Goal: Communication & Community: Share content

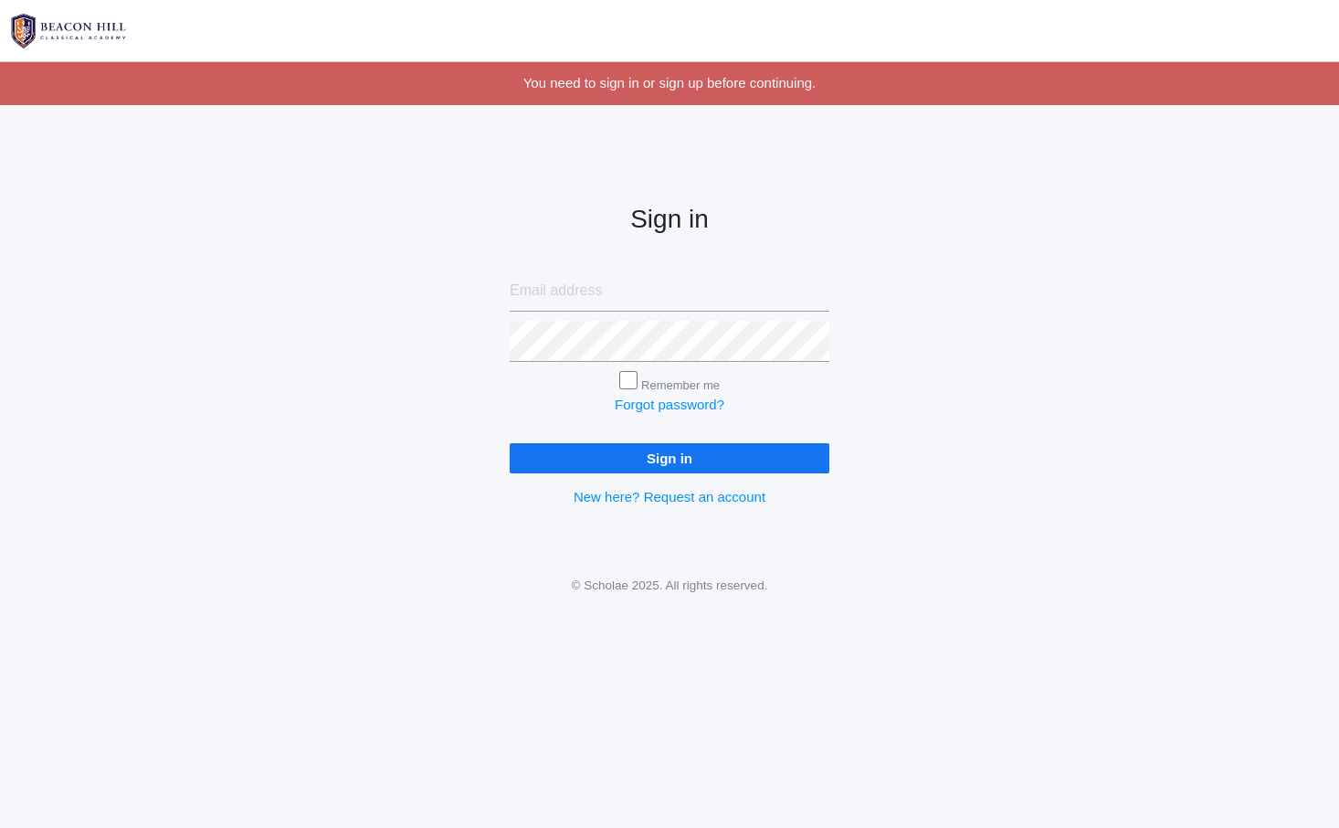
click at [587, 311] on form "Remember me Forgot password? Sign in" at bounding box center [670, 371] width 320 height 203
click at [646, 273] on input "email" at bounding box center [670, 290] width 320 height 41
type input "lucas@beaconhillclassical.org"
click at [653, 468] on input "Sign in" at bounding box center [670, 458] width 320 height 30
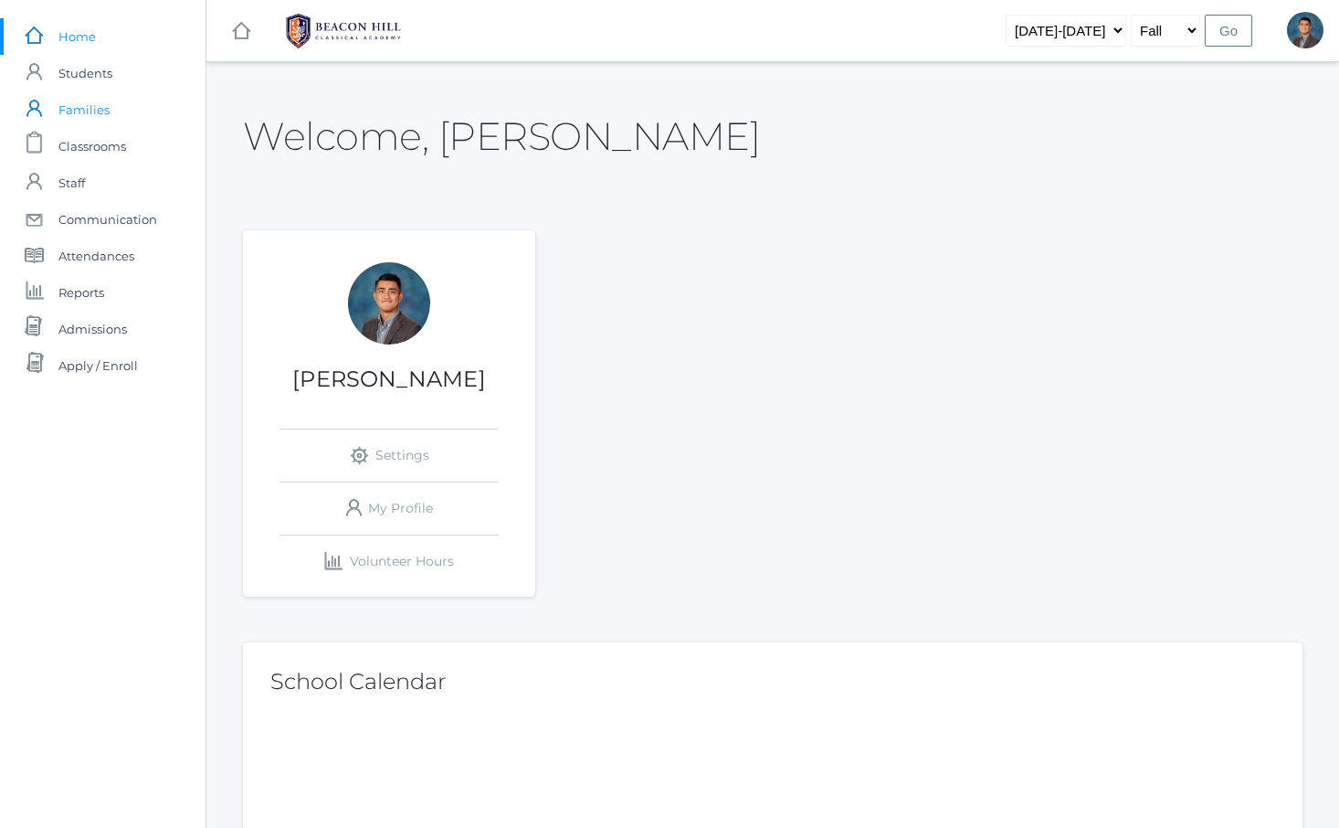
click at [89, 104] on span "Families" at bounding box center [83, 109] width 51 height 37
click at [82, 64] on span "Students" at bounding box center [85, 73] width 54 height 37
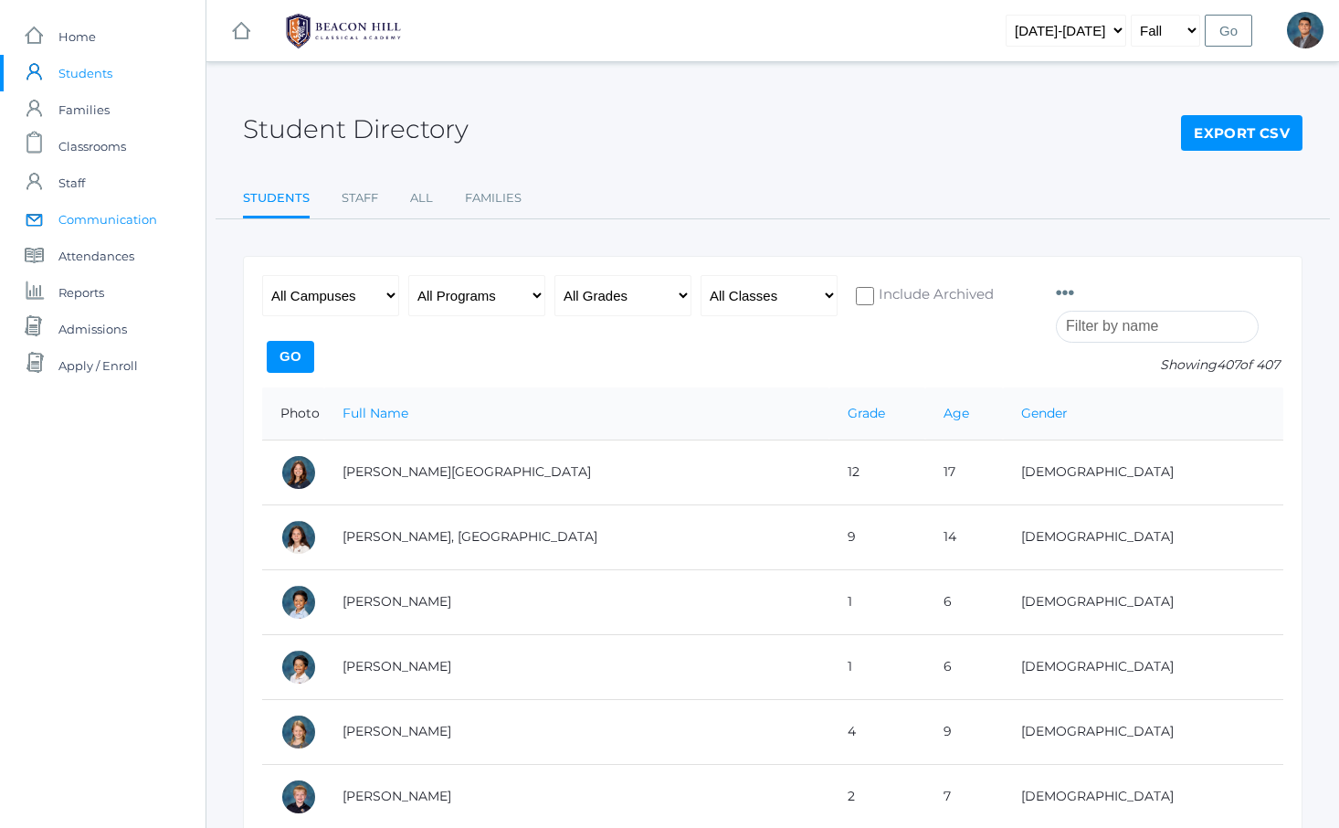
click at [104, 210] on span "Communication" at bounding box center [107, 219] width 99 height 37
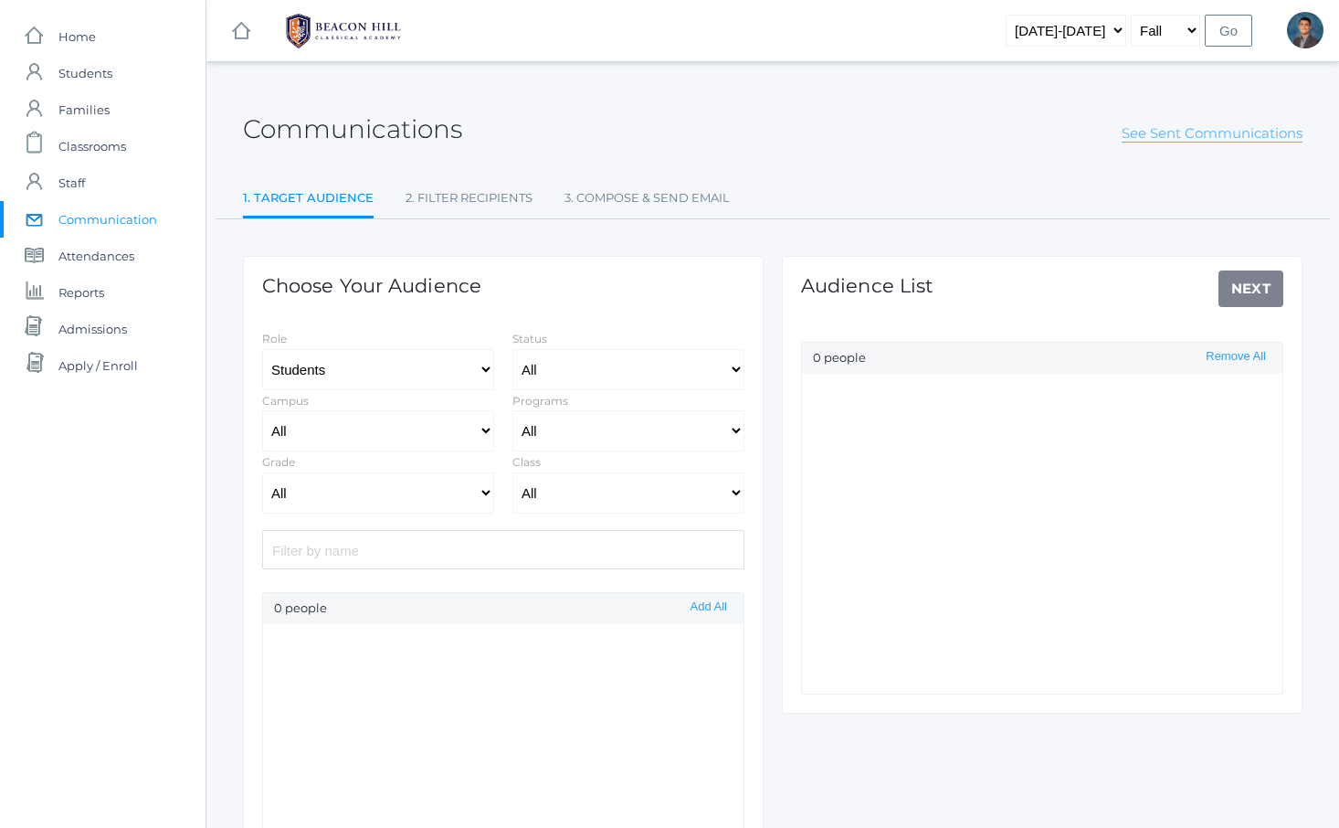
click at [1183, 133] on link "See Sent Communications" at bounding box center [1212, 133] width 181 height 18
select select "Enrolled"
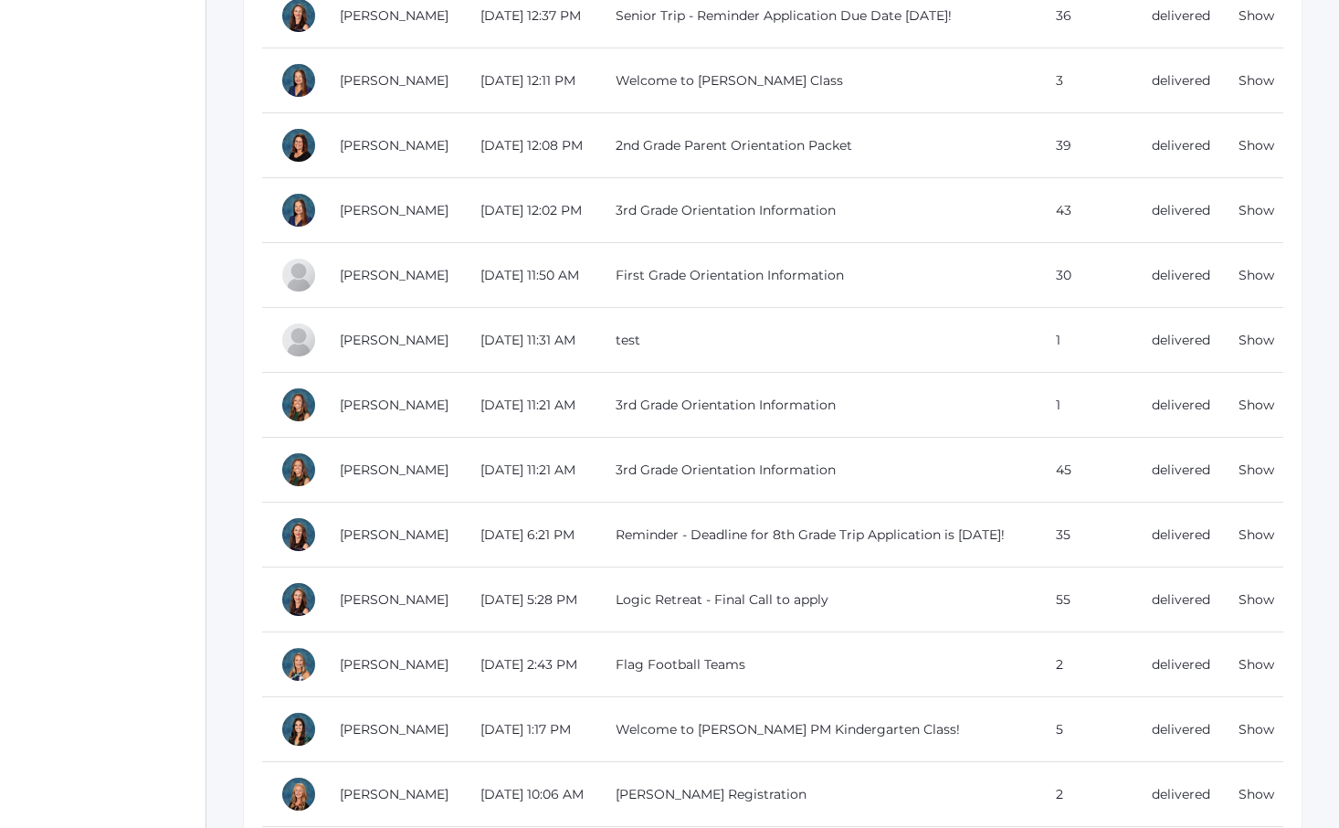
scroll to position [1533, 0]
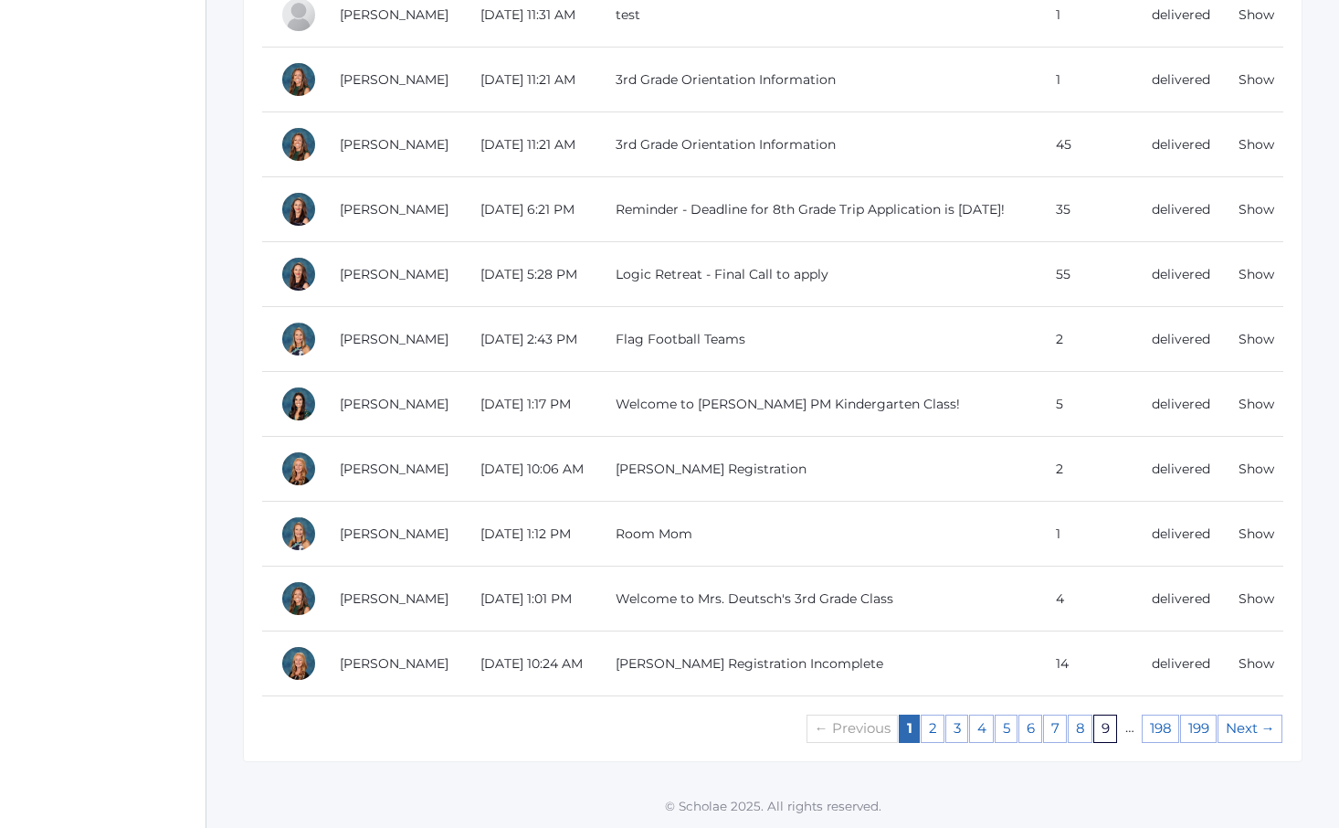
click at [1107, 727] on link "9" at bounding box center [1106, 728] width 24 height 28
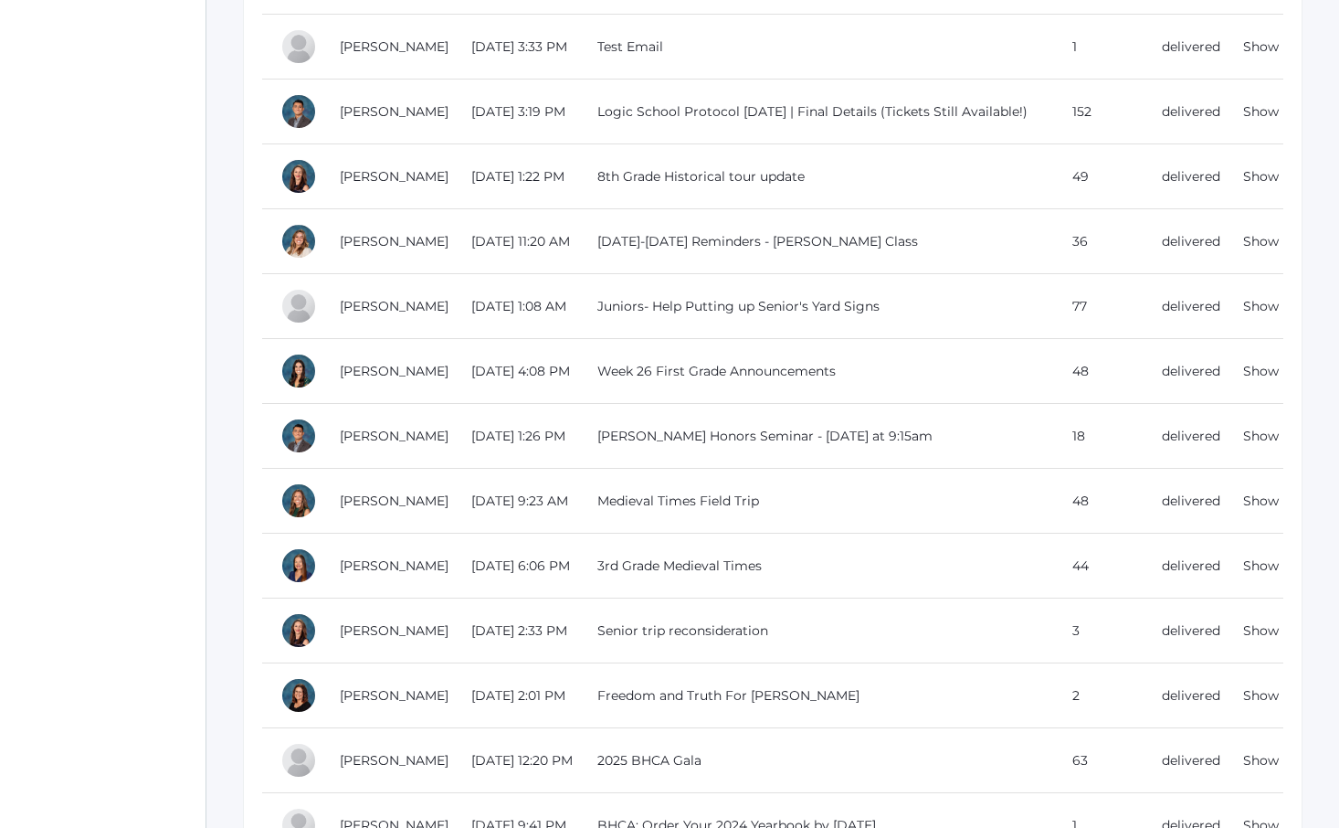
scroll to position [1533, 0]
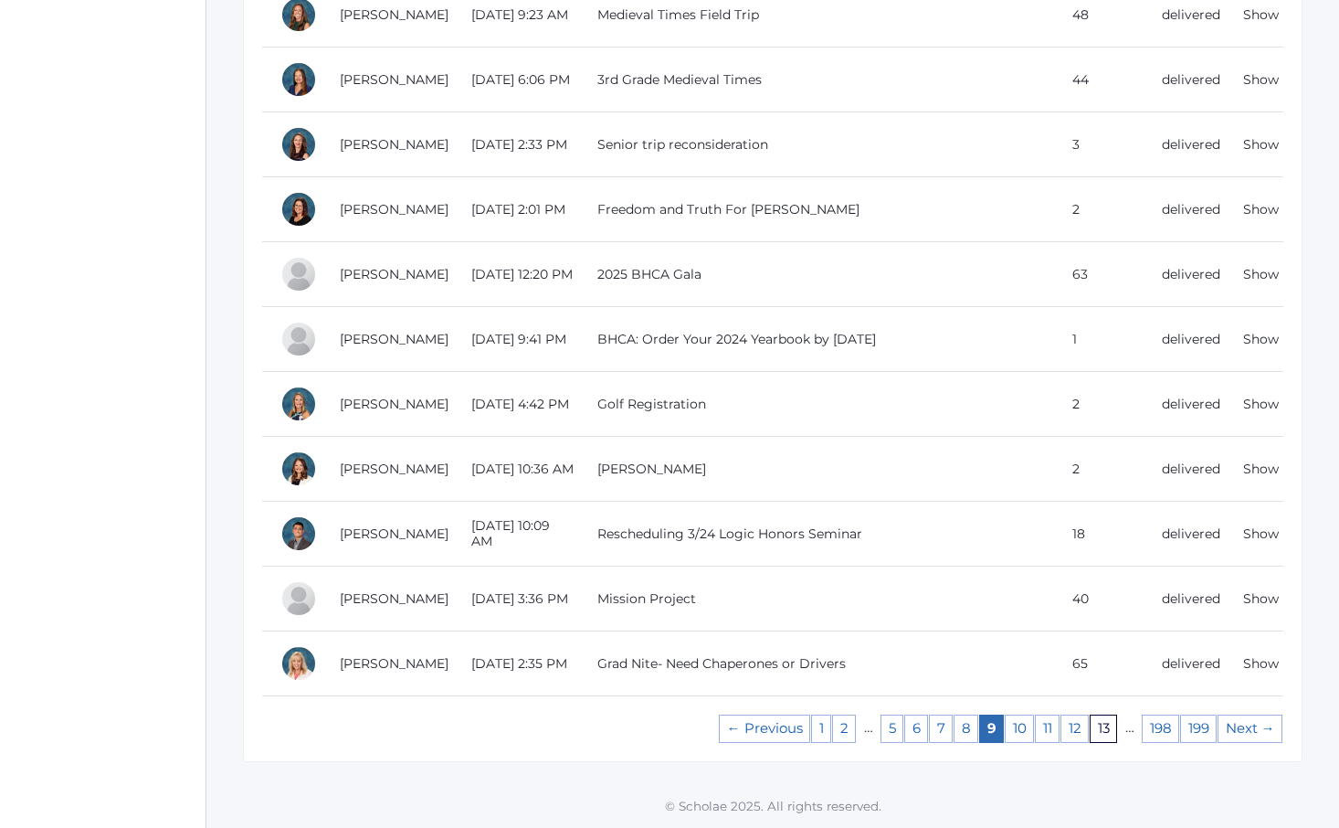
click at [1103, 734] on link "13" at bounding box center [1103, 728] width 27 height 28
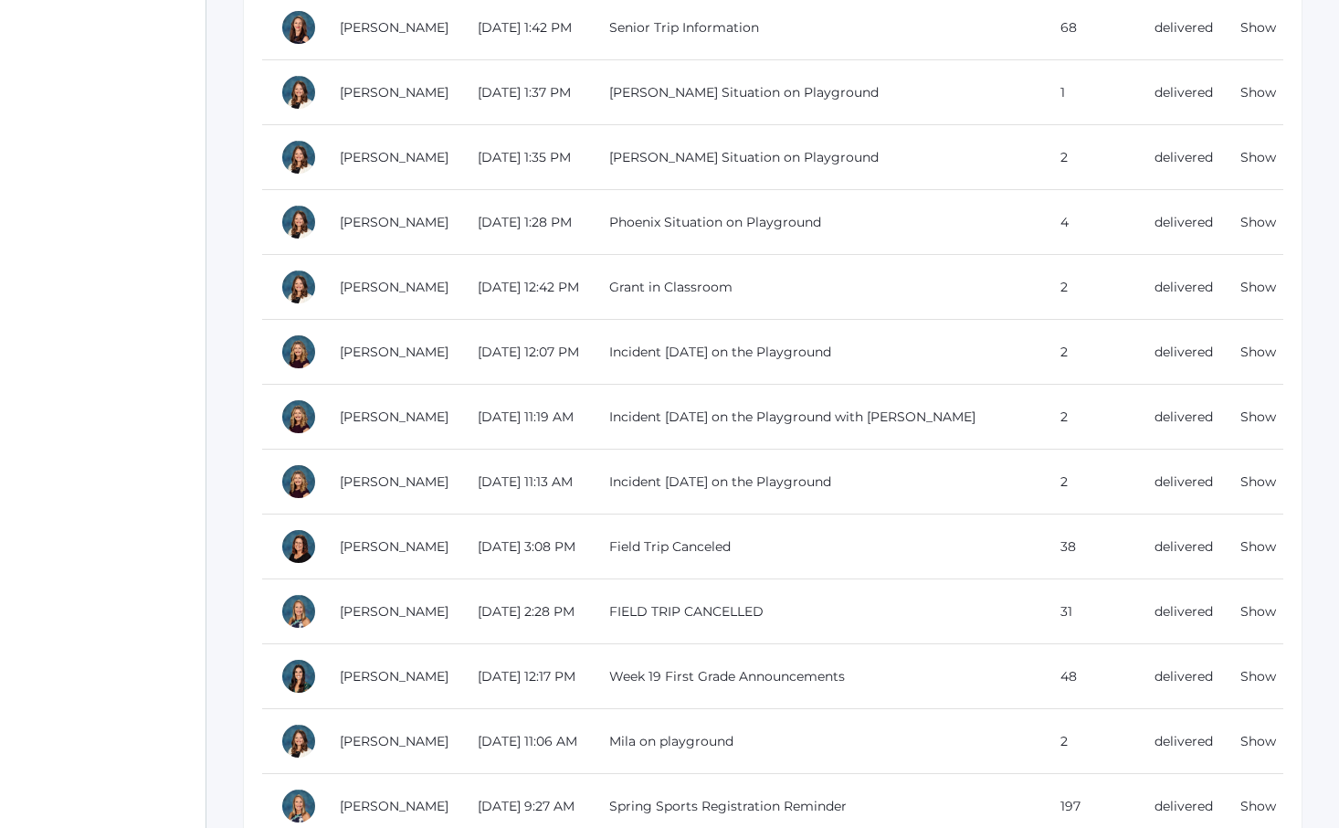
scroll to position [1533, 0]
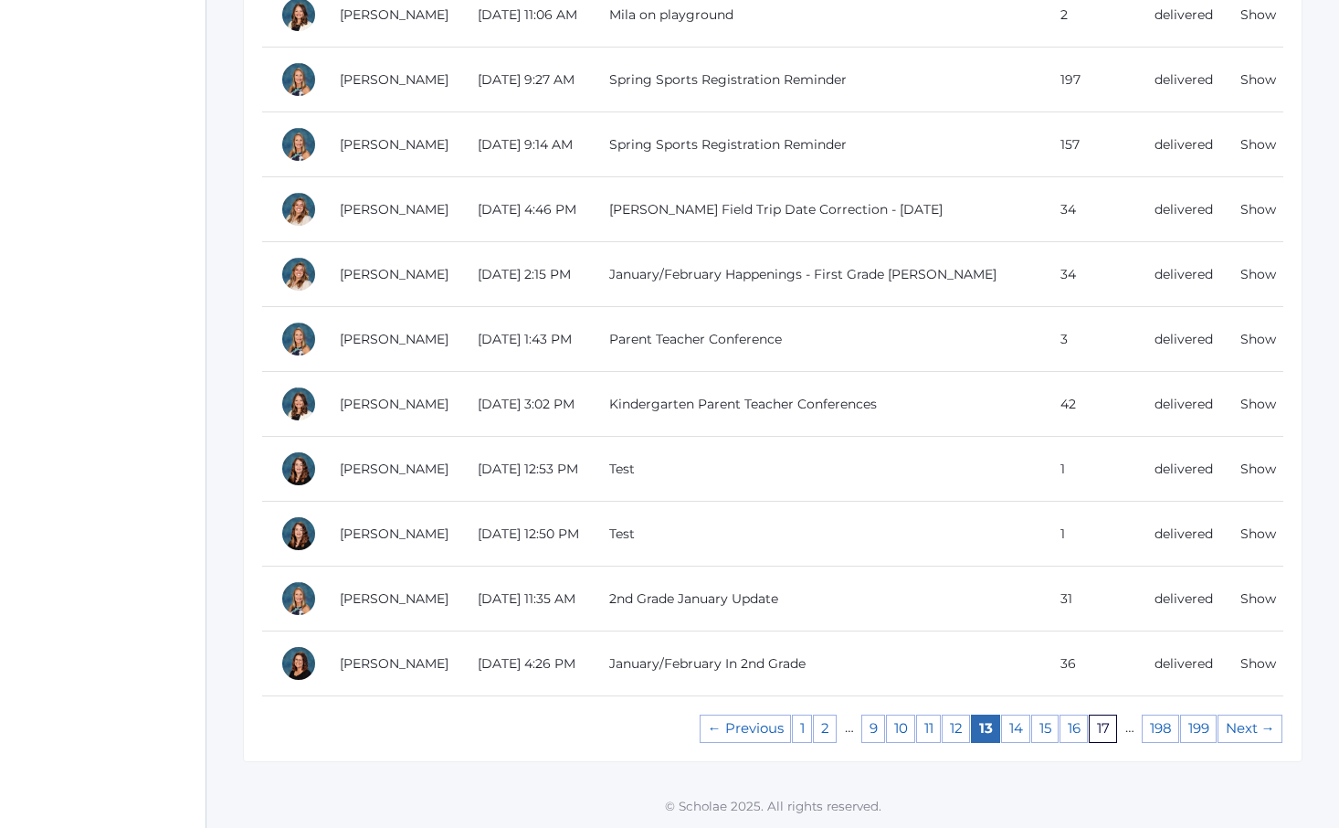
click at [1108, 735] on link "17" at bounding box center [1103, 728] width 28 height 28
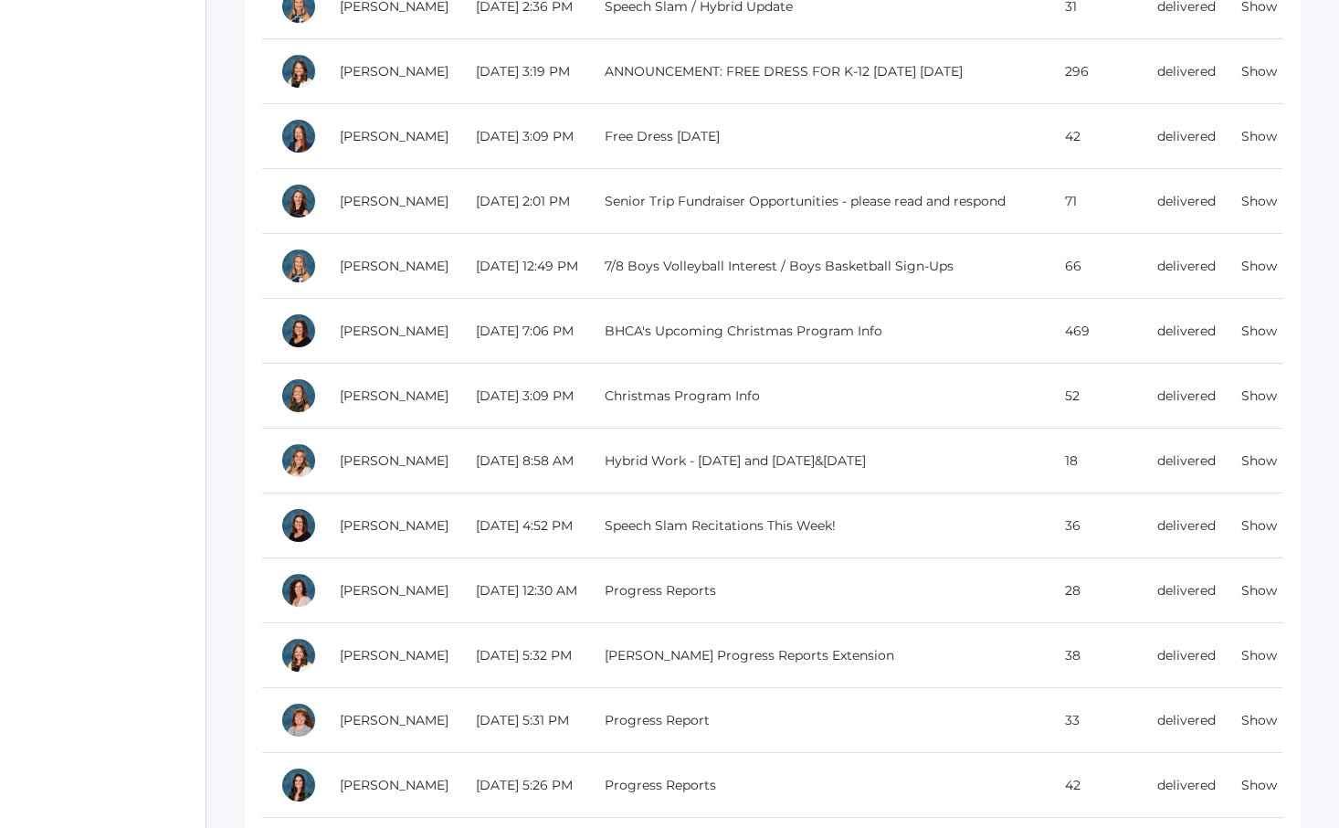
scroll to position [1533, 0]
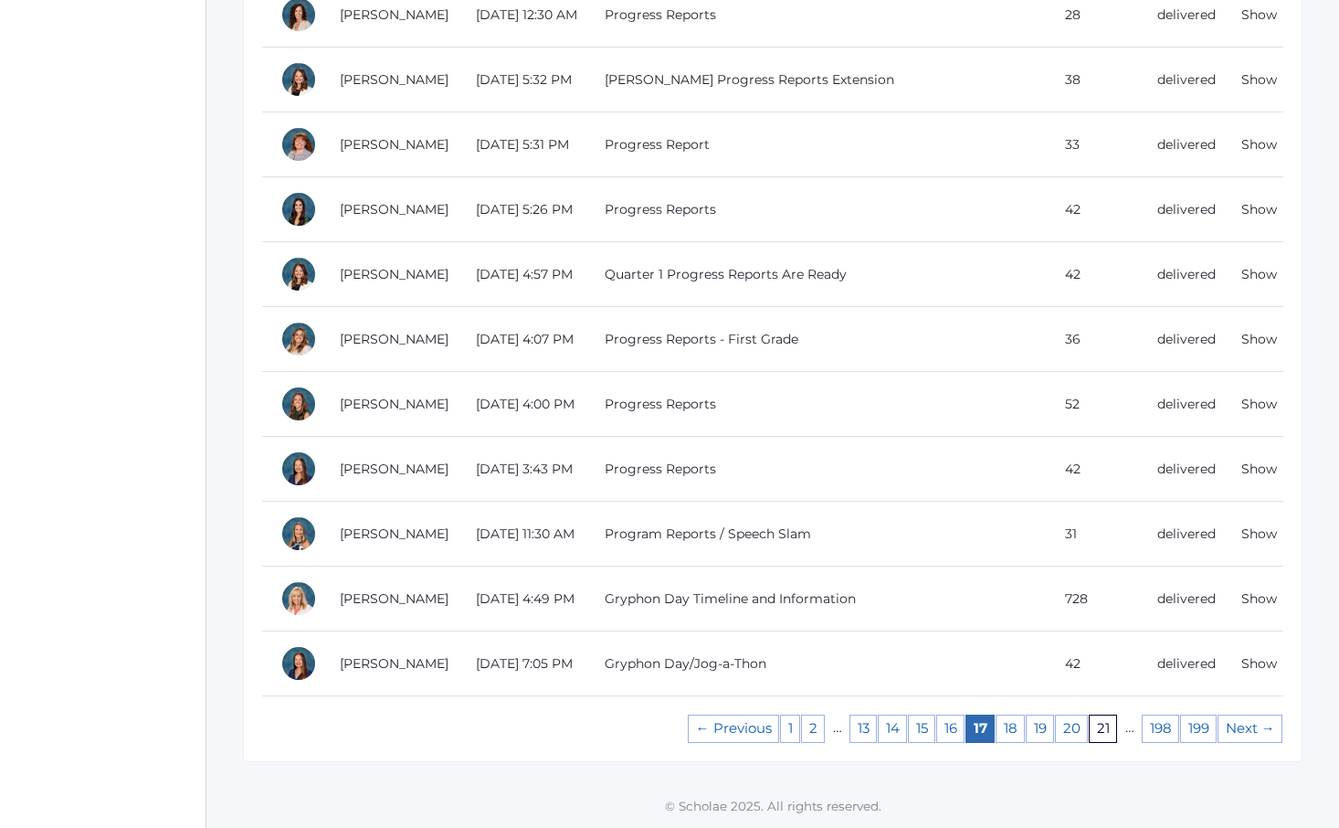
click at [1105, 731] on link "21" at bounding box center [1103, 728] width 28 height 28
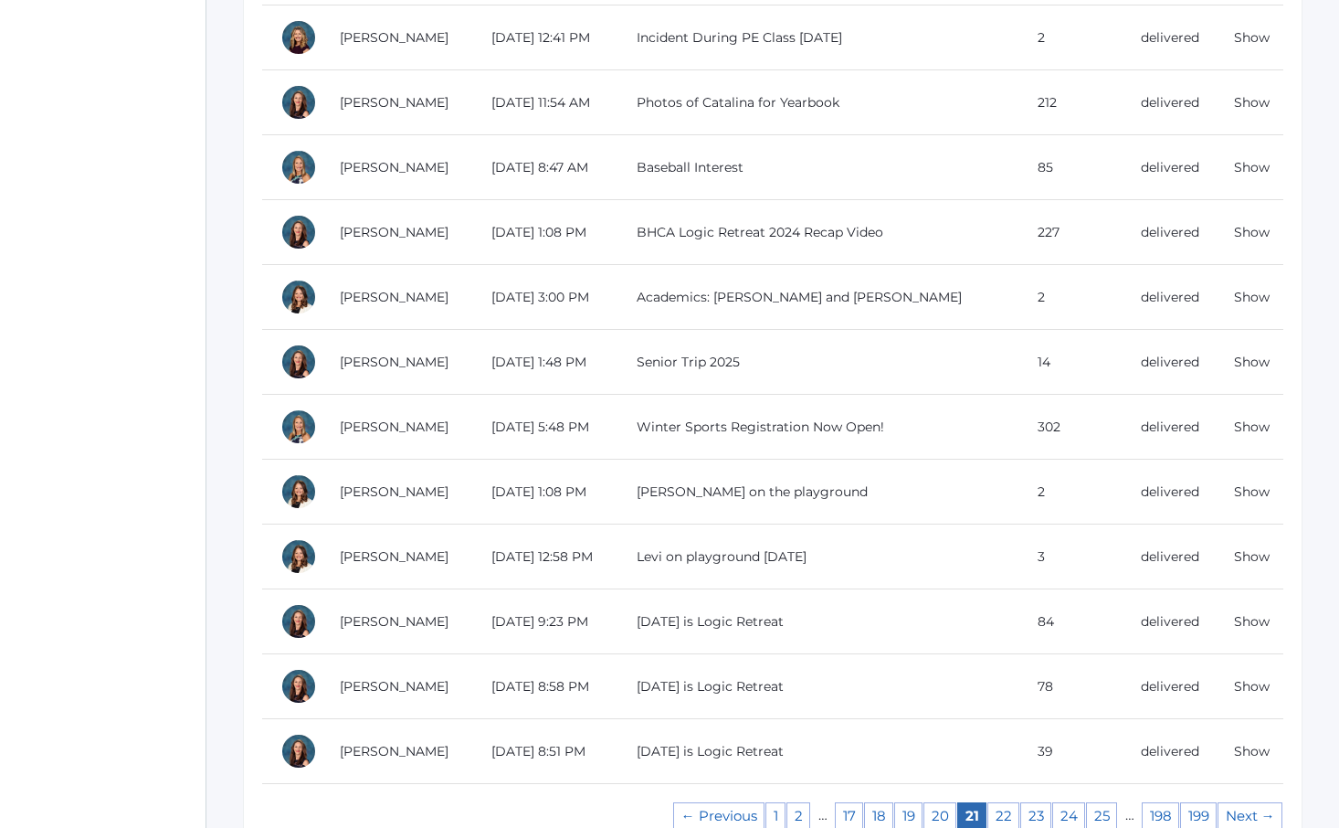
scroll to position [1533, 0]
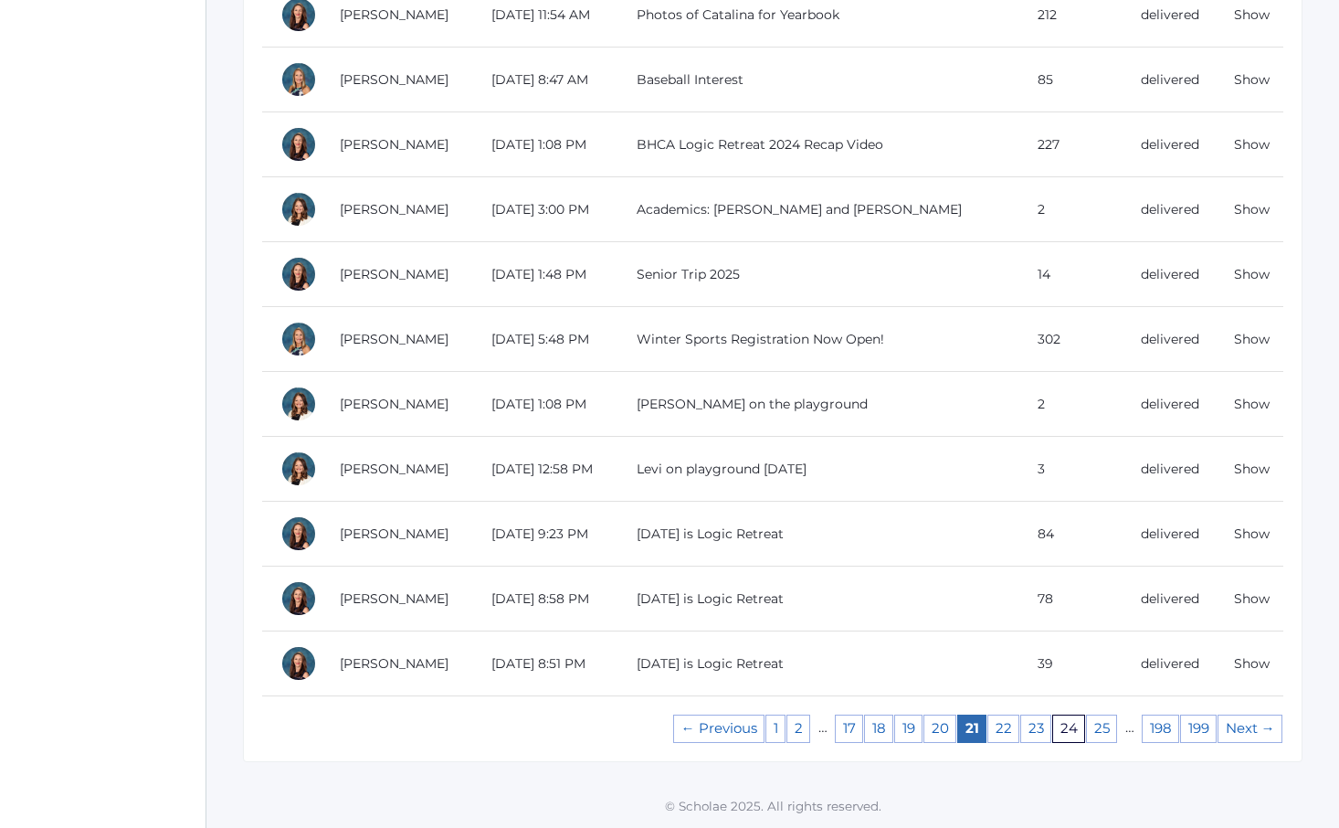
click at [1069, 733] on link "24" at bounding box center [1068, 728] width 33 height 28
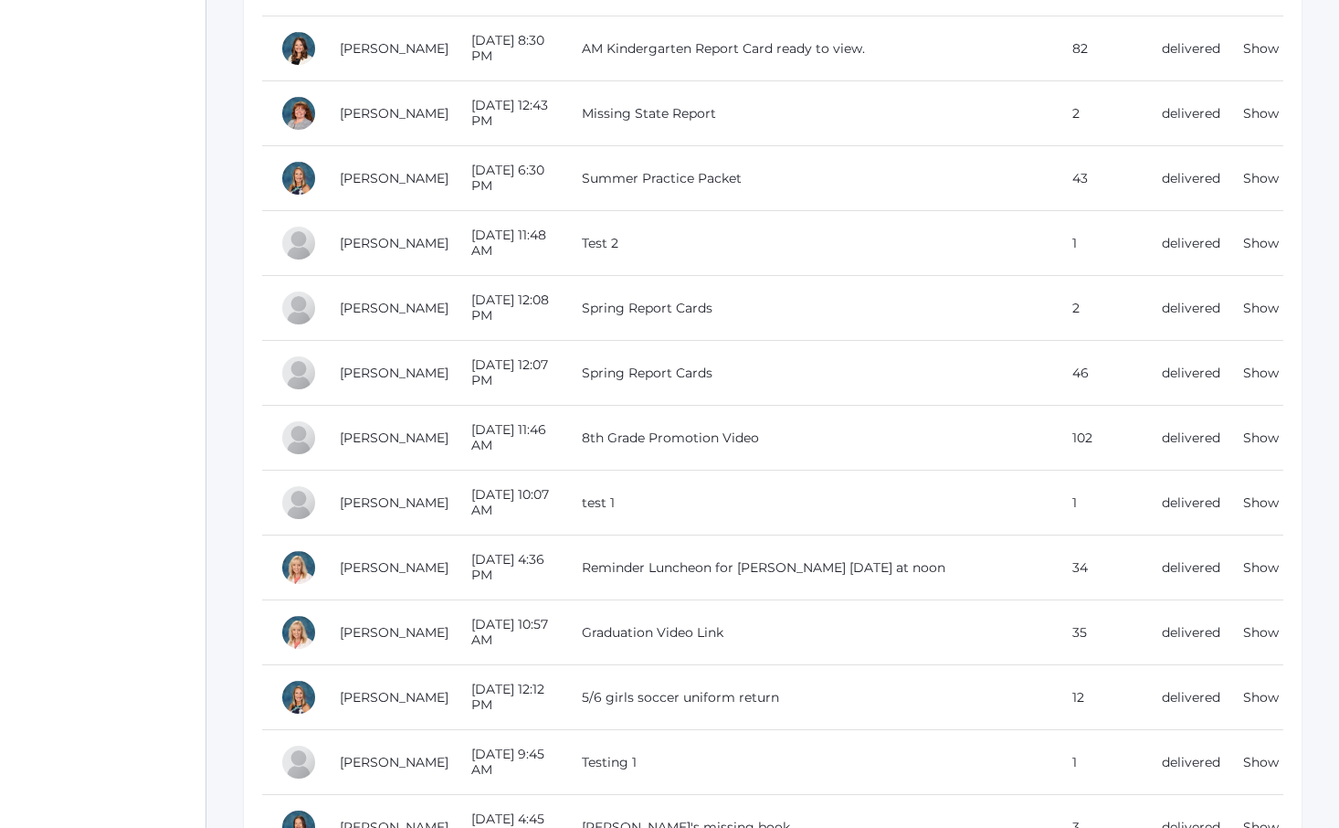
scroll to position [1533, 0]
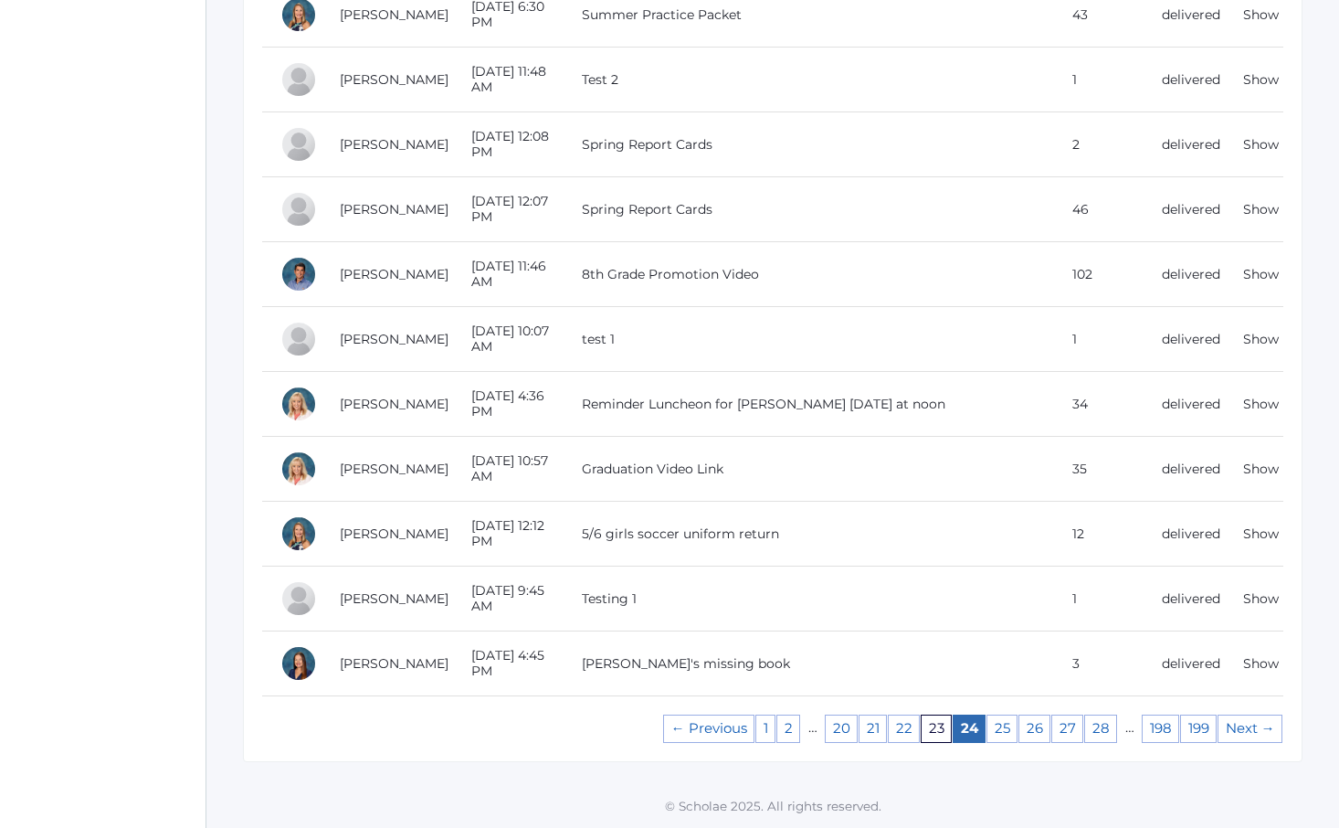
click at [933, 731] on link "23" at bounding box center [936, 728] width 31 height 28
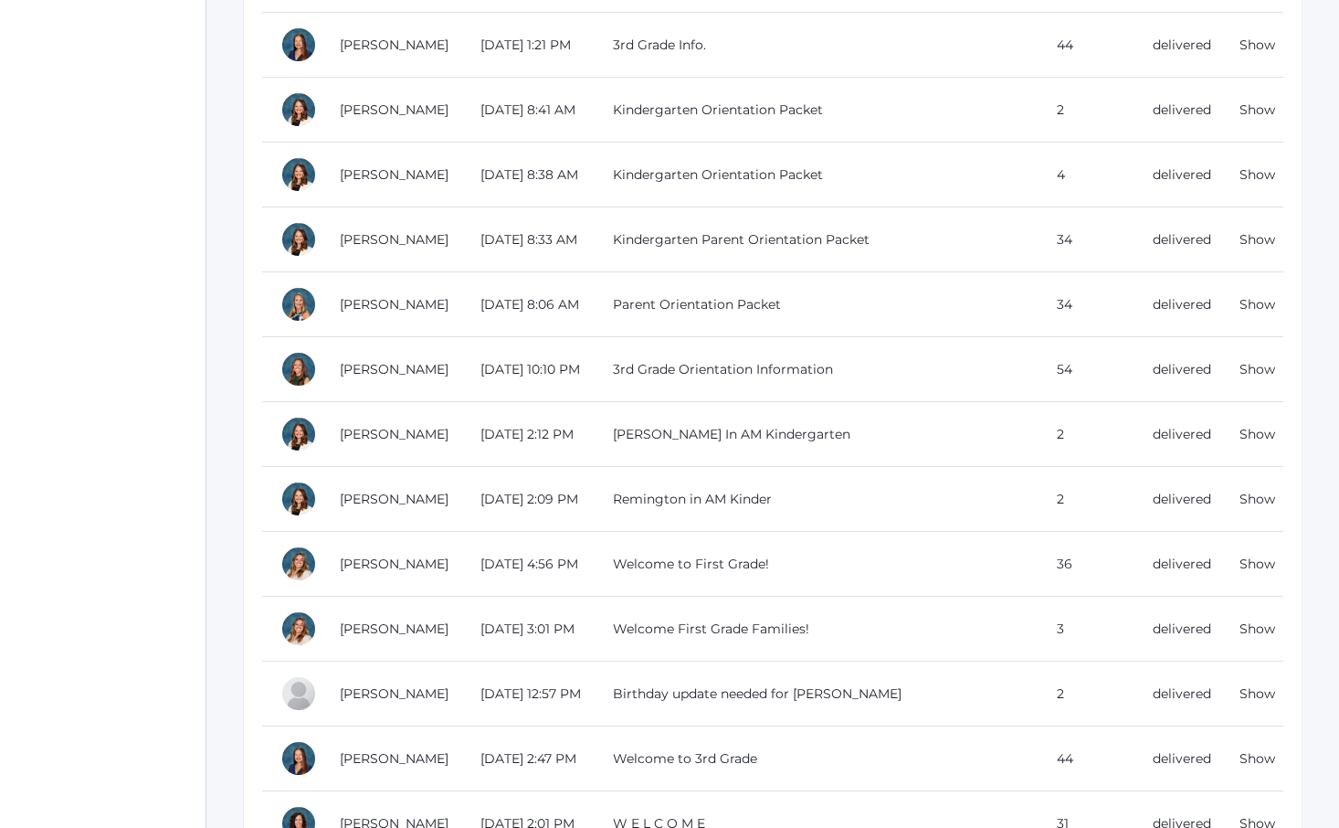
scroll to position [1533, 0]
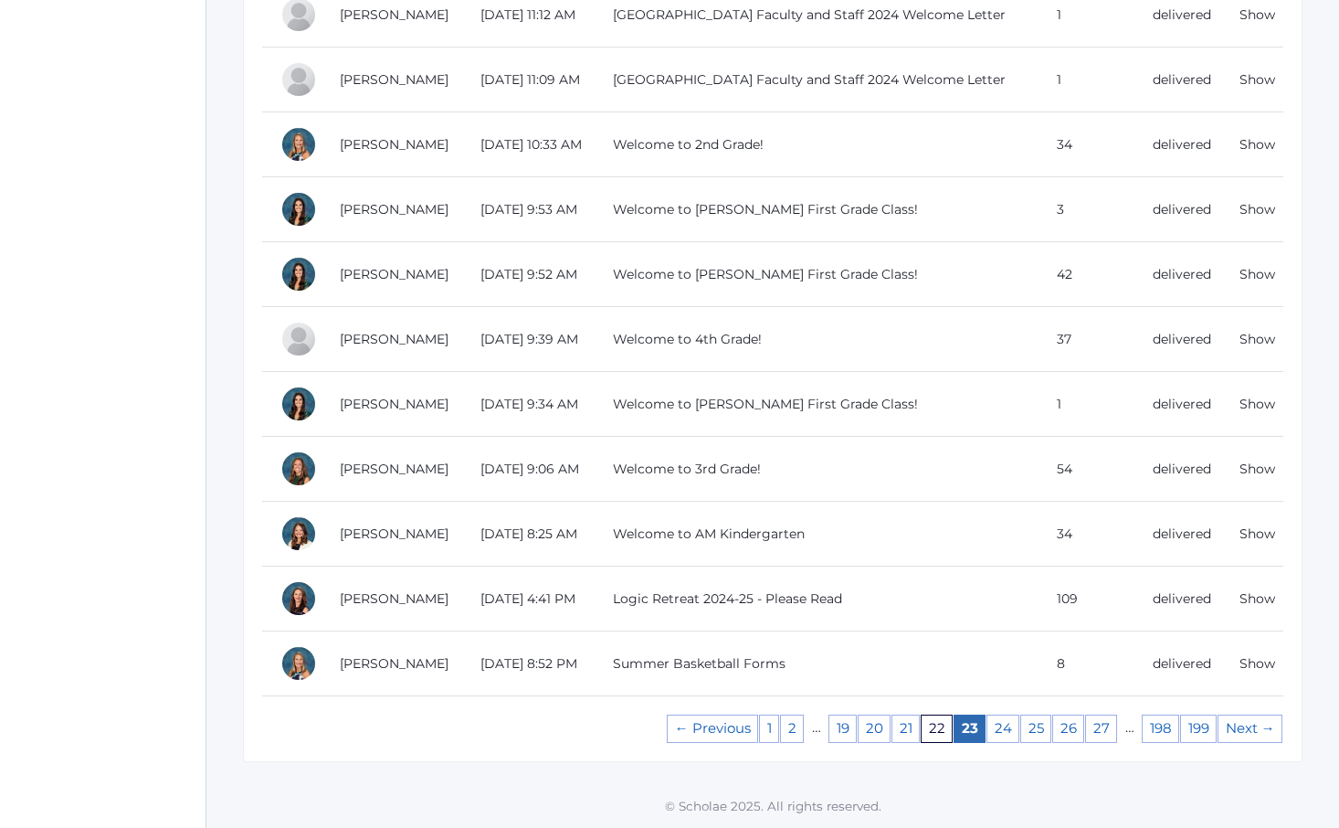
click at [938, 742] on link "22" at bounding box center [937, 728] width 32 height 28
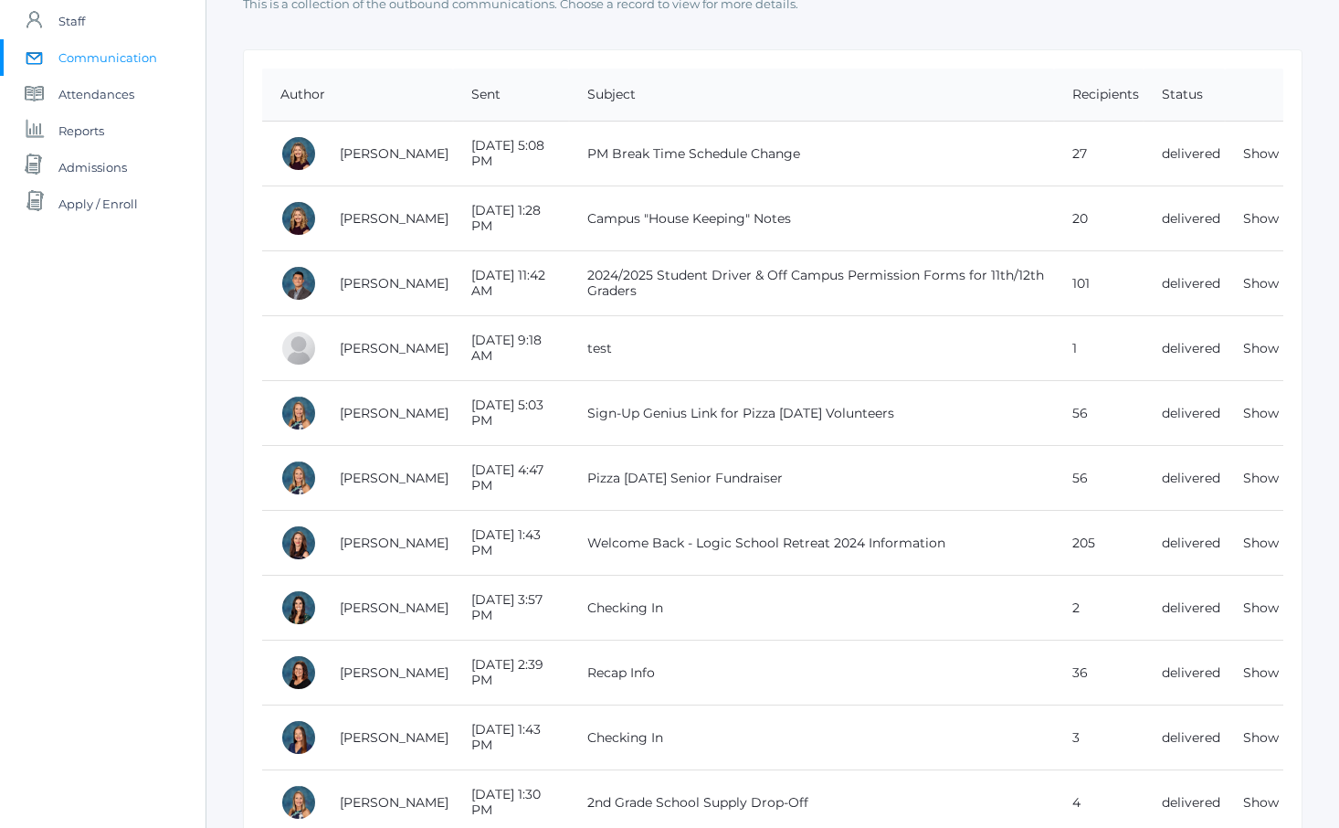
scroll to position [163, 0]
click at [764, 271] on td "2024/2025 Student Driver & Off Campus Permission Forms for 11th/12th Graders" at bounding box center [811, 282] width 485 height 65
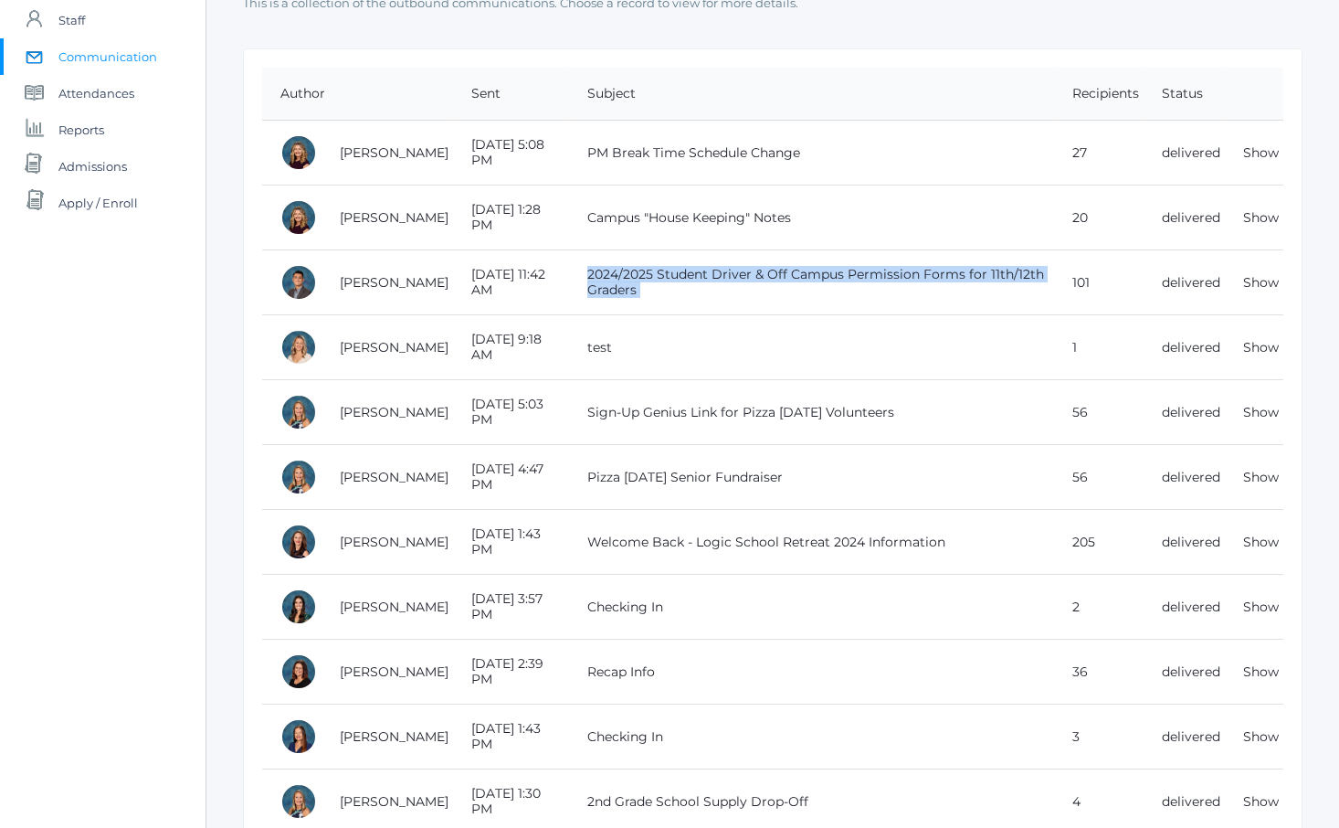
click at [764, 271] on td "2024/2025 Student Driver & Off Campus Permission Forms for 11th/12th Graders" at bounding box center [811, 282] width 485 height 65
copy tr "2024/2025 Student Driver & Off Campus Permission Forms for 11th/12th Graders"
click at [1265, 284] on link "Show" at bounding box center [1261, 282] width 36 height 16
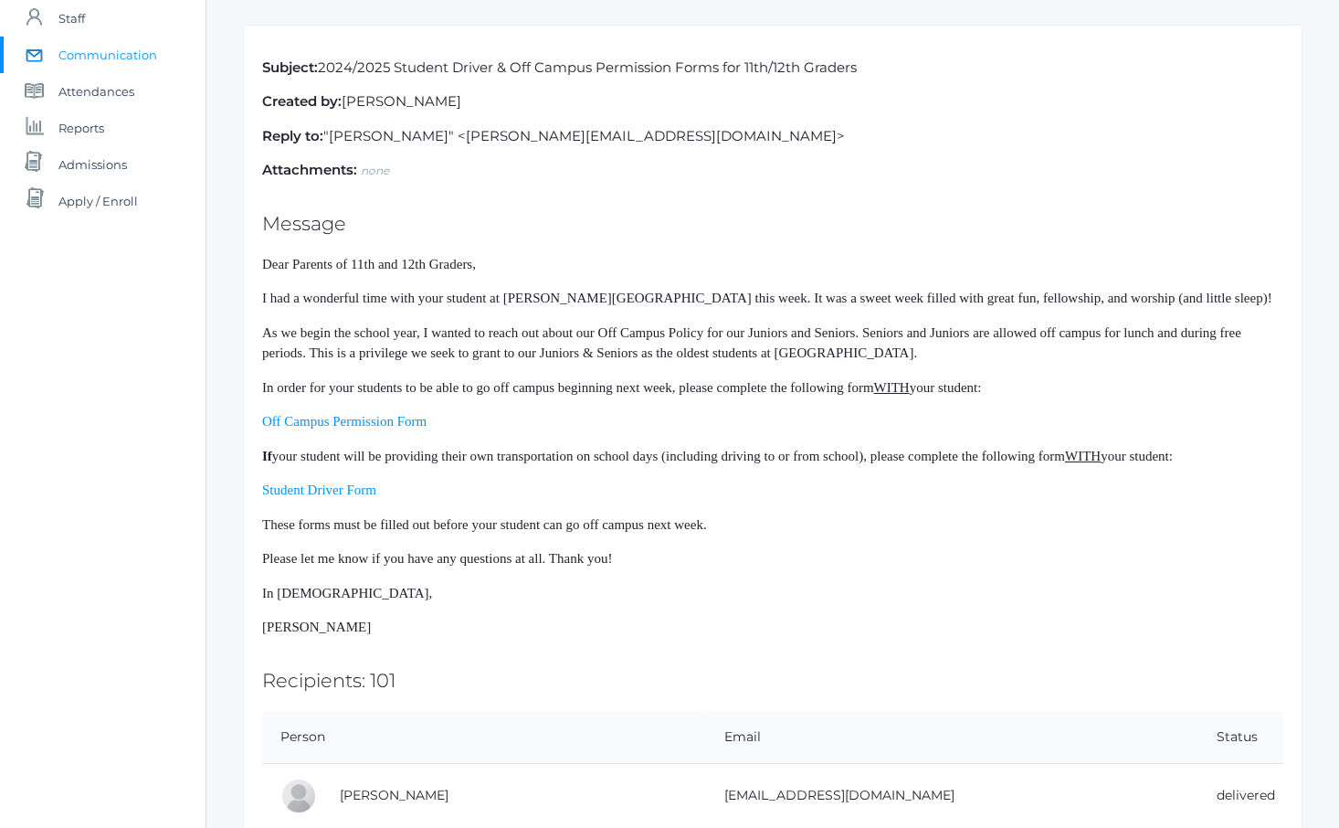
scroll to position [179, 0]
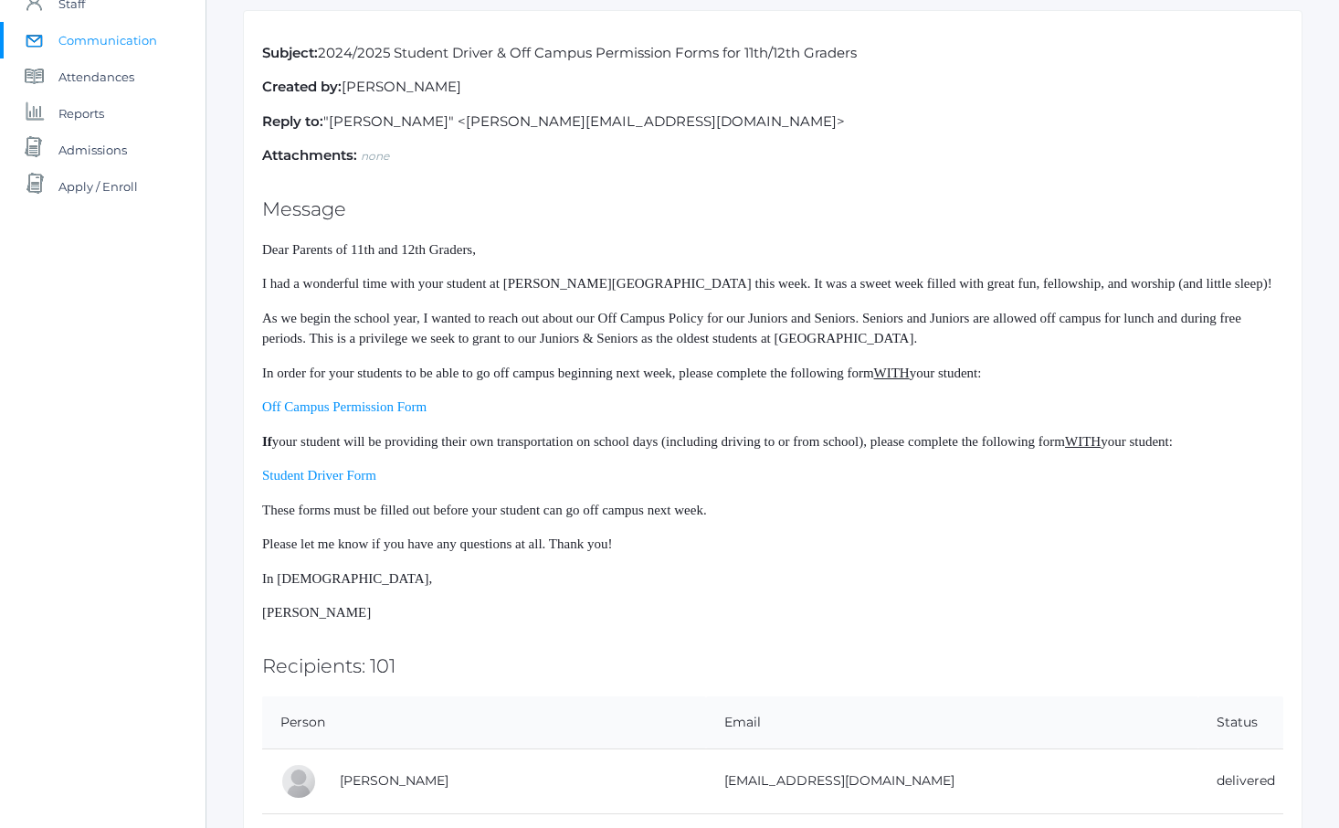
click at [263, 248] on span "Dear Parents of 11th and 12th Graders," at bounding box center [369, 249] width 214 height 15
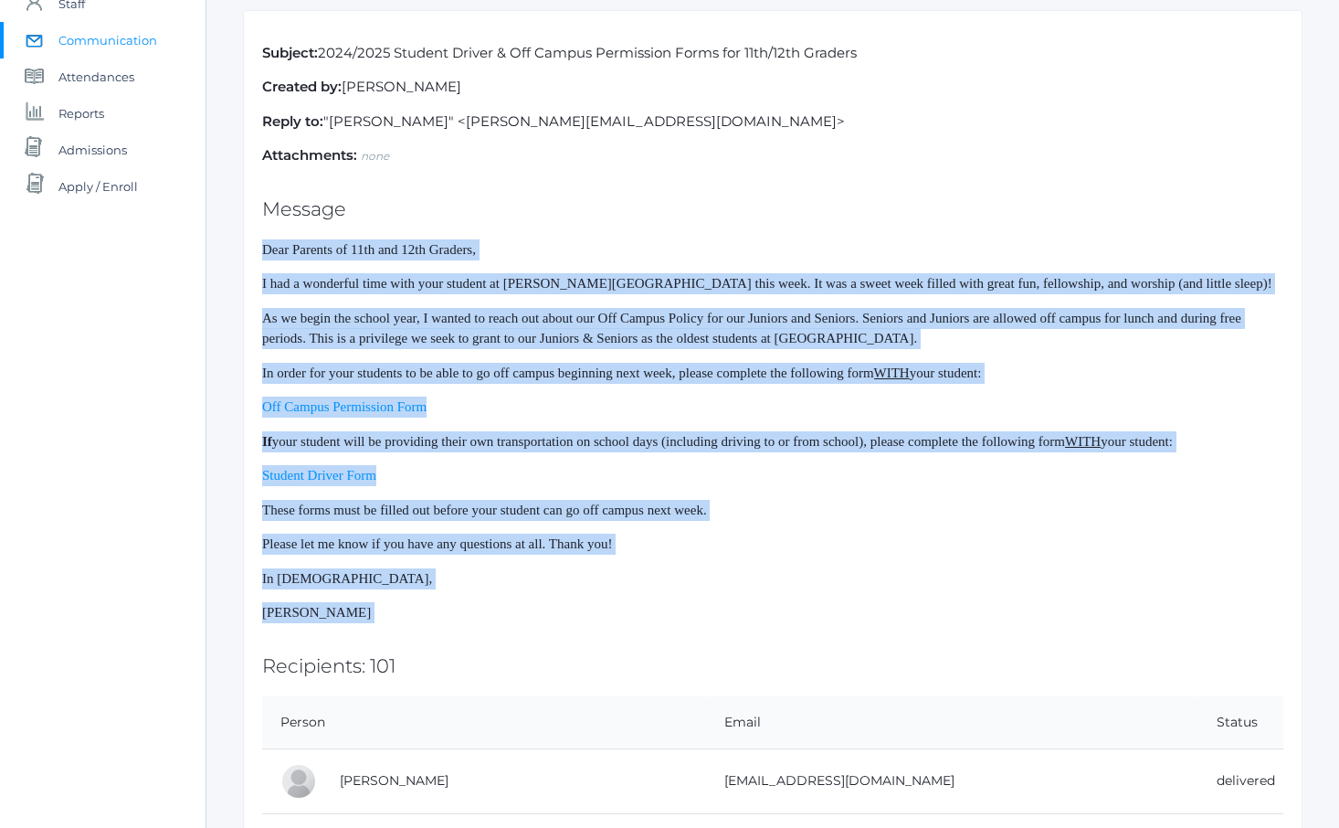
drag, startPoint x: 263, startPoint y: 248, endPoint x: 553, endPoint y: 616, distance: 468.4
copy div "Dear Parents of 11th and 12th Graders, I had a wonderful time with your student…"
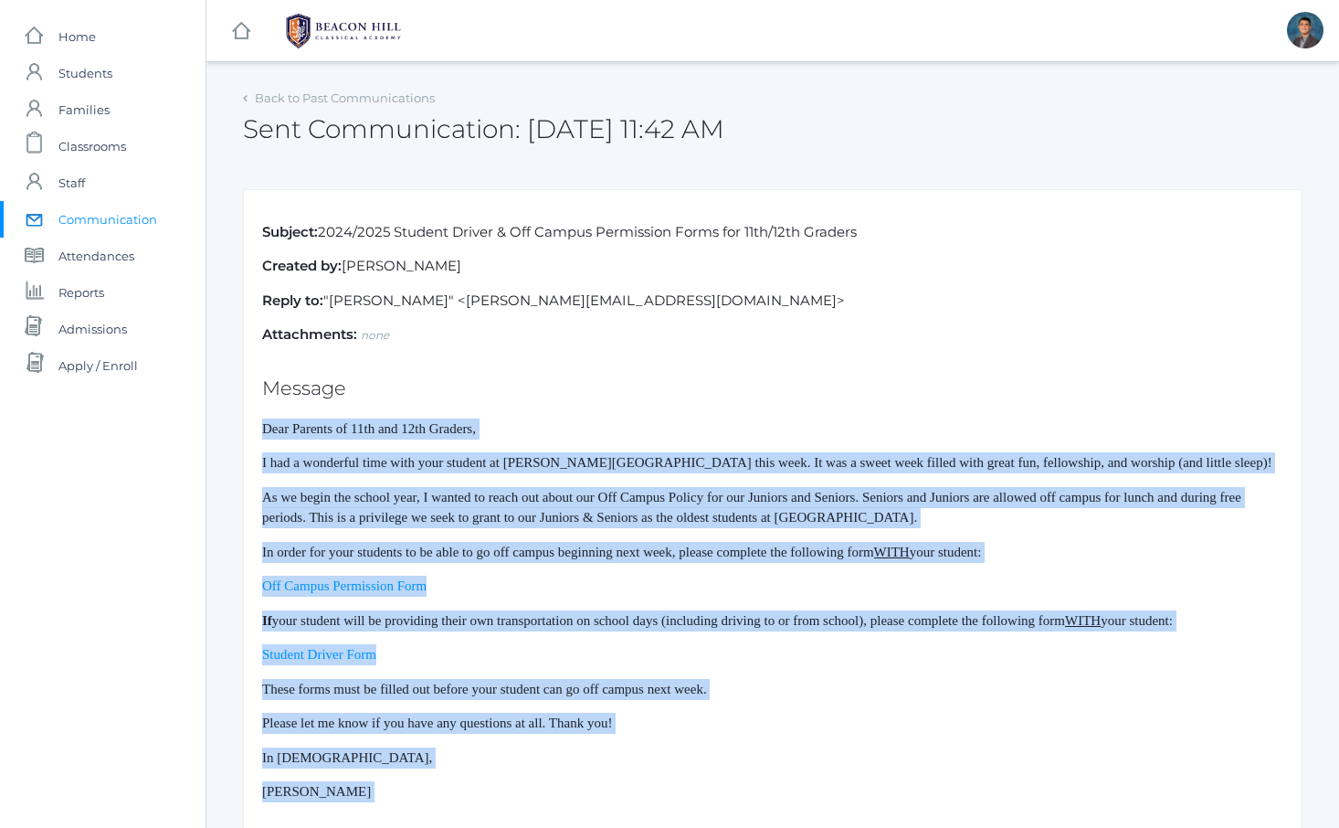
click at [111, 227] on span "Communication" at bounding box center [107, 219] width 99 height 37
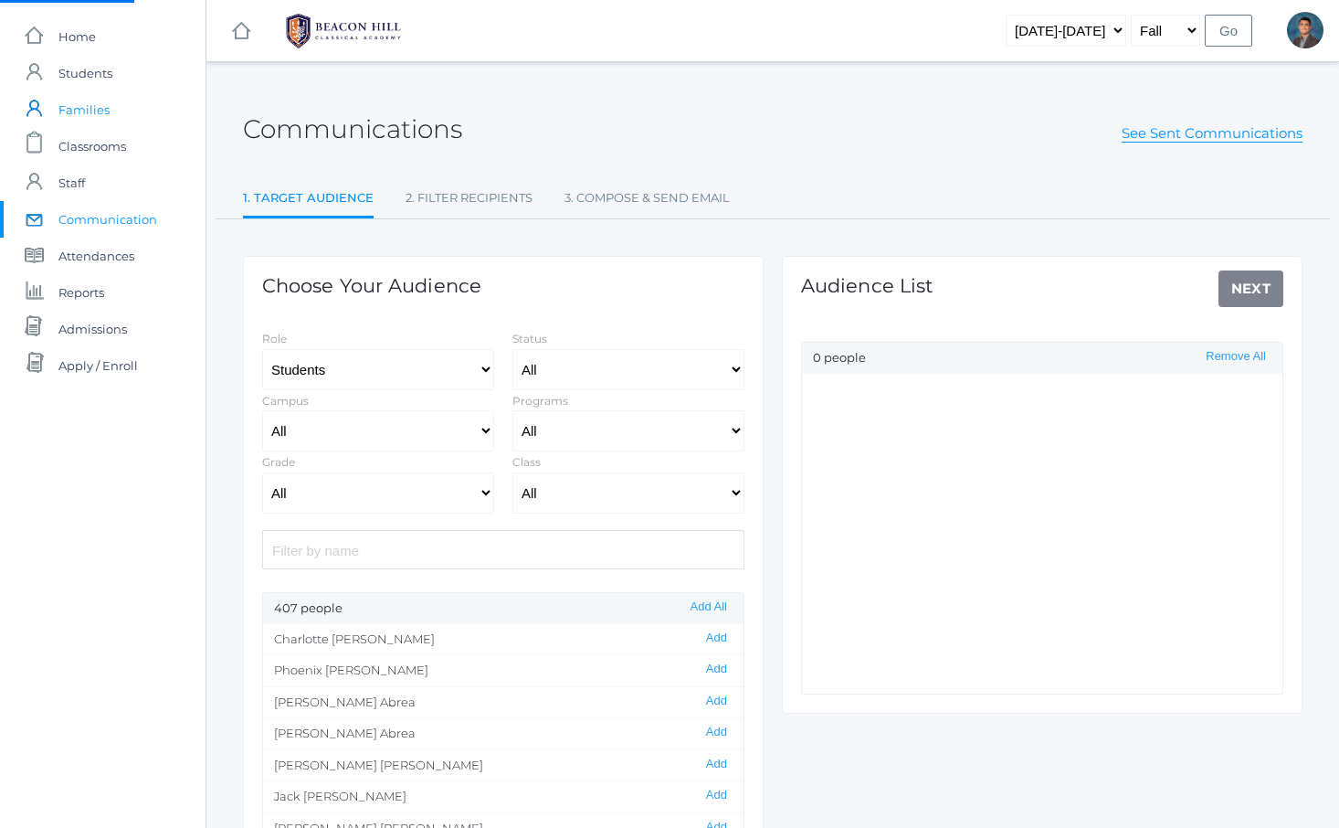
select select "Enrolled"
click at [413, 478] on select "All Grammar - Kindergarten - 1st Grade - 2nd Grade - 3rd Grade - 4th Grade - 5t…" at bounding box center [378, 492] width 232 height 41
click at [262, 472] on select "All Grammar - Kindergarten - 1st Grade - 2nd Grade - 3rd Grade - 4th Grade - 5t…" at bounding box center [378, 492] width 232 height 41
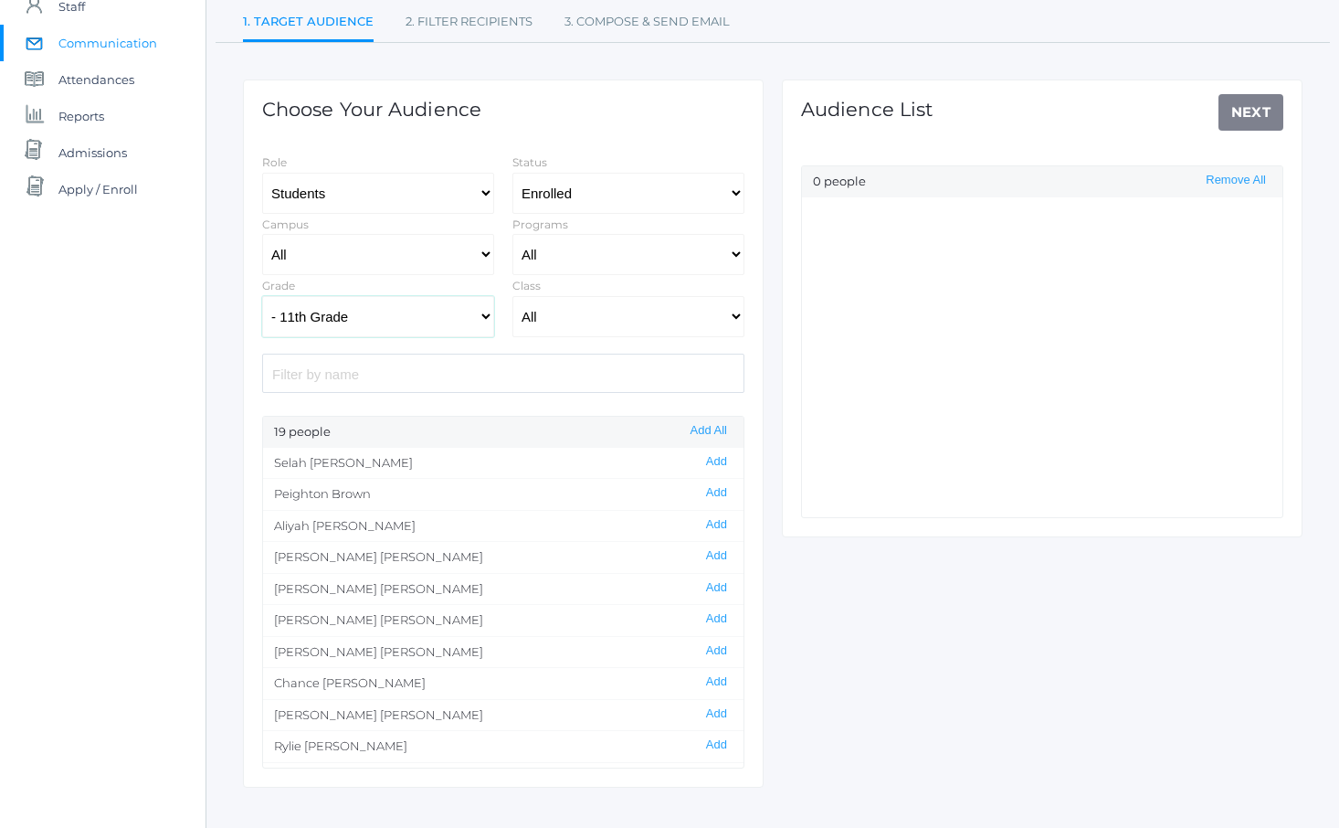
scroll to position [220, 0]
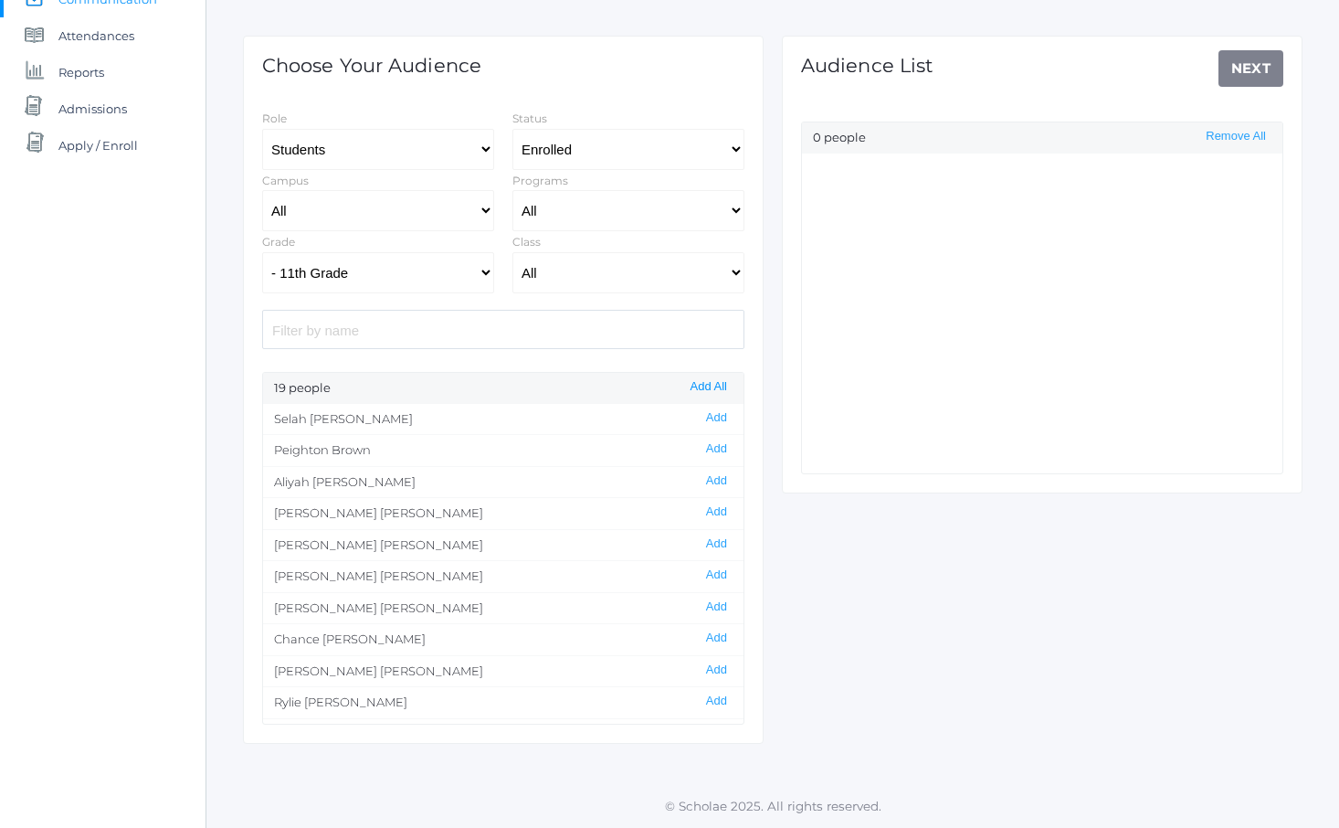
click at [699, 386] on button "Add All" at bounding box center [709, 387] width 48 height 16
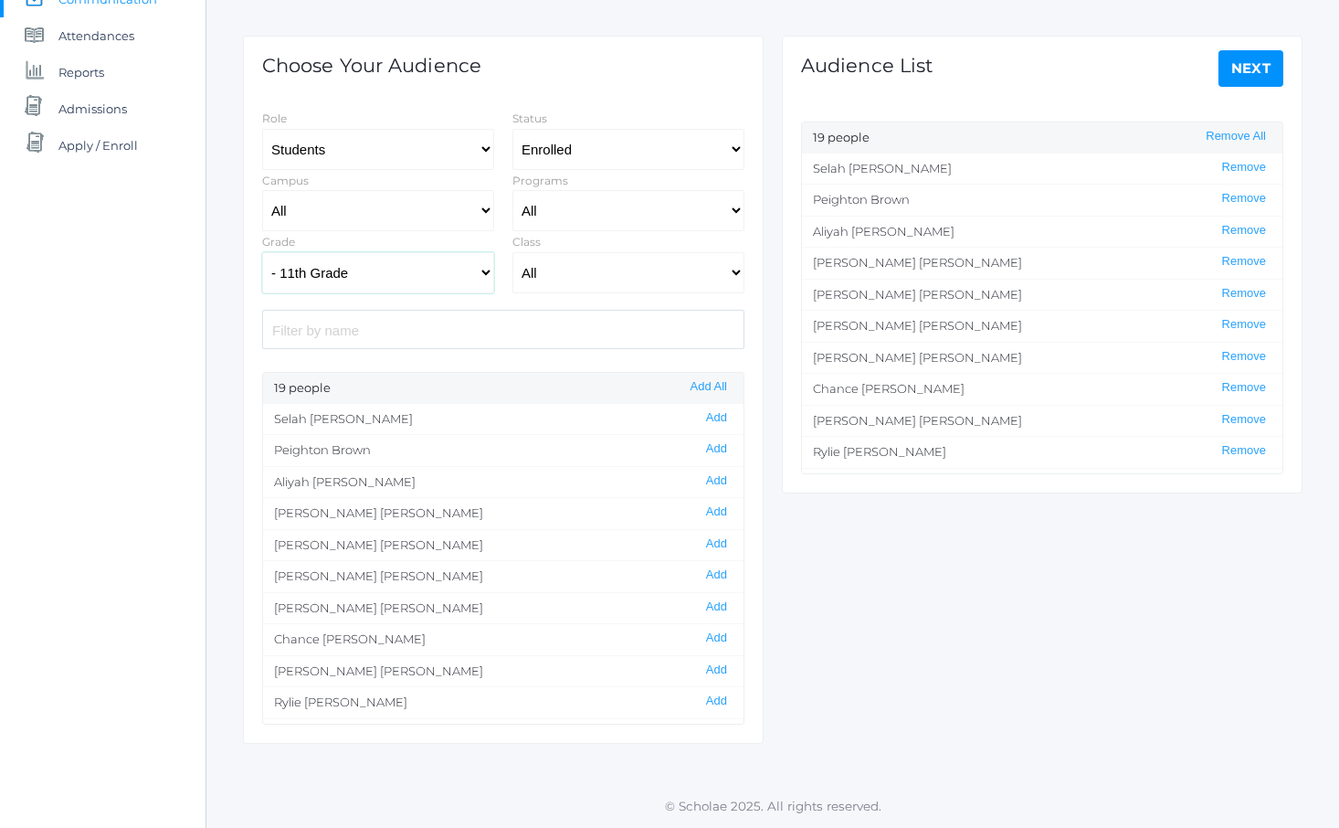
click at [462, 280] on select "All Grammar - Kindergarten - 1st Grade - 2nd Grade - 3rd Grade - 4th Grade - 5t…" at bounding box center [378, 272] width 232 height 41
select select "12"
click at [262, 252] on select "All Grammar - Kindergarten - 1st Grade - 2nd Grade - 3rd Grade - 4th Grade - 5t…" at bounding box center [378, 272] width 232 height 41
click at [709, 382] on button "Add All" at bounding box center [709, 387] width 48 height 16
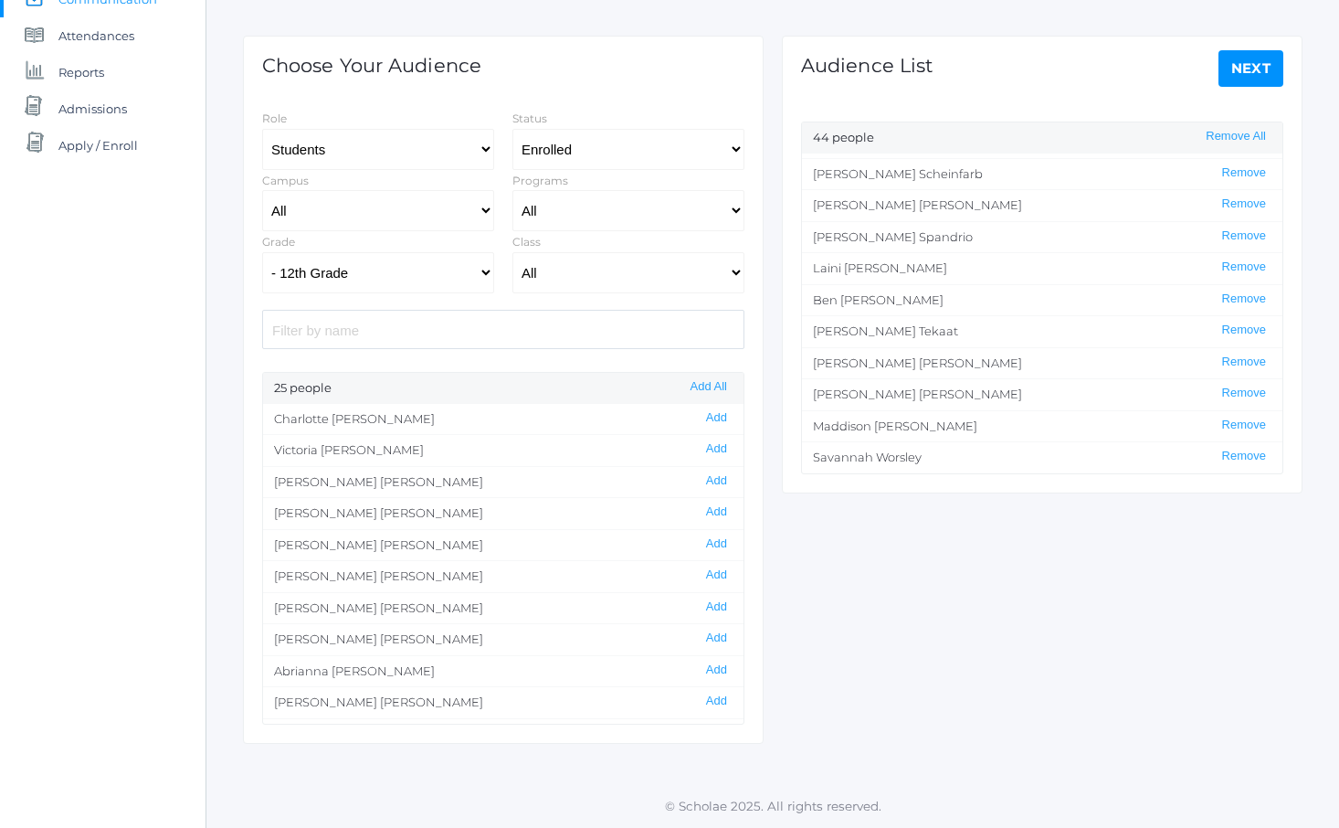
click at [1235, 70] on link "Next" at bounding box center [1252, 68] width 66 height 37
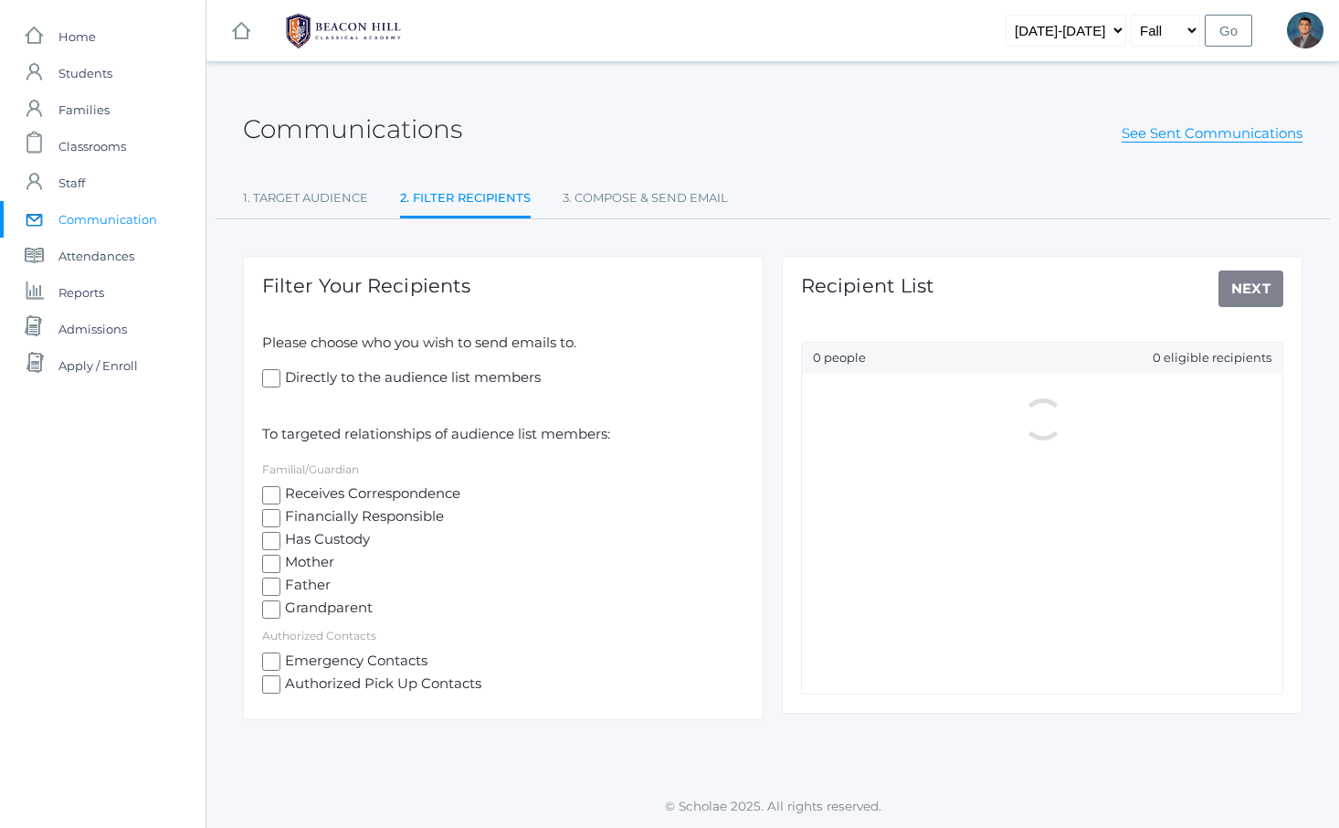
click at [310, 565] on span "Mother" at bounding box center [307, 563] width 54 height 23
click at [280, 565] on input "Mother" at bounding box center [271, 564] width 18 height 18
checkbox input "true"
click at [309, 583] on span "Father" at bounding box center [305, 586] width 50 height 23
click at [280, 583] on input "Father" at bounding box center [271, 586] width 18 height 18
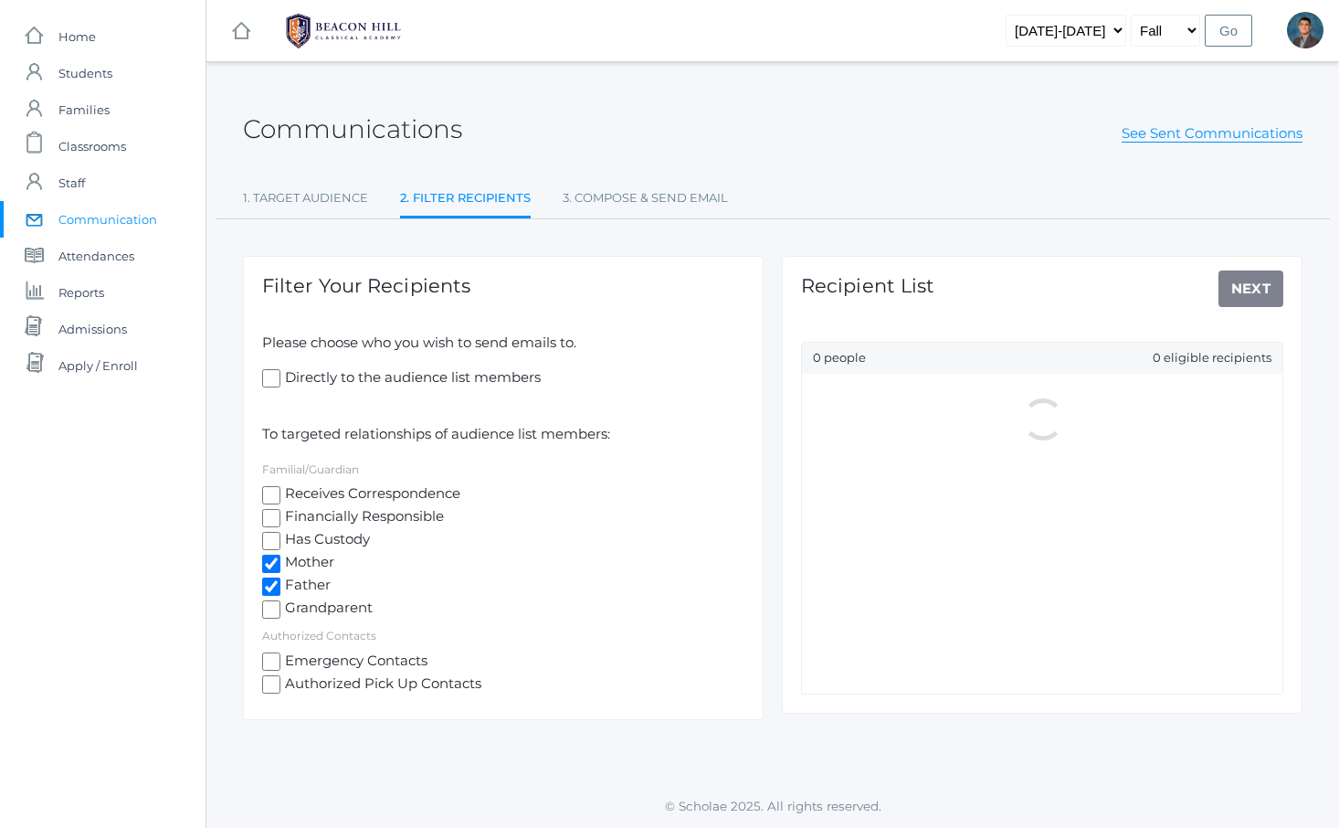
checkbox input "true"
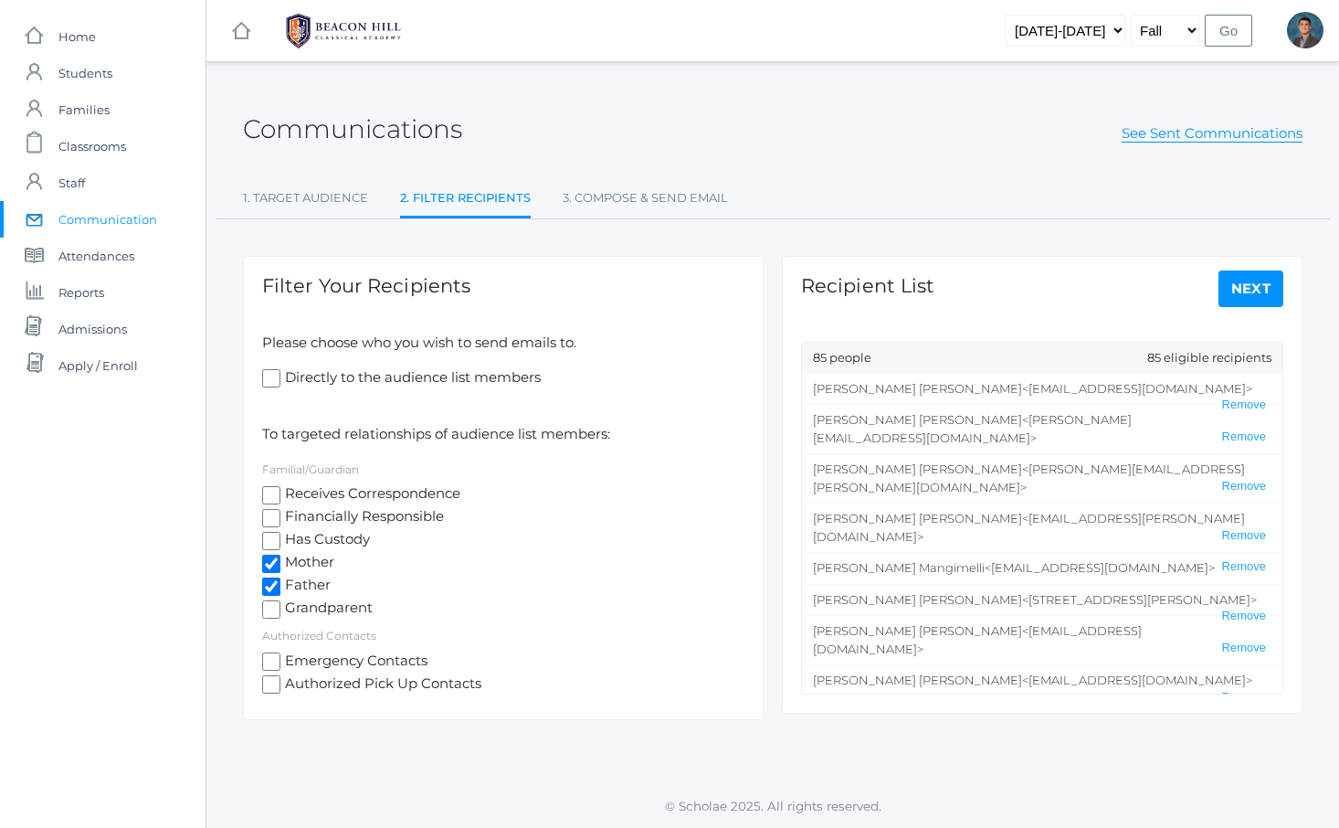
click at [1245, 288] on link "Next" at bounding box center [1252, 288] width 66 height 37
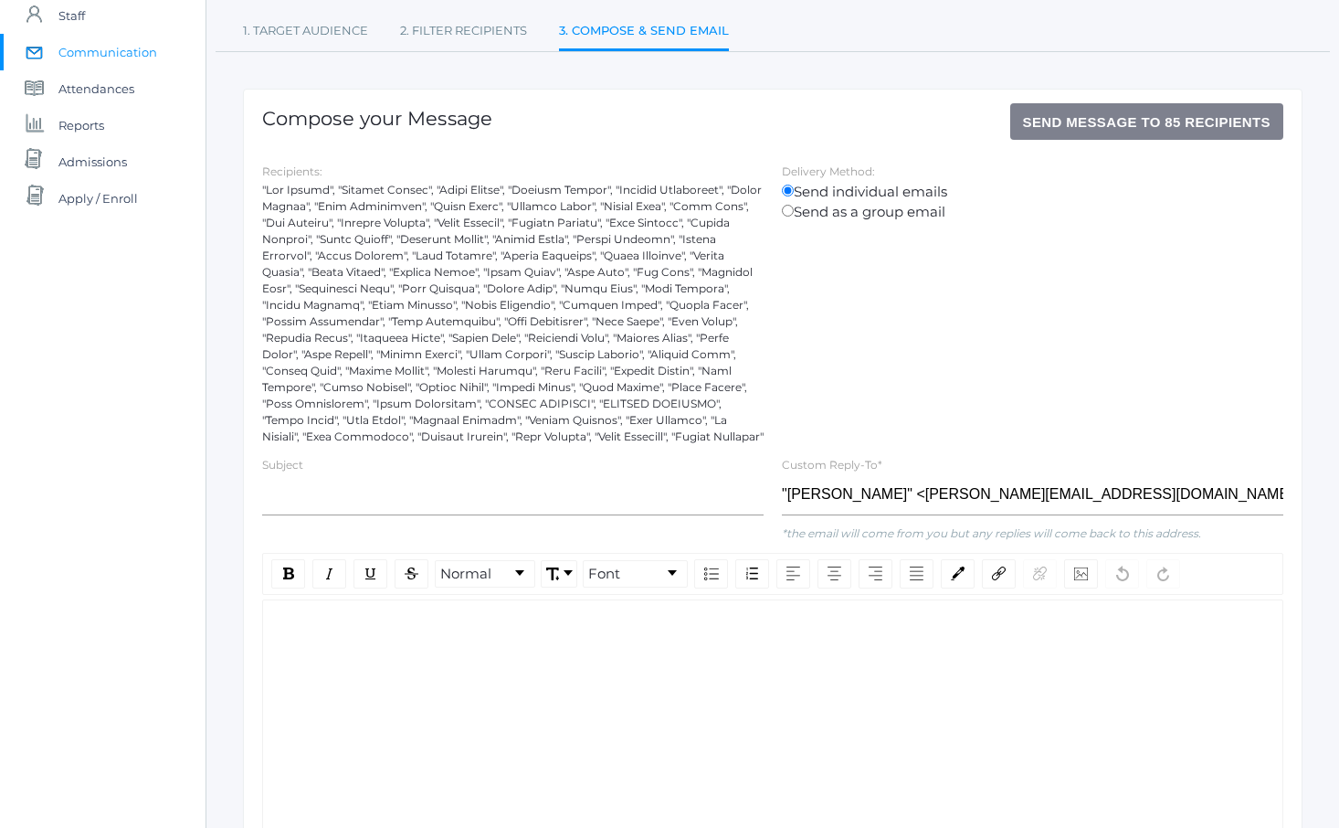
scroll to position [186, 0]
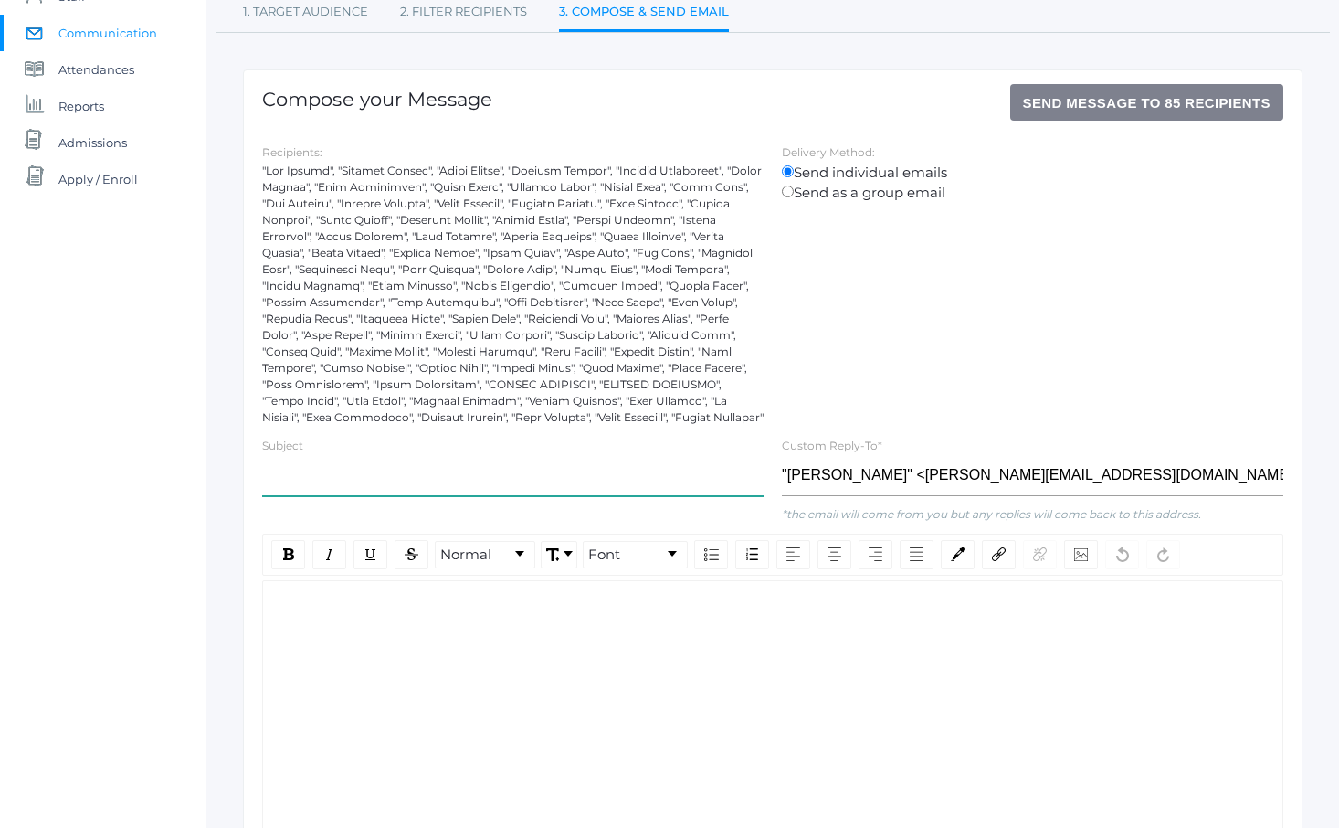
click at [426, 485] on input "text" at bounding box center [513, 475] width 502 height 41
paste input "[DATE]-[DATE] Student Driver and Off Campus Permission Forms for Juniors & Seni…"
type input "[DATE]-[DATE] Student Driver and Off Campus Permission Forms for Juniors & Seni…"
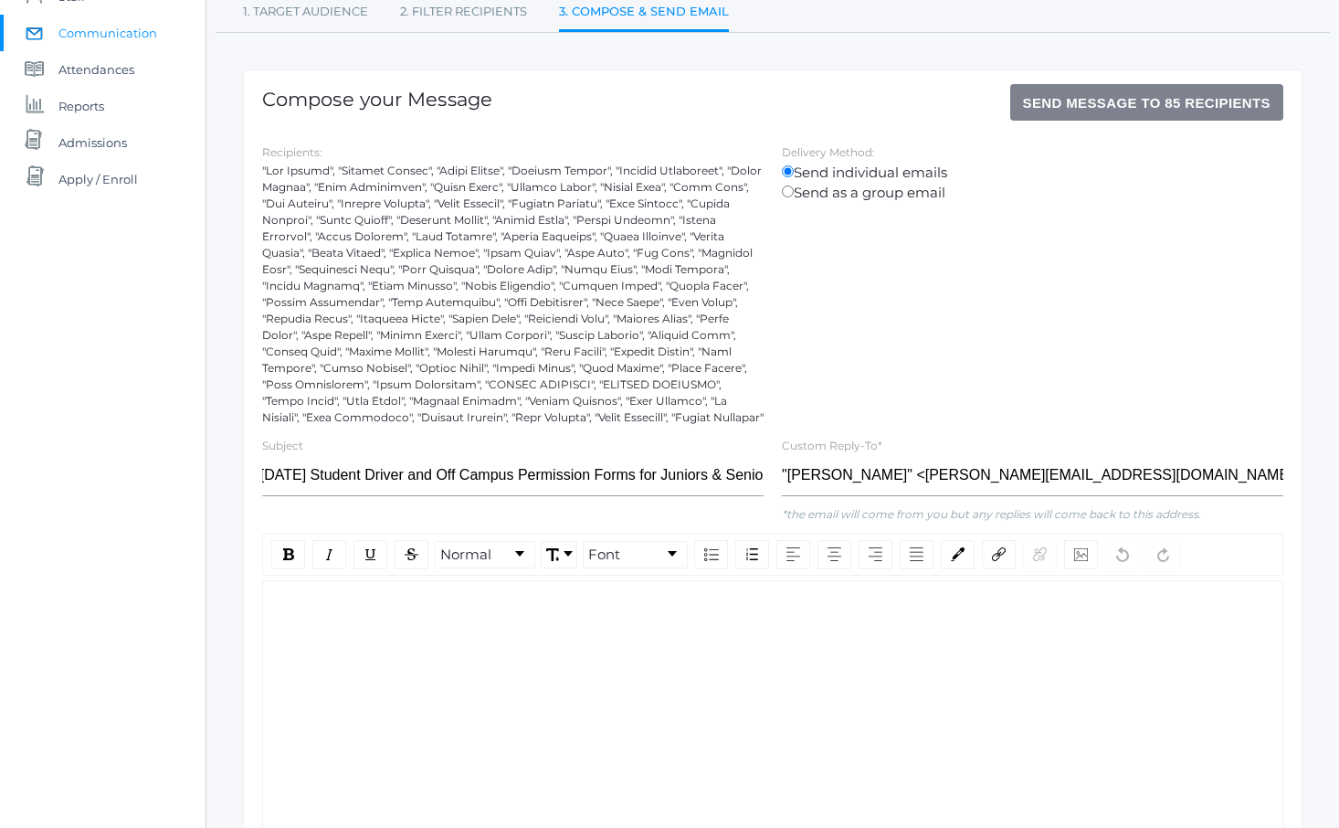
scroll to position [0, 0]
click at [423, 615] on div "rdw-editor" at bounding box center [773, 609] width 991 height 21
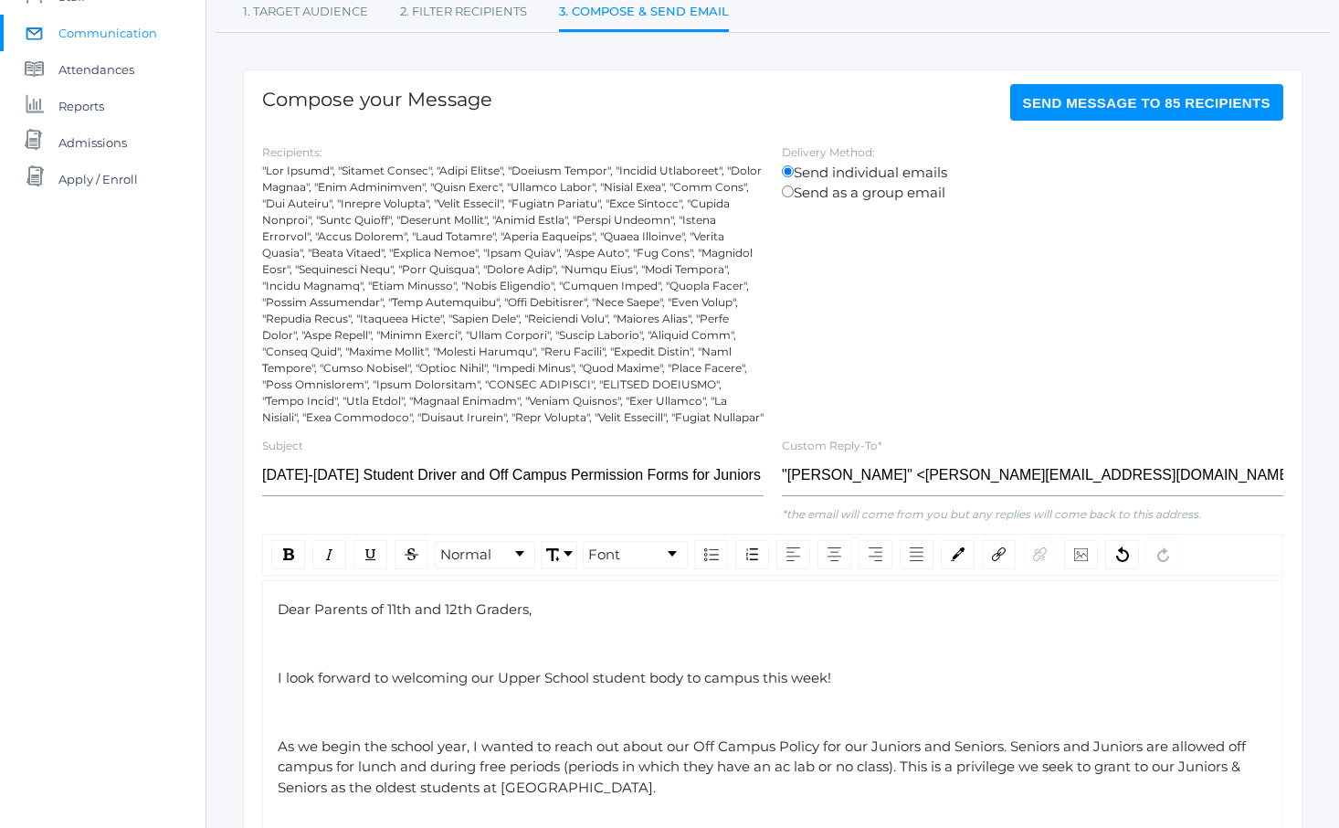
click at [437, 639] on div "rdw-editor" at bounding box center [773, 643] width 991 height 21
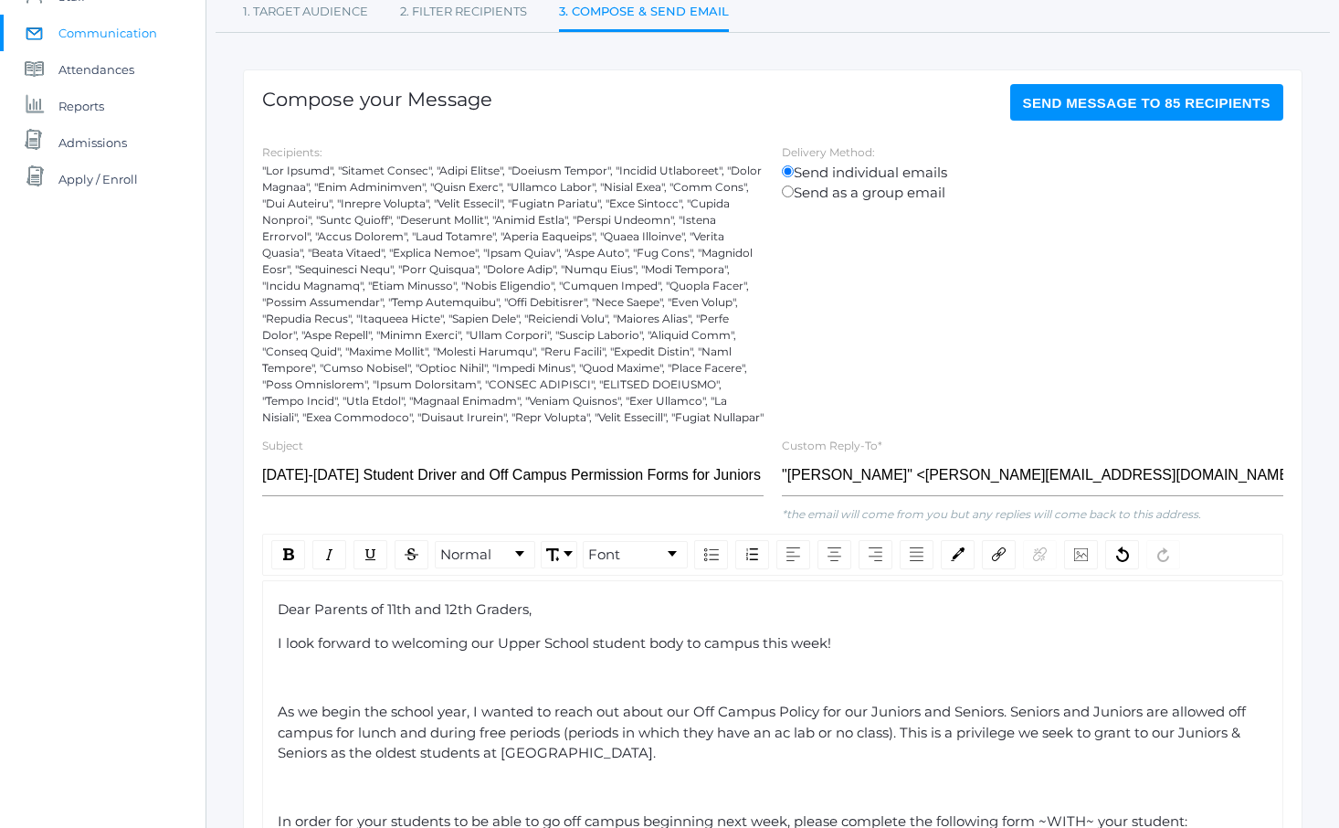
click at [409, 675] on div "rdw-editor" at bounding box center [773, 678] width 991 height 21
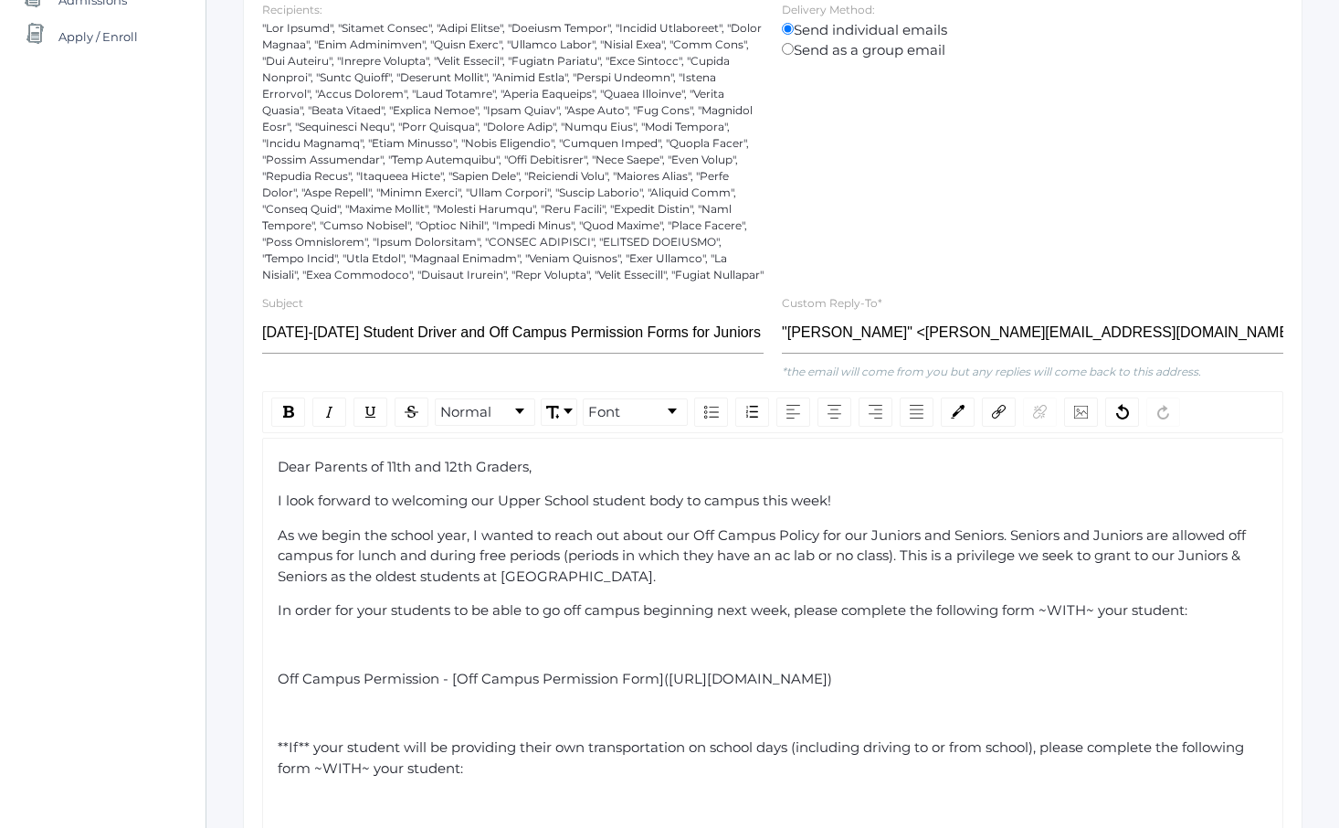
scroll to position [334, 0]
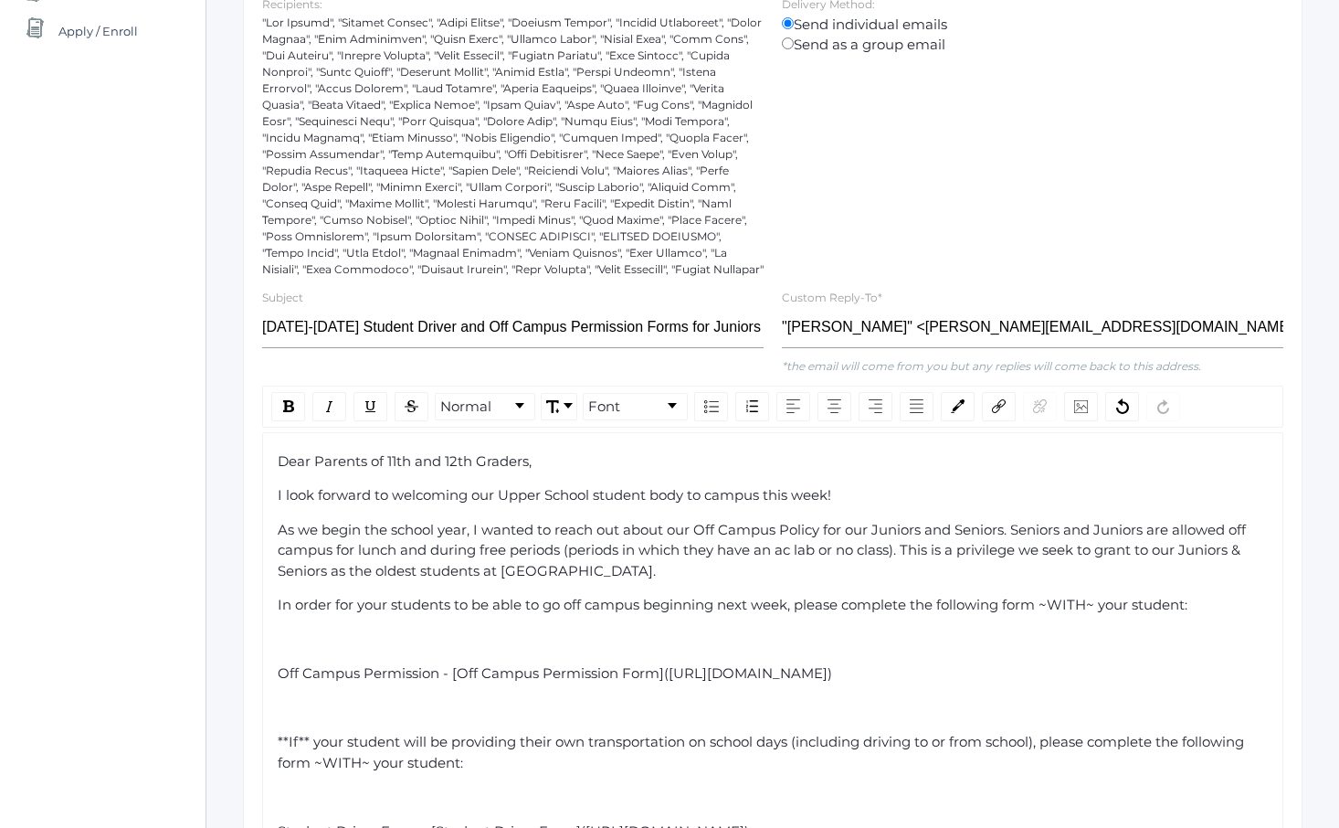
click at [368, 647] on div "rdw-editor" at bounding box center [773, 639] width 991 height 21
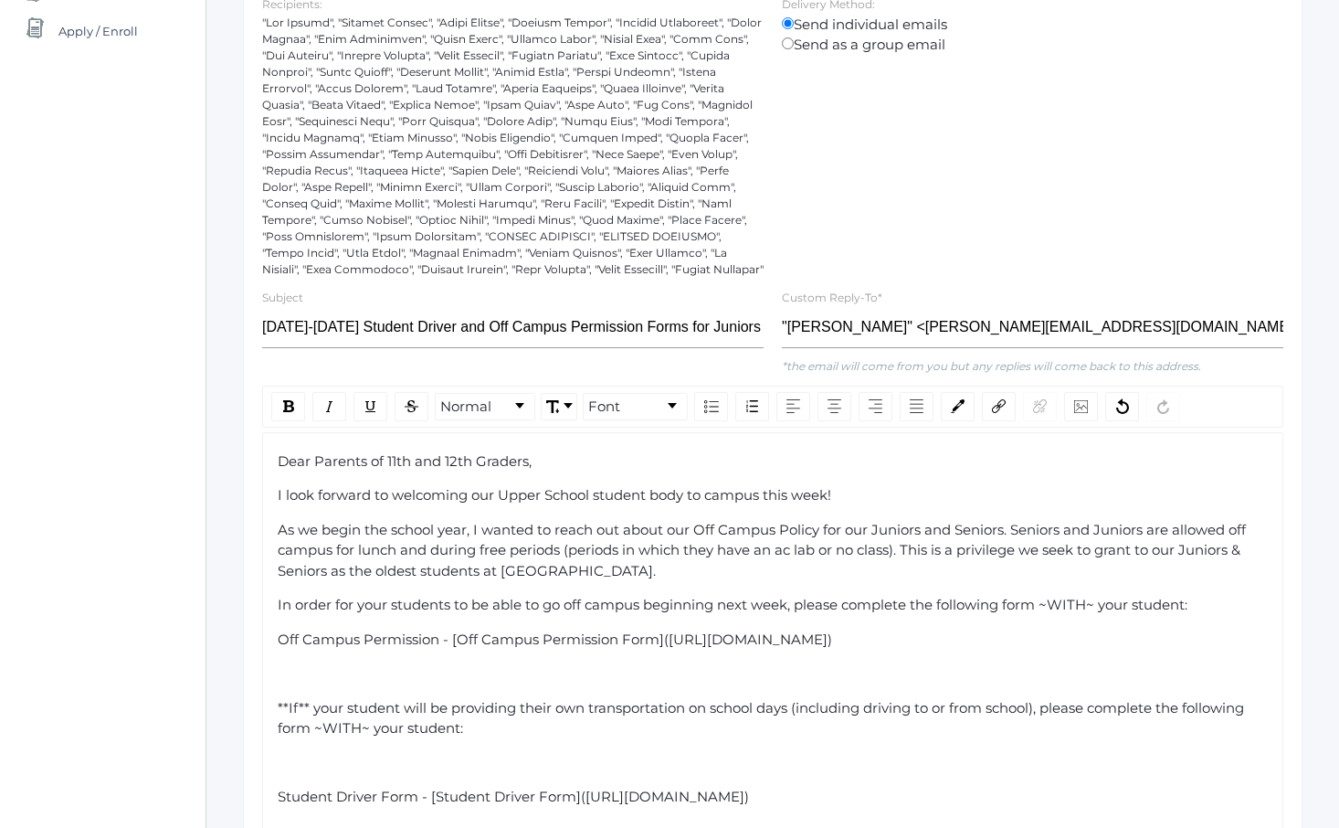
click at [433, 638] on span "Off Campus Permission - [Off Campus Permission Form]([URL][DOMAIN_NAME])" at bounding box center [555, 638] width 555 height 17
click at [287, 648] on span "Off Campus Permission Form - [Off Campus Permission Form]([URL][DOMAIN_NAME])" at bounding box center [576, 638] width 596 height 17
drag, startPoint x: 287, startPoint y: 665, endPoint x: 1135, endPoint y: 661, distance: 847.8
click at [873, 648] on span "Off Campus Permission Form - [Off Campus Permission Form]([URL][DOMAIN_NAME])" at bounding box center [576, 638] width 596 height 17
copy span "[URL][DOMAIN_NAME]"
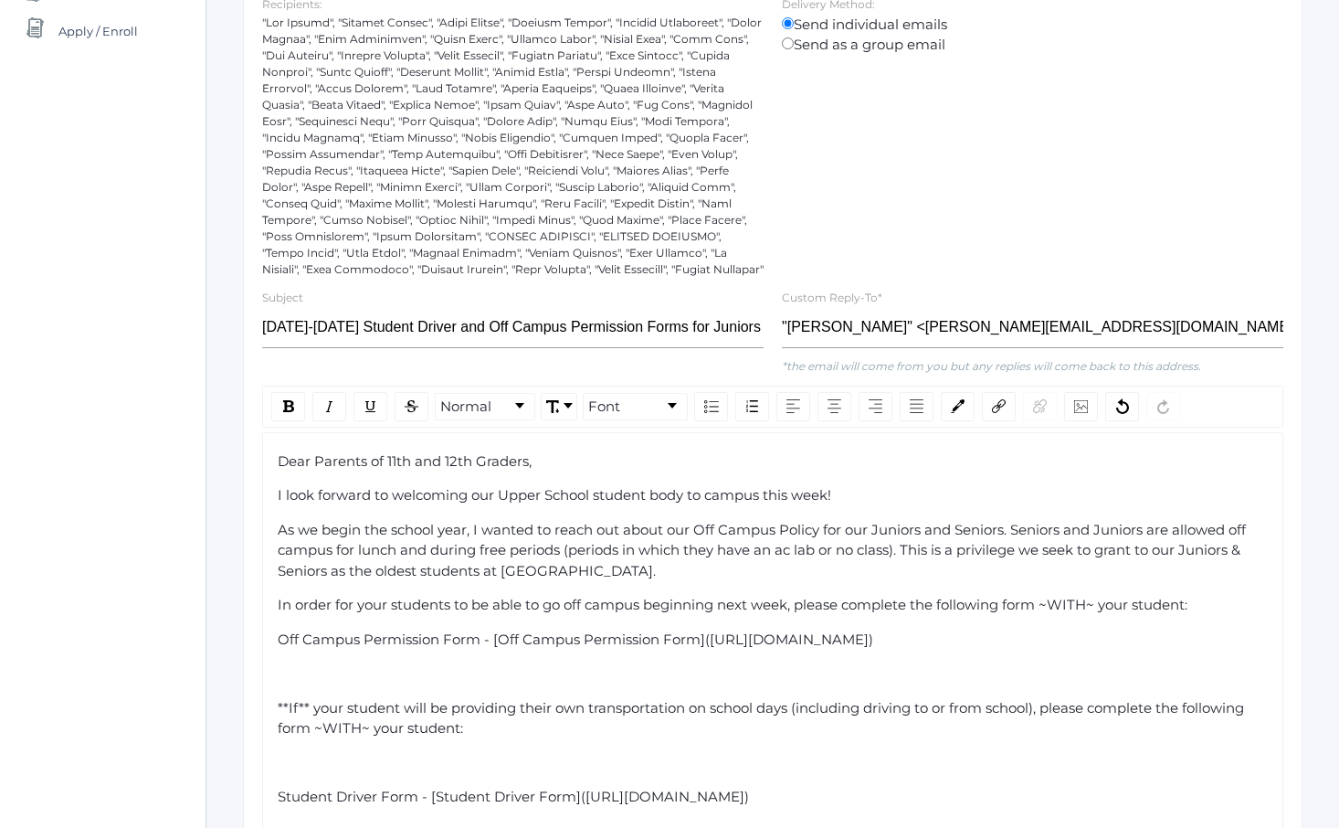
click at [286, 650] on div "Off Campus Permission Form - [Off Campus Permission Form]([URL][DOMAIN_NAME])" at bounding box center [773, 639] width 991 height 21
drag, startPoint x: 286, startPoint y: 650, endPoint x: 456, endPoint y: 640, distance: 170.2
click at [456, 640] on div "Off Campus Permission Form - [Off Campus Permission Form]([URL][DOMAIN_NAME])" at bounding box center [773, 639] width 991 height 21
click at [1003, 401] on img "rdw-link-control" at bounding box center [999, 406] width 14 height 14
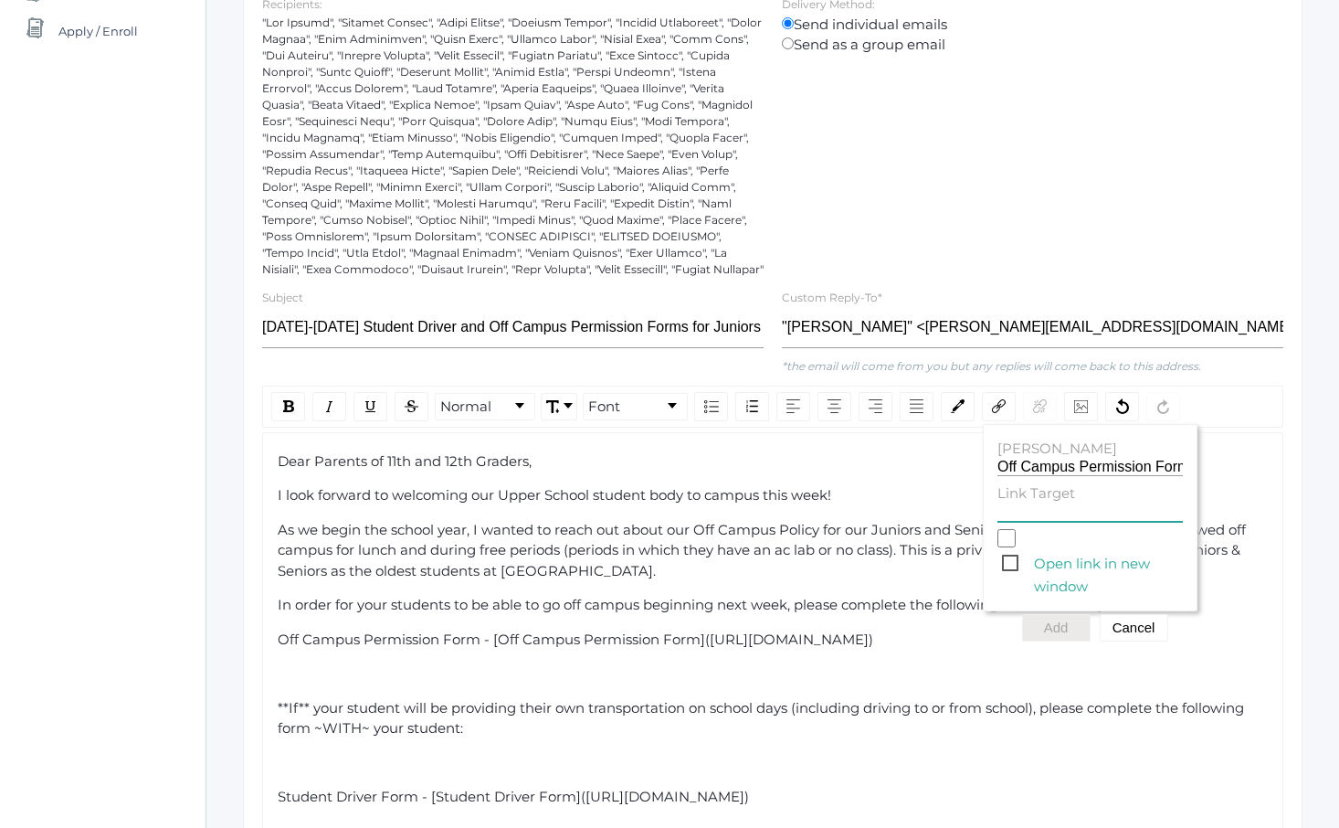
click at [1026, 513] on input "Link Target" at bounding box center [1090, 512] width 185 height 17
paste input "[URL][DOMAIN_NAME]"
type input "[URL][DOMAIN_NAME]"
click at [1069, 630] on button "Add" at bounding box center [1056, 627] width 69 height 27
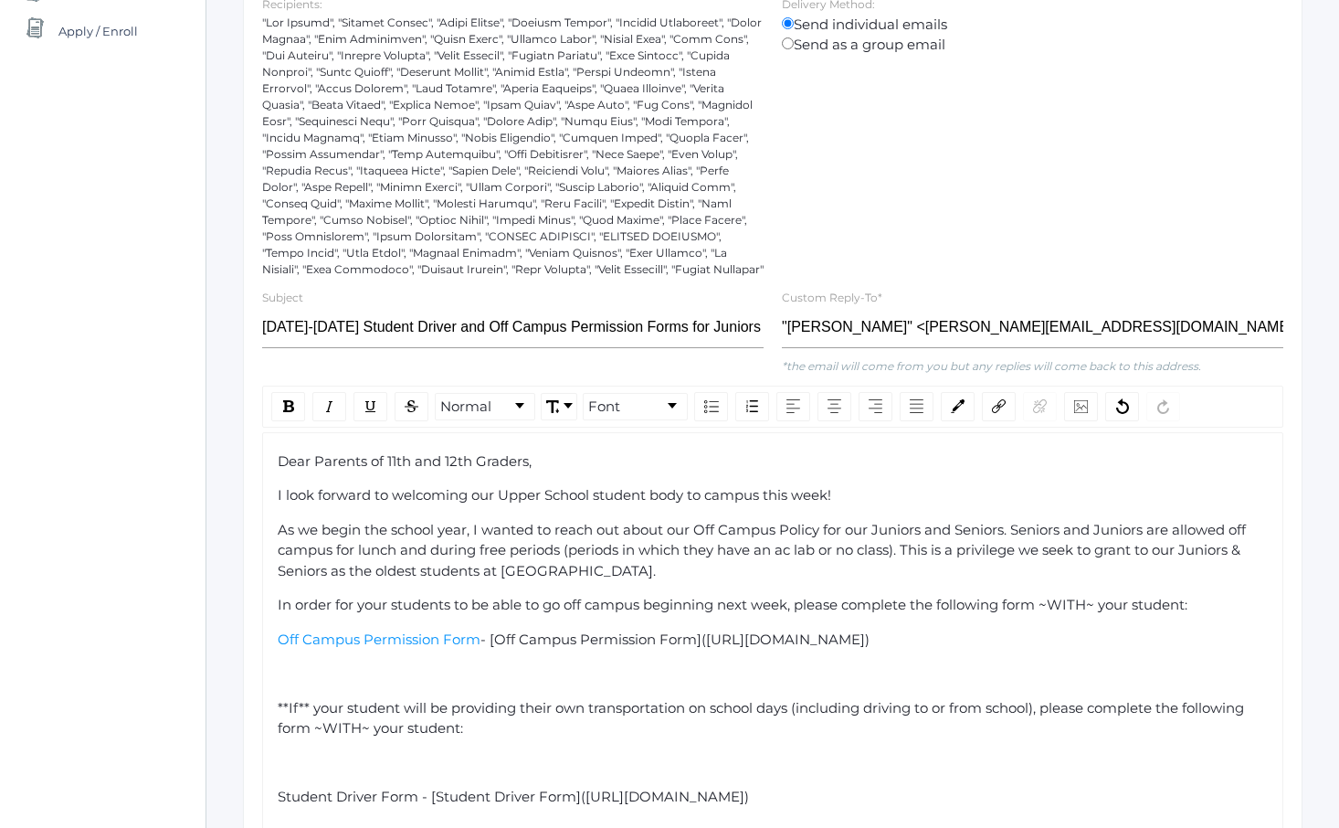
drag, startPoint x: 486, startPoint y: 639, endPoint x: 1194, endPoint y: 656, distance: 708.2
click at [1194, 650] on div "Off Campus Permission Form - [Off Campus Permission Form]([URL][DOMAIN_NAME])" at bounding box center [773, 639] width 991 height 21
click at [541, 687] on div "Dear Parents of 11th and 12th Graders, I look forward to welcoming our Upper Sc…" at bounding box center [773, 766] width 991 height 630
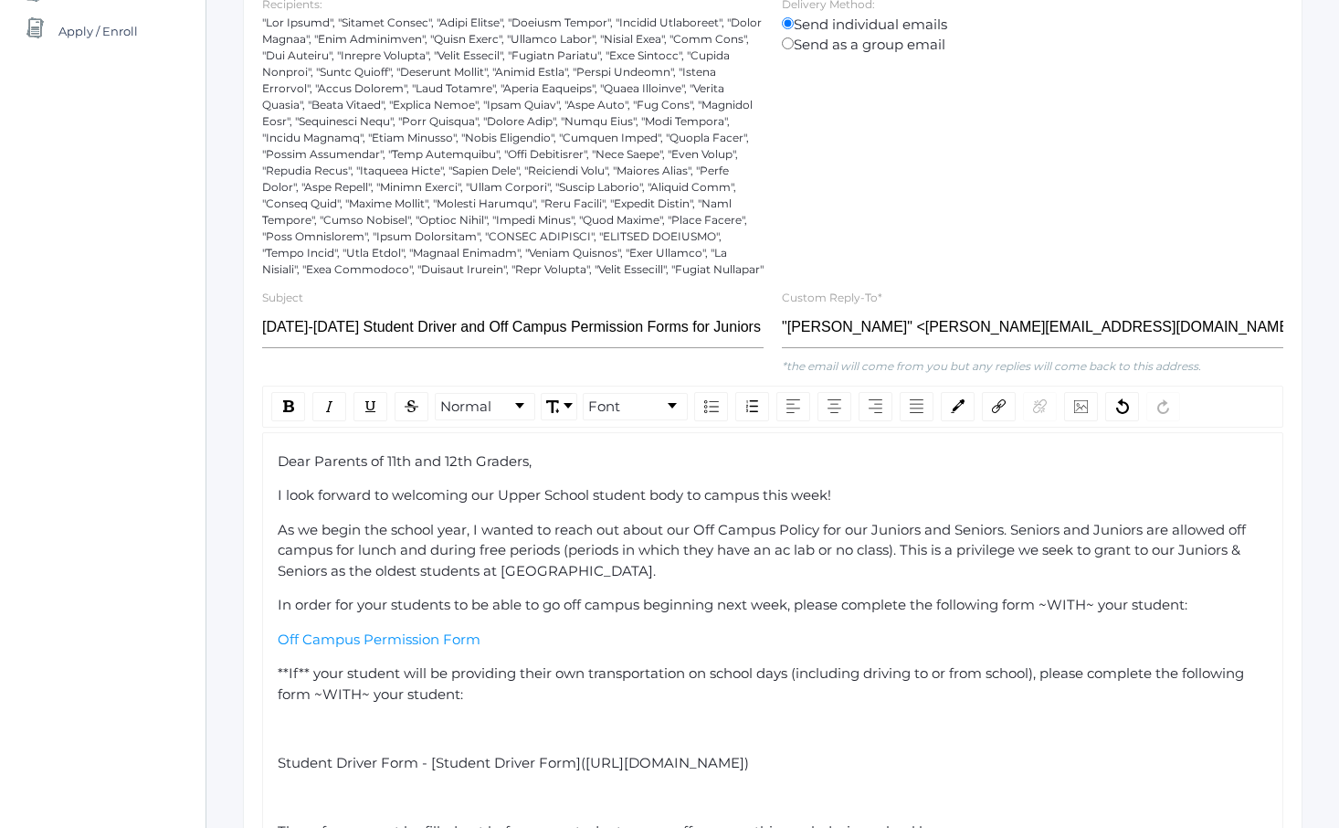
click at [286, 675] on span "**If** your student will be providing their own transportation on school days (…" at bounding box center [763, 683] width 970 height 38
click at [293, 672] on span "If** your student will be providing their own transportation on school days (in…" at bounding box center [757, 683] width 959 height 38
click at [272, 670] on div "Dear Parents of 11th and 12th Graders, I look forward to welcoming our Upper Sc…" at bounding box center [772, 749] width 1021 height 635
click at [283, 674] on span "If your student will be providing their own transportation on school days (incl…" at bounding box center [751, 683] width 947 height 38
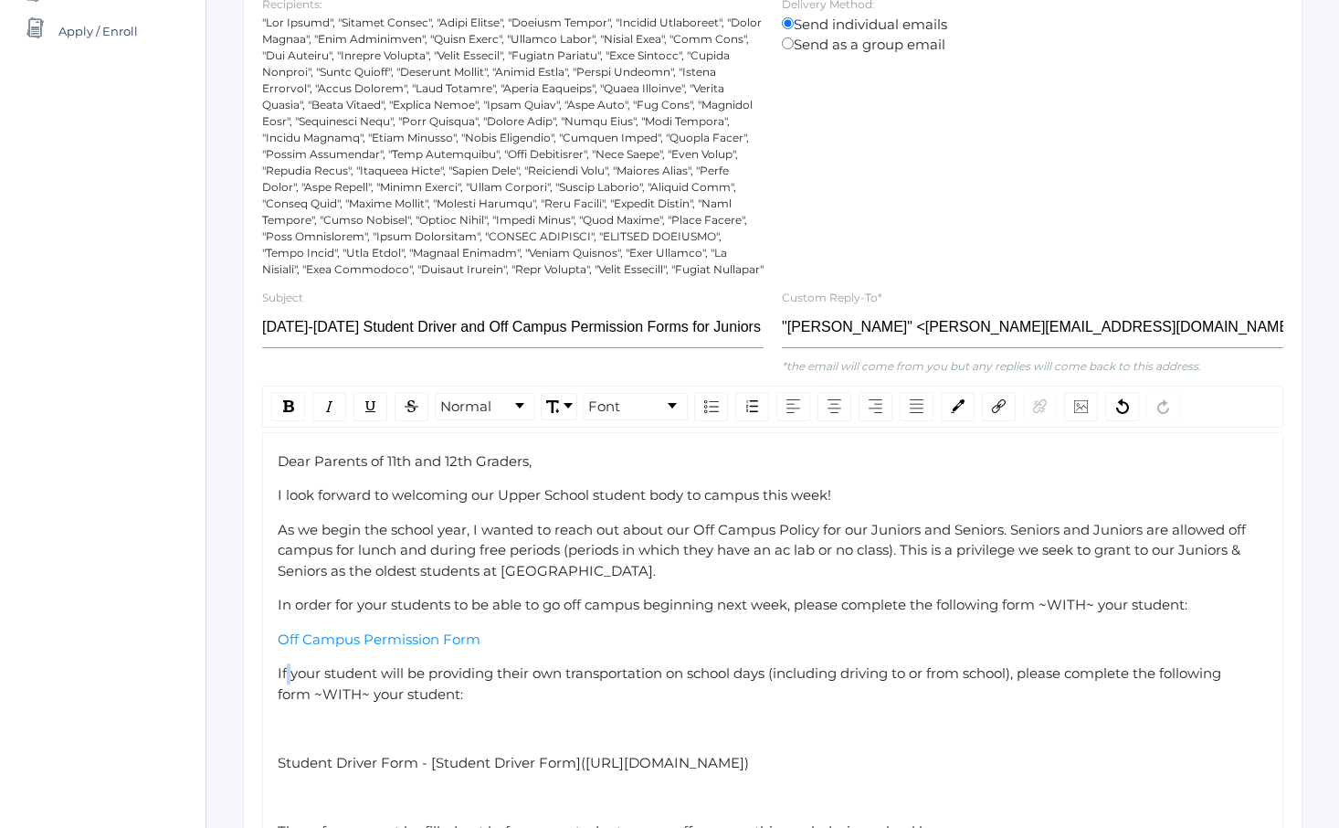
click at [283, 674] on span "If your student will be providing their own transportation on school days (incl…" at bounding box center [751, 683] width 947 height 38
click at [279, 674] on span "If your student will be providing their own transportation on school days (incl…" at bounding box center [751, 683] width 947 height 38
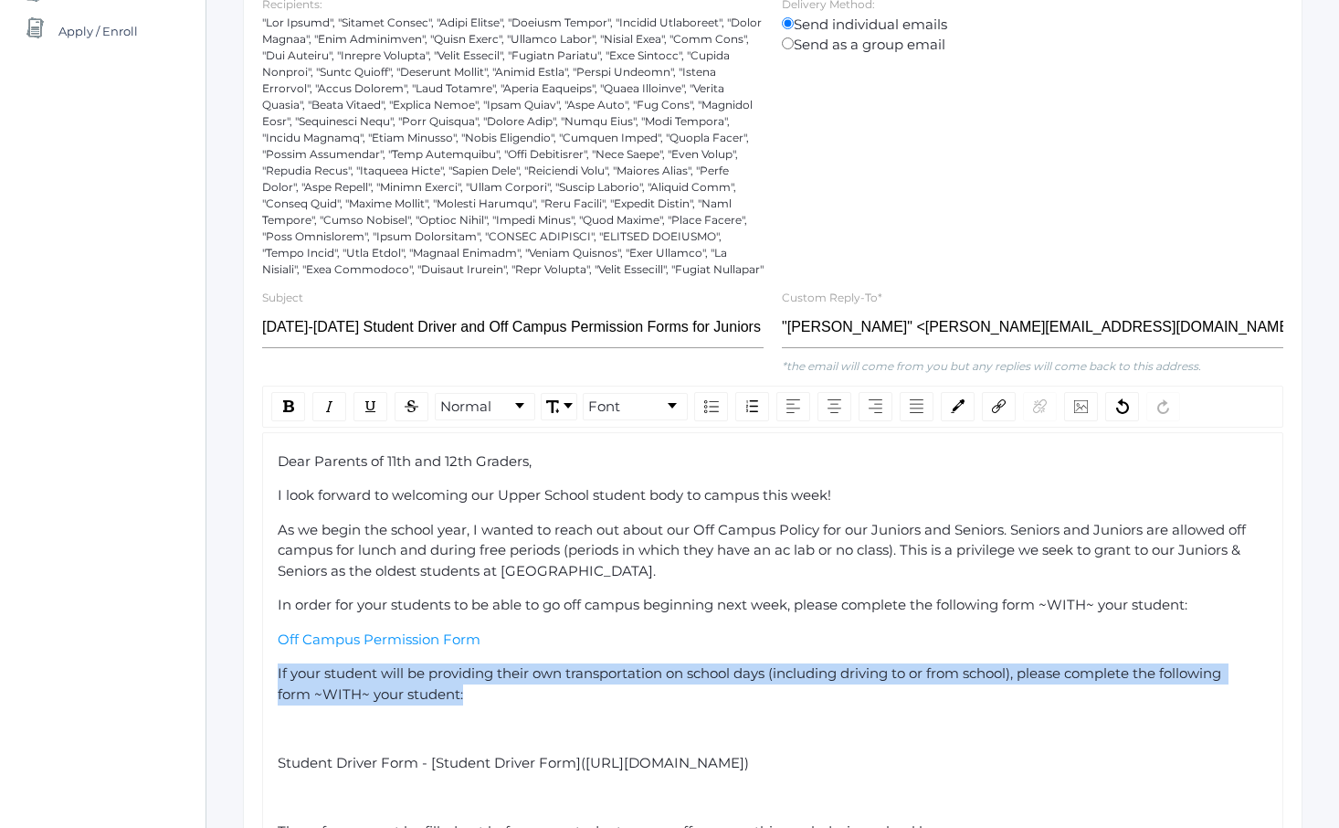
click at [279, 674] on span "If your student will be providing their own transportation on school days (incl…" at bounding box center [751, 683] width 947 height 38
click at [280, 672] on span "If your student will be providing their own transportation on school days (incl…" at bounding box center [751, 683] width 947 height 38
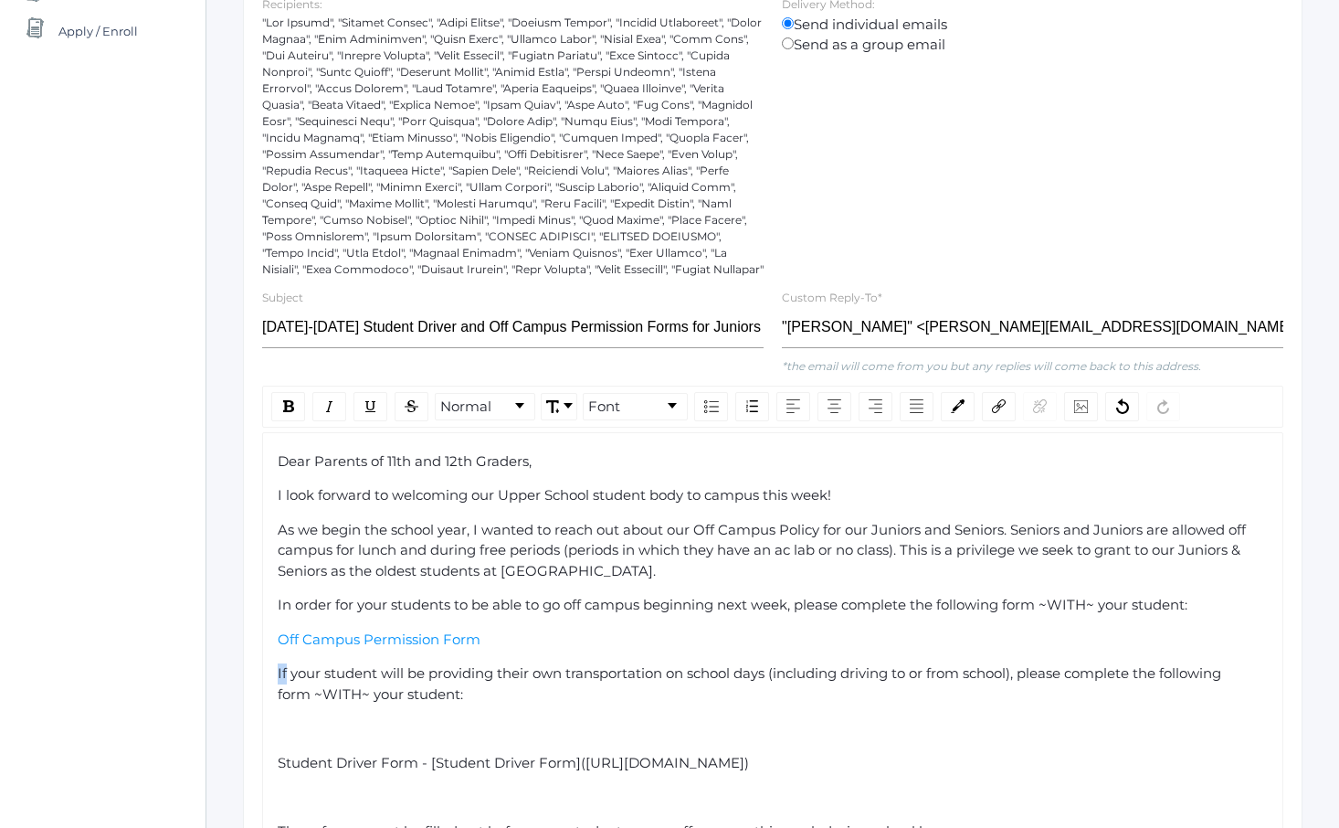
click at [280, 672] on span "If your student will be providing their own transportation on school days (incl…" at bounding box center [751, 683] width 947 height 38
click at [661, 647] on div "Off Campus Permission Form" at bounding box center [773, 639] width 991 height 21
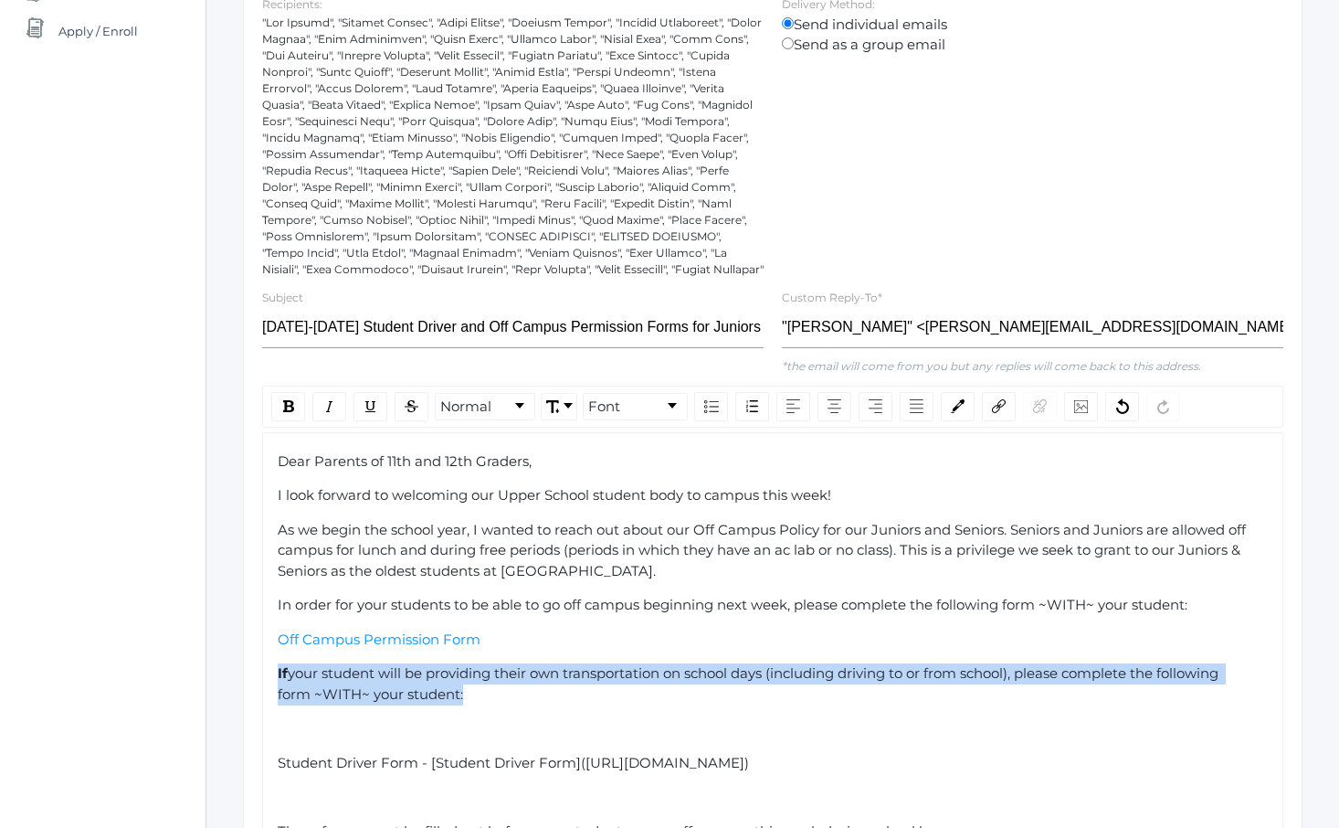
drag, startPoint x: 661, startPoint y: 647, endPoint x: 689, endPoint y: 702, distance: 61.3
click at [686, 698] on div "Dear Parents of 11th and 12th Graders, I look forward to welcoming our Upper Sc…" at bounding box center [773, 749] width 991 height 597
click at [689, 702] on div "If your student will be providing their own transportation on school days (incl…" at bounding box center [773, 683] width 991 height 41
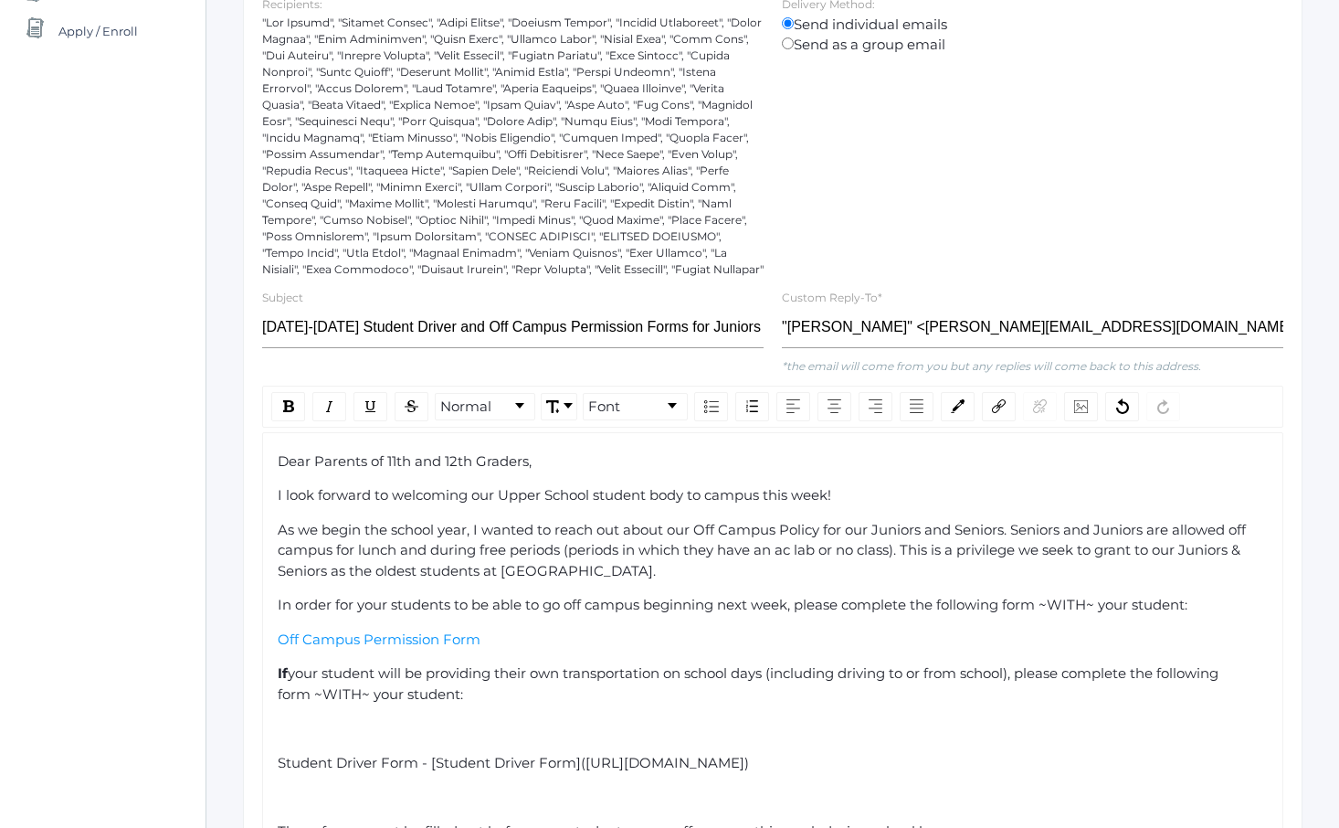
click at [323, 693] on span "your student will be providing their own transportation on school days (includi…" at bounding box center [750, 683] width 945 height 38
click at [363, 698] on span "your student will be providing their own transportation on school days (includi…" at bounding box center [750, 683] width 945 height 38
click at [345, 692] on span "your student will be providing their own transportation on school days (includi…" at bounding box center [750, 683] width 945 height 38
click at [345, 713] on div "Dear Parents of 11th and 12th Graders, I look forward to welcoming our Upper Sc…" at bounding box center [773, 749] width 991 height 597
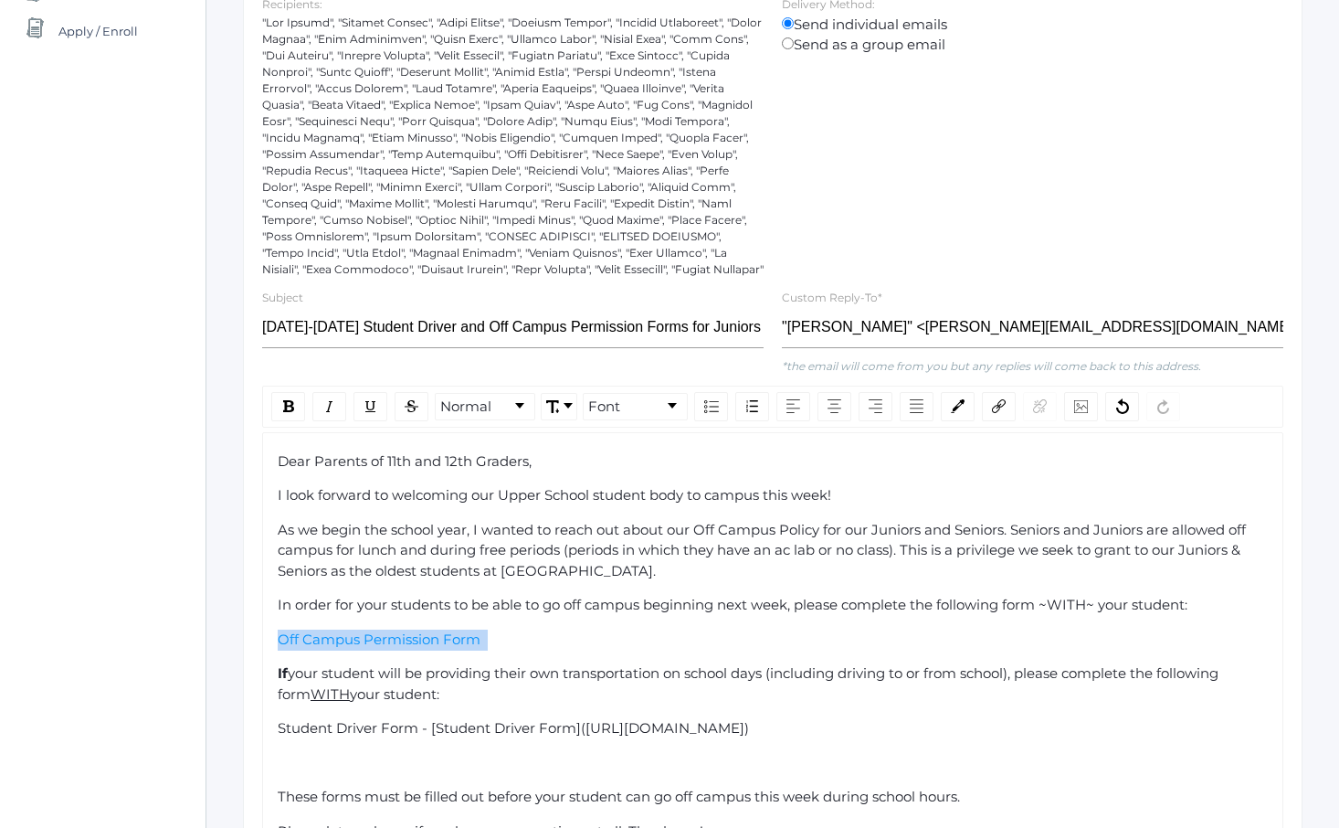
drag, startPoint x: 513, startPoint y: 639, endPoint x: 263, endPoint y: 638, distance: 249.4
click at [263, 638] on div "Dear Parents of 11th and 12th Graders, I look forward to welcoming our Upper Sc…" at bounding box center [772, 732] width 1021 height 600
drag, startPoint x: 499, startPoint y: 692, endPoint x: 305, endPoint y: 675, distance: 194.5
click at [305, 675] on div "If your student will be providing their own transportation on school days (incl…" at bounding box center [773, 683] width 991 height 41
drag, startPoint x: 470, startPoint y: 634, endPoint x: 238, endPoint y: 638, distance: 231.2
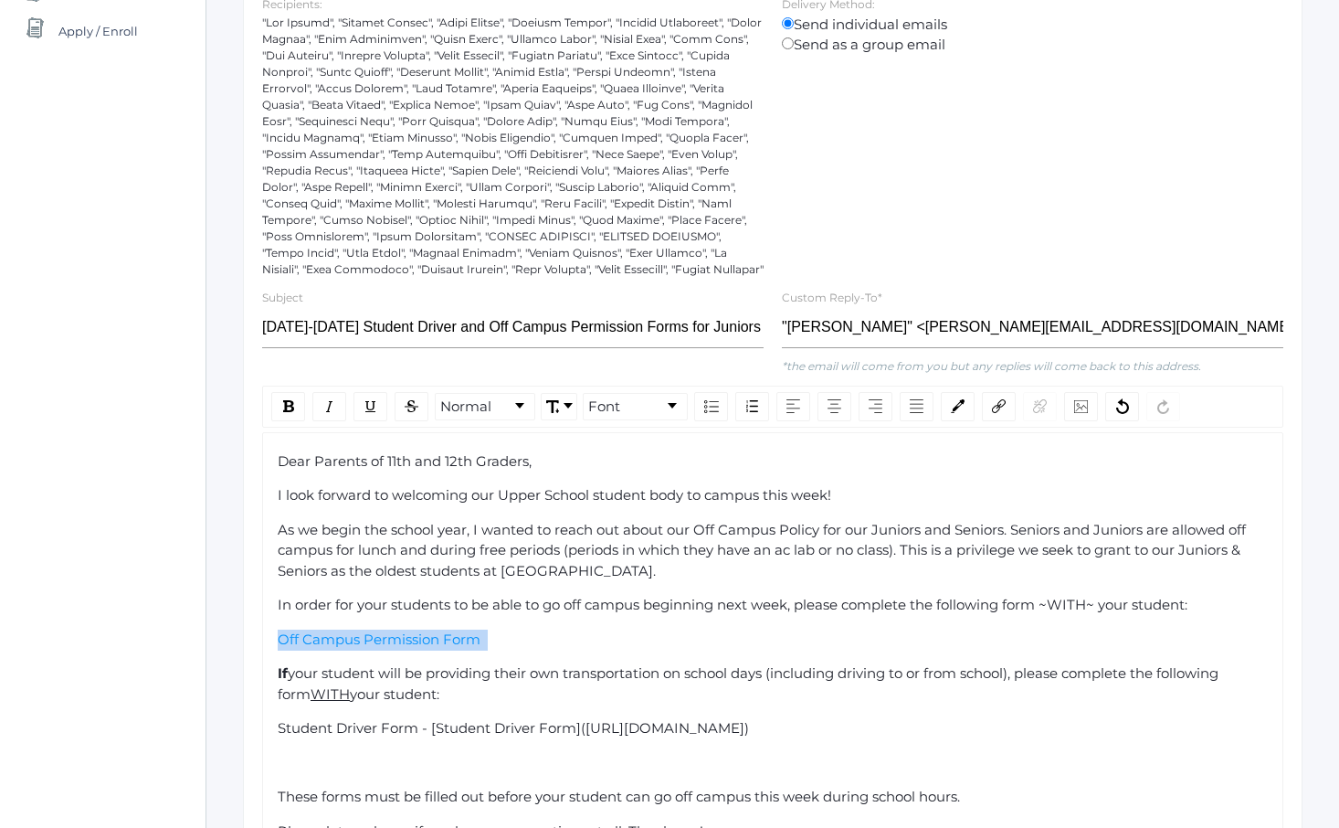
click at [238, 638] on div "Communications See Sent Communications 1. Target Audience 2. Filter Recipients …" at bounding box center [772, 443] width 1133 height 1385
copy div "Off Campus Permission Form"
click at [565, 630] on div "Off Campus Permission Form" at bounding box center [773, 639] width 991 height 21
drag, startPoint x: 523, startPoint y: 645, endPoint x: 252, endPoint y: 639, distance: 270.5
click at [252, 639] on div "Compose your Message Send Message to 85 recipients Recipients: Delivery Method:…" at bounding box center [773, 527] width 1060 height 1213
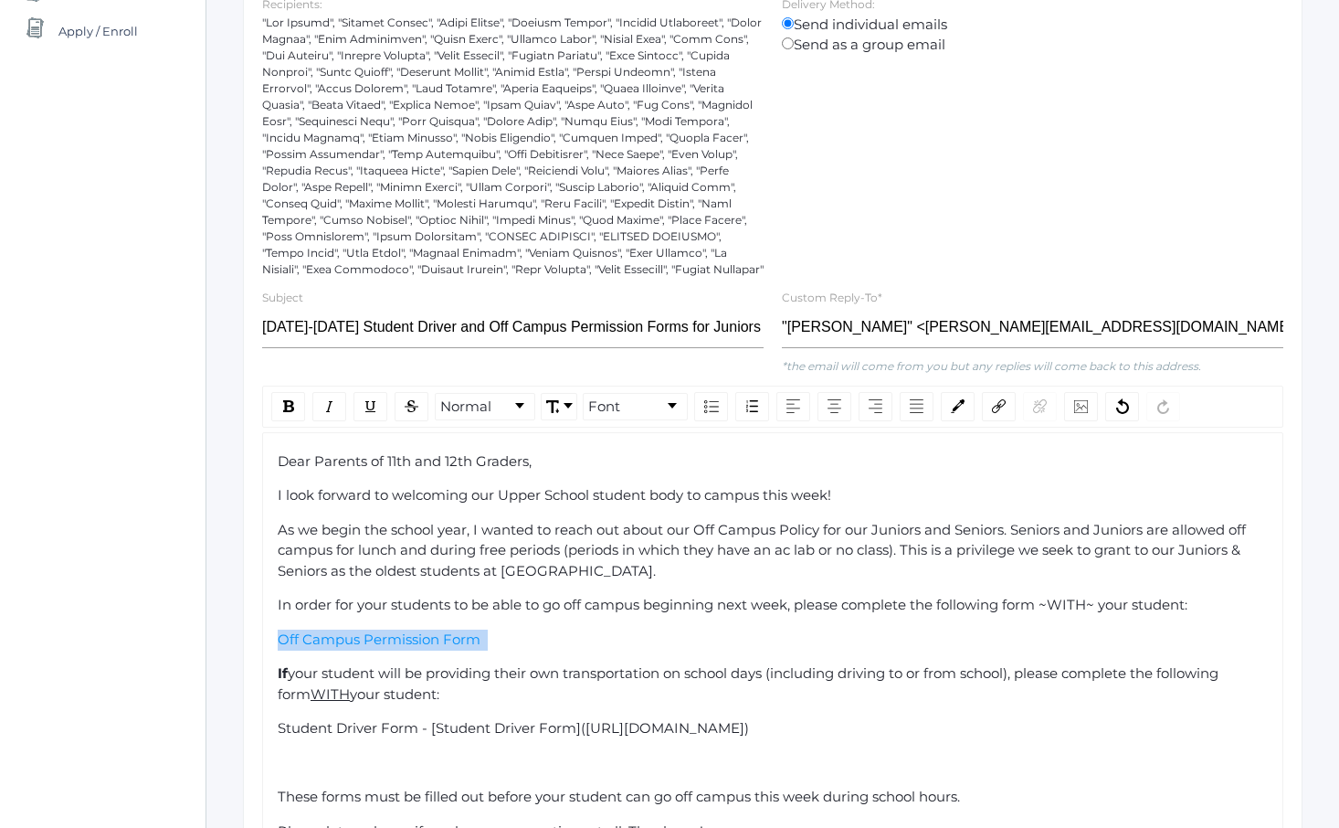
copy div "Off Campus Permission Form"
drag, startPoint x: 417, startPoint y: 730, endPoint x: 563, endPoint y: 726, distance: 145.3
click at [245, 730] on div "Compose your Message Send Message to 85 recipients Recipients: Delivery Method:…" at bounding box center [773, 527] width 1060 height 1213
drag, startPoint x: 616, startPoint y: 731, endPoint x: 417, endPoint y: 729, distance: 198.3
click at [417, 729] on div "Student Driver Form - [Student Driver Form]([URL][DOMAIN_NAME])" at bounding box center [773, 728] width 991 height 21
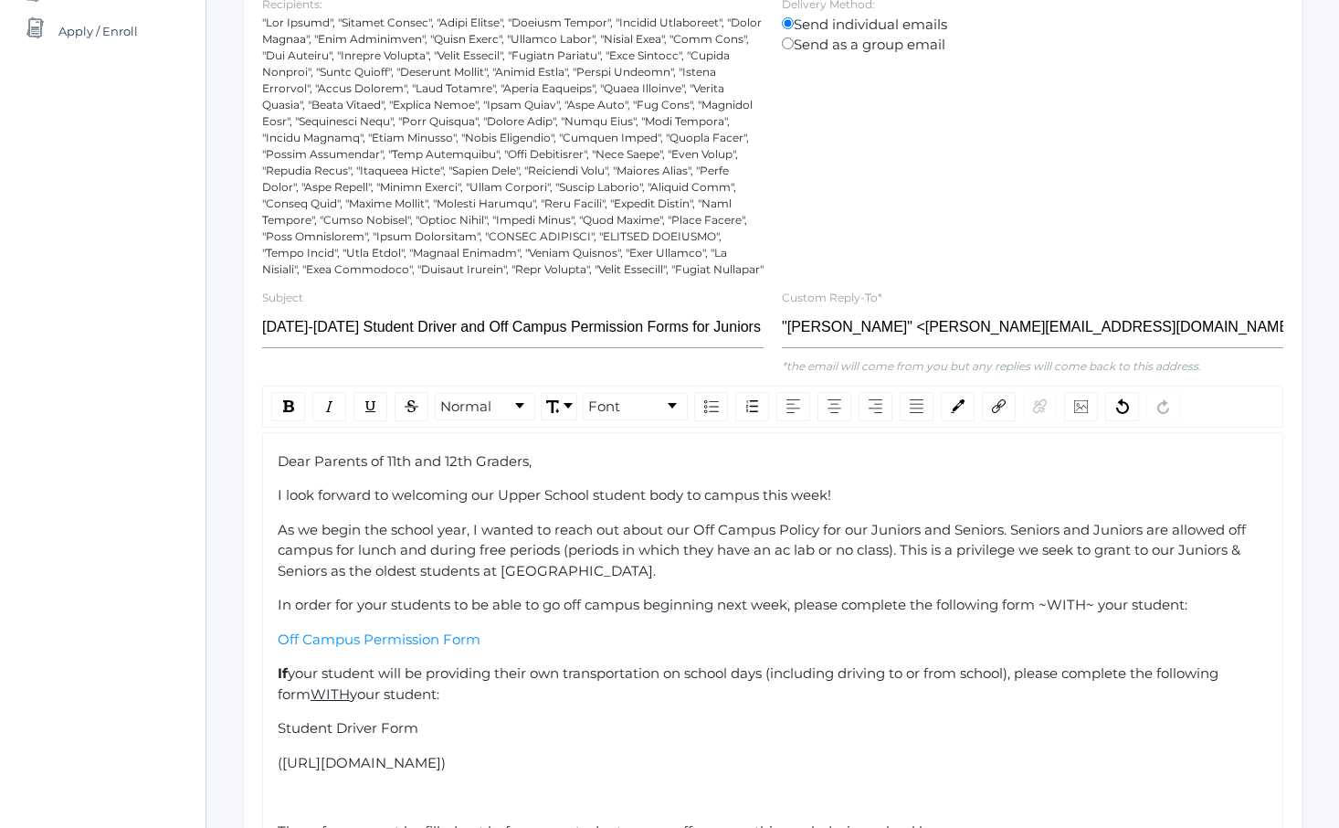
click at [1062, 605] on span "In order for your students to be able to go off campus beginning next week, ple…" at bounding box center [733, 604] width 910 height 17
click at [1086, 607] on span "In order for your students to be able to go off campus beginning next week, ple…" at bounding box center [729, 604] width 902 height 17
click at [1067, 607] on span "In order for your students to be able to go off campus beginning next week, ple…" at bounding box center [724, 604] width 893 height 17
click at [1039, 652] on div "Dear Parents of 11th and 12th Graders, I look forward to welcoming our Upper Sc…" at bounding box center [773, 749] width 991 height 597
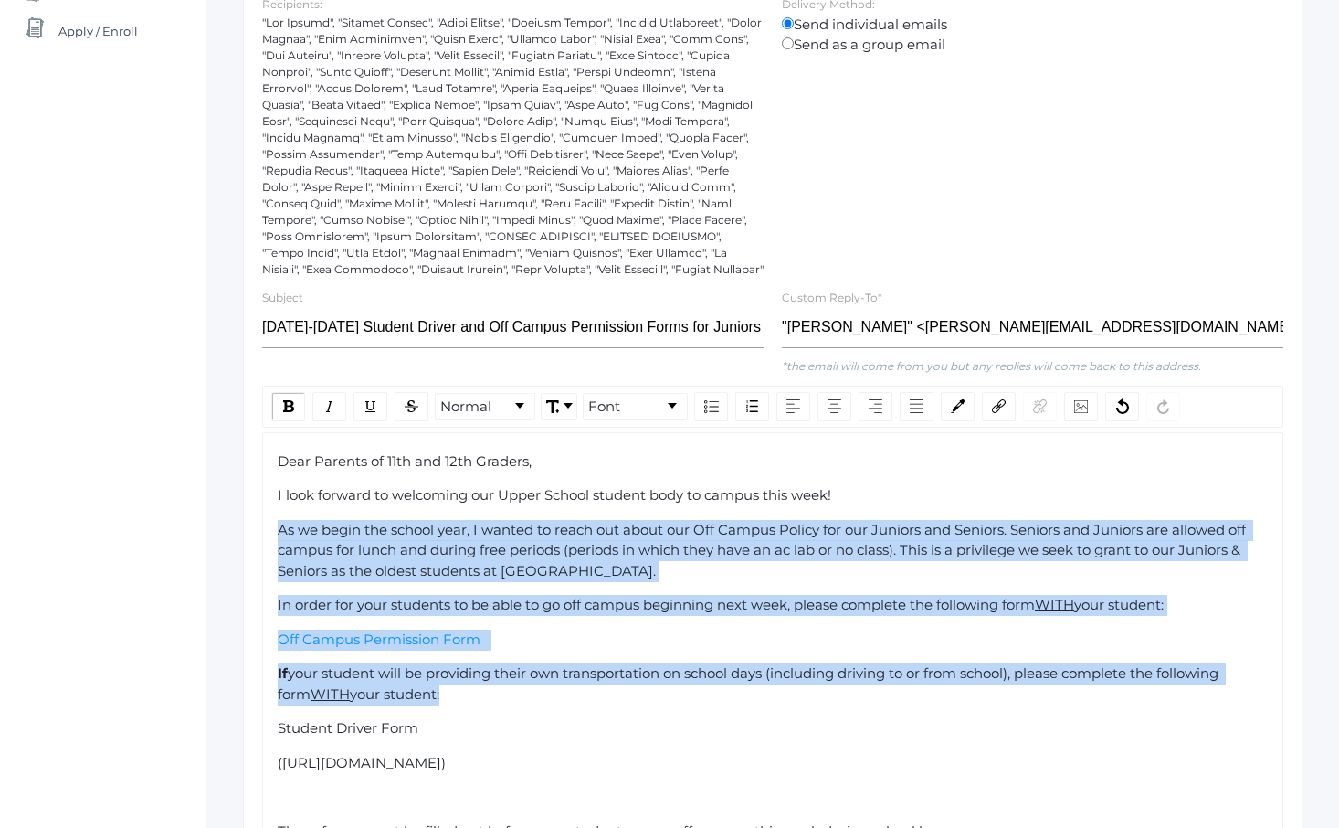
drag, startPoint x: 956, startPoint y: 555, endPoint x: 997, endPoint y: 715, distance: 164.8
click at [994, 708] on div "Dear Parents of 11th and 12th Graders, I look forward to welcoming our Upper Sc…" at bounding box center [773, 749] width 991 height 597
click at [997, 715] on div "Dear Parents of 11th and 12th Graders, I look forward to welcoming our Upper Sc…" at bounding box center [773, 749] width 991 height 597
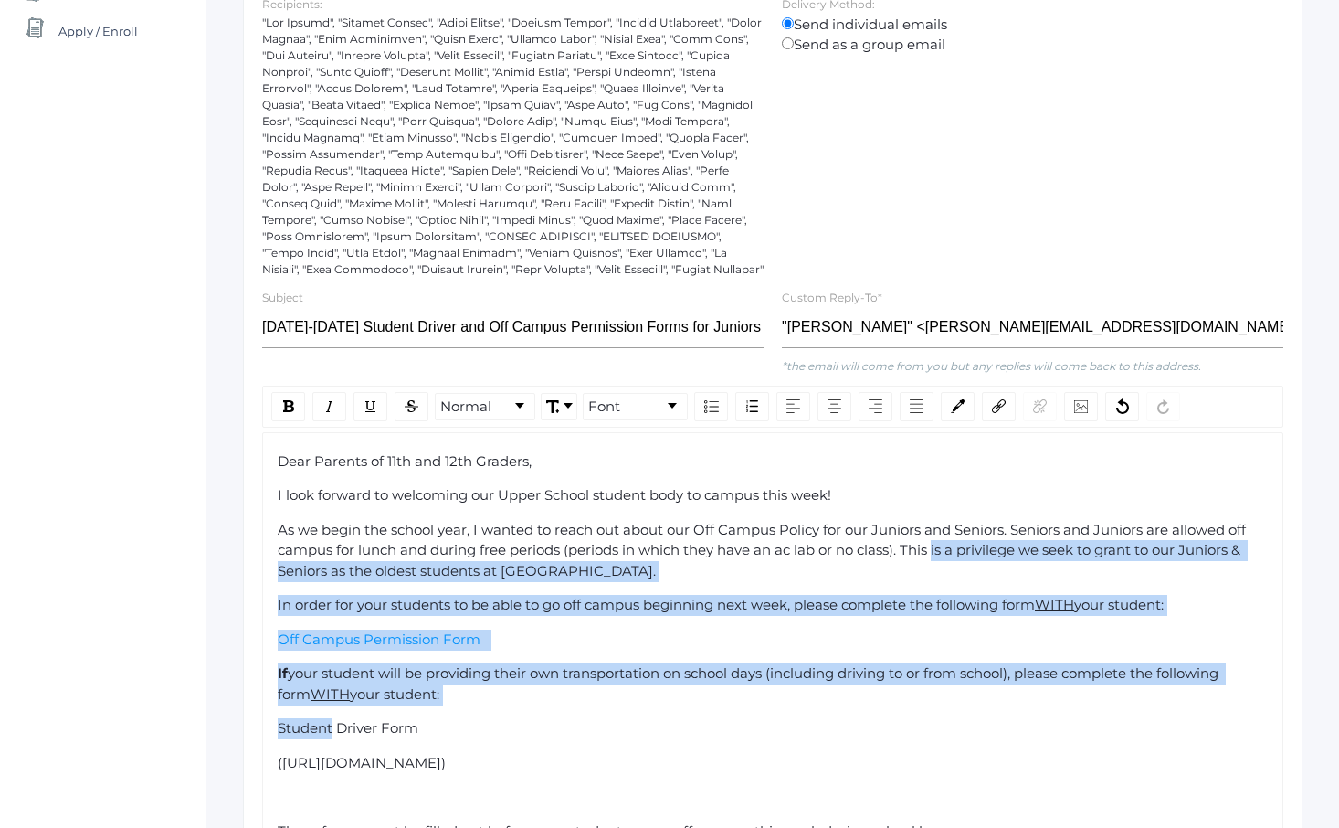
drag, startPoint x: 997, startPoint y: 715, endPoint x: 930, endPoint y: 535, distance: 191.9
click at [932, 544] on div "Dear Parents of 11th and 12th Graders, I look forward to welcoming our Upper Sc…" at bounding box center [773, 749] width 991 height 597
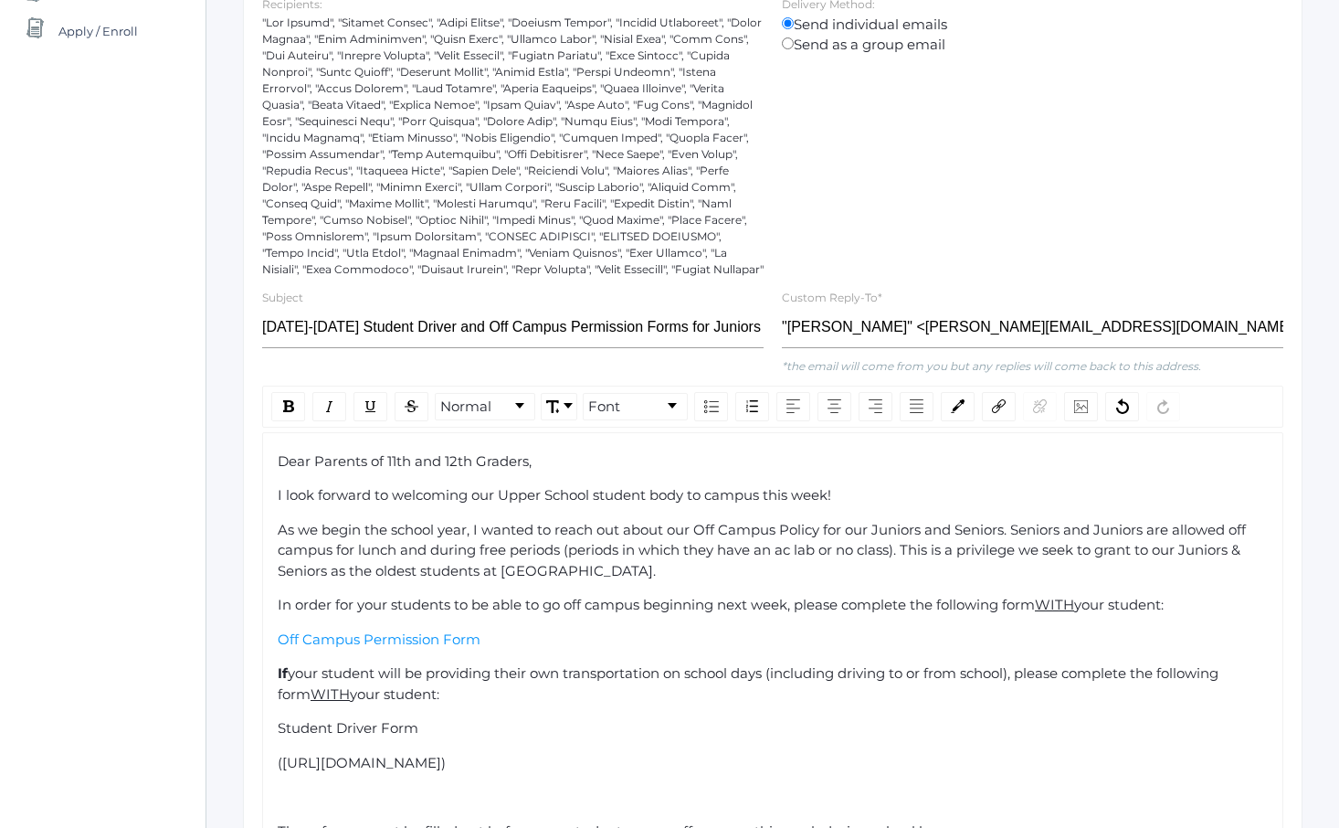
click at [930, 535] on span "As we begin the school year, I wanted to reach out about our Off Campus Policy …" at bounding box center [764, 550] width 972 height 58
click at [740, 608] on span "In order for your students to be able to go off campus beginning next week, ple…" at bounding box center [656, 604] width 757 height 17
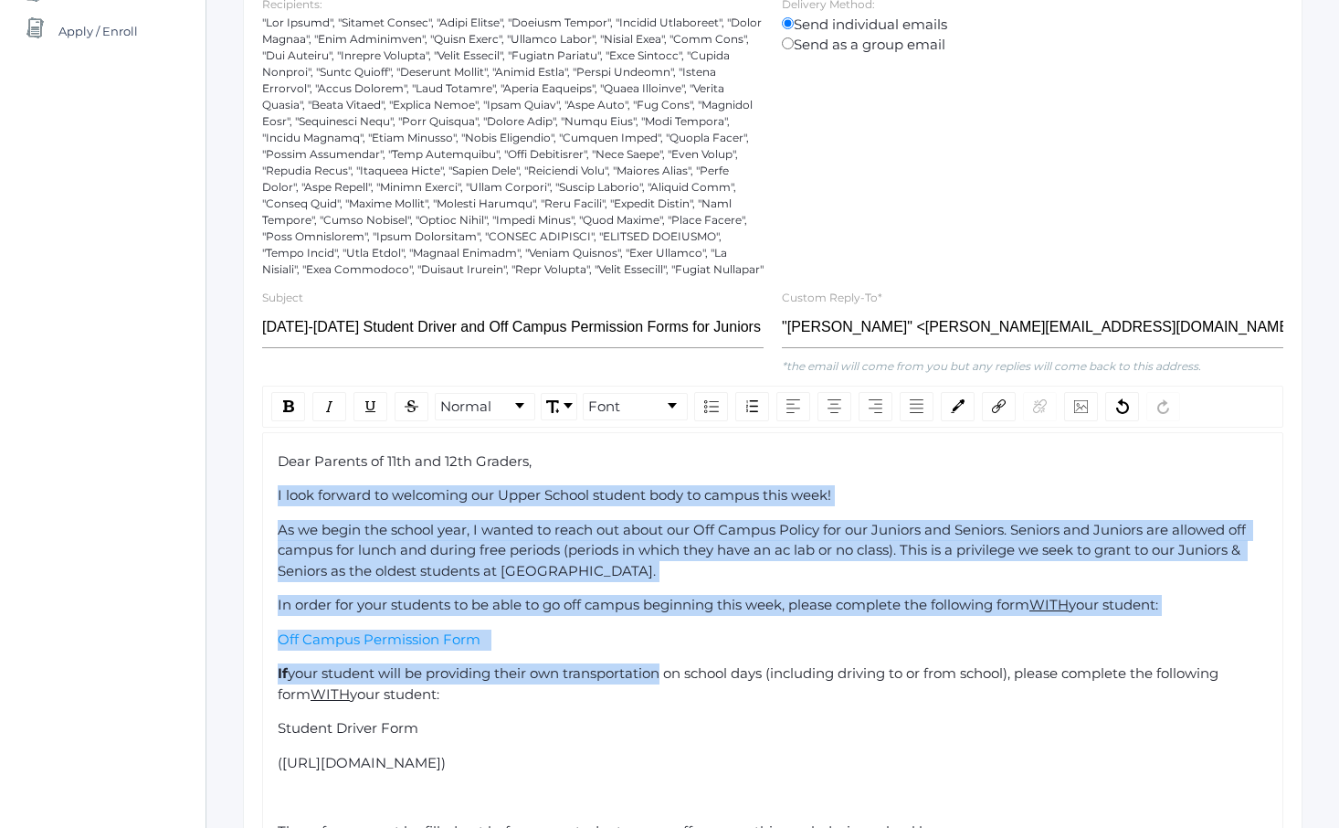
drag, startPoint x: 594, startPoint y: 473, endPoint x: 660, endPoint y: 674, distance: 211.5
click at [659, 670] on div "Dear Parents of 11th and 12th Graders, I look forward to welcoming our Upper Sc…" at bounding box center [773, 749] width 991 height 597
click at [660, 674] on span "your student will be providing their own transportation on school days (includi…" at bounding box center [750, 683] width 945 height 38
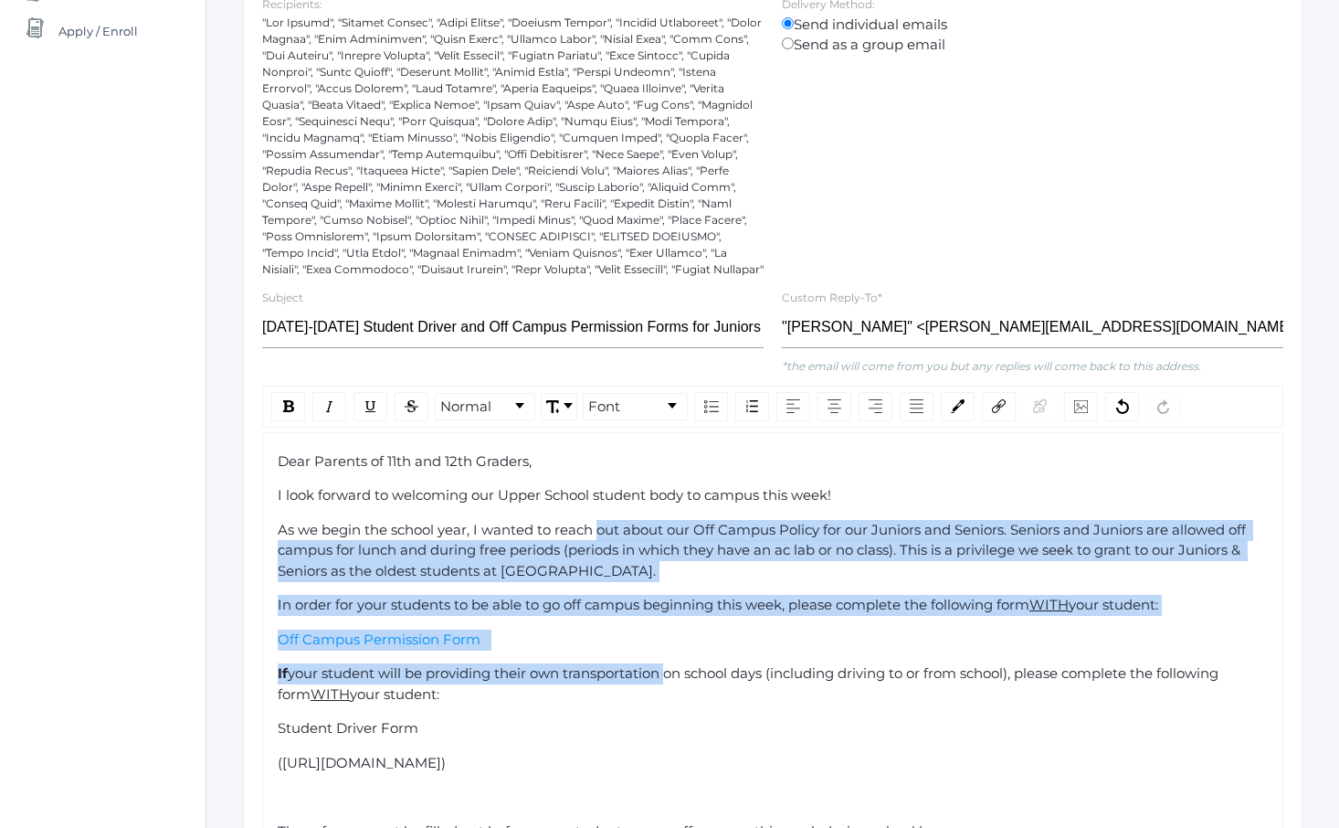
drag, startPoint x: 660, startPoint y: 674, endPoint x: 597, endPoint y: 481, distance: 203.4
click at [599, 489] on div "Dear Parents of 11th and 12th Graders, I look forward to welcoming our Upper Sc…" at bounding box center [773, 749] width 991 height 597
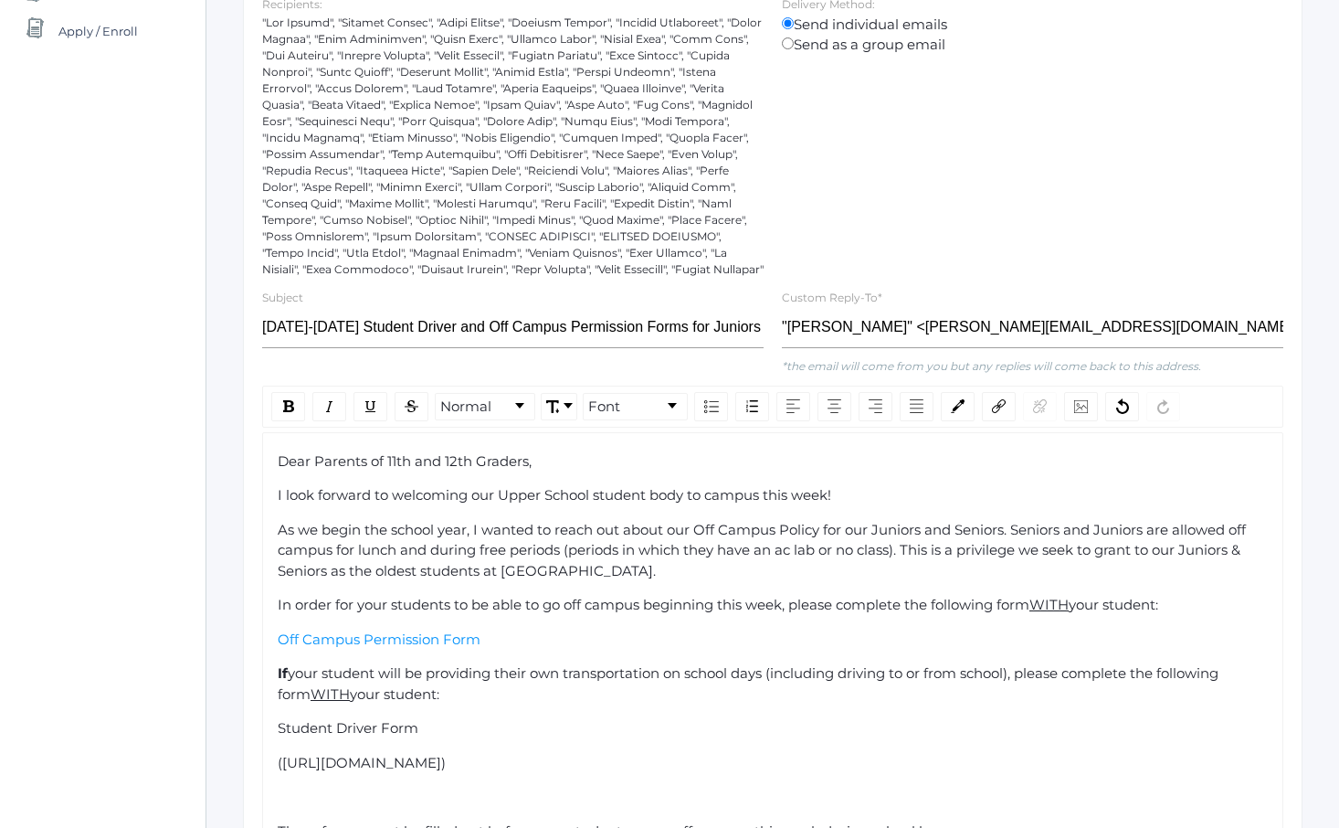
click at [597, 481] on div "Dear Parents of 11th and 12th Graders, I look forward to welcoming our Upper Sc…" at bounding box center [773, 749] width 991 height 597
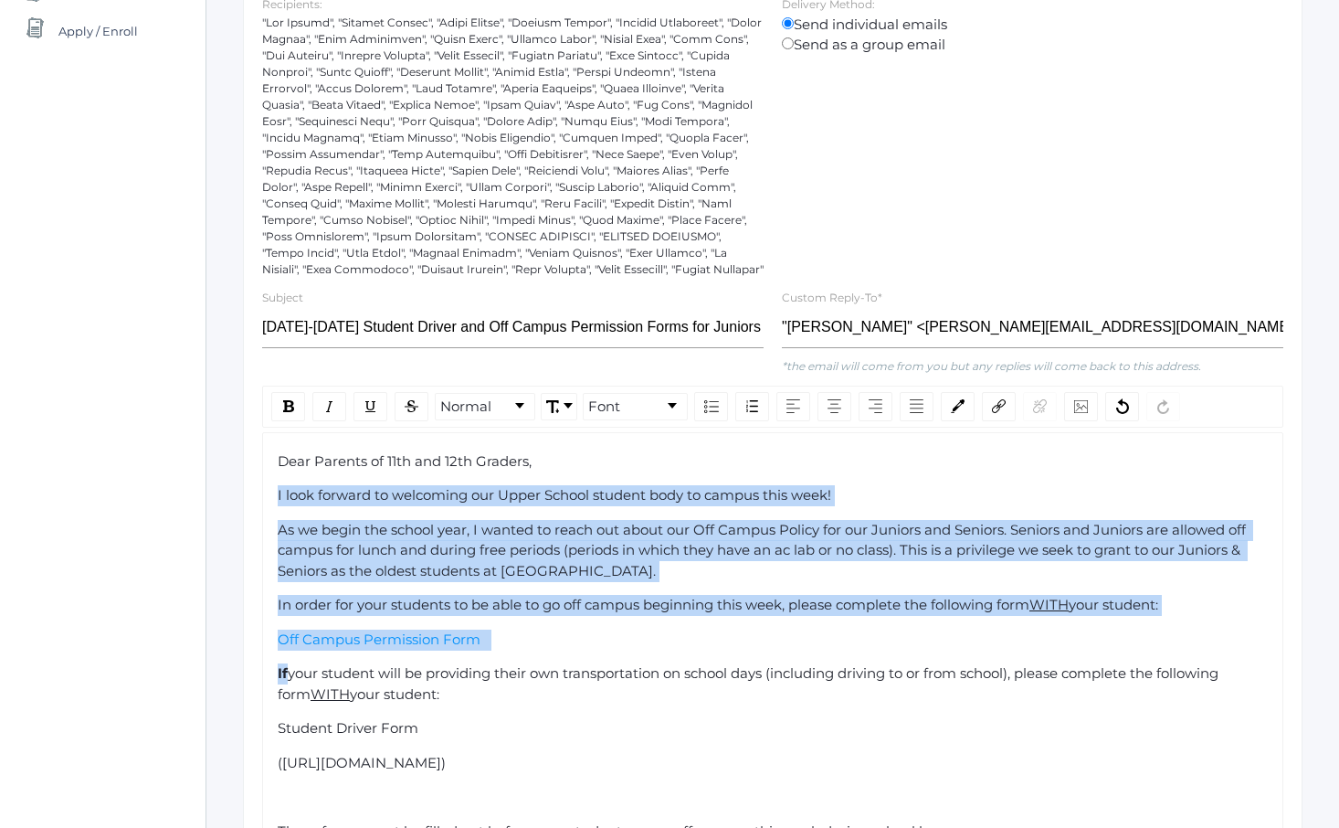
drag, startPoint x: 597, startPoint y: 481, endPoint x: 656, endPoint y: 680, distance: 207.6
click at [656, 668] on div "Dear Parents of 11th and 12th Graders, I look forward to welcoming our Upper Sc…" at bounding box center [773, 749] width 991 height 597
click at [656, 680] on span "your student will be providing their own transportation on school days (includi…" at bounding box center [750, 683] width 945 height 38
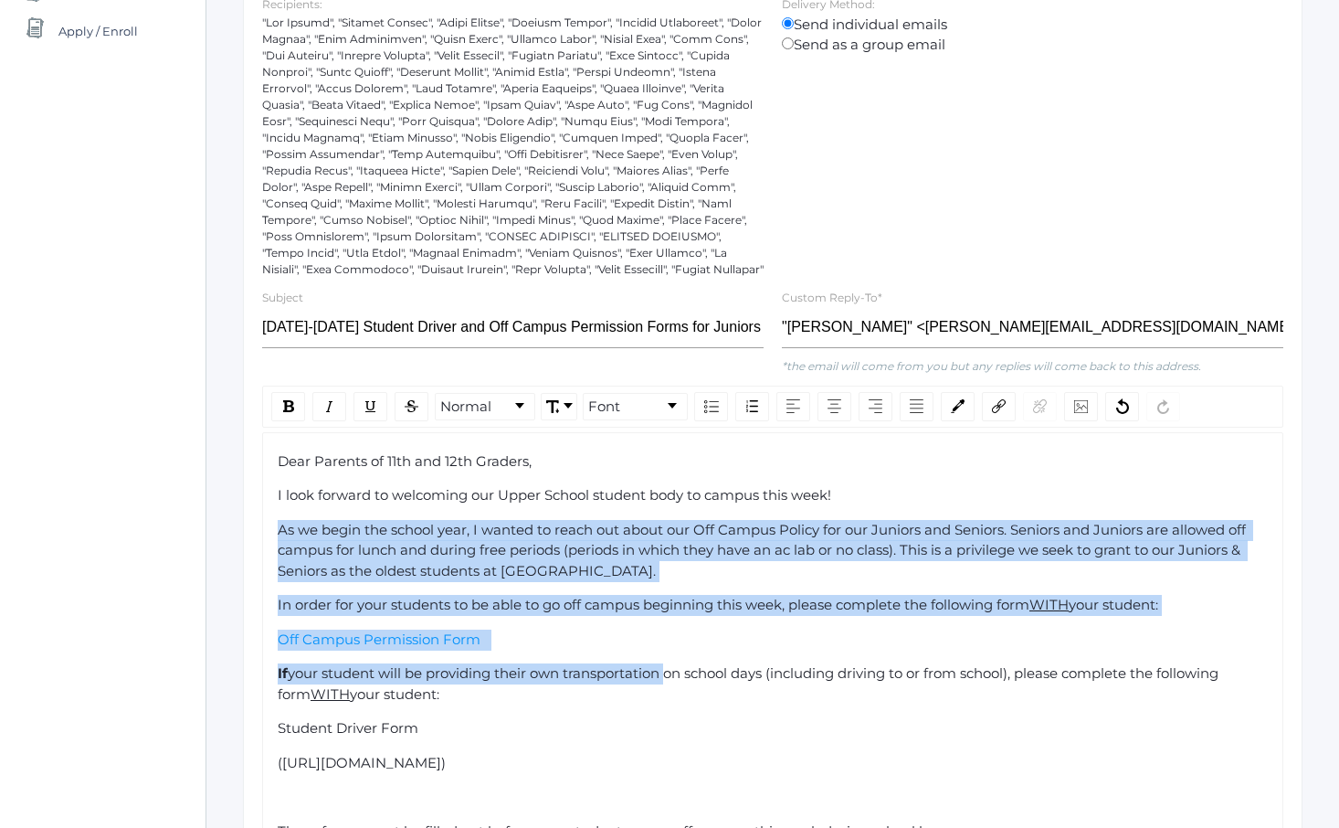
drag, startPoint x: 656, startPoint y: 680, endPoint x: 591, endPoint y: 467, distance: 222.5
click at [592, 470] on div "Dear Parents of 11th and 12th Graders, I look forward to welcoming our Upper Sc…" at bounding box center [773, 749] width 991 height 597
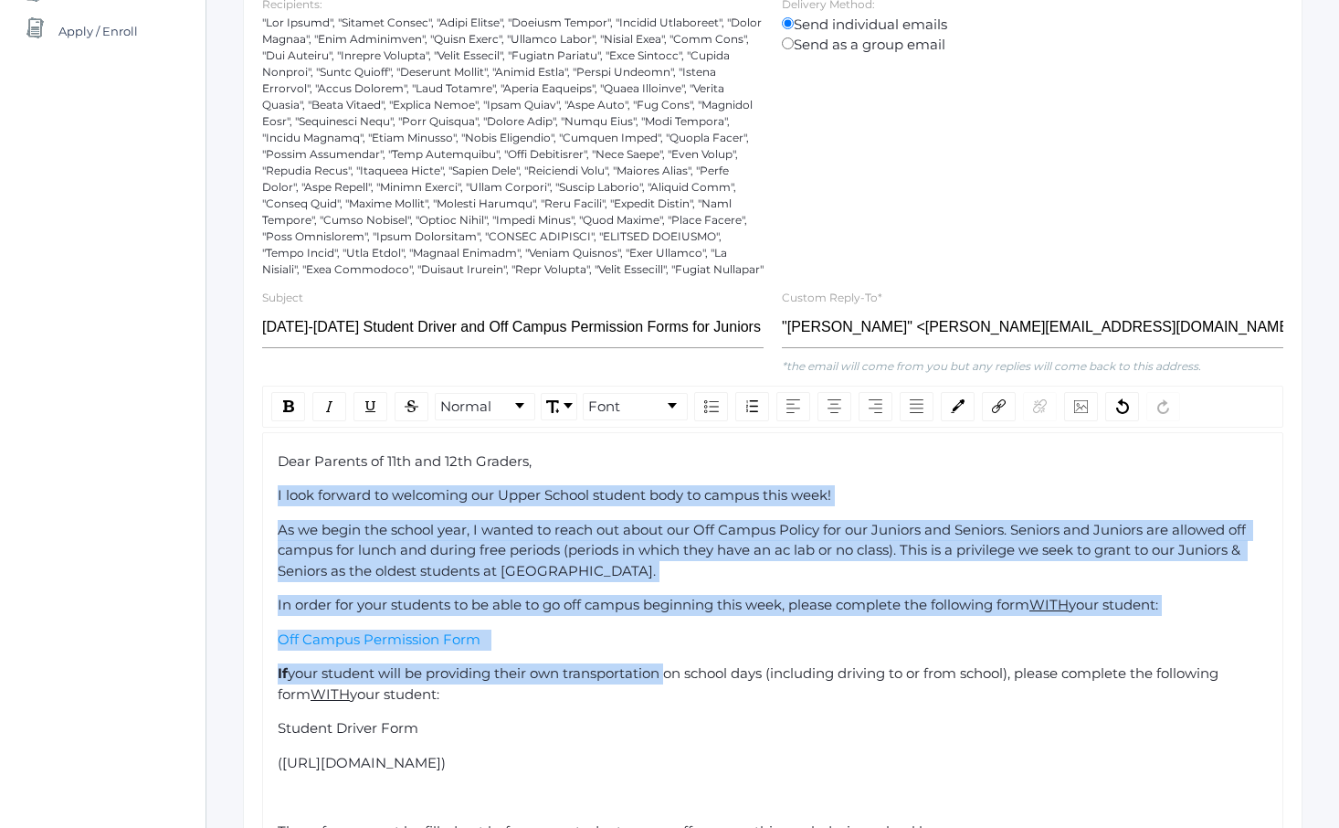
click at [591, 467] on div "Dear Parents of 11th and 12th Graders," at bounding box center [773, 461] width 991 height 21
drag, startPoint x: 591, startPoint y: 467, endPoint x: 638, endPoint y: 689, distance: 226.8
click at [634, 682] on div "Dear Parents of 11th and 12th Graders, I look forward to welcoming our Upper Sc…" at bounding box center [773, 749] width 991 height 597
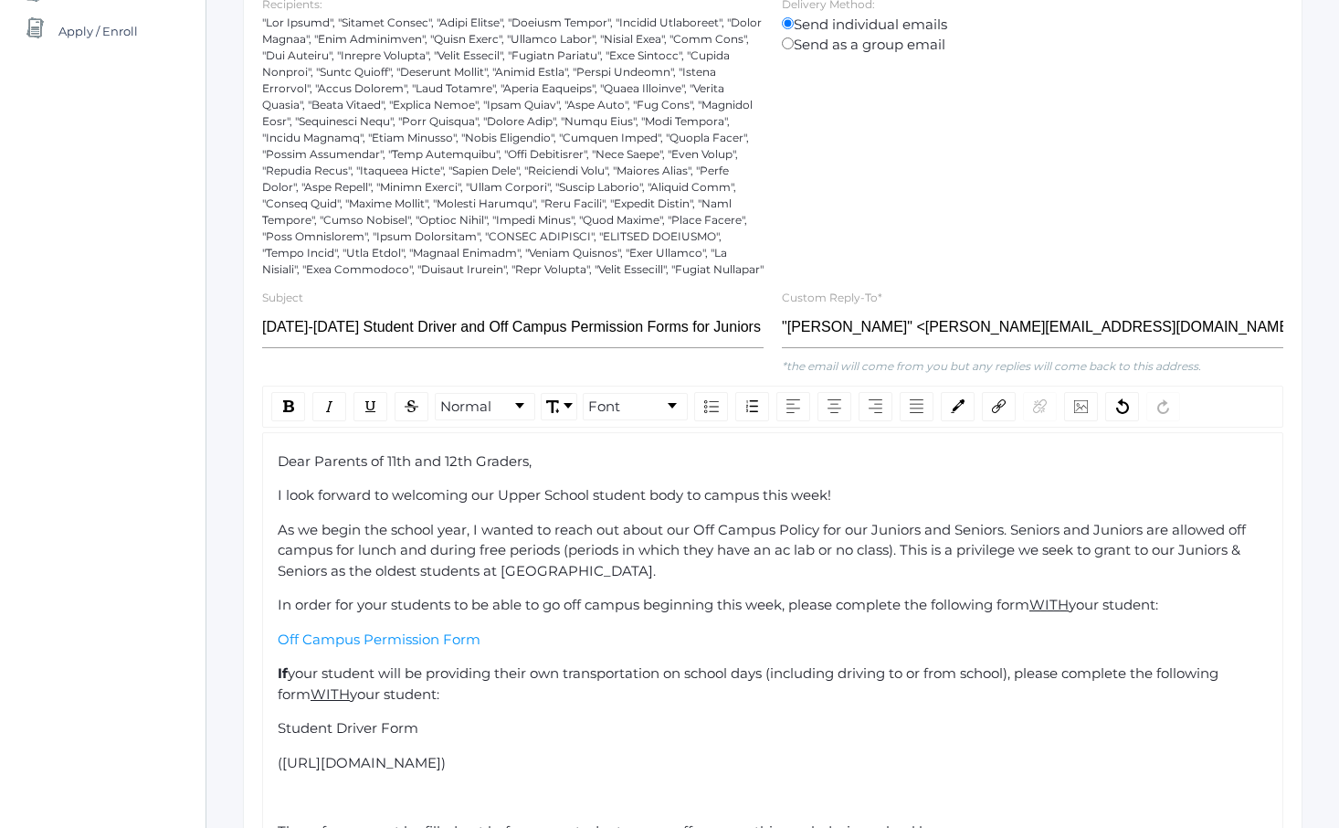
click at [638, 689] on div "If your student will be providing their own transportation on school days (incl…" at bounding box center [773, 683] width 991 height 41
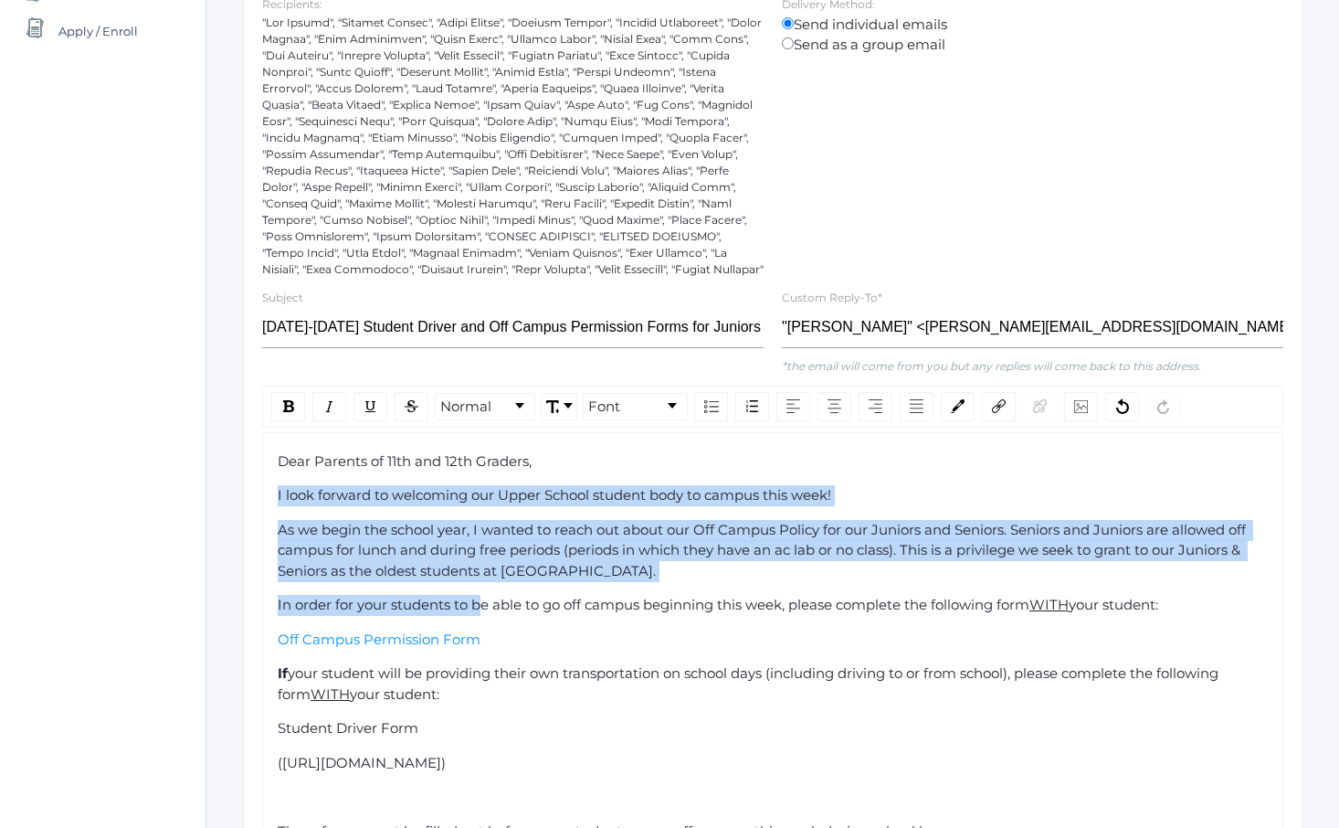
drag, startPoint x: 439, startPoint y: 523, endPoint x: 534, endPoint y: 679, distance: 183.3
click at [502, 634] on div "Dear Parents of 11th and 12th Graders, I look forward to welcoming our Upper Sc…" at bounding box center [773, 749] width 991 height 597
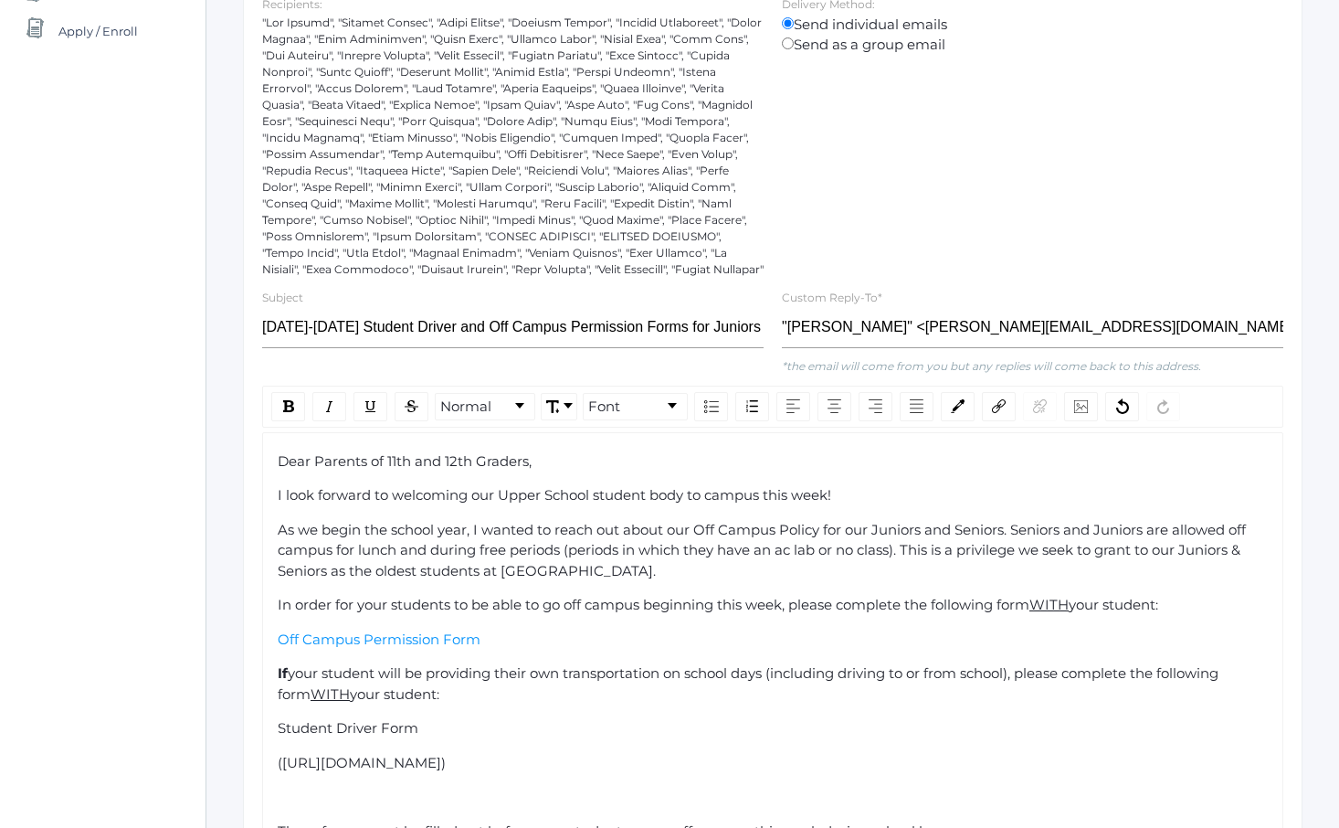
click at [534, 679] on span "your student will be providing their own transportation on school days (includi…" at bounding box center [750, 683] width 945 height 38
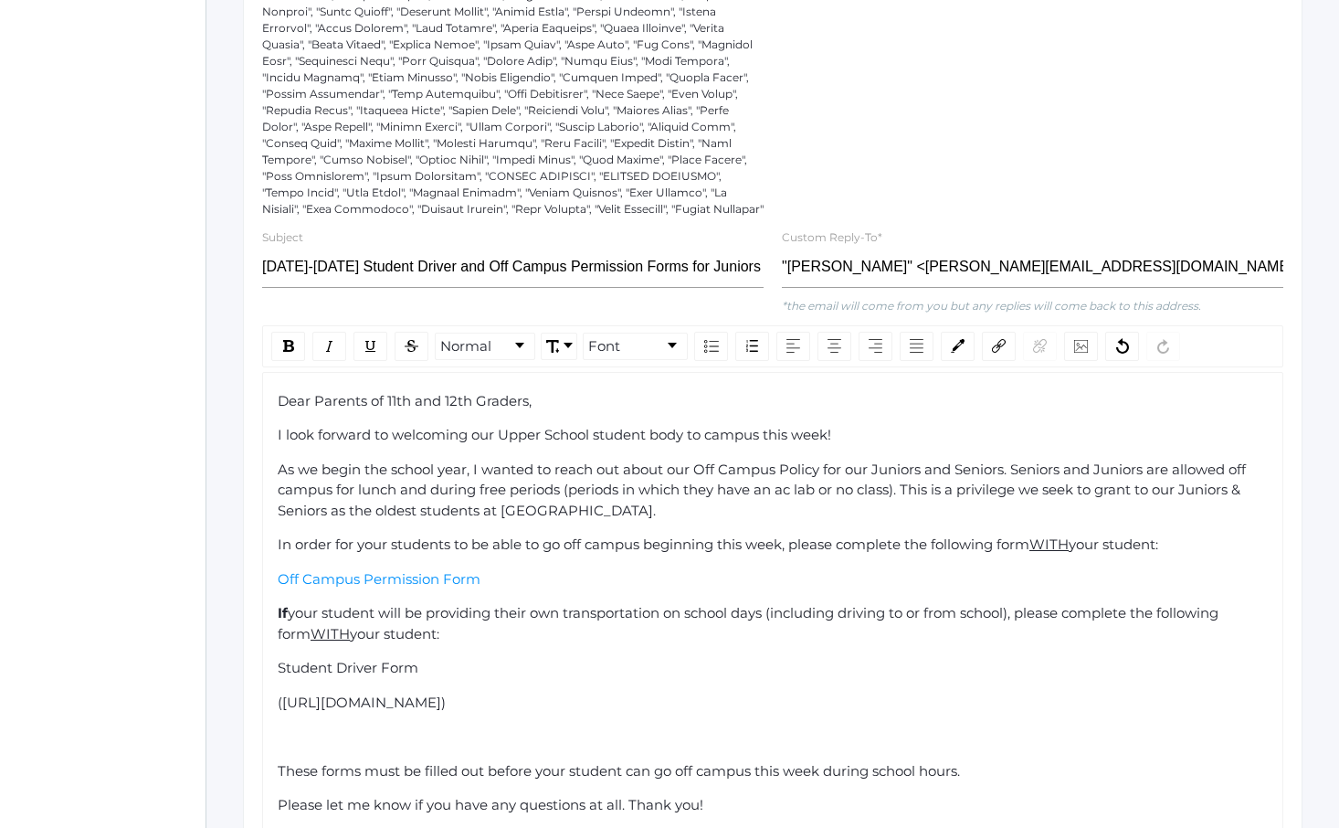
click at [291, 707] on span "([URL][DOMAIN_NAME])" at bounding box center [362, 701] width 168 height 17
drag, startPoint x: 291, startPoint y: 707, endPoint x: 1135, endPoint y: 705, distance: 843.2
click at [446, 705] on span "([URL][DOMAIN_NAME])" at bounding box center [362, 701] width 168 height 17
copy span "[URL][DOMAIN_NAME]"
click at [301, 673] on span "Student Driver Form" at bounding box center [348, 667] width 141 height 17
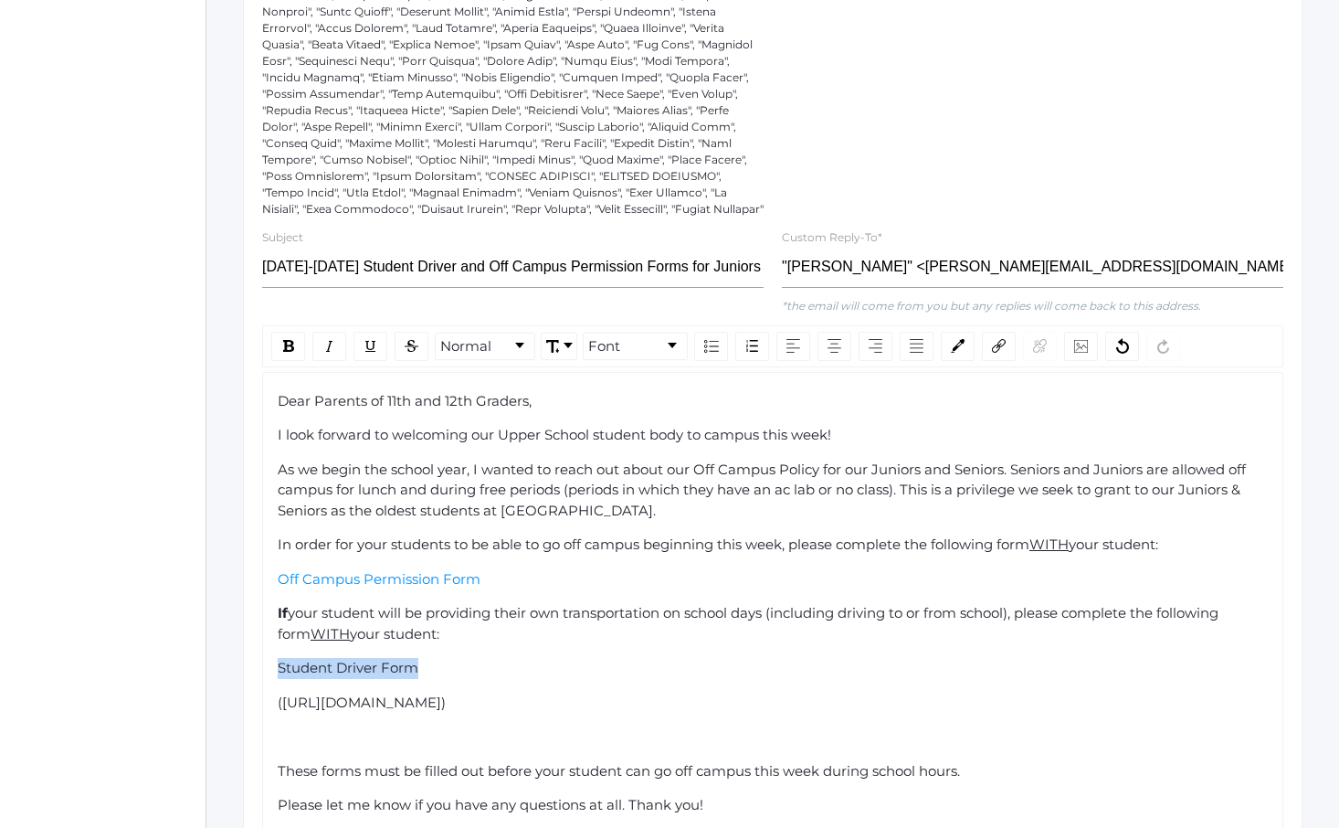
drag, startPoint x: 301, startPoint y: 673, endPoint x: 440, endPoint y: 671, distance: 139.8
click at [441, 671] on div "Student Driver Form" at bounding box center [773, 668] width 991 height 21
click at [1007, 343] on div "rdw-link-control" at bounding box center [999, 346] width 34 height 29
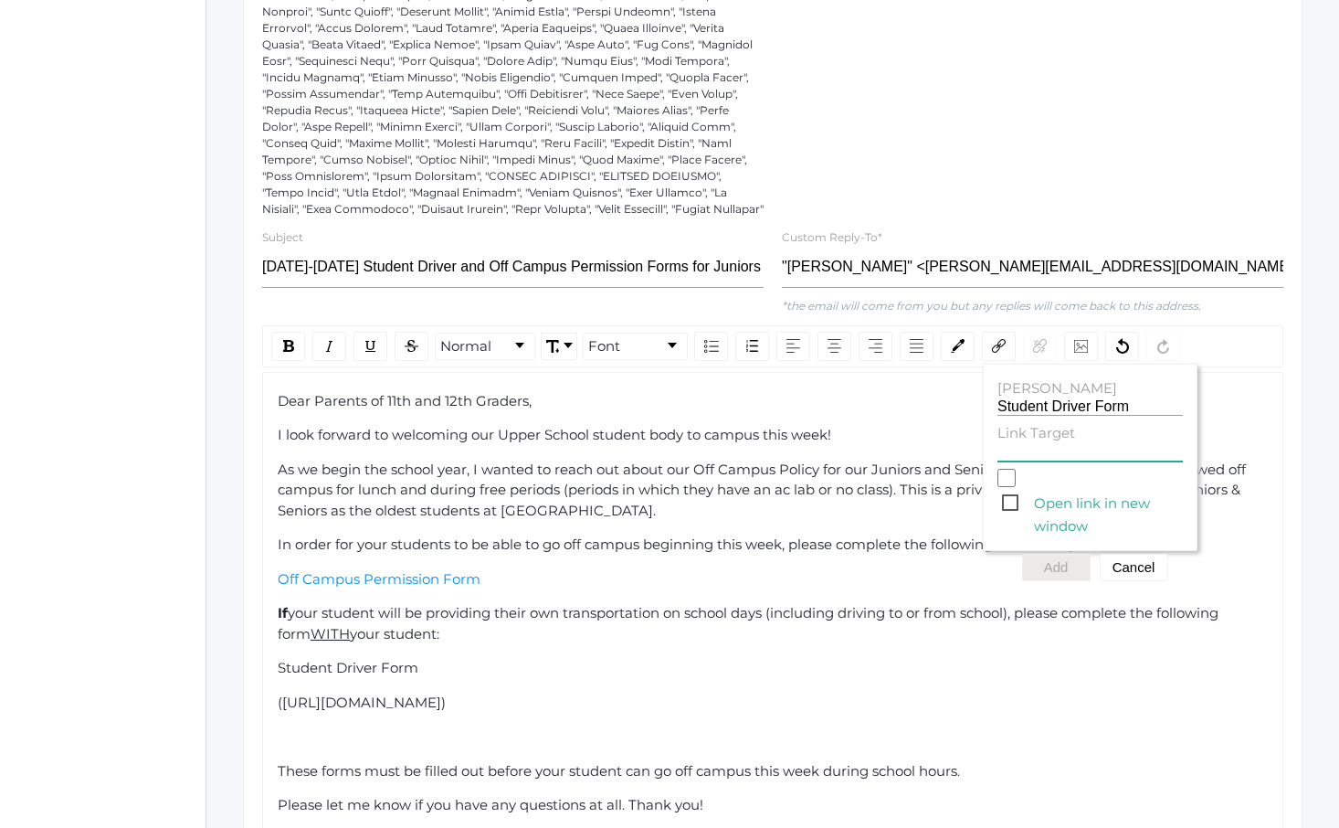
click at [1027, 454] on input "Link Target" at bounding box center [1090, 452] width 185 height 17
paste input "[URL][DOMAIN_NAME]"
type input "[URL][DOMAIN_NAME]"
click at [1065, 568] on button "Add" at bounding box center [1056, 567] width 69 height 27
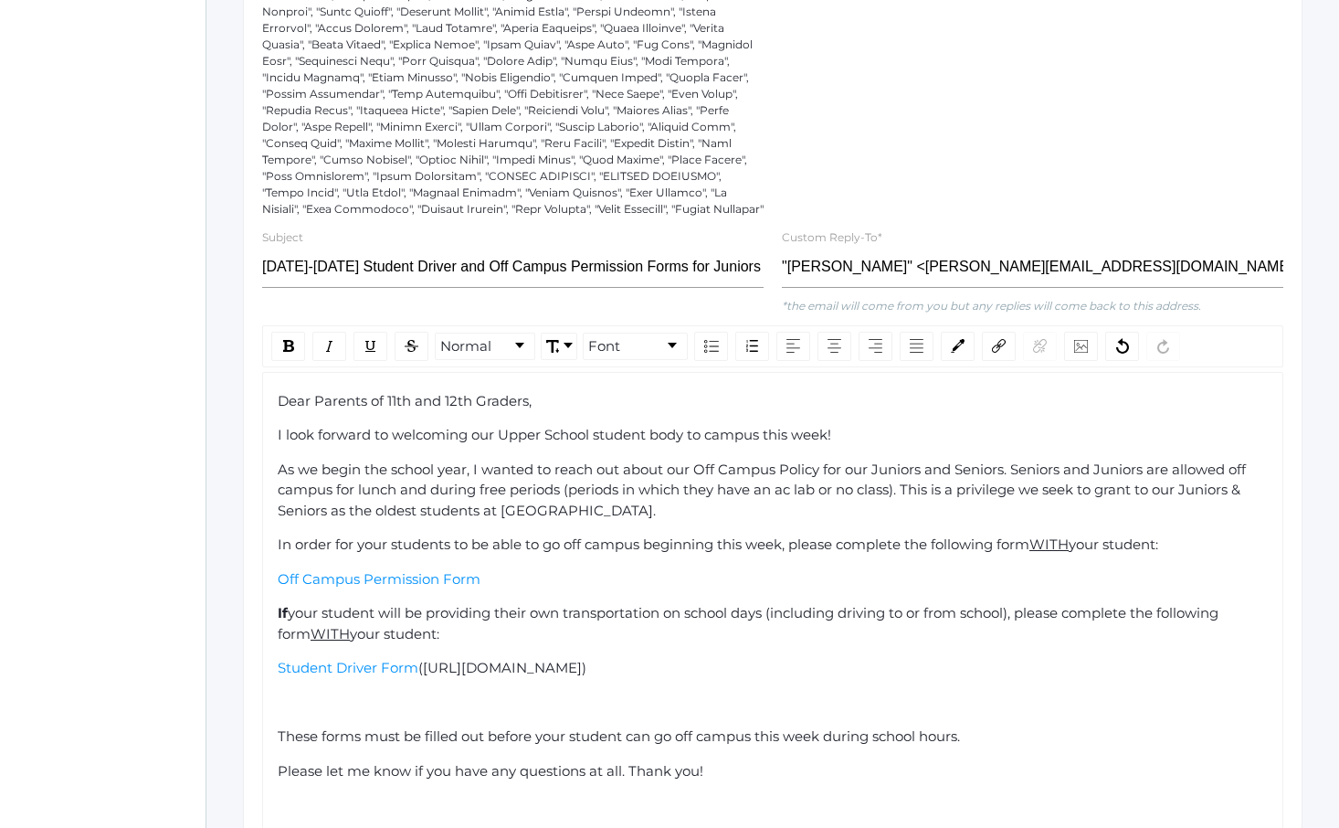
drag, startPoint x: 418, startPoint y: 671, endPoint x: 425, endPoint y: 680, distance: 11.2
click at [425, 679] on div "Student Driver Form ([URL][DOMAIN_NAME])" at bounding box center [773, 668] width 991 height 21
click at [404, 698] on div "rdw-editor" at bounding box center [773, 702] width 991 height 21
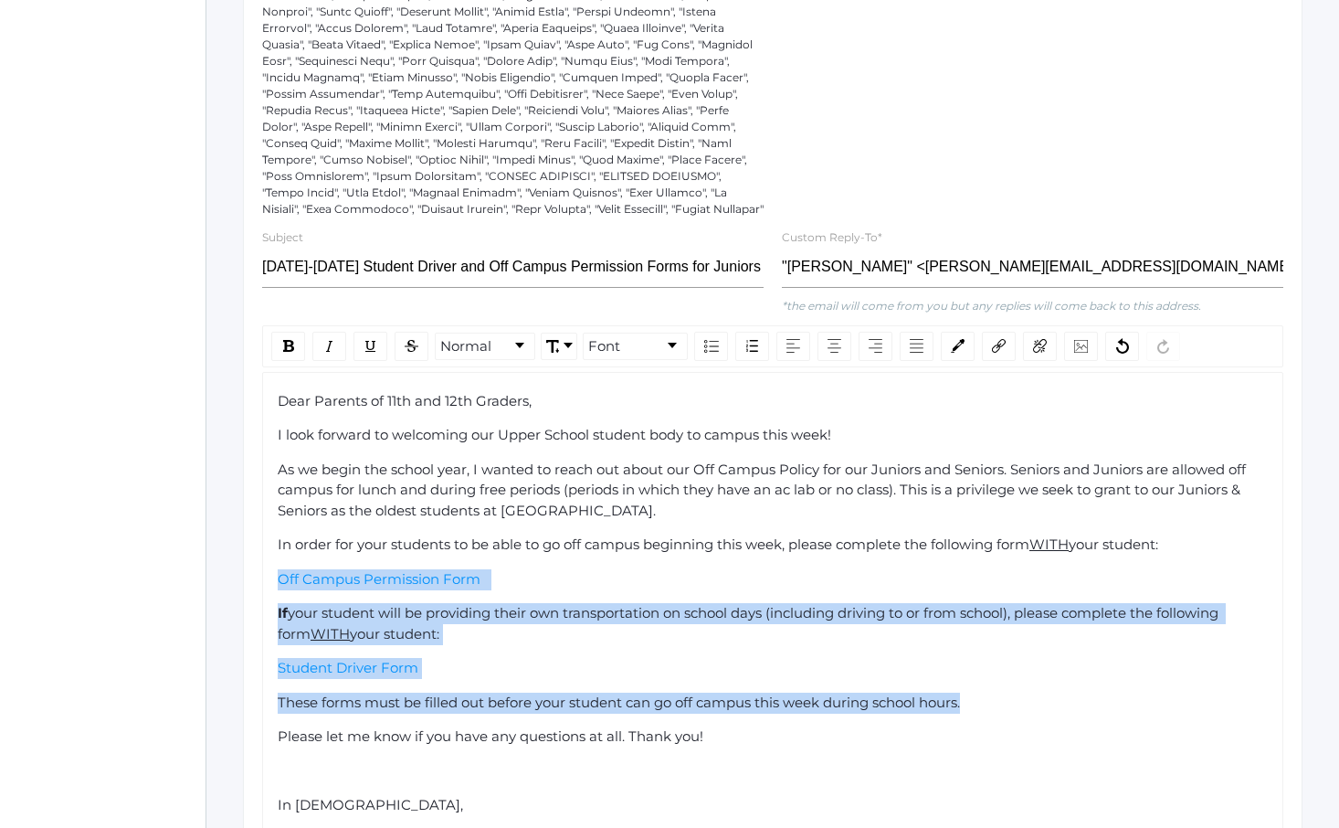
drag, startPoint x: 627, startPoint y: 609, endPoint x: 734, endPoint y: 722, distance: 155.1
click at [734, 719] on div "Dear Parents of 11th and 12th Graders, I look forward to welcoming our Upper Sc…" at bounding box center [773, 655] width 991 height 528
click at [734, 722] on div "Dear Parents of 11th and 12th Graders, I look forward to welcoming our Upper Sc…" at bounding box center [773, 655] width 991 height 528
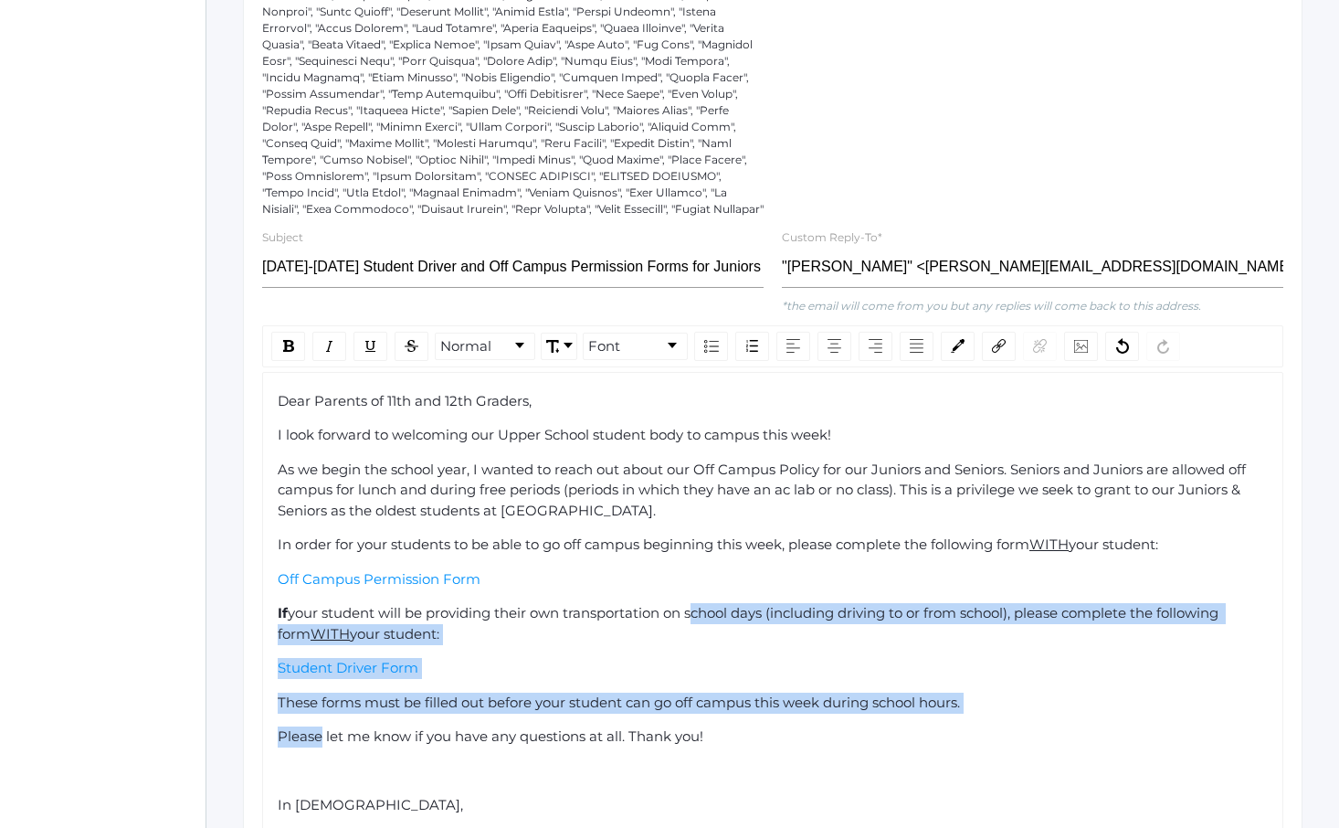
drag, startPoint x: 734, startPoint y: 722, endPoint x: 699, endPoint y: 576, distance: 149.3
click at [700, 582] on div "Dear Parents of 11th and 12th Graders, I look forward to welcoming our Upper Sc…" at bounding box center [773, 655] width 991 height 528
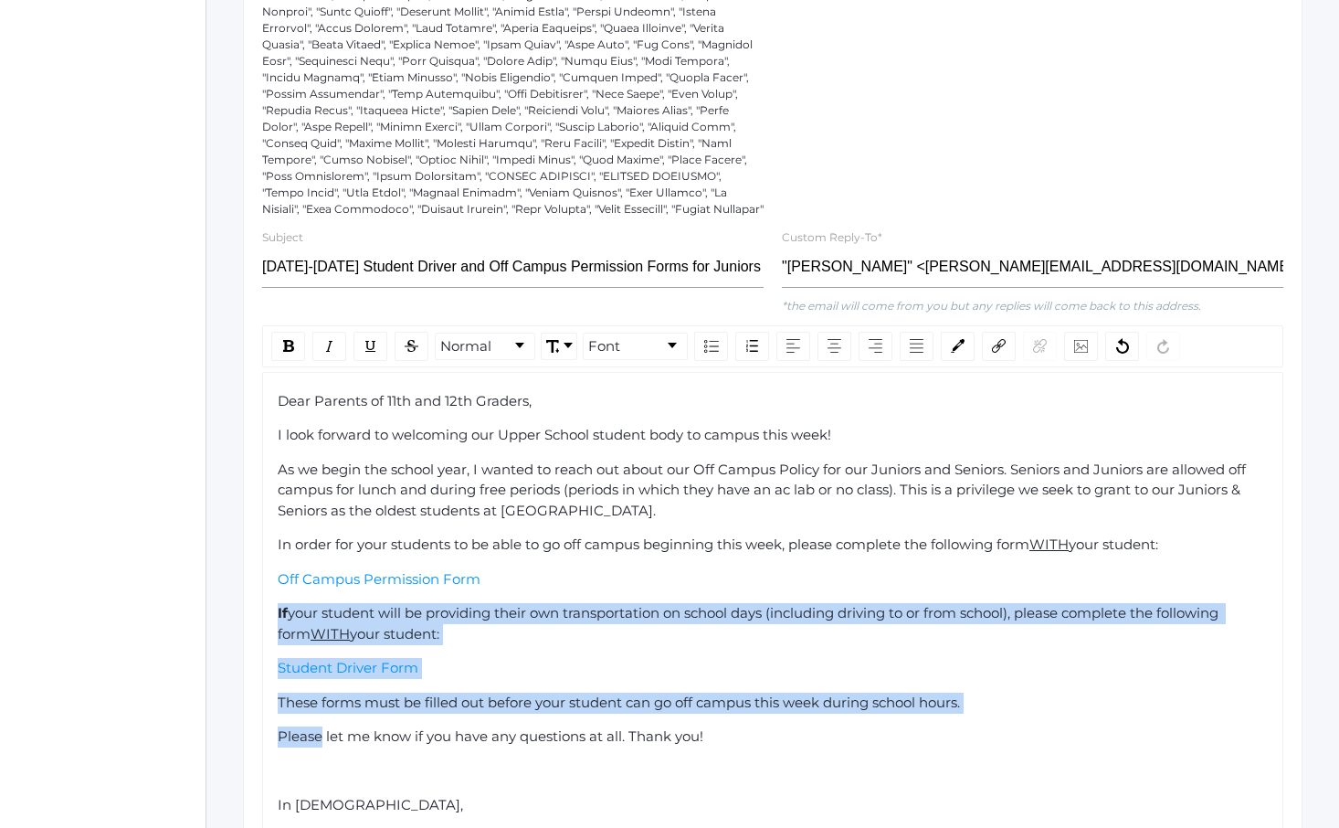
click at [699, 576] on div "Off Campus Permission Form" at bounding box center [773, 579] width 991 height 21
drag, startPoint x: 699, startPoint y: 576, endPoint x: 789, endPoint y: 718, distance: 168.0
click at [776, 702] on div "Dear Parents of 11th and 12th Graders, I look forward to welcoming our Upper Sc…" at bounding box center [773, 655] width 991 height 528
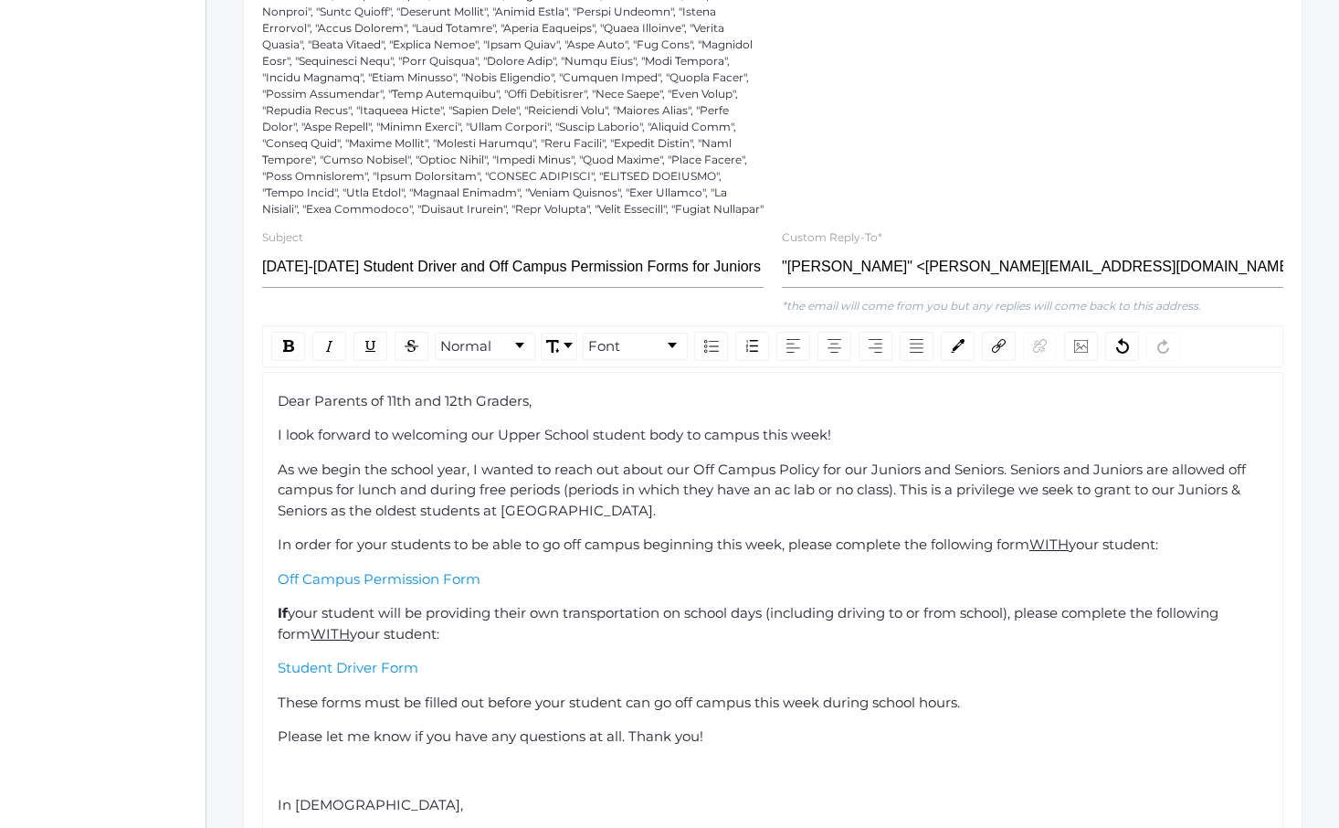
click at [789, 718] on div "Dear Parents of 11th and 12th Graders, I look forward to welcoming our Upper Sc…" at bounding box center [773, 655] width 991 height 528
click at [862, 715] on div "Dear Parents of 11th and 12th Graders, I look forward to welcoming our Upper Sc…" at bounding box center [773, 655] width 991 height 528
drag, startPoint x: 862, startPoint y: 715, endPoint x: 905, endPoint y: 713, distance: 43.0
click at [905, 713] on div "Dear Parents of 11th and 12th Graders, I look forward to welcoming our Upper Sc…" at bounding box center [773, 655] width 991 height 528
click at [850, 703] on span "These forms must be filled out before your student can go off campus this week …" at bounding box center [619, 701] width 682 height 17
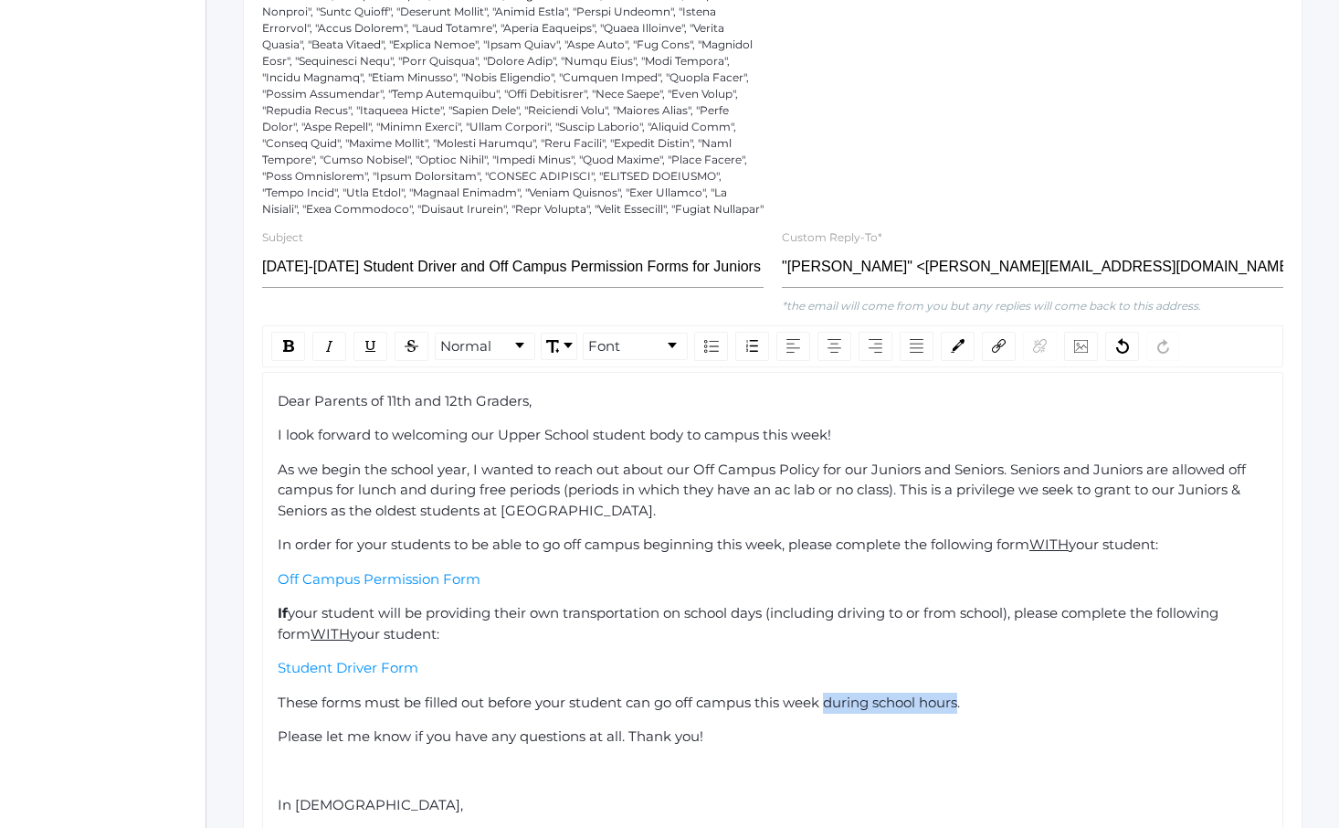
drag, startPoint x: 850, startPoint y: 703, endPoint x: 935, endPoint y: 703, distance: 85.0
click at [935, 703] on span "These forms must be filled out before your student can go off campus this week …" at bounding box center [619, 701] width 682 height 17
copy span "during school hours"
click at [760, 704] on span "These forms must be filled out before your student can go off campus this week ." at bounding box center [552, 701] width 548 height 17
drag, startPoint x: 964, startPoint y: 704, endPoint x: 980, endPoint y: 711, distance: 17.6
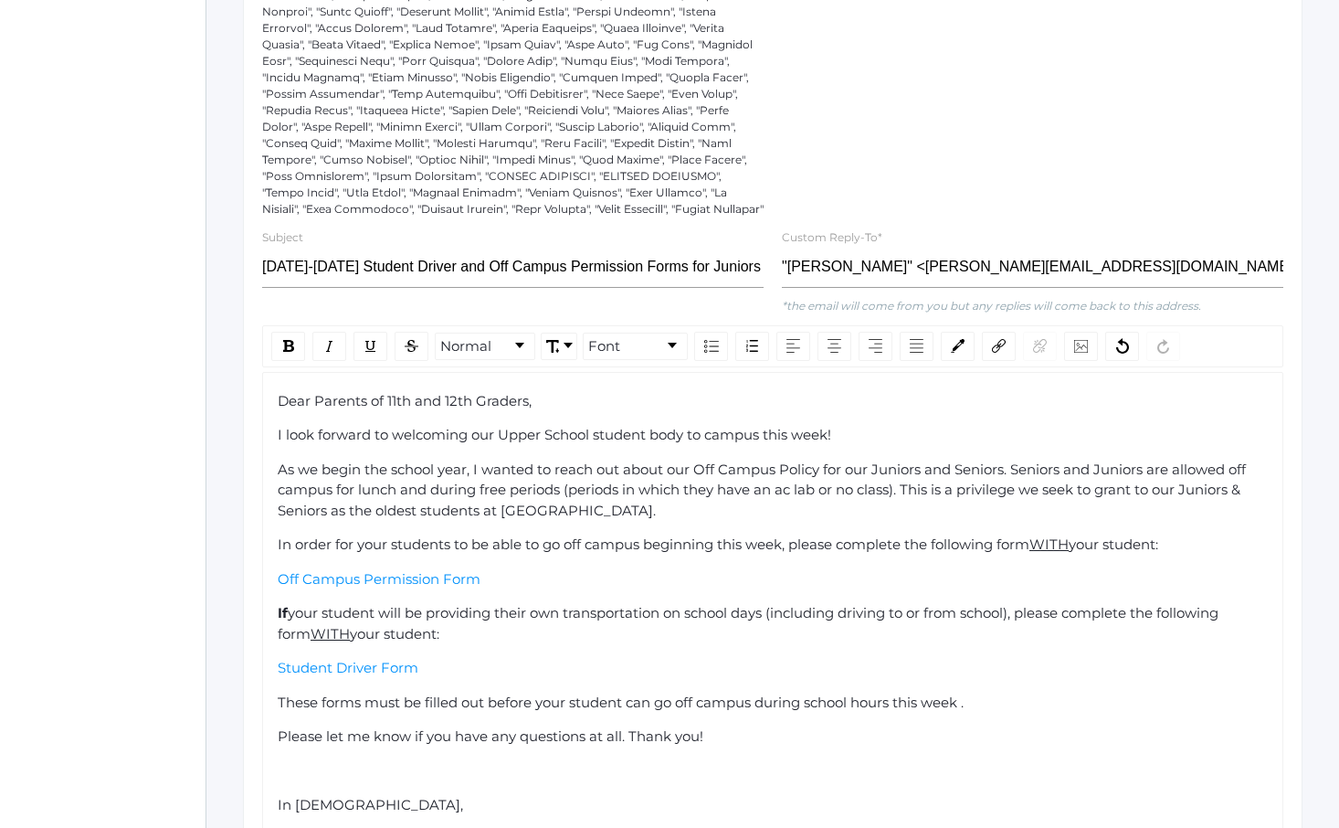
click at [964, 705] on span "These forms must be filled out before your student can go off campus during sch…" at bounding box center [621, 701] width 686 height 17
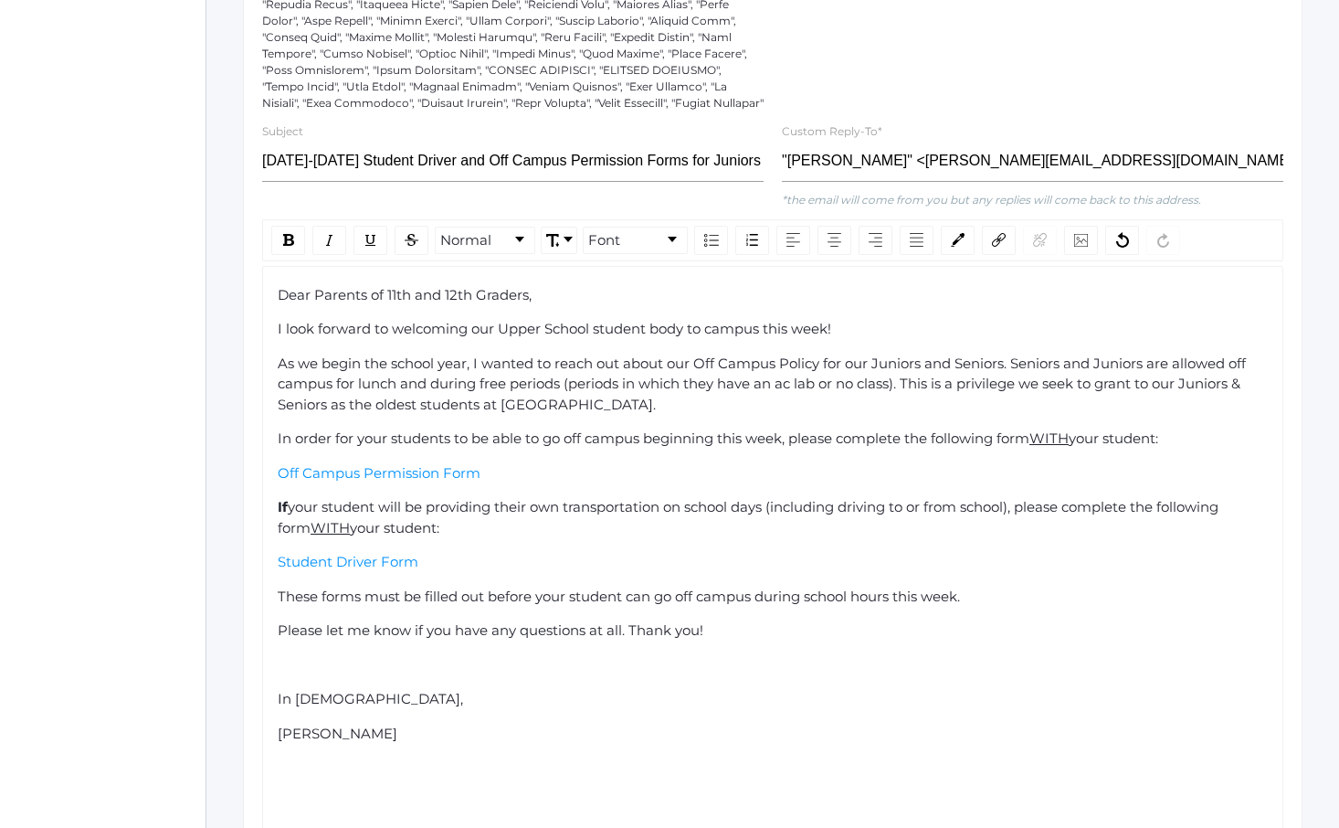
scroll to position [513, 0]
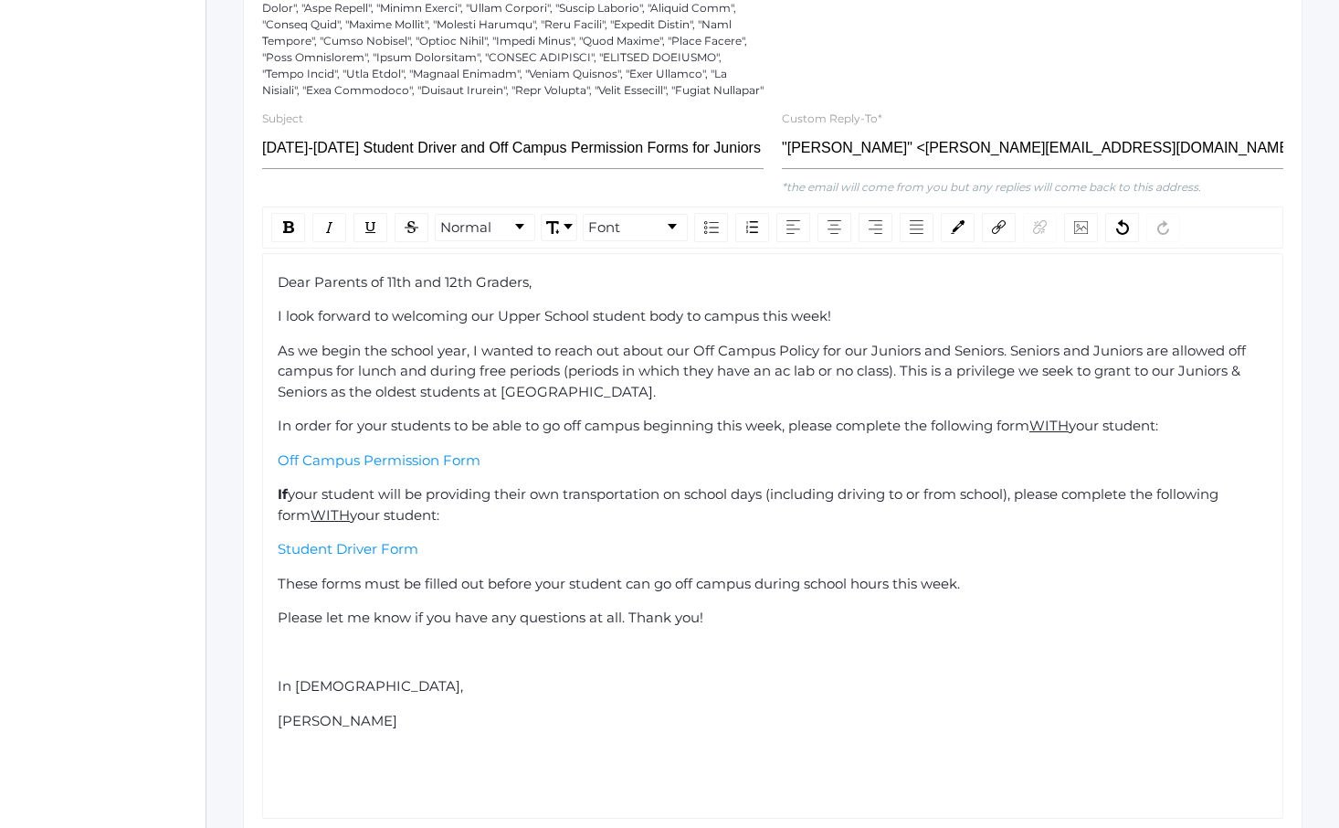
click at [392, 666] on div "Dear Parents of 11th and 12th Graders, I look forward to welcoming our Upper Sc…" at bounding box center [773, 536] width 991 height 528
click at [396, 735] on div "Dear Parents of 11th and 12th Graders, I look forward to welcoming our Upper Sc…" at bounding box center [773, 518] width 991 height 493
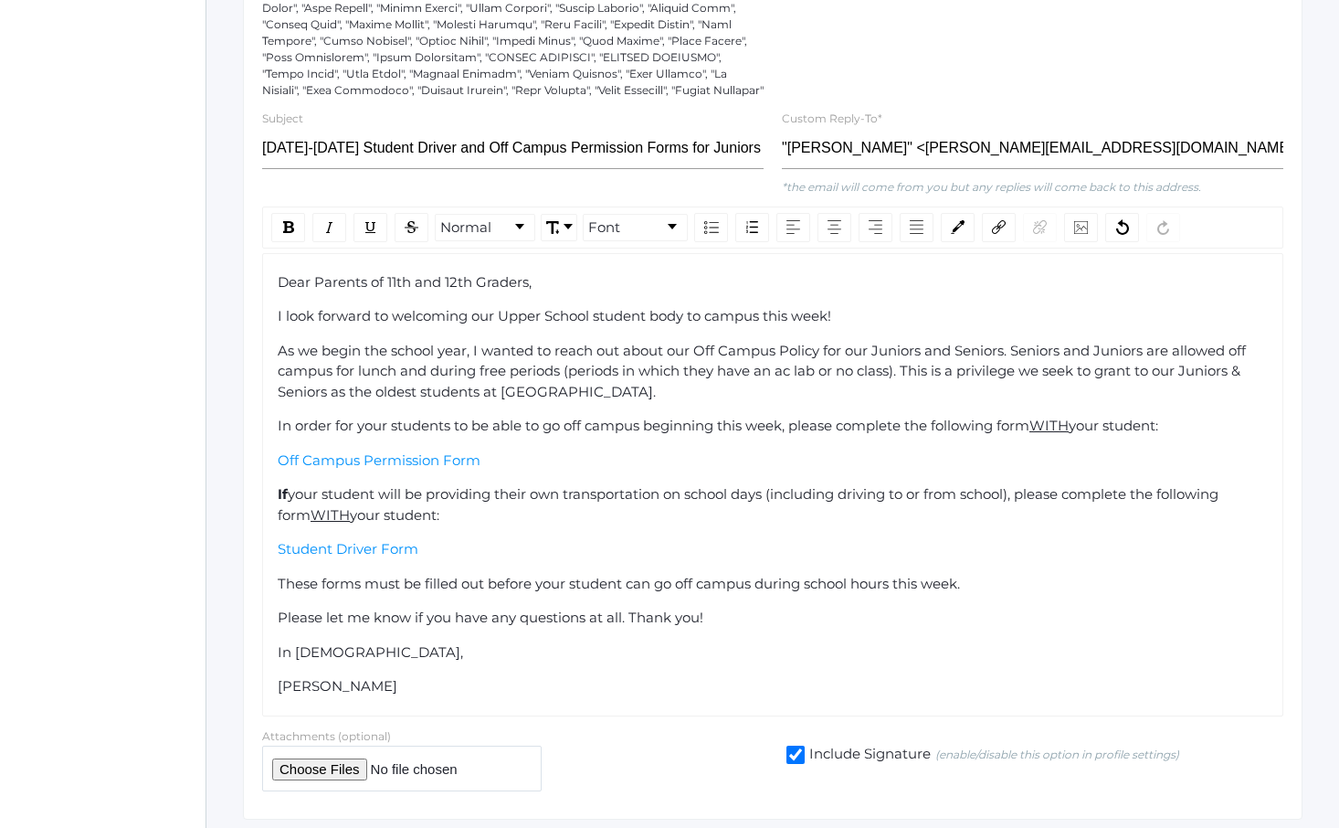
drag, startPoint x: 434, startPoint y: 715, endPoint x: 417, endPoint y: 596, distance: 120.9
click at [417, 596] on div "Dear Parents of 11th and 12th Graders, I look forward to welcoming our Upper Sc…" at bounding box center [772, 484] width 1021 height 463
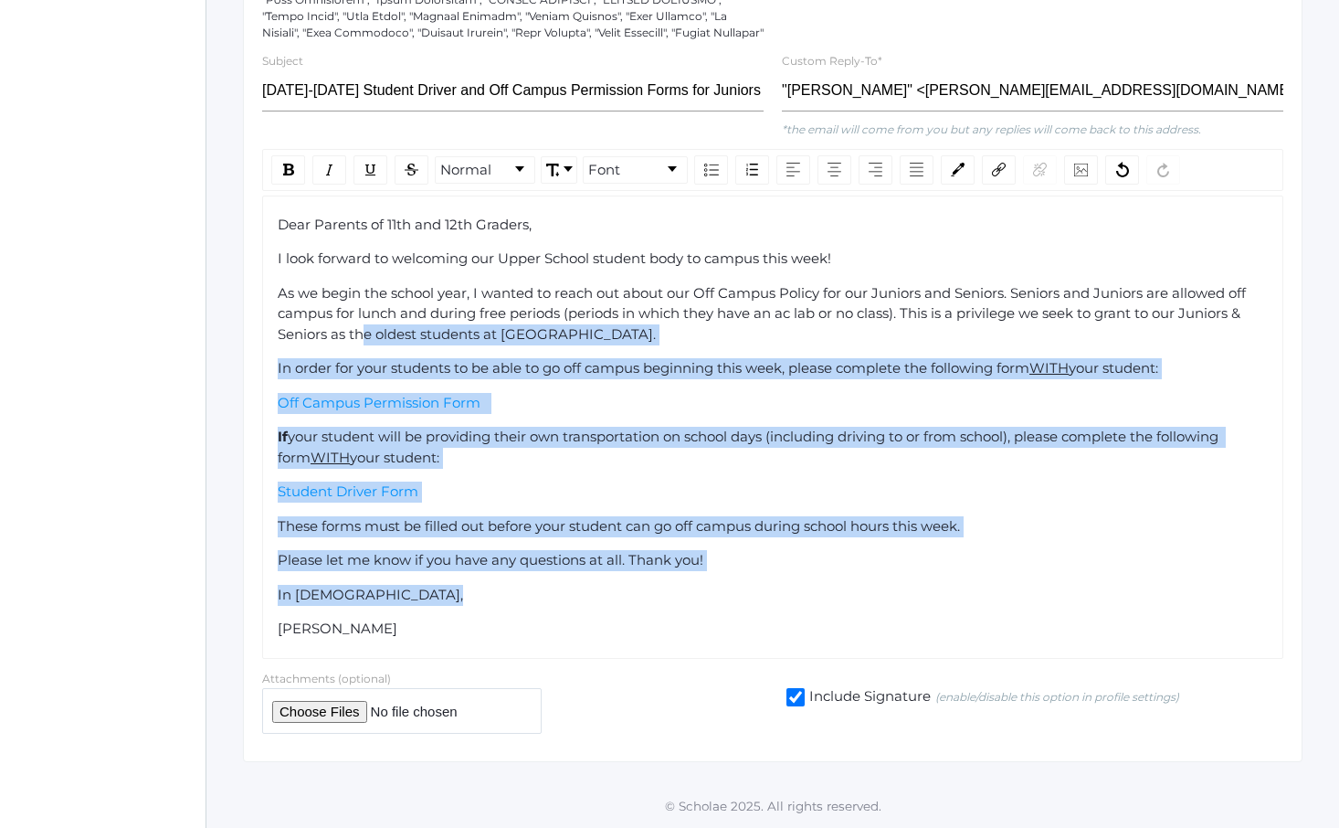
scroll to position [393, 0]
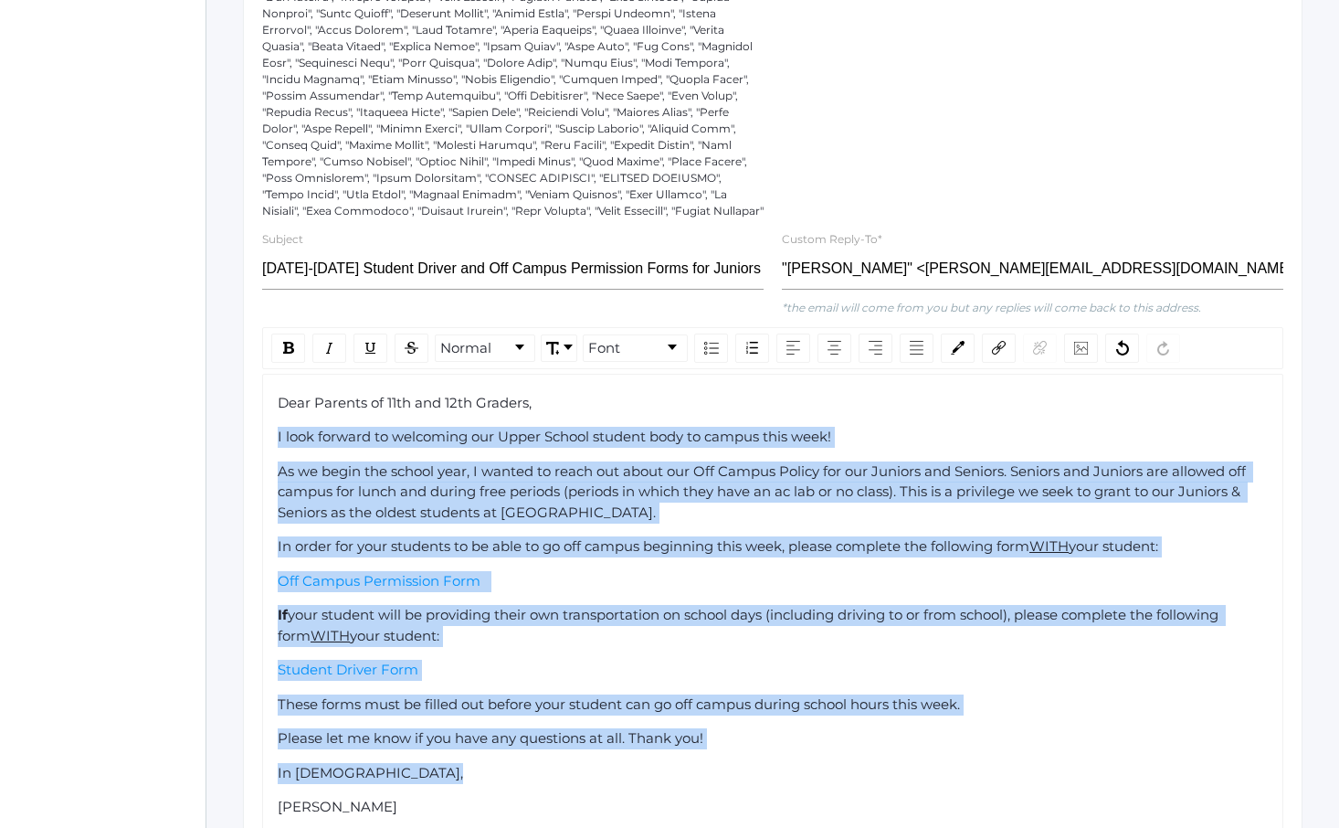
drag, startPoint x: 433, startPoint y: 616, endPoint x: 273, endPoint y: 422, distance: 251.1
click at [273, 422] on div "Dear Parents of 11th and 12th Graders, I look forward to welcoming our Upper Sc…" at bounding box center [772, 605] width 1021 height 463
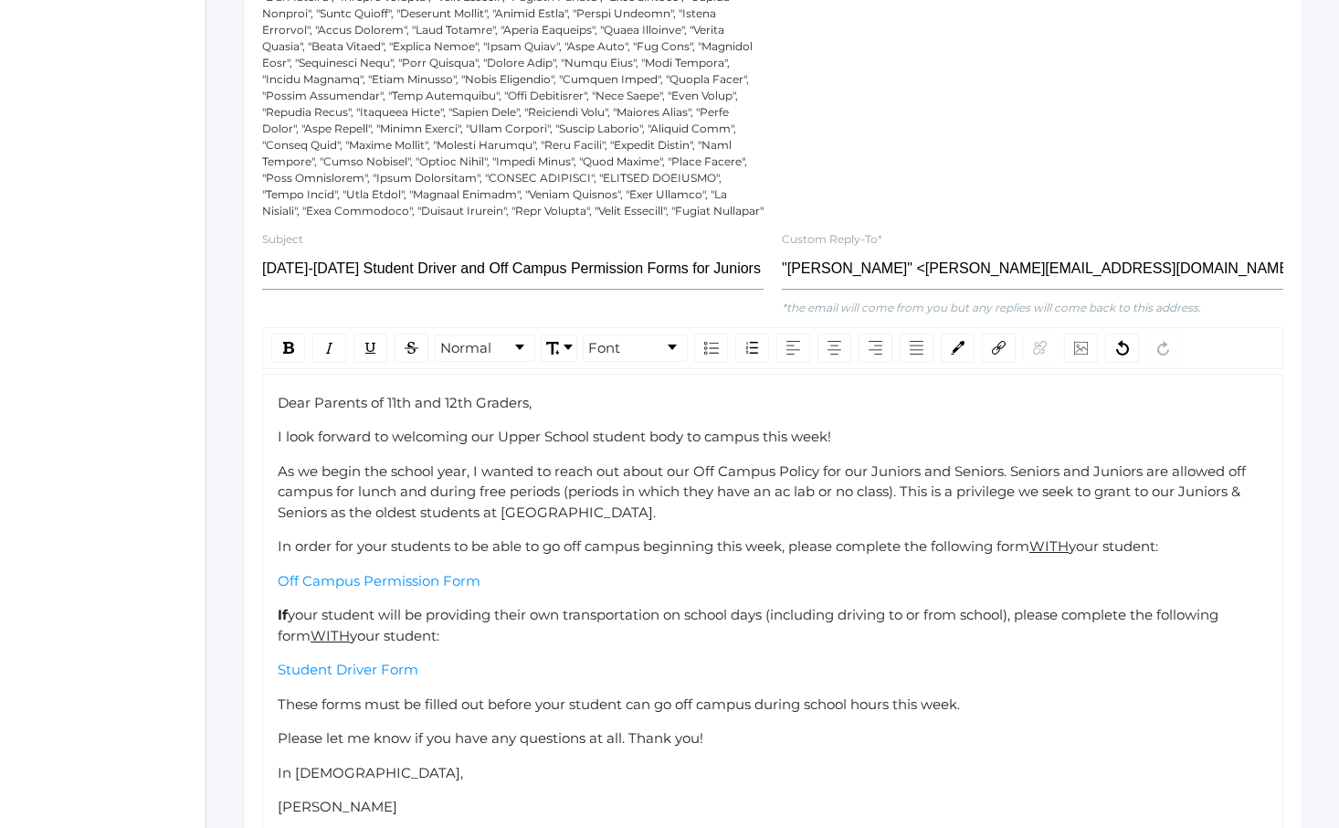
click at [279, 406] on span "Dear Parents of 11th and 12th Graders," at bounding box center [405, 402] width 254 height 17
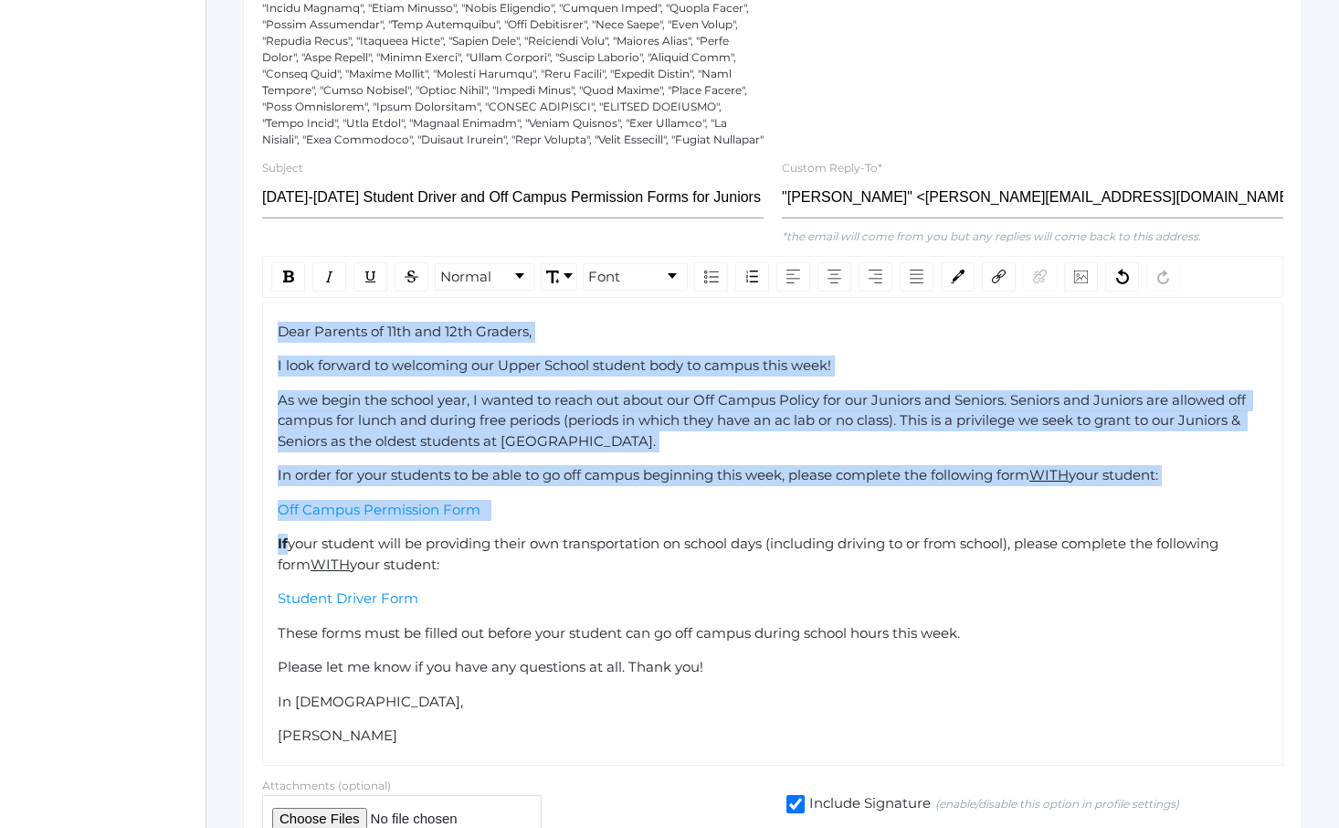
scroll to position [571, 0]
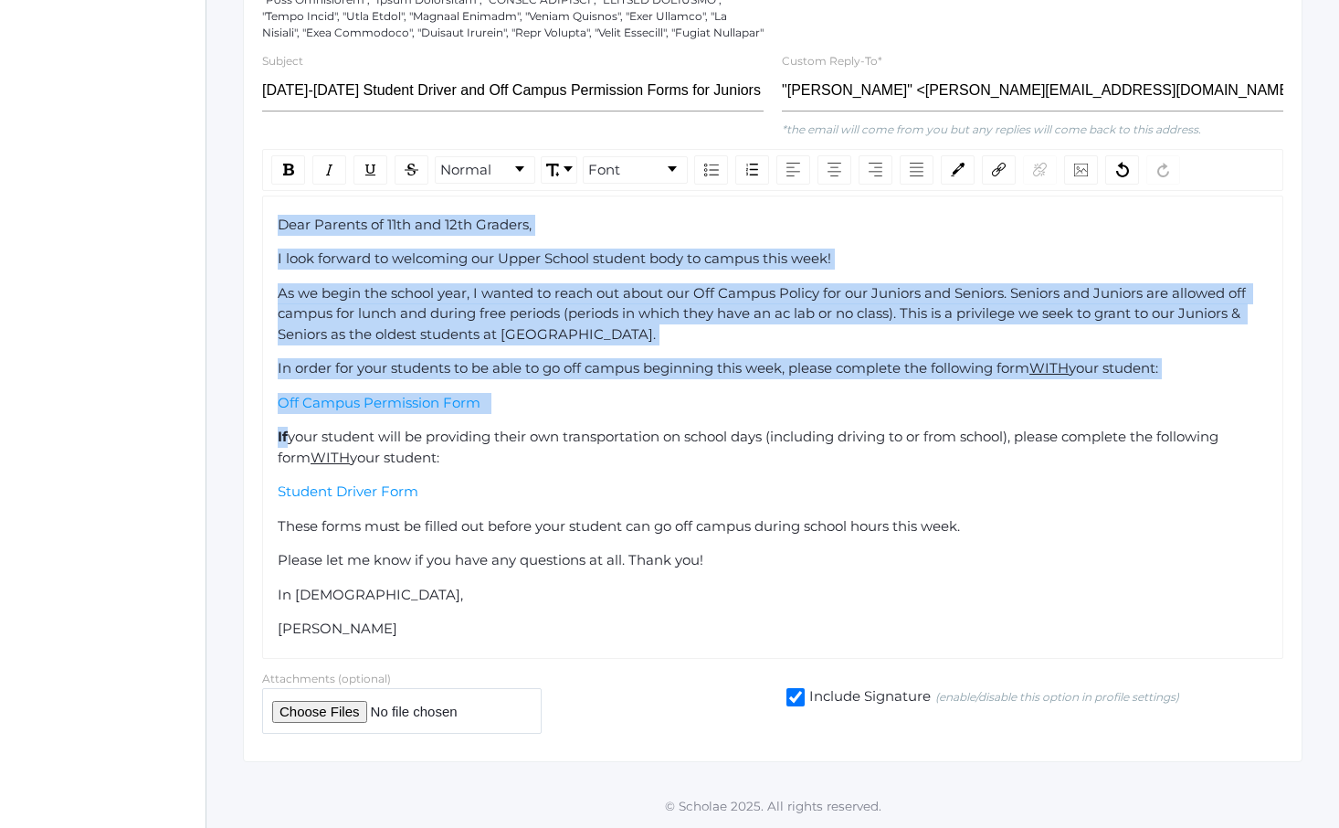
drag, startPoint x: 279, startPoint y: 406, endPoint x: 446, endPoint y: 629, distance: 279.4
click at [446, 629] on div "Dear Parents of 11th and 12th Graders, I look forward to welcoming our Upper Sc…" at bounding box center [773, 427] width 991 height 425
click at [661, 150] on div "Normal Font" at bounding box center [772, 170] width 1021 height 42
click at [648, 166] on link "Font" at bounding box center [635, 170] width 103 height 26
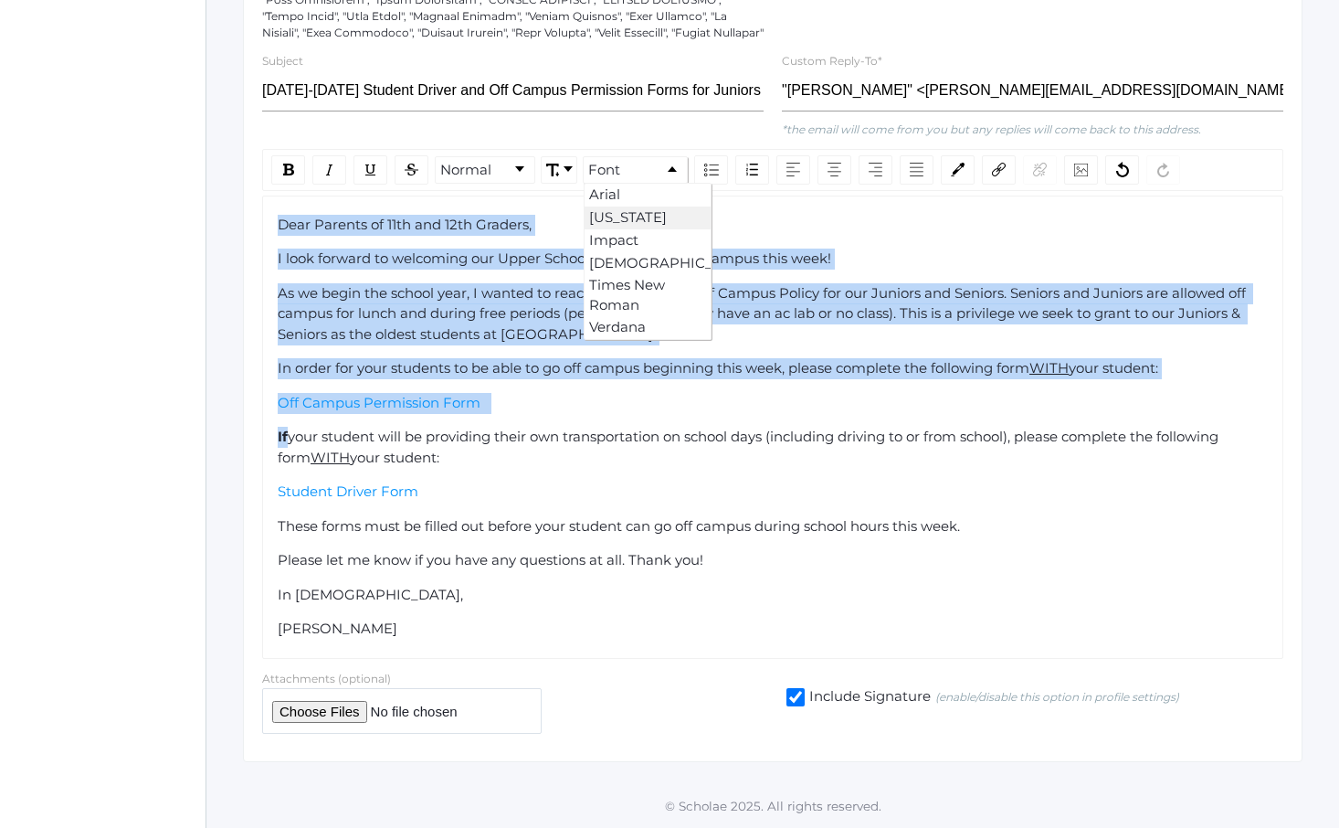
click at [629, 214] on li "[US_STATE]" at bounding box center [648, 217] width 126 height 23
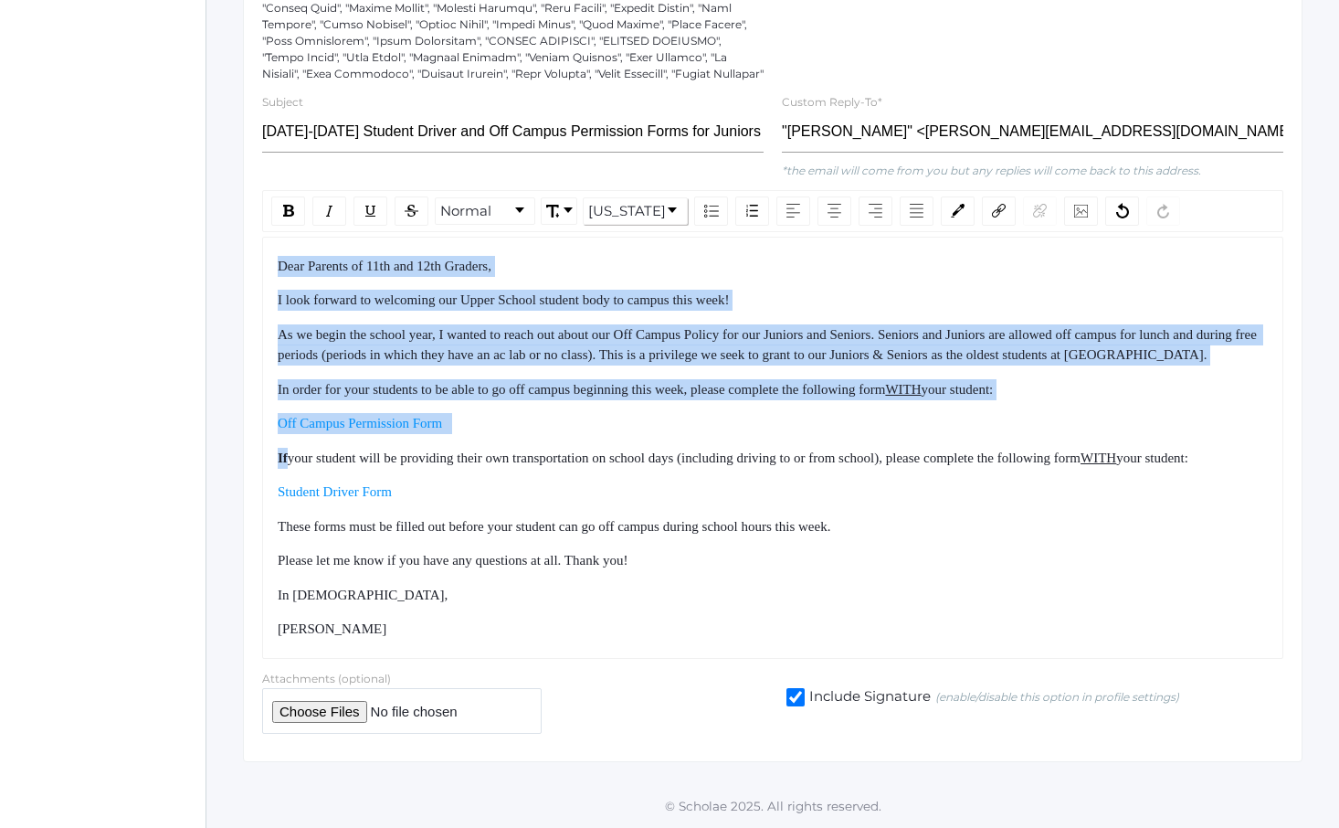
click at [544, 417] on div "Dear Parents of 11th and 12th Graders, I look forward to welcoming our Upper Sc…" at bounding box center [773, 448] width 991 height 384
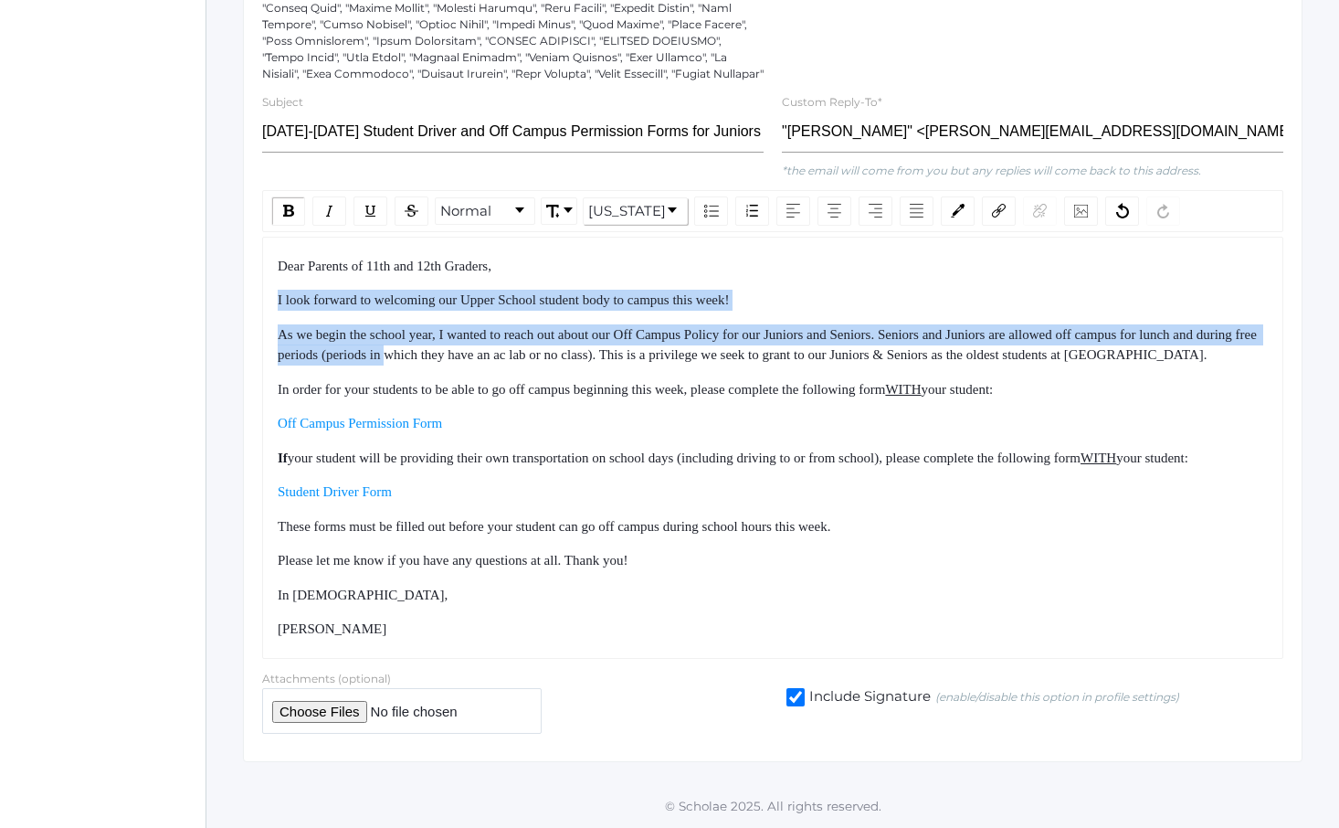
drag, startPoint x: 461, startPoint y: 239, endPoint x: 513, endPoint y: 351, distance: 122.6
click at [506, 338] on div "Dear Parents of 11th and 12th Graders, I look forward to welcoming our Upper Sc…" at bounding box center [773, 448] width 991 height 384
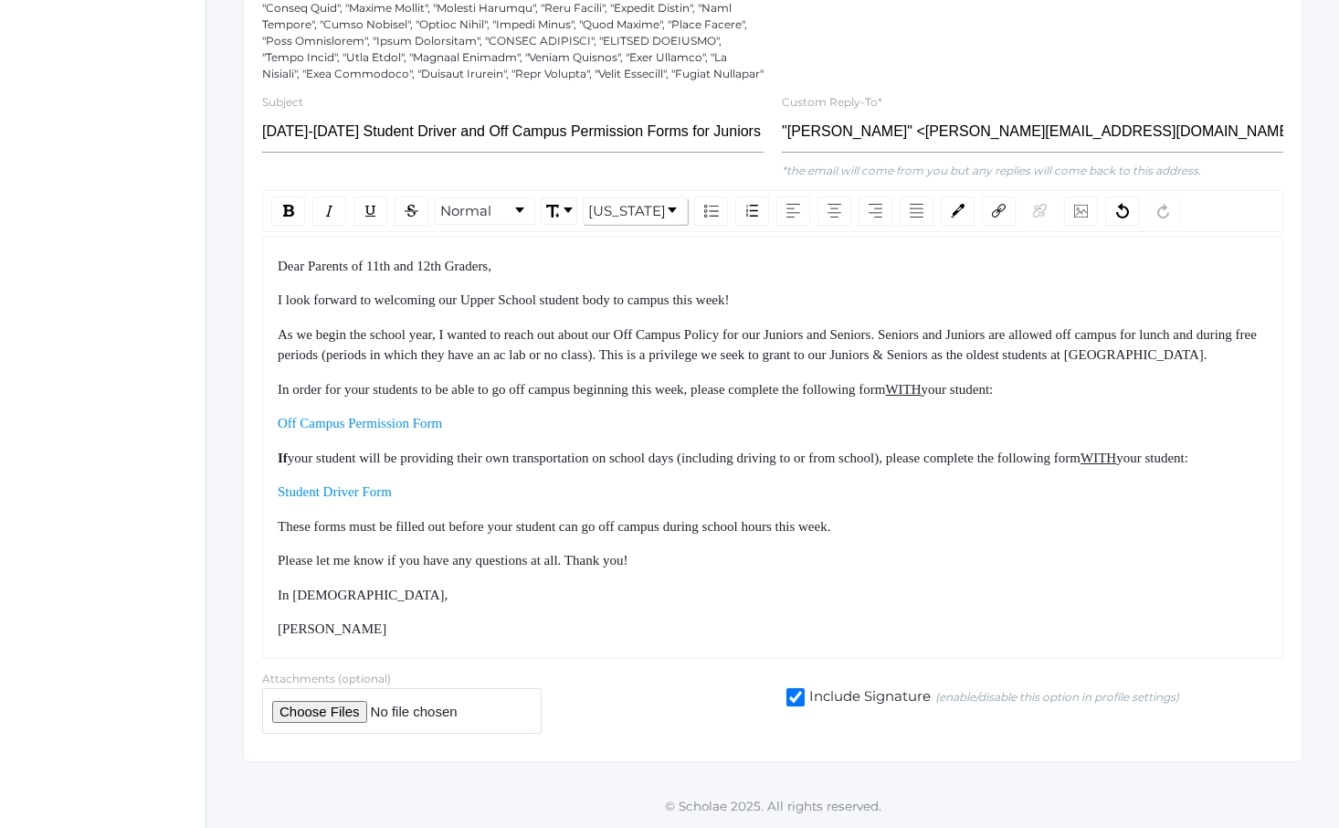
click at [513, 351] on div "Dear Parents of 11th and 12th Graders, I look forward to welcoming our Upper Sc…" at bounding box center [773, 448] width 991 height 384
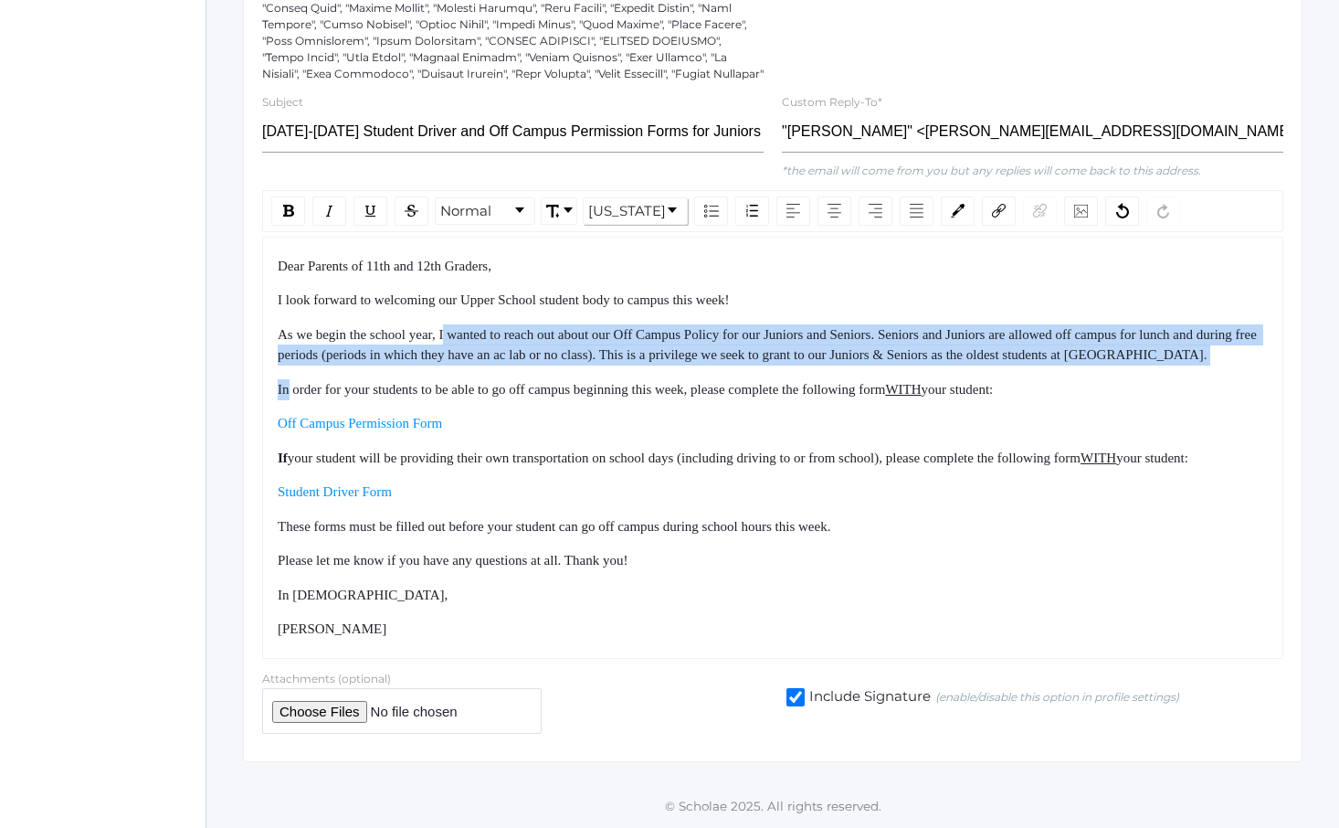
drag, startPoint x: 513, startPoint y: 351, endPoint x: 450, endPoint y: 290, distance: 87.2
click at [451, 290] on div "Dear Parents of 11th and 12th Graders, I look forward to welcoming our Upper Sc…" at bounding box center [773, 448] width 991 height 384
click at [450, 327] on span "As we begin the school year, I wanted to reach out about our Off Campus Policy …" at bounding box center [769, 345] width 983 height 36
drag, startPoint x: 450, startPoint y: 290, endPoint x: 500, endPoint y: 350, distance: 77.9
click at [499, 348] on div "Dear Parents of 11th and 12th Graders, I look forward to welcoming our Upper Sc…" at bounding box center [773, 448] width 991 height 384
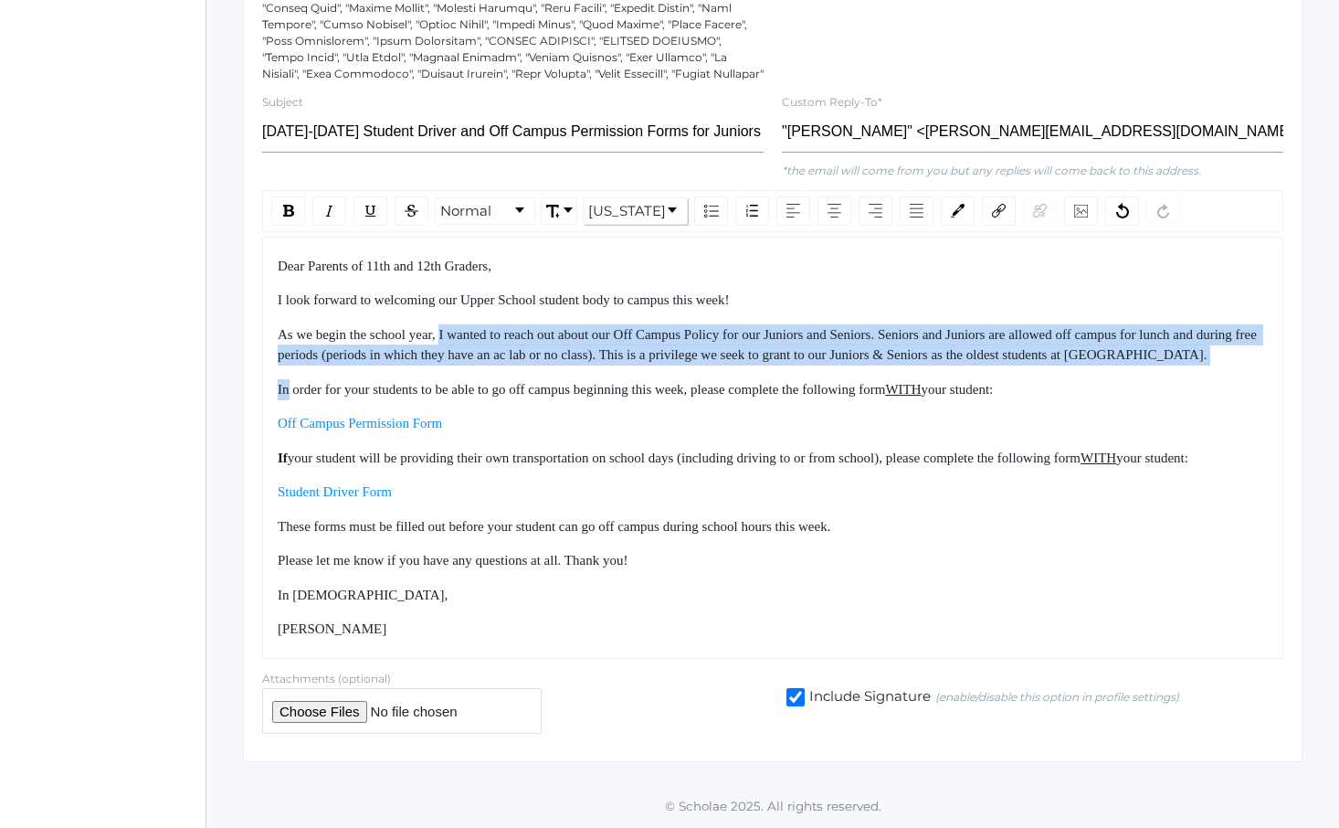
click at [500, 350] on div "Dear Parents of 11th and 12th Graders, I look forward to welcoming our Upper Sc…" at bounding box center [773, 448] width 991 height 384
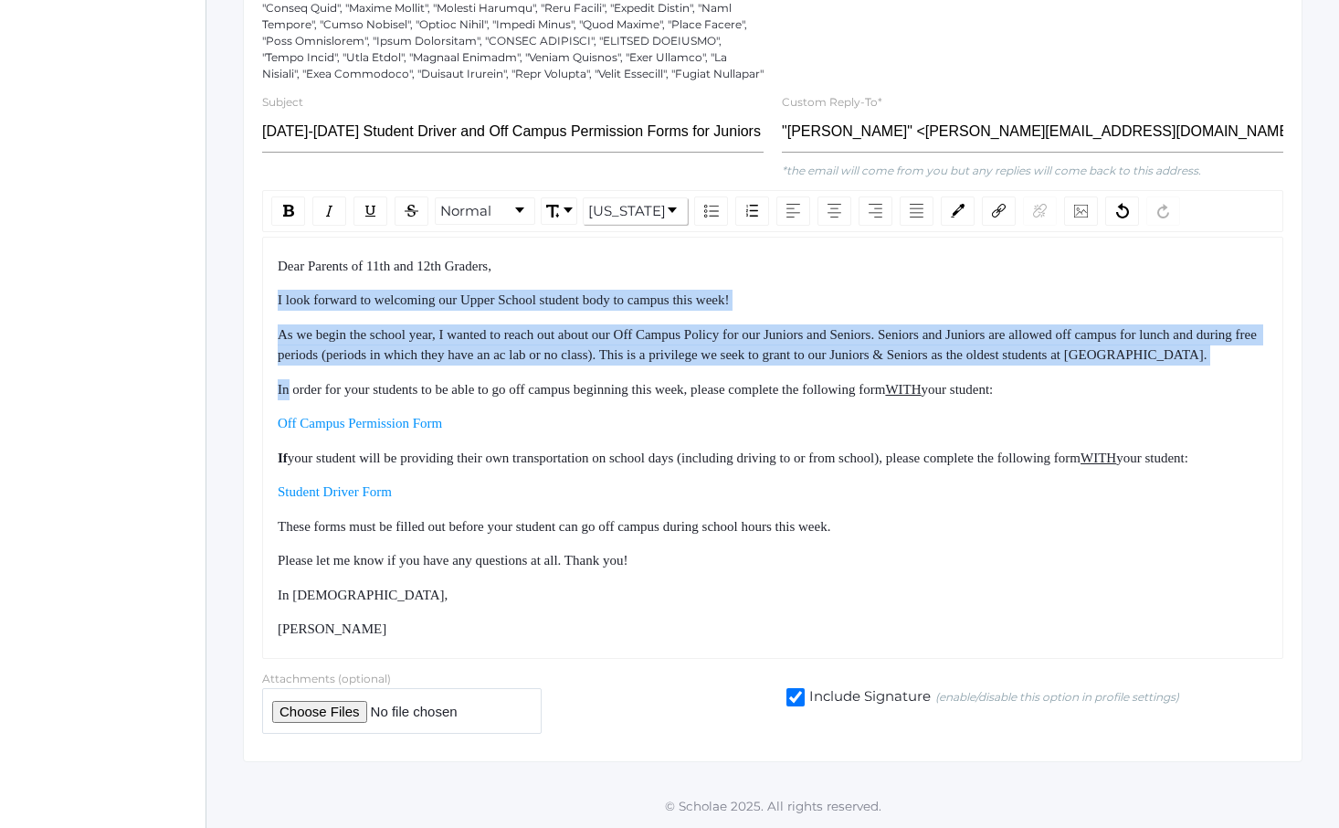
drag, startPoint x: 500, startPoint y: 350, endPoint x: 425, endPoint y: 242, distance: 131.3
click at [426, 256] on div "Dear Parents of 11th and 12th Graders, I look forward to welcoming our Upper Sc…" at bounding box center [773, 448] width 991 height 384
click at [425, 256] on div "Dear Parents of 11th and 12th Graders, I look forward to welcoming our Upper Sc…" at bounding box center [773, 448] width 991 height 384
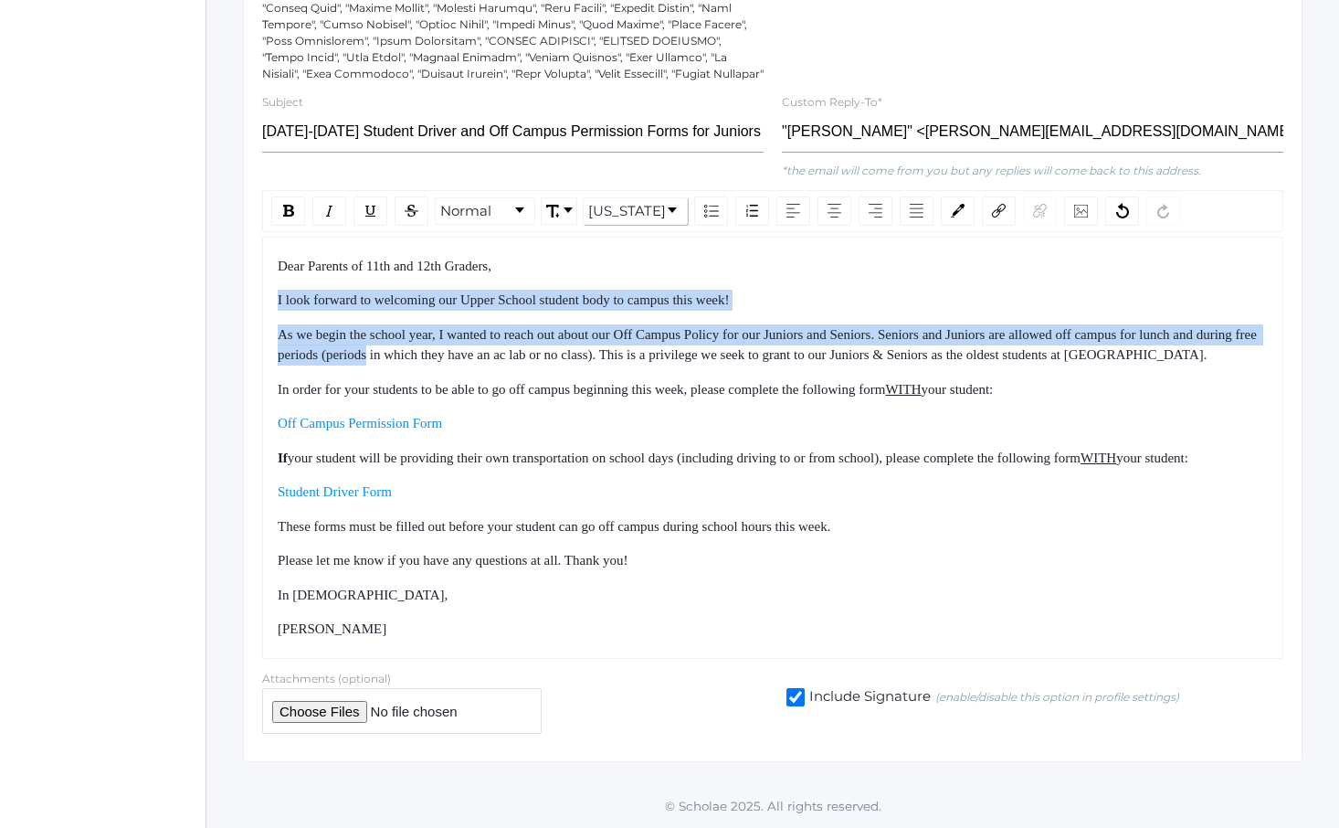
drag, startPoint x: 425, startPoint y: 242, endPoint x: 490, endPoint y: 340, distance: 117.3
click at [490, 340] on div "Dear Parents of 11th and 12th Graders, I look forward to welcoming our Upper Sc…" at bounding box center [773, 448] width 991 height 384
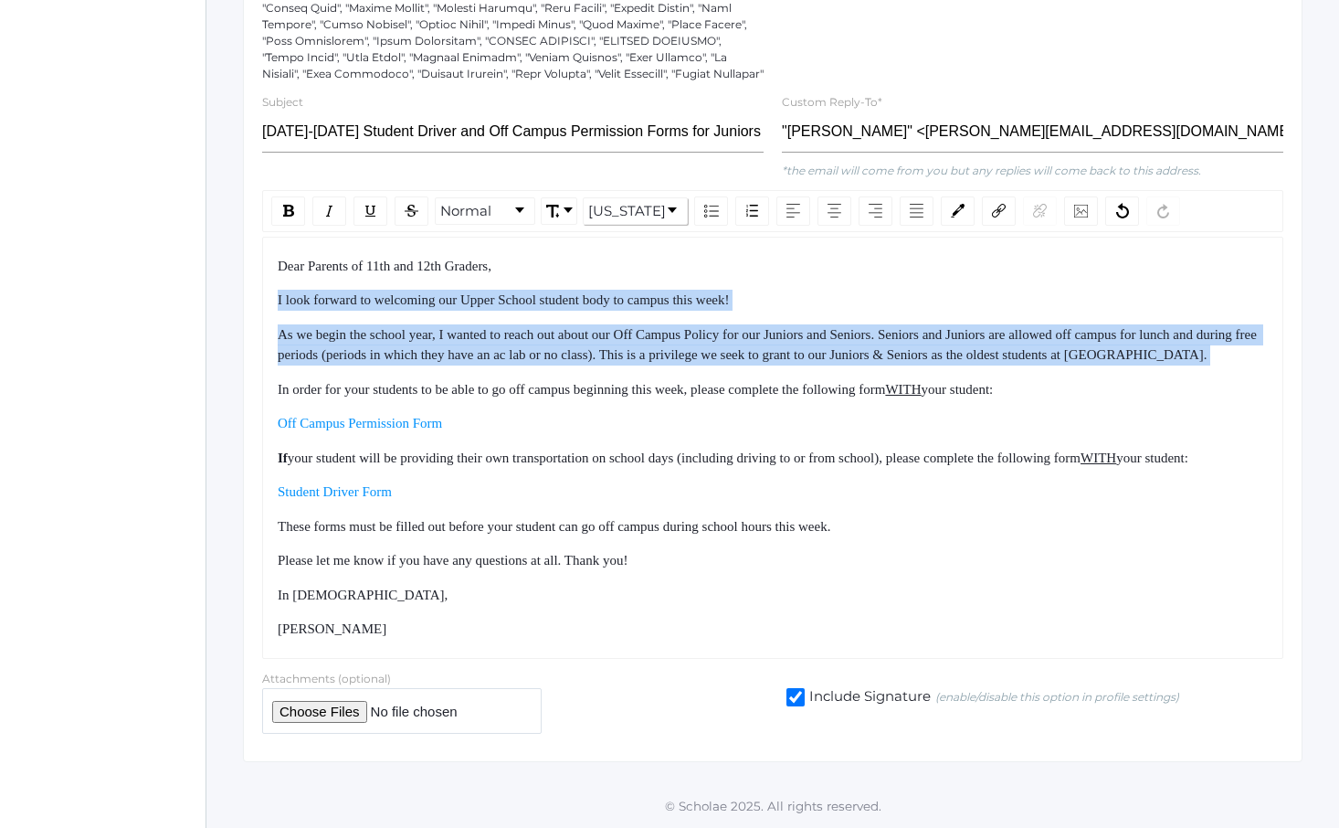
click at [496, 344] on div "Dear Parents of 11th and 12th Graders, I look forward to welcoming our Upper Sc…" at bounding box center [773, 448] width 991 height 384
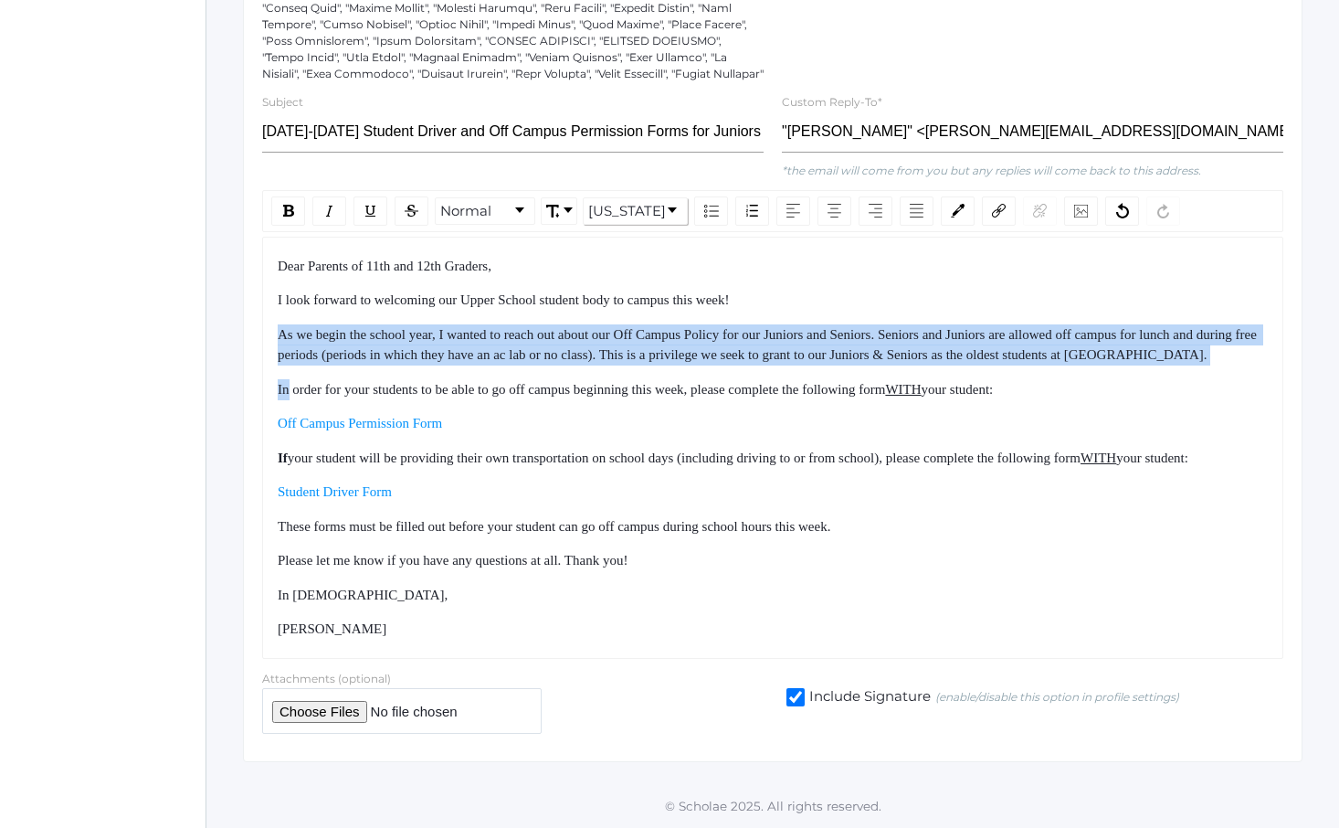
drag
click at [449, 273] on div "Dear Parents of 11th and 12th Graders, I look forward to welcoming our Upper Sc…" at bounding box center [773, 448] width 991 height 384
click at [448, 273] on div "Dear Parents of 11th and 12th Graders, I look forward to welcoming our Upper Sc…" at bounding box center [773, 448] width 991 height 384
click at [496, 352] on div "Dear Parents of 11th and 12th Graders, I look forward to welcoming our Upper Sc…" at bounding box center [773, 448] width 991 height 384
click at [502, 379] on div "In order for your students to be able to go off campus beginning this week, ple…" at bounding box center [773, 389] width 991 height 21
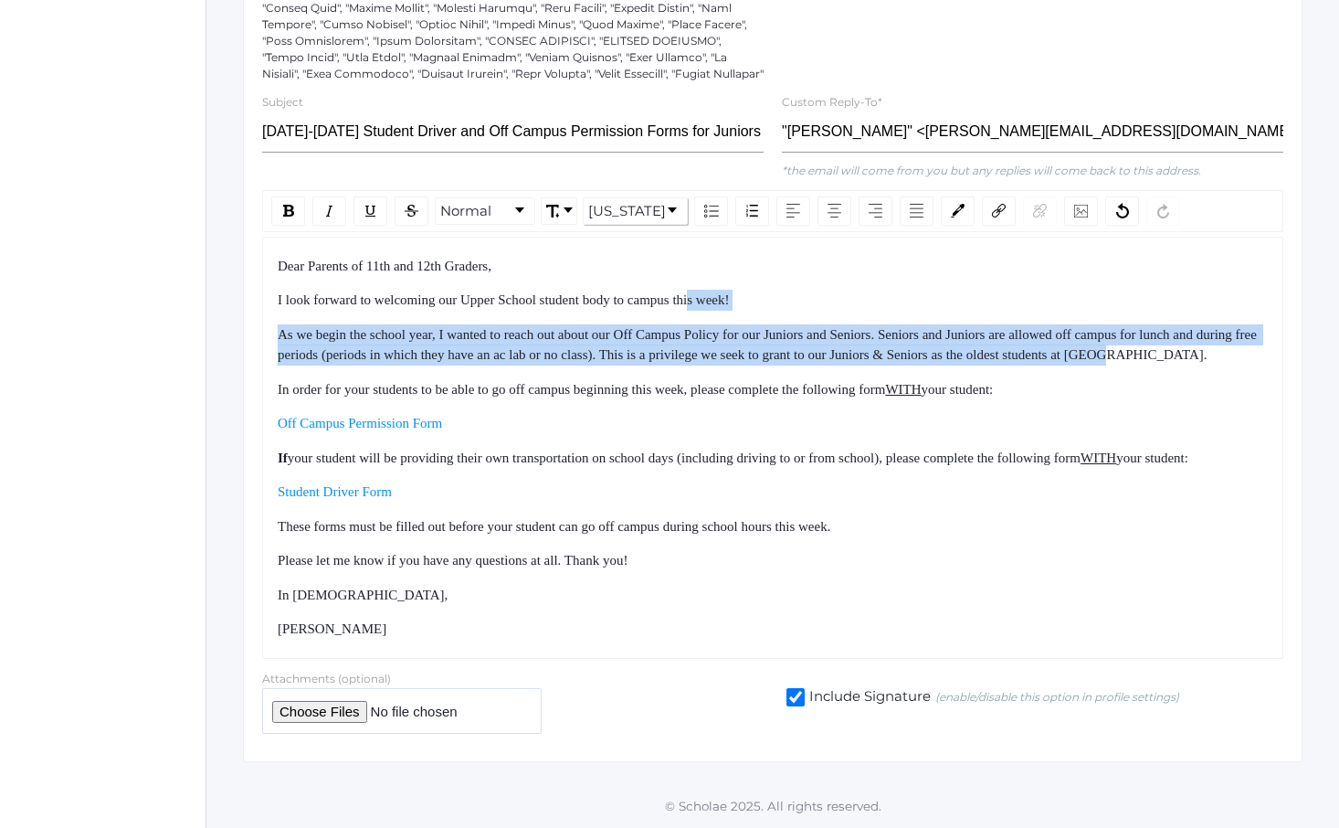
click at [783, 342] on div "Dear Parents of 11th and 12th Graders, I look forward to welcoming our Upper Sc…" at bounding box center [773, 448] width 991 height 384
click at [785, 343] on div "As we begin the school year, I wanted to reach out about our Off Campus Policy …" at bounding box center [773, 344] width 991 height 41
click at [944, 344] on div "Dear Parents of 11th and 12th Graders, I look forward to welcoming our Upper Sc…" at bounding box center [773, 448] width 991 height 384
click at [944, 348] on div "Dear Parents of 11th and 12th Graders, I look forward to welcoming our Upper Sc…" at bounding box center [773, 448] width 991 height 384
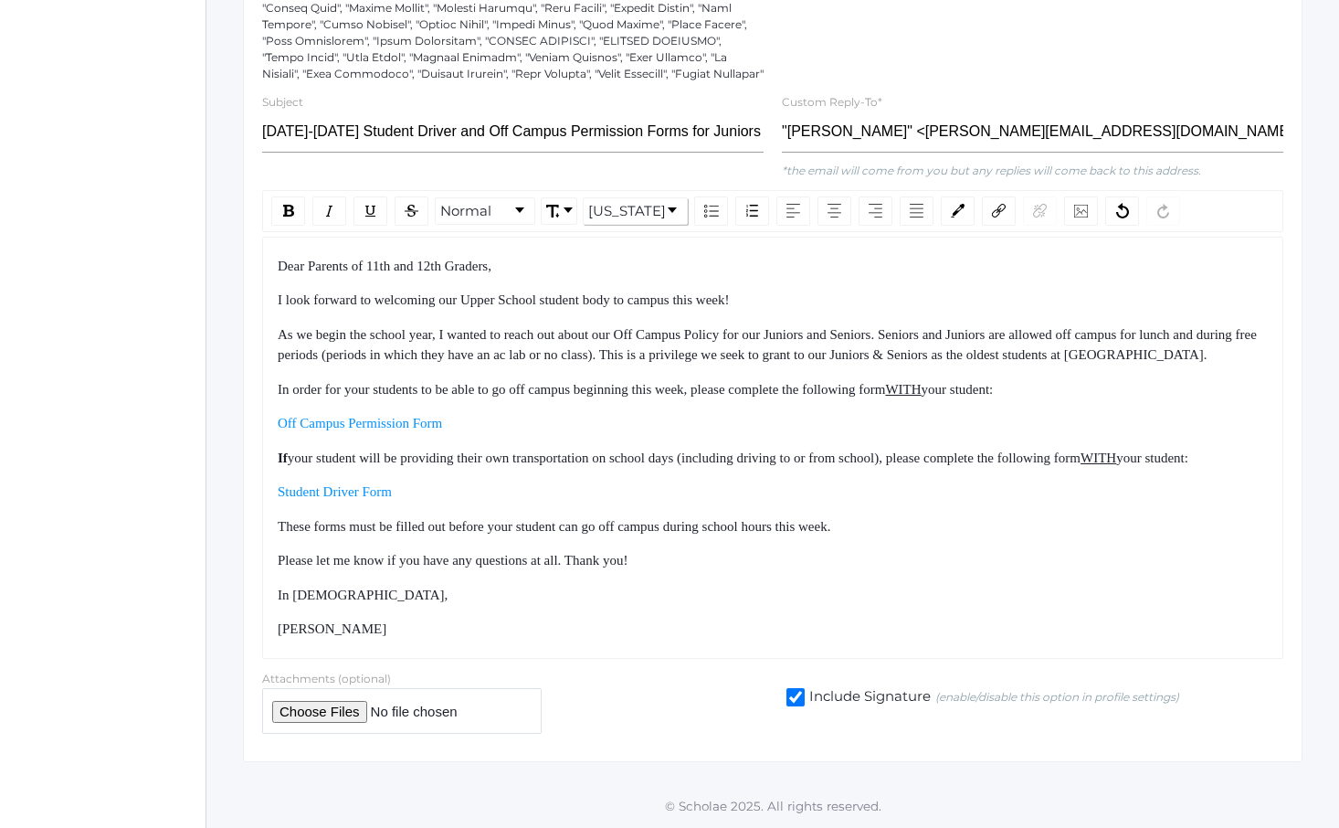
click at [946, 327] on span "As we begin the school year, I wanted to reach out about our Off Campus Policy …" at bounding box center [769, 345] width 983 height 36
click at [1015, 327] on span "As we begin the school year, I wanted to reach out about our Off Campus Policy …" at bounding box center [769, 345] width 983 height 36
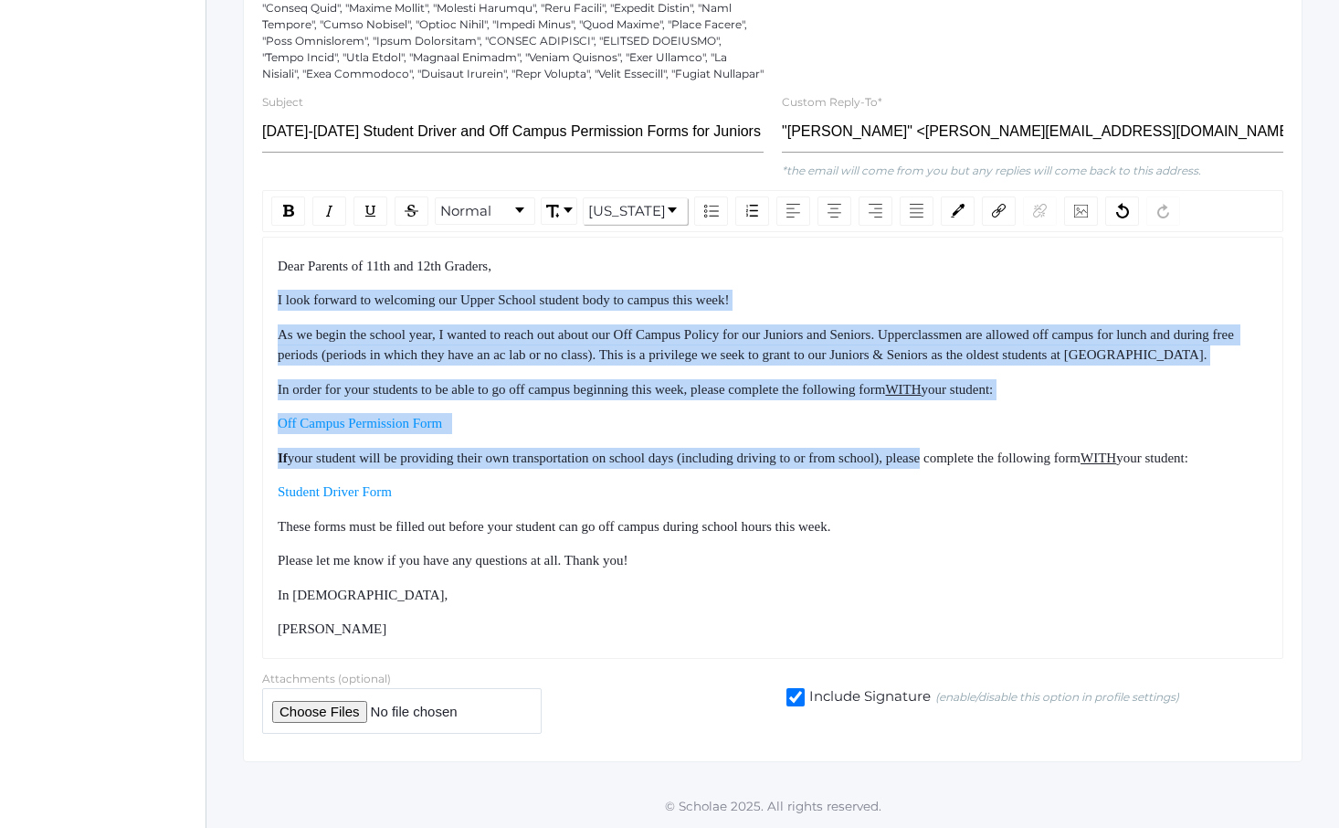
click at [978, 432] on div "Dear Parents of 11th and 12th Graders, I look forward to welcoming our Upper Sc…" at bounding box center [773, 448] width 991 height 384
click at [978, 450] on span "your student will be providing their own transportation on school days (includi…" at bounding box center [684, 457] width 793 height 15
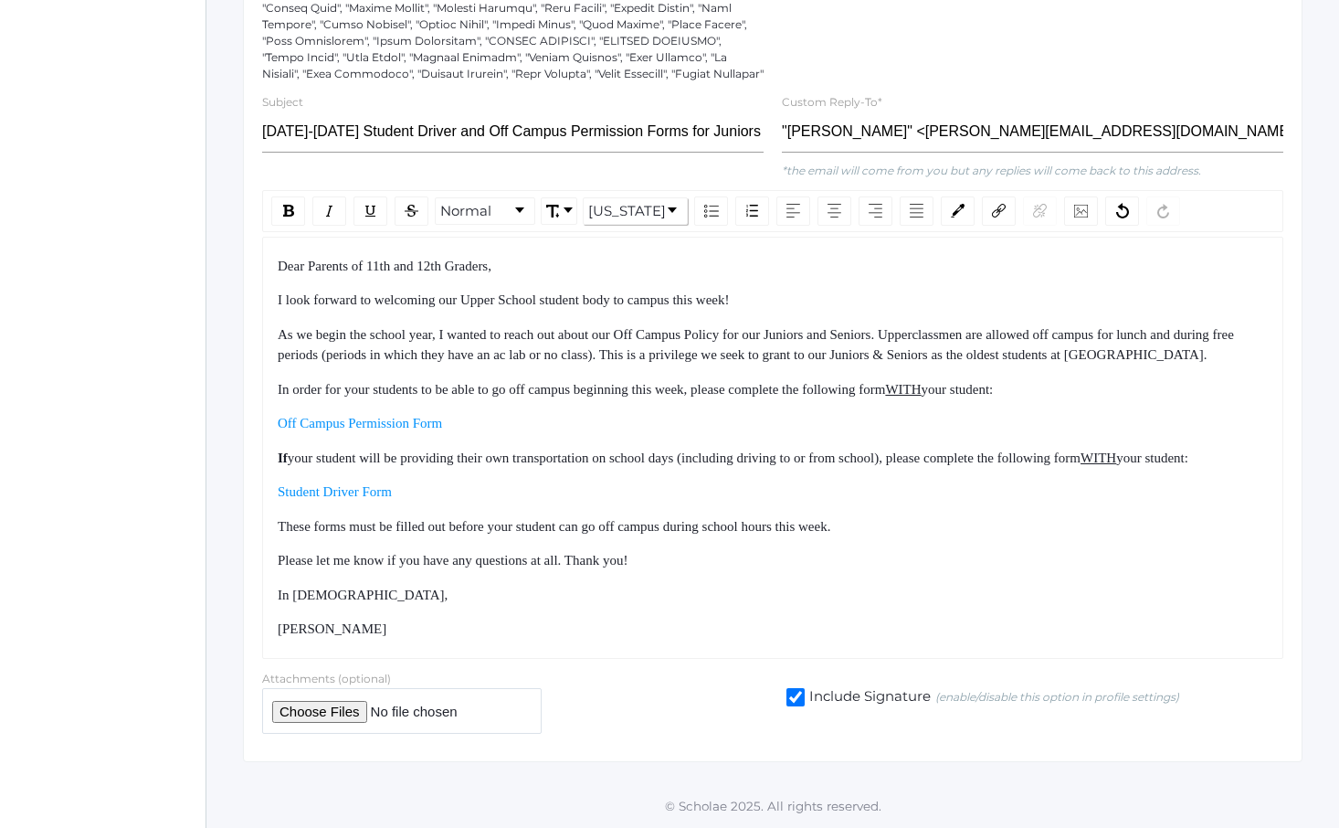
click at [597, 336] on span "As we begin the school year, I wanted to reach out about our Off Campus Policy …" at bounding box center [758, 345] width 960 height 36
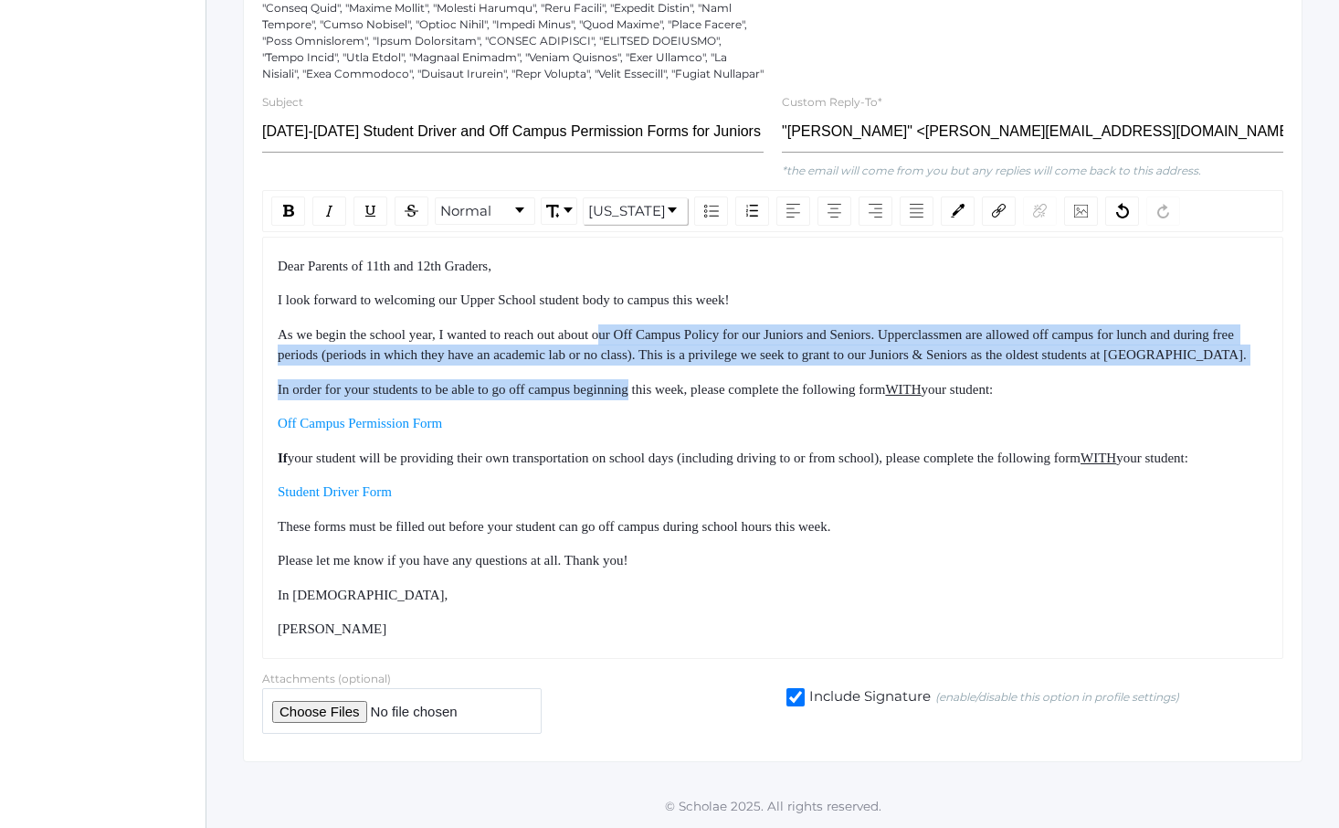
click at [670, 394] on div "Dear Parents of 11th and 12th Graders, I look forward to welcoming our Upper Sc…" at bounding box center [773, 448] width 991 height 384
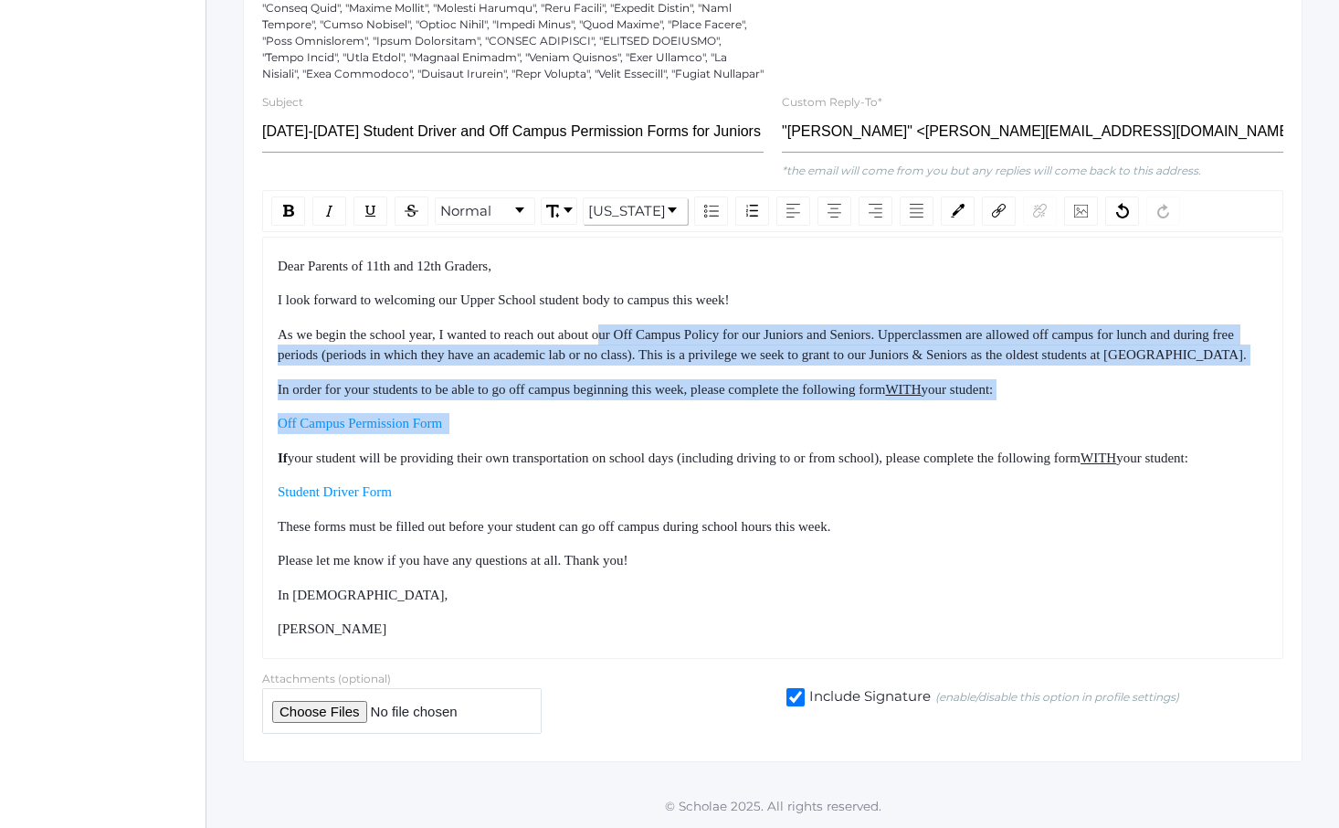
click at [670, 413] on div "Off Campus Permission Form" at bounding box center [773, 423] width 991 height 21
click at [622, 274] on div "Dear Parents of 11th and 12th Graders, I look forward to welcoming our Upper Sc…" at bounding box center [773, 448] width 991 height 384
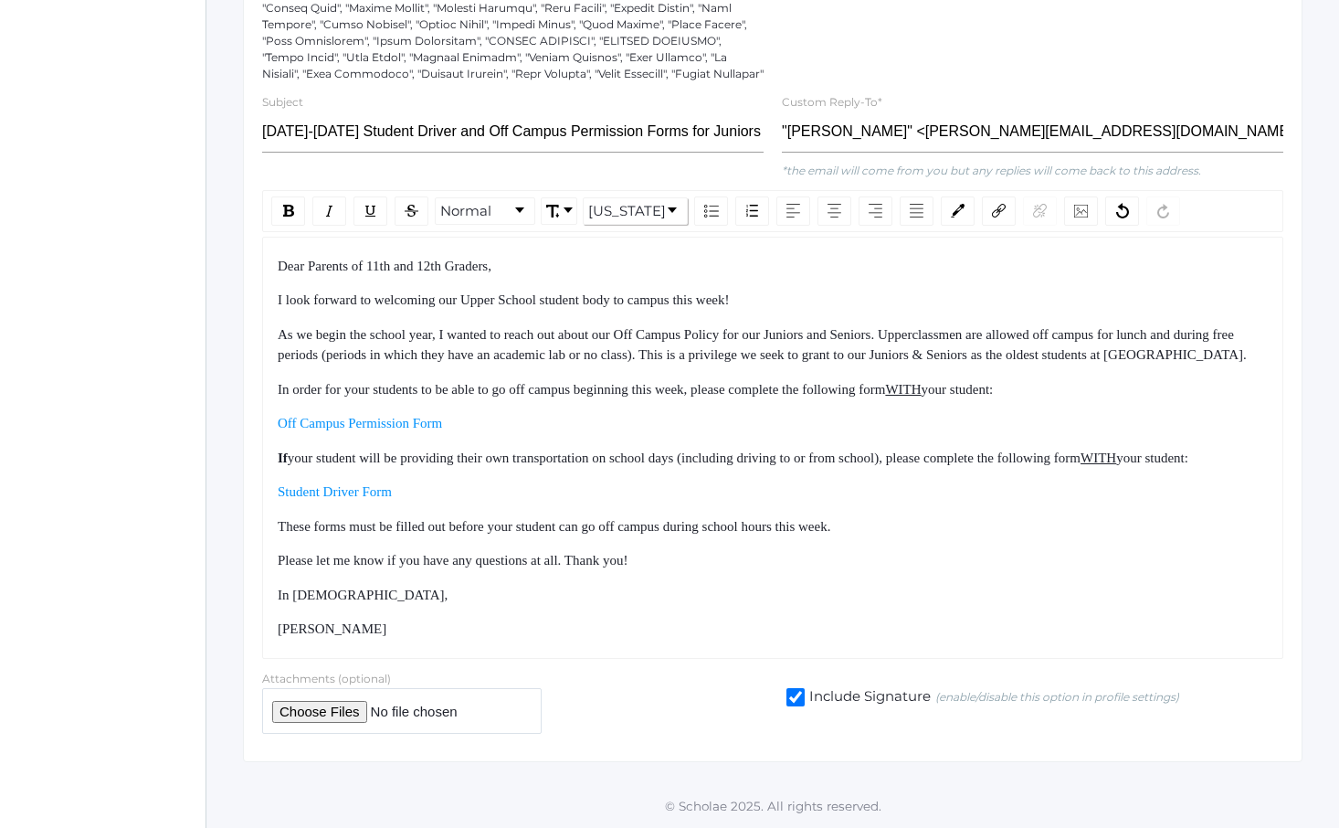
click at [620, 290] on div "I look forward to welcoming our Upper School student body to campus this week!" at bounding box center [773, 300] width 991 height 21
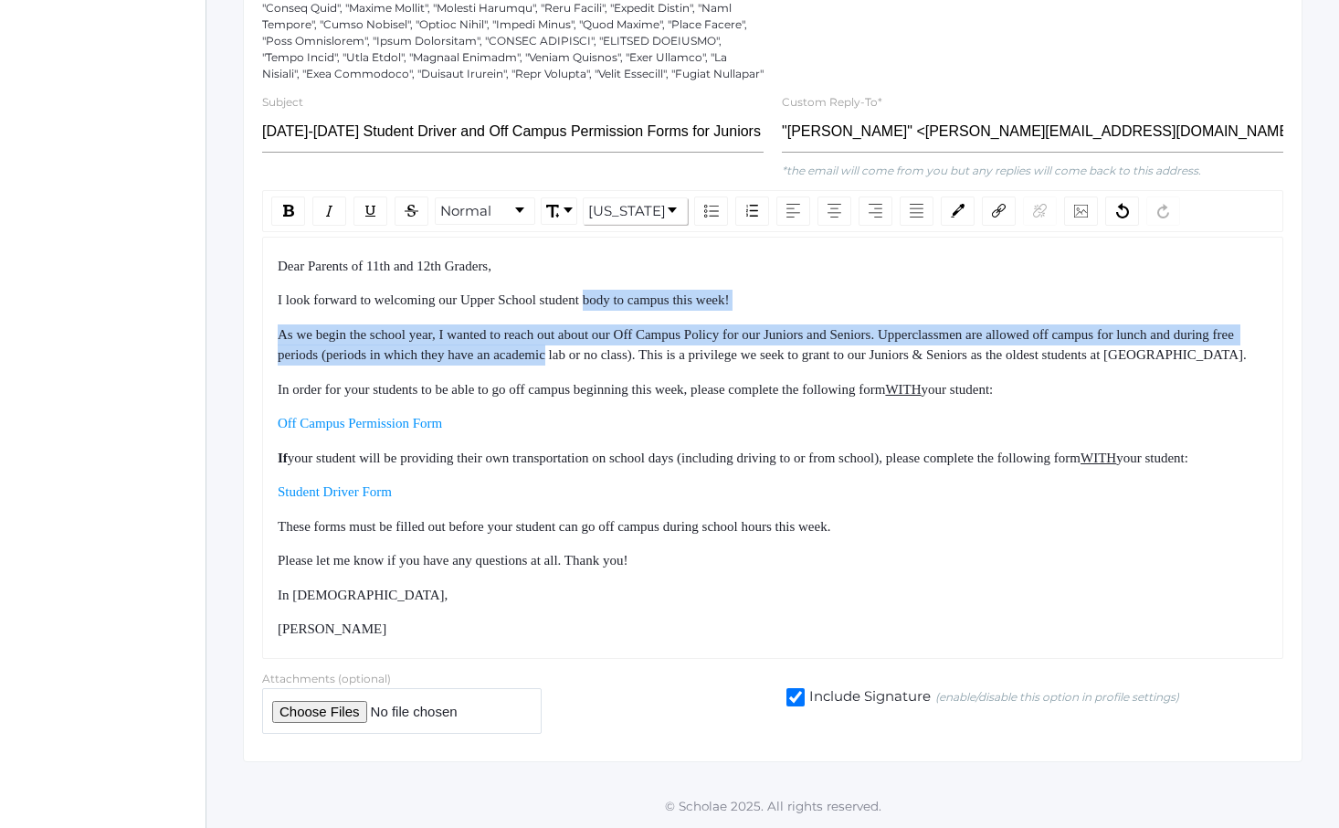
click at [642, 379] on div "Dear Parents of 11th and 12th Graders, I look forward to welcoming our Upper Sc…" at bounding box center [773, 448] width 991 height 384
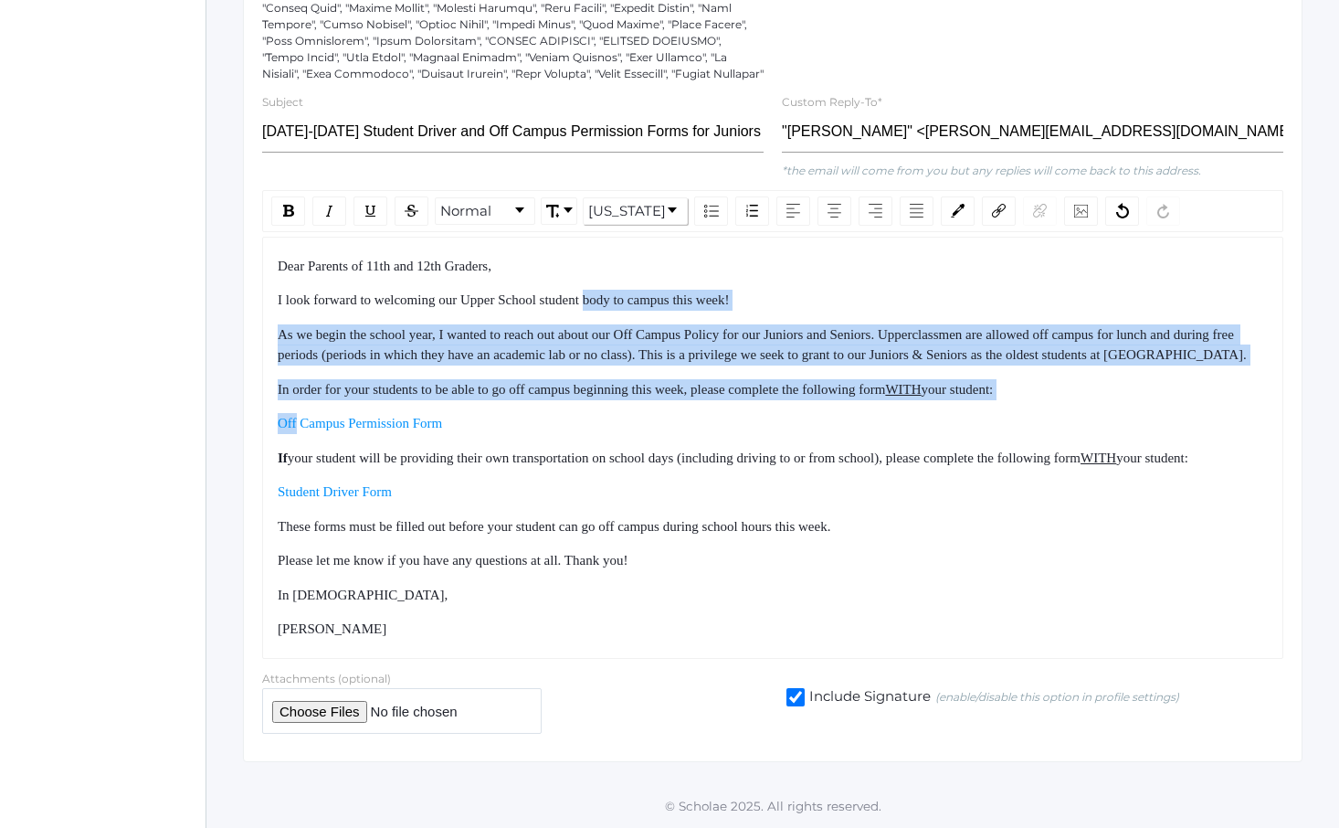
click at [646, 387] on div "Dear Parents of 11th and 12th Graders, I look forward to welcoming our Upper Sc…" at bounding box center [773, 448] width 991 height 384
click at [587, 281] on div "Dear Parents of 11th and 12th Graders, I look forward to welcoming our Upper Sc…" at bounding box center [773, 448] width 991 height 384
click at [582, 274] on div "Dear Parents of 11th and 12th Graders, I look forward to welcoming our Upper Sc…" at bounding box center [773, 448] width 991 height 384
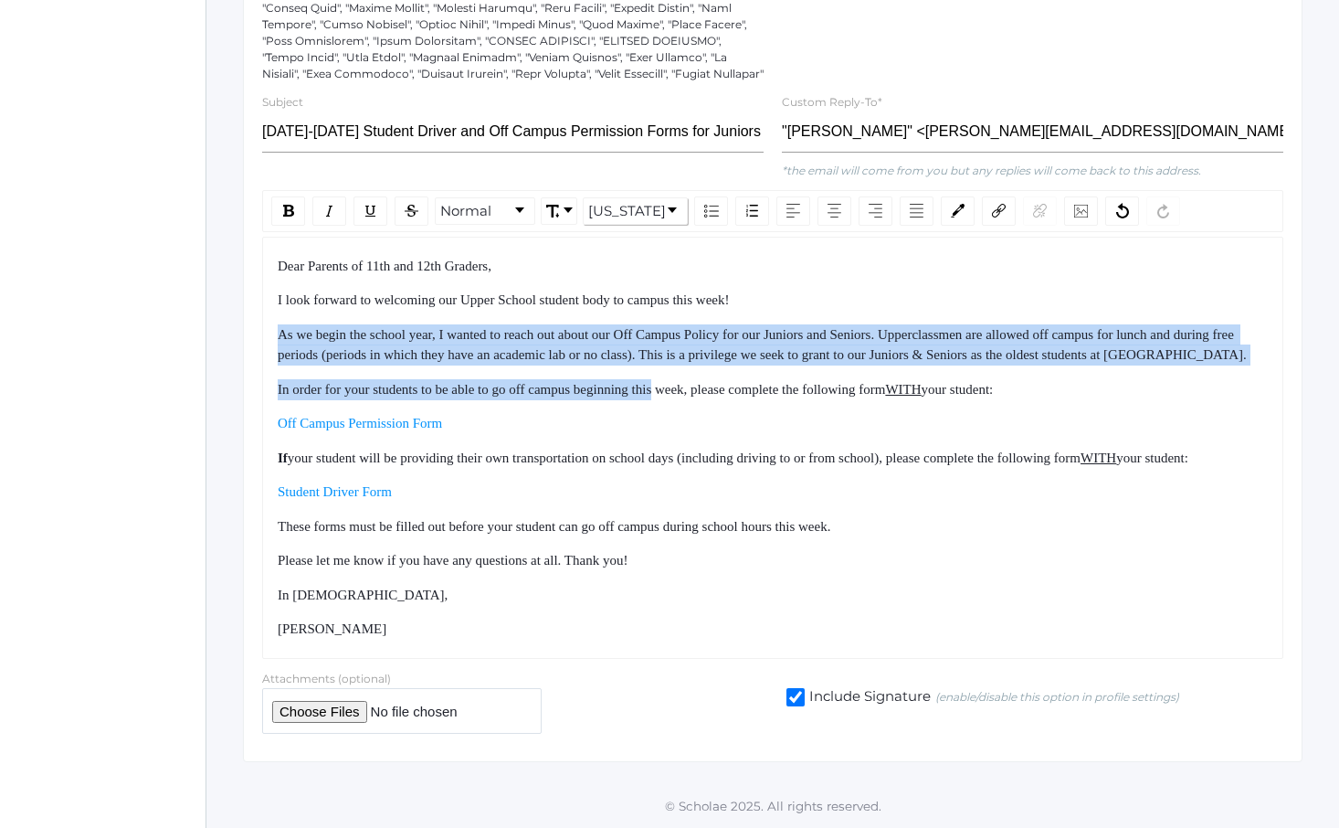
click at [691, 407] on div "Dear Parents of 11th and 12th Graders, I look forward to welcoming our Upper Sc…" at bounding box center [773, 448] width 991 height 384
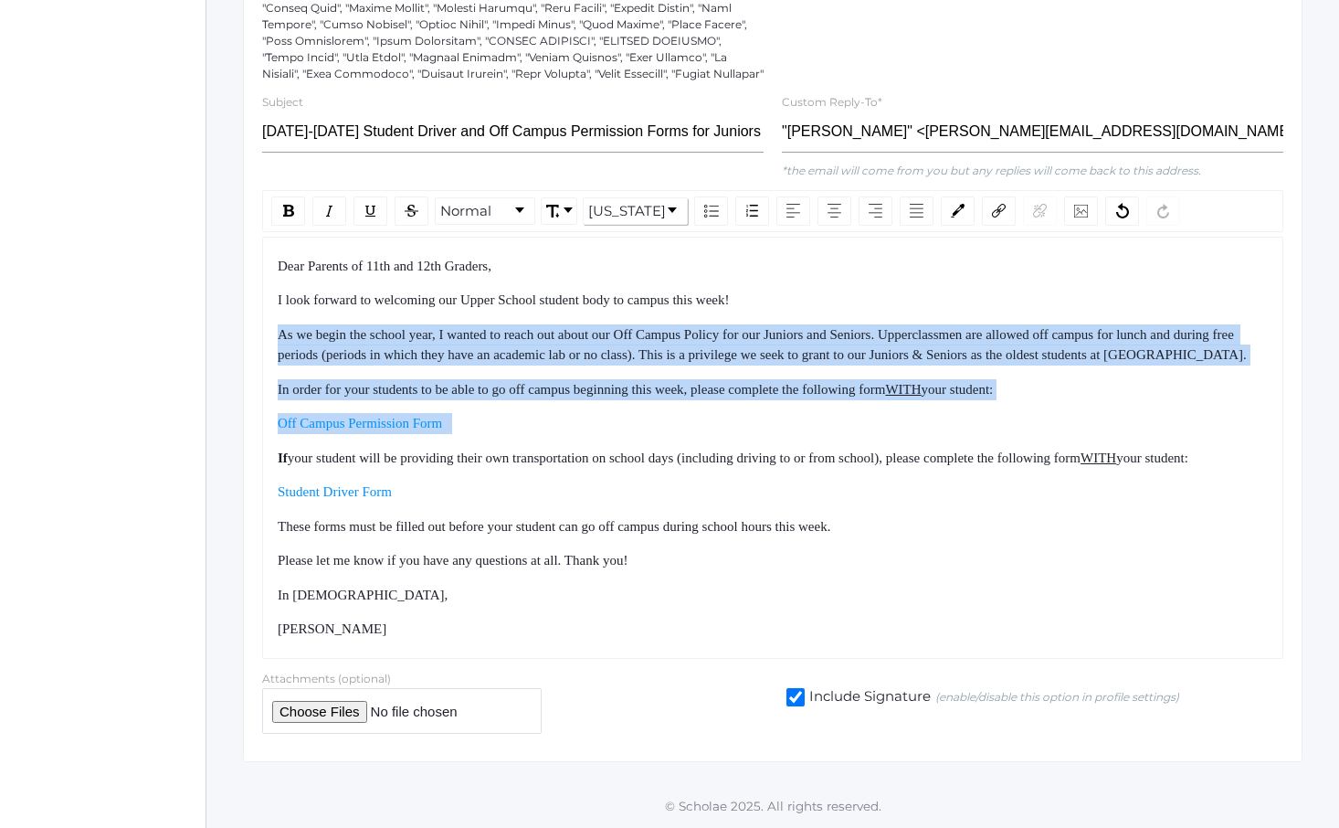
click at [697, 415] on div "Dear Parents of 11th and 12th Graders, I look forward to welcoming our Upper Sc…" at bounding box center [773, 448] width 991 height 384
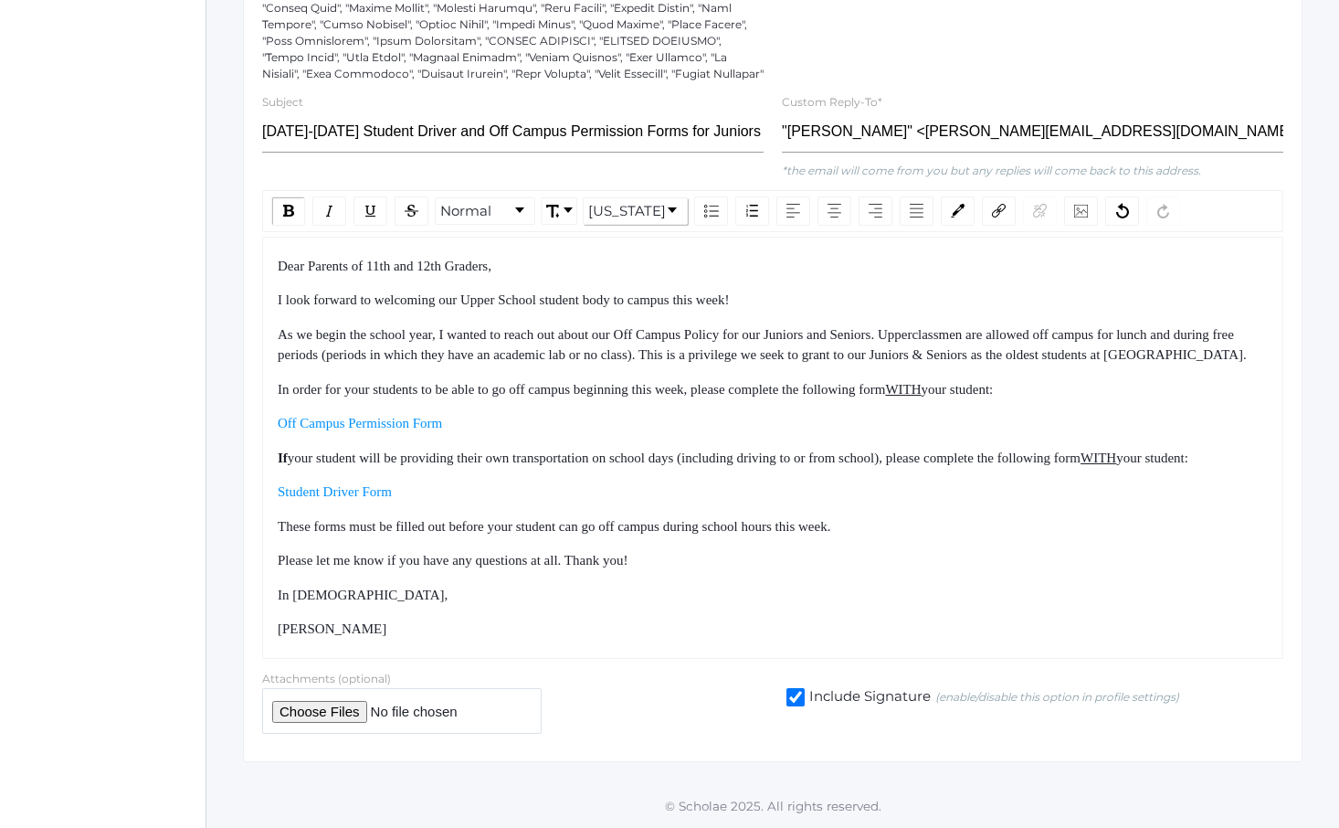
click at [818, 327] on span "As we begin the school year, I wanted to reach out about our Off Campus Policy …" at bounding box center [762, 345] width 969 height 36
click at [325, 204] on img "rdw-inline-control" at bounding box center [329, 211] width 15 height 15
click at [428, 327] on span "As we begin the school year, I wanted to reach out about our Off Campus Policy …" at bounding box center [758, 345] width 960 height 36
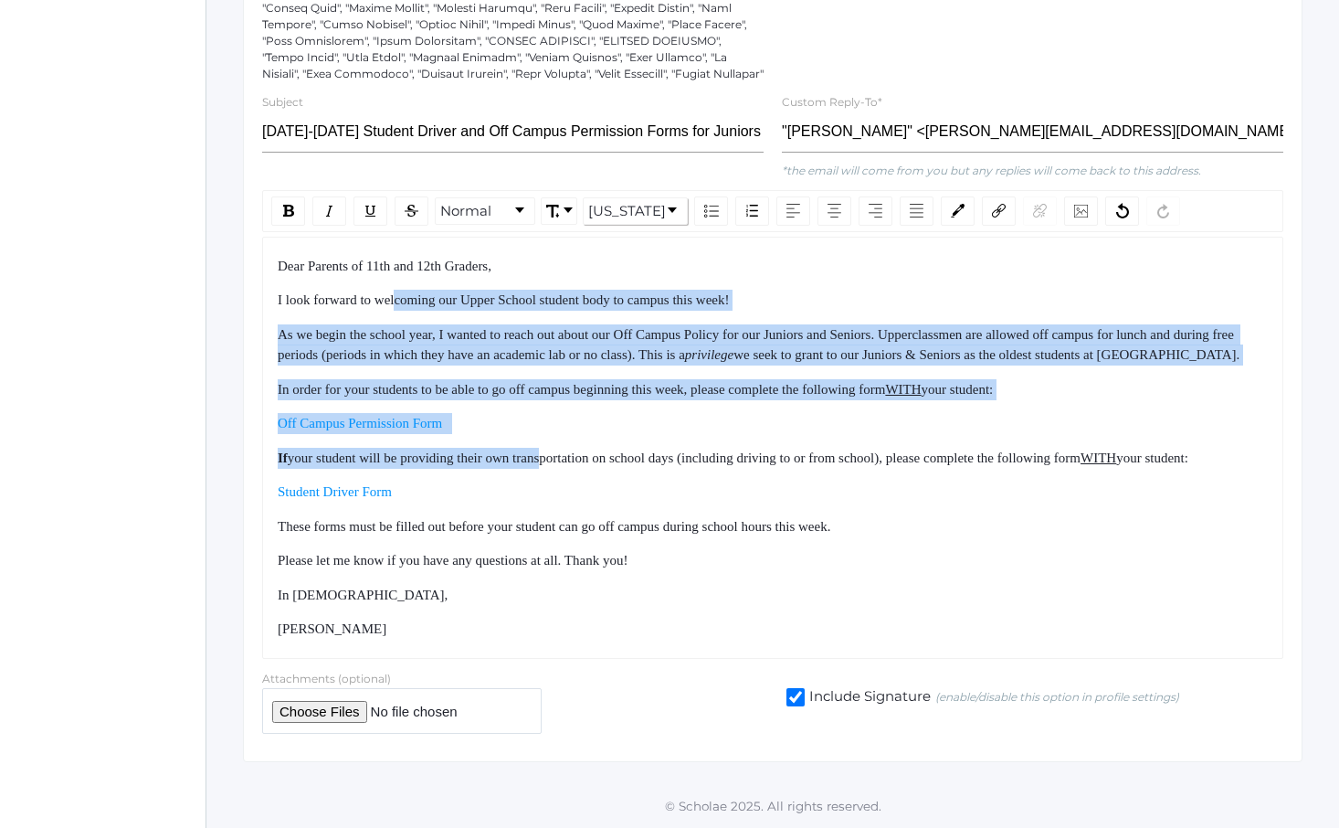
click at [571, 439] on div "Dear Parents of 11th and 12th Graders, I look forward to welcoming our Upper Sc…" at bounding box center [773, 448] width 991 height 384
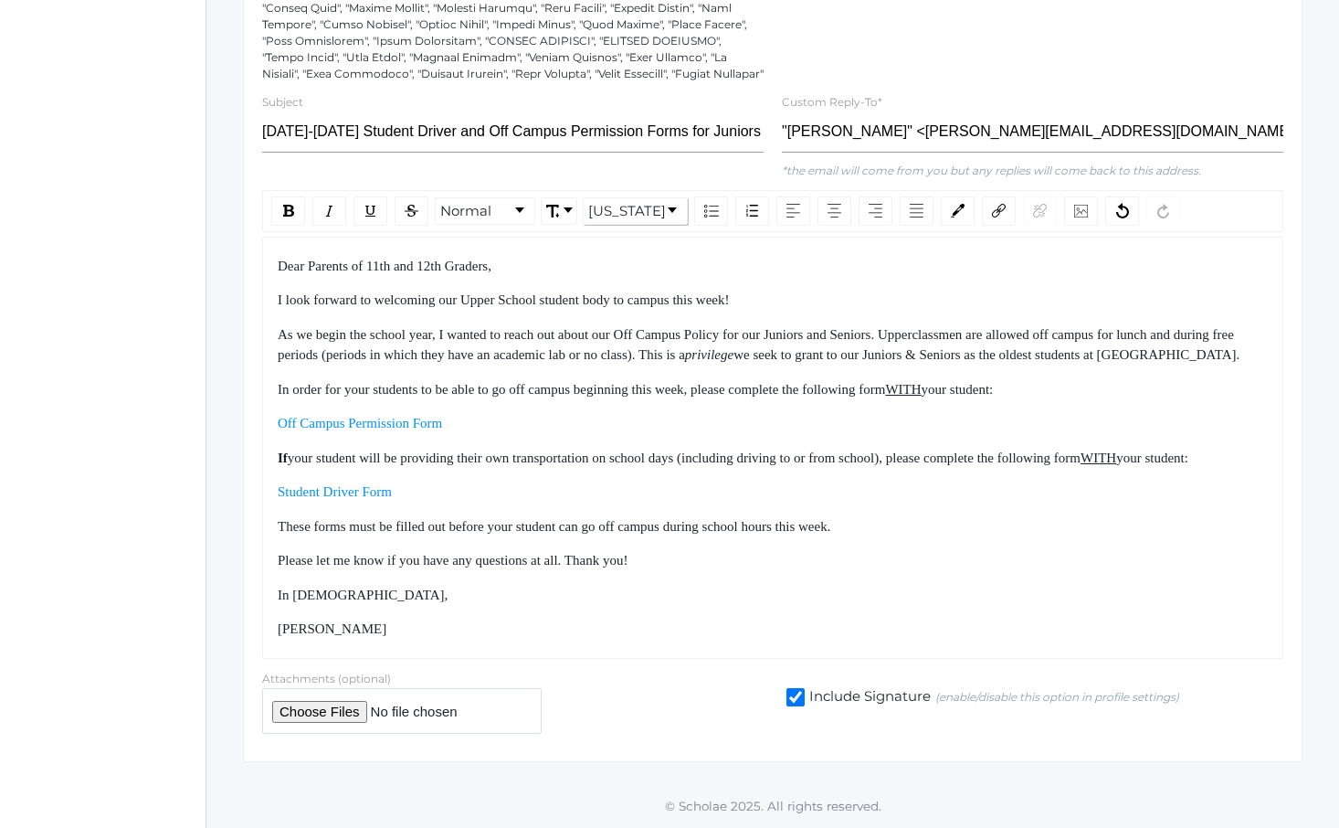
click at [578, 450] on span "your student will be providing their own transportation on school days (includi…" at bounding box center [684, 457] width 793 height 15
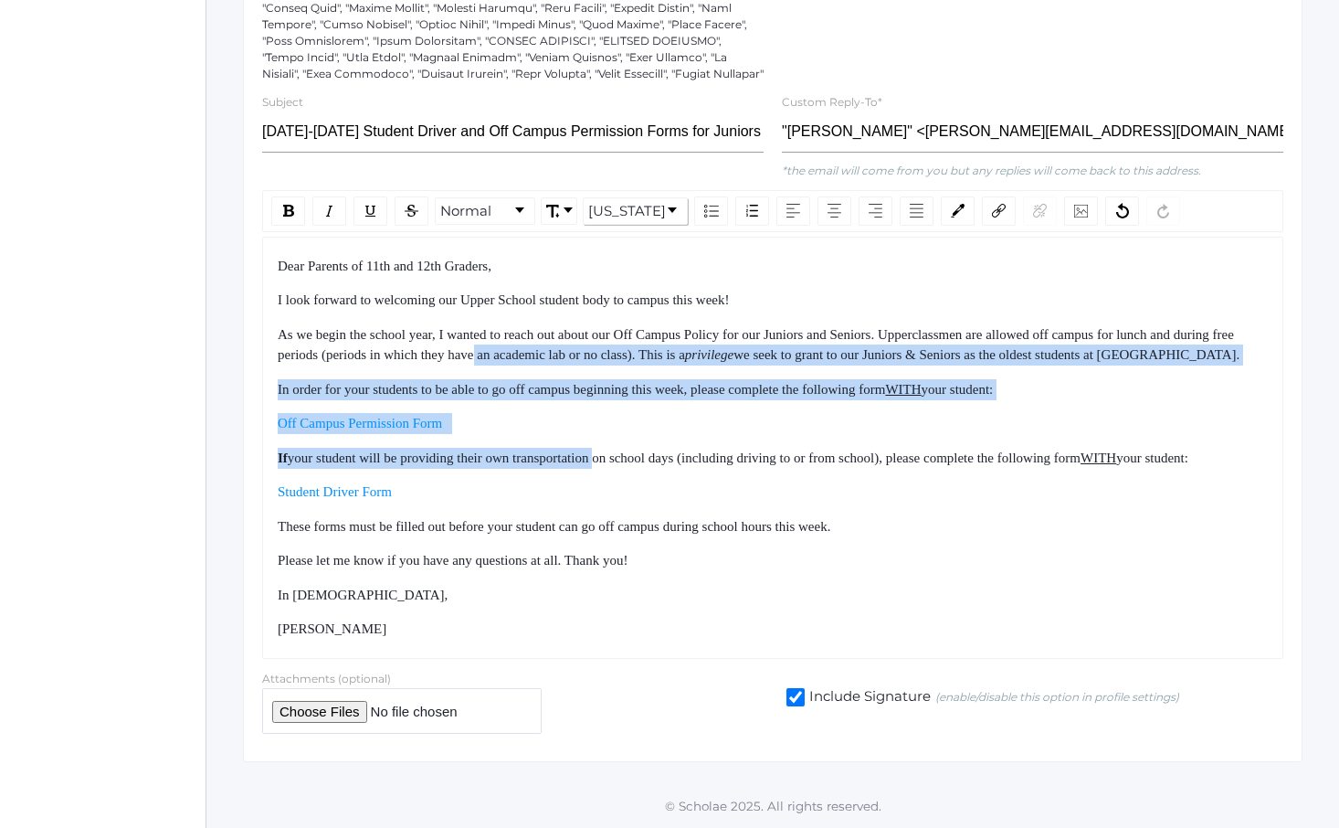
click at [545, 276] on div "Dear Parents of 11th and 12th Graders, I look forward to welcoming our Upper Sc…" at bounding box center [773, 448] width 991 height 384
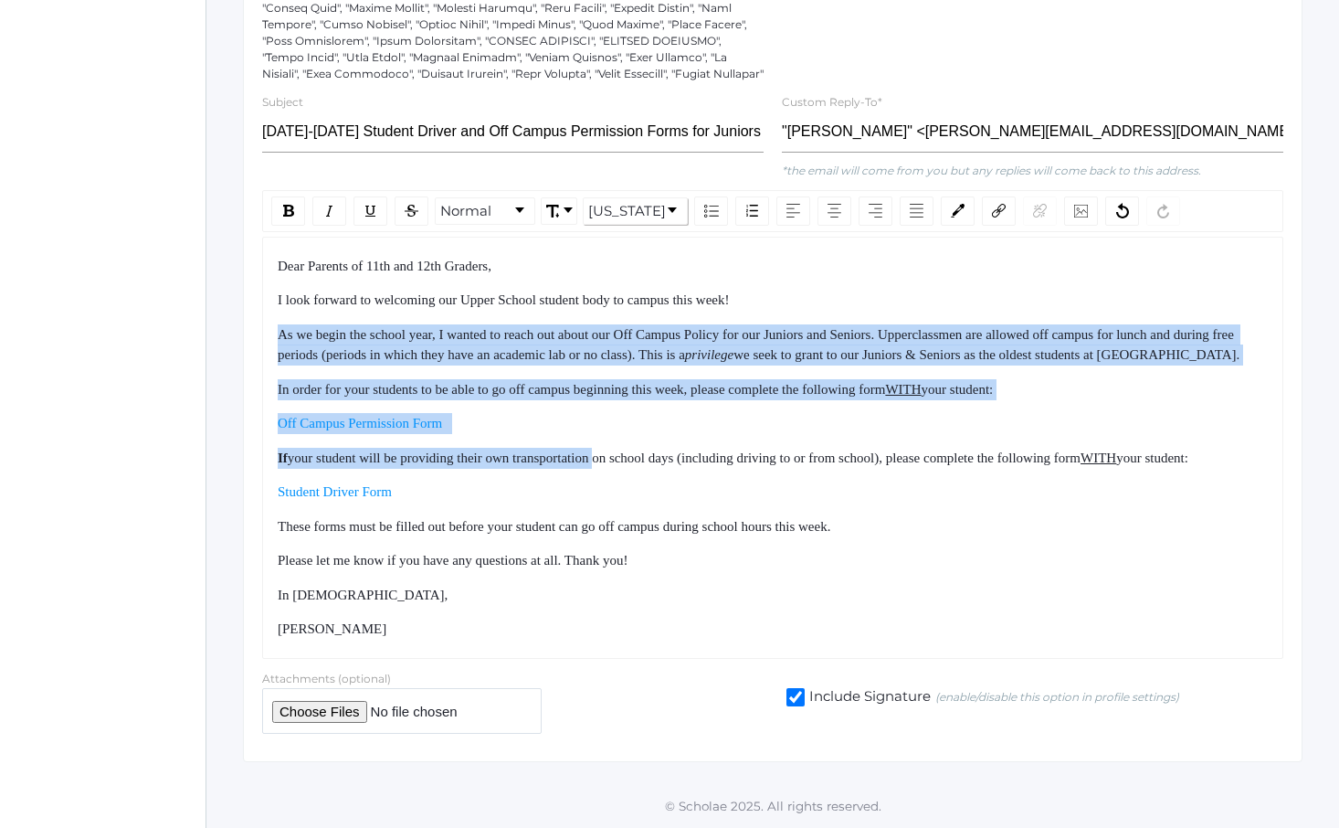
click at [544, 271] on div "Dear Parents of 11th and 12th Graders, I look forward to welcoming our Upper Sc…" at bounding box center [773, 448] width 991 height 384
click at [632, 465] on div "Dear Parents of 11th and 12th Graders, I look forward to welcoming our Upper Sc…" at bounding box center [773, 448] width 991 height 384
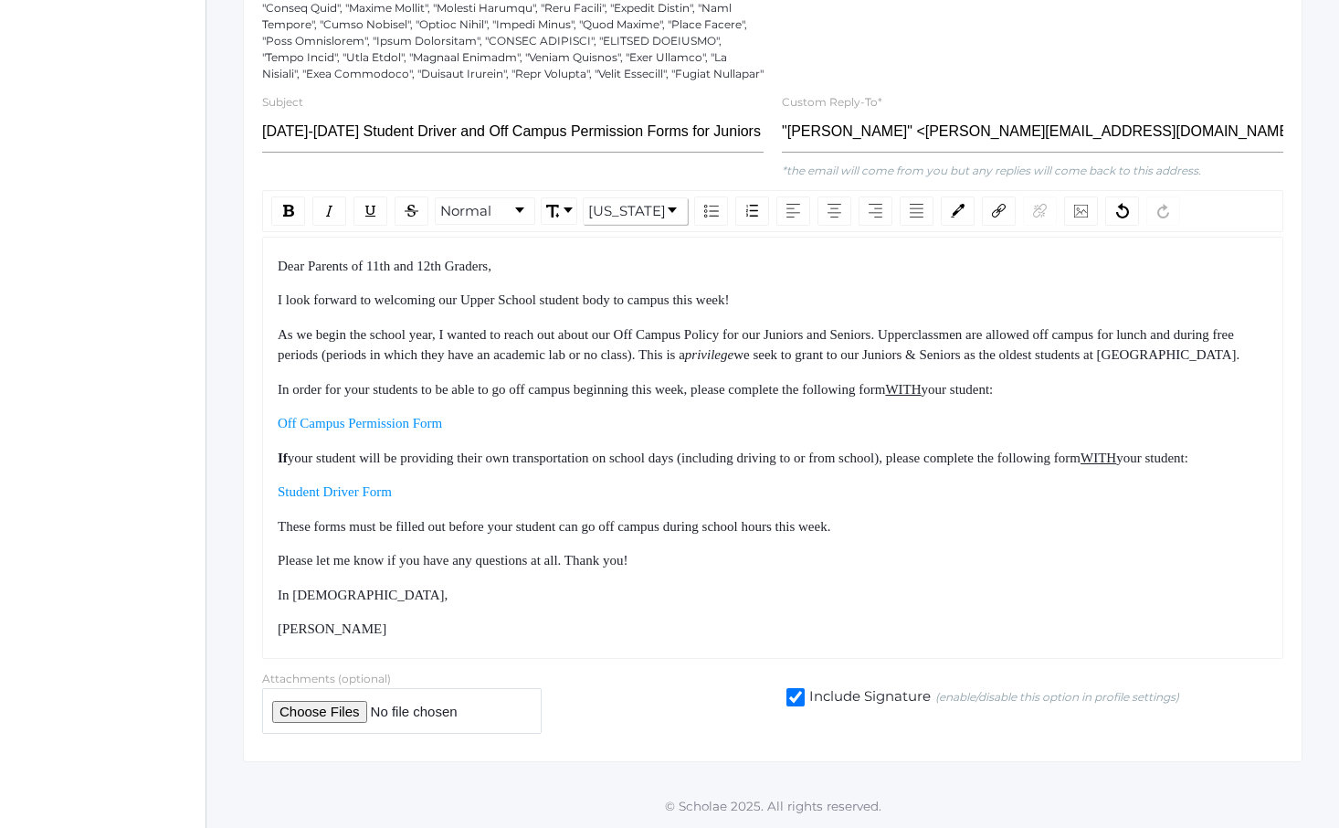
click at [643, 490] on div "Student Driver Form" at bounding box center [773, 491] width 991 height 21
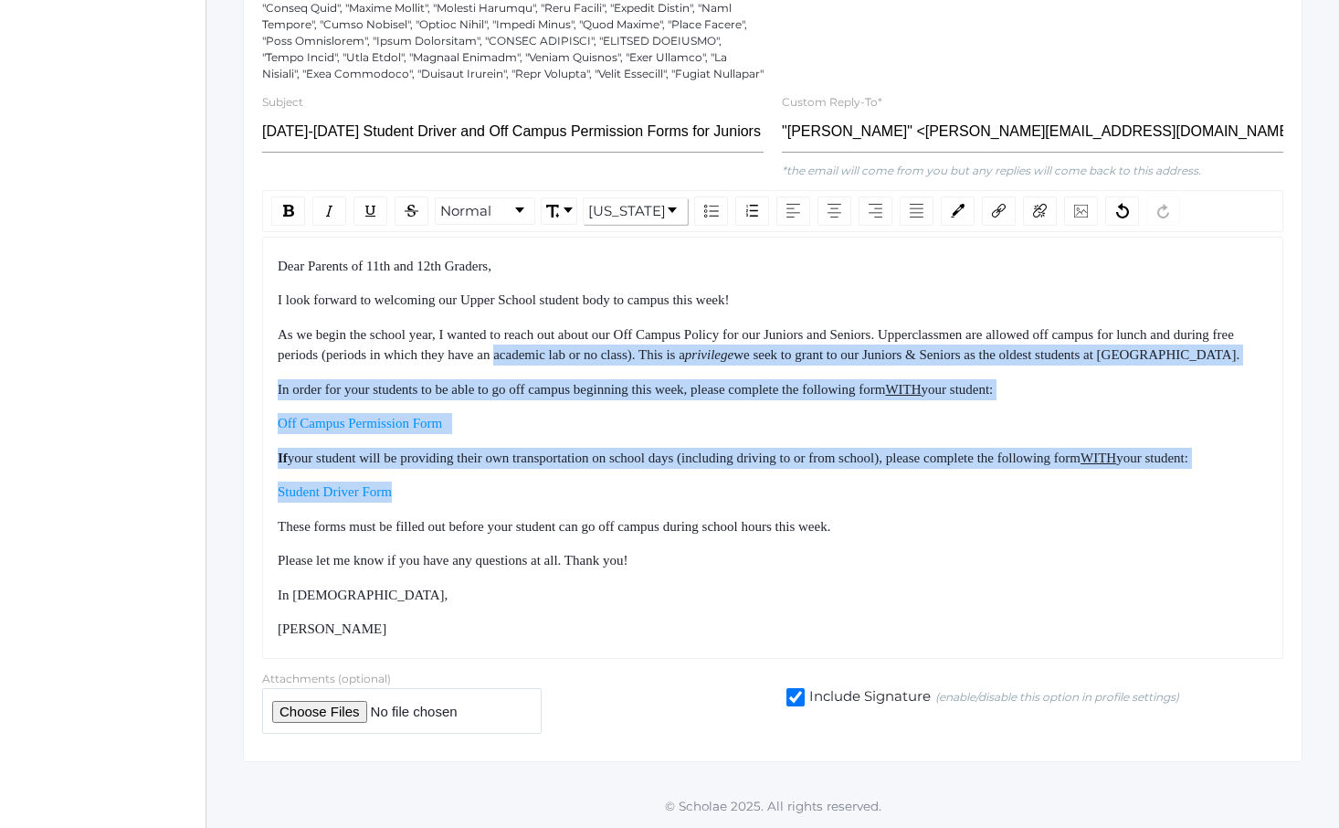
click at [587, 310] on div "Dear Parents of 11th and 12th Graders, I look forward to welcoming our Upper Sc…" at bounding box center [773, 448] width 991 height 384
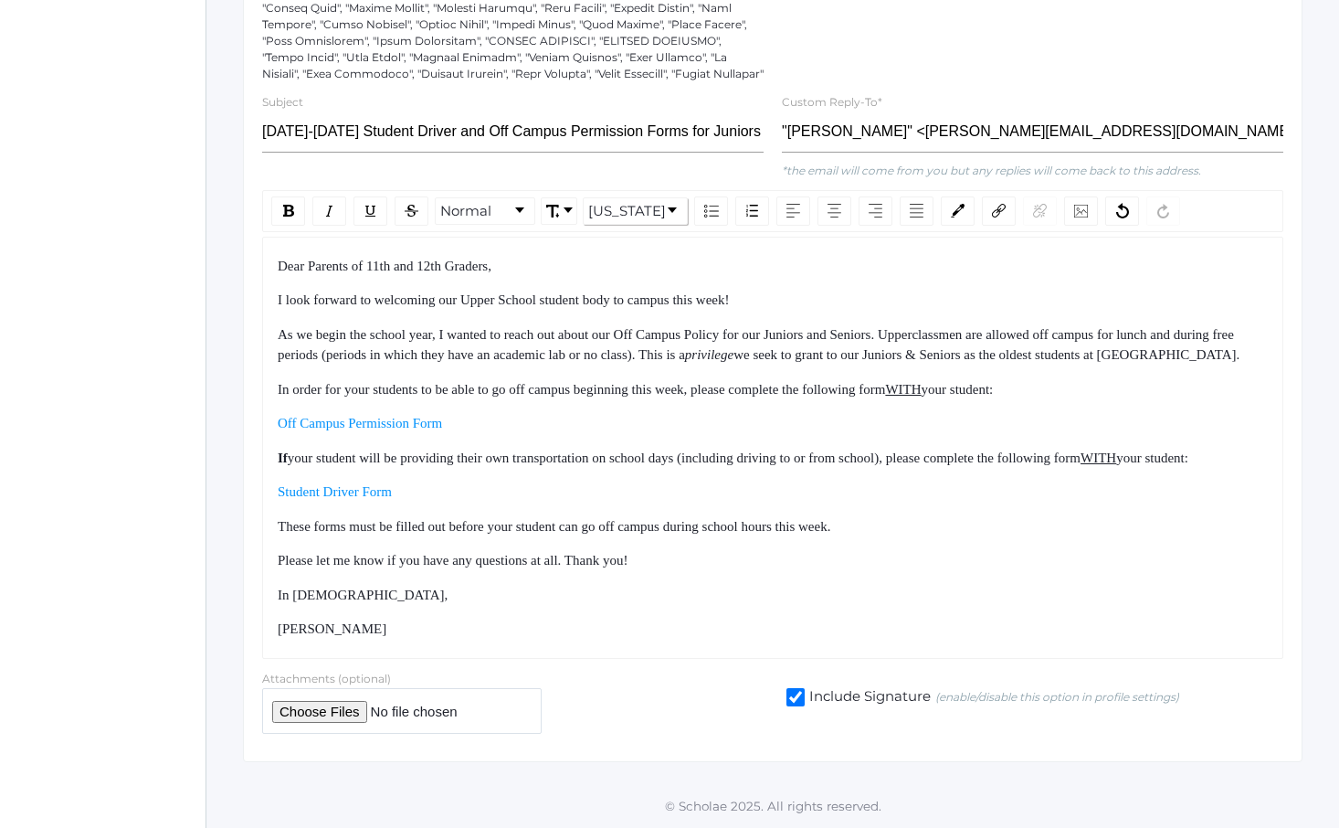
click at [585, 327] on span "As we begin the school year, I wanted to reach out about our Off Campus Policy …" at bounding box center [758, 345] width 960 height 36
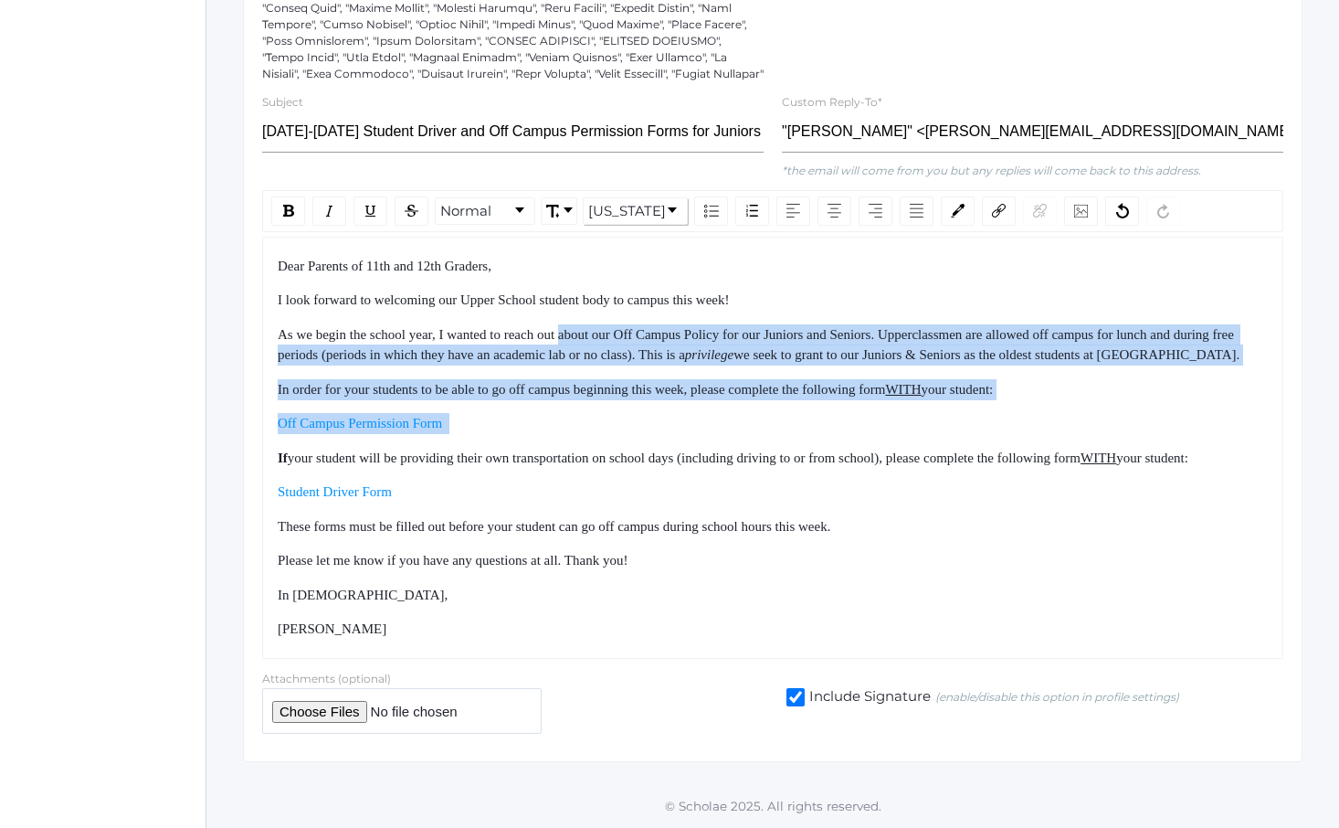
click at [641, 460] on div "Dear Parents of 11th and 12th Graders, I look forward to welcoming our Upper Sc…" at bounding box center [773, 448] width 991 height 384
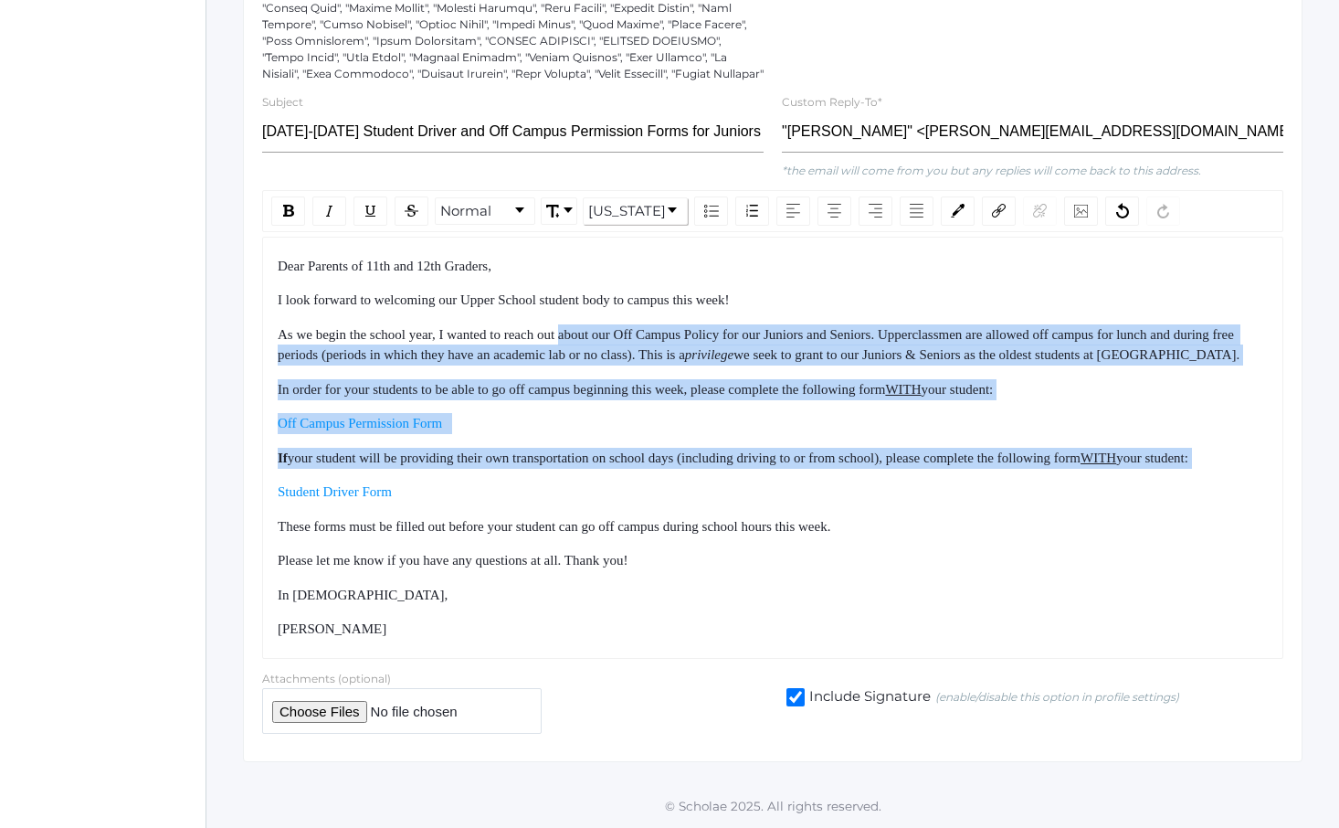
click at [647, 468] on div "Dear Parents of 11th and 12th Graders, I look forward to welcoming our Upper Sc…" at bounding box center [773, 448] width 991 height 384
click at [1086, 489] on div "Dear Parents of 11th and 12th Graders, I look forward to welcoming our Upper Sc…" at bounding box center [773, 448] width 991 height 384
click at [1086, 497] on div "Student Driver Form" at bounding box center [773, 491] width 991 height 21
click at [1020, 288] on div "Dear Parents of 11th and 12th Graders, I look forward to welcoming our Upper Sc…" at bounding box center [773, 448] width 991 height 384
click at [1020, 327] on span "As we begin the school year, I wanted to reach out about our Off Campus Policy …" at bounding box center [758, 345] width 960 height 36
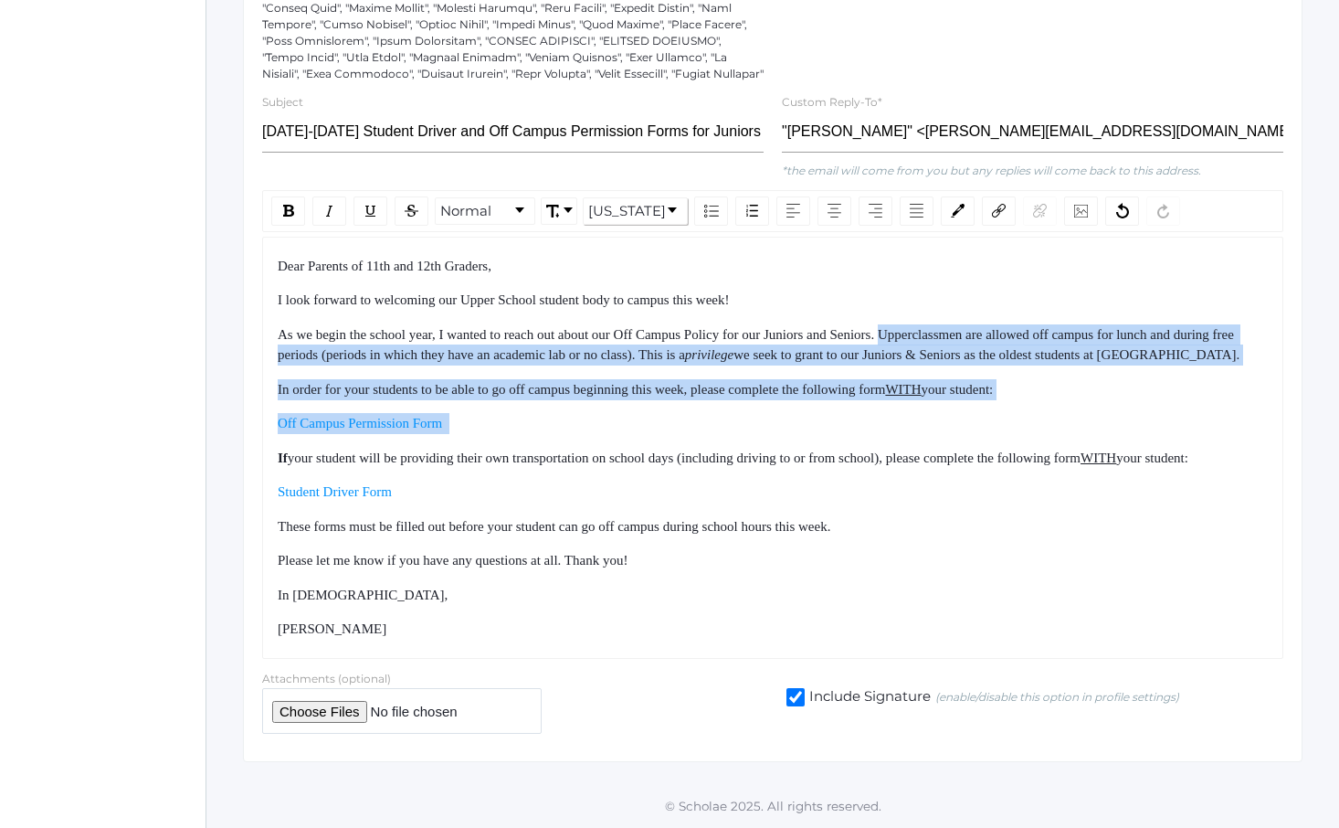
click at [1065, 458] on div "Dear Parents of 11th and 12th Graders, I look forward to welcoming our Upper Sc…" at bounding box center [773, 448] width 991 height 384
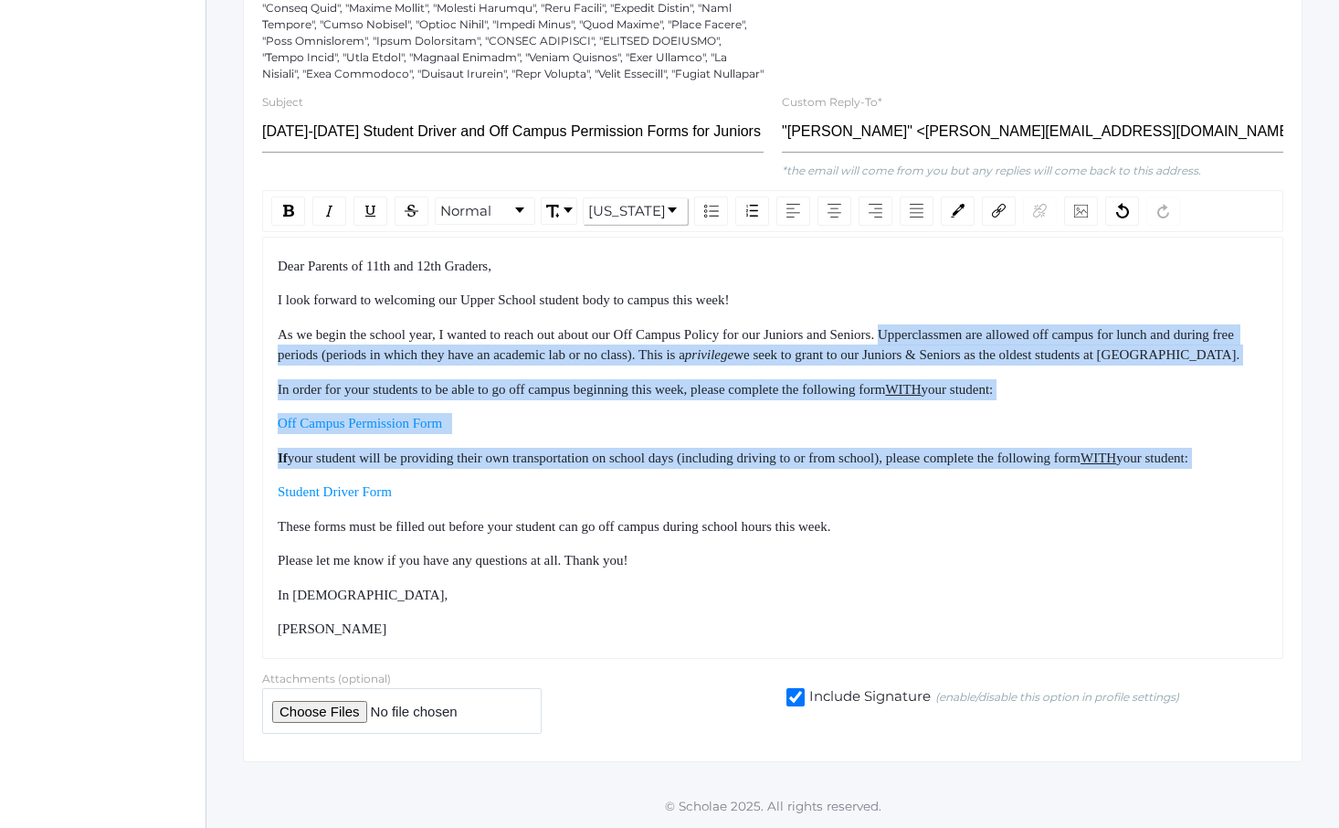
click at [1074, 476] on div "Dear Parents of 11th and 12th Graders, I look forward to welcoming our Upper Sc…" at bounding box center [773, 448] width 991 height 384
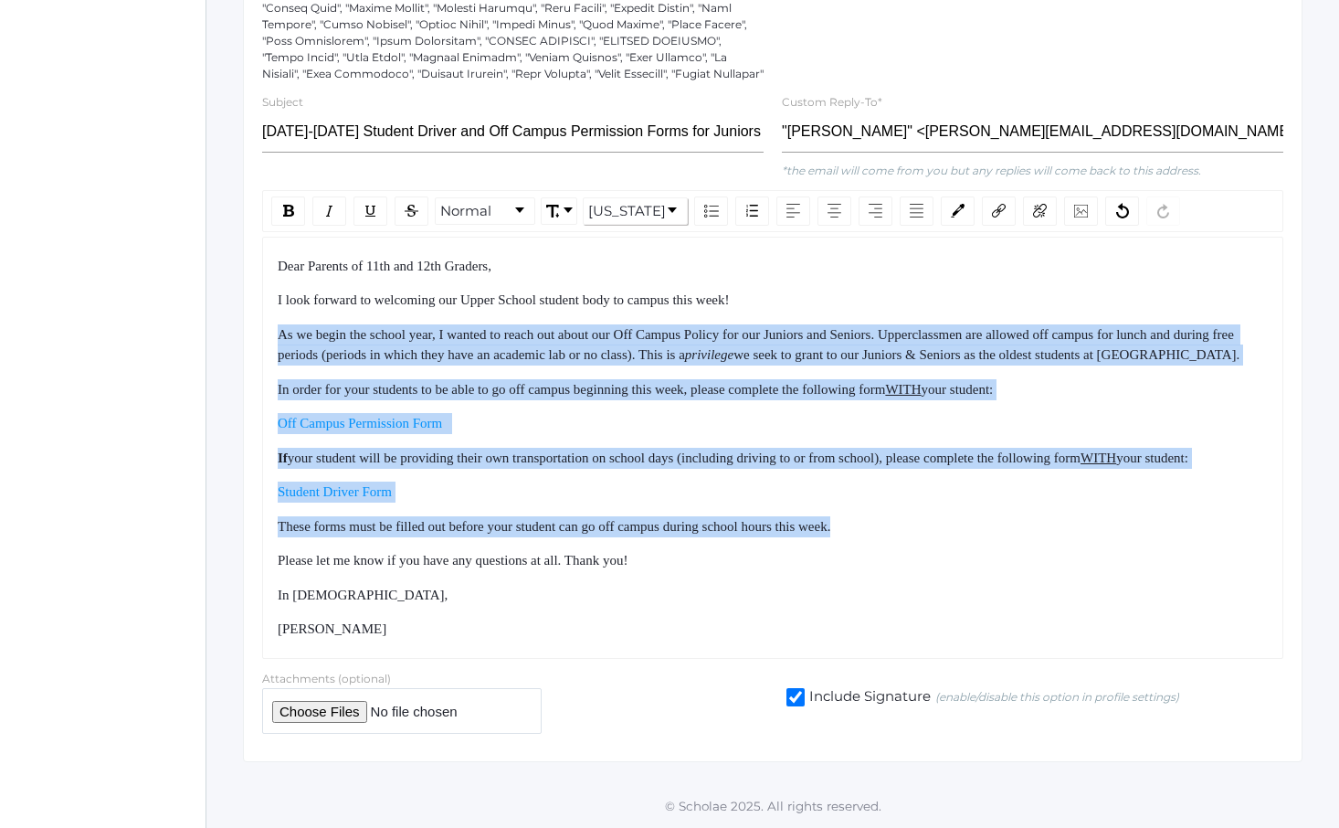
click at [1011, 542] on div "Dear Parents of 11th and 12th Graders, I look forward to welcoming our Upper Sc…" at bounding box center [773, 448] width 991 height 384
click at [1011, 547] on div "Dear Parents of 11th and 12th Graders, I look forward to welcoming our Upper Sc…" at bounding box center [773, 448] width 991 height 384
click at [946, 263] on div "Dear Parents of 11th and 12th Graders, I look forward to welcoming our Upper Sc…" at bounding box center [773, 448] width 991 height 384
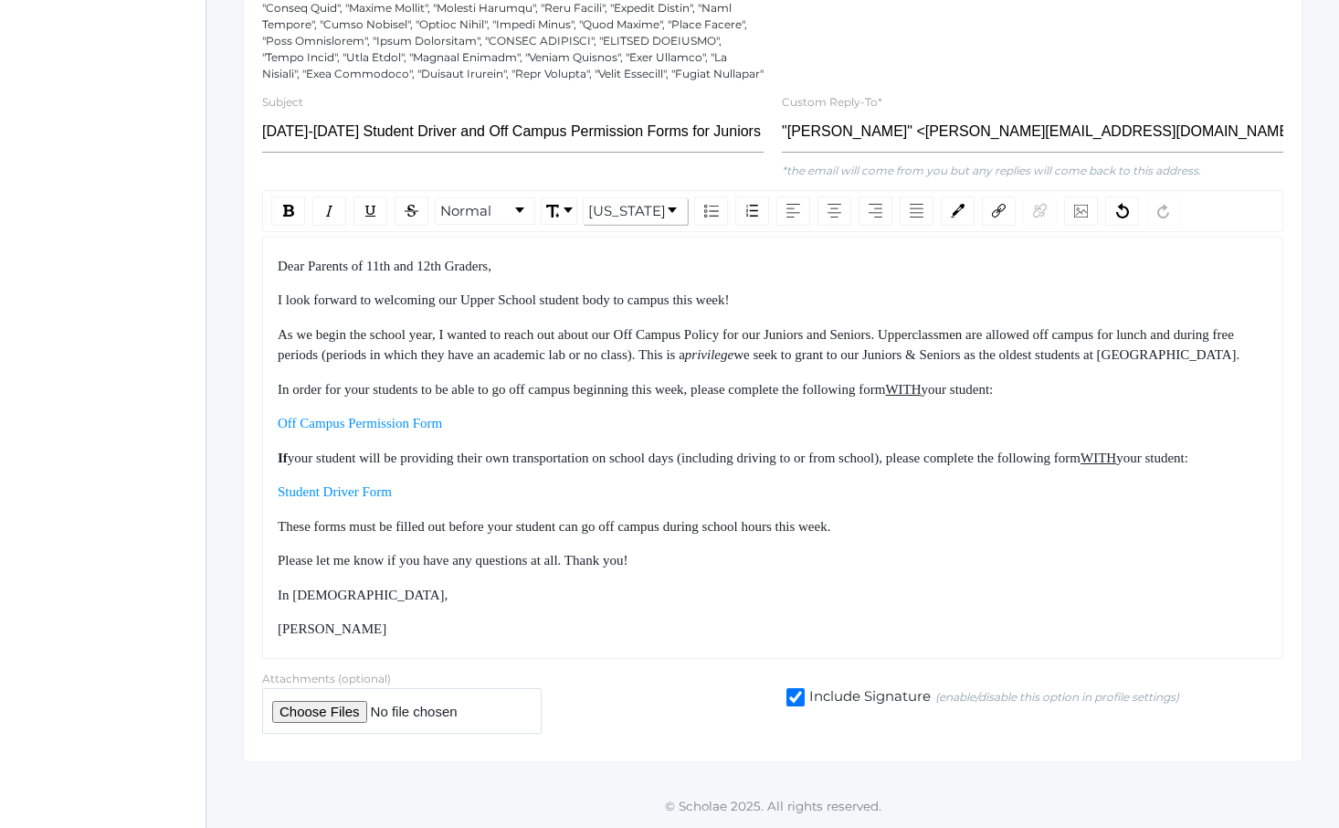
click at [934, 273] on div "Dear Parents of 11th and 12th Graders, I look forward to welcoming our Upper Sc…" at bounding box center [773, 448] width 991 height 384
click at [942, 630] on div "Dear Parents of 11th and 12th Graders, I look forward to welcoming our Upper Sc…" at bounding box center [773, 448] width 991 height 384
click at [942, 631] on div "[PERSON_NAME]" at bounding box center [773, 628] width 991 height 21
click at [843, 256] on div "Dear Parents of 11th and 12th Graders, I look forward to welcoming our Upper Sc…" at bounding box center [773, 448] width 991 height 384
click at [842, 290] on div "I look forward to welcoming our Upper School student body to campus this week!" at bounding box center [773, 300] width 991 height 21
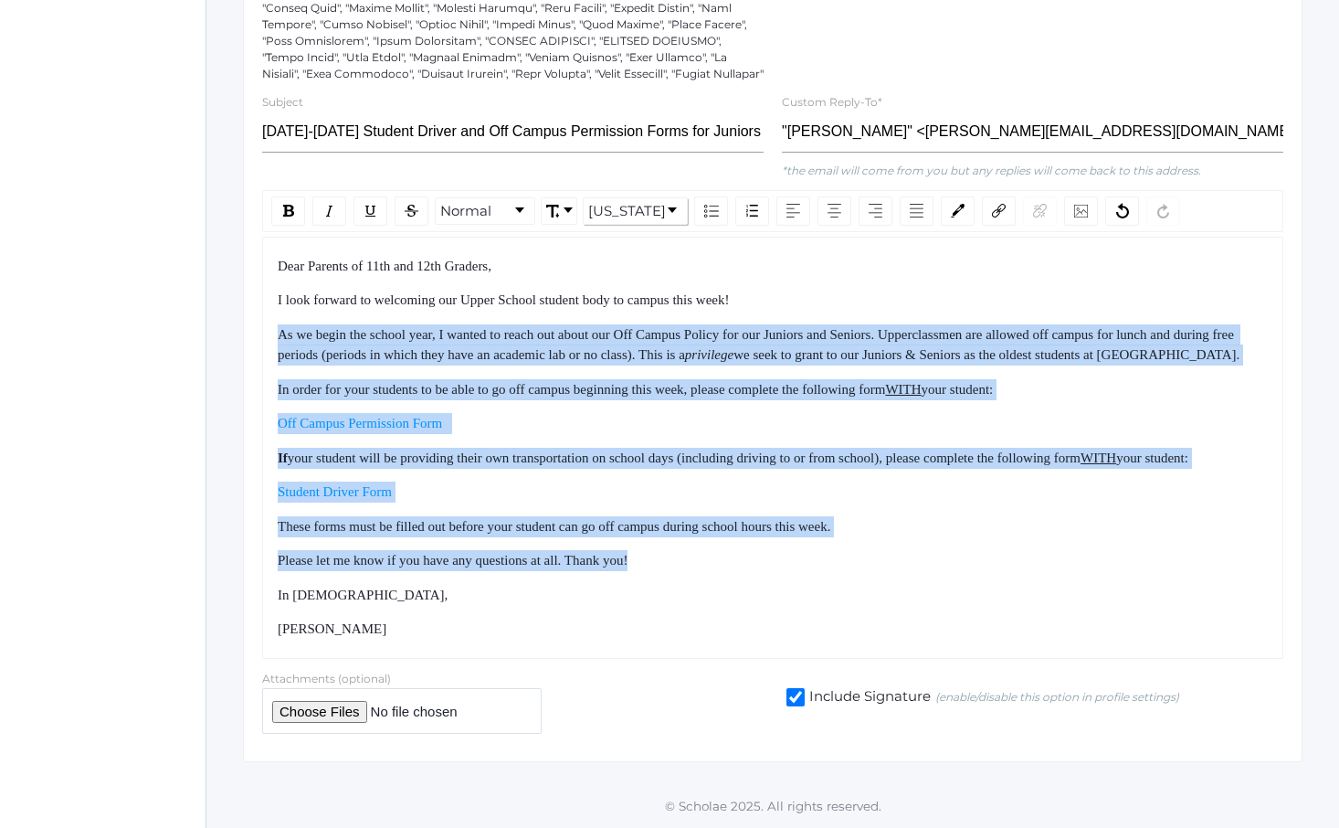
click at [843, 557] on div "Dear Parents of 11th and 12th Graders, I look forward to welcoming our Upper Sc…" at bounding box center [773, 448] width 991 height 384
click at [845, 563] on div "Please let me know if you have any questions at all. Thank you!" at bounding box center [773, 560] width 991 height 21
click at [779, 267] on div "Dear Parents of 11th and 12th Graders, I look forward to welcoming our Upper Sc…" at bounding box center [773, 448] width 991 height 384
click at [779, 290] on div "I look forward to welcoming our Upper School student body to campus this week!" at bounding box center [773, 300] width 991 height 21
click at [799, 614] on div "Dear Parents of 11th and 12th Graders, I look forward to welcoming our Upper Sc…" at bounding box center [773, 448] width 991 height 384
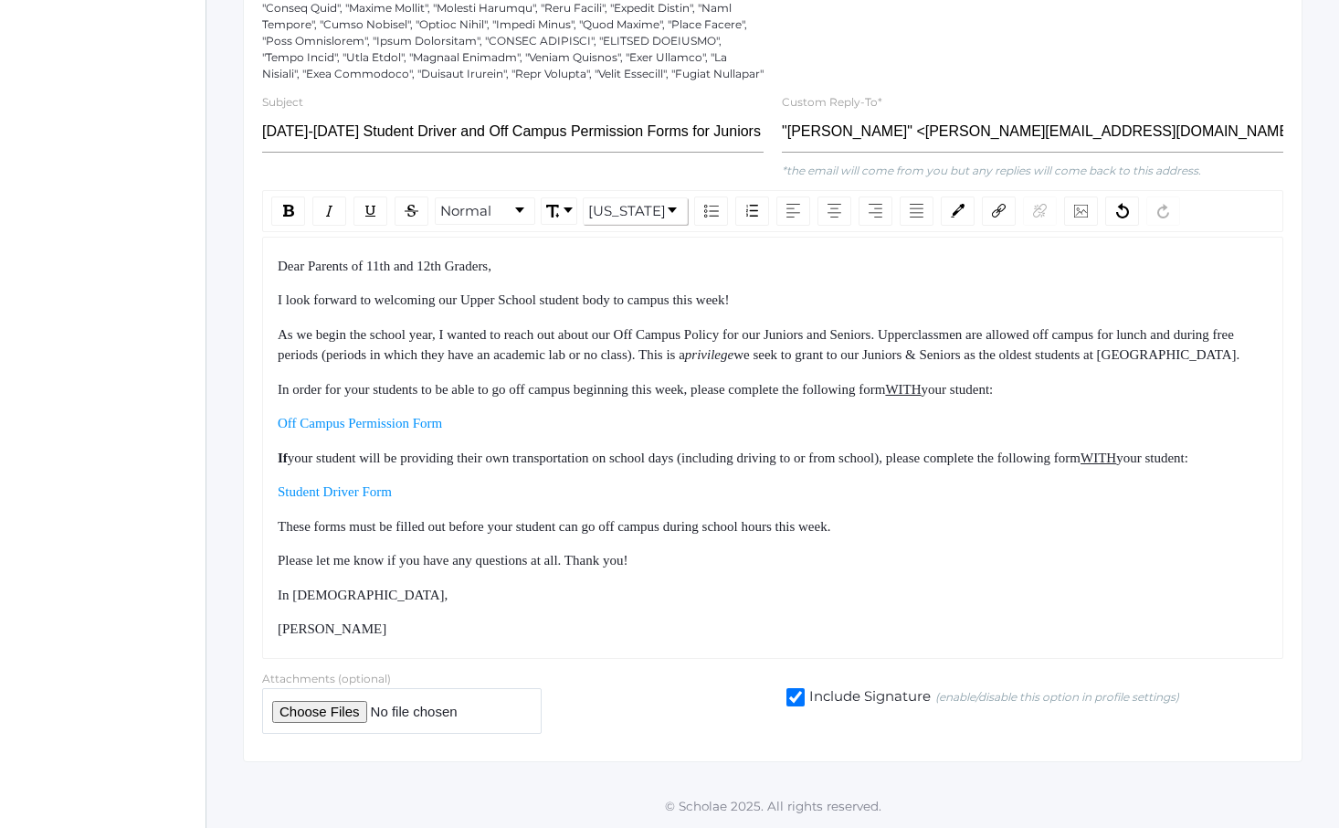
click at [802, 623] on div "[PERSON_NAME]" at bounding box center [773, 628] width 991 height 21
click at [698, 256] on div "Dear Parents of 11th and 12th Graders, I look forward to welcoming our Upper Sc…" at bounding box center [773, 448] width 991 height 384
click at [698, 256] on div "Dear Parents of 11th and 12th Graders," at bounding box center [773, 266] width 991 height 21
click at [777, 623] on div "Dear Parents of 11th and 12th Graders, I look forward to welcoming our Upper Sc…" at bounding box center [773, 448] width 991 height 384
click at [777, 626] on div "[PERSON_NAME]" at bounding box center [773, 628] width 991 height 21
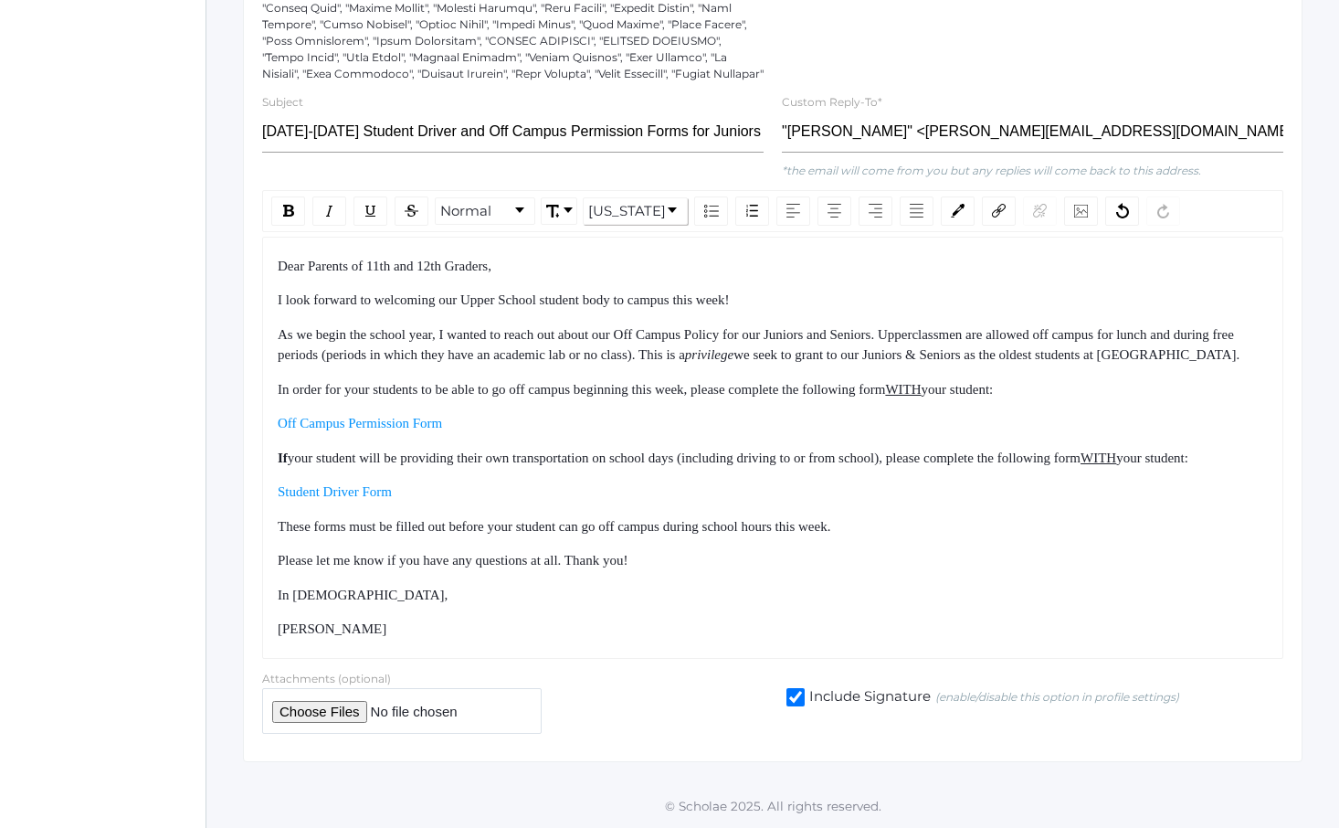
click at [675, 256] on div "Dear Parents of 11th and 12th Graders, I look forward to welcoming our Upper Sc…" at bounding box center [773, 448] width 991 height 384
click at [675, 292] on span "I look forward to welcoming our Upper School student body to campus this week!" at bounding box center [504, 299] width 452 height 15
click at [482, 259] on span "Dear Parents of 11th and 12th Graders," at bounding box center [385, 266] width 214 height 15
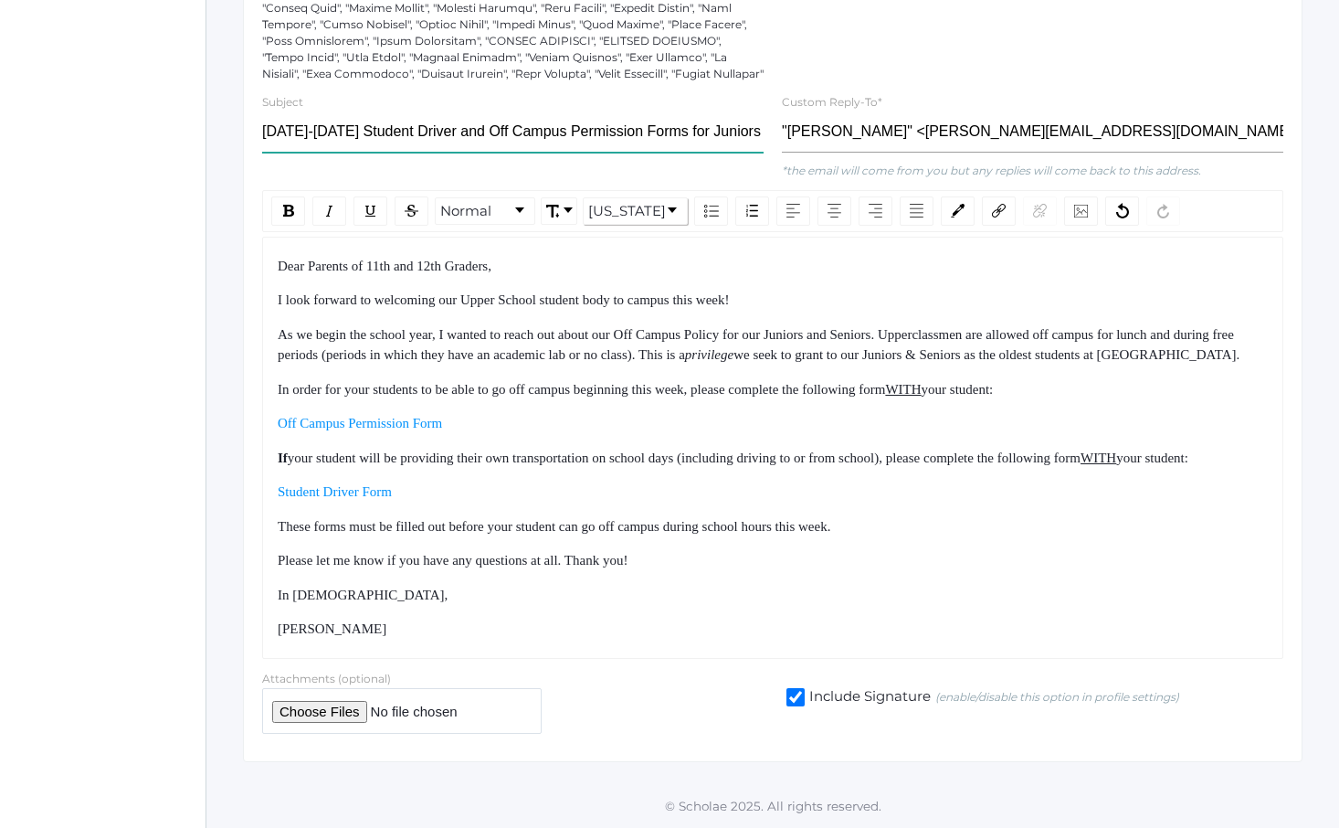
click at [520, 111] on input "[DATE]-[DATE] Student Driver and Off Campus Permission Forms for Juniors & Seni…" at bounding box center [513, 131] width 502 height 41
click at [771, 98] on div "Subject [DATE]-[DATE] Student Driver and Off Campus Permission Forms for Junior…" at bounding box center [513, 125] width 520 height 69
click at [709, 111] on input "[DATE]-[DATE] Student Driver and Off Campus Permission Forms for Juniors & Seni…" at bounding box center [513, 131] width 502 height 41
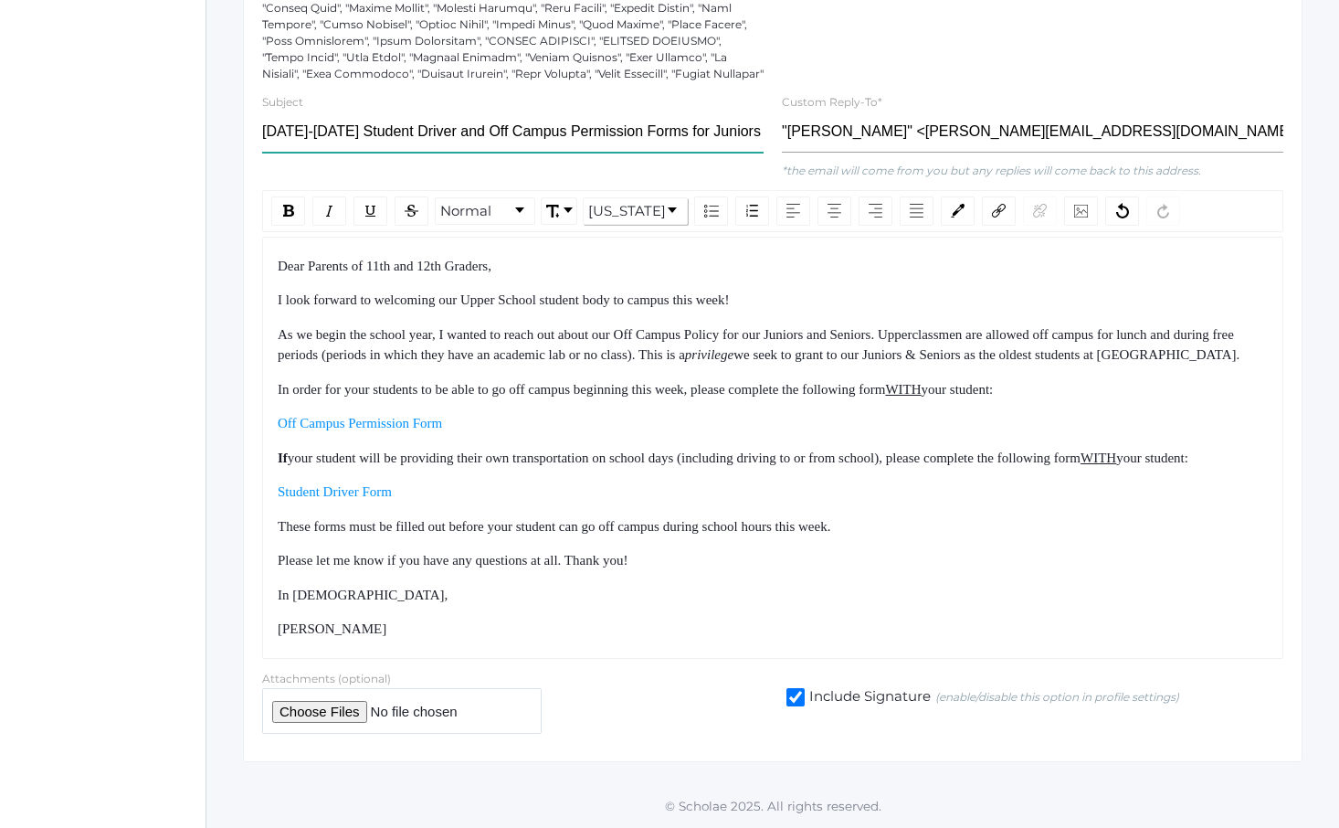
click at [257, 91] on div "Subject [DATE]-[DATE] Student Driver and Off Campus Permission Forms for Junior…" at bounding box center [513, 125] width 520 height 69
click at [278, 111] on input "[DATE]-[DATE] Student Driver and Off Campus Permission Forms for Juniors & Seni…" at bounding box center [513, 131] width 502 height 41
click at [336, 111] on input "[DATE]-[DATE] Student Driver and Off Campus Permission Forms for Juniors & Seni…" at bounding box center [513, 131] width 502 height 41
click at [322, 111] on input "Student Driver and Off Campus Permission Forms for Juniors & Seniors" at bounding box center [513, 131] width 502 height 41
click at [693, 111] on input "Student Driver and Off Campus Permission Forms for Juniors & Seniors" at bounding box center [513, 131] width 502 height 41
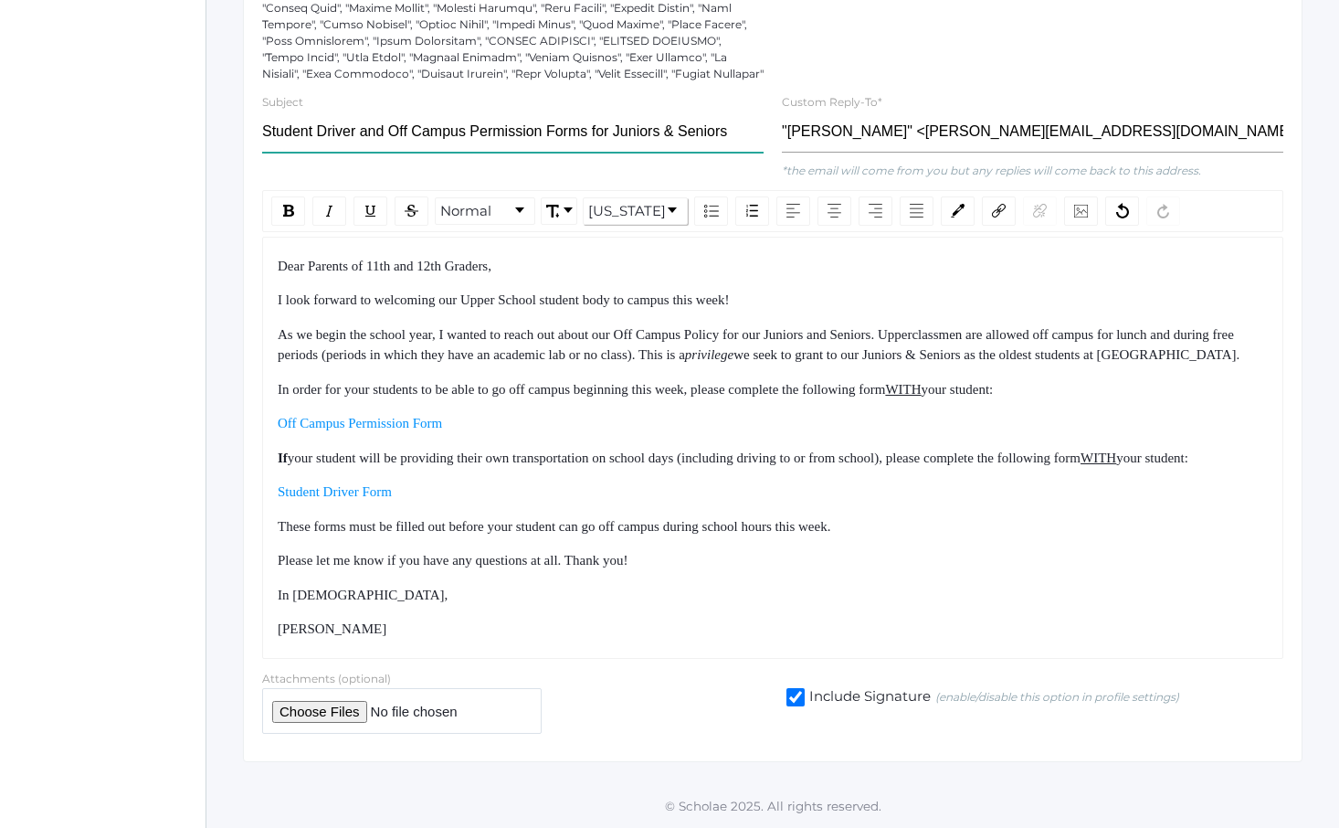
click at [694, 111] on input "Student Driver and Off Campus Permission Forms for Juniors & Seniors" at bounding box center [513, 131] width 502 height 41
click at [263, 111] on input "Student Driver and Off Campus Permission Forms for Juniors & Seniors" at bounding box center [513, 131] width 502 height 41
click at [262, 111] on input "Student Driver and Off Campus Permission Forms for Juniors & Seniors" at bounding box center [513, 131] width 502 height 41
click at [299, 111] on input "Student Driver and Off Campus Permission Forms for Juniors & Seniors" at bounding box center [513, 131] width 502 height 41
click at [700, 111] on input "Student Driver and Off Campus Permission Forms for Juniors & Seniors" at bounding box center [513, 131] width 502 height 41
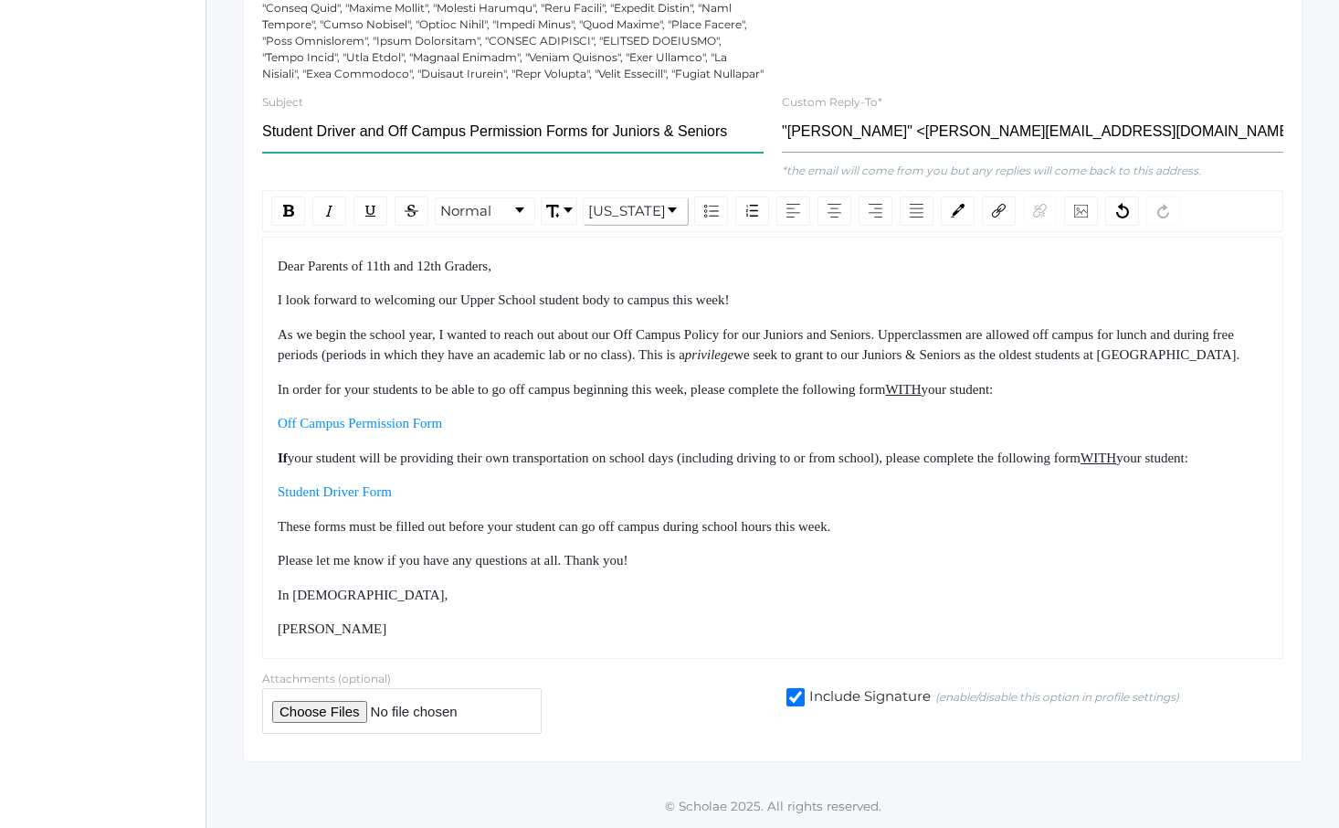
click at [717, 111] on input "Student Driver and Off Campus Permission Forms for Juniors & Seniors" at bounding box center [513, 131] width 502 height 41
type input "Student Driver and Off Campus Permission Forms for Juniors & Seniors"
click at [627, 334] on div "As we begin the school year, I wanted to reach out about our Off Campus Policy …" at bounding box center [773, 344] width 991 height 41
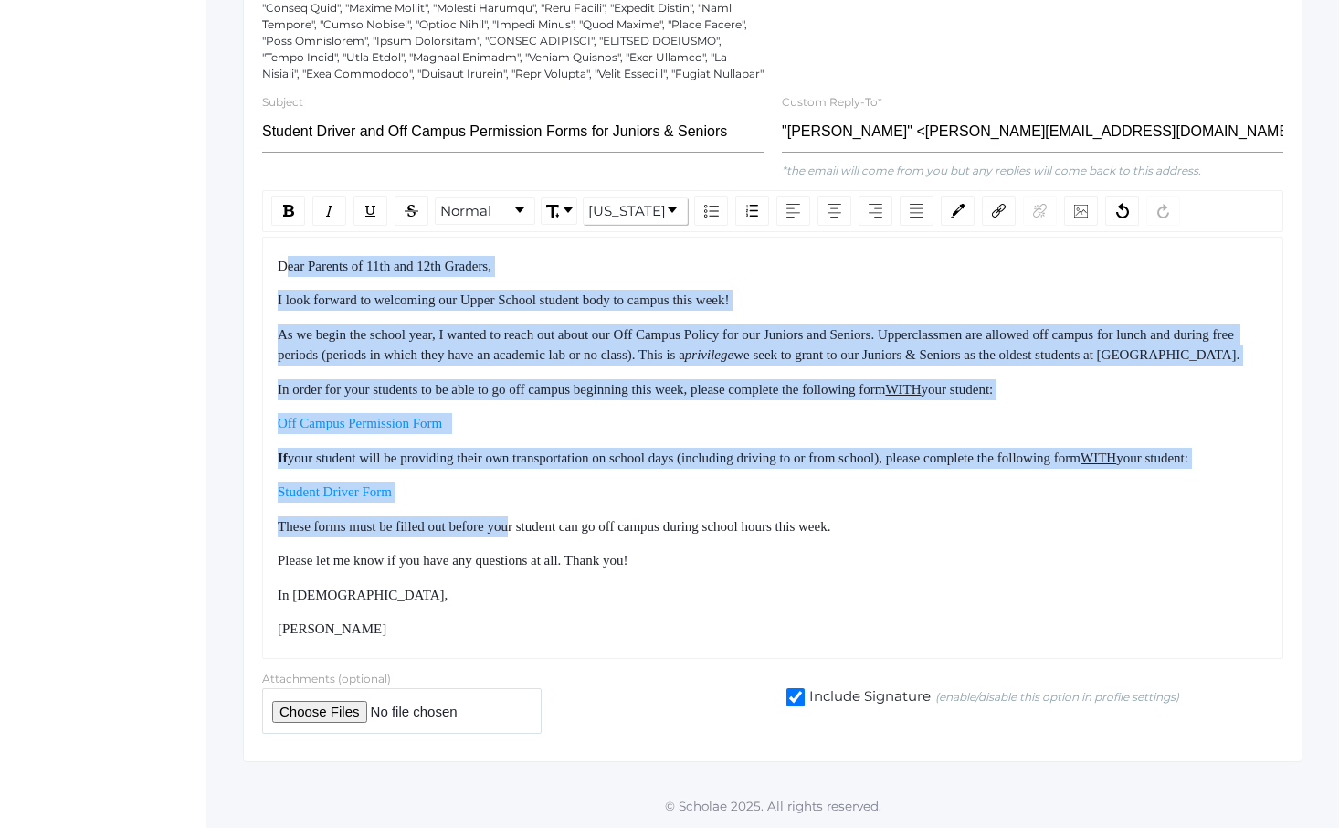
click at [524, 530] on div "Dear Parents of 11th and 12th Graders, I look forward to welcoming our Upper Sc…" at bounding box center [773, 448] width 991 height 384
click at [524, 531] on span "These forms must be filled out before your student can go off campus during sch…" at bounding box center [554, 526] width 553 height 15
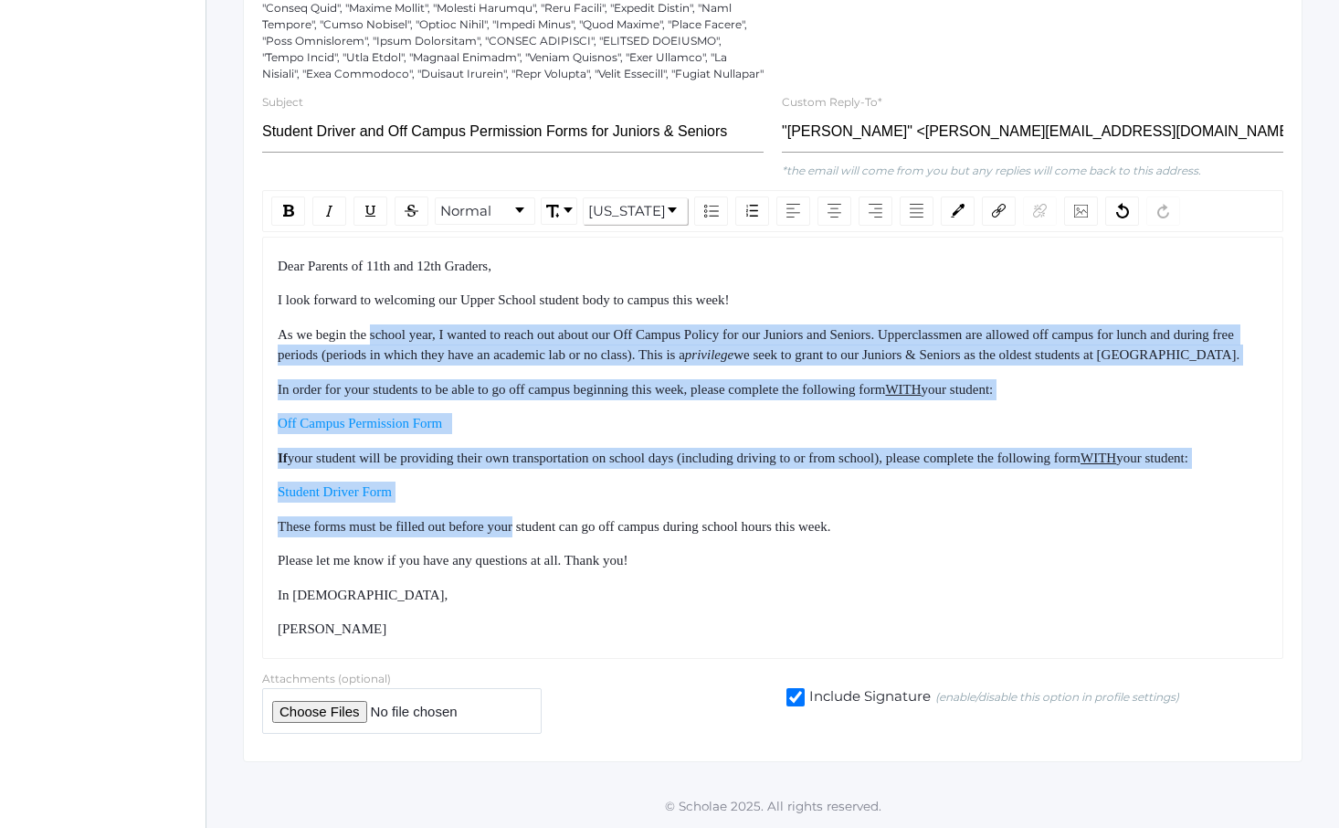
click at [404, 280] on div "Dear Parents of 11th and 12th Graders, I look forward to welcoming our Upper Sc…" at bounding box center [773, 448] width 991 height 384
click at [403, 280] on div "Dear Parents of 11th and 12th Graders, I look forward to welcoming our Upper Sc…" at bounding box center [773, 448] width 991 height 384
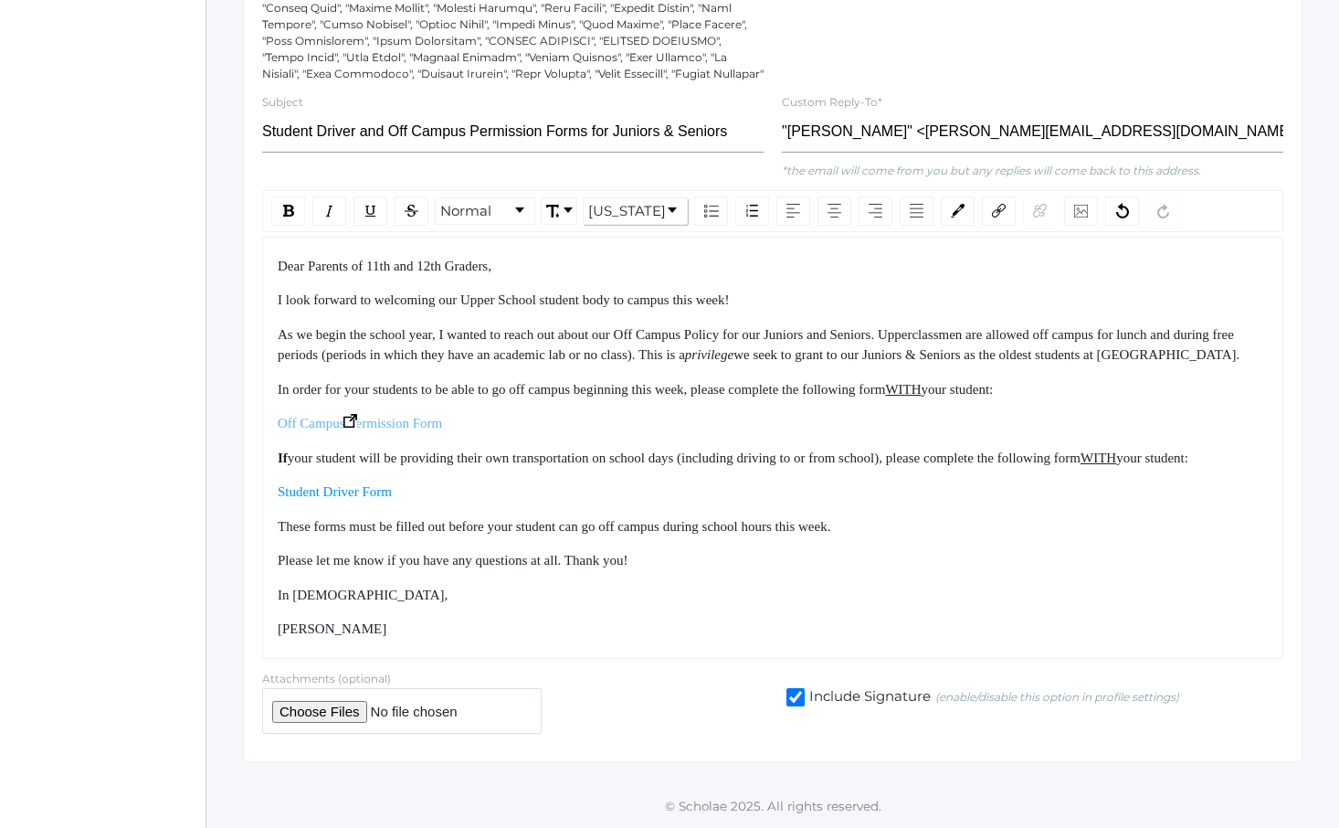
click at [380, 416] on span "Off Campus Permission Form" at bounding box center [360, 423] width 164 height 15
click at [353, 414] on img "rdw-editor" at bounding box center [350, 421] width 14 height 14
click at [353, 491] on span "Student Driver Form" at bounding box center [335, 491] width 114 height 15
click at [328, 492] on img "rdw-editor" at bounding box center [330, 489] width 14 height 14
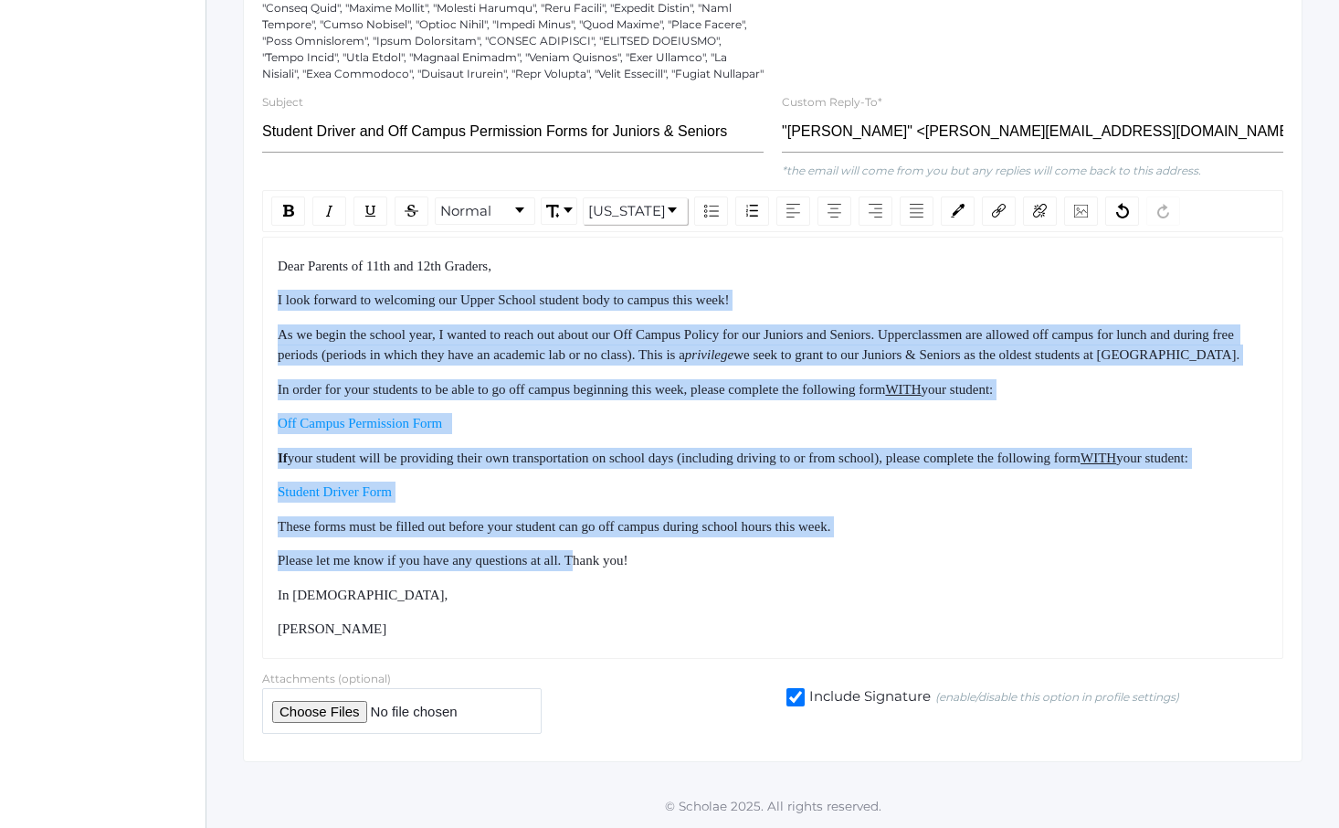
drag, startPoint x: 390, startPoint y: 241, endPoint x: 596, endPoint y: 569, distance: 387.1
click at [595, 568] on div "Dear Parents of 11th and 12th Graders, I look forward to welcoming our Upper Sc…" at bounding box center [773, 448] width 991 height 384
click at [596, 569] on div "Please let me know if you have any questions at all. Thank you!" at bounding box center [773, 560] width 991 height 21
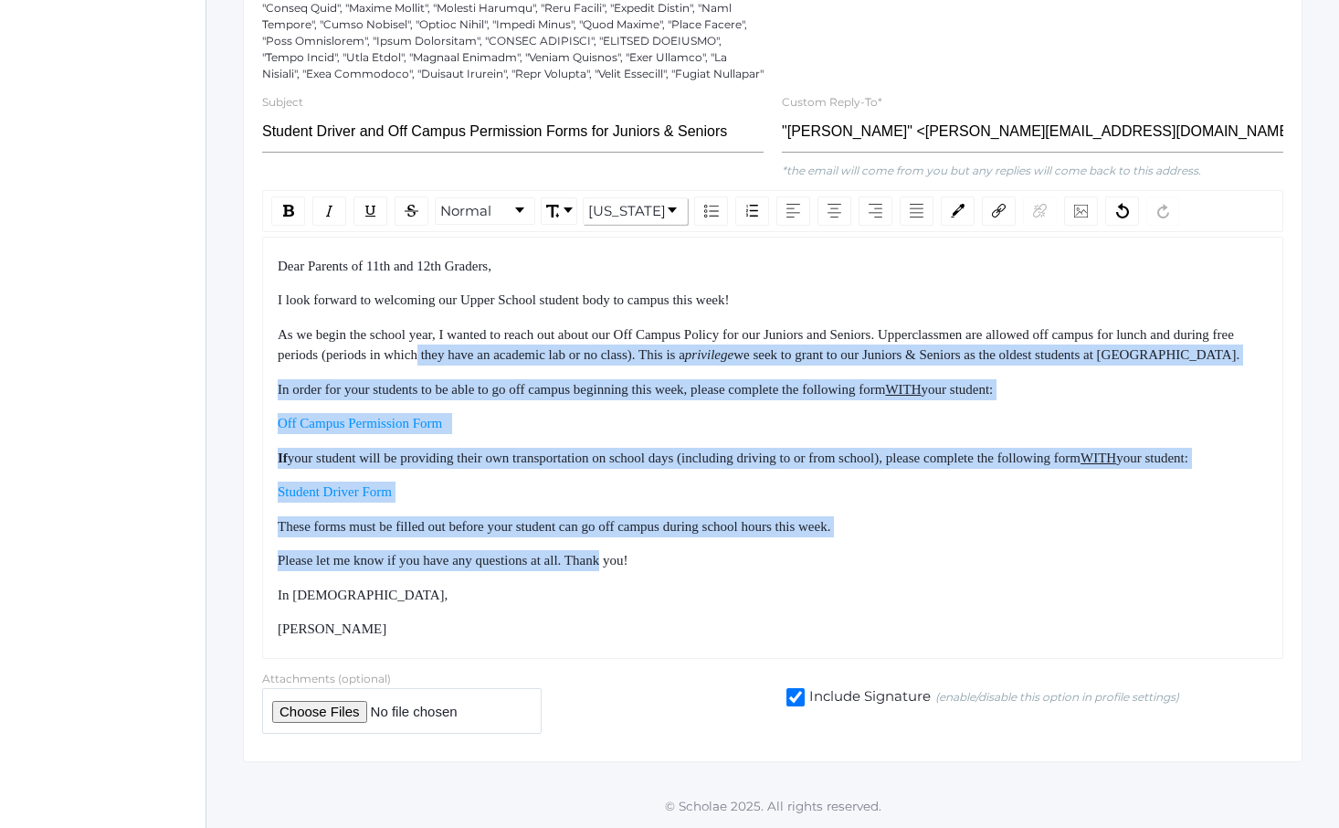
drag, startPoint x: 596, startPoint y: 569, endPoint x: 491, endPoint y: 295, distance: 293.2
click at [492, 299] on div "Dear Parents of 11th and 12th Graders, I look forward to welcoming our Upper Sc…" at bounding box center [773, 448] width 991 height 384
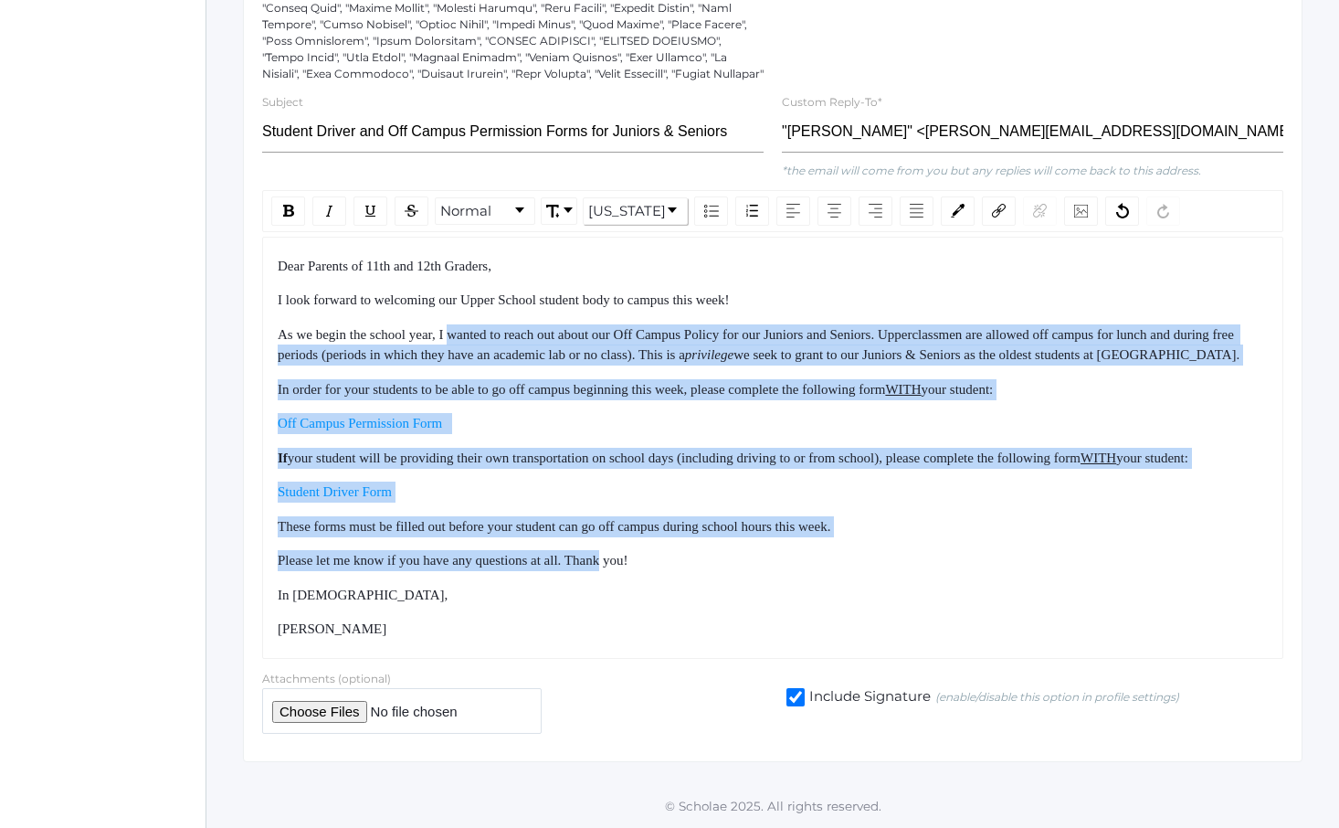
click at [491, 327] on span "As we begin the school year, I wanted to reach out about our Off Campus Policy …" at bounding box center [758, 345] width 960 height 36
drag, startPoint x: 491, startPoint y: 295, endPoint x: 614, endPoint y: 584, distance: 313.6
click at [614, 583] on div "Dear Parents of 11th and 12th Graders, I look forward to welcoming our Upper Sc…" at bounding box center [773, 448] width 991 height 384
click at [614, 584] on div "Dear Parents of 11th and 12th Graders, I look forward to welcoming our Upper Sc…" at bounding box center [773, 448] width 991 height 384
drag, startPoint x: 614, startPoint y: 584, endPoint x: 558, endPoint y: 254, distance: 334.5
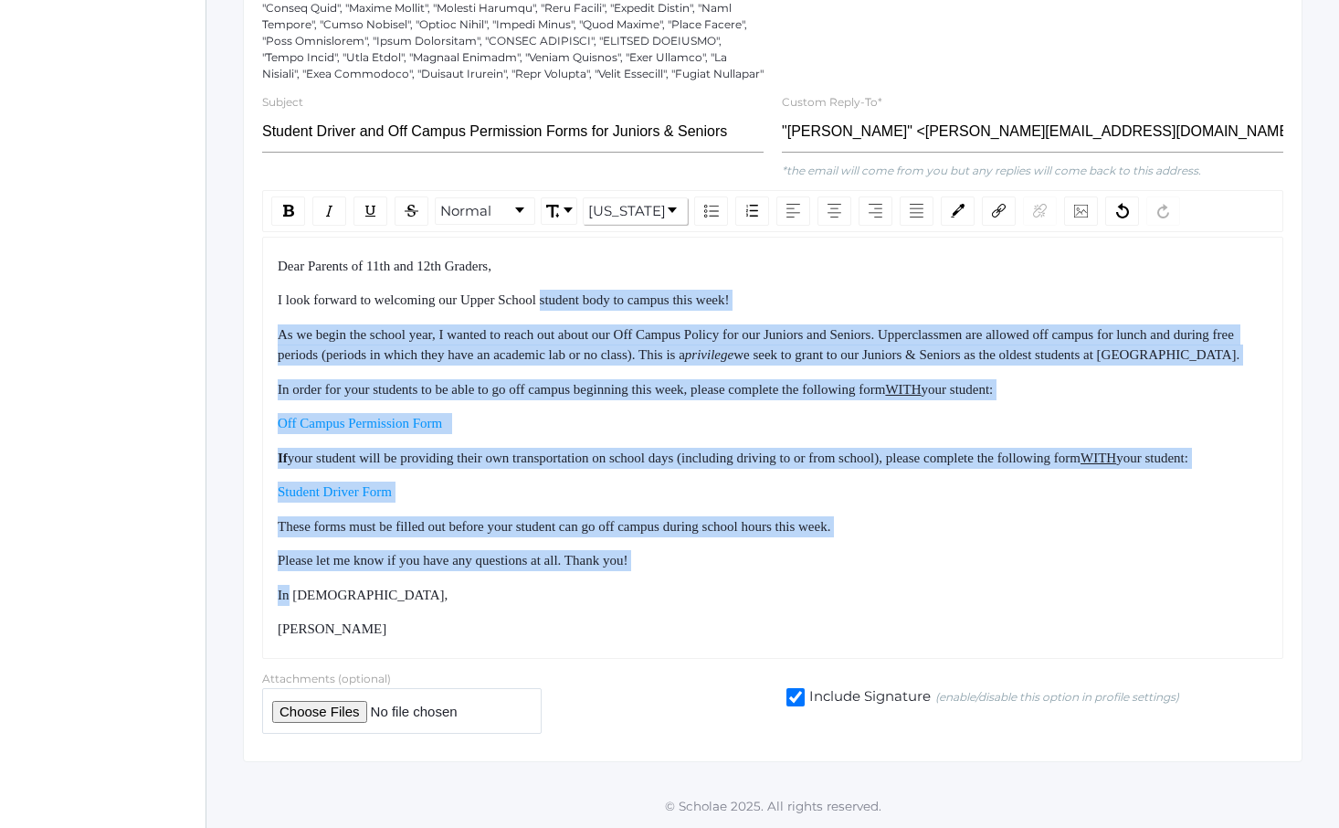
click at [558, 262] on div "Dear Parents of 11th and 12th Graders, I look forward to welcoming our Upper Sc…" at bounding box center [773, 448] width 991 height 384
click at [558, 292] on span "I look forward to welcoming our Upper School student body to campus this week!" at bounding box center [504, 299] width 452 height 15
drag, startPoint x: 558, startPoint y: 254, endPoint x: 683, endPoint y: 576, distance: 345.1
click at [681, 572] on div "Dear Parents of 11th and 12th Graders, I look forward to welcoming our Upper Sc…" at bounding box center [773, 448] width 991 height 384
click at [683, 576] on div "Dear Parents of 11th and 12th Graders, I look forward to welcoming our Upper Sc…" at bounding box center [773, 448] width 991 height 384
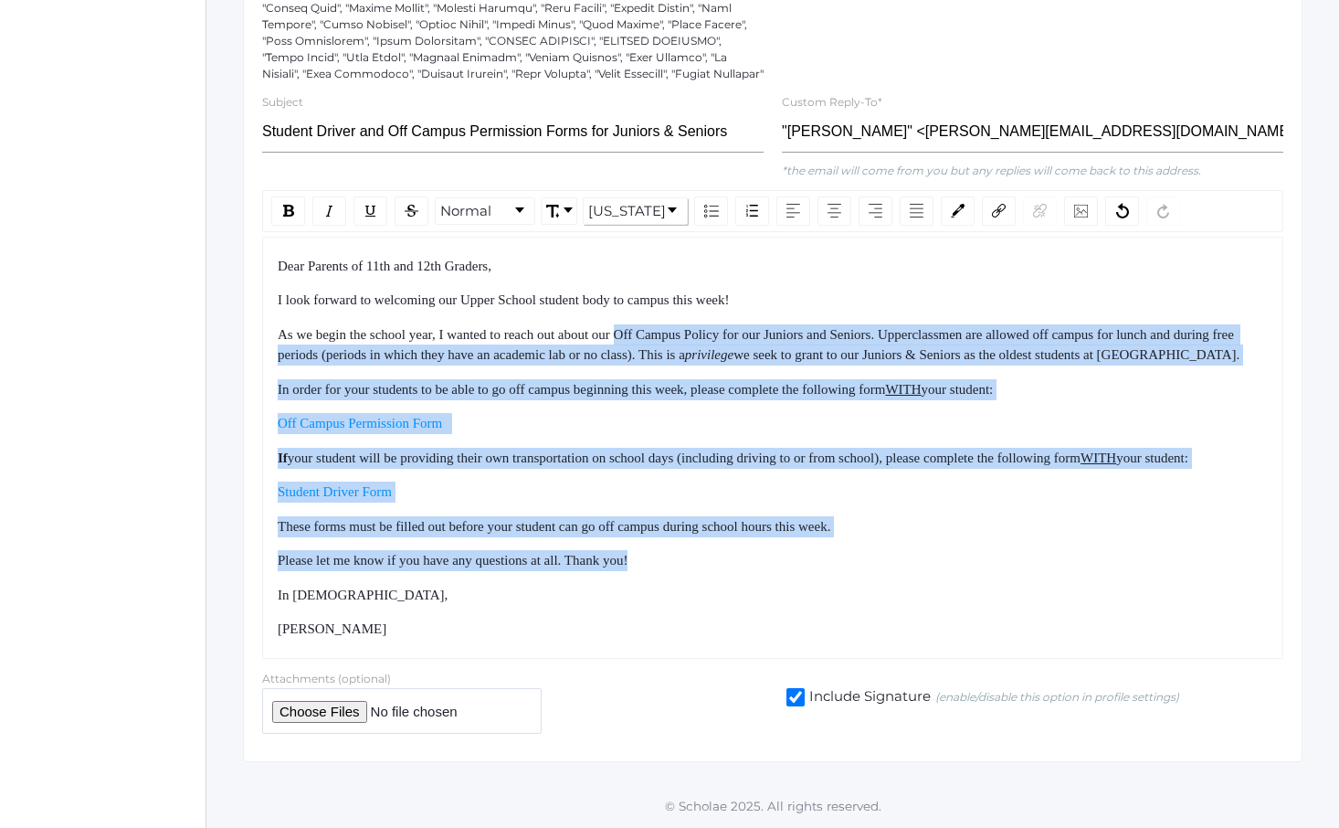
drag, startPoint x: 682, startPoint y: 569, endPoint x: 648, endPoint y: 291, distance: 280.8
click at [648, 292] on div "Dear Parents of 11th and 12th Graders, I look forward to welcoming our Upper Sc…" at bounding box center [773, 448] width 991 height 384
click at [648, 327] on span "As we begin the school year, I wanted to reach out about our Off Campus Policy …" at bounding box center [758, 345] width 960 height 36
drag, startPoint x: 648, startPoint y: 291, endPoint x: 706, endPoint y: 600, distance: 315.2
click at [706, 600] on div "Dear Parents of 11th and 12th Graders, I look forward to welcoming our Upper Sc…" at bounding box center [773, 448] width 991 height 384
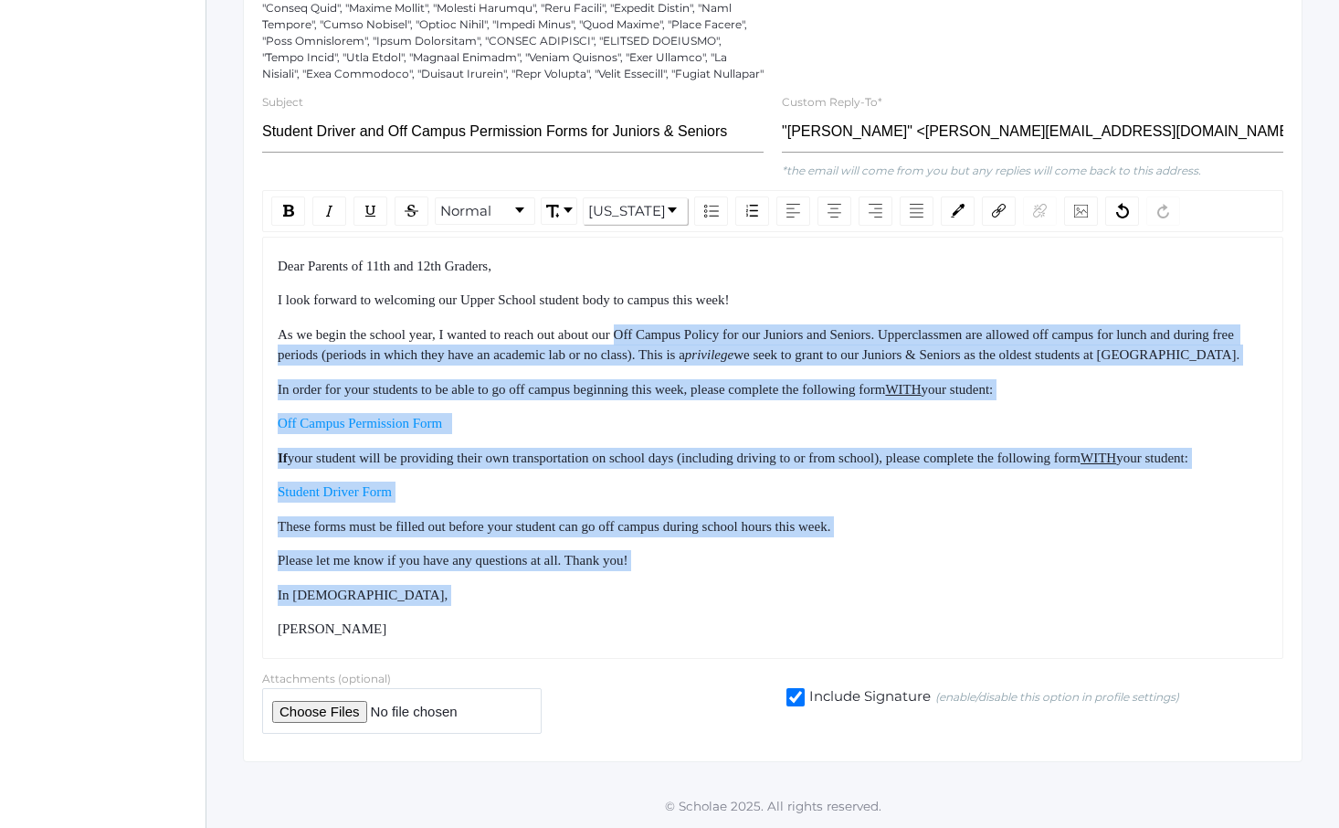
click at [708, 602] on div "In [DEMOGRAPHIC_DATA]," at bounding box center [773, 595] width 991 height 21
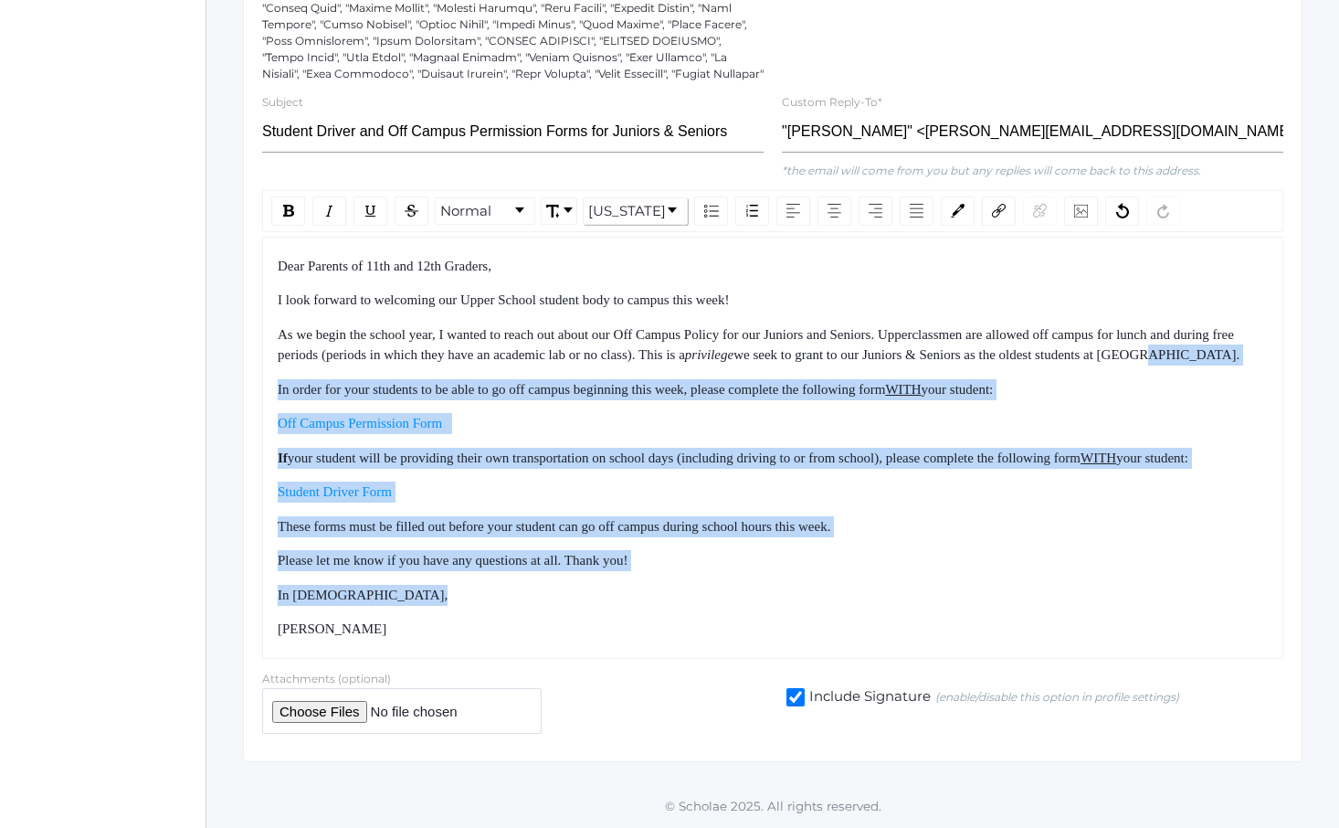
drag, startPoint x: 708, startPoint y: 602, endPoint x: 645, endPoint y: 330, distance: 279.4
click at [645, 332] on div "Dear Parents of 11th and 12th Graders, I look forward to welcoming our Upper Sc…" at bounding box center [773, 448] width 991 height 384
click at [645, 330] on div "As we begin the school year, I wanted to reach out about our Off Campus Policy …" at bounding box center [773, 344] width 991 height 41
drag, startPoint x: 645, startPoint y: 330, endPoint x: 741, endPoint y: 592, distance: 279.2
click at [736, 582] on div "Dear Parents of 11th and 12th Graders, I look forward to welcoming our Upper Sc…" at bounding box center [773, 448] width 991 height 384
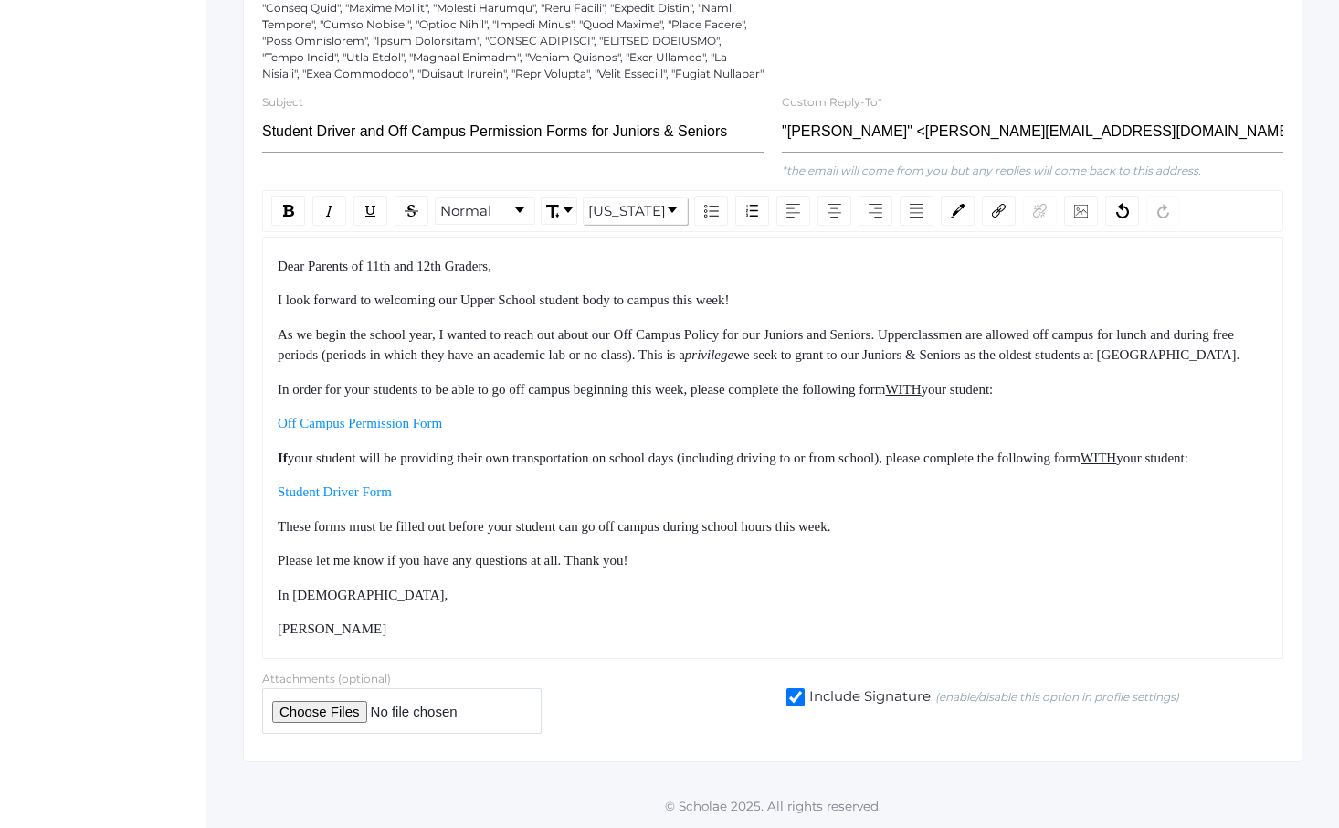
click at [741, 592] on div "In [DEMOGRAPHIC_DATA]," at bounding box center [773, 595] width 991 height 21
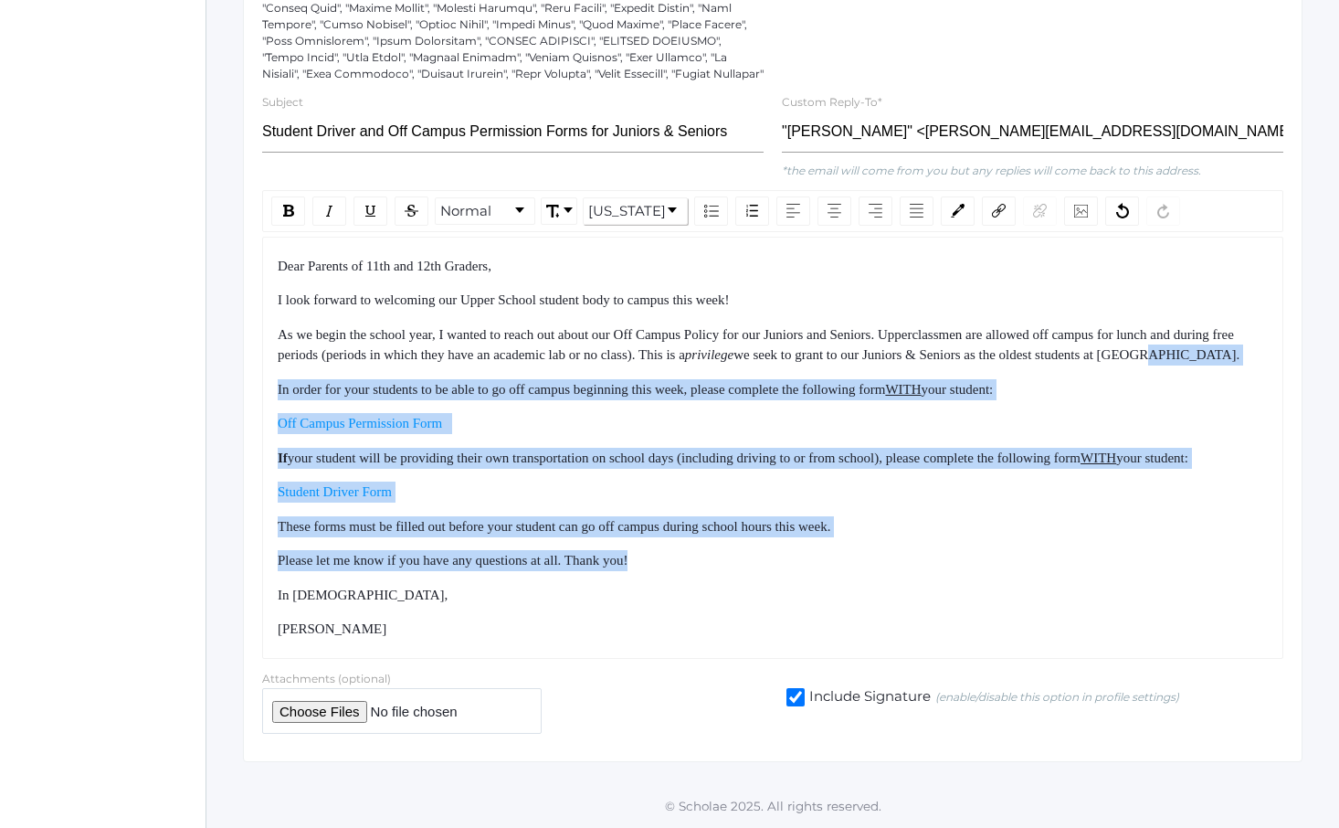
drag, startPoint x: 685, startPoint y: 420, endPoint x: 737, endPoint y: 558, distance: 147.4
click at [737, 558] on div "Dear Parents of 11th and 12th Graders, I look forward to welcoming our Upper Sc…" at bounding box center [773, 448] width 991 height 384
click at [740, 566] on div "Please let me know if you have any questions at all. Thank you!" at bounding box center [773, 560] width 991 height 21
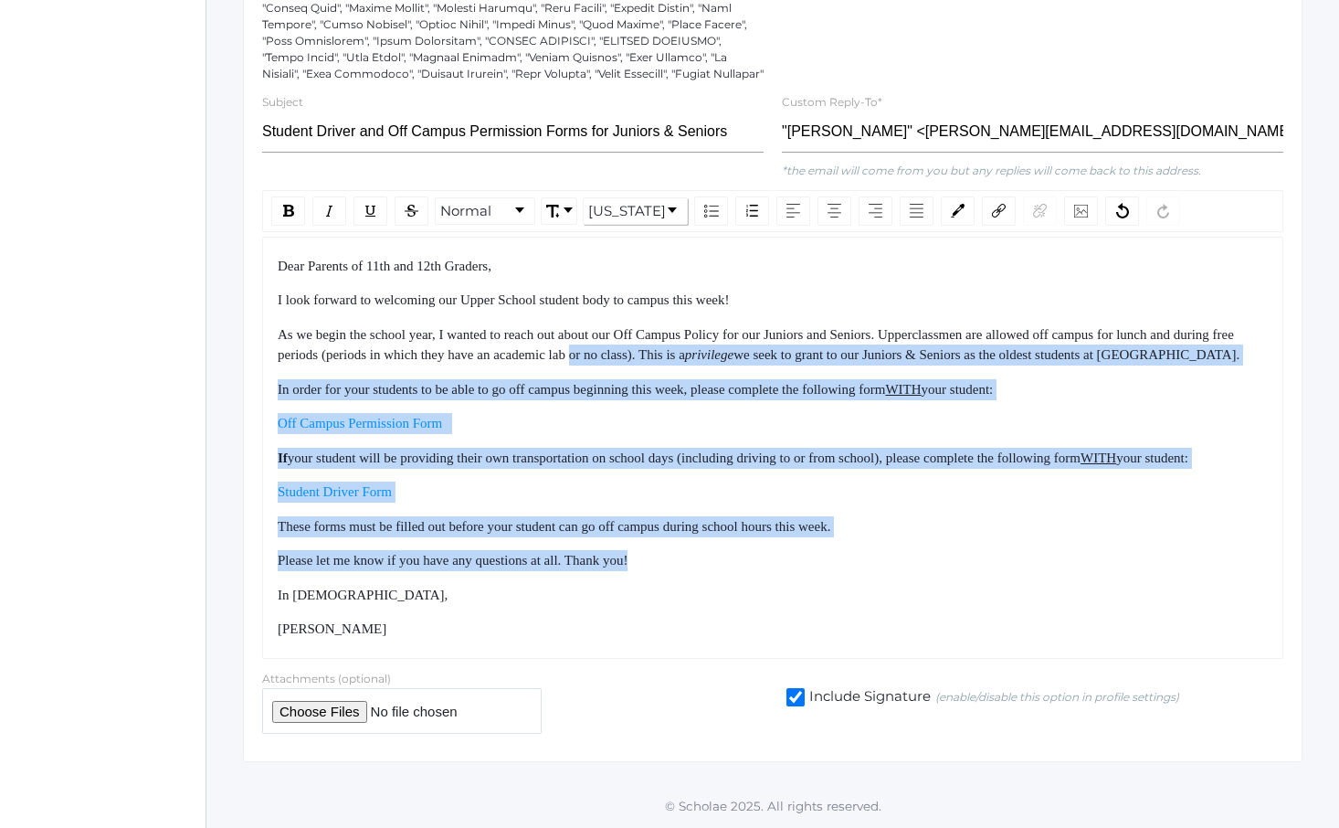
drag, startPoint x: 740, startPoint y: 566, endPoint x: 663, endPoint y: 296, distance: 281.1
click at [663, 300] on div "Dear Parents of 11th and 12th Graders, I look forward to welcoming our Upper Sc…" at bounding box center [773, 448] width 991 height 384
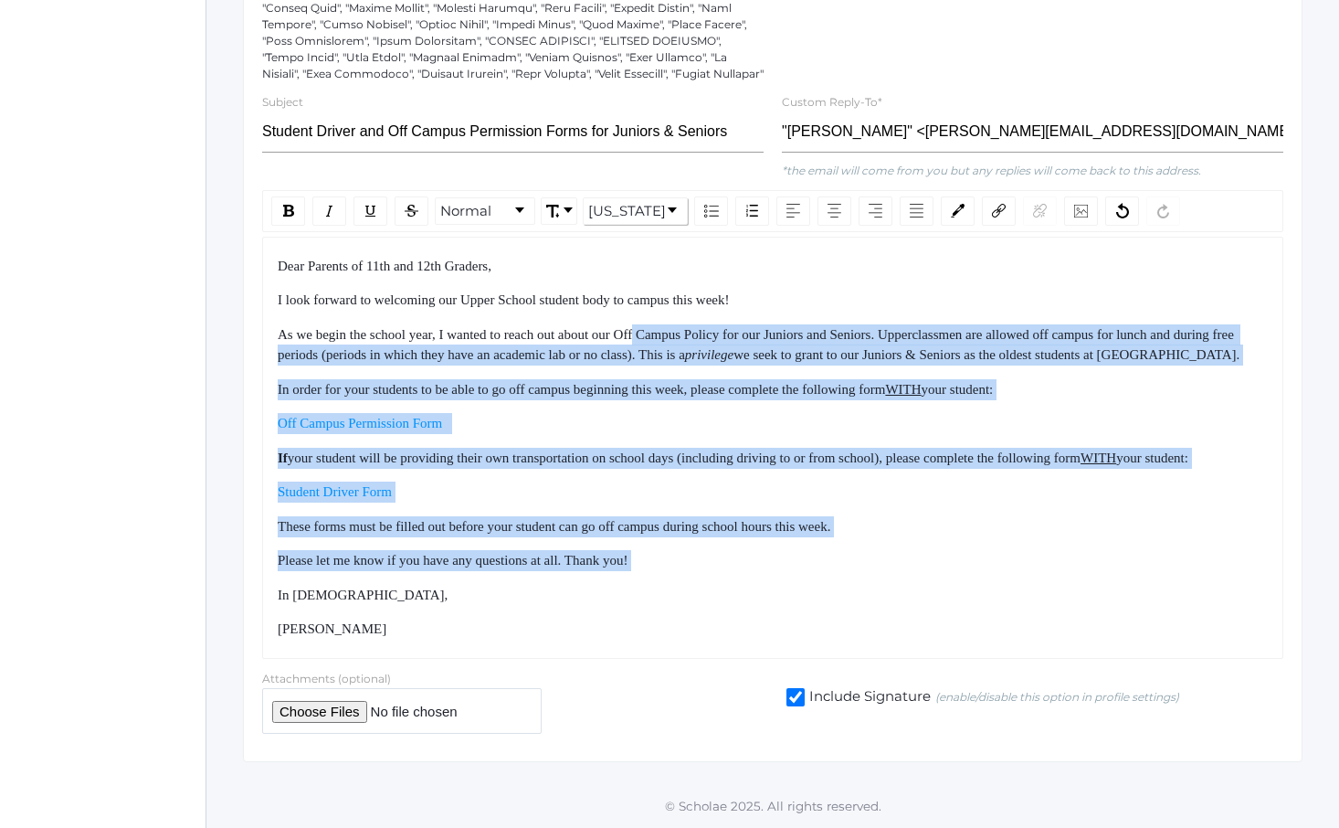
click at [663, 327] on span "As we begin the school year, I wanted to reach out about our Off Campus Policy …" at bounding box center [758, 345] width 960 height 36
drag, startPoint x: 663, startPoint y: 296, endPoint x: 736, endPoint y: 550, distance: 264.3
click at [731, 538] on div "Dear Parents of 11th and 12th Graders, I look forward to welcoming our Upper Sc…" at bounding box center [773, 448] width 991 height 384
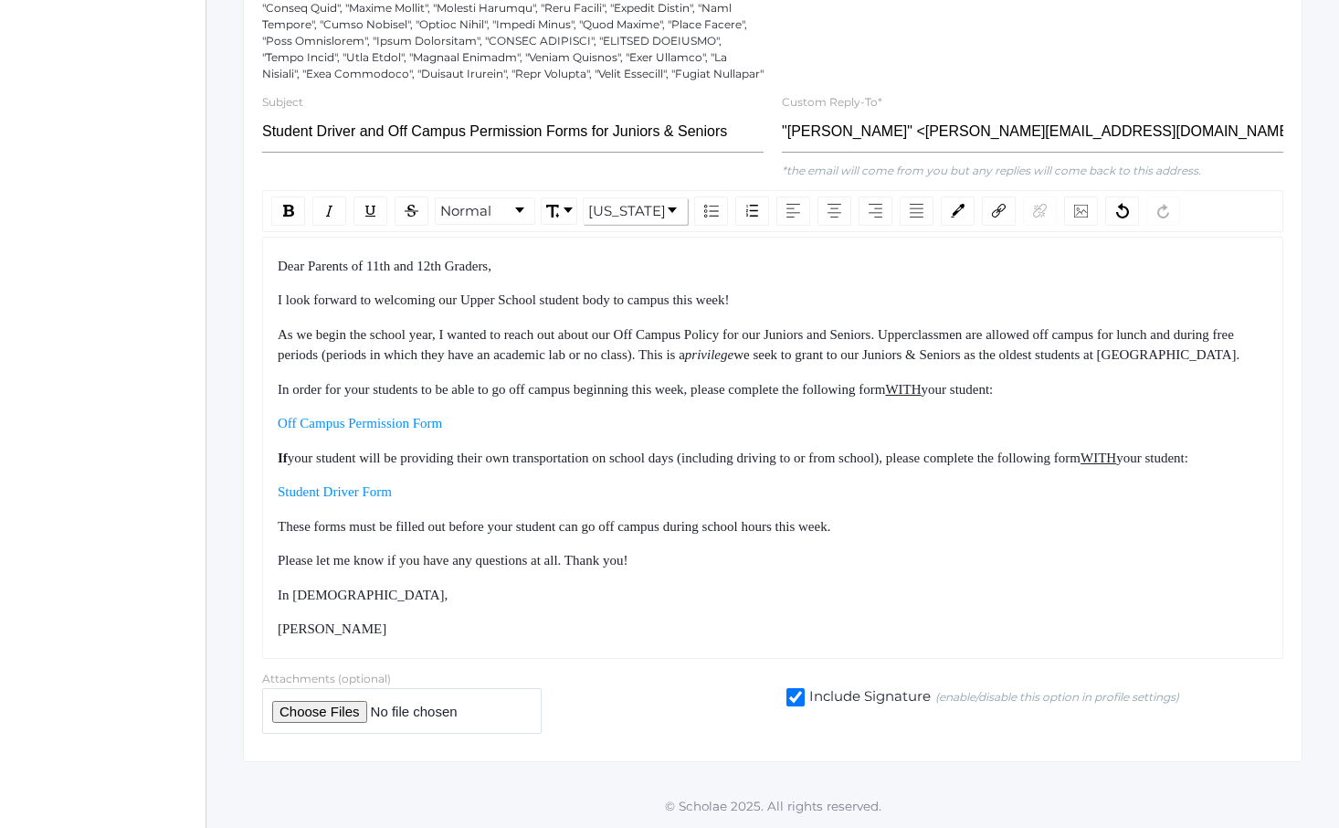
click at [736, 550] on div "Please let me know if you have any questions at all. Thank you!" at bounding box center [773, 560] width 991 height 21
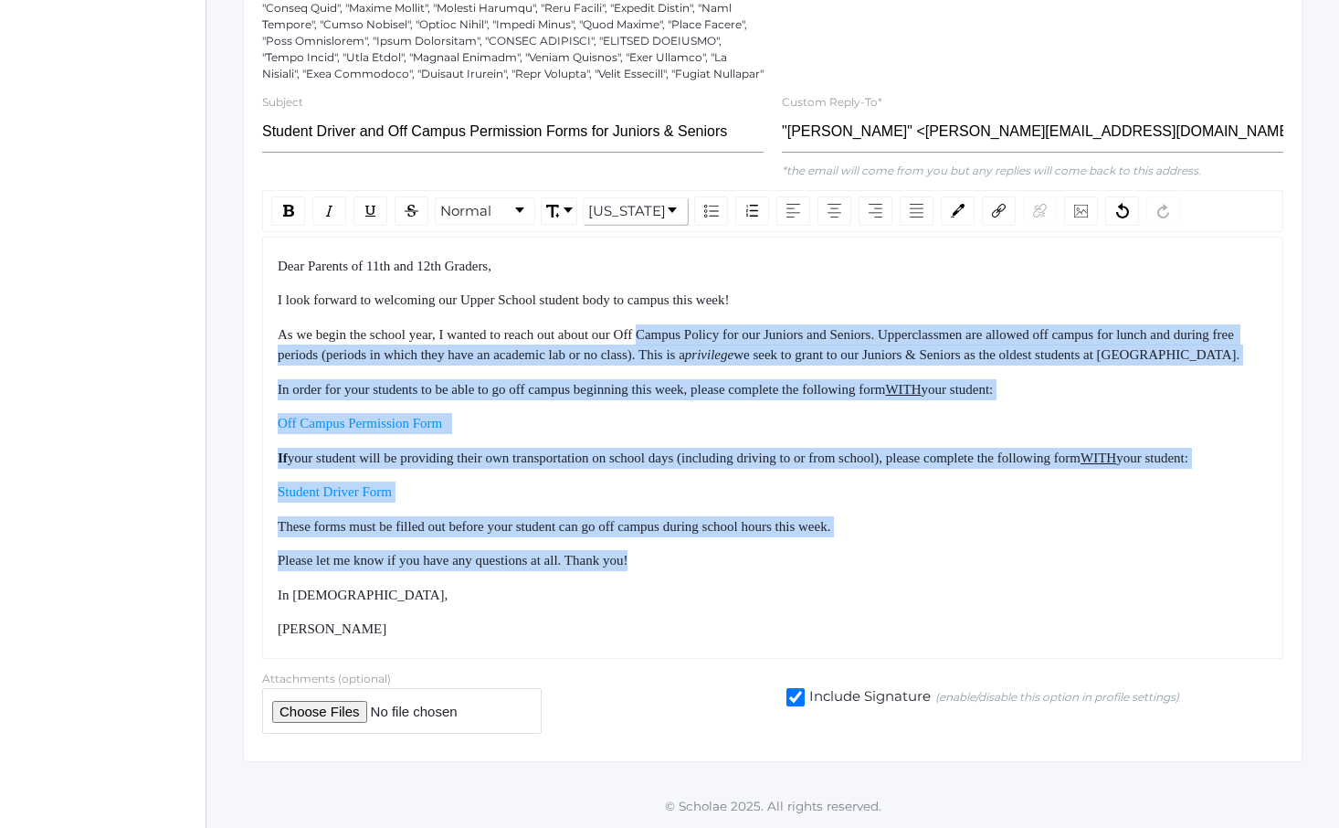
drag, startPoint x: 736, startPoint y: 550, endPoint x: 682, endPoint y: 292, distance: 263.4
click at [682, 292] on div "Dear Parents of 11th and 12th Graders, I look forward to welcoming our Upper Sc…" at bounding box center [773, 448] width 991 height 384
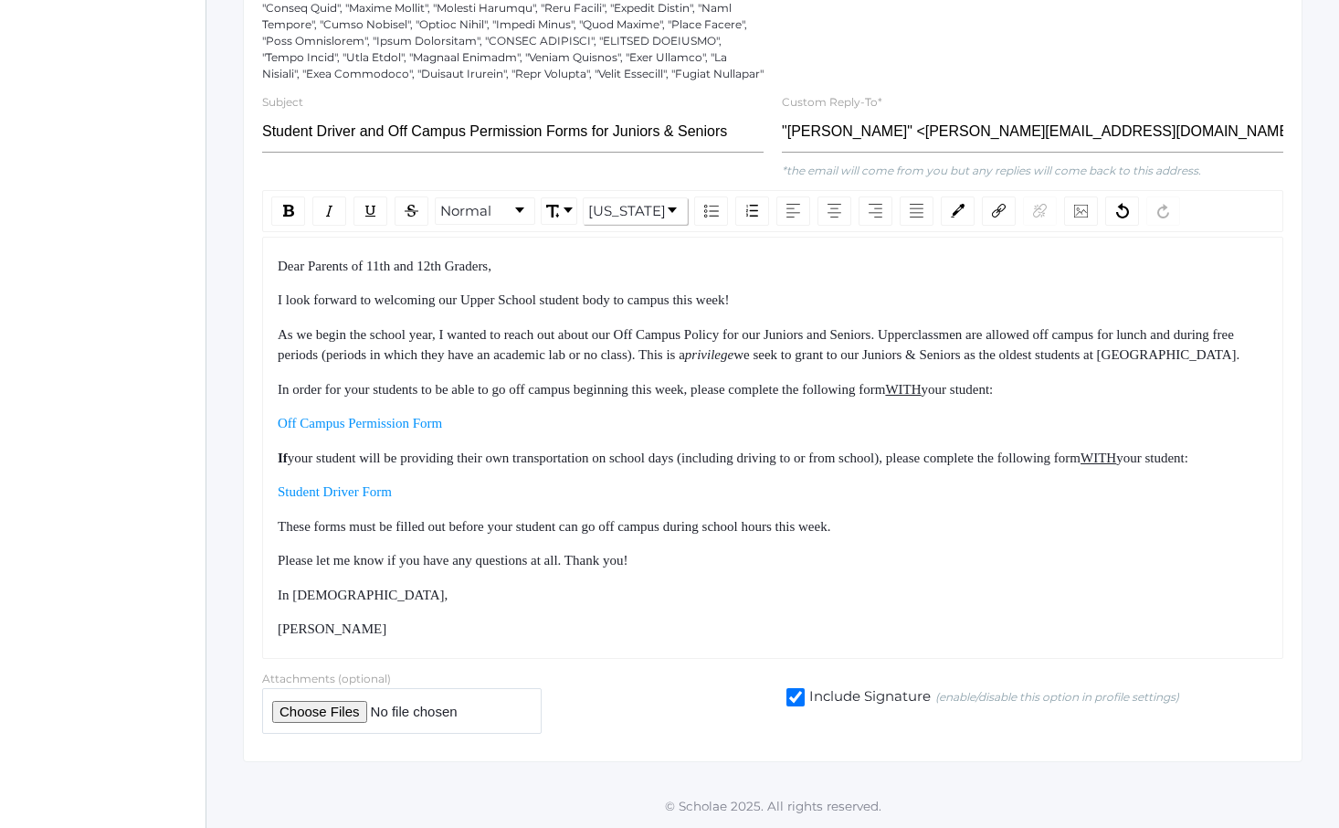
click at [681, 280] on div "Dear Parents of 11th and 12th Graders, I look forward to welcoming our Upper Sc…" at bounding box center [773, 448] width 991 height 384
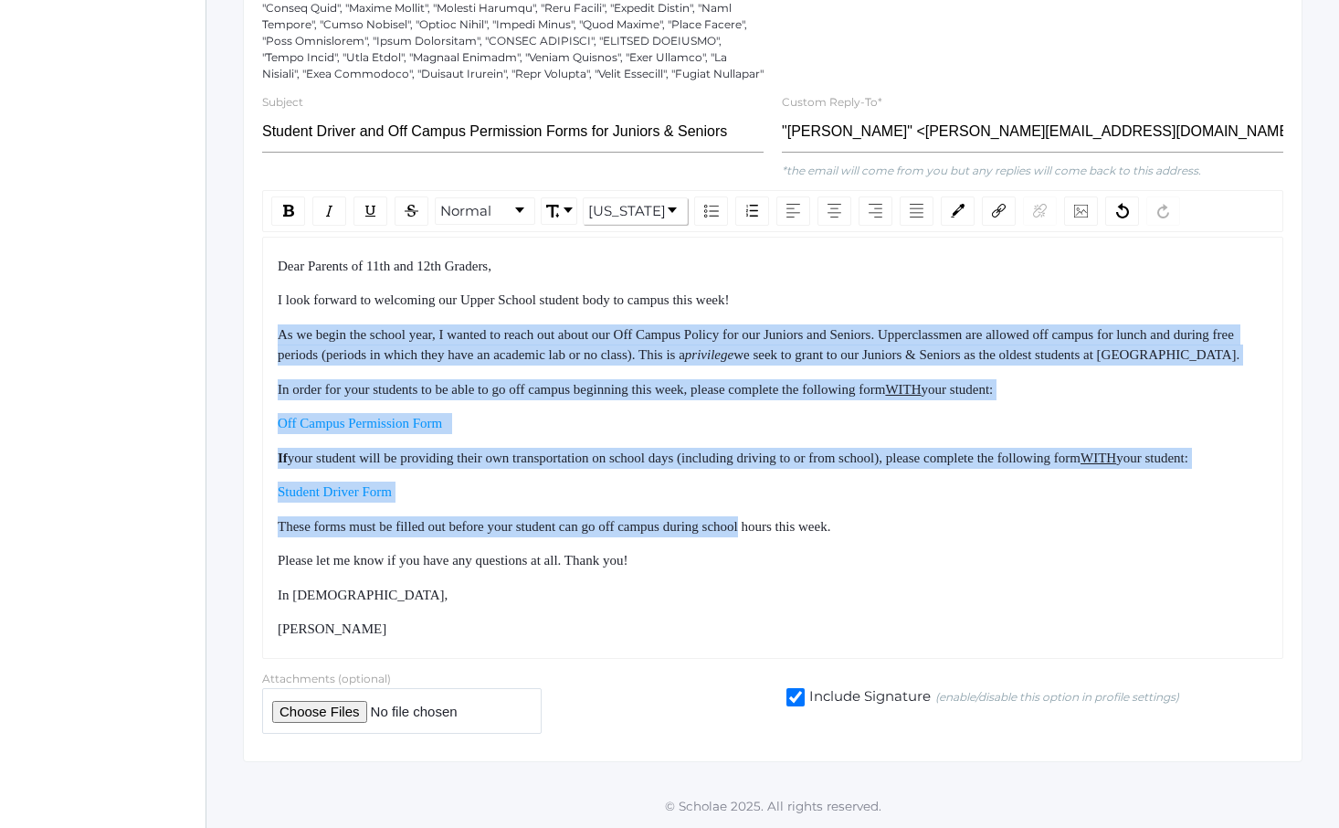
drag, startPoint x: 681, startPoint y: 280, endPoint x: 751, endPoint y: 524, distance: 253.9
click at [751, 524] on div "Dear Parents of 11th and 12th Graders, I look forward to welcoming our Upper Sc…" at bounding box center [773, 448] width 991 height 384
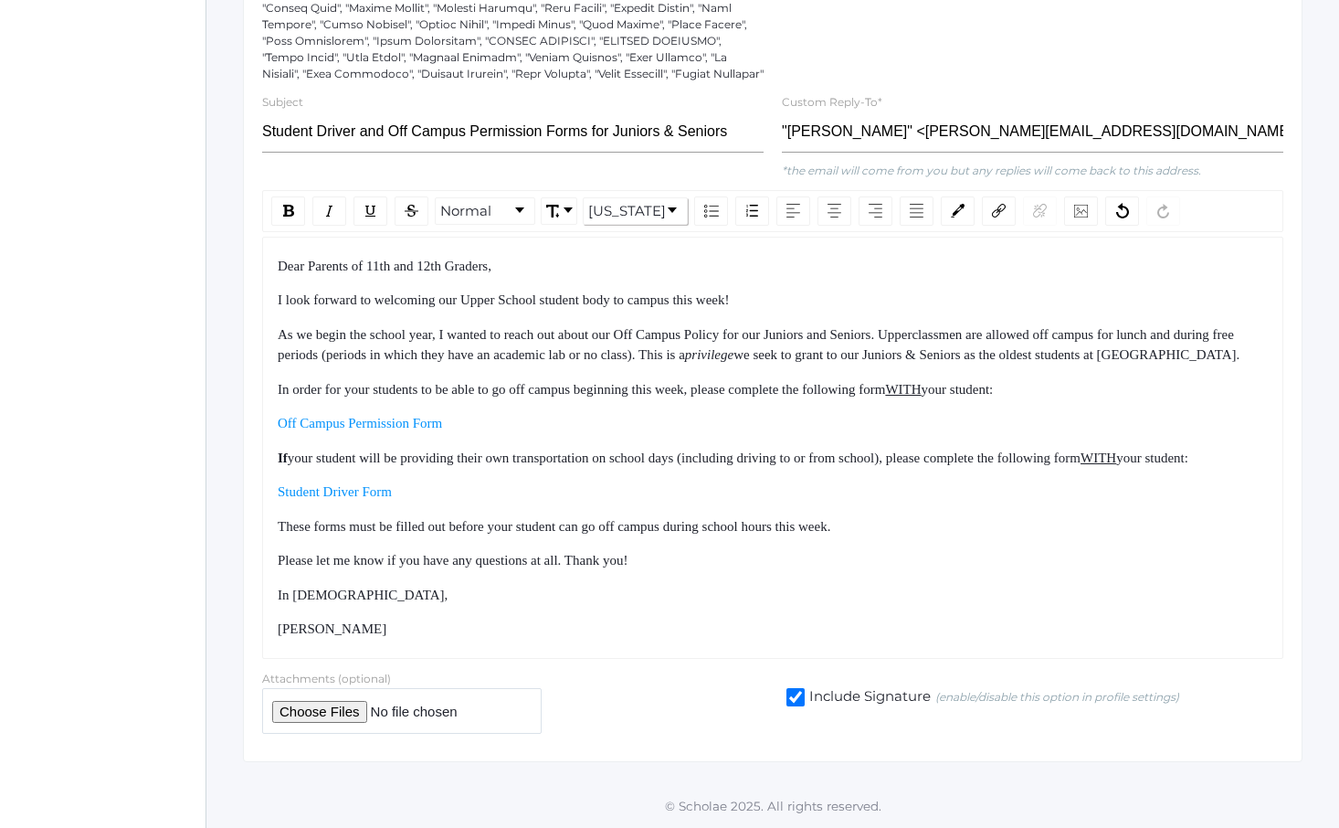
click at [759, 557] on div "Please let me know if you have any questions at all. Thank you!" at bounding box center [773, 560] width 991 height 21
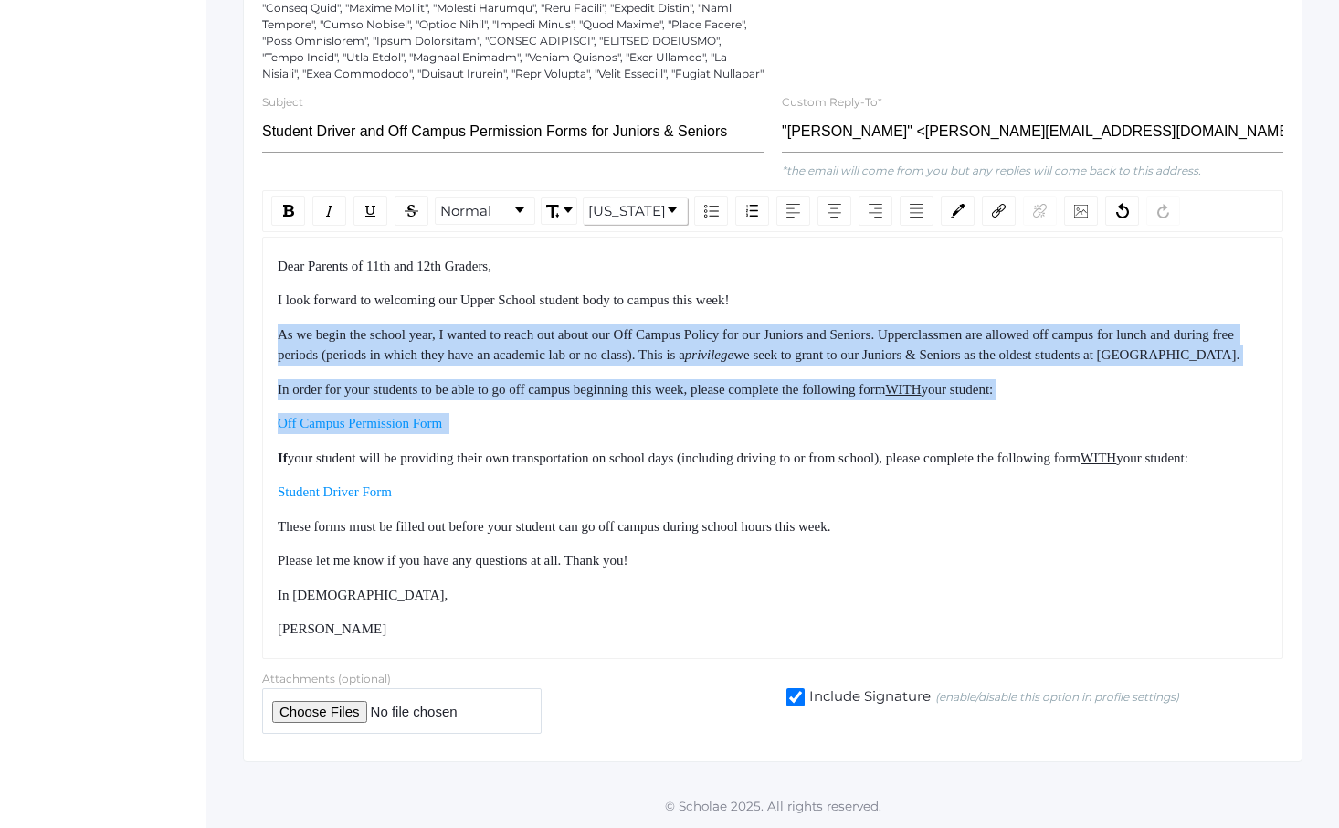
drag, startPoint x: 805, startPoint y: 260, endPoint x: 839, endPoint y: 538, distance: 279.8
click at [835, 530] on div "Dear Parents of 11th and 12th Graders, I look forward to welcoming our Upper Sc…" at bounding box center [773, 448] width 991 height 384
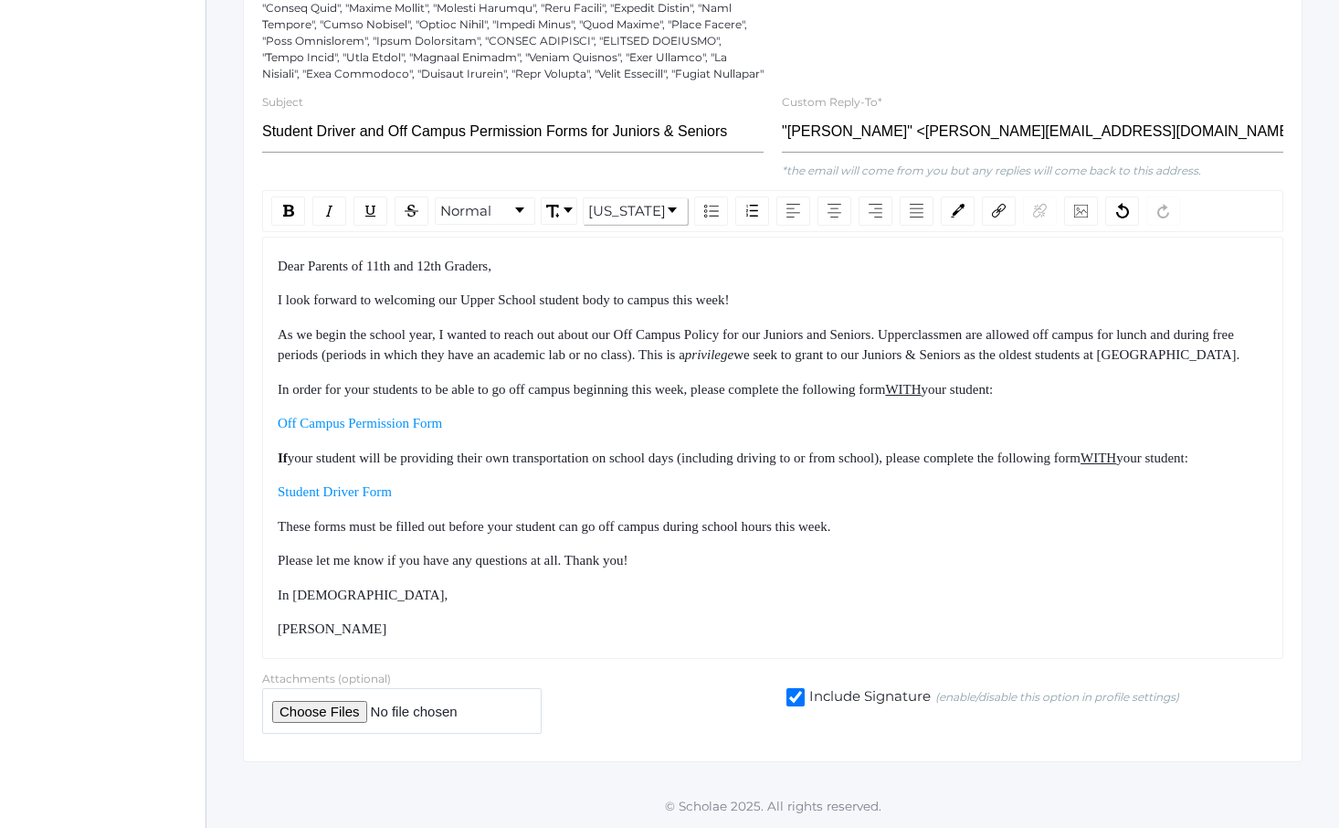
click at [839, 538] on div "Dear Parents of 11th and 12th Graders, I look forward to welcoming our Upper Sc…" at bounding box center [773, 448] width 991 height 384
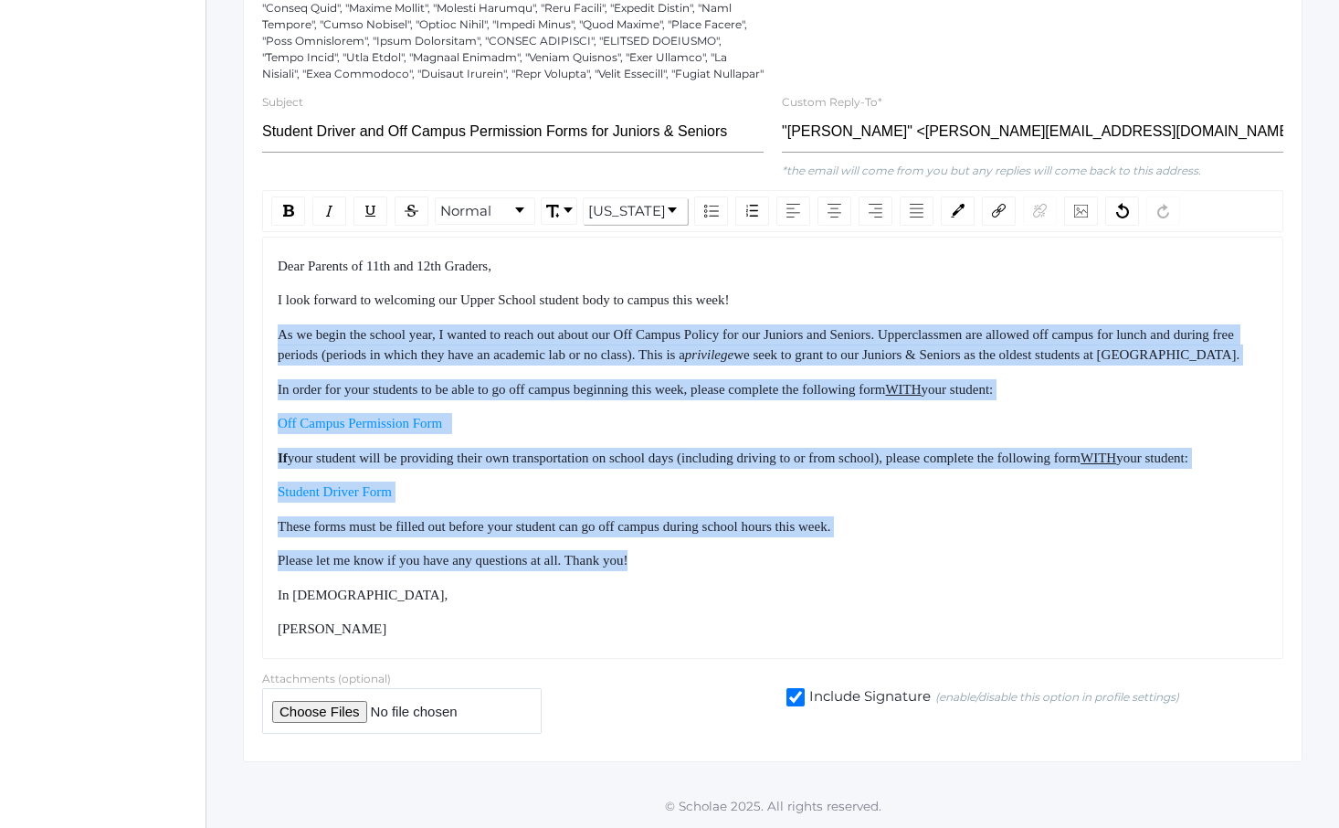
drag, startPoint x: 1030, startPoint y: 429, endPoint x: 1043, endPoint y: 565, distance: 136.8
click at [1043, 565] on div "Dear Parents of 11th and 12th Graders, I look forward to welcoming our Upper Sc…" at bounding box center [773, 448] width 991 height 384
click at [1043, 565] on div "Please let me know if you have any questions at all. Thank you!" at bounding box center [773, 560] width 991 height 21
drag, startPoint x: 1043, startPoint y: 565, endPoint x: 961, endPoint y: 241, distance: 334.6
click at [961, 256] on div "Dear Parents of 11th and 12th Graders, I look forward to welcoming our Upper Sc…" at bounding box center [773, 448] width 991 height 384
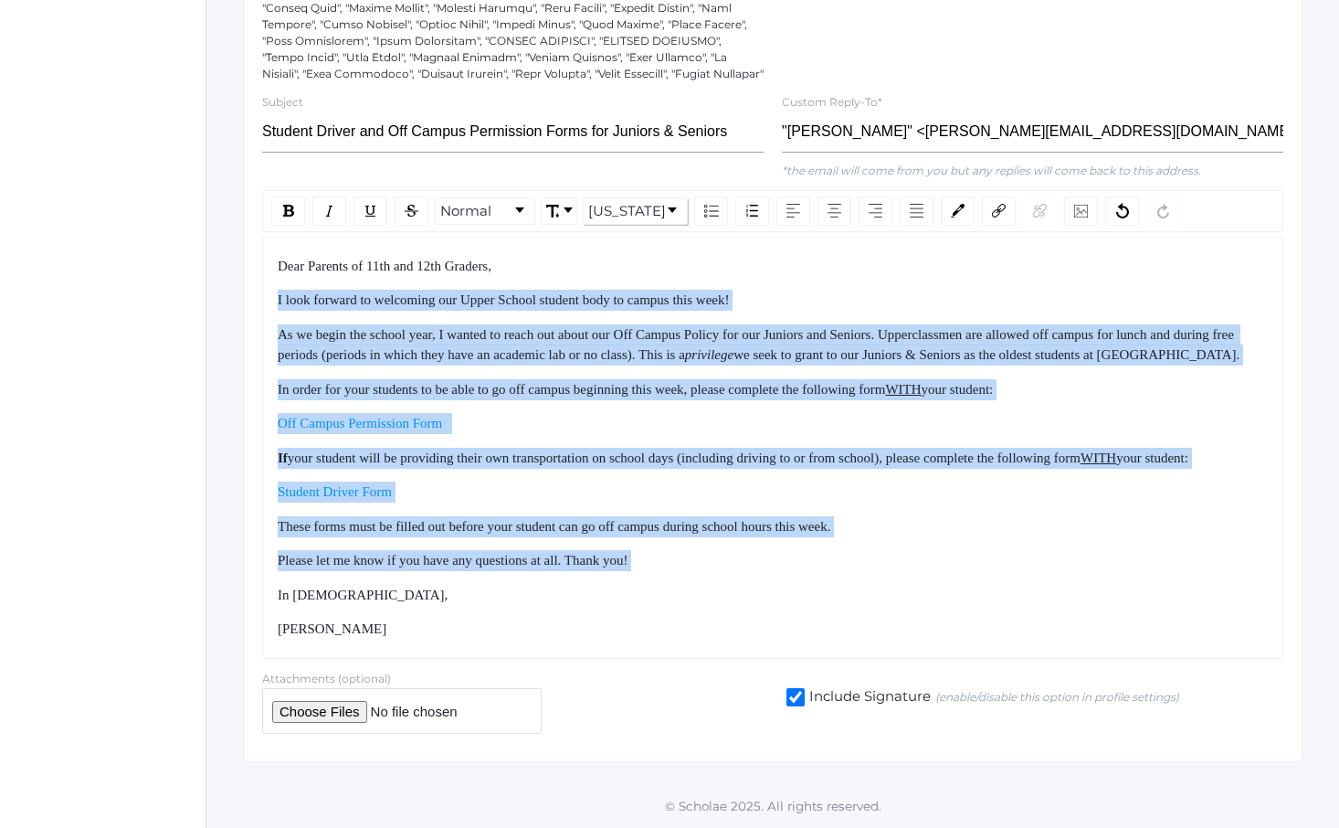
click at [961, 256] on div "Dear Parents of 11th and 12th Graders, I look forward to welcoming our Upper Sc…" at bounding box center [773, 448] width 991 height 384
drag, startPoint x: 961, startPoint y: 241, endPoint x: 1013, endPoint y: 617, distance: 379.1
click at [1012, 613] on div "Dear Parents of 11th and 12th Graders, I look forward to welcoming our Upper Sc…" at bounding box center [773, 448] width 991 height 384
click at [1013, 617] on div "Dear Parents of 11th and 12th Graders, I look forward to welcoming our Upper Sc…" at bounding box center [773, 448] width 991 height 384
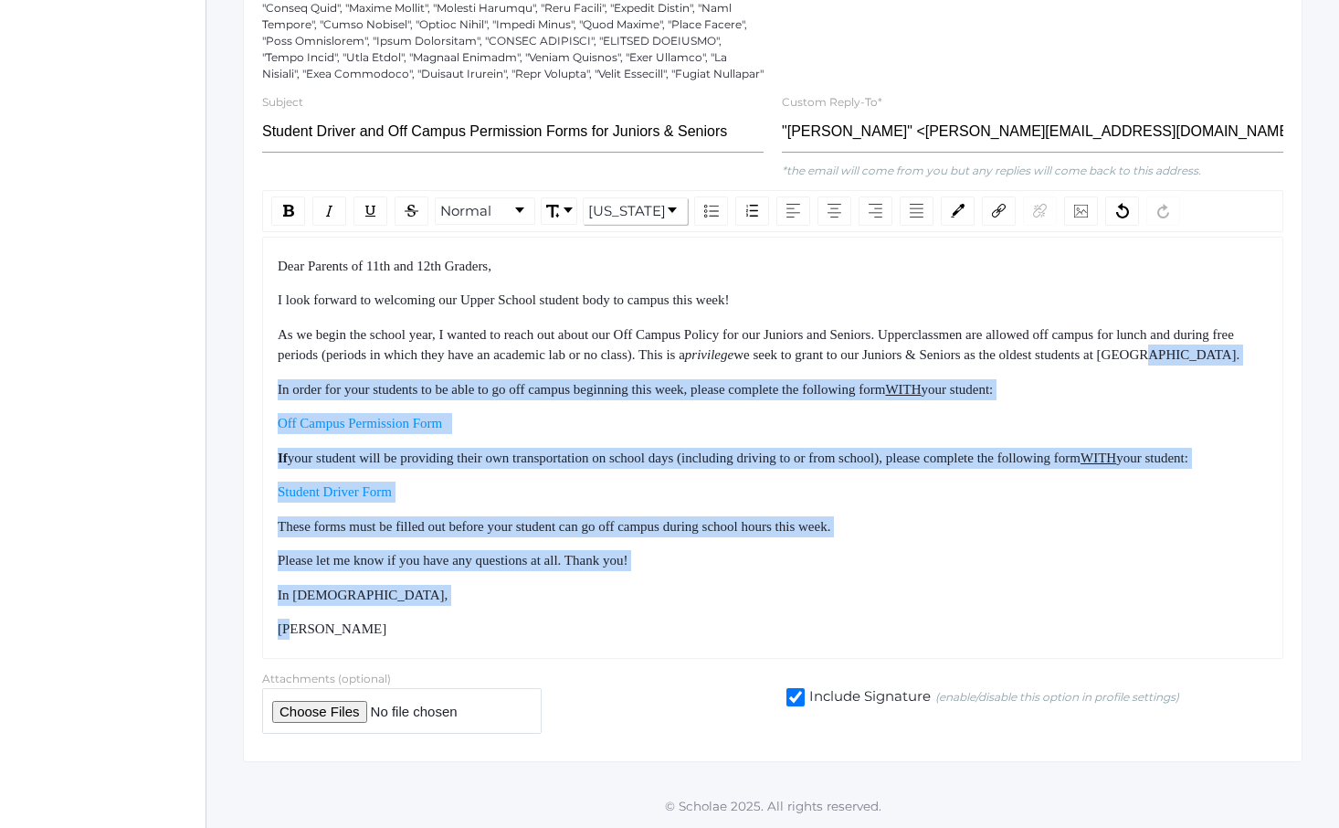
drag, startPoint x: 1013, startPoint y: 617, endPoint x: 925, endPoint y: 312, distance: 317.5
click at [927, 328] on div "Dear Parents of 11th and 12th Graders, I look forward to welcoming our Upper Sc…" at bounding box center [773, 448] width 991 height 384
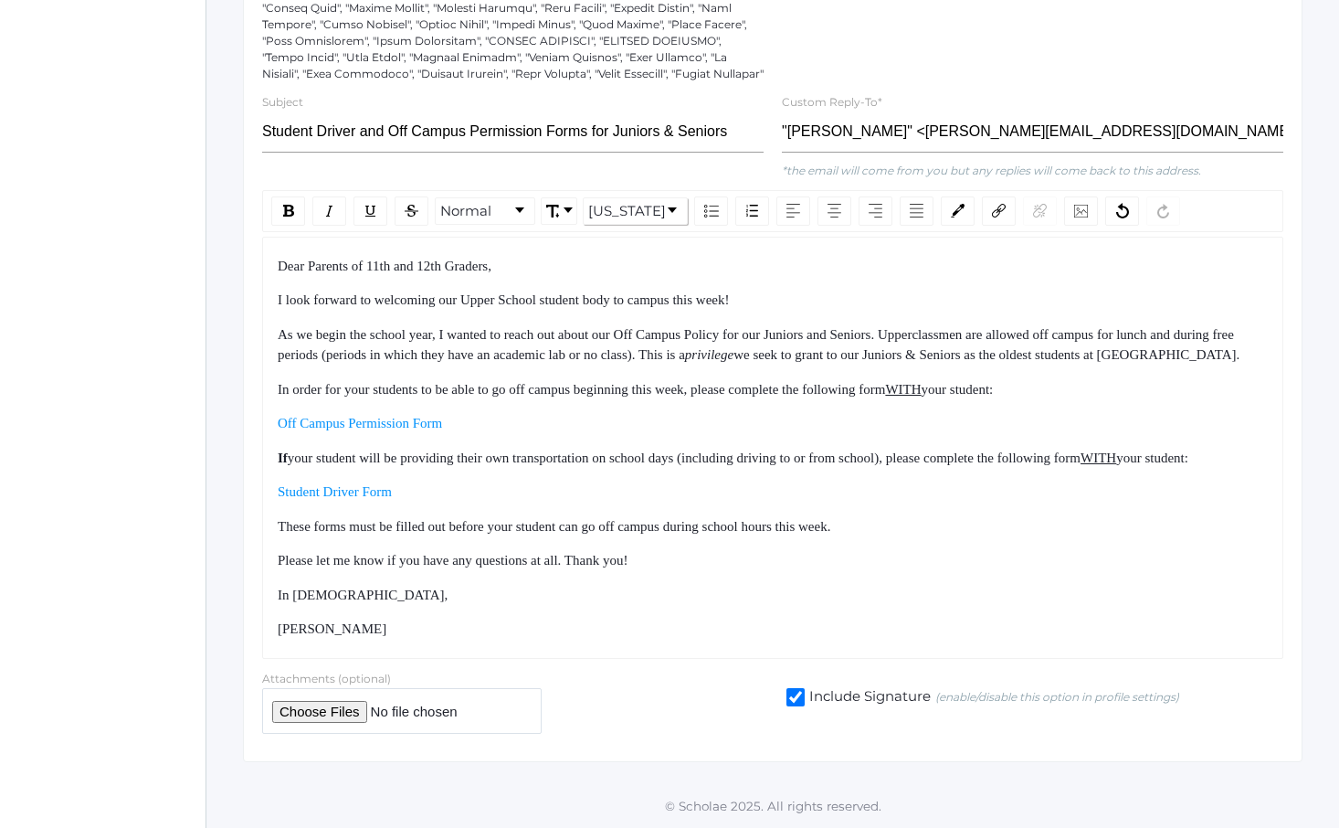
click at [925, 347] on span "we seek to grant to our Juniors & Seniors as the oldest students at [GEOGRAPHIC…" at bounding box center [987, 354] width 506 height 15
drag, startPoint x: 925, startPoint y: 312, endPoint x: 954, endPoint y: 643, distance: 332.8
click at [954, 643] on div "Dear Parents of 11th and 12th Graders, I look forward to welcoming our Upper Sc…" at bounding box center [772, 448] width 1021 height 422
click at [954, 641] on div "Dear Parents of 11th and 12th Graders, I look forward to welcoming our Upper Sc…" at bounding box center [772, 448] width 1021 height 422
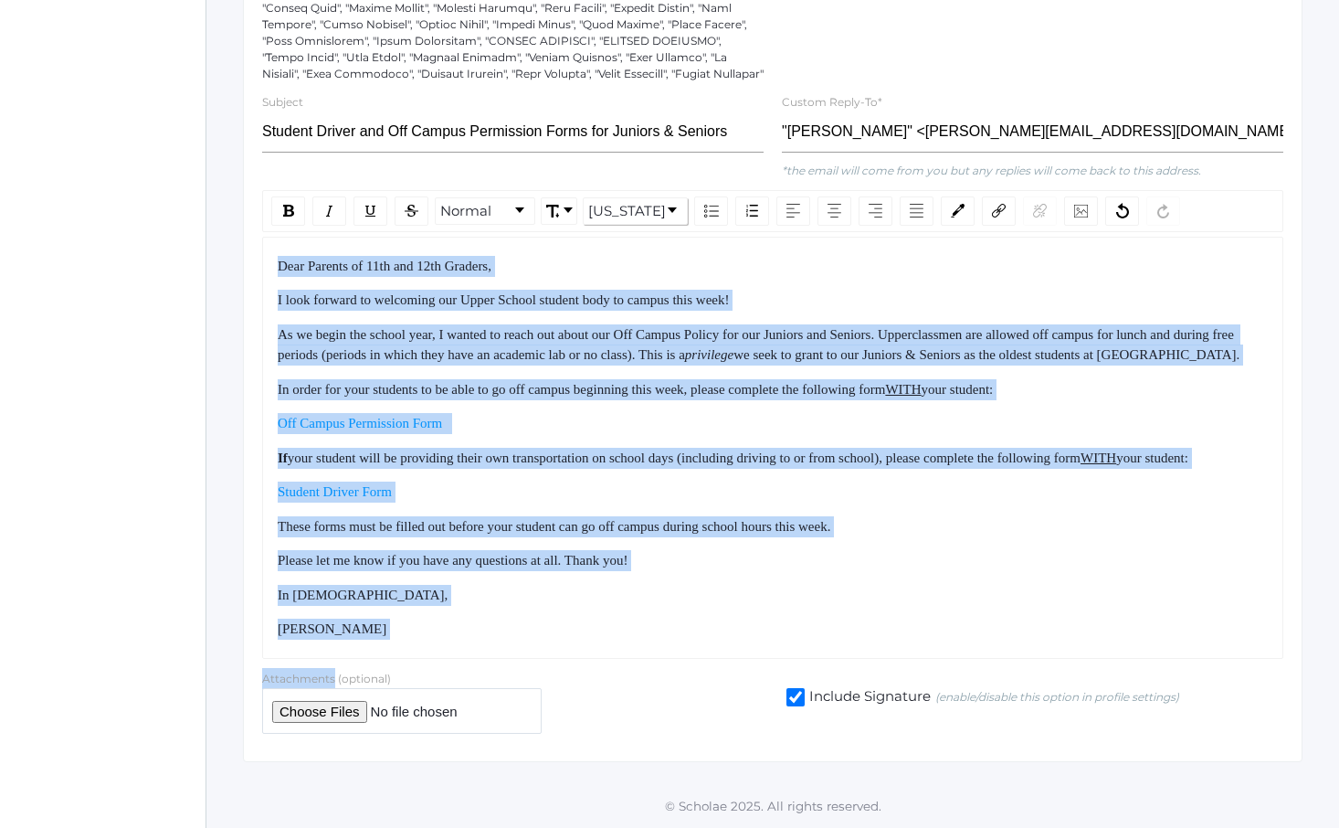
drag, startPoint x: 954, startPoint y: 641, endPoint x: 876, endPoint y: 365, distance: 286.6
click at [876, 365] on div "Dear Parents of 11th and 12th Graders, I look forward to welcoming our Upper Sc…" at bounding box center [772, 448] width 1021 height 422
click at [874, 382] on span "In order for your students to be able to go off campus beginning this week, ple…" at bounding box center [582, 389] width 608 height 15
drag, startPoint x: 874, startPoint y: 365, endPoint x: 890, endPoint y: 649, distance: 284.5
click at [888, 636] on div "Dear Parents of 11th and 12th Graders, I look forward to welcoming our Upper Sc…" at bounding box center [773, 448] width 991 height 384
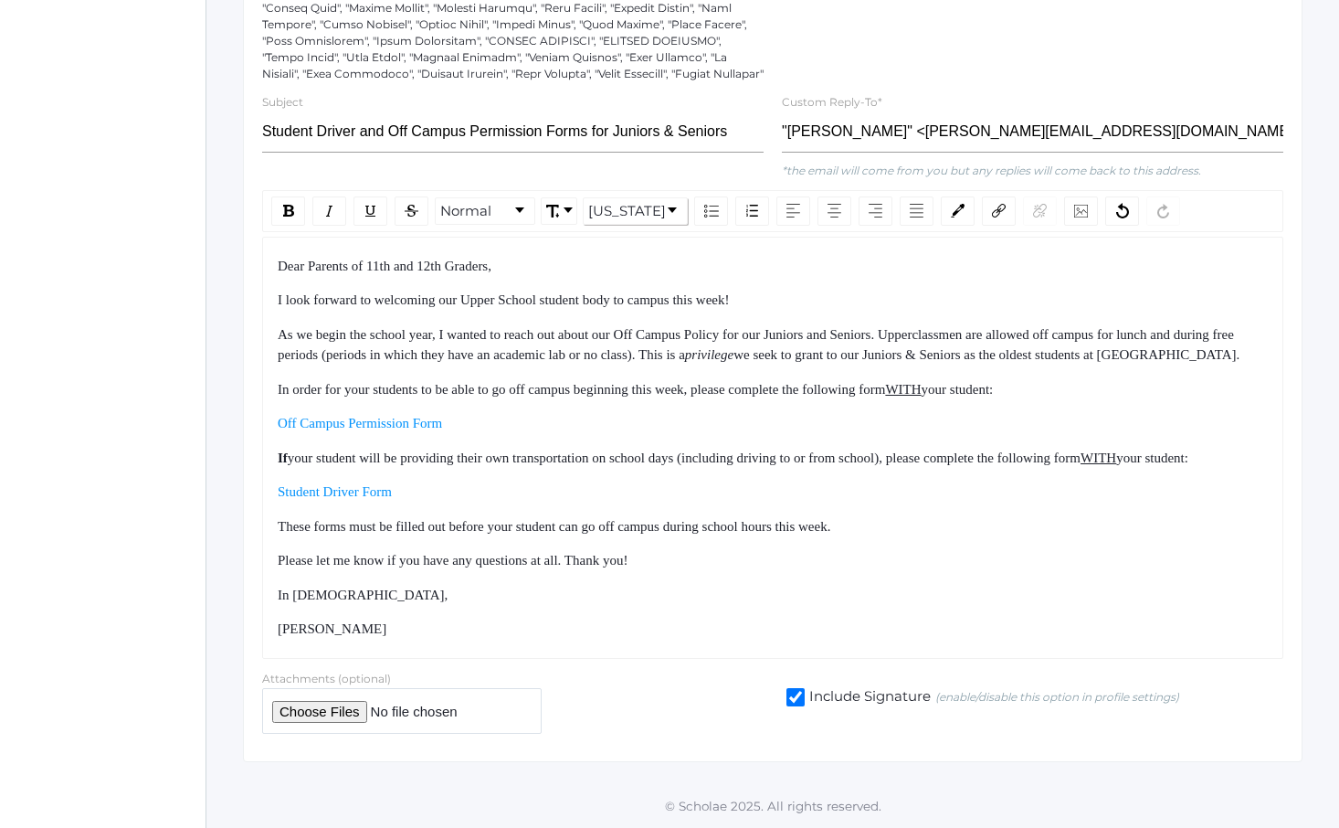
click at [890, 649] on div "Dear Parents of 11th and 12th Graders, I look forward to welcoming our Upper Sc…" at bounding box center [772, 448] width 1021 height 422
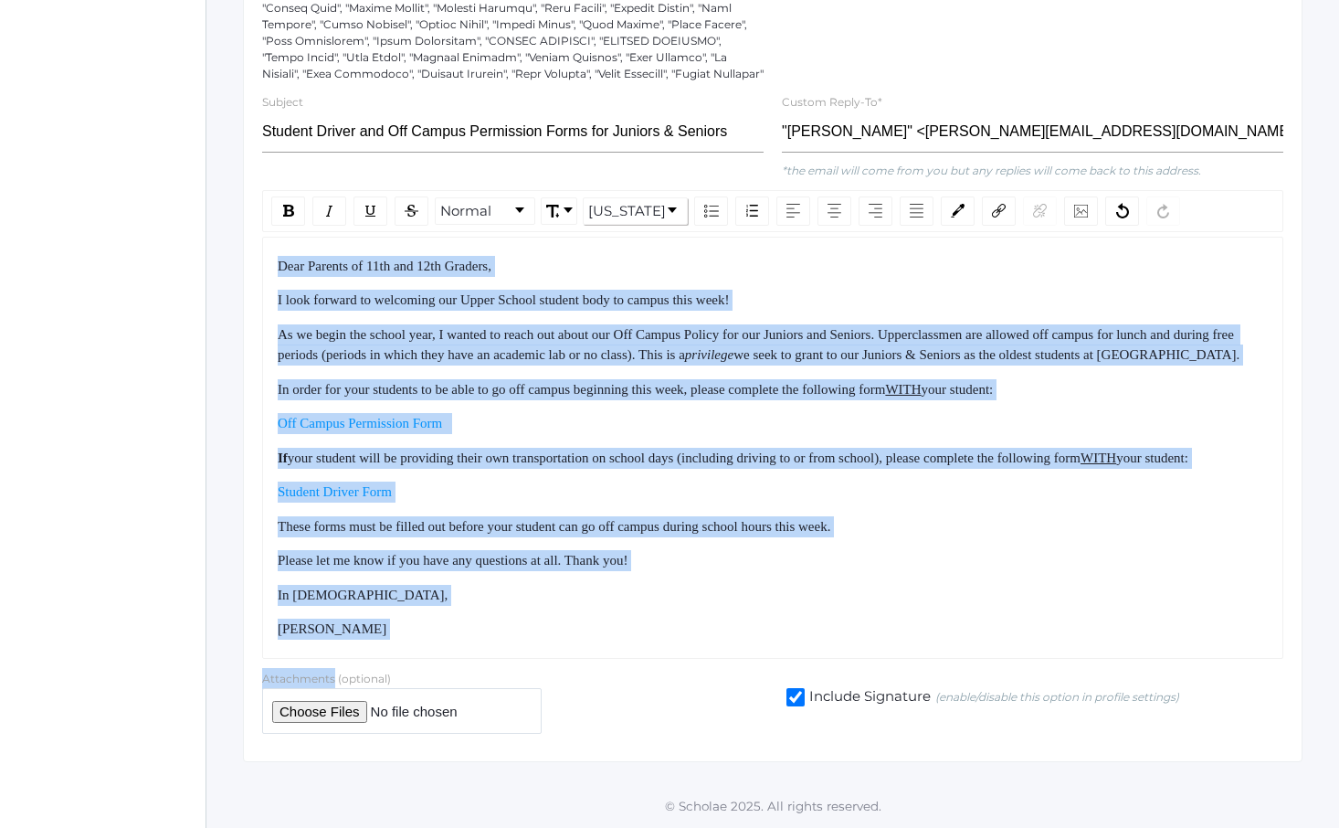
click at [823, 439] on div "Dear Parents of 11th and 12th Graders, I look forward to welcoming our Upper Sc…" at bounding box center [772, 448] width 1021 height 422
click at [822, 450] on span "your student will be providing their own transportation on school days (includi…" at bounding box center [684, 457] width 793 height 15
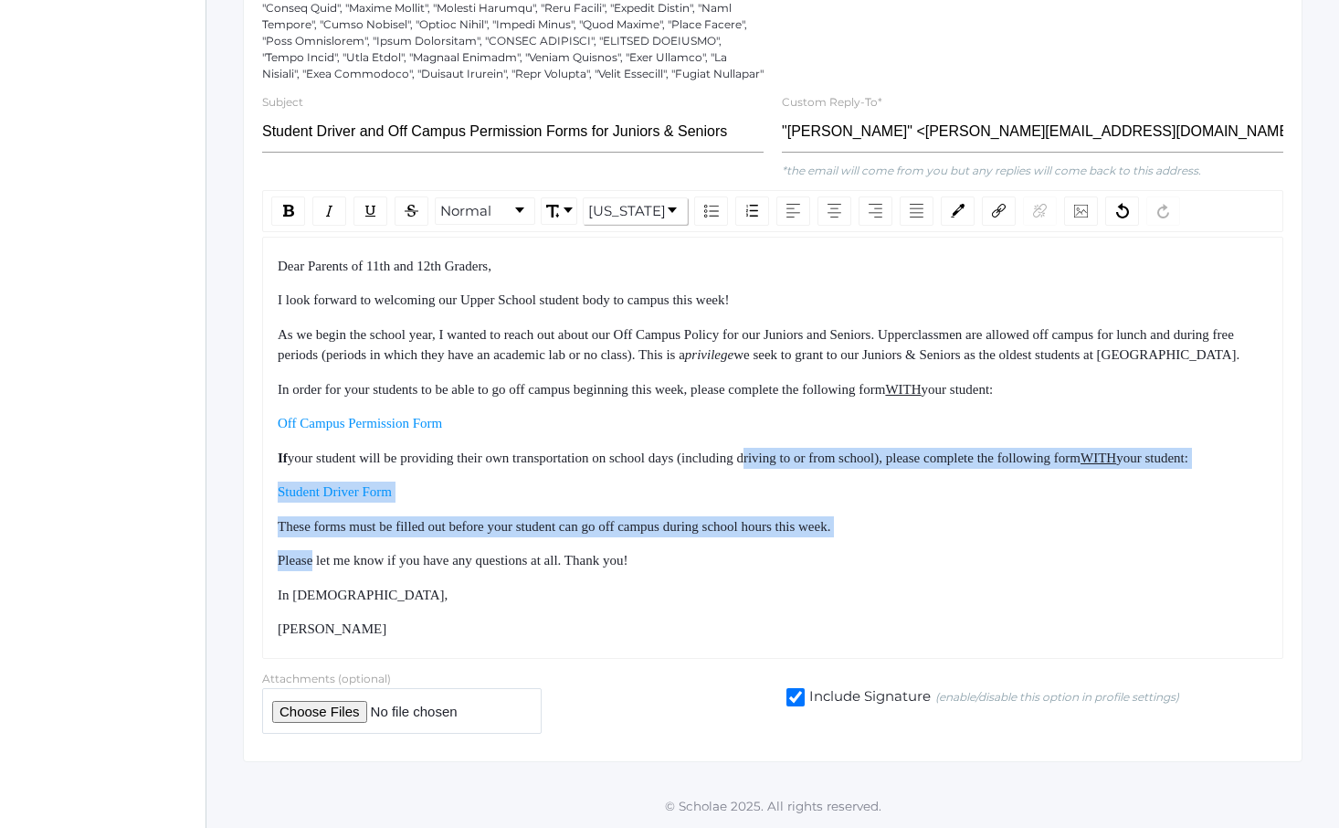
click at [858, 595] on div "Dear Parents of 11th and 12th Graders, I look forward to welcoming our Upper Sc…" at bounding box center [773, 448] width 991 height 384
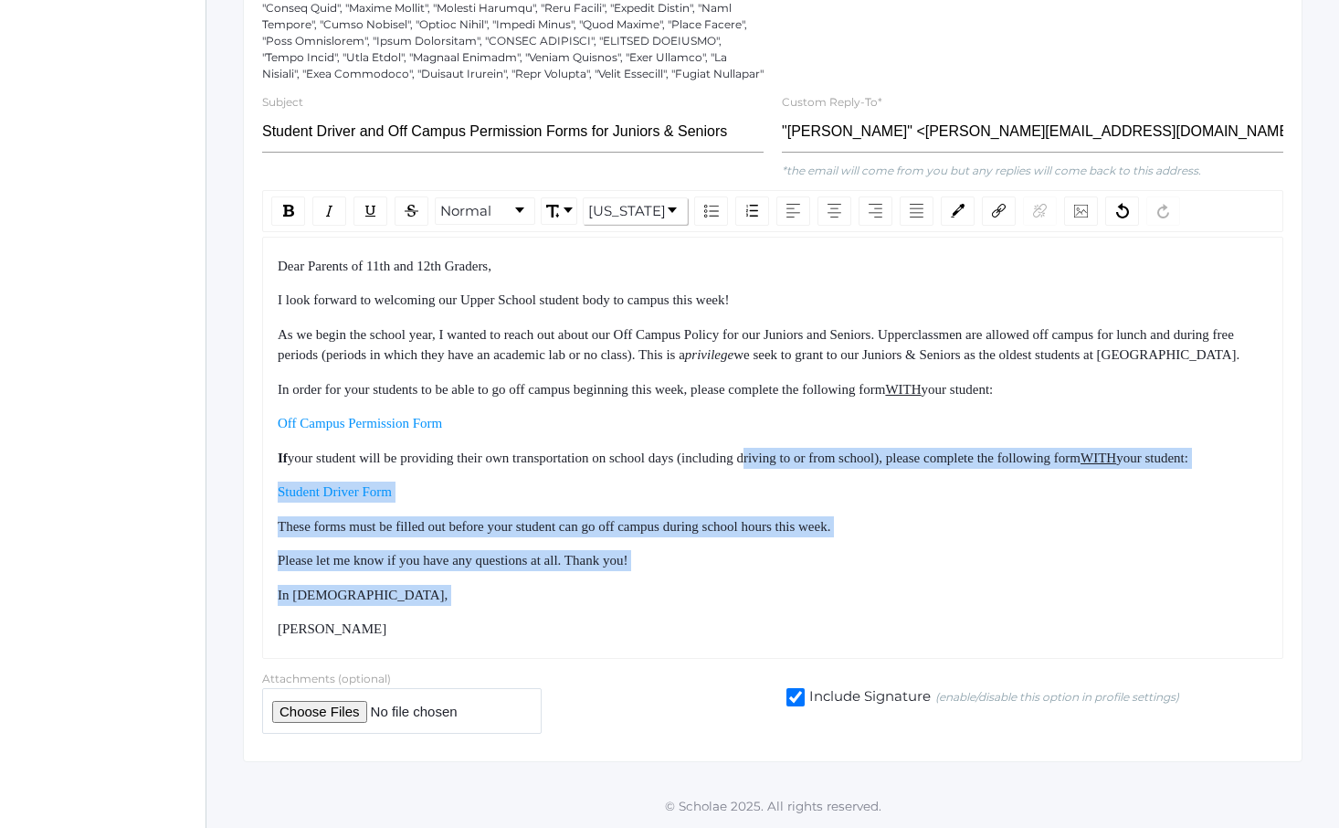
click at [863, 613] on div "Dear Parents of 11th and 12th Graders, I look forward to welcoming our Upper Sc…" at bounding box center [773, 448] width 991 height 384
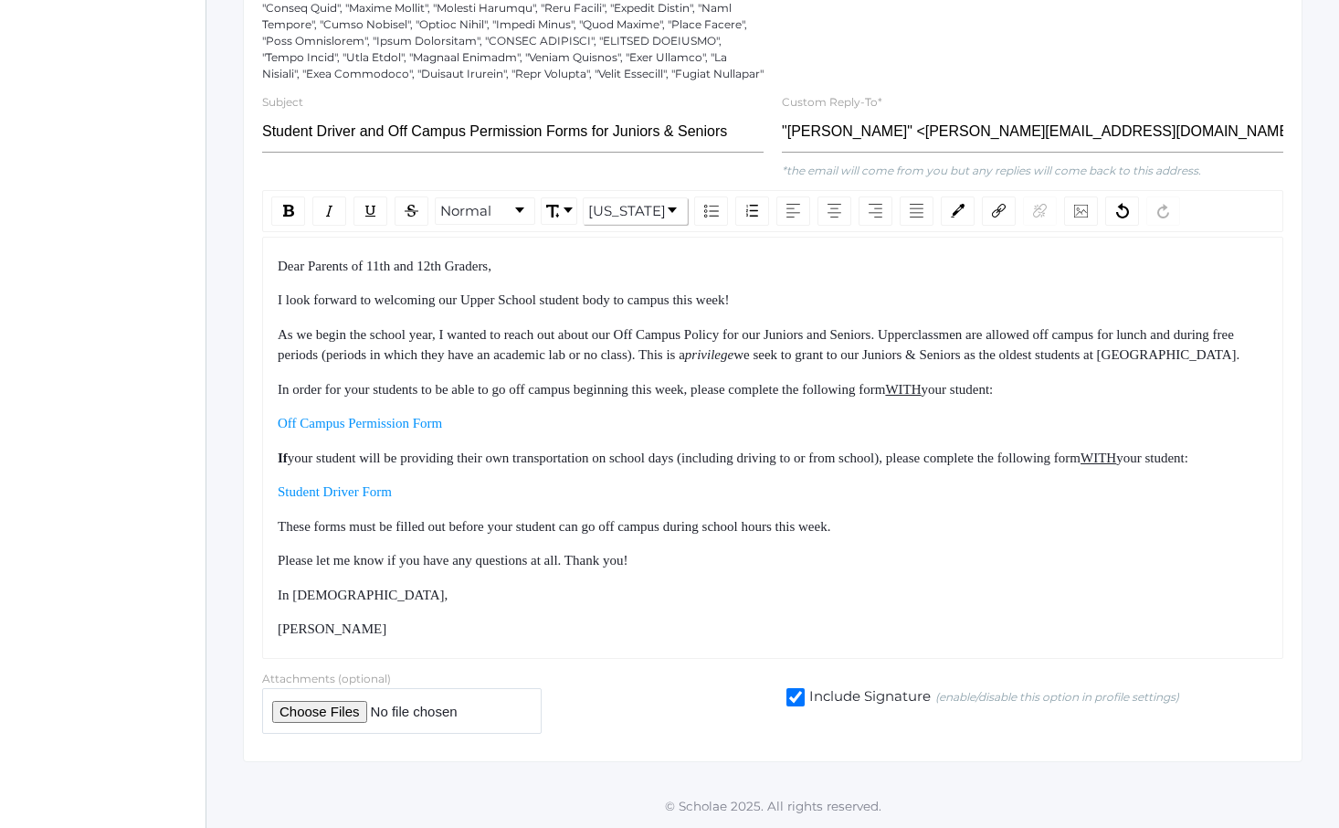
click at [863, 613] on div "Dear Parents of 11th and 12th Graders, I look forward to welcoming our Upper Sc…" at bounding box center [773, 448] width 991 height 384
click at [879, 651] on div "Dear Parents of 11th and 12th Graders, I look forward to welcoming our Upper Sc…" at bounding box center [772, 448] width 1021 height 422
click at [880, 629] on div "[PERSON_NAME]" at bounding box center [773, 628] width 991 height 21
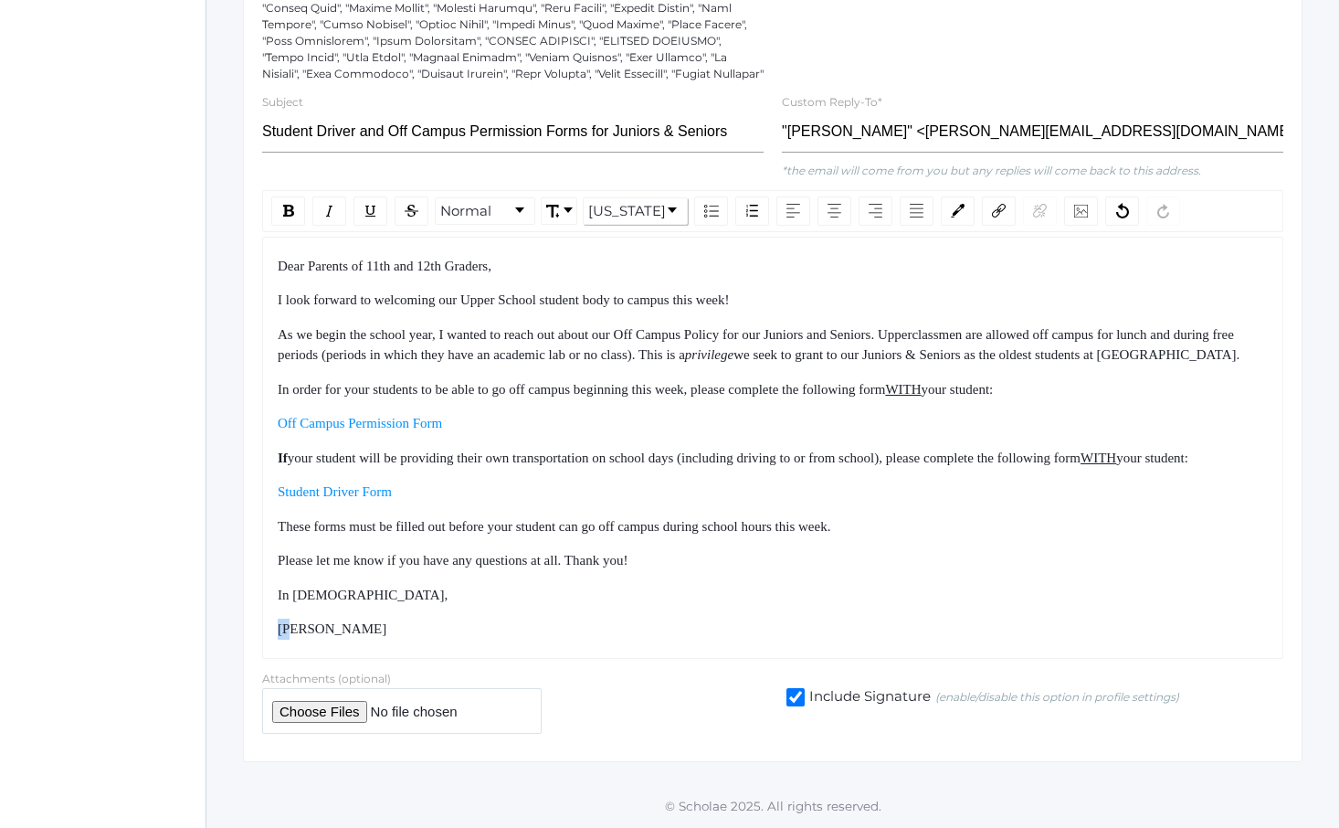
click at [851, 501] on div "Dear Parents of 11th and 12th Graders, I look forward to welcoming our Upper Sc…" at bounding box center [773, 448] width 991 height 384
click at [851, 500] on div "Student Driver Form" at bounding box center [773, 491] width 991 height 21
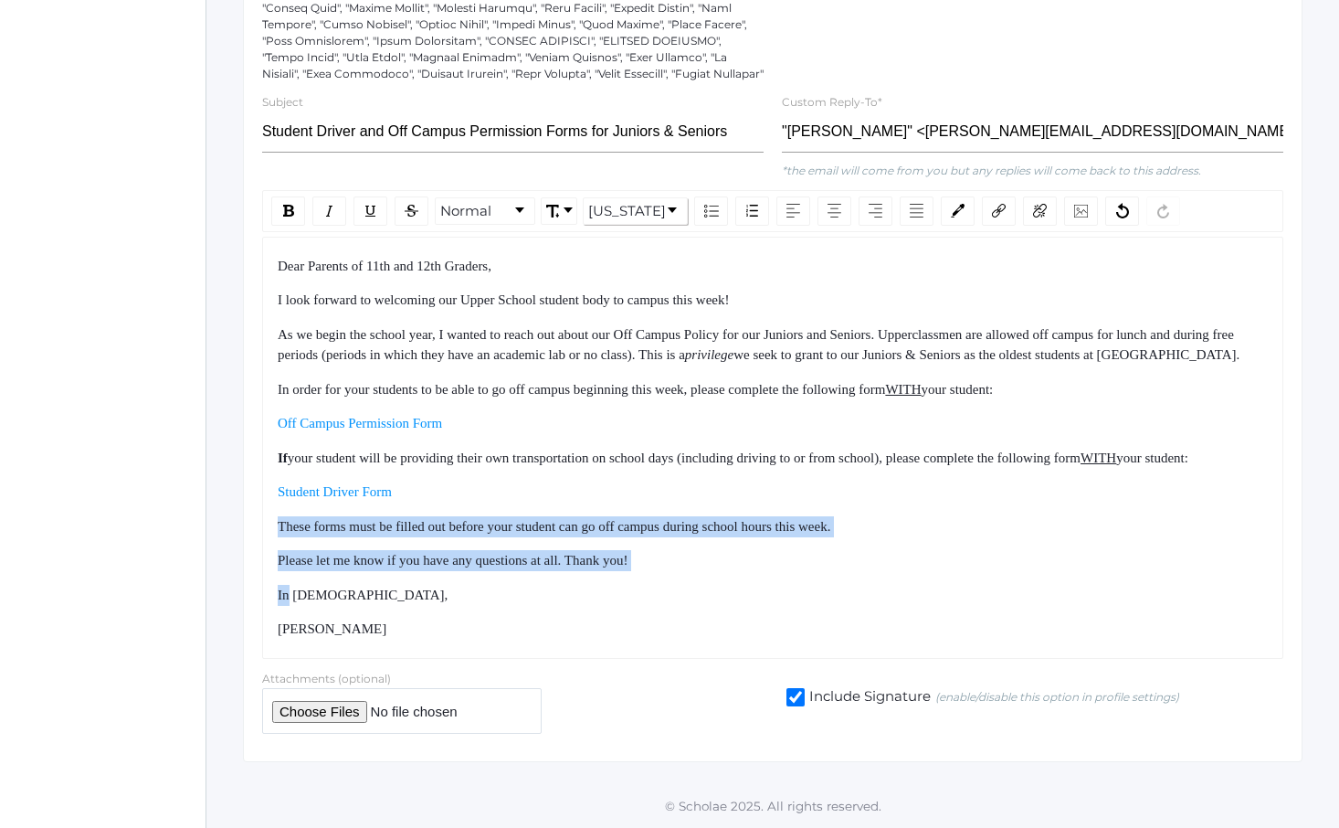
click at [887, 601] on div "Dear Parents of 11th and 12th Graders, I look forward to welcoming our Upper Sc…" at bounding box center [773, 448] width 991 height 384
click at [890, 611] on div "Dear Parents of 11th and 12th Graders, I look forward to welcoming our Upper Sc…" at bounding box center [773, 448] width 991 height 384
click at [868, 614] on div "Dear Parents of 11th and 12th Graders, I look forward to welcoming our Upper Sc…" at bounding box center [773, 448] width 991 height 384
click at [869, 616] on div "Dear Parents of 11th and 12th Graders, I look forward to welcoming our Upper Sc…" at bounding box center [773, 448] width 991 height 384
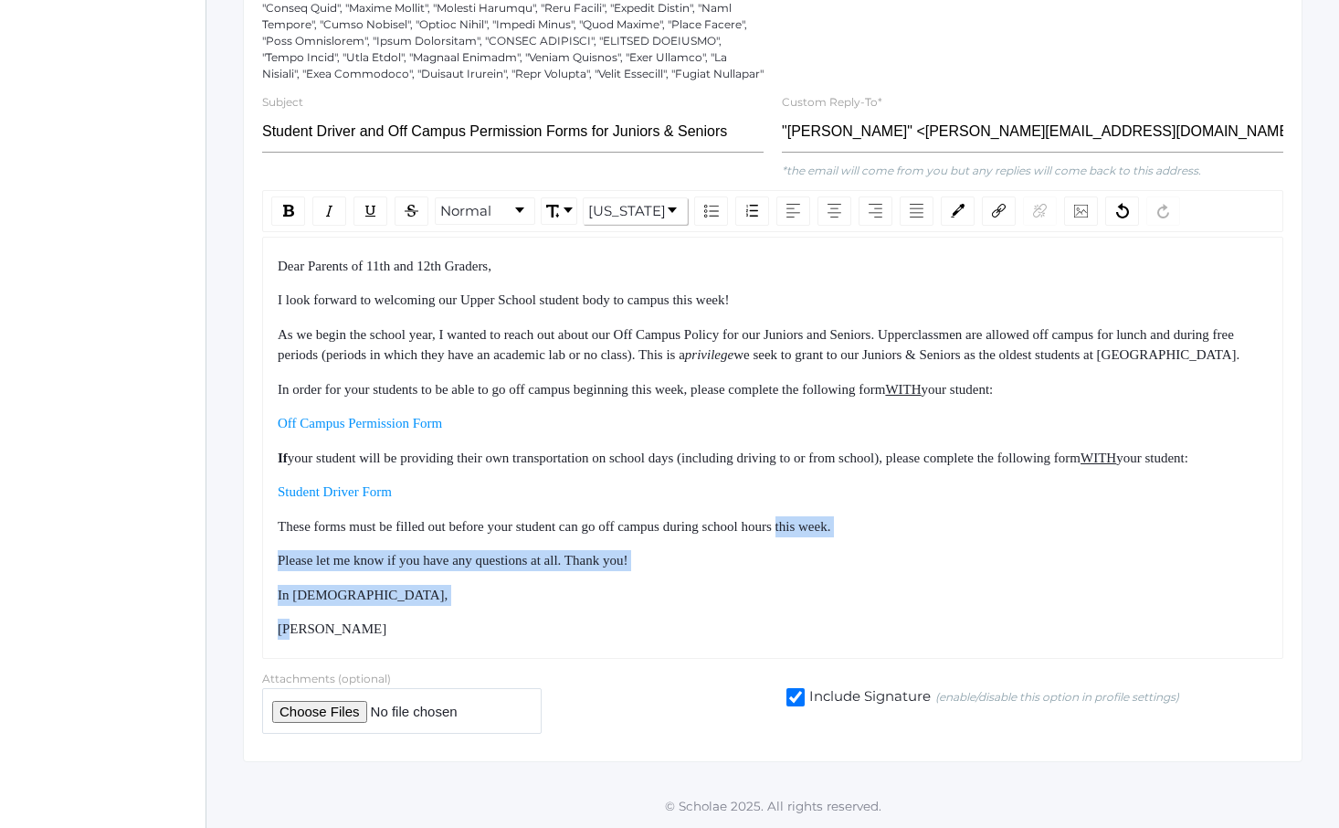
click at [826, 490] on div "Dear Parents of 11th and 12th Graders, I look forward to welcoming our Upper Sc…" at bounding box center [773, 448] width 991 height 384
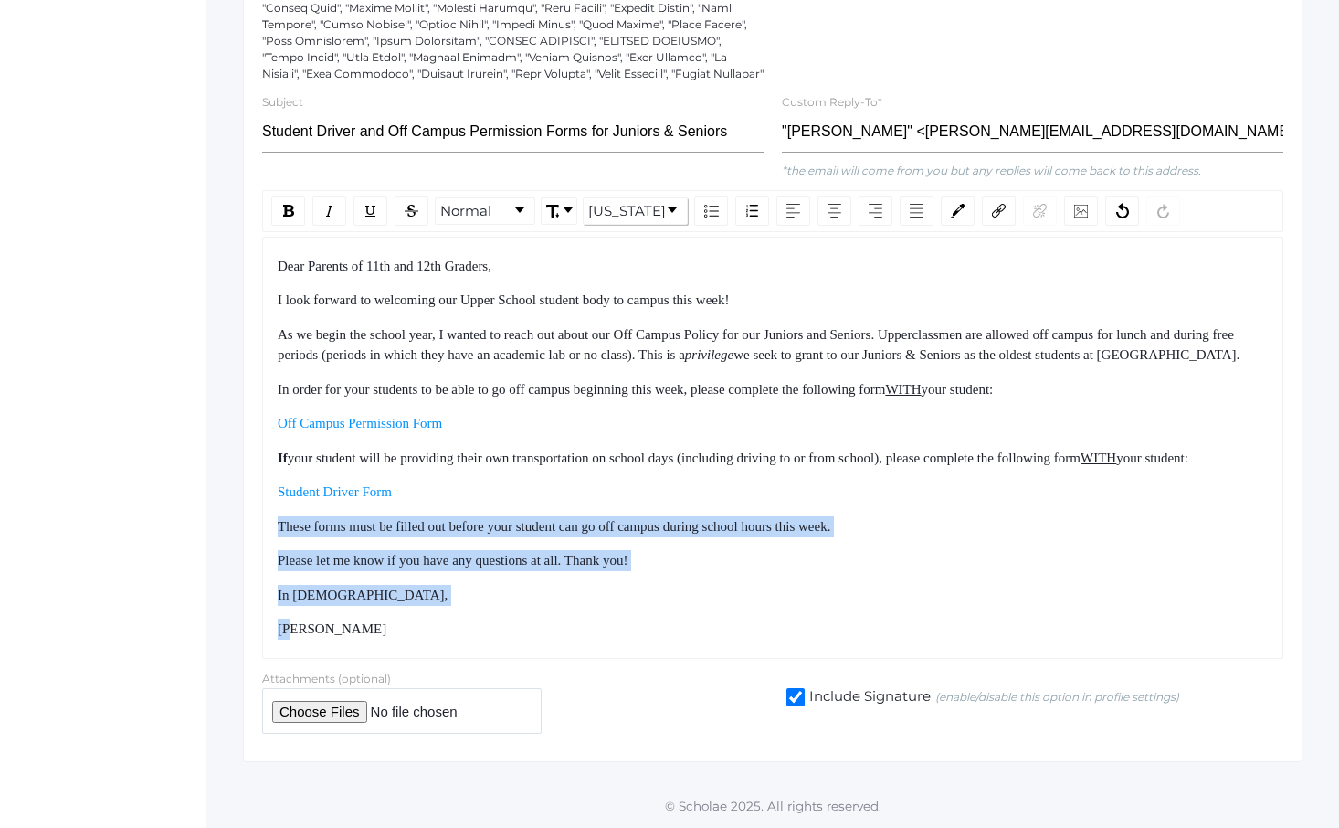
click at [824, 483] on div "Student Driver Form" at bounding box center [773, 491] width 991 height 21
click at [870, 634] on div "Dear Parents of 11th and 12th Graders, I look forward to welcoming our Upper Sc…" at bounding box center [773, 448] width 991 height 384
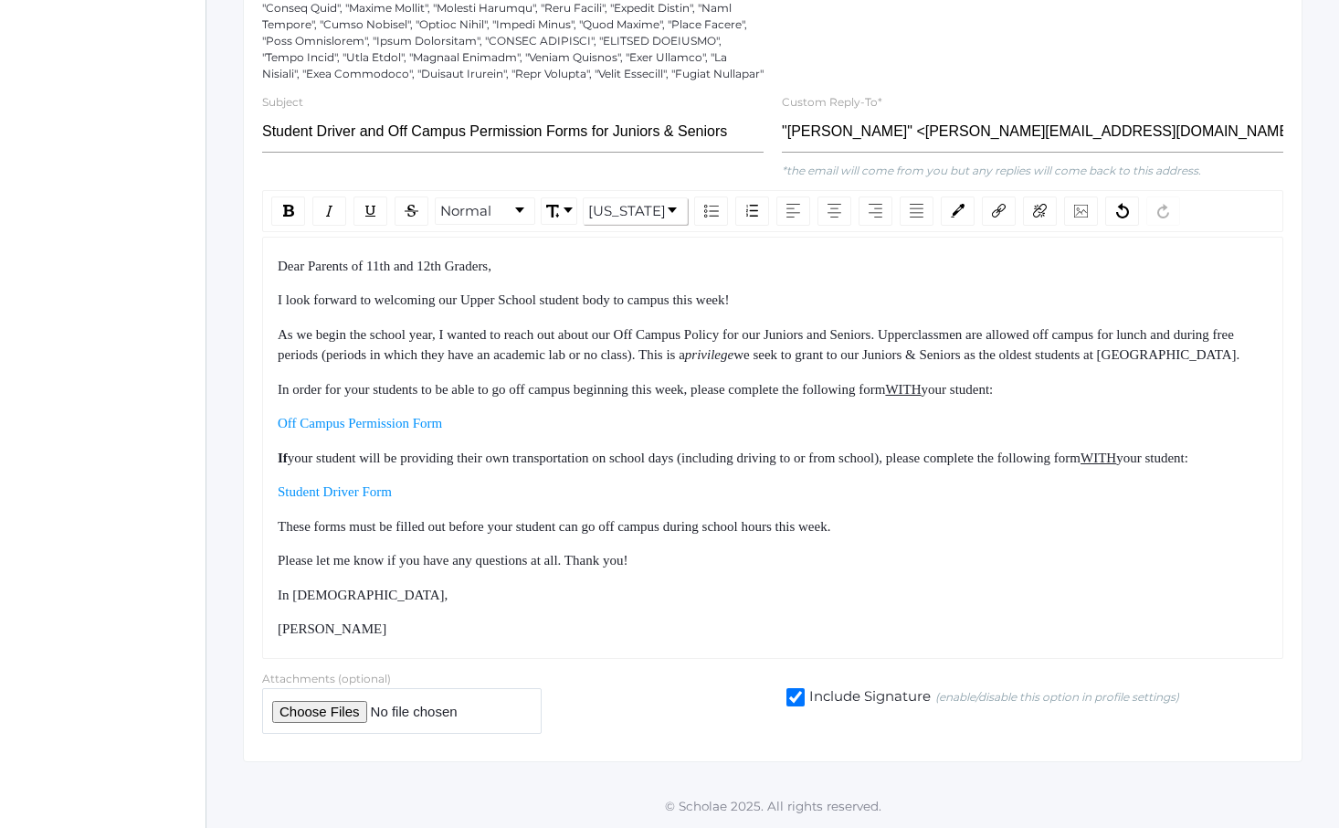
click at [872, 643] on div "Dear Parents of 11th and 12th Graders, I look forward to welcoming our Upper Sc…" at bounding box center [772, 448] width 1021 height 422
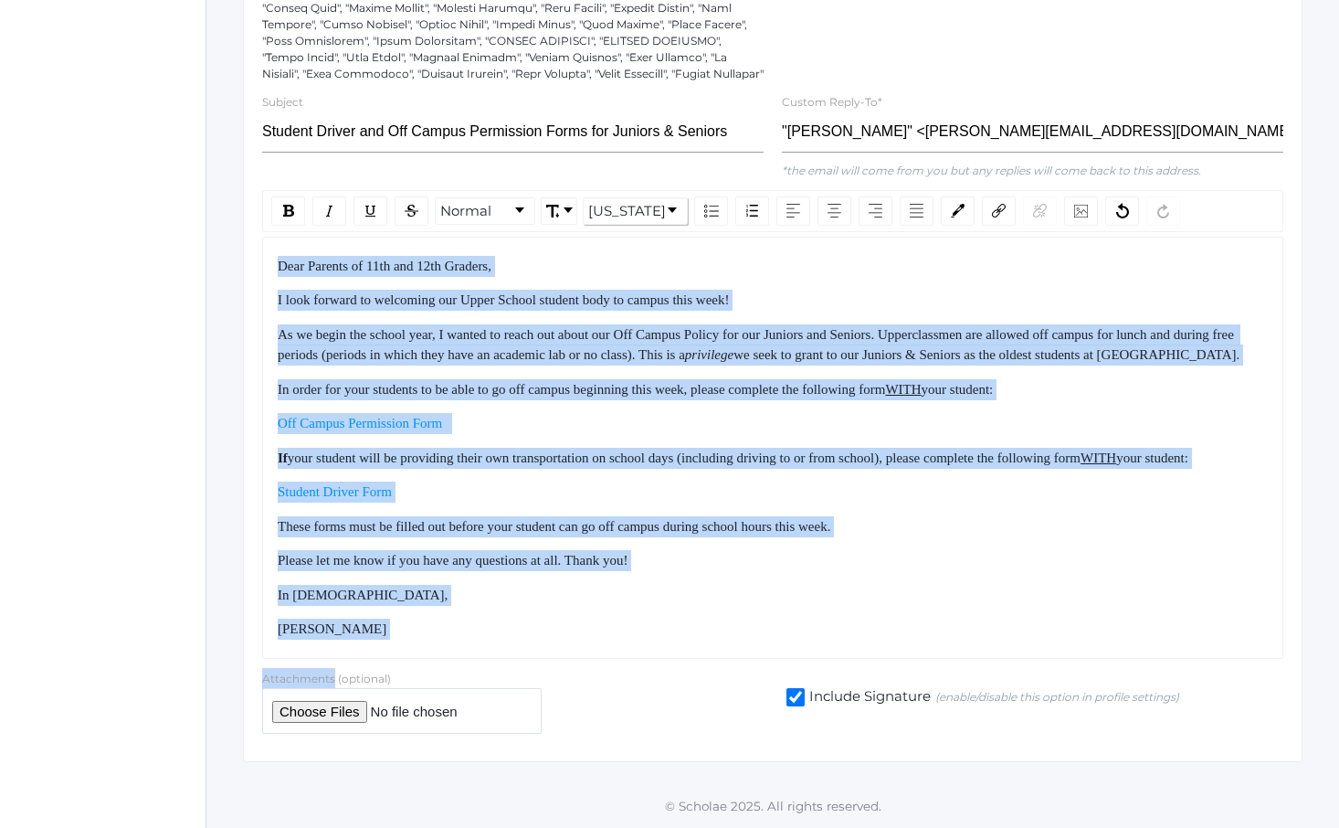
click at [817, 519] on div "Dear Parents of 11th and 12th Graders, I look forward to welcoming our Upper Sc…" at bounding box center [772, 448] width 1021 height 422
click at [817, 519] on span "These forms must be filled out before your student can go off campus during sch…" at bounding box center [554, 526] width 553 height 15
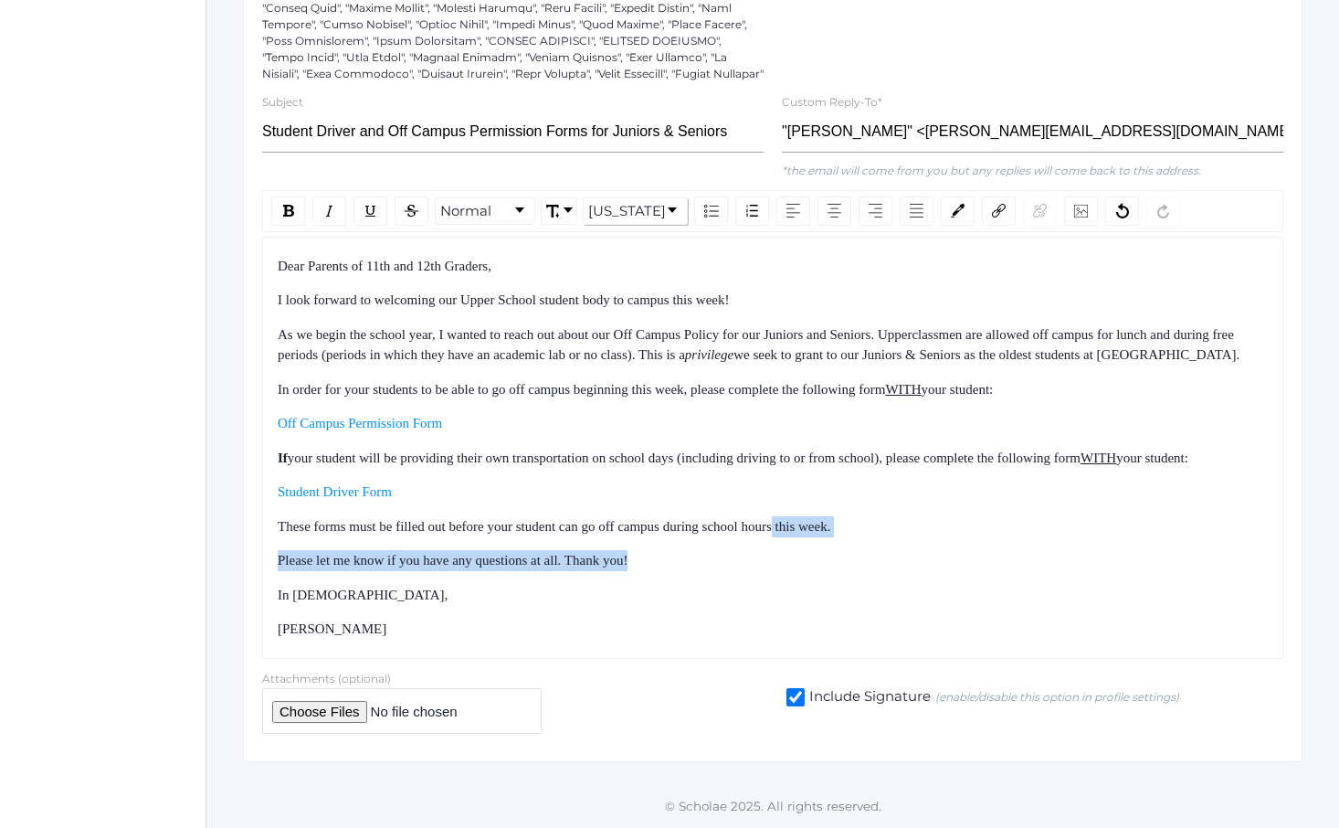
click at [834, 586] on div "Dear Parents of 11th and 12th Graders, I look forward to welcoming our Upper Sc…" at bounding box center [773, 448] width 991 height 384
click at [839, 597] on div "In [DEMOGRAPHIC_DATA]," at bounding box center [773, 595] width 991 height 21
click at [787, 502] on div "Dear Parents of 11th and 12th Graders, I look forward to welcoming our Upper Sc…" at bounding box center [773, 448] width 991 height 384
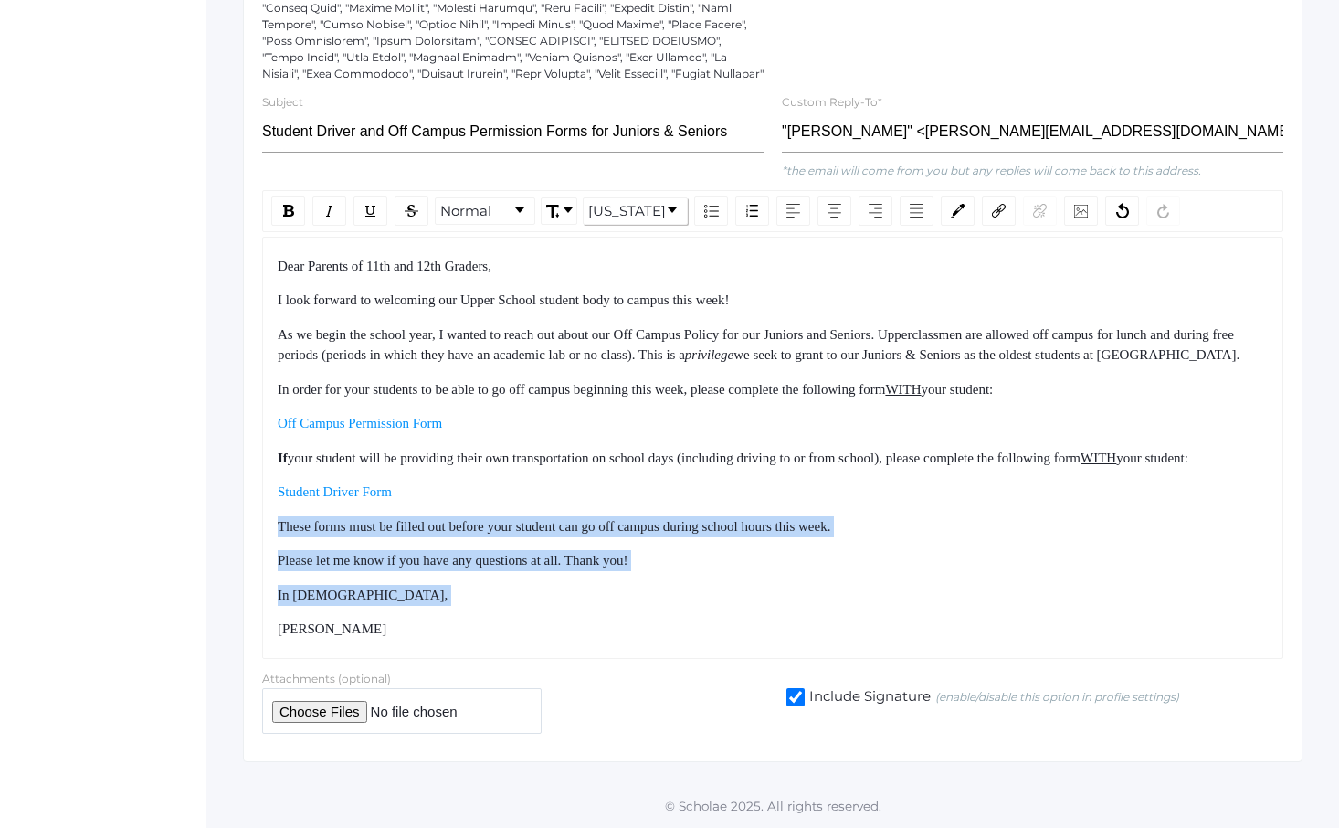
click at [785, 499] on div "Student Driver Form" at bounding box center [773, 491] width 991 height 21
click at [816, 615] on div "Dear Parents of 11th and 12th Graders, I look forward to welcoming our Upper Sc…" at bounding box center [773, 448] width 991 height 384
click at [817, 618] on div "[PERSON_NAME]" at bounding box center [773, 628] width 991 height 21
click at [756, 502] on div "Dear Parents of 11th and 12th Graders, I look forward to welcoming our Upper Sc…" at bounding box center [773, 448] width 991 height 384
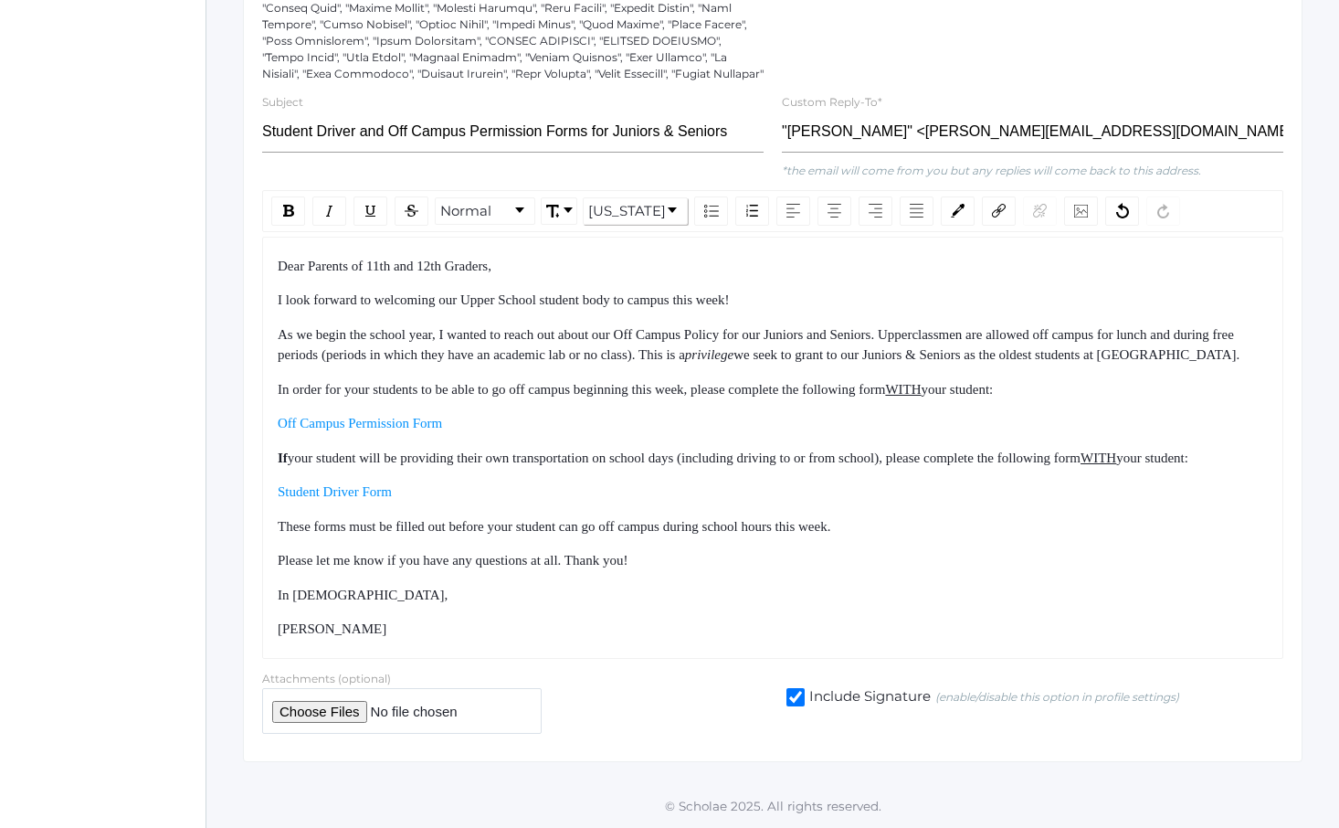
click at [756, 500] on div "Student Driver Form" at bounding box center [773, 491] width 991 height 21
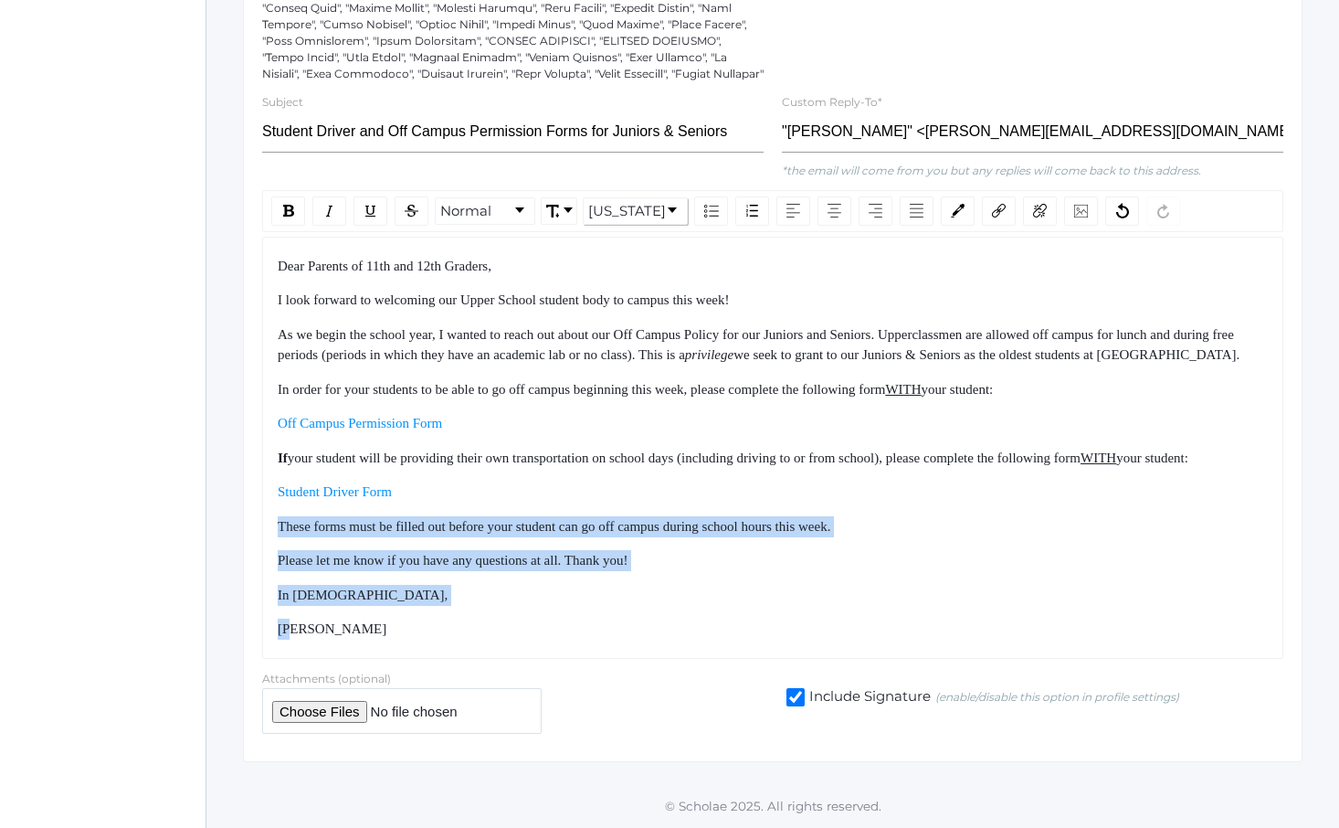
click at [803, 631] on div "Dear Parents of 11th and 12th Graders, I look forward to welcoming our Upper Sc…" at bounding box center [773, 448] width 991 height 384
click at [806, 635] on div "[PERSON_NAME]" at bounding box center [773, 628] width 991 height 21
click at [750, 490] on div "Dear Parents of 11th and 12th Graders, I look forward to welcoming our Upper Sc…" at bounding box center [773, 448] width 991 height 384
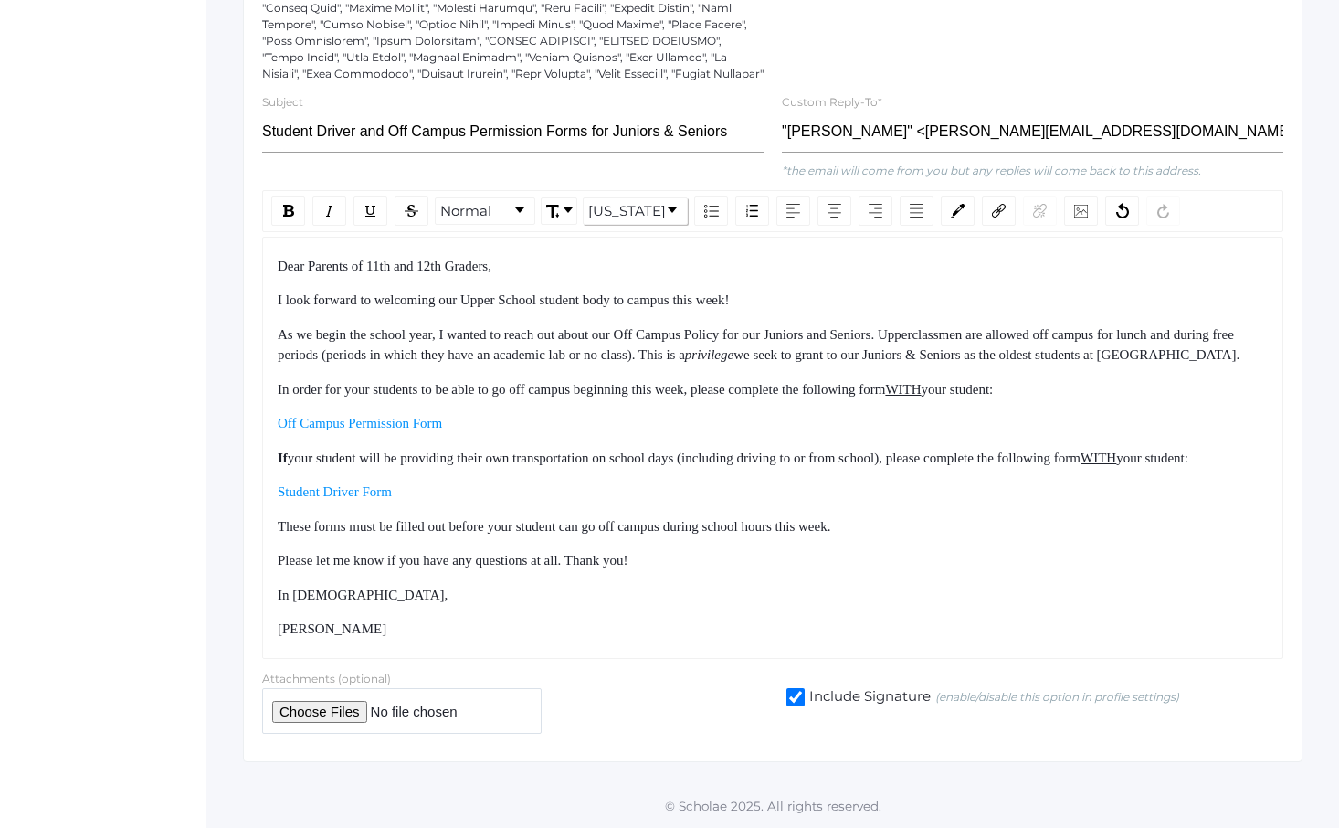
click at [748, 481] on div "Dear Parents of 11th and 12th Graders, I look forward to welcoming our Upper Sc…" at bounding box center [773, 448] width 991 height 384
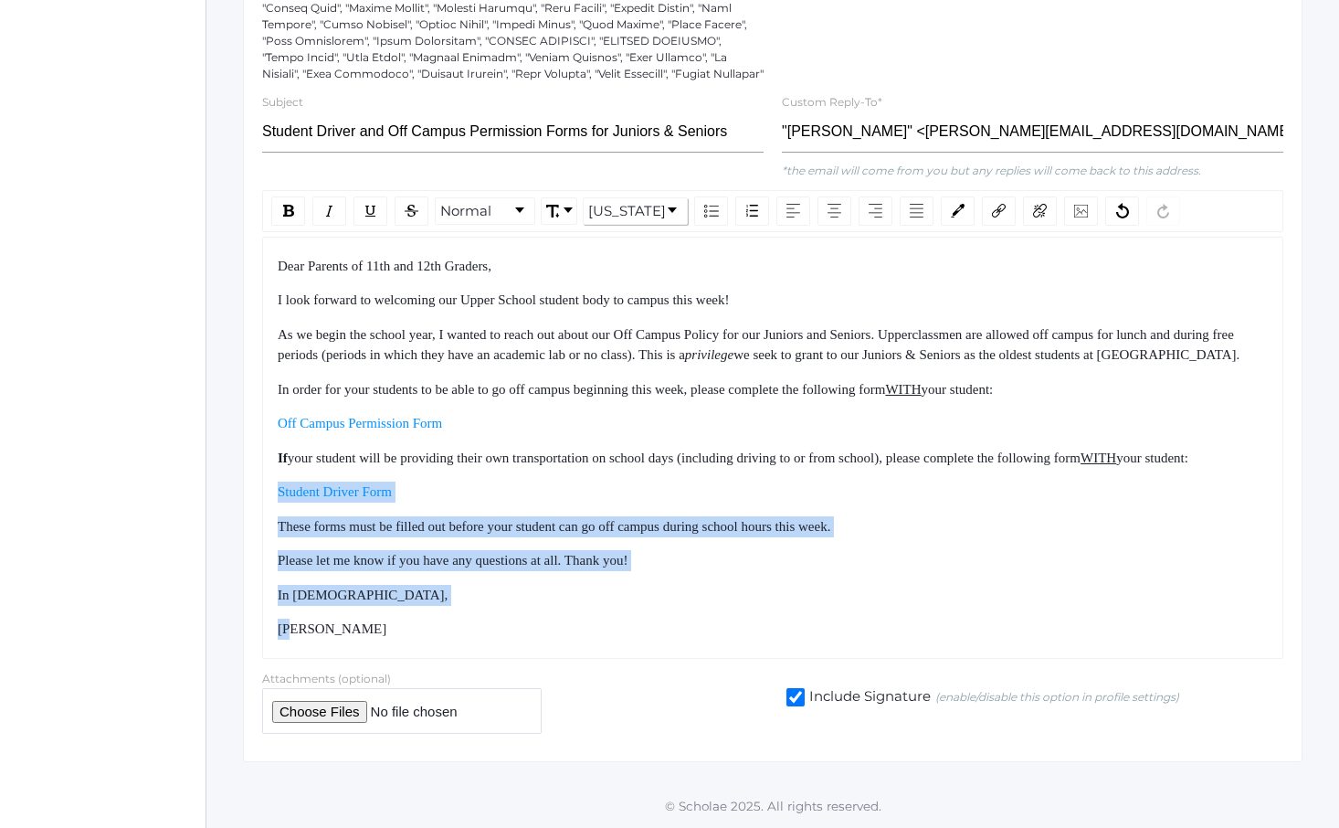
click at [793, 622] on div "Dear Parents of 11th and 12th Graders, I look forward to welcoming our Upper Sc…" at bounding box center [773, 448] width 991 height 384
click at [794, 624] on div "[PERSON_NAME]" at bounding box center [773, 628] width 991 height 21
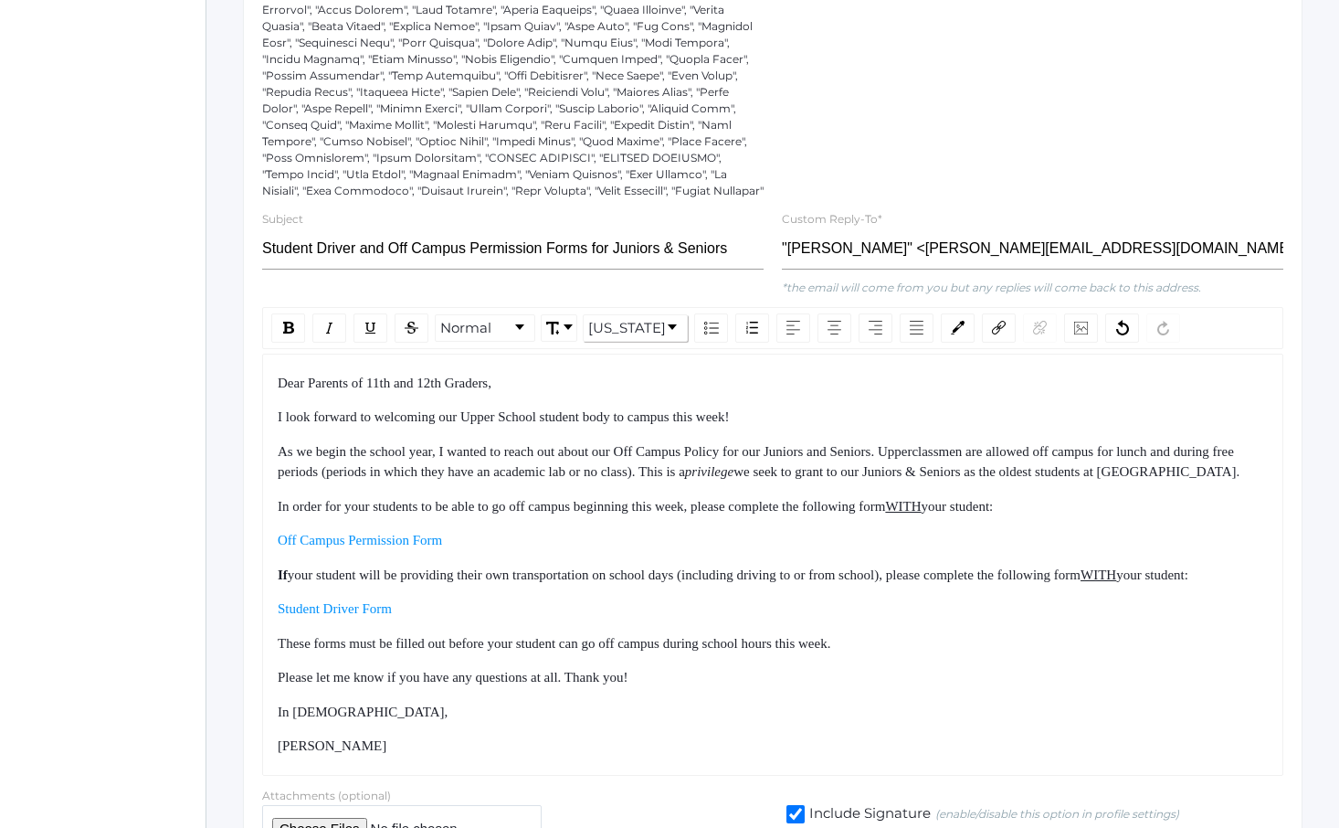
scroll to position [180, 0]
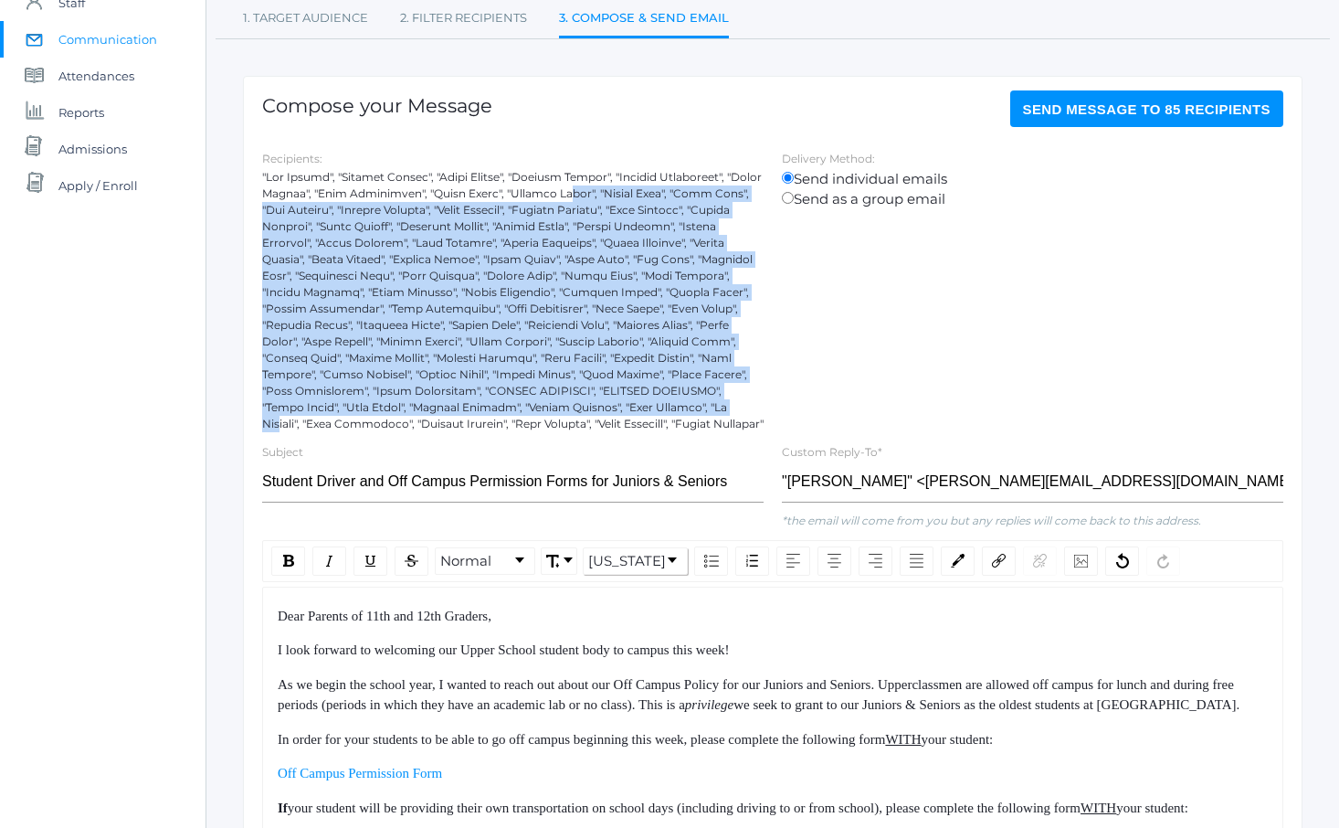
click at [691, 403] on div at bounding box center [513, 300] width 502 height 263
click at [692, 404] on div at bounding box center [513, 300] width 502 height 263
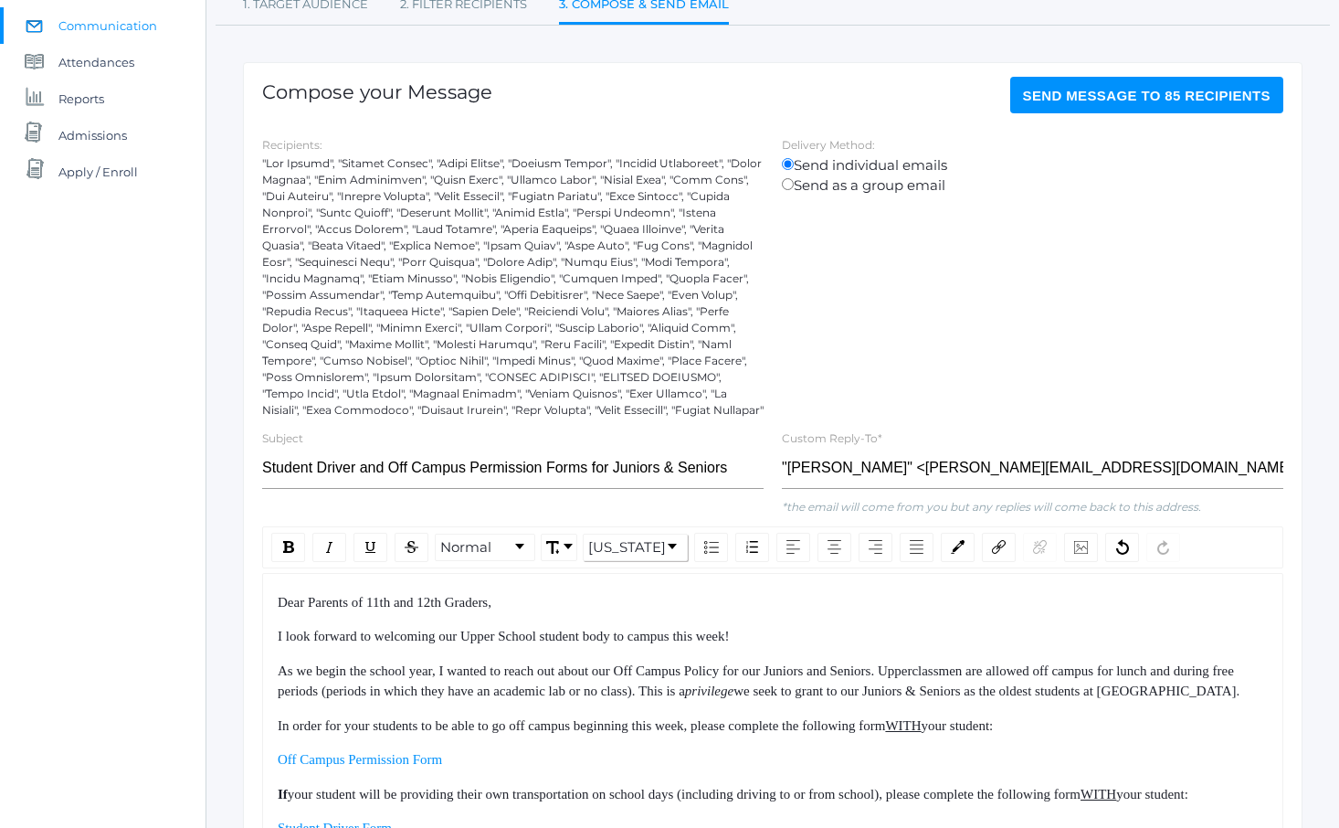
scroll to position [151, 0]
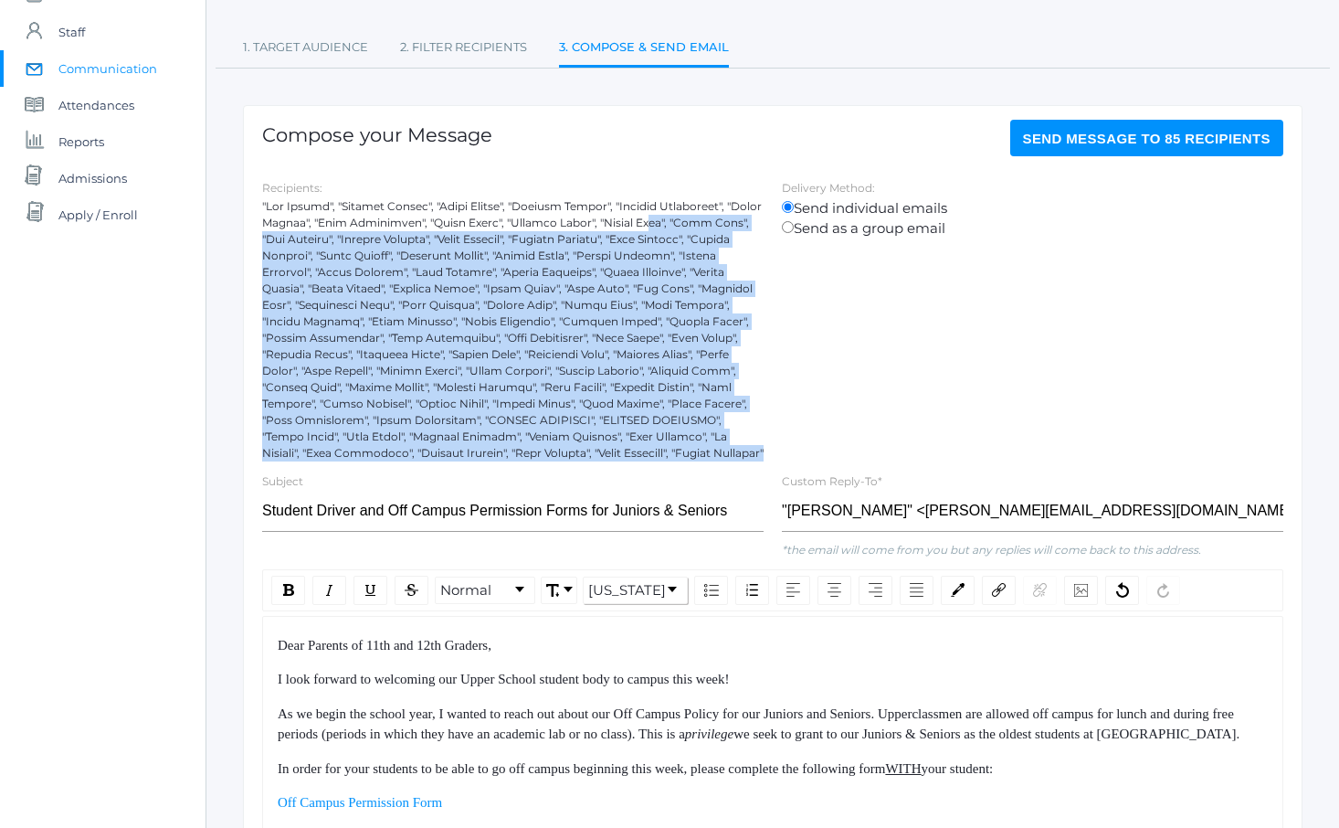
click at [726, 455] on div at bounding box center [513, 329] width 502 height 263
click at [728, 457] on div at bounding box center [513, 329] width 502 height 263
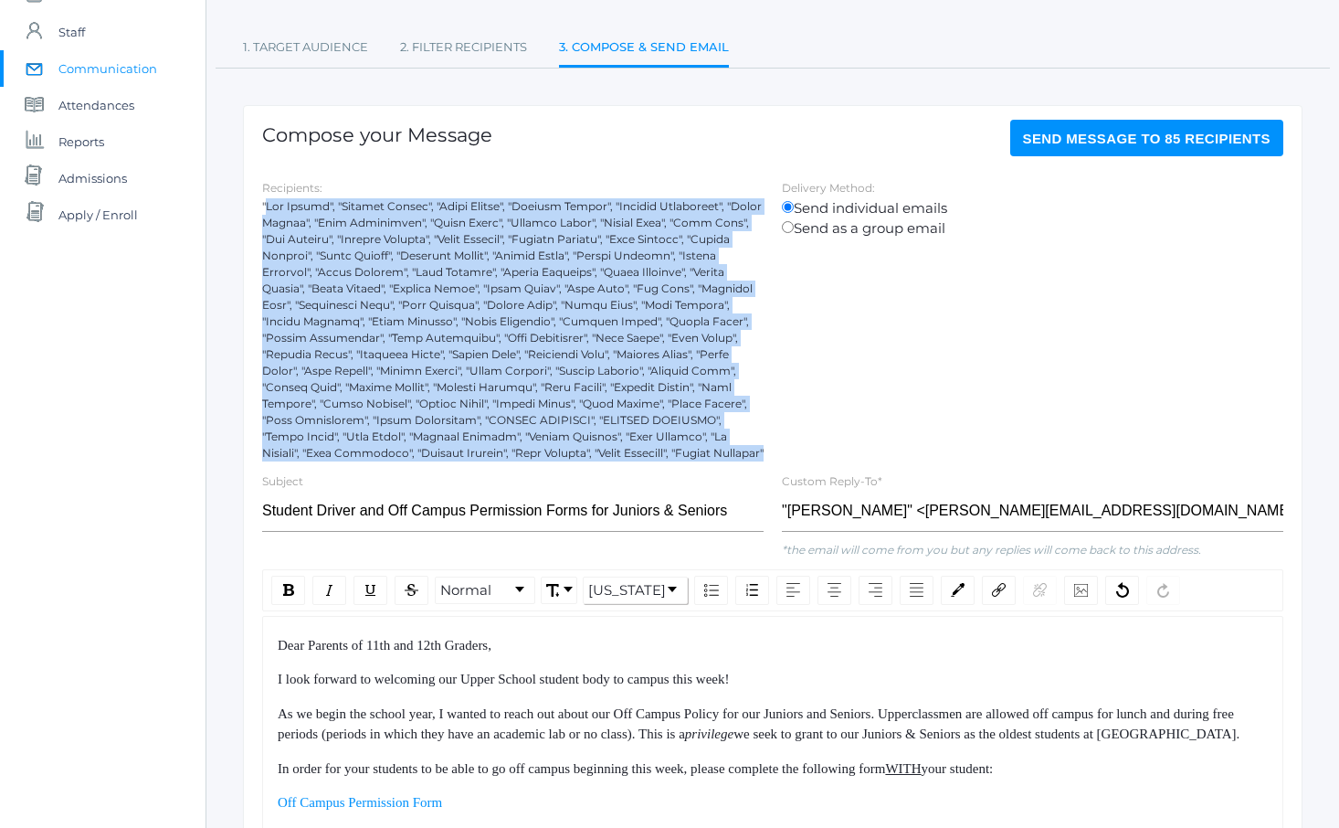
click at [271, 208] on div at bounding box center [513, 329] width 502 height 263
click at [271, 206] on div at bounding box center [513, 329] width 502 height 263
click at [667, 445] on div at bounding box center [513, 329] width 502 height 263
click at [667, 446] on div at bounding box center [513, 329] width 502 height 263
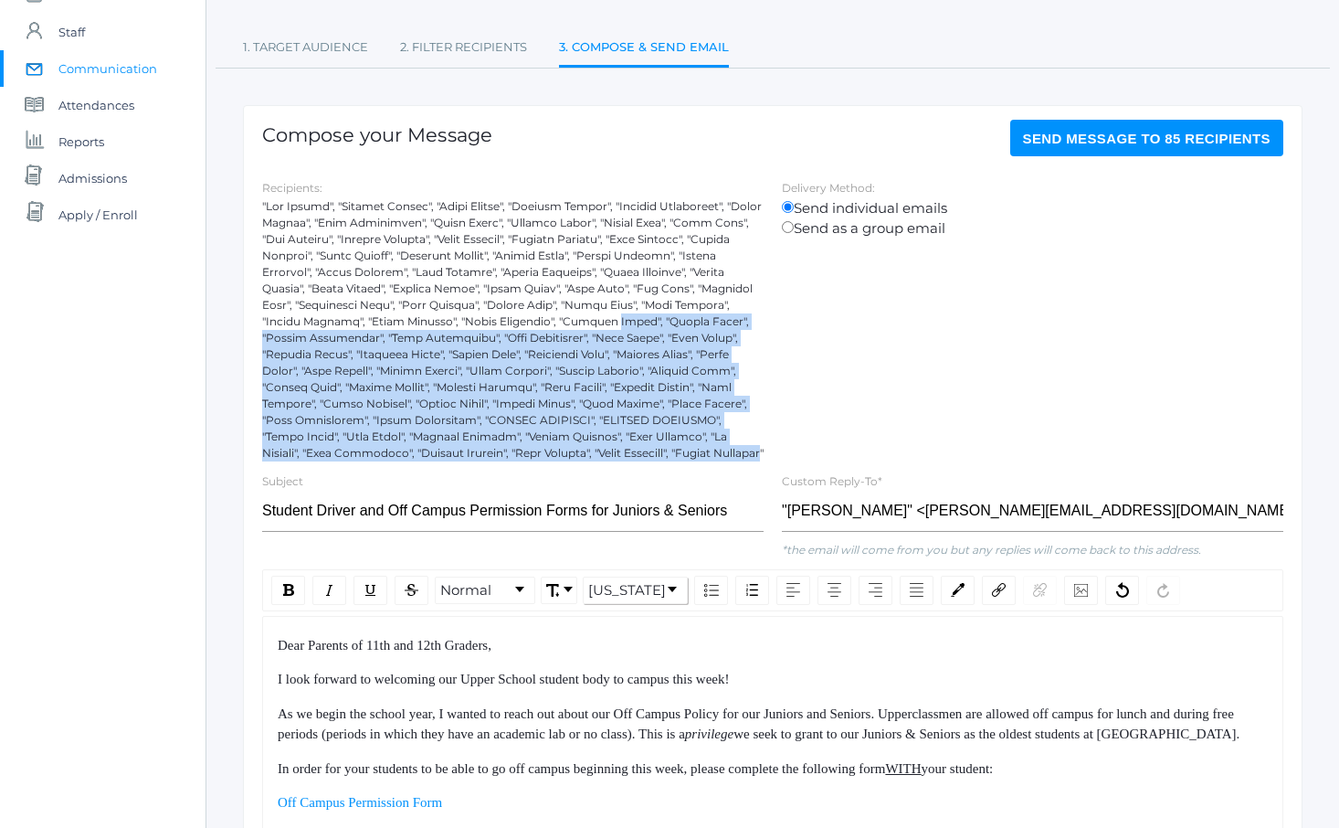
click at [615, 275] on div at bounding box center [513, 329] width 502 height 263
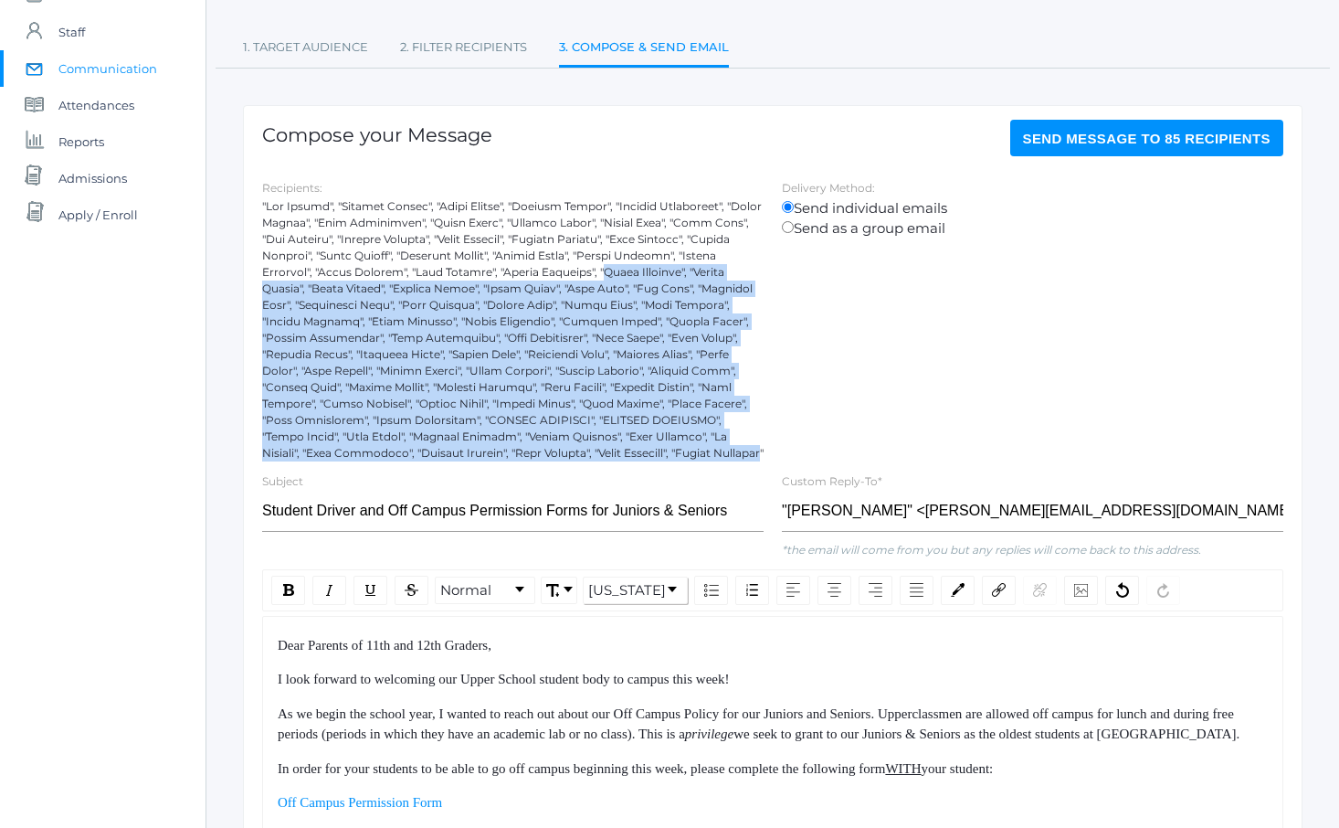
click at [614, 272] on div at bounding box center [513, 329] width 502 height 263
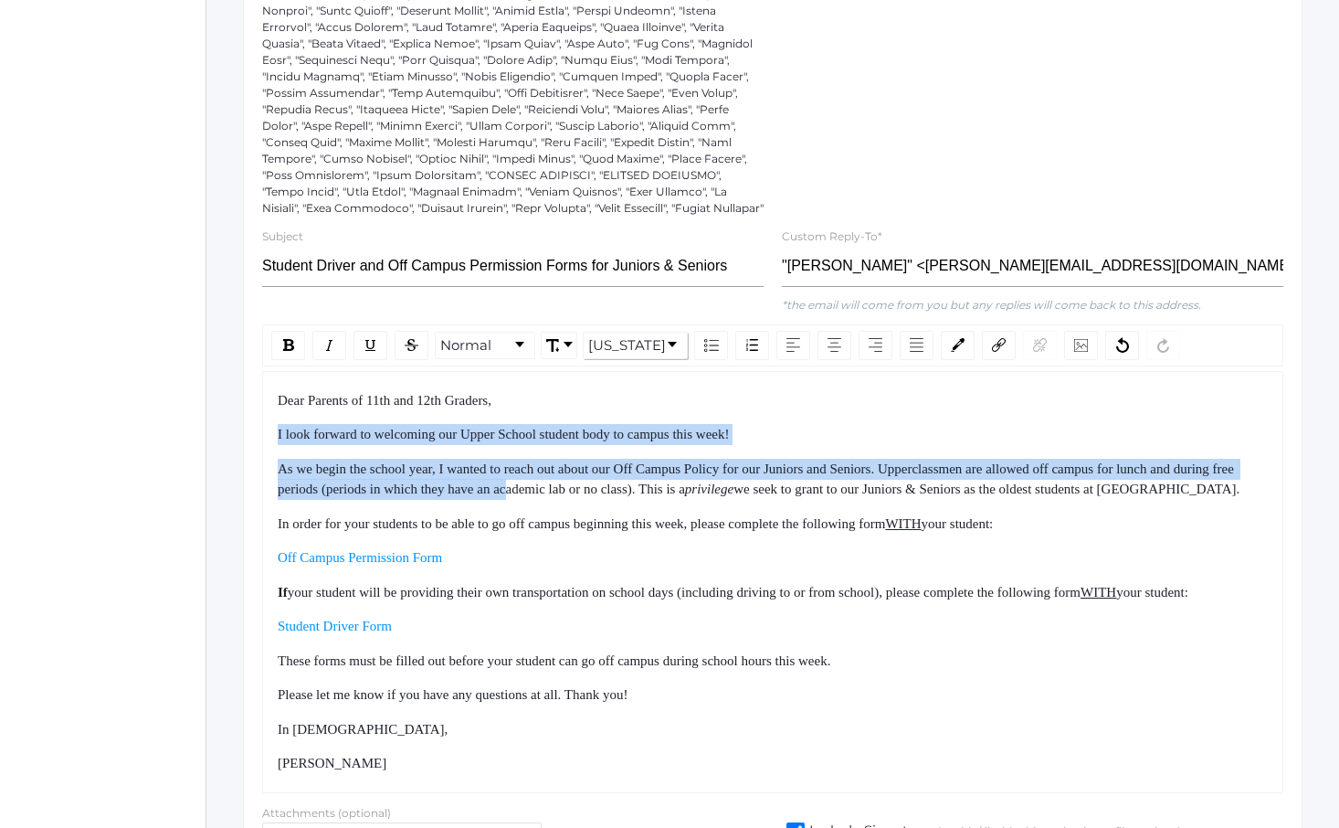
click at [633, 591] on div "Dear Parents of 11th and 12th Graders, I look forward to welcoming our Upper Sc…" at bounding box center [773, 582] width 991 height 384
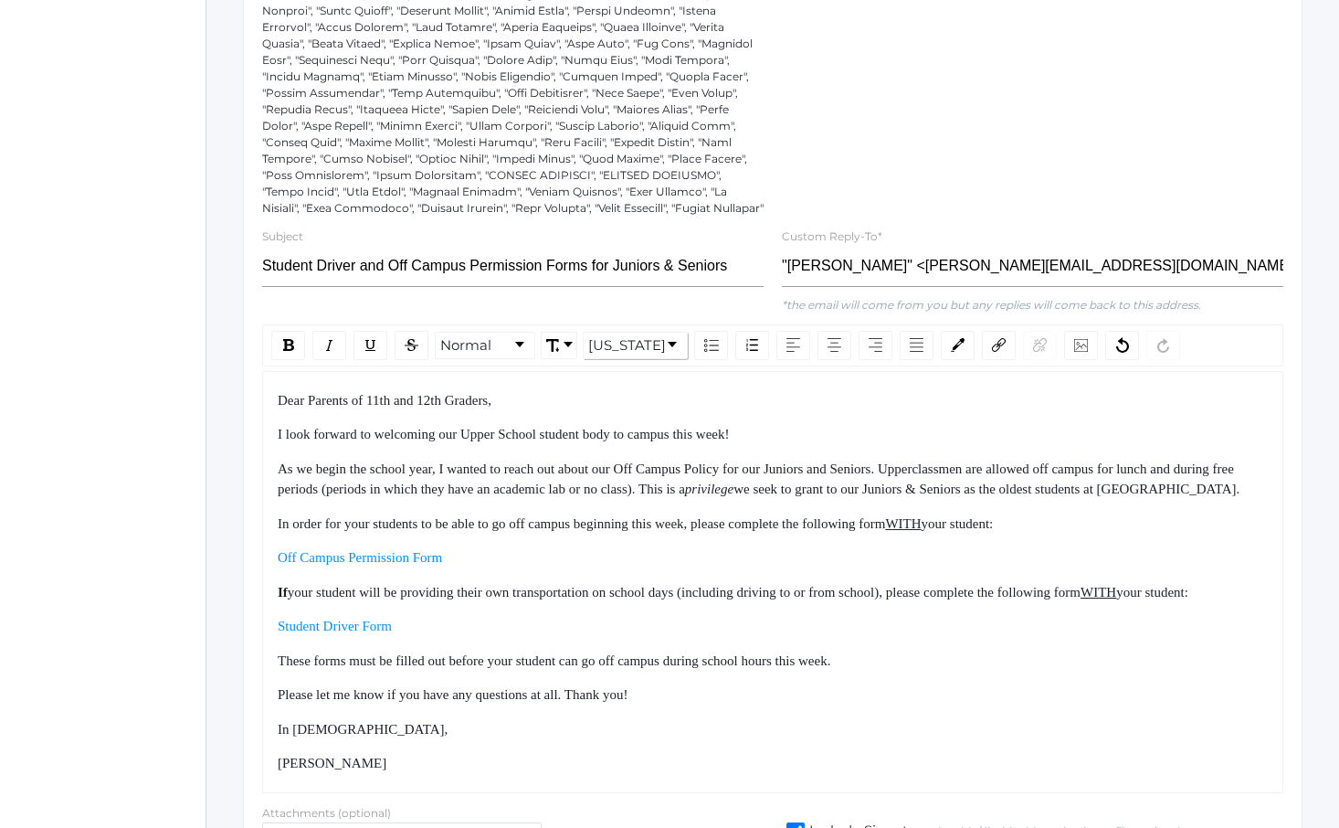
click at [639, 599] on span "your student will be providing their own transportation on school days (includi…" at bounding box center [684, 592] width 793 height 15
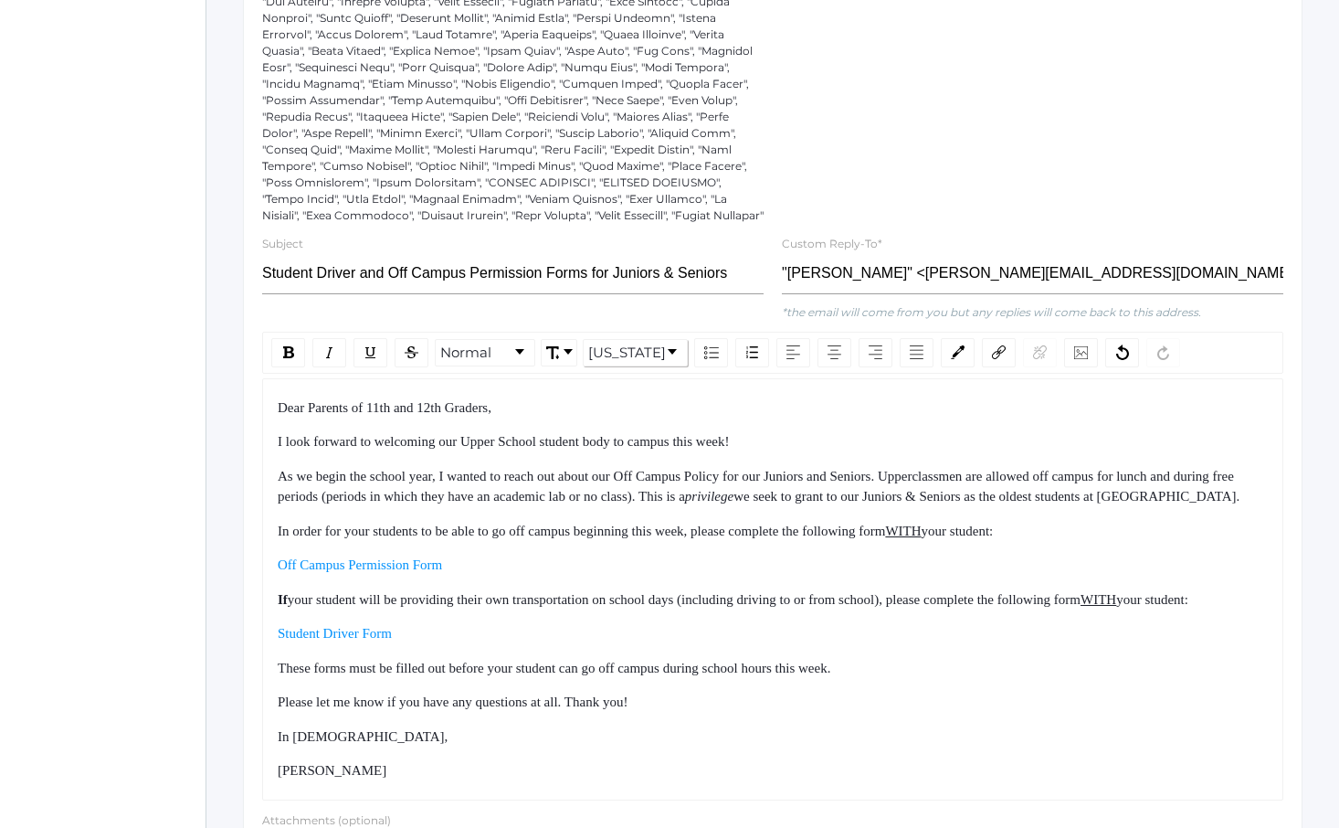
scroll to position [571, 0]
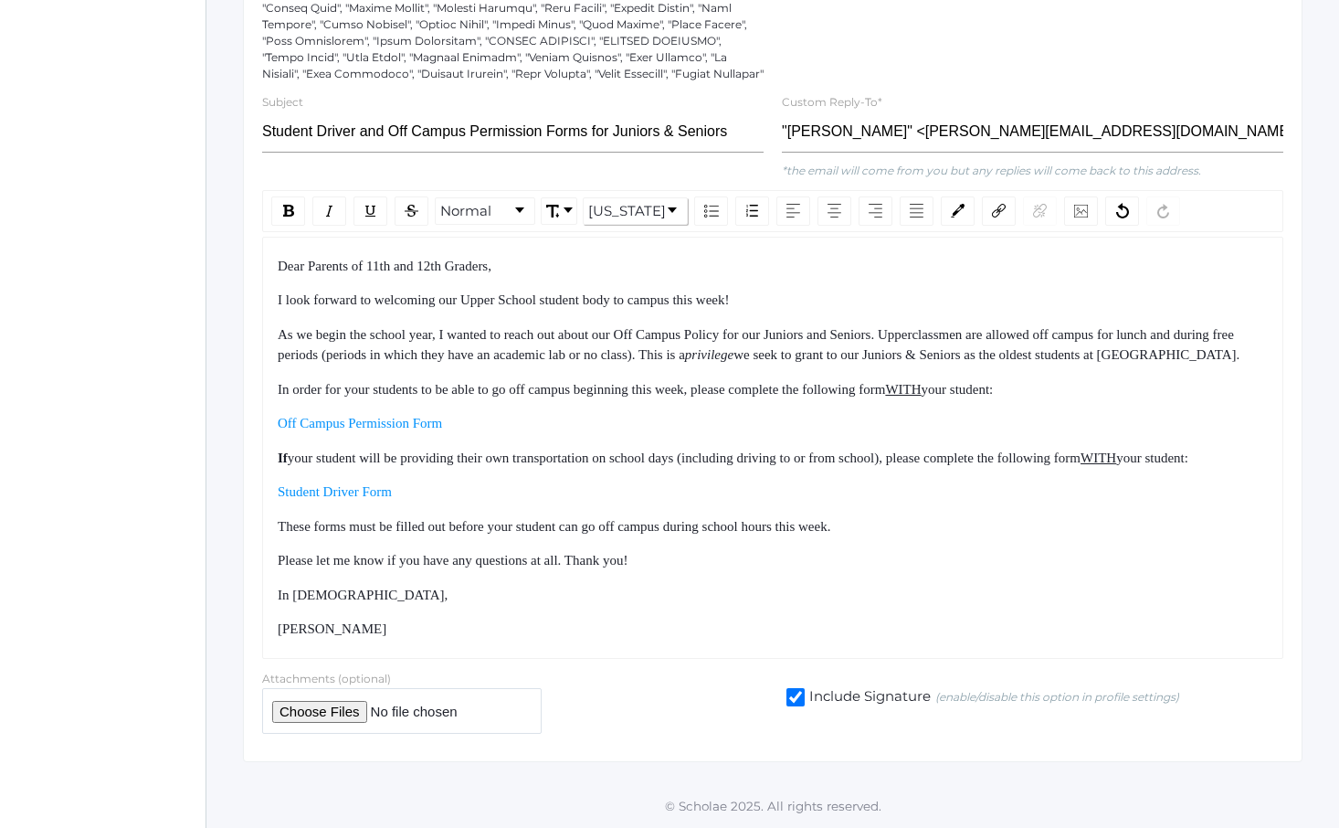
click at [663, 627] on div "Dear Parents of 11th and 12th Graders, I look forward to welcoming our Upper Sc…" at bounding box center [773, 448] width 991 height 384
click at [663, 627] on div "[PERSON_NAME]" at bounding box center [773, 628] width 991 height 21
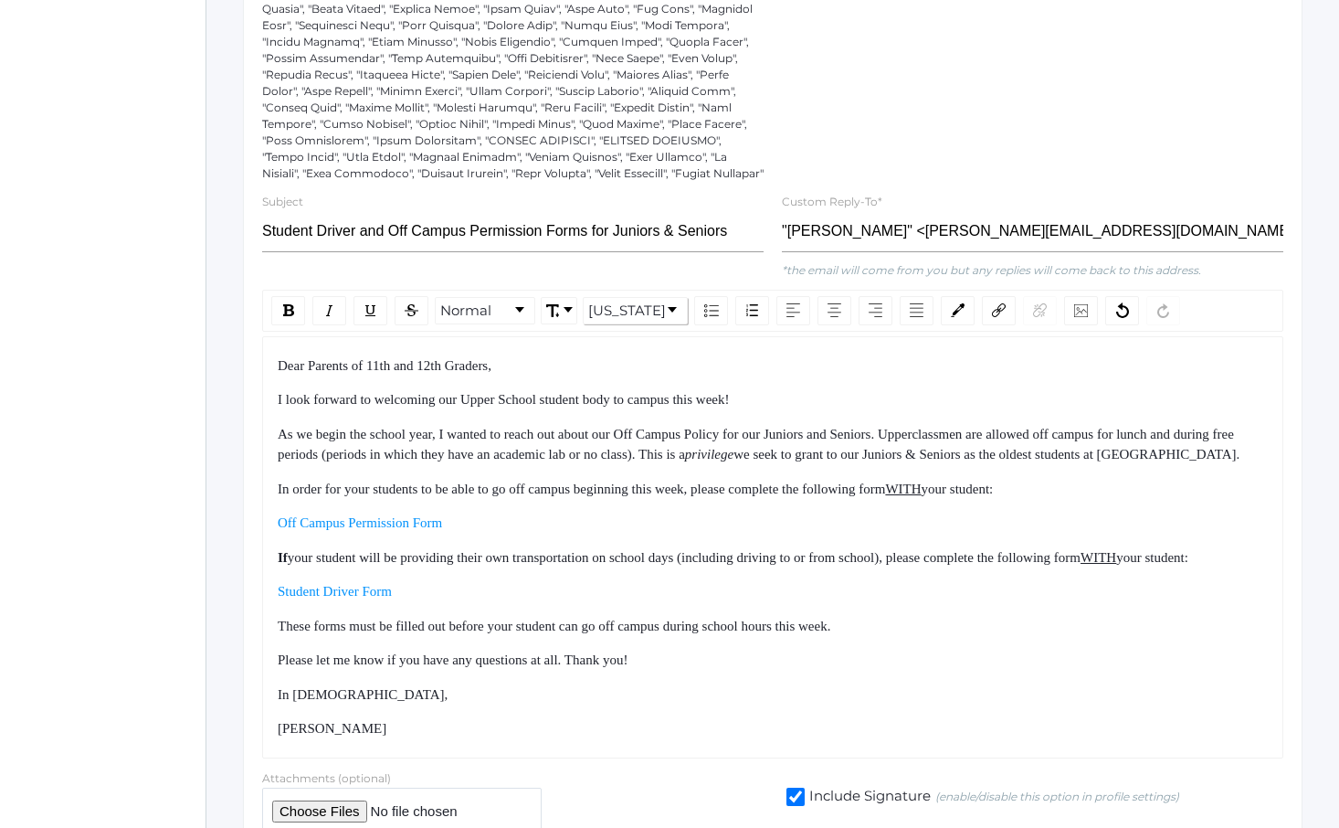
scroll to position [452, 0]
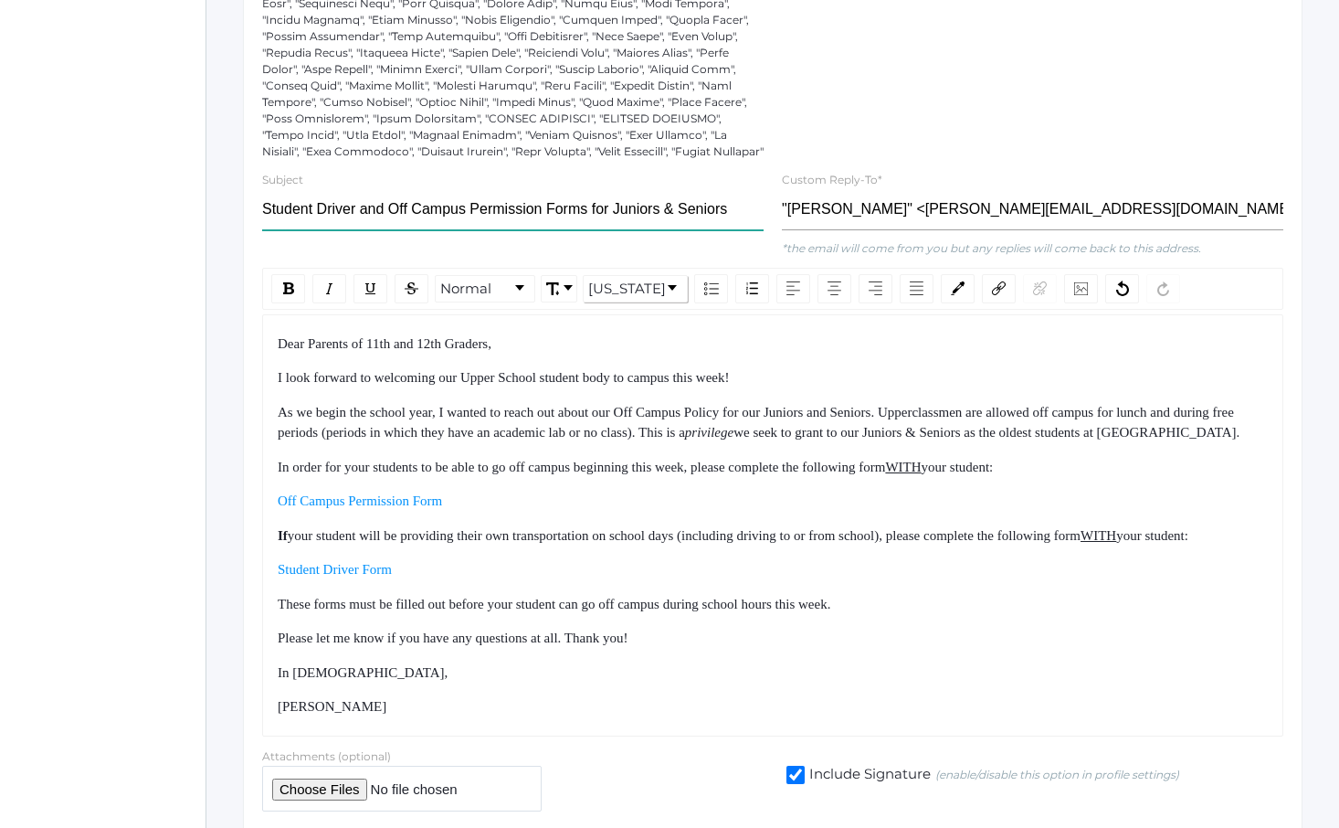
click at [571, 212] on input "Student Driver and Off Campus Permission Forms for Juniors & Seniors" at bounding box center [513, 209] width 502 height 41
click at [614, 414] on span "As we begin the school year, I wanted to reach out about our Off Campus Policy …" at bounding box center [758, 423] width 960 height 36
click at [539, 202] on input "Student Driver and Off Campus Permission Forms for Juniors & Seniors" at bounding box center [513, 209] width 502 height 41
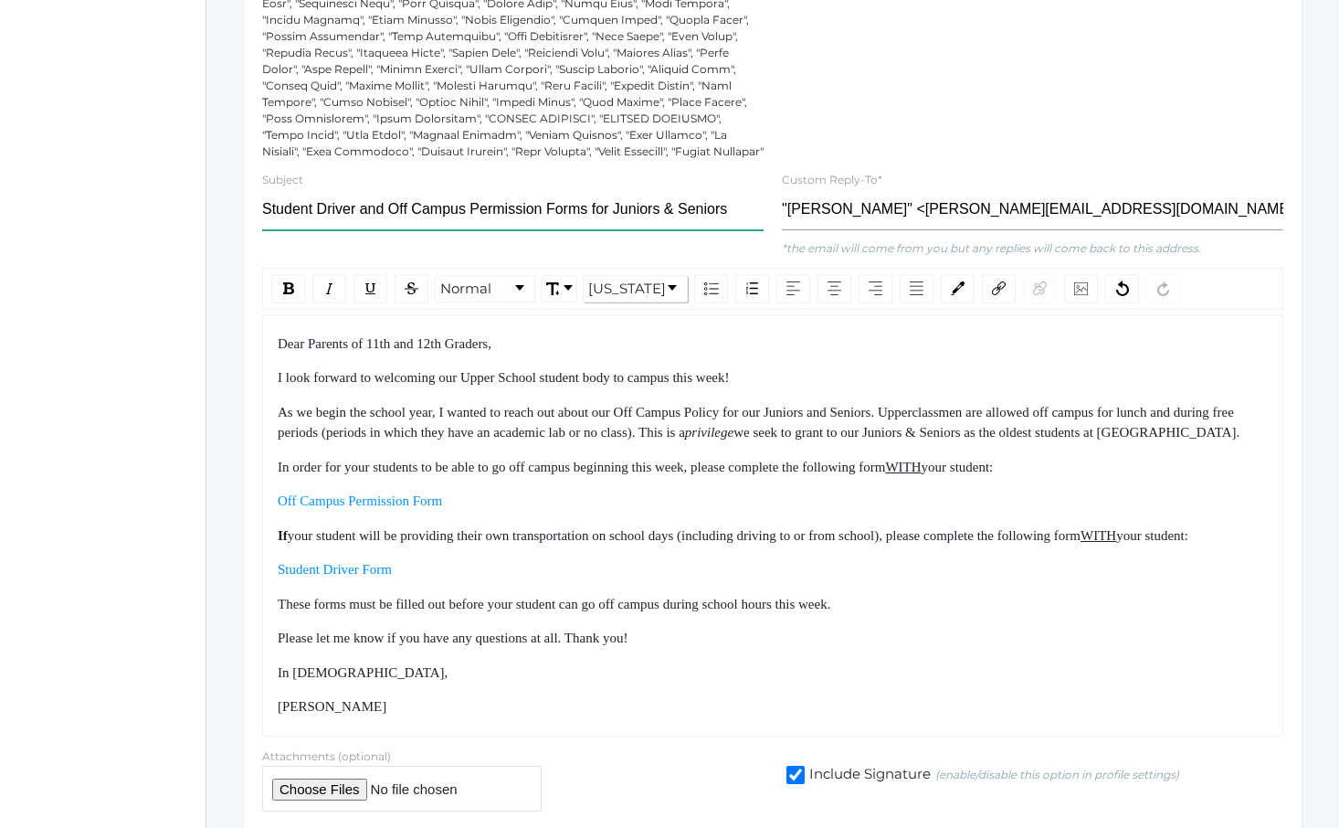
click at [721, 201] on input "Student Driver and Off Campus Permission Forms for Juniors & Seniors" at bounding box center [513, 209] width 502 height 41
click at [710, 213] on input "Student Driver and Off Campus Permission Forms for Juniors & Seniors" at bounding box center [513, 209] width 502 height 41
click at [305, 218] on input "Student Driver and Off Campus Permission Forms for Juniors & Seniors" at bounding box center [513, 209] width 502 height 41
click at [373, 405] on span "As we begin the school year, I wanted to reach out about our Off Campus Policy …" at bounding box center [758, 423] width 960 height 36
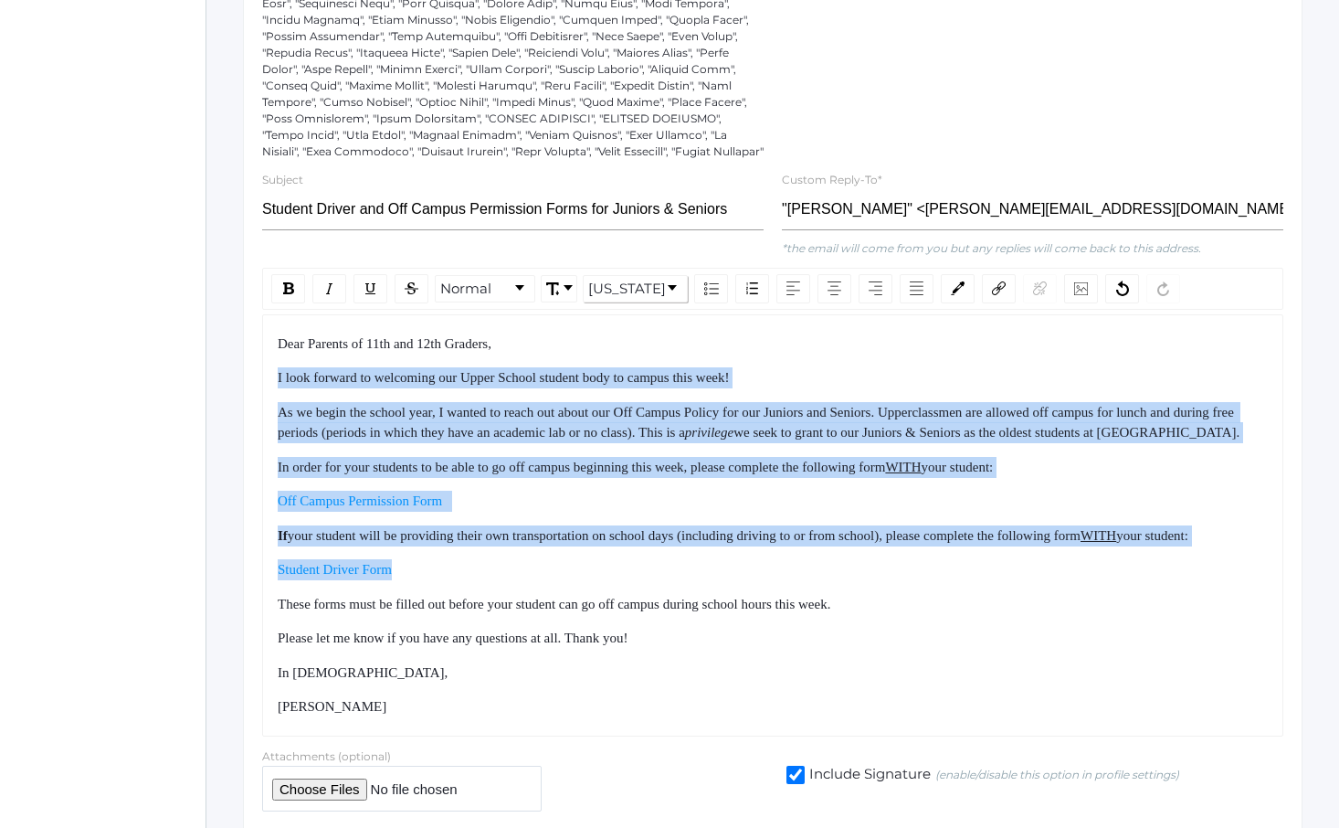
click at [636, 649] on div "Dear Parents of 11th and 12th Graders, I look forward to welcoming our Upper Sc…" at bounding box center [773, 525] width 991 height 384
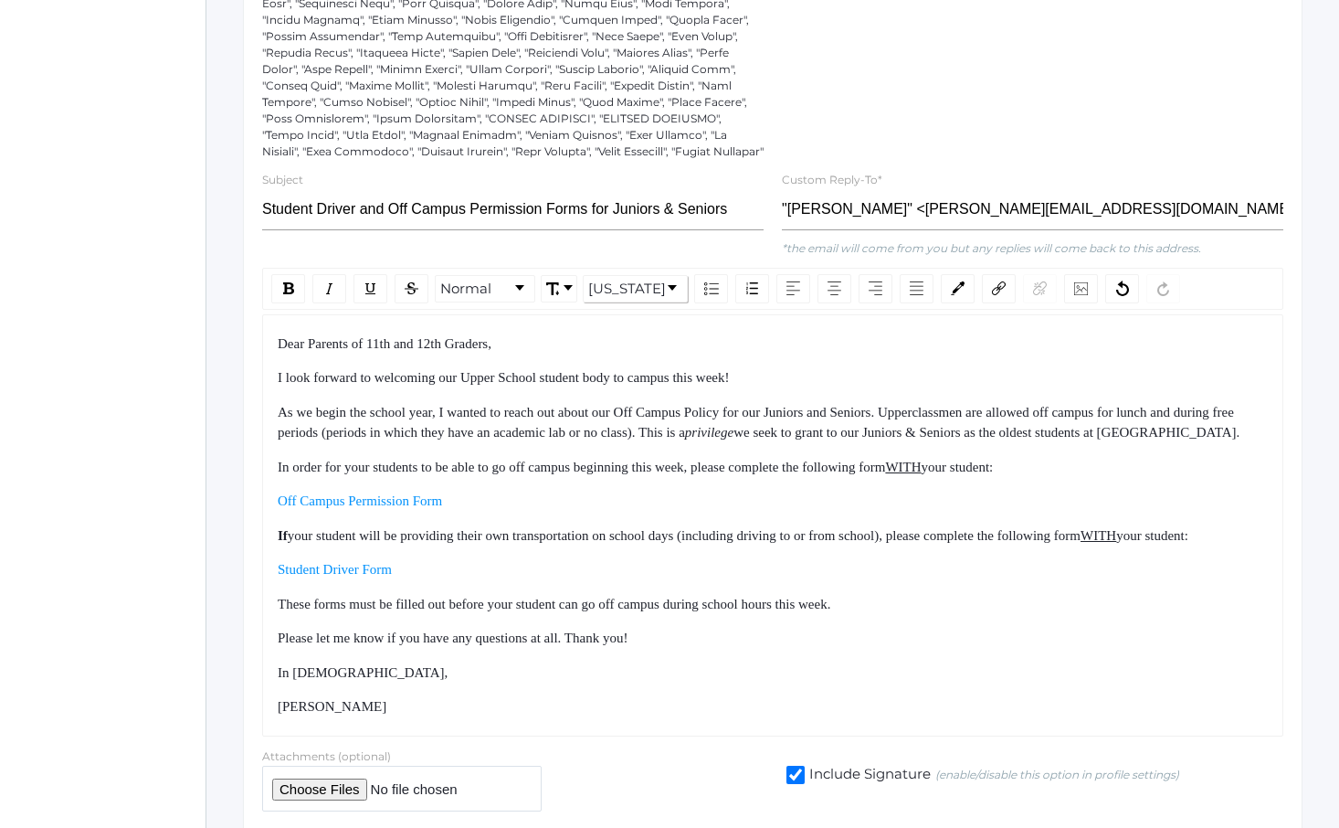
click at [642, 615] on div "These forms must be filled out before your student can go off campus during sch…" at bounding box center [773, 604] width 991 height 21
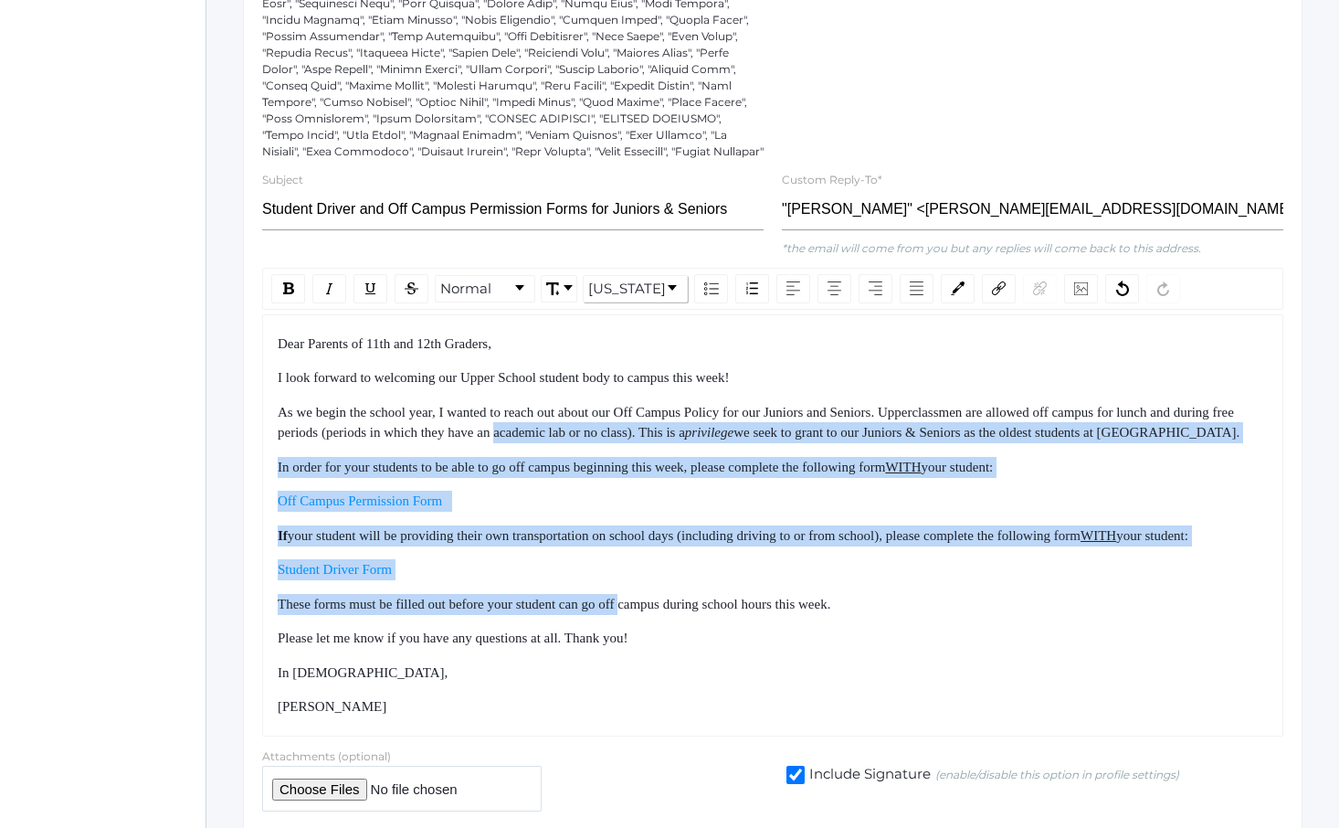
click at [584, 400] on div "Dear Parents of 11th and 12th Graders, I look forward to welcoming our Upper Sc…" at bounding box center [773, 525] width 991 height 384
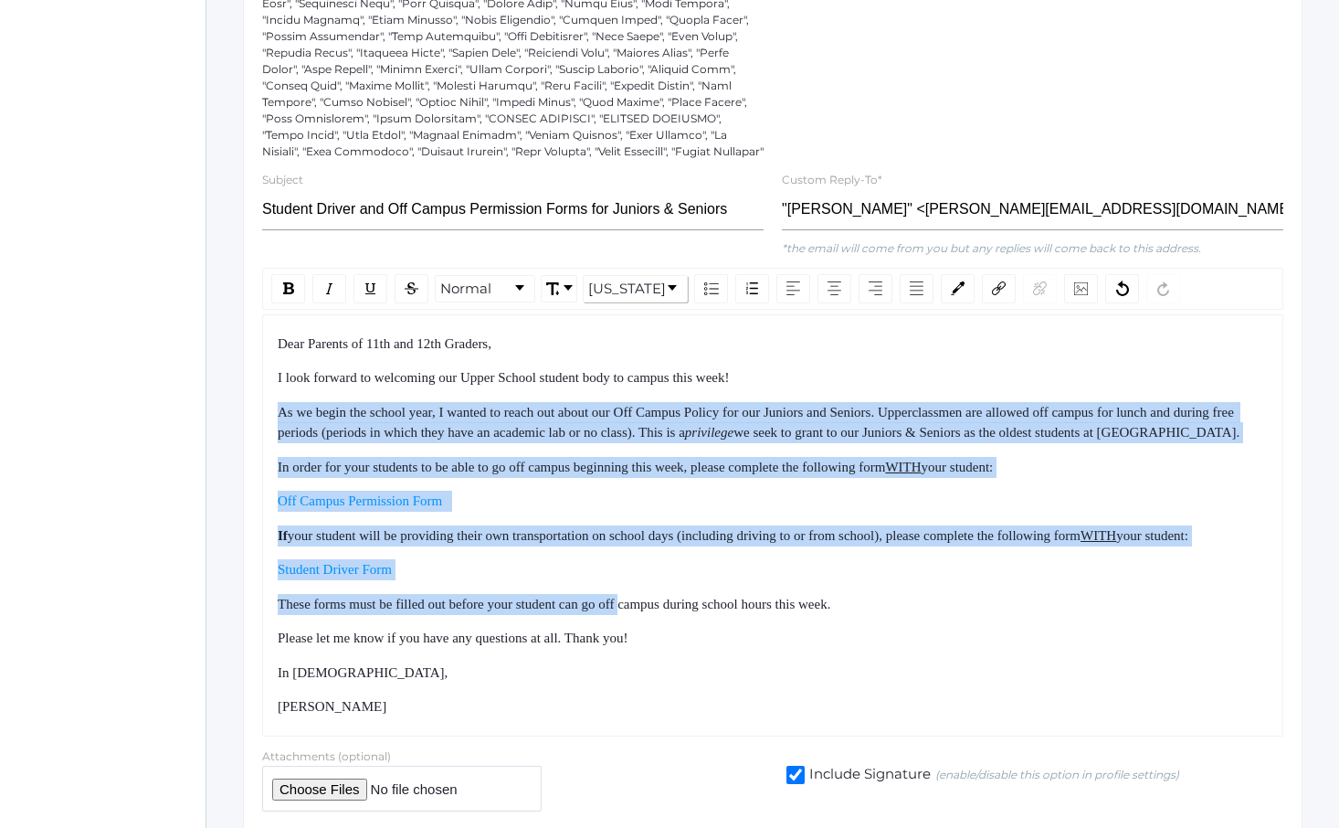
click at [584, 394] on div "Dear Parents of 11th and 12th Graders, I look forward to welcoming our Upper Sc…" at bounding box center [773, 525] width 991 height 384
click at [688, 661] on div "Dear Parents of 11th and 12th Graders, I look forward to welcoming our Upper Sc…" at bounding box center [773, 525] width 991 height 384
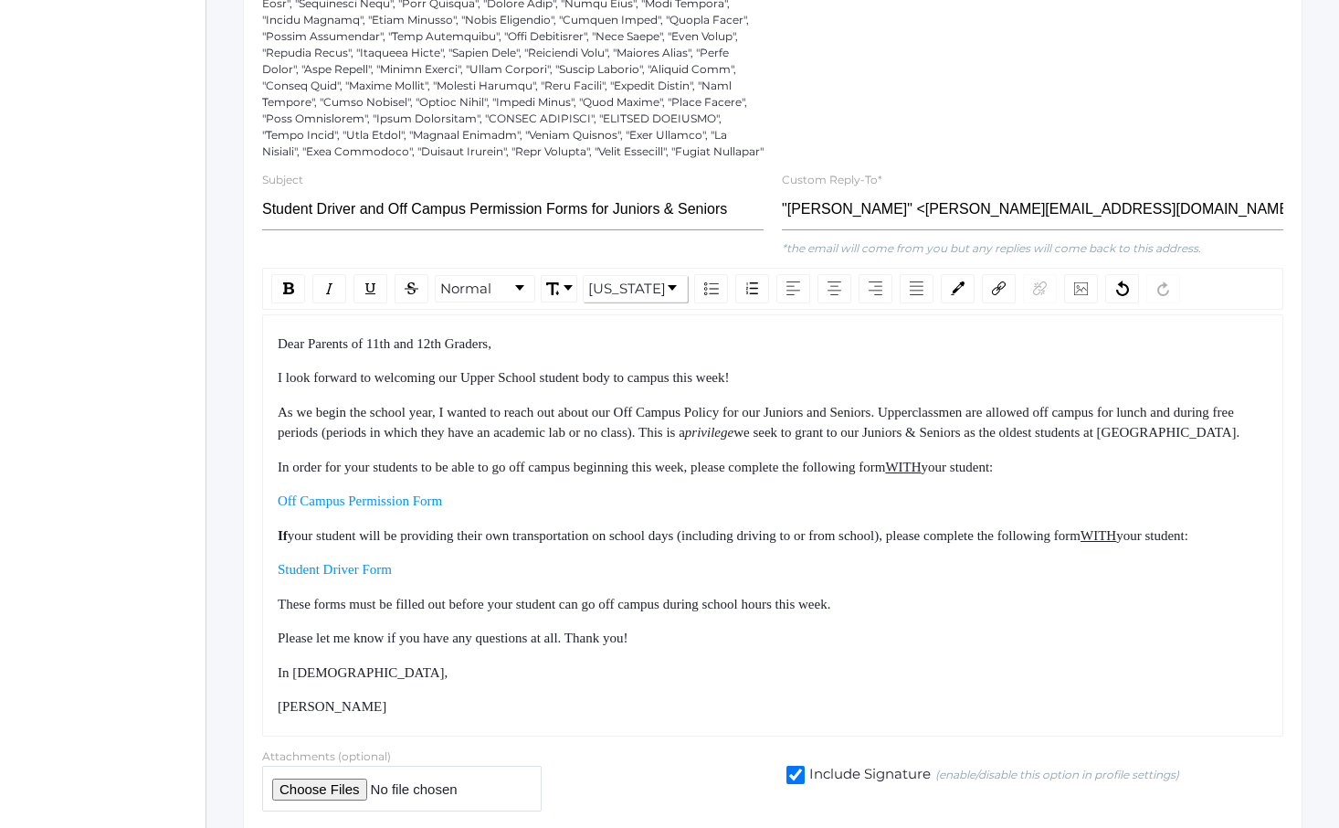
click at [694, 649] on div "Please let me know if you have any questions at all. Thank you!" at bounding box center [773, 638] width 991 height 21
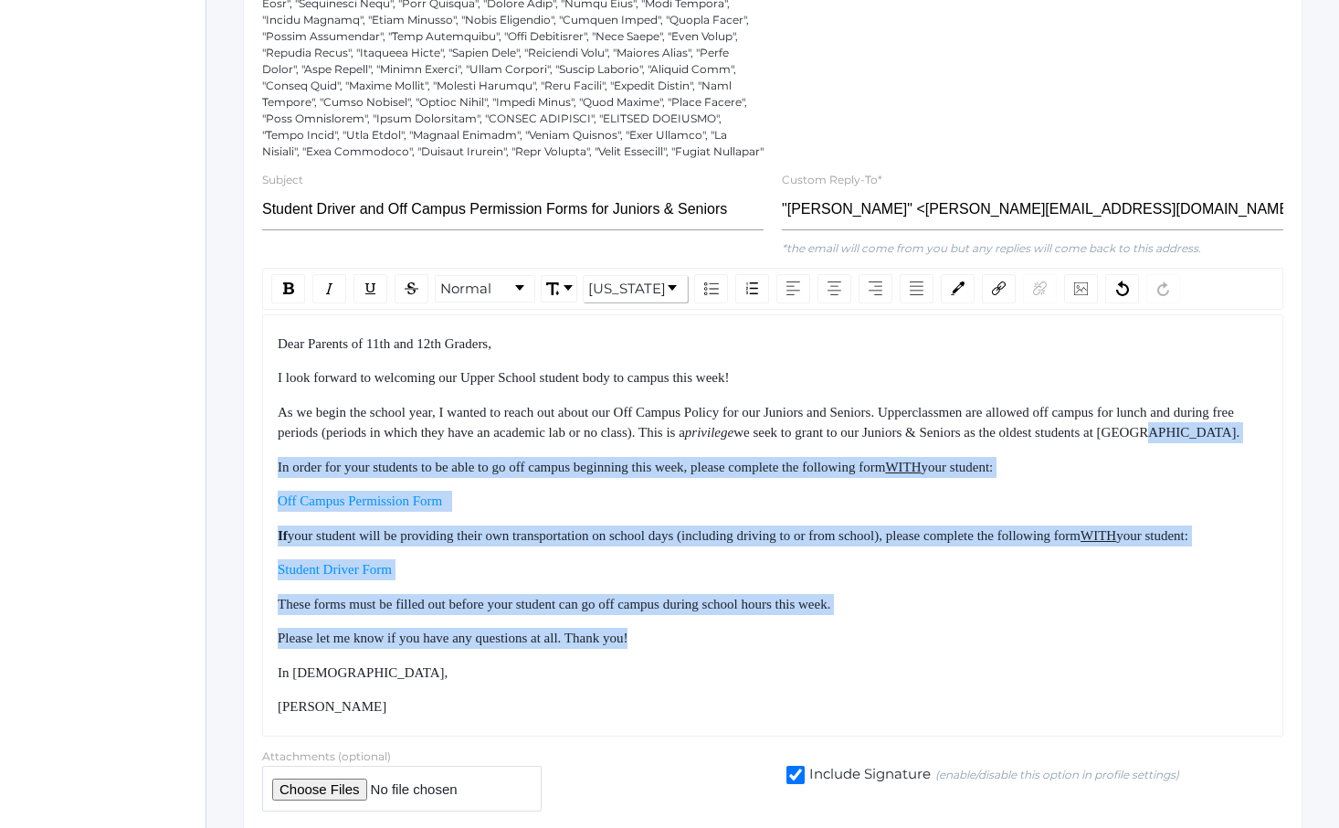
click at [638, 432] on div "Dear Parents of 11th and 12th Graders, I look forward to welcoming our Upper Sc…" at bounding box center [773, 525] width 991 height 384
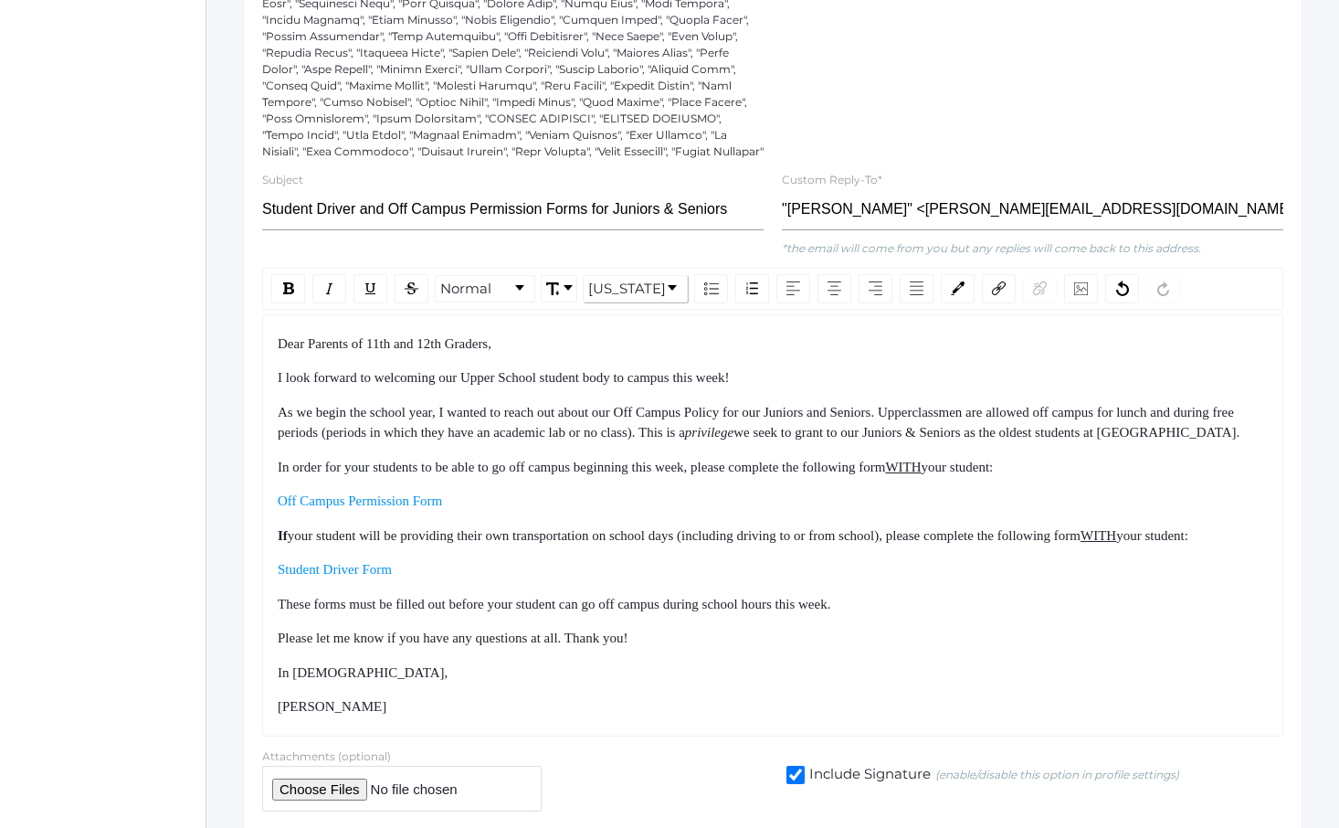
click at [637, 428] on span "As we begin the school year, I wanted to reach out about our Off Campus Policy …" at bounding box center [758, 423] width 960 height 36
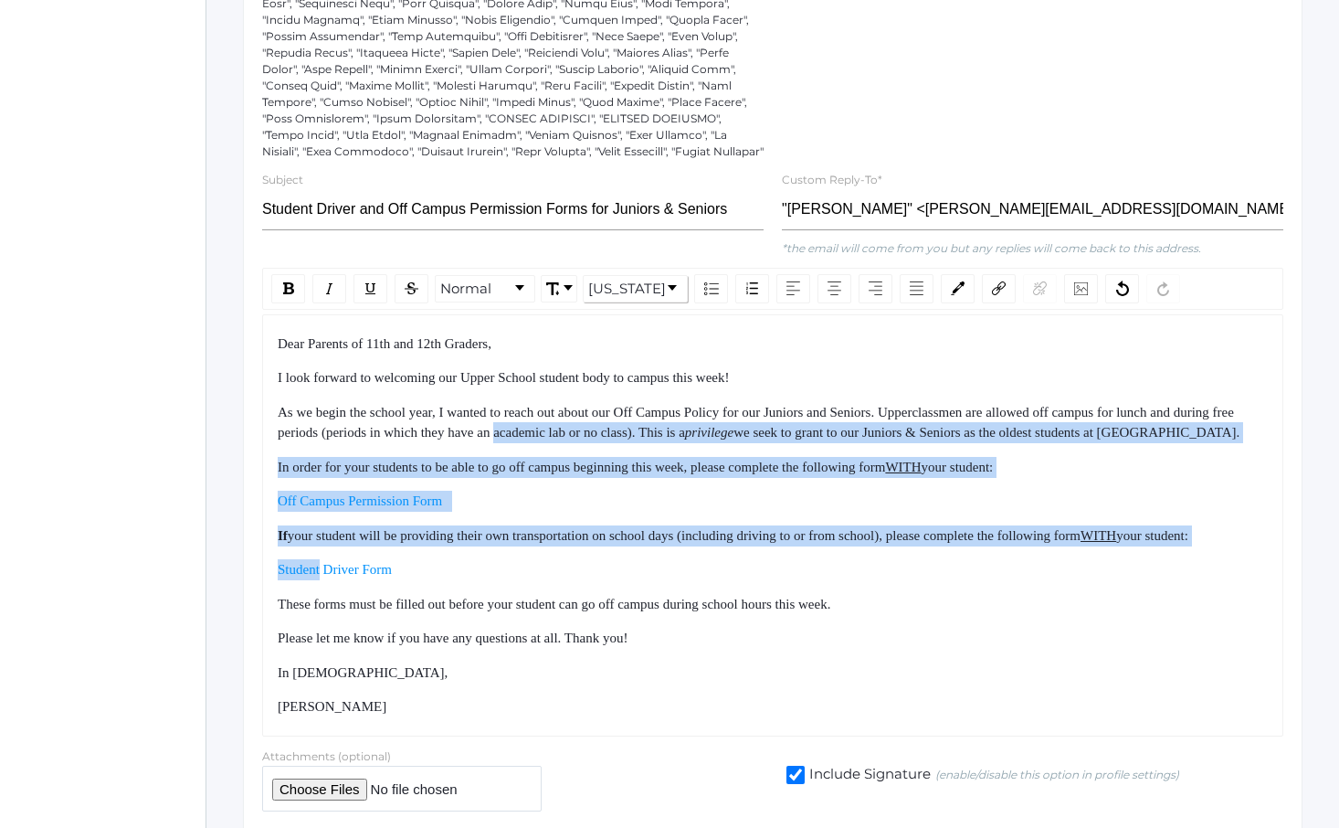
click at [717, 678] on div "Dear Parents of 11th and 12th Graders, I look forward to welcoming our Upper Sc…" at bounding box center [773, 525] width 991 height 384
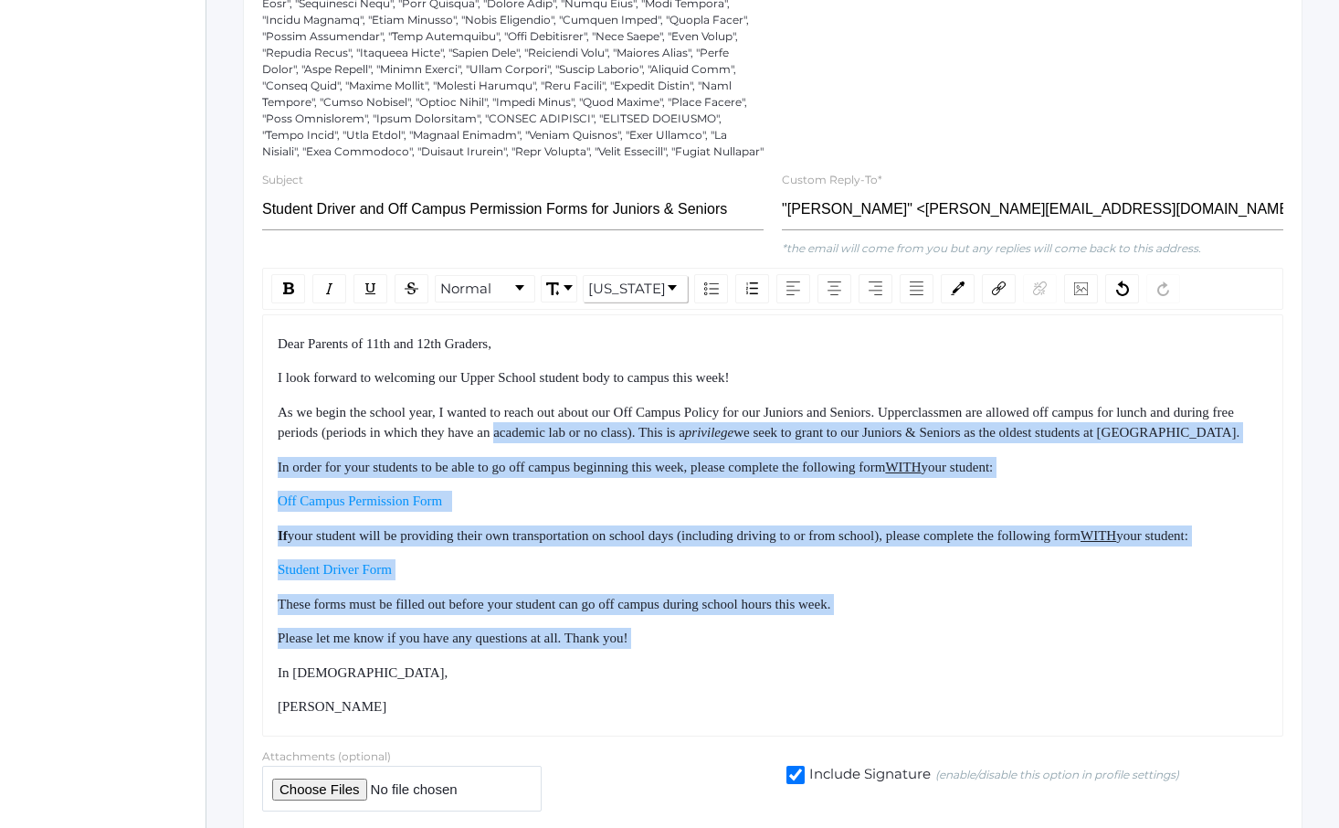
click at [727, 693] on div "Dear Parents of 11th and 12th Graders, I look forward to welcoming our Upper Sc…" at bounding box center [773, 525] width 991 height 384
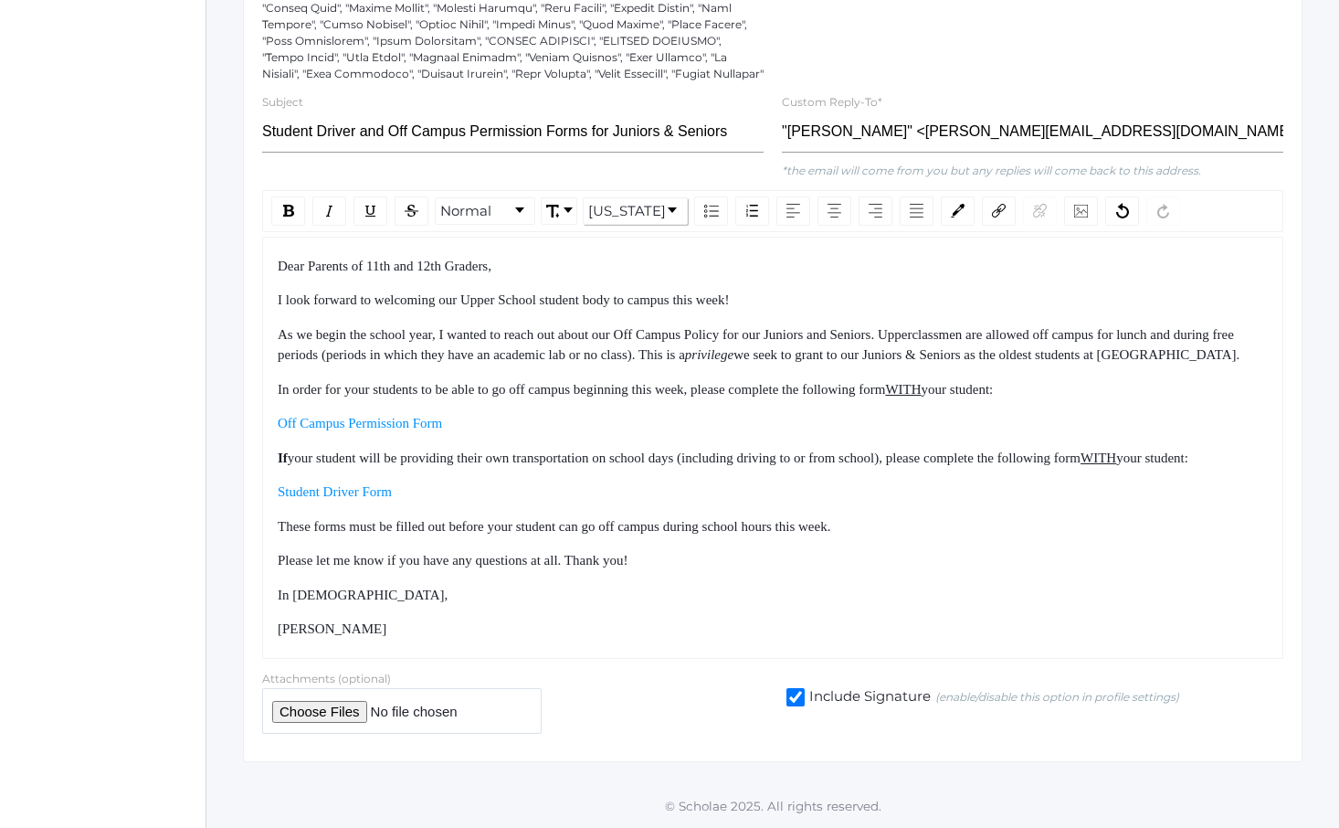
scroll to position [571, 0]
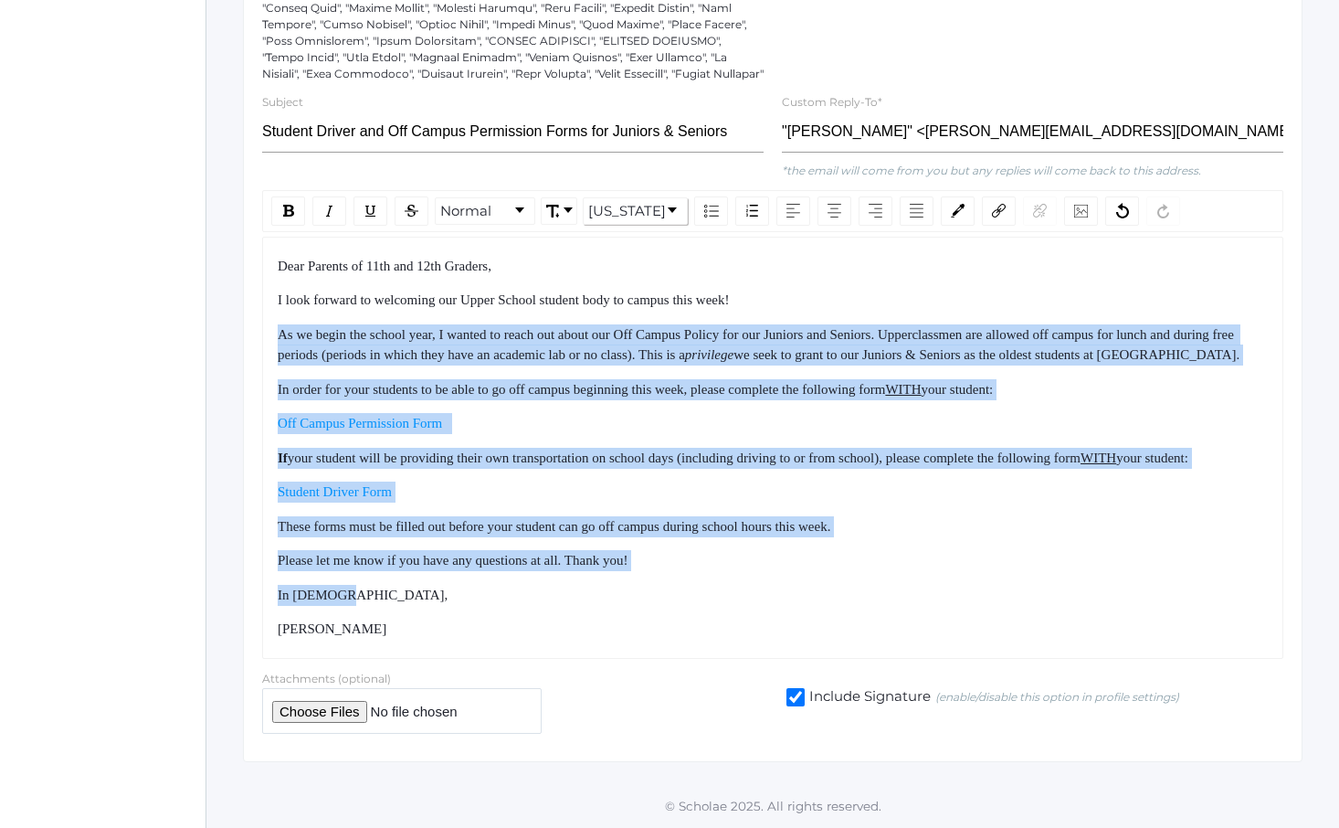
click at [731, 590] on div "Dear Parents of 11th and 12th Graders, I look forward to welcoming our Upper Sc…" at bounding box center [773, 448] width 991 height 384
click at [732, 597] on div "In [DEMOGRAPHIC_DATA]," at bounding box center [773, 595] width 991 height 21
click at [692, 288] on div "Dear Parents of 11th and 12th Graders, I look forward to welcoming our Upper Sc…" at bounding box center [773, 448] width 991 height 384
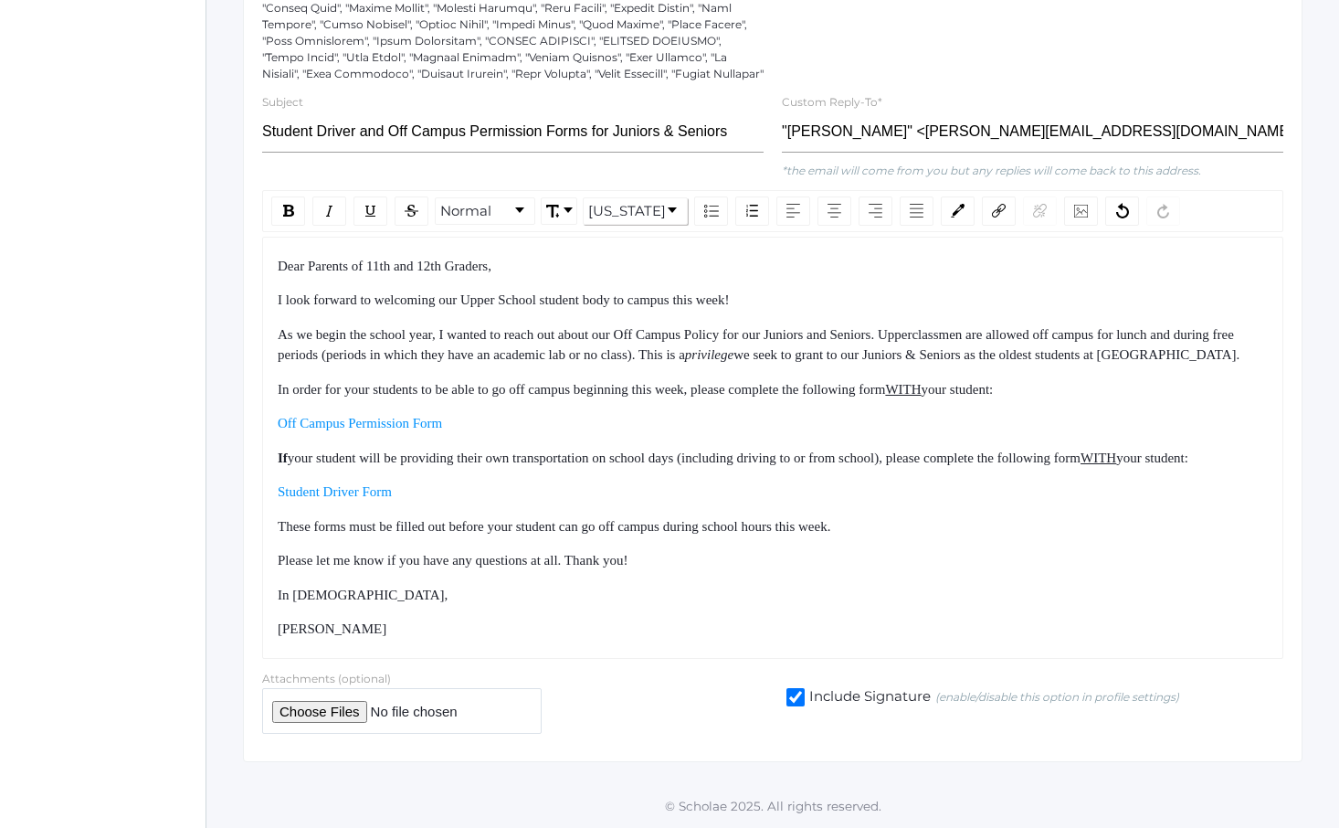
click at [692, 290] on div "I look forward to welcoming our Upper School student body to campus this week!" at bounding box center [773, 300] width 991 height 21
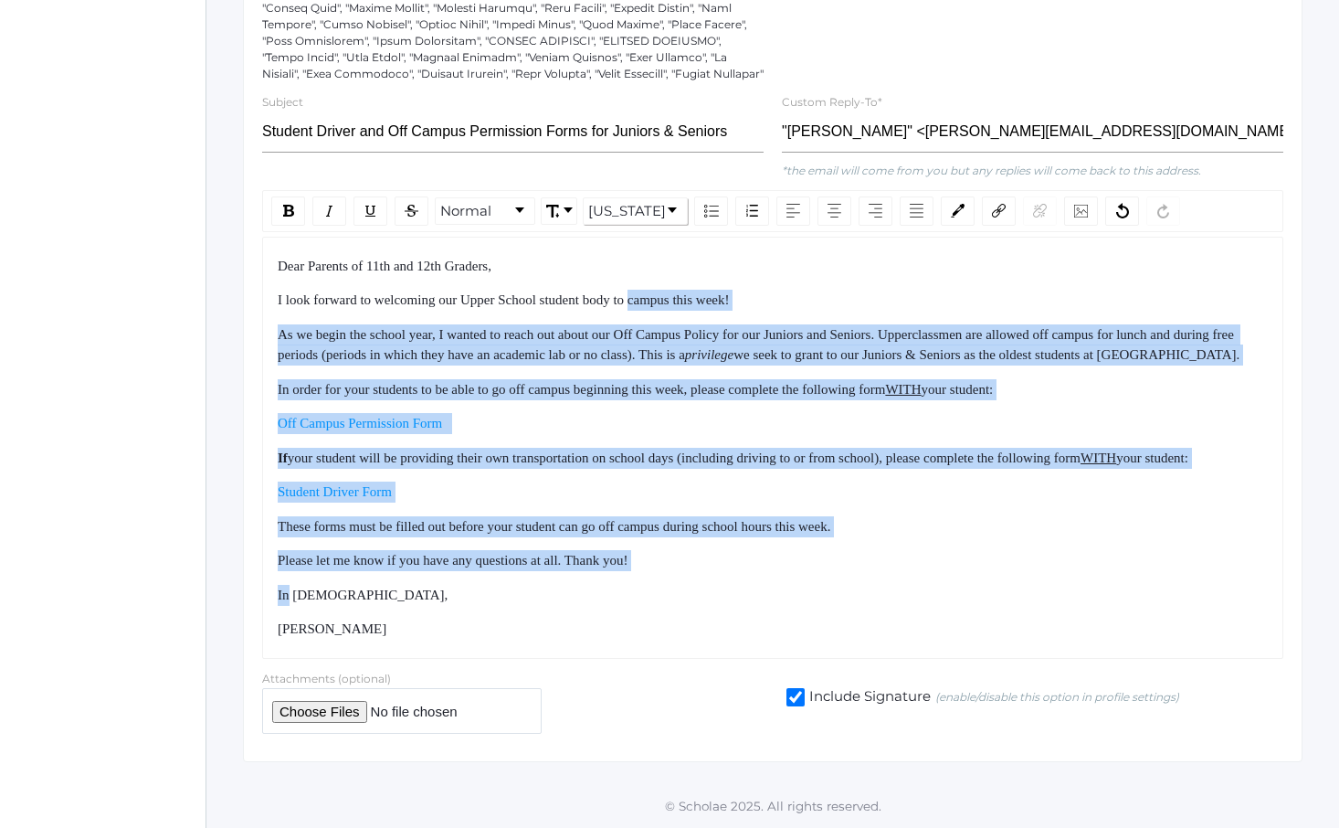
click at [755, 588] on div "Dear Parents of 11th and 12th Graders, I look forward to welcoming our Upper Sc…" at bounding box center [773, 448] width 991 height 384
click at [756, 590] on div "In [DEMOGRAPHIC_DATA]," at bounding box center [773, 595] width 991 height 21
click at [707, 256] on div "Dear Parents of 11th and 12th Graders, I look forward to welcoming our Upper Sc…" at bounding box center [773, 448] width 991 height 384
click at [707, 290] on div "I look forward to welcoming our Upper School student body to campus this week!" at bounding box center [773, 300] width 991 height 21
click at [756, 584] on div "Dear Parents of 11th and 12th Graders, I look forward to welcoming our Upper Sc…" at bounding box center [773, 448] width 991 height 384
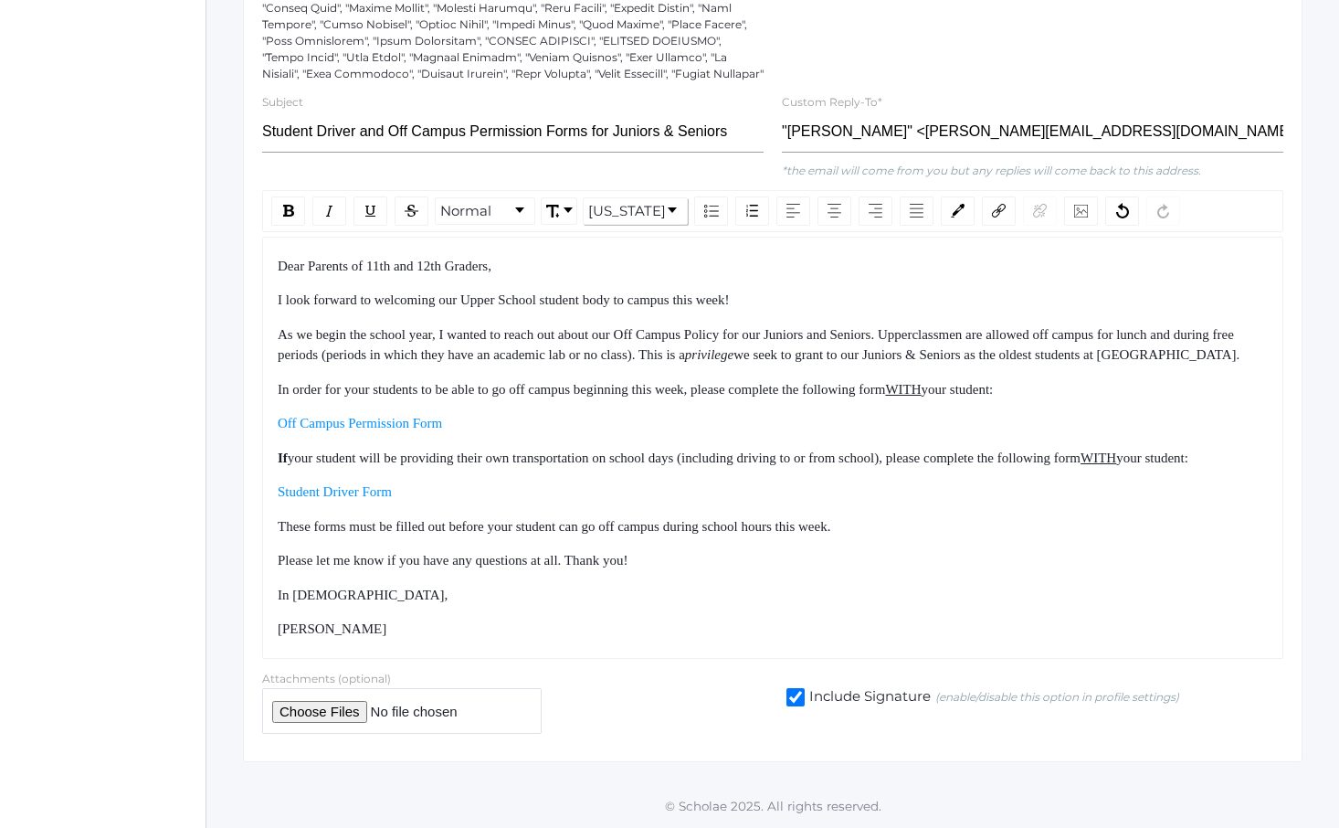
click at [757, 590] on div "In [DEMOGRAPHIC_DATA]," at bounding box center [773, 595] width 991 height 21
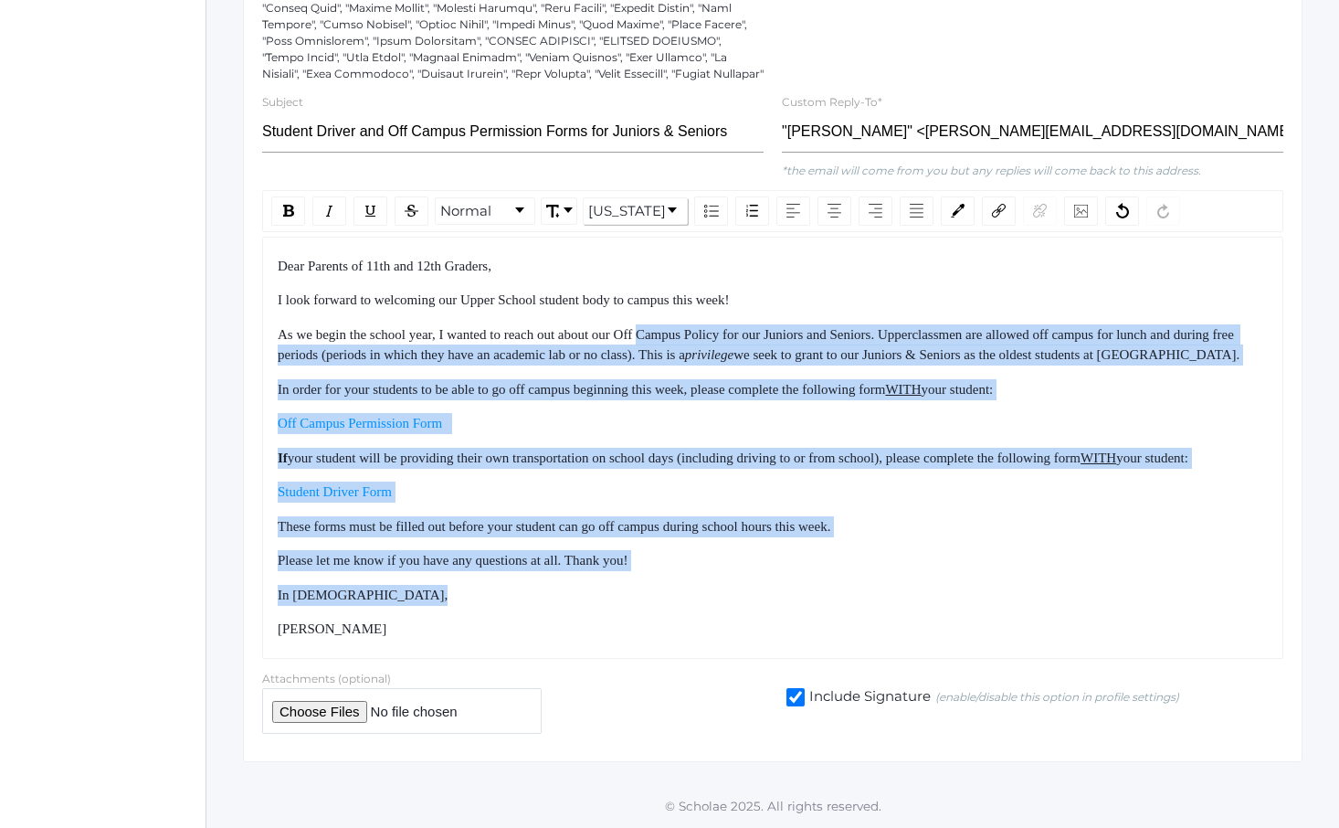
click at [704, 264] on div "Dear Parents of 11th and 12th Graders, I look forward to welcoming our Upper Sc…" at bounding box center [773, 448] width 991 height 384
click at [704, 292] on span "I look forward to welcoming our Upper School student body to campus this week!" at bounding box center [504, 299] width 452 height 15
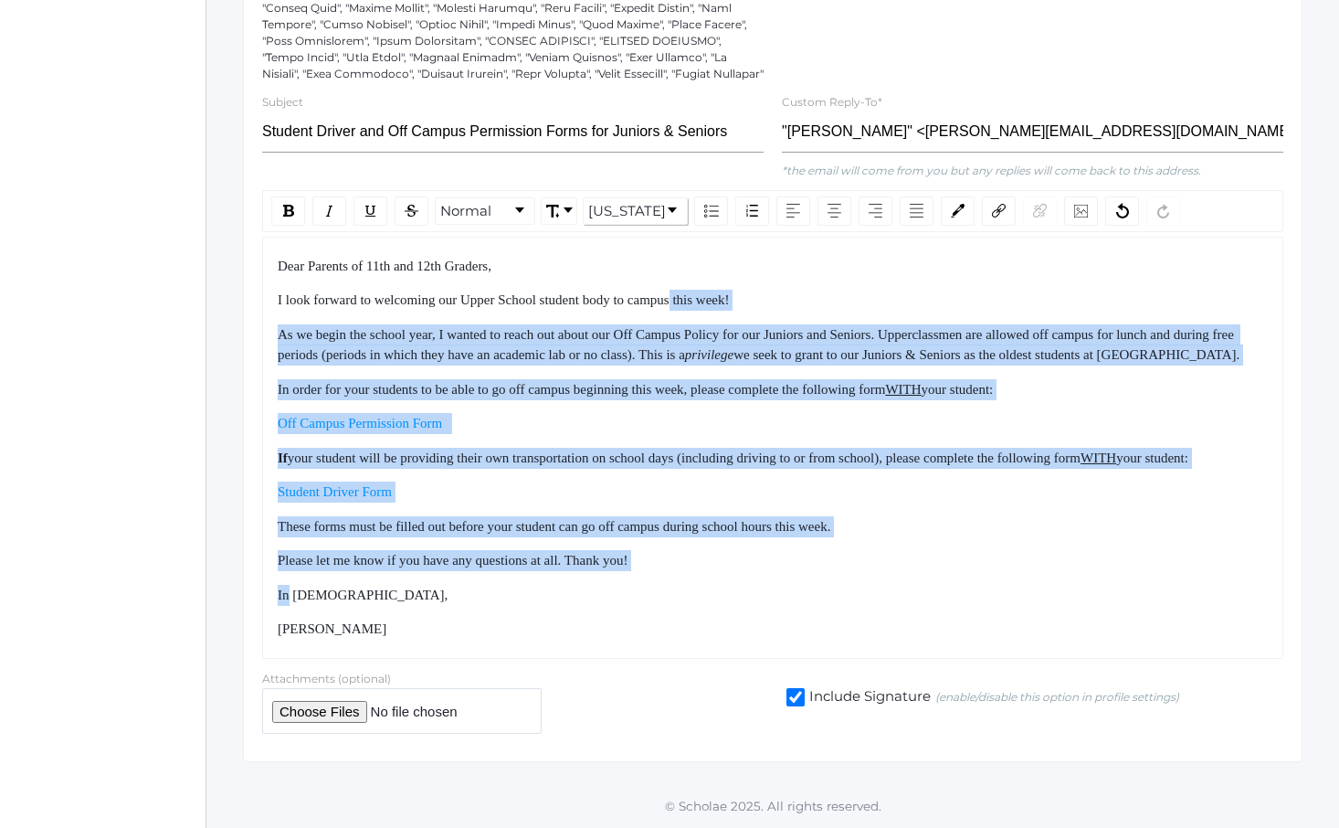
click at [766, 585] on div "Dear Parents of 11th and 12th Graders, I look forward to welcoming our Upper Sc…" at bounding box center [773, 448] width 991 height 384
click at [773, 600] on div "In [DEMOGRAPHIC_DATA]," at bounding box center [773, 595] width 991 height 21
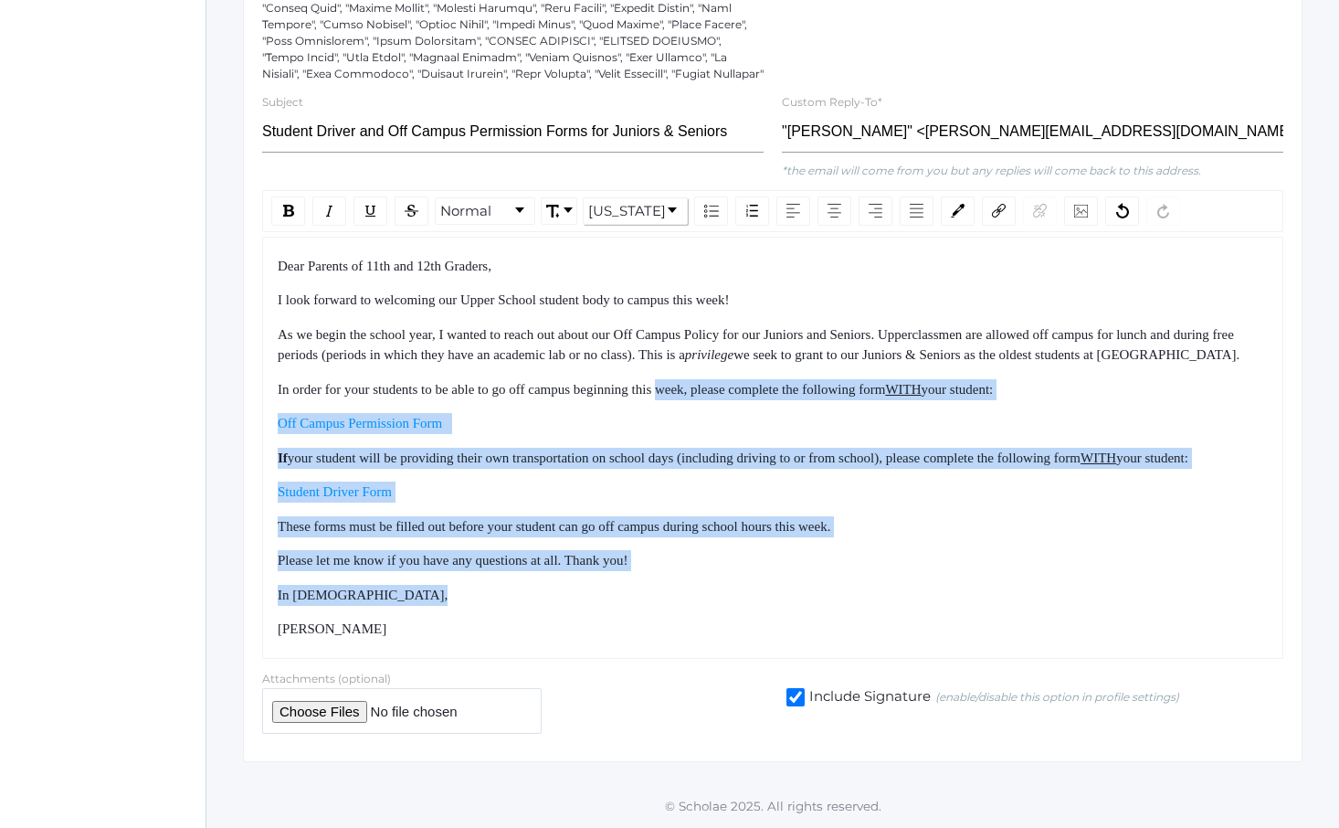
click at [703, 337] on div "Dear Parents of 11th and 12th Graders, I look forward to welcoming our Upper Sc…" at bounding box center [773, 448] width 991 height 384
click at [701, 328] on div "As we begin the school year, I wanted to reach out about our Off Campus Policy …" at bounding box center [773, 344] width 991 height 41
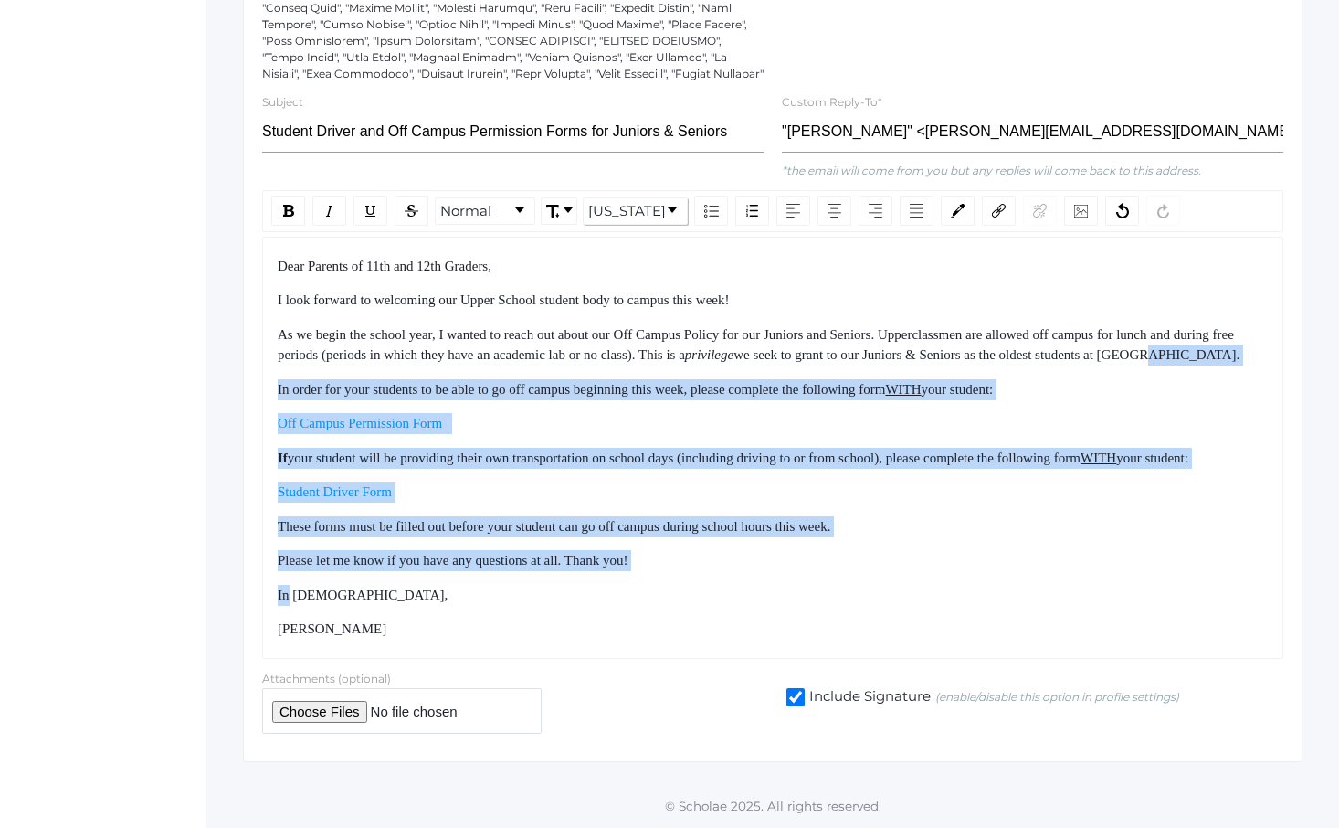
click at [780, 583] on div "Dear Parents of 11th and 12th Graders, I look forward to welcoming our Upper Sc…" at bounding box center [773, 448] width 991 height 384
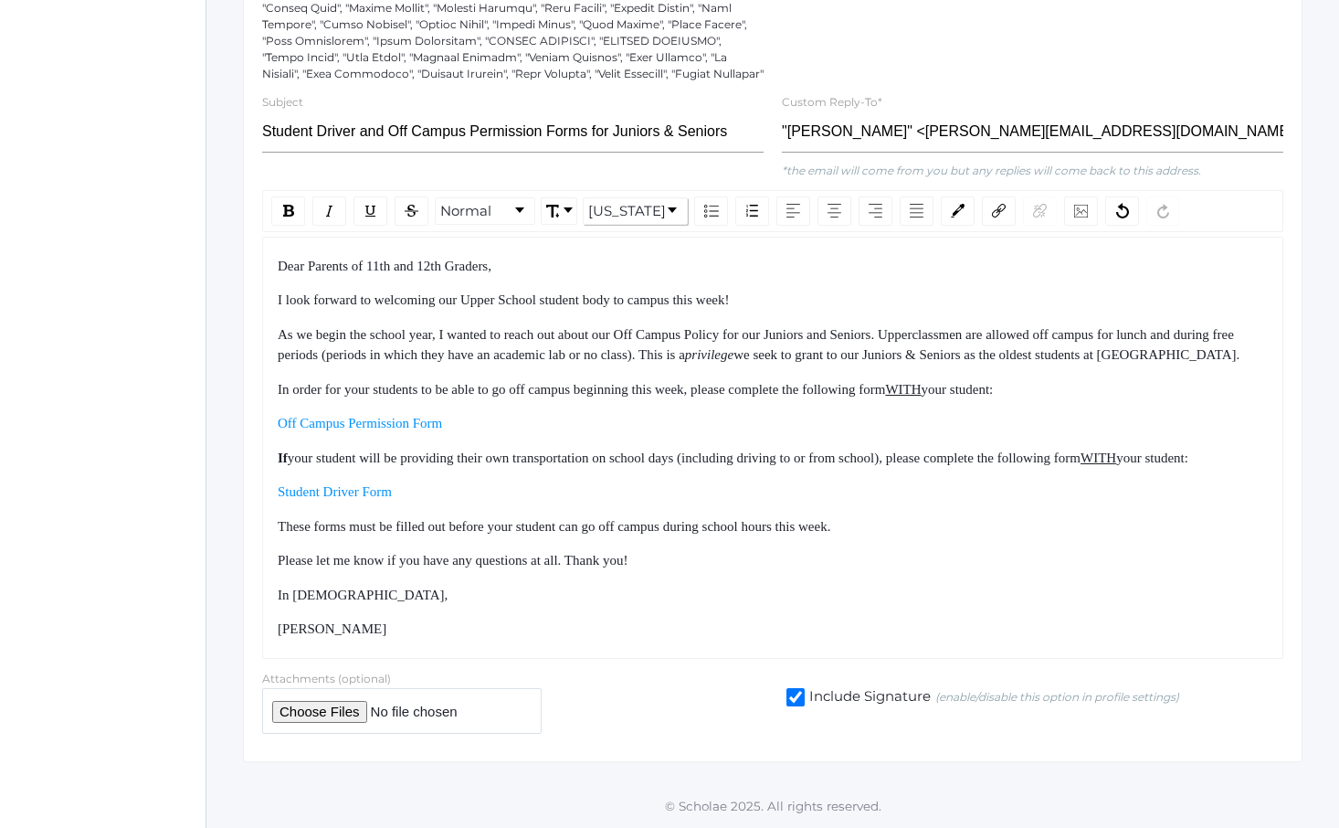
click at [783, 588] on div "In [DEMOGRAPHIC_DATA]," at bounding box center [773, 595] width 991 height 21
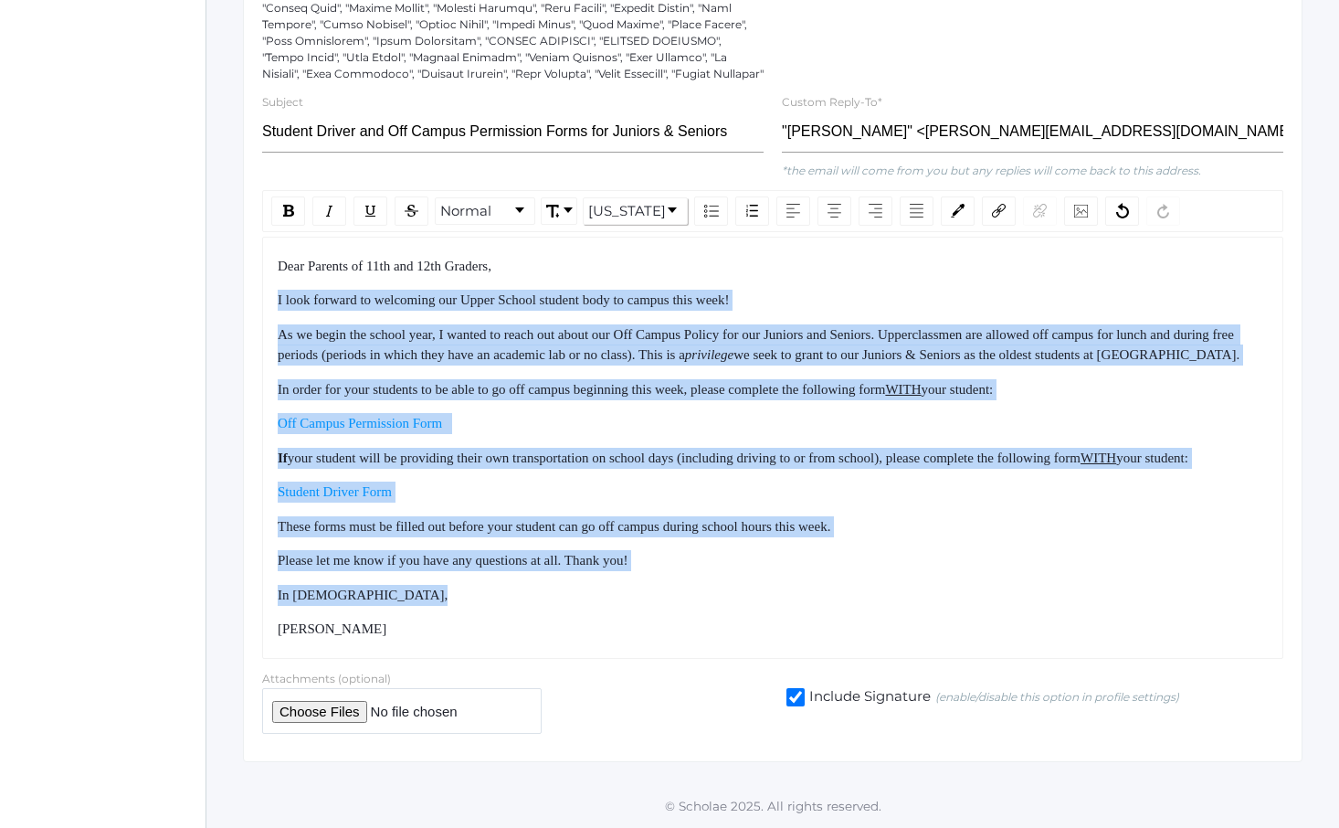
click at [754, 256] on div "Dear Parents of 11th and 12th Graders, I look forward to welcoming our Upper Sc…" at bounding box center [773, 448] width 991 height 384
click at [741, 269] on div "Dear Parents of 11th and 12th Graders, I look forward to welcoming our Upper Sc…" at bounding box center [773, 448] width 991 height 384
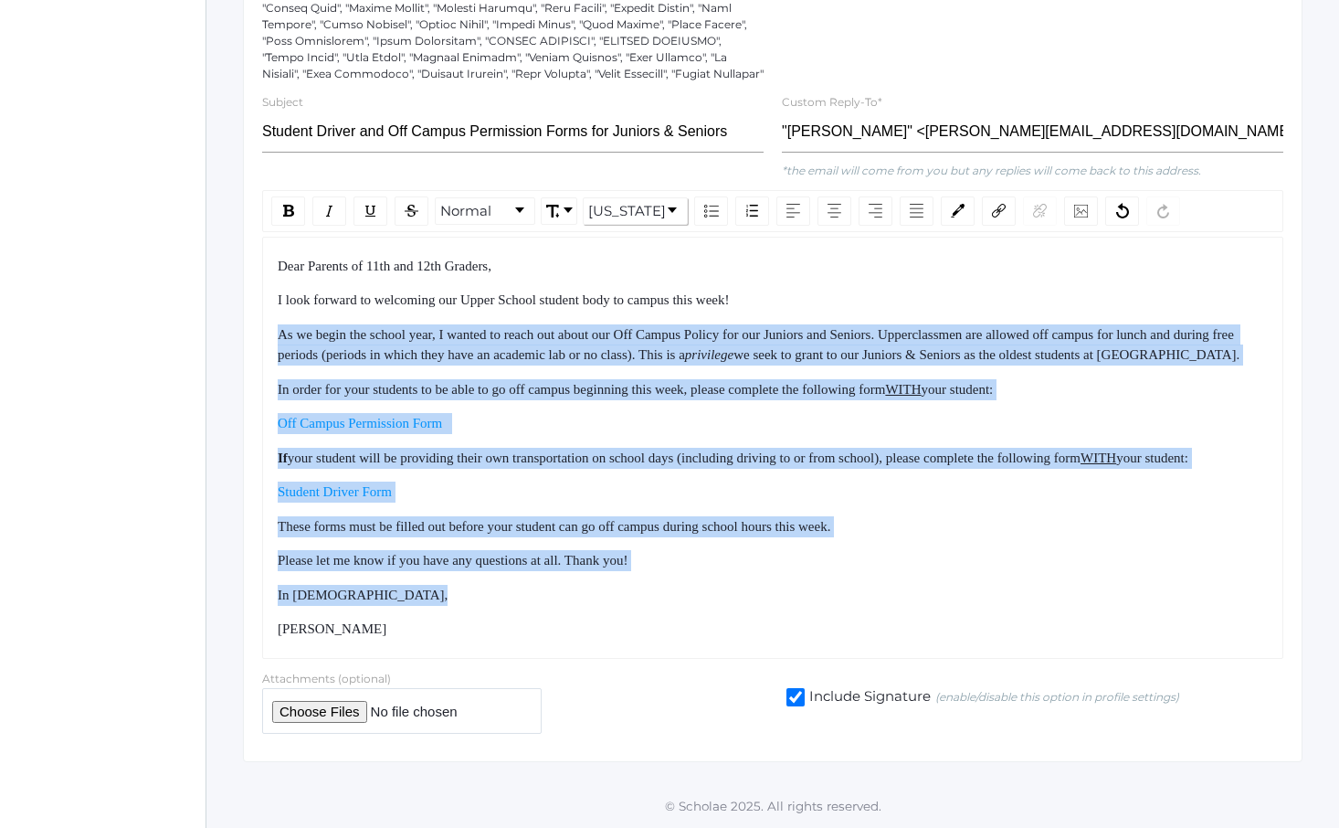
click at [801, 603] on div "Dear Parents of 11th and 12th Graders, I look forward to welcoming our Upper Sc…" at bounding box center [773, 448] width 991 height 384
click at [804, 609] on div "Dear Parents of 11th and 12th Graders, I look forward to welcoming our Upper Sc…" at bounding box center [773, 448] width 991 height 384
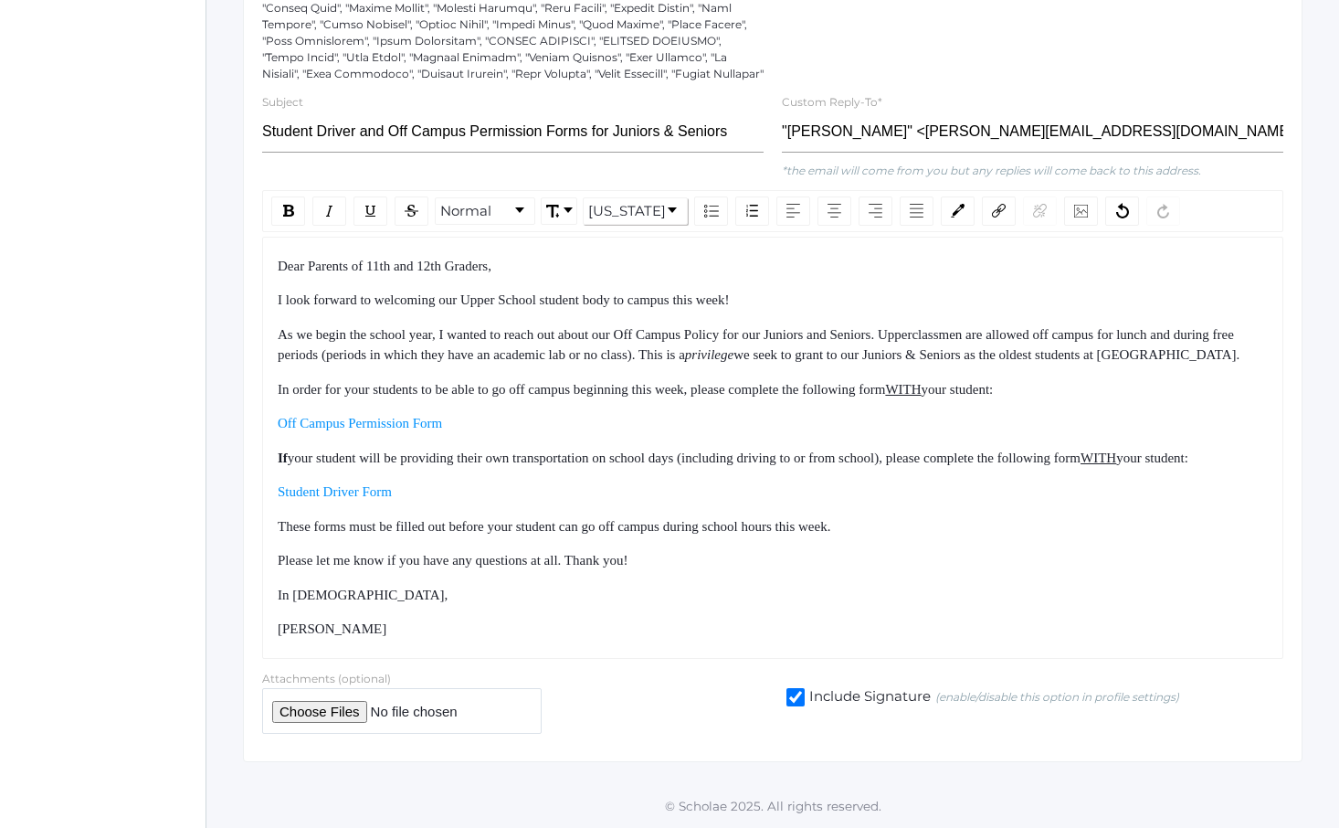
scroll to position [0, 0]
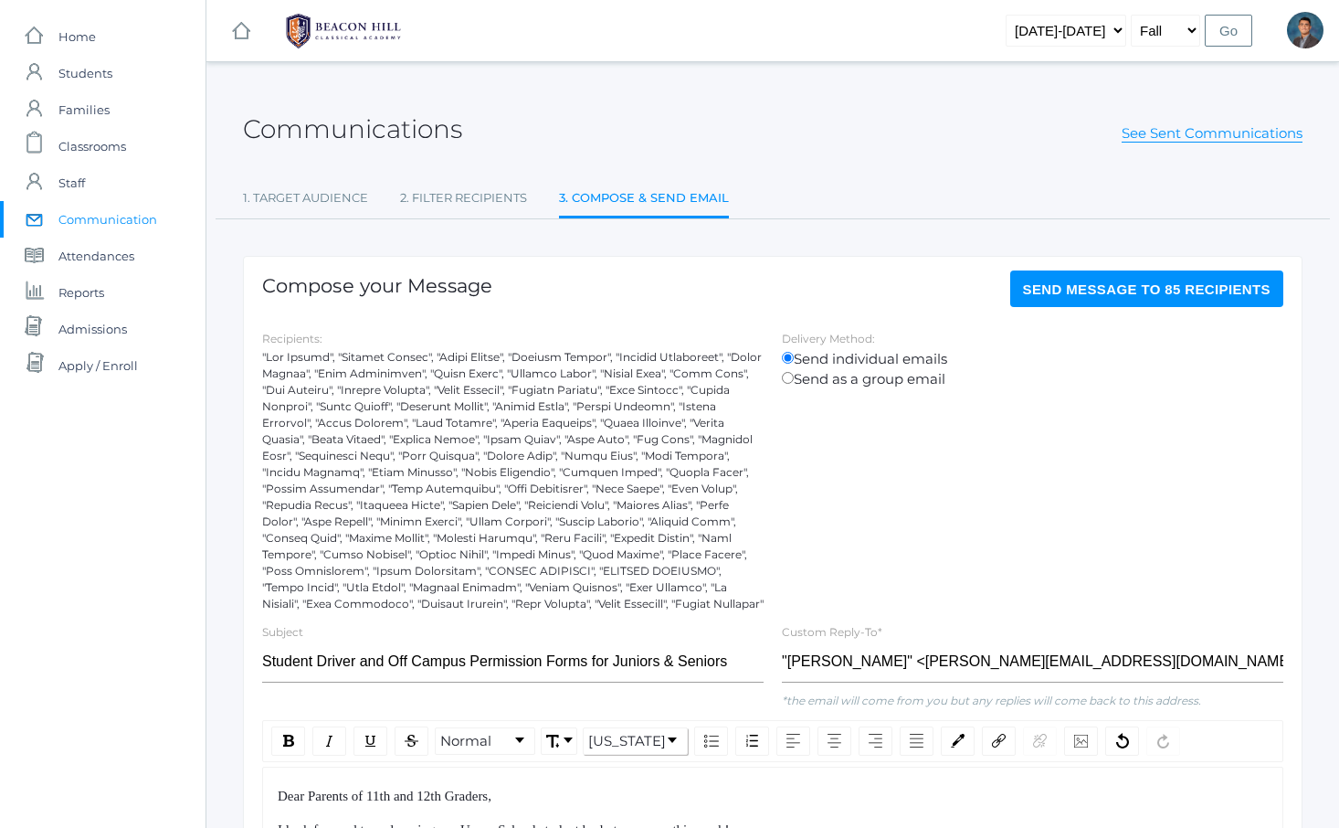
click at [1181, 291] on span "Send Message to 85 recipients" at bounding box center [1147, 289] width 248 height 16
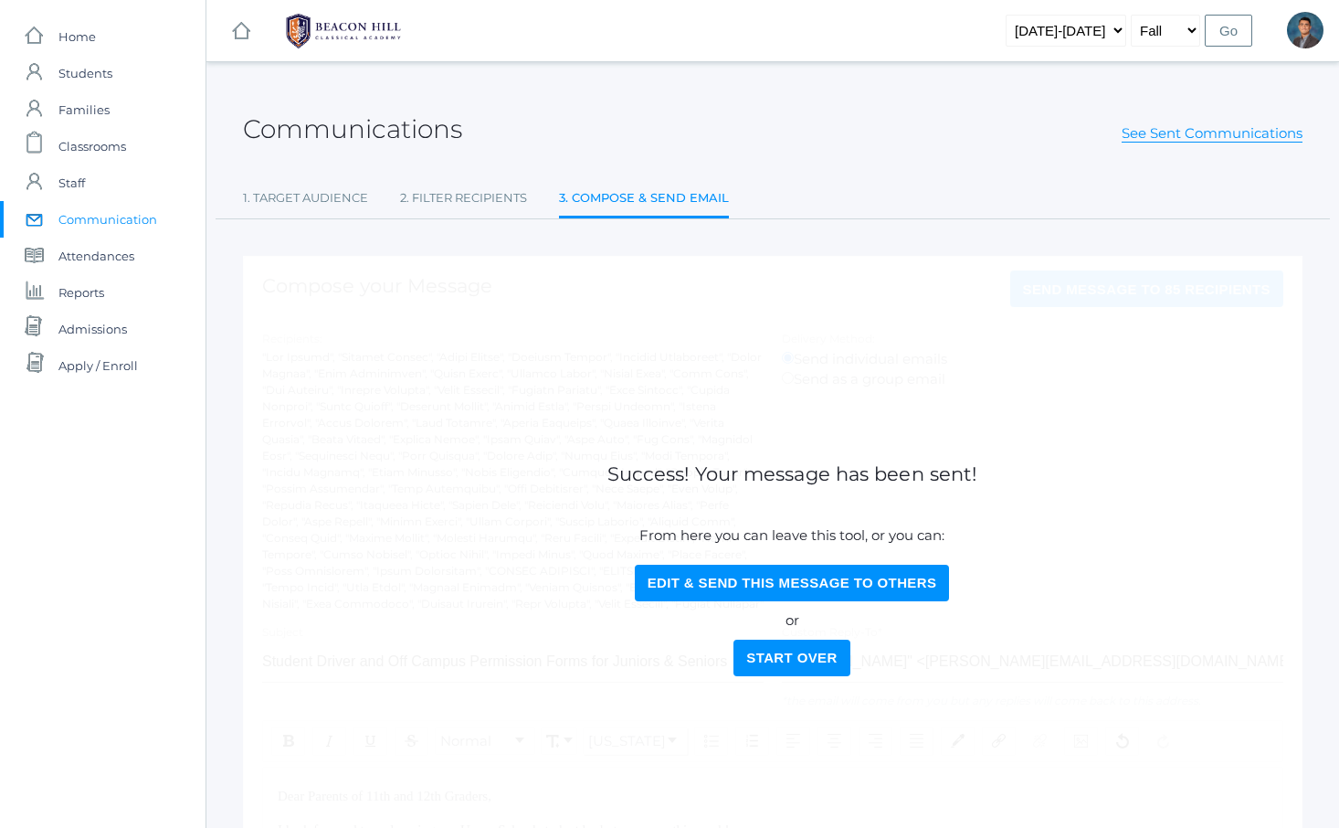
click at [798, 587] on button "Edit & Send this Message to Others" at bounding box center [792, 583] width 315 height 37
select select "Enrolled"
select select "12"
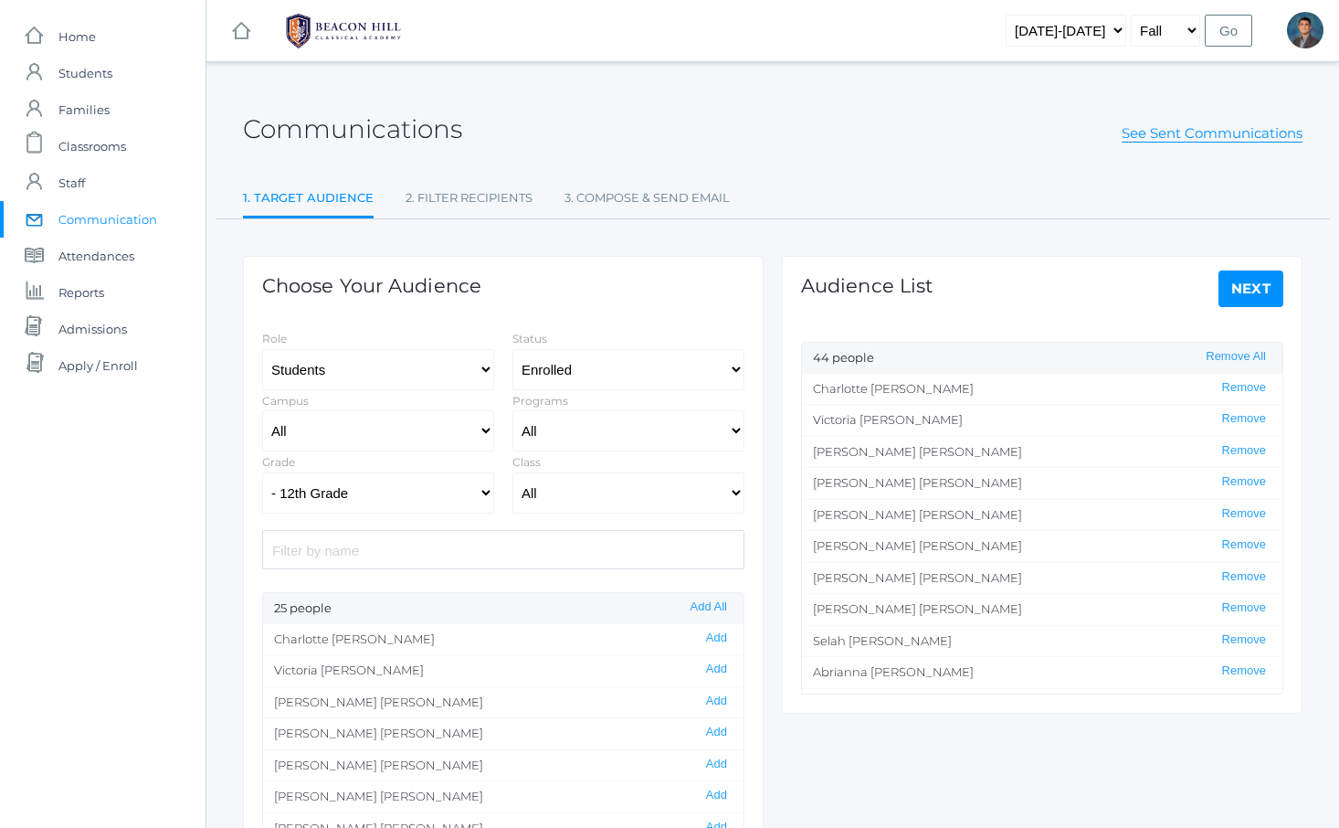
click at [127, 223] on span "Communication" at bounding box center [107, 219] width 99 height 37
select select "Enrolled"
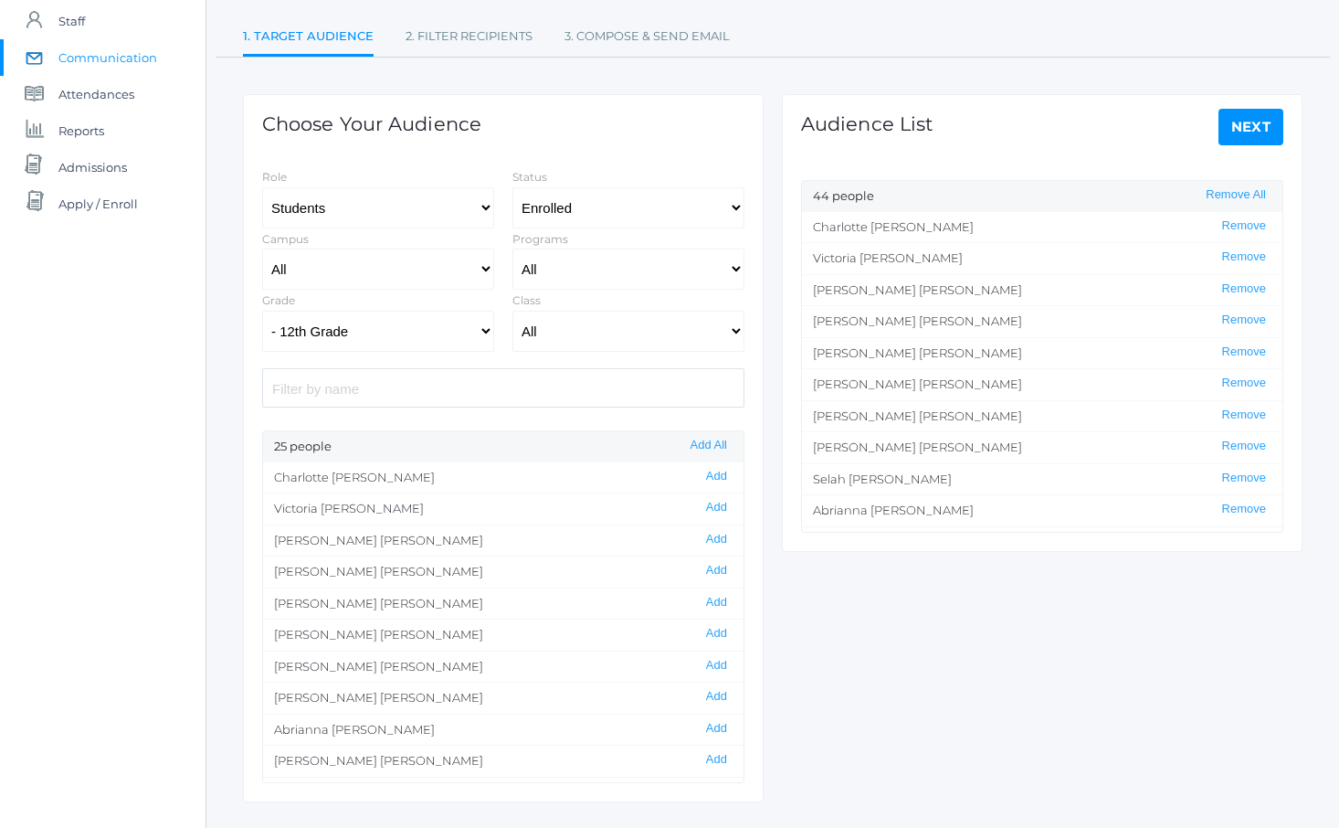
scroll to position [157, 0]
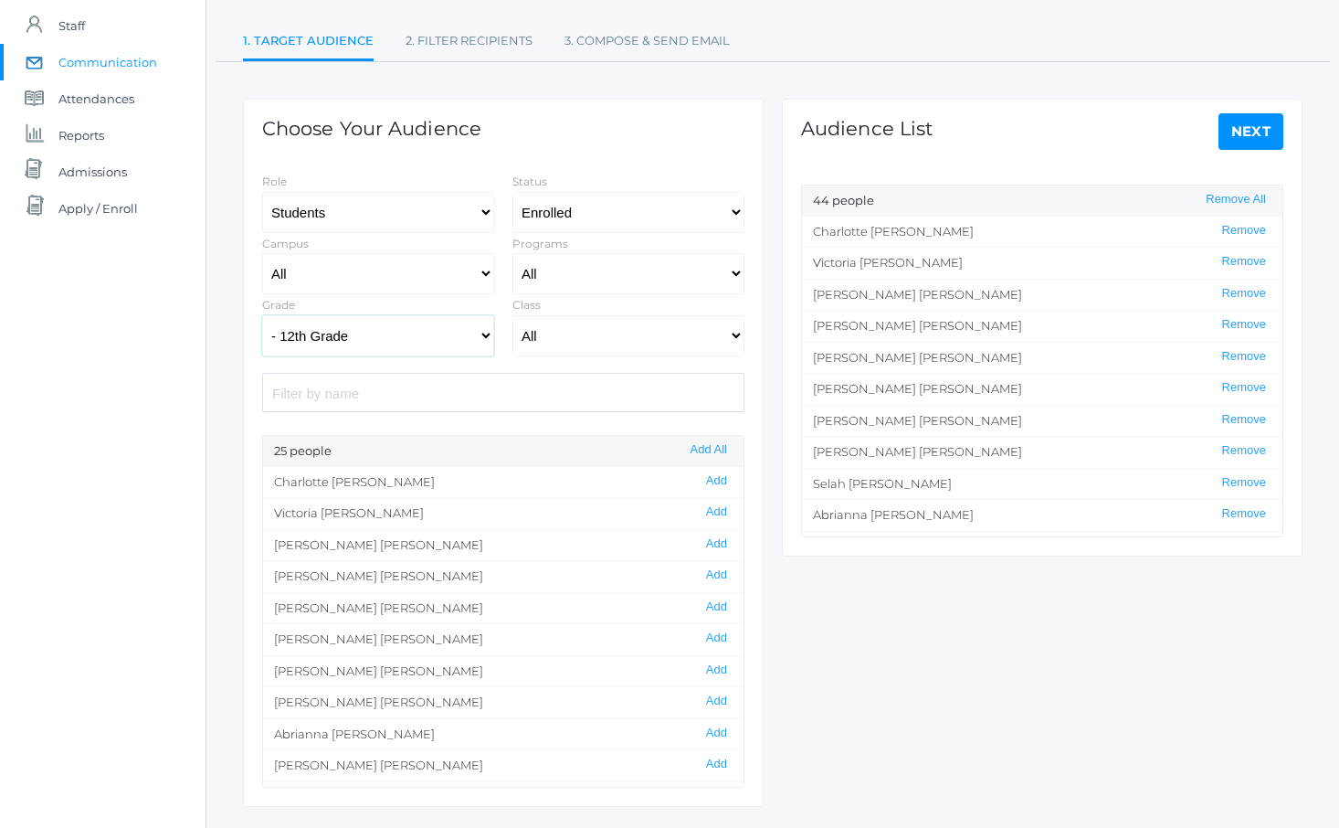
click at [393, 323] on select "All Grammar - Kindergarten - 1st Grade - 2nd Grade - 3rd Grade - 4th Grade - 5t…" at bounding box center [378, 335] width 232 height 41
click at [262, 315] on select "All Grammar - Kindergarten - 1st Grade - 2nd Grade - 3rd Grade - 4th Grade - 5t…" at bounding box center [378, 335] width 232 height 41
click at [1229, 198] on button "Remove All" at bounding box center [1235, 200] width 71 height 16
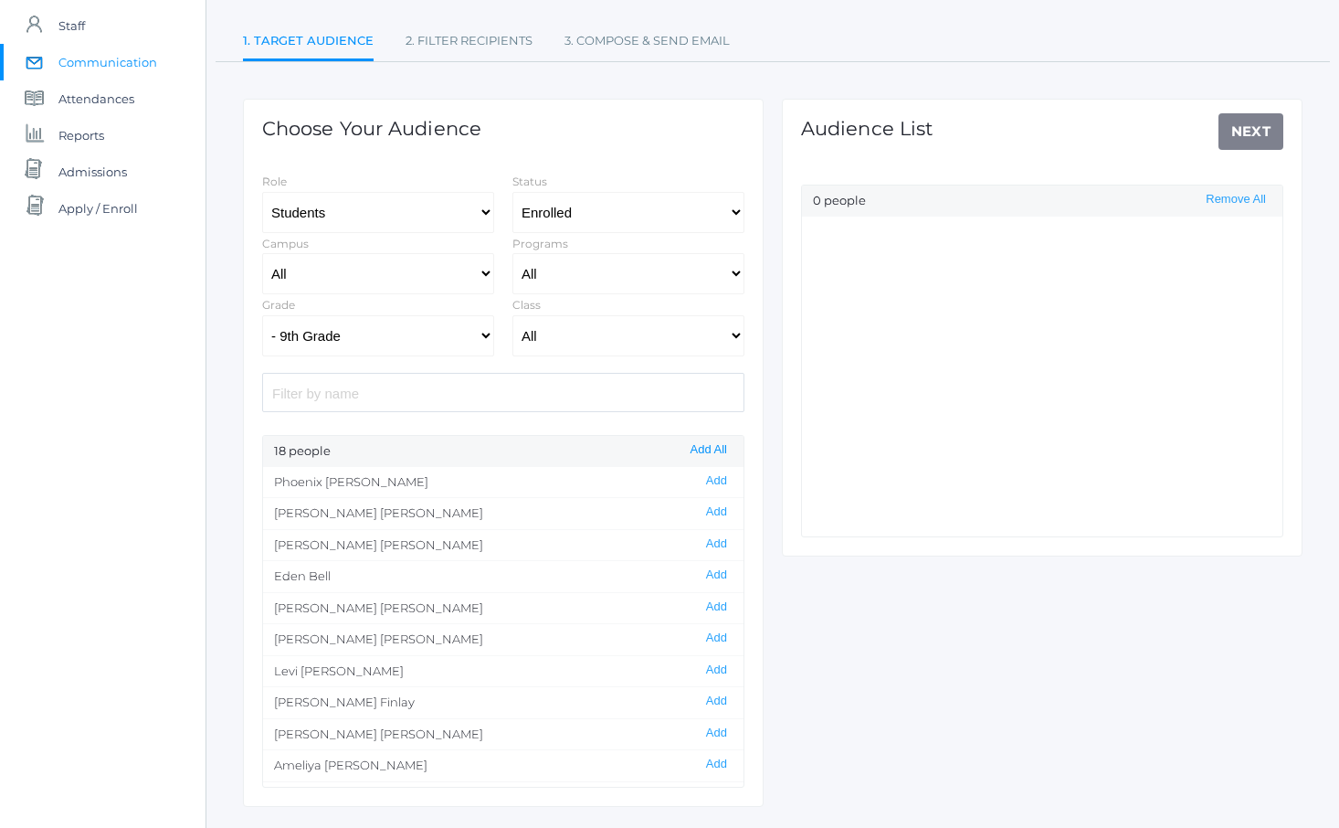
click at [706, 445] on button "Add All" at bounding box center [709, 450] width 48 height 16
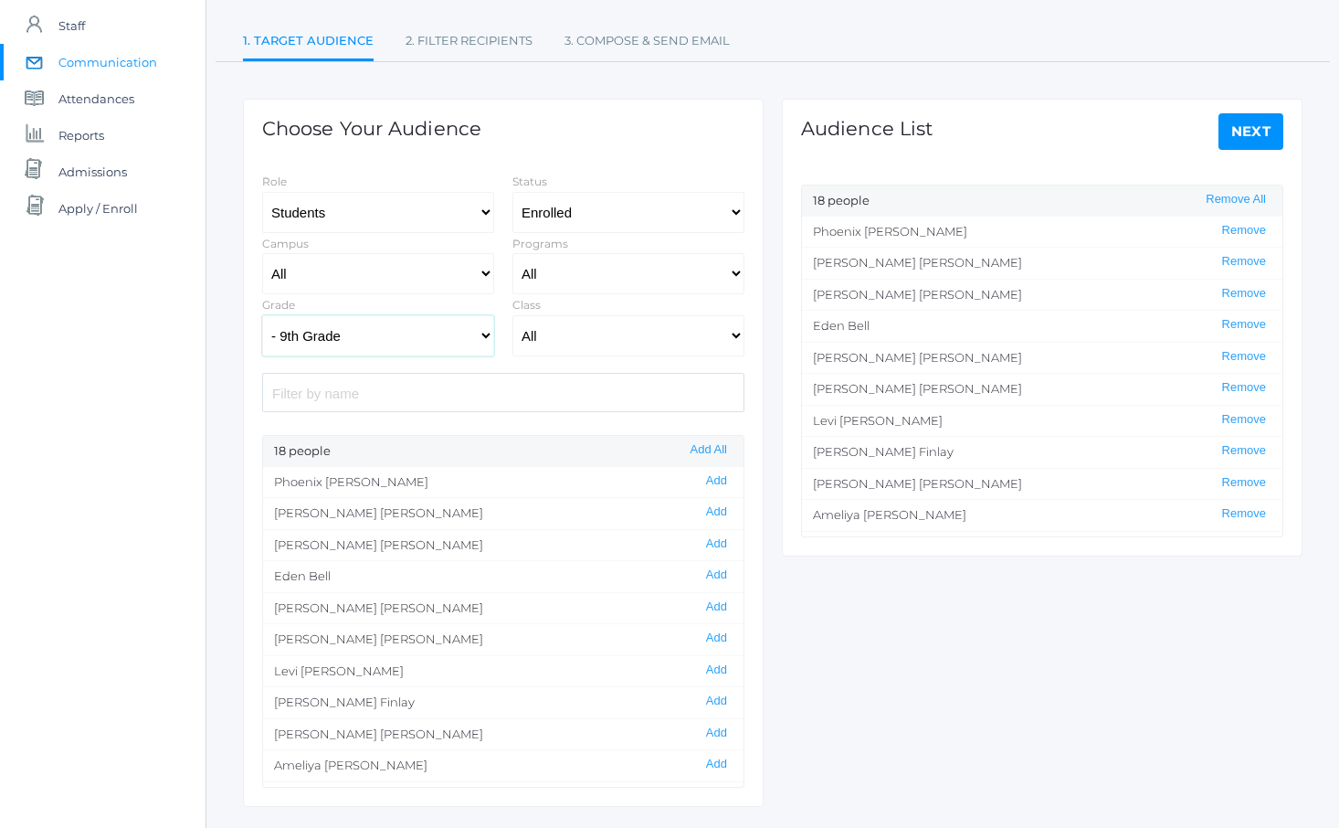
click at [464, 335] on select "All Grammar - Kindergarten - 1st Grade - 2nd Grade - 3rd Grade - 4th Grade - 5t…" at bounding box center [378, 335] width 232 height 41
click at [431, 328] on select "All Grammar - Kindergarten - 1st Grade - 2nd Grade - 3rd Grade - 4th Grade - 5t…" at bounding box center [378, 335] width 232 height 41
select select "10"
click at [262, 315] on select "All Grammar - Kindergarten - 1st Grade - 2nd Grade - 3rd Grade - 4th Grade - 5t…" at bounding box center [378, 335] width 232 height 41
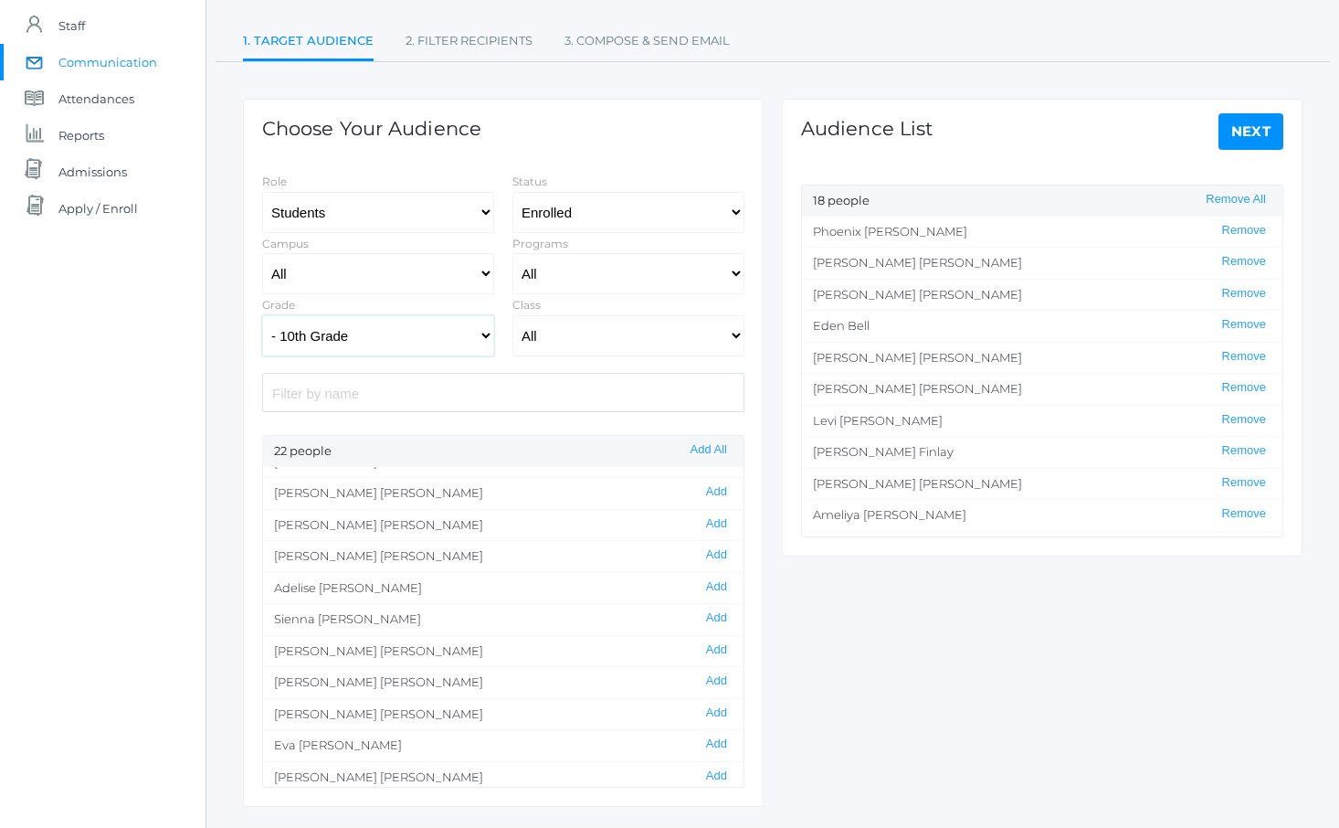
scroll to position [373, 0]
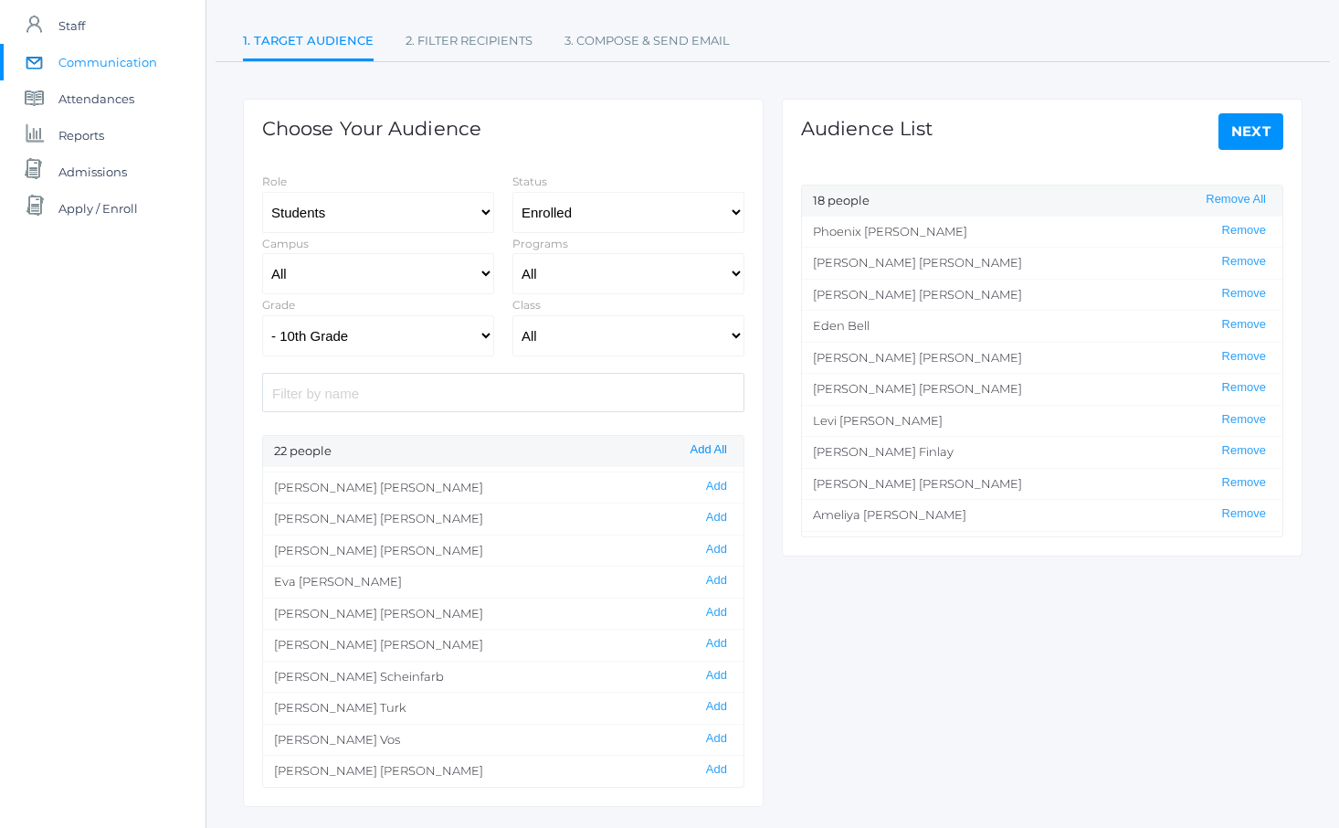
click at [701, 443] on button "Add All" at bounding box center [709, 450] width 48 height 16
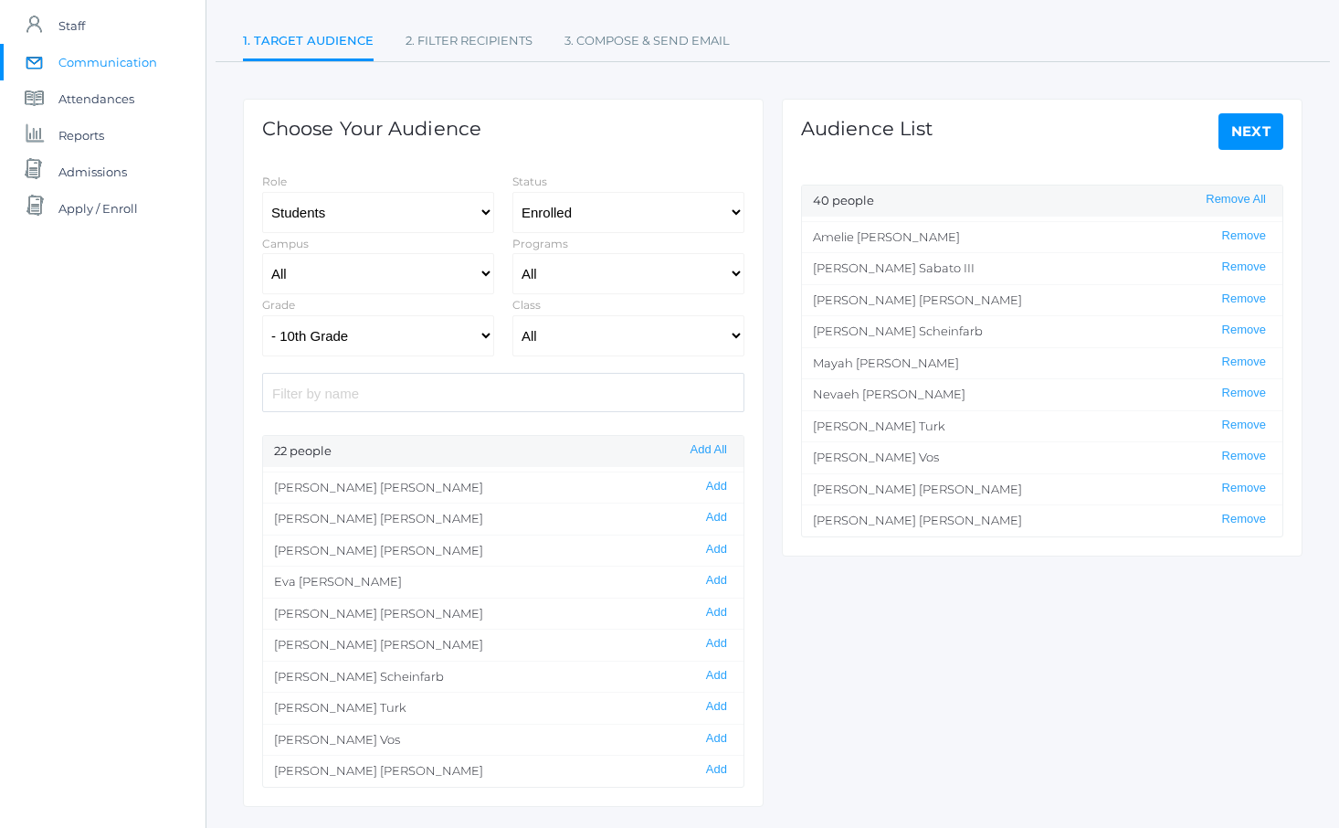
click at [1253, 134] on link "Next" at bounding box center [1252, 131] width 66 height 37
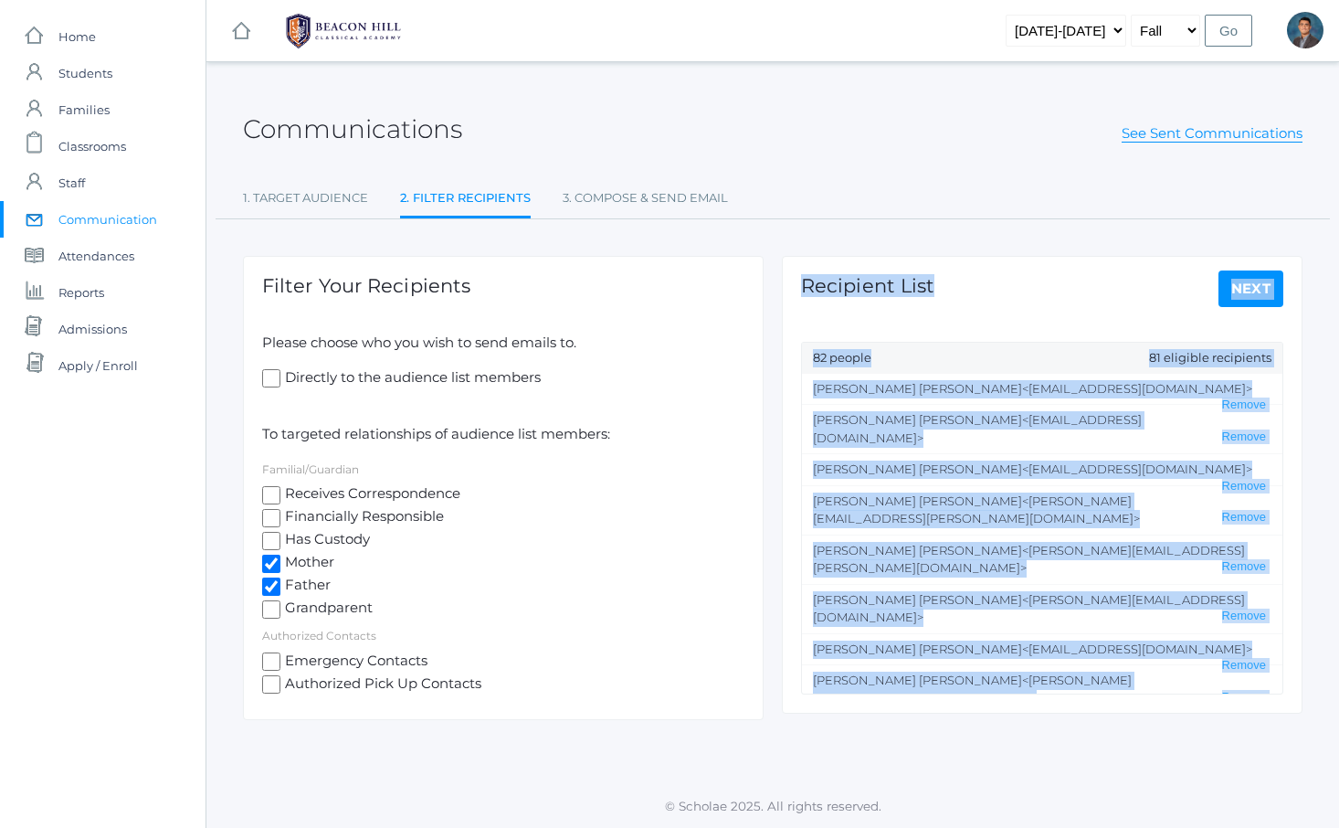
drag, startPoint x: 994, startPoint y: 372, endPoint x: 1086, endPoint y: 747, distance: 386.6
click at [1086, 747] on div "Communications See Sent Communications 1. Target Audience 2. Filter Recipients …" at bounding box center [772, 423] width 1133 height 677
click at [1087, 749] on div "Communications See Sent Communications 1. Target Audience 2. Filter Recipients …" at bounding box center [772, 423] width 1133 height 677
drag, startPoint x: 1087, startPoint y: 749, endPoint x: 932, endPoint y: 282, distance: 492.0
click at [932, 282] on div "Communications See Sent Communications 1. Target Audience 2. Filter Recipients …" at bounding box center [772, 423] width 1133 height 677
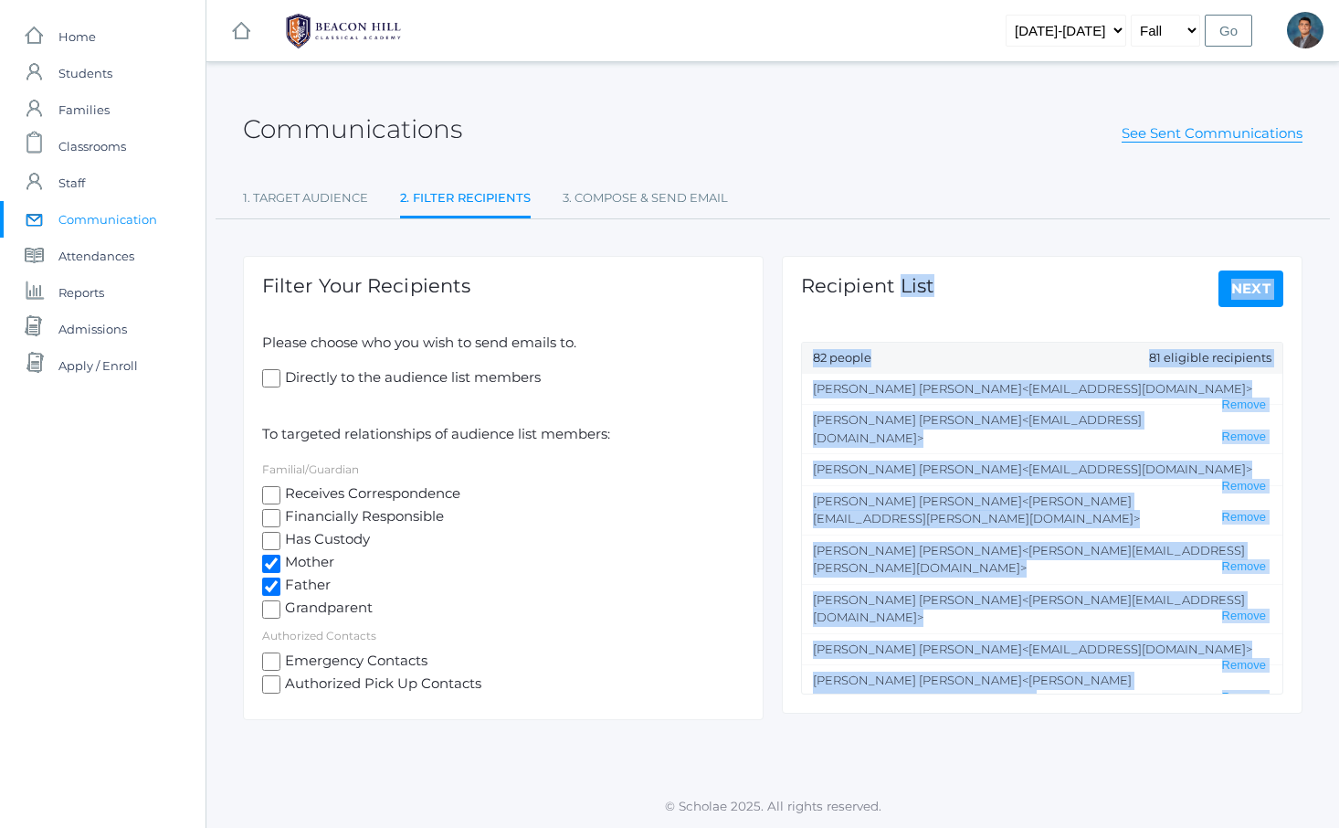
click at [932, 281] on h1 "Recipient List" at bounding box center [867, 285] width 133 height 21
drag, startPoint x: 932, startPoint y: 281, endPoint x: 1005, endPoint y: 741, distance: 465.3
click at [1005, 741] on div "Communications See Sent Communications 1. Target Audience 2. Filter Recipients …" at bounding box center [772, 423] width 1133 height 677
click at [1005, 745] on div "Communications See Sent Communications 1. Target Audience 2. Filter Recipients …" at bounding box center [772, 423] width 1133 height 677
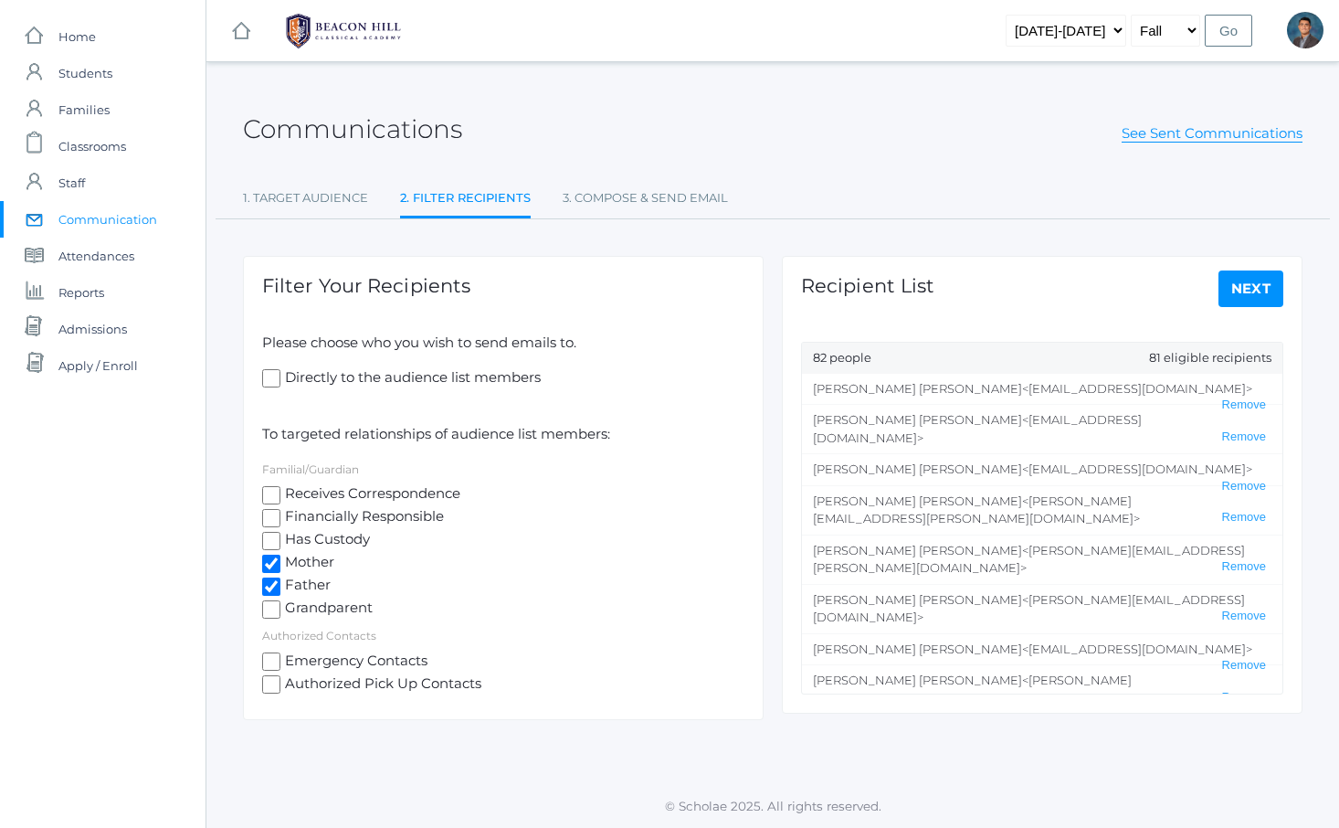
click at [1253, 283] on link "Next" at bounding box center [1252, 288] width 66 height 37
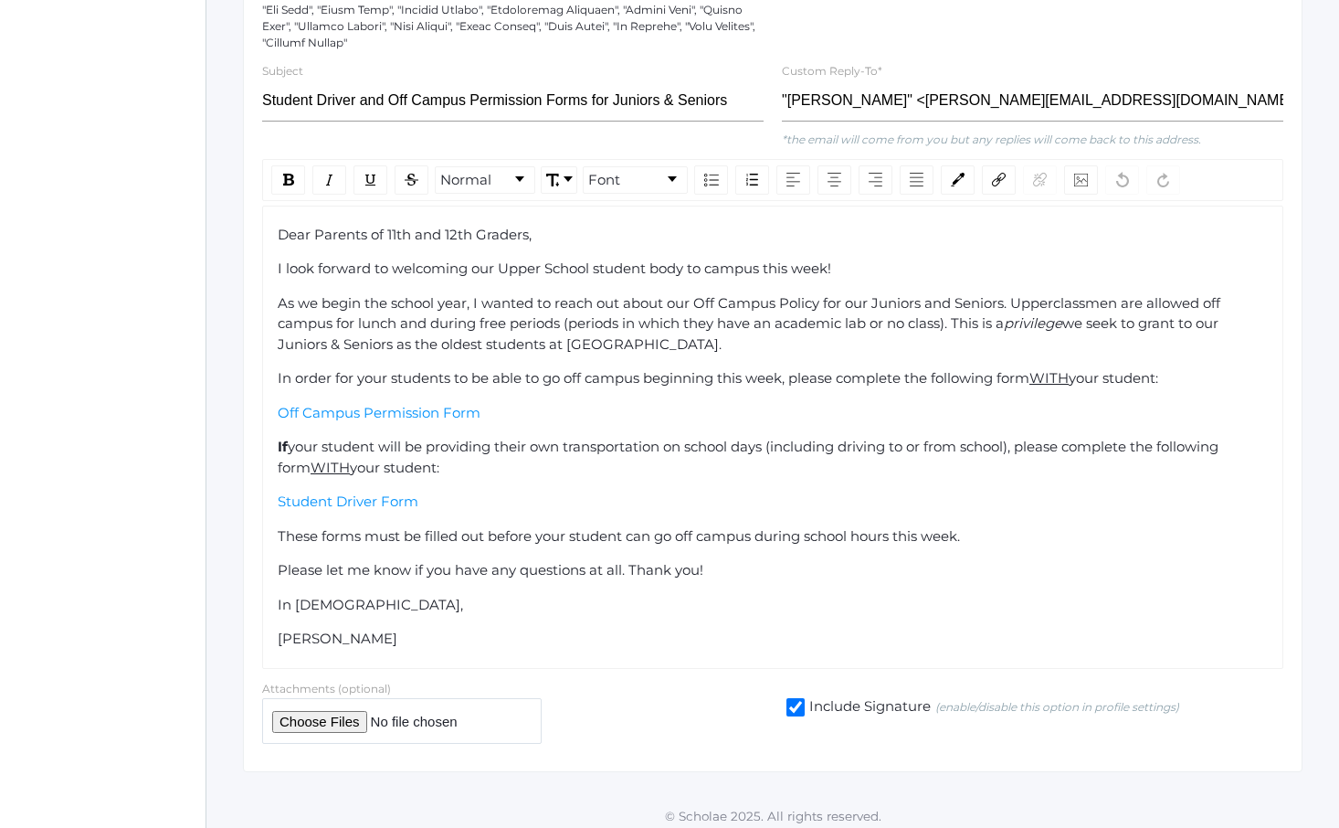
scroll to position [571, 0]
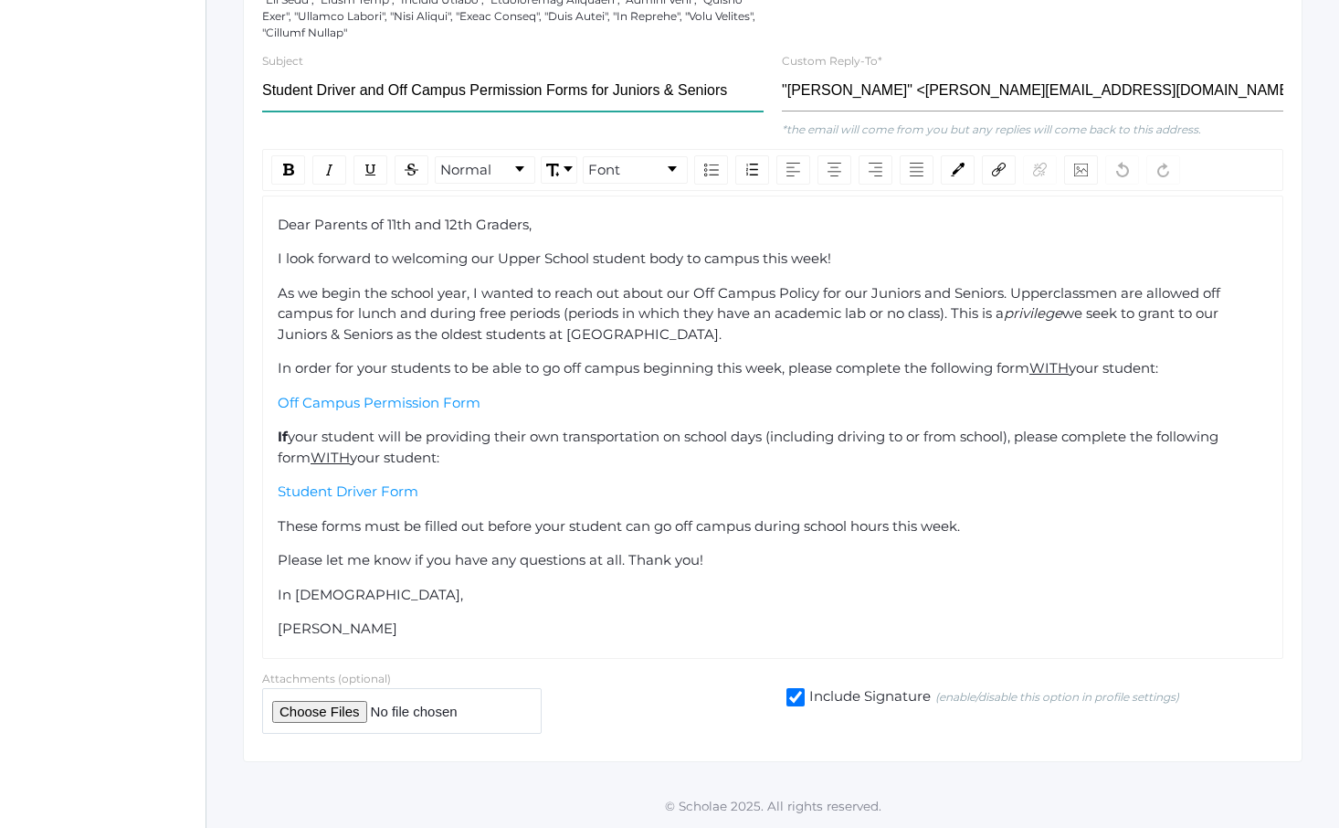
click at [279, 90] on input "Student Driver and Off Campus Permission Forms for Juniors & Seniors" at bounding box center [513, 90] width 502 height 41
click at [386, 97] on input "Student Driver and Off Campus Permission Forms for Juniors & Seniors" at bounding box center [513, 90] width 502 height 41
drag, startPoint x: 386, startPoint y: 97, endPoint x: 452, endPoint y: 91, distance: 66.0
click at [452, 91] on input "Student Driver and Off Campus Permission Forms for Juniors & Seniors" at bounding box center [513, 90] width 502 height 41
click at [454, 91] on input "Student Driver and Off Campus Permission Forms for Juniors & Seniors" at bounding box center [513, 90] width 502 height 41
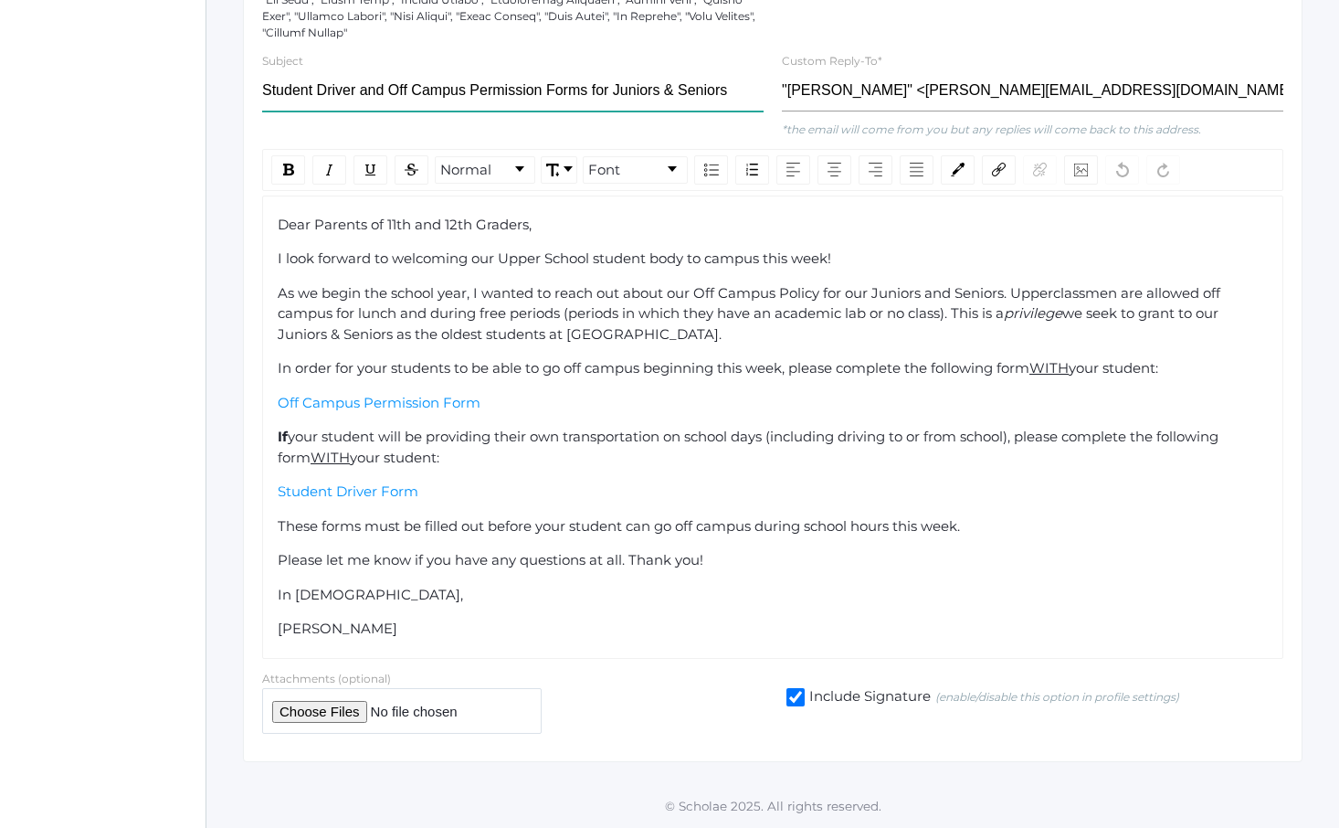
drag, startPoint x: 454, startPoint y: 91, endPoint x: 372, endPoint y: 84, distance: 82.5
click at [376, 85] on input "Student Driver and Off Campus Permission Forms for Juniors & Seniors" at bounding box center [513, 90] width 502 height 41
click at [372, 84] on input "Student Driver and Off Campus Permission Forms for Juniors & Seniors" at bounding box center [513, 90] width 502 height 41
click at [378, 89] on input "Student Driver and Off Campus Permission Forms for Juniors & Seniors" at bounding box center [513, 90] width 502 height 41
drag, startPoint x: 378, startPoint y: 89, endPoint x: 537, endPoint y: 90, distance: 159.0
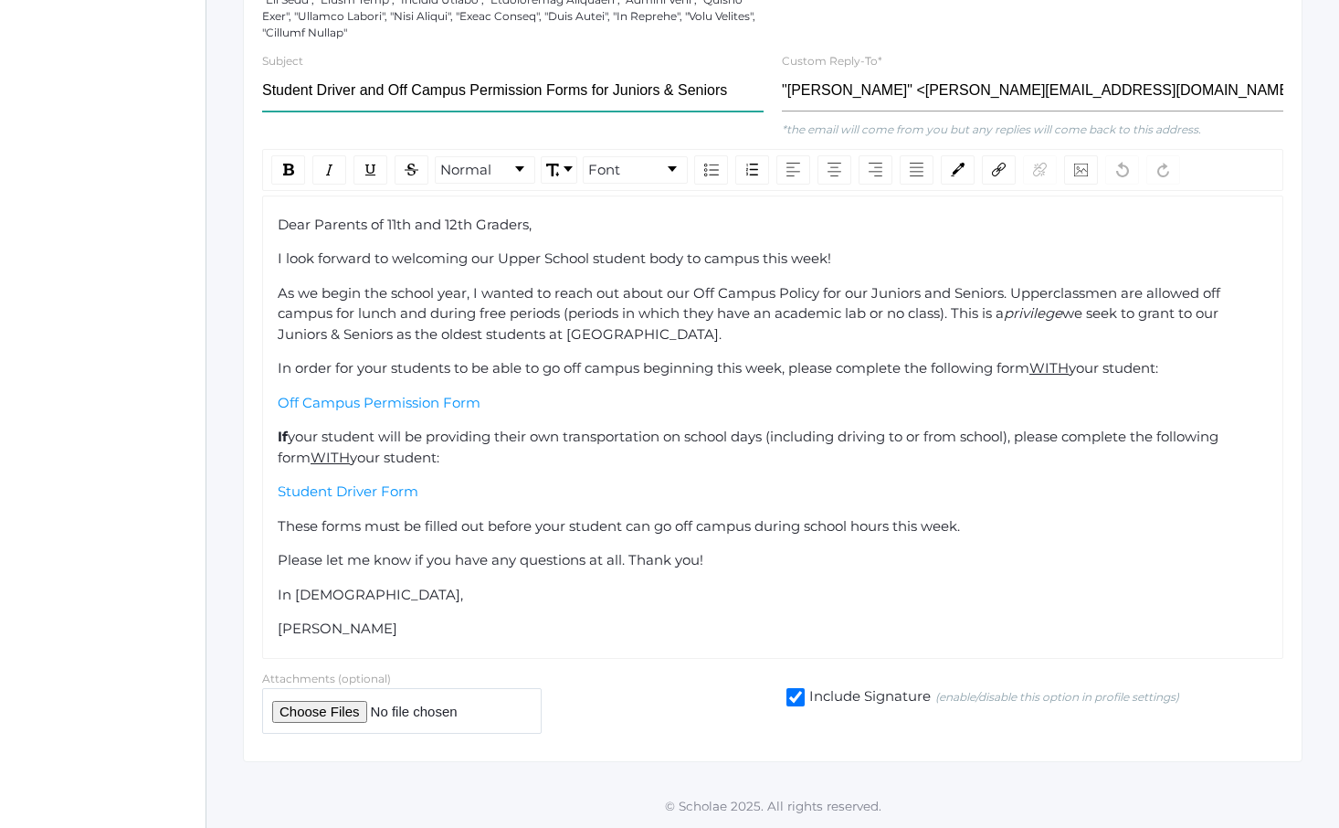
click at [537, 90] on input "Student Driver and Off Campus Permission Forms for Juniors & Seniors" at bounding box center [513, 90] width 502 height 41
click at [462, 87] on input "Student Driver Forms for Juniors & Seniors" at bounding box center [513, 90] width 502 height 41
drag, startPoint x: 462, startPoint y: 87, endPoint x: 573, endPoint y: 90, distance: 110.6
click at [571, 90] on input "Student Driver Forms for Juniors & Seniors" at bounding box center [513, 90] width 502 height 41
type input "Student Driver Forms for Rhetoric Students"
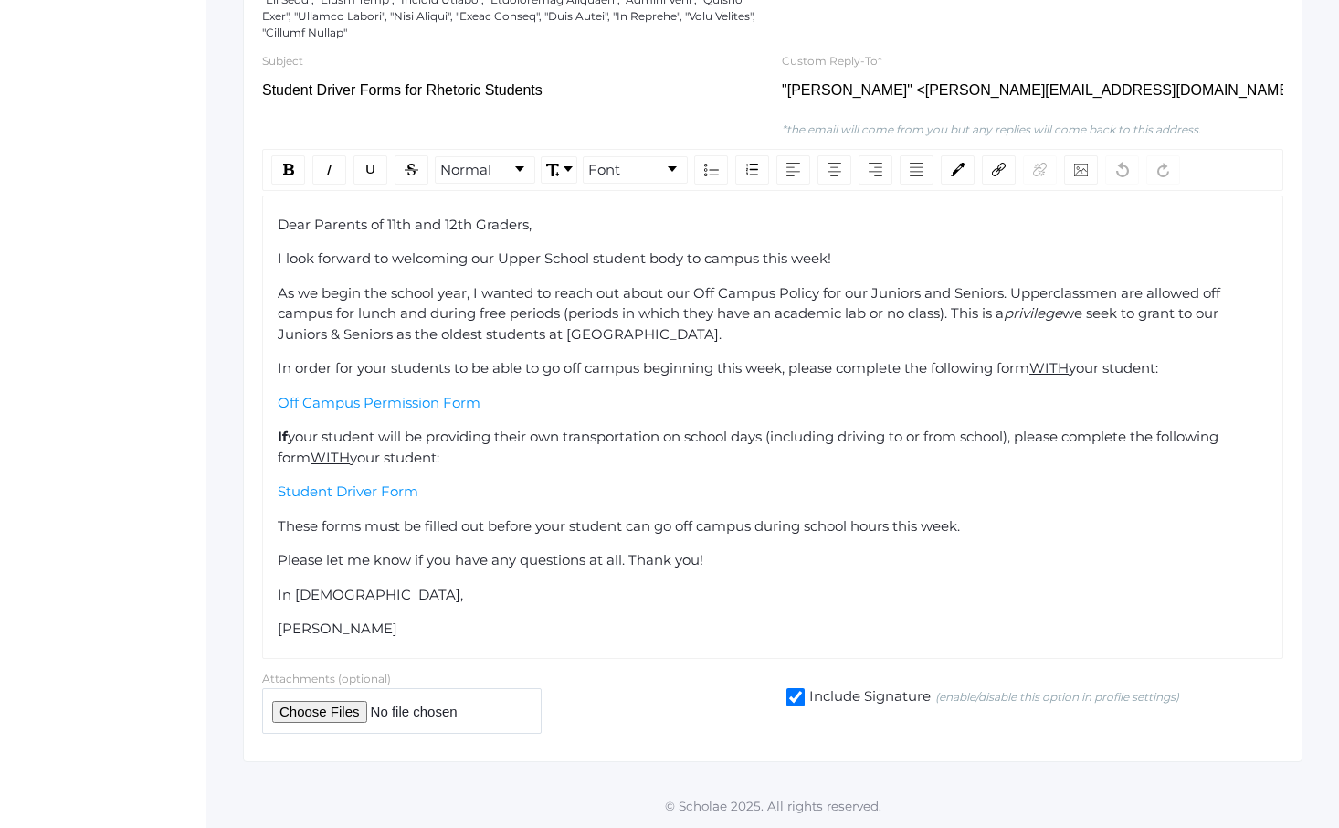
click at [336, 219] on span "Dear Parents of 11th and 12th Graders," at bounding box center [405, 224] width 254 height 17
drag, startPoint x: 336, startPoint y: 219, endPoint x: 495, endPoint y: 219, distance: 159.0
click at [495, 219] on span "Dear Parents of 11th and 12th Graders," at bounding box center [405, 224] width 254 height 17
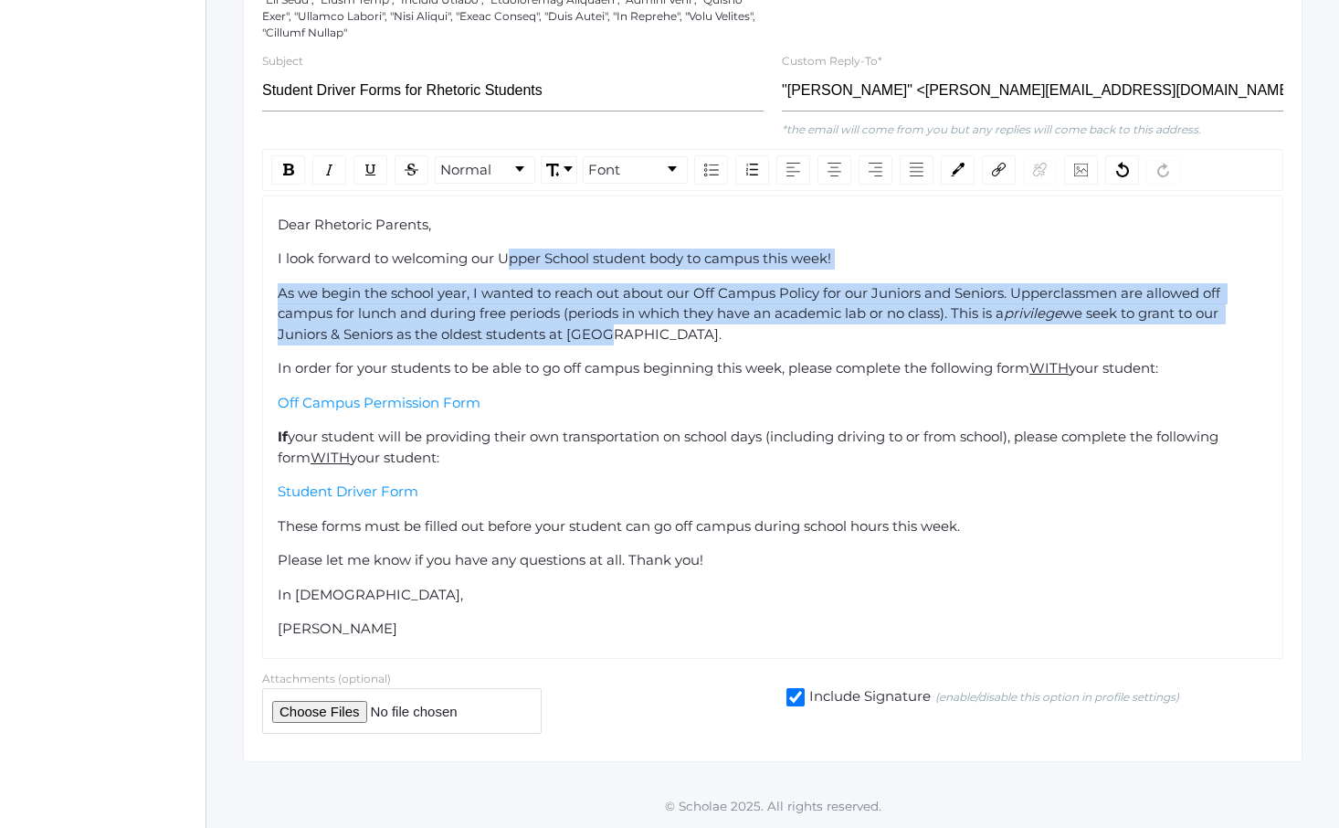
drag, startPoint x: 513, startPoint y: 253, endPoint x: 617, endPoint y: 330, distance: 128.6
click at [615, 329] on div "Dear Rhetoric Parents, I look forward to welcoming our Upper School student bod…" at bounding box center [773, 427] width 991 height 425
click at [617, 330] on div "As we begin the school year, I wanted to reach out about our Off Campus Policy …" at bounding box center [773, 314] width 991 height 62
drag, startPoint x: 617, startPoint y: 330, endPoint x: 540, endPoint y: 258, distance: 105.3
click at [540, 258] on div "Dear Rhetoric Parents, I look forward to welcoming our Upper School student bod…" at bounding box center [773, 427] width 991 height 425
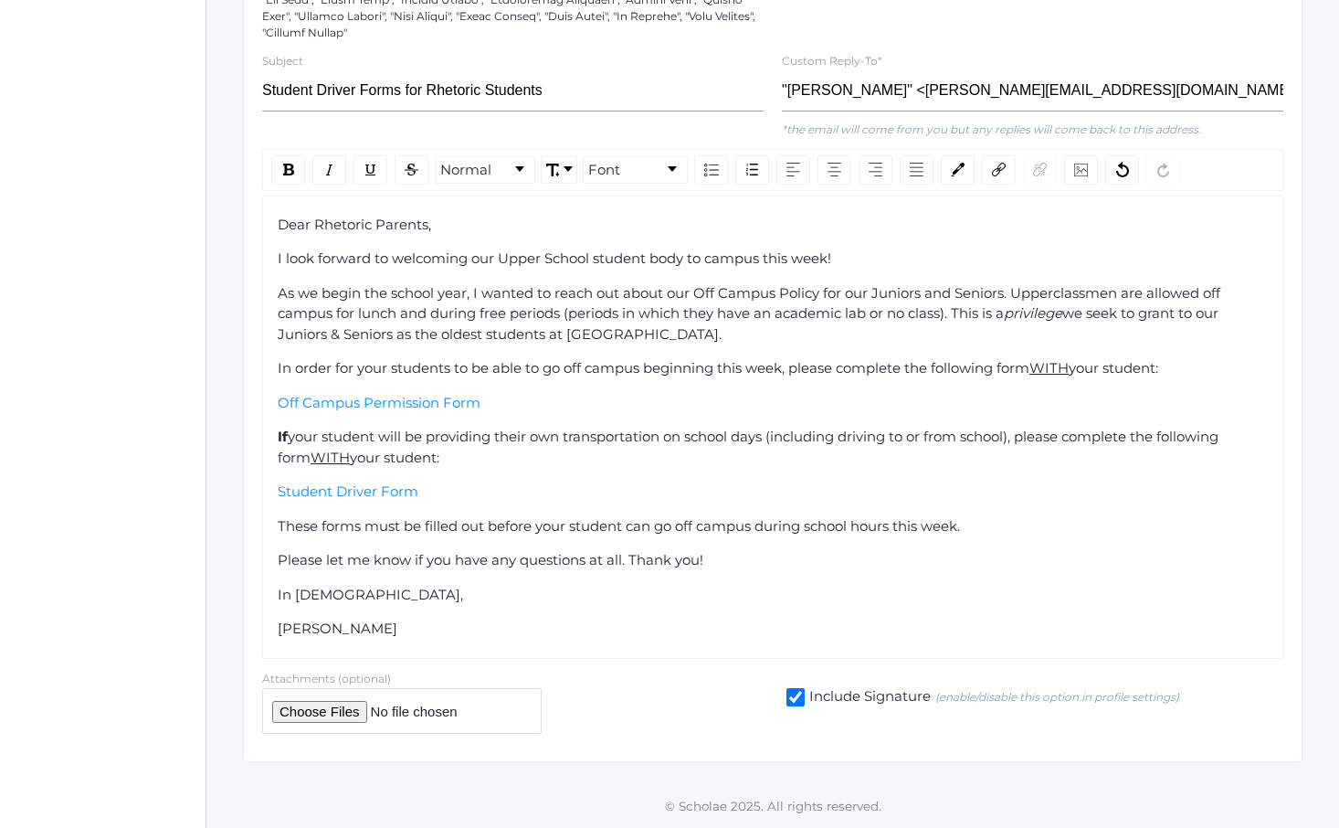
click at [534, 255] on span "I look forward to welcoming our Upper School student body to campus this week!" at bounding box center [555, 257] width 554 height 17
click at [379, 220] on span "Dear Rhetoric Parents," at bounding box center [354, 224] width 153 height 17
click at [578, 103] on input "Student Driver Forms for Rhetoric Students" at bounding box center [513, 90] width 502 height 41
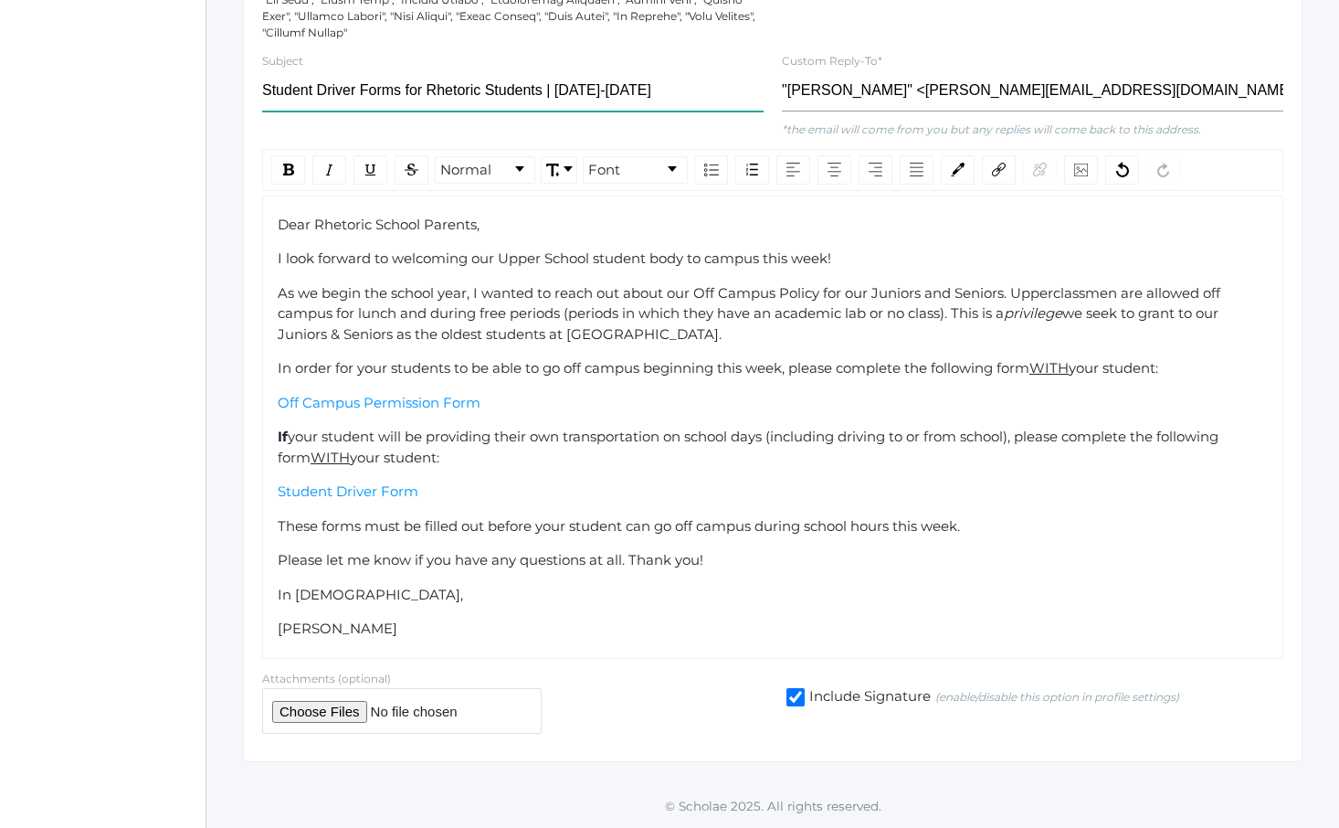
type input "Student Driver Forms for Rhetoric Students | [DATE]-[DATE]"
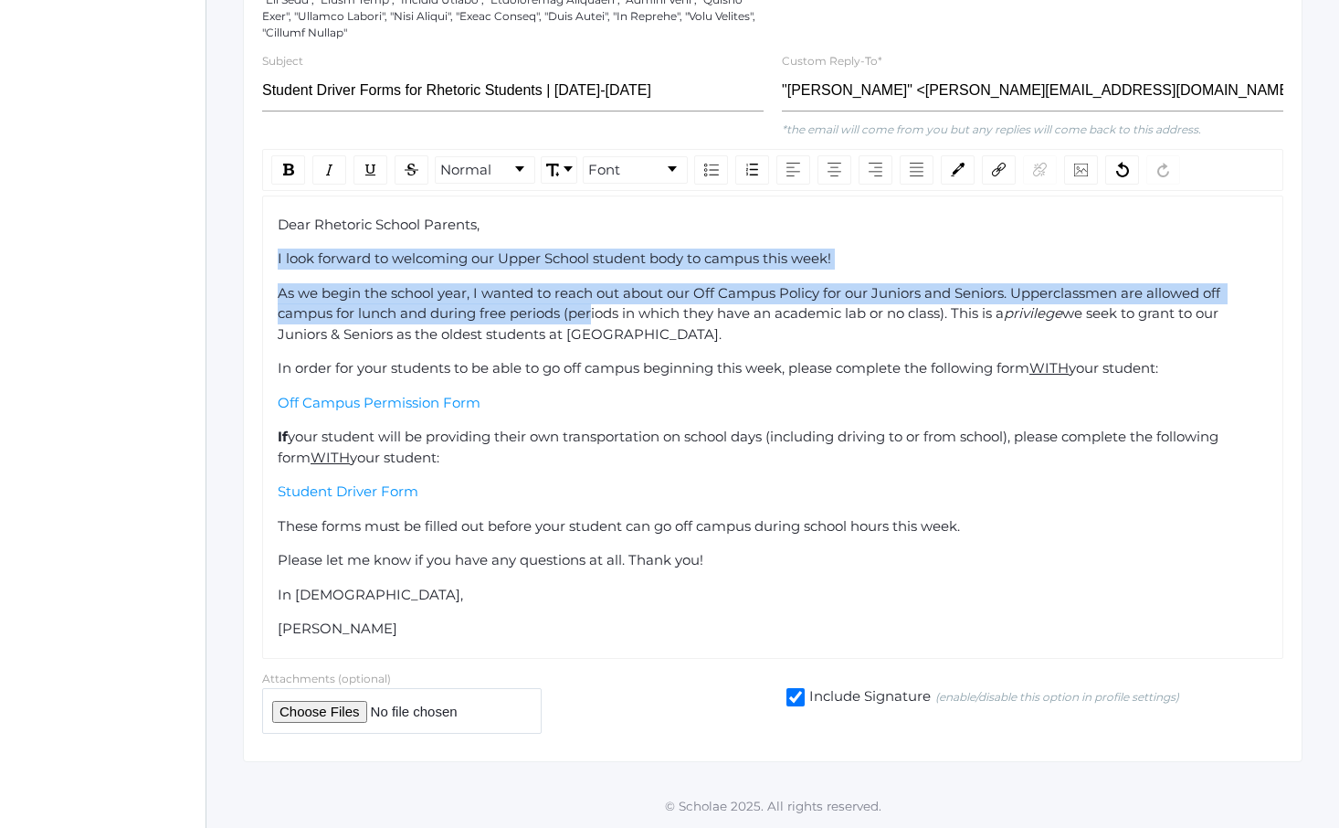
drag, startPoint x: 586, startPoint y: 288, endPoint x: 618, endPoint y: 354, distance: 74.0
click at [614, 351] on div "Dear Rhetoric School Parents, I look forward to welcoming our Upper School stud…" at bounding box center [773, 427] width 991 height 425
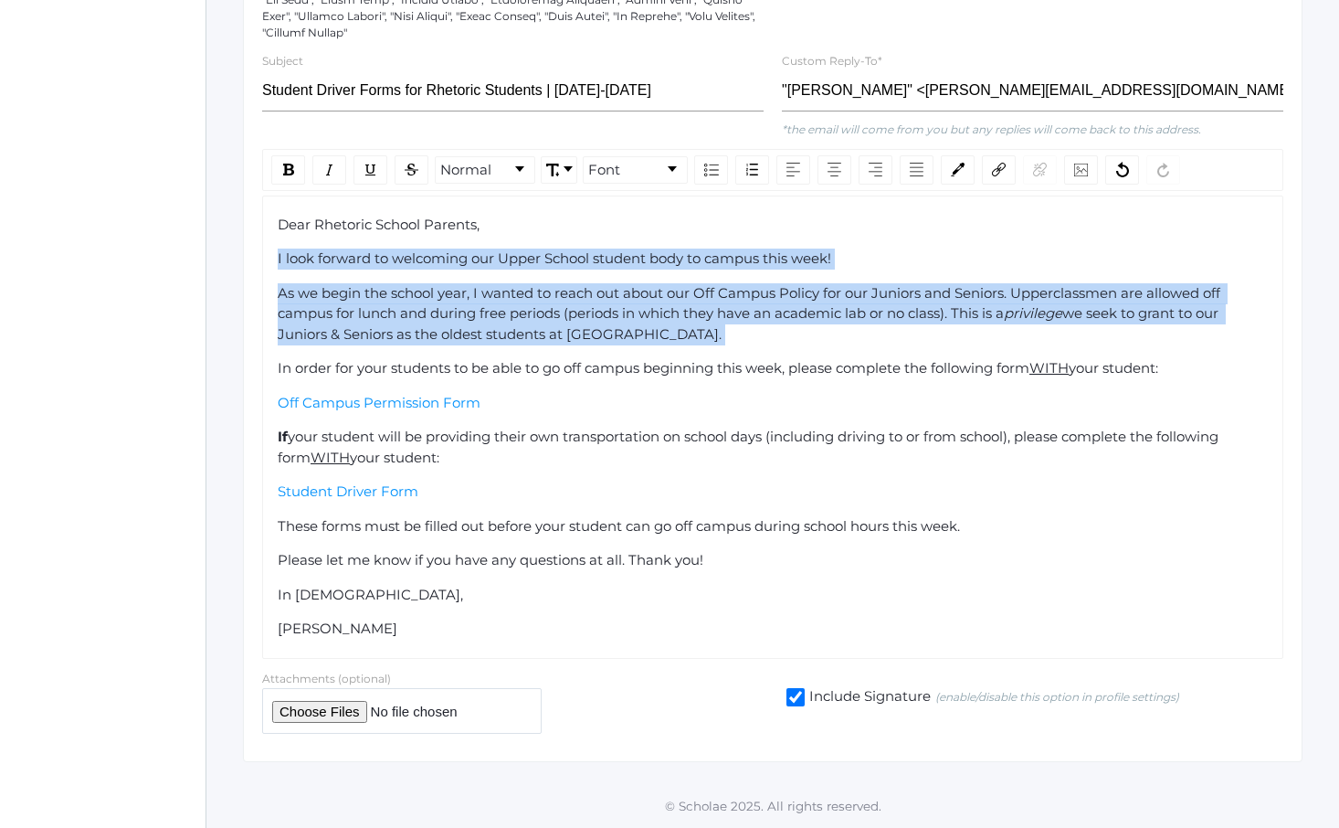
click at [618, 354] on div "Dear Rhetoric School Parents, I look forward to welcoming our Upper School stud…" at bounding box center [773, 427] width 991 height 425
drag, startPoint x: 571, startPoint y: 417, endPoint x: 278, endPoint y: 291, distance: 319.6
click at [278, 291] on div "Dear Rhetoric School Parents, I look forward to welcoming our Upper School stud…" at bounding box center [773, 427] width 991 height 425
click at [278, 291] on span "As we begin the school year, I wanted to reach out about our Off Campus Policy …" at bounding box center [751, 303] width 946 height 38
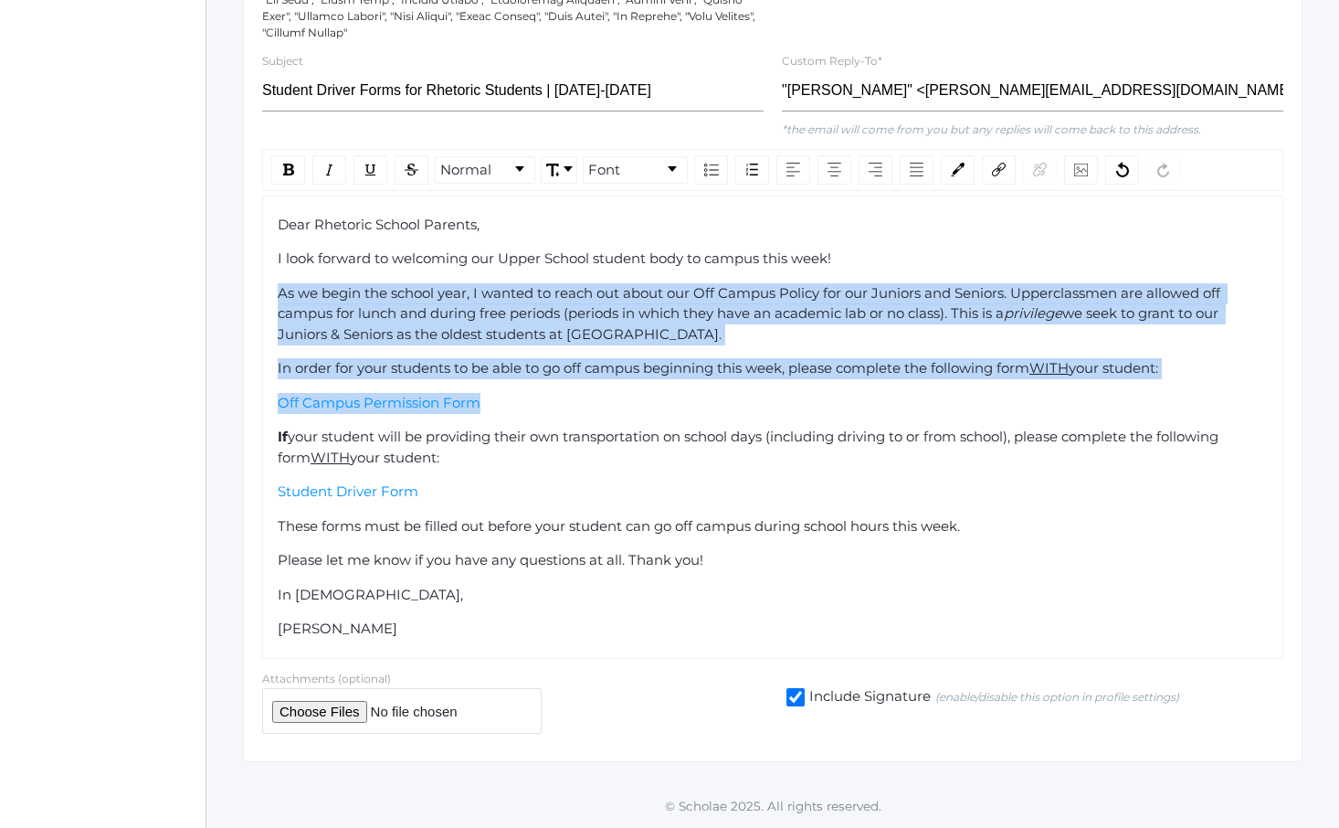
drag, startPoint x: 278, startPoint y: 291, endPoint x: 493, endPoint y: 407, distance: 245.3
click at [493, 407] on div "Dear Rhetoric School Parents, I look forward to welcoming our Upper School stud…" at bounding box center [773, 427] width 991 height 425
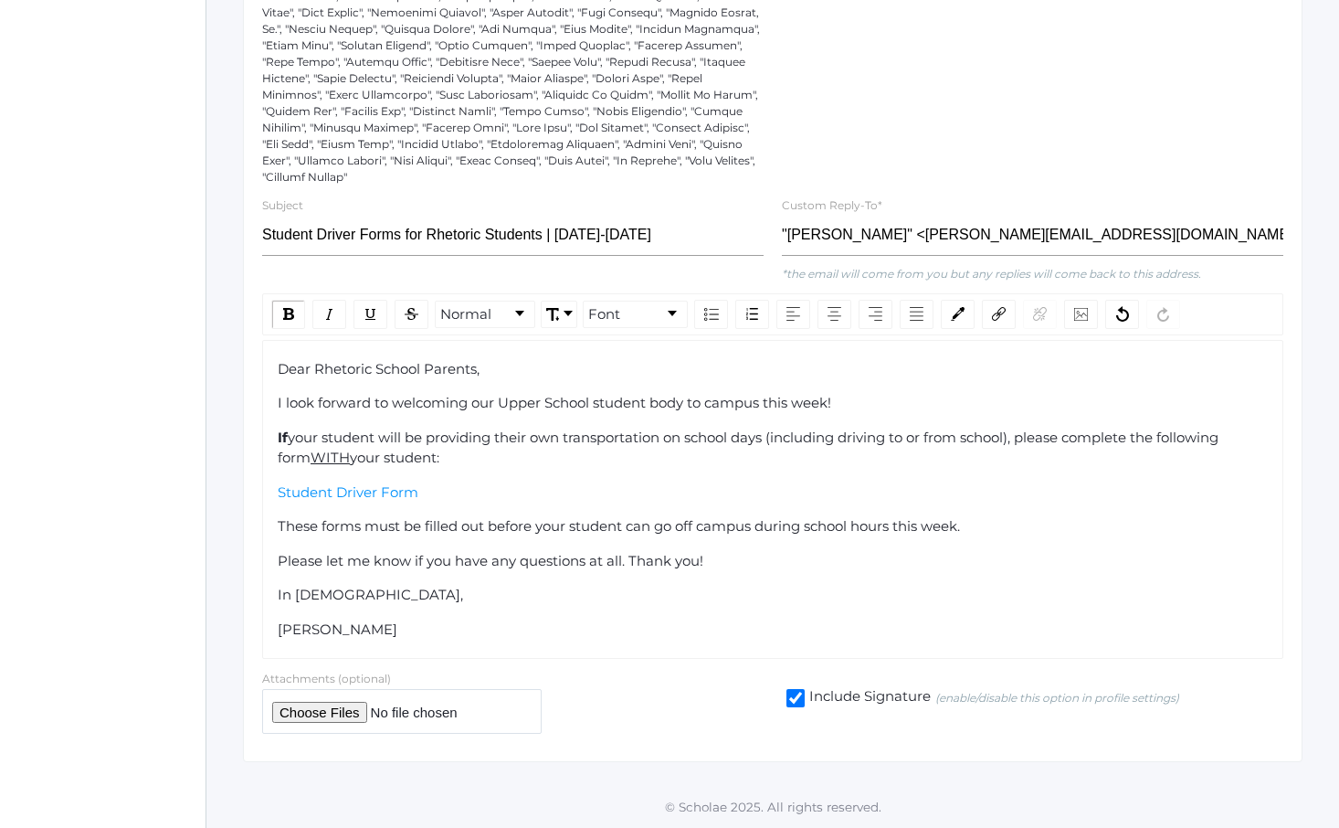
scroll to position [427, 0]
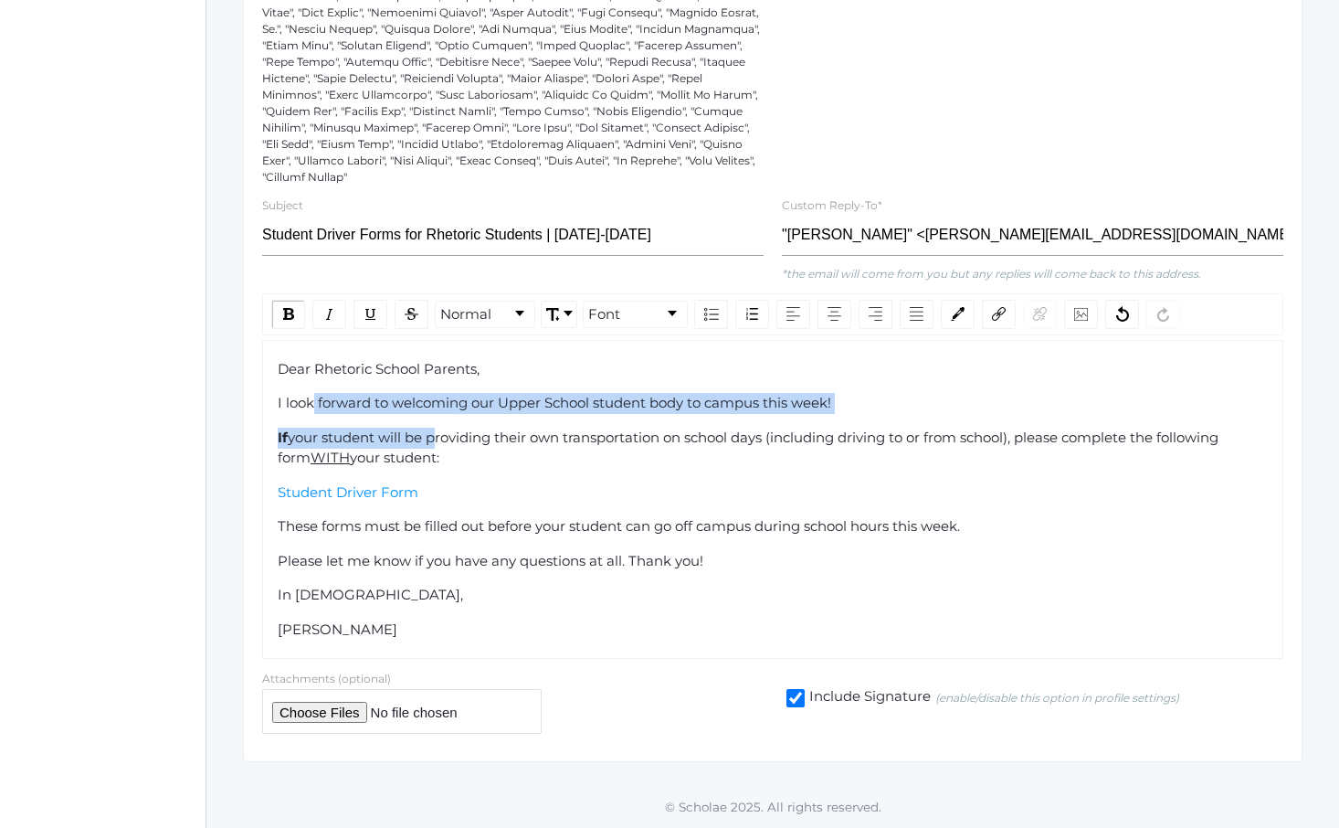
drag, startPoint x: 311, startPoint y: 393, endPoint x: 439, endPoint y: 443, distance: 138.3
click at [437, 441] on div "Dear Rhetoric School Parents, I look forward to welcoming our Upper School stud…" at bounding box center [773, 499] width 991 height 281
click at [439, 443] on span "your student will be providing their own transportation on school days (includi…" at bounding box center [750, 447] width 945 height 38
drag, startPoint x: 439, startPoint y: 443, endPoint x: 354, endPoint y: 403, distance: 94.0
click at [354, 403] on div "Dear Rhetoric School Parents, I look forward to welcoming our Upper School stud…" at bounding box center [773, 499] width 991 height 281
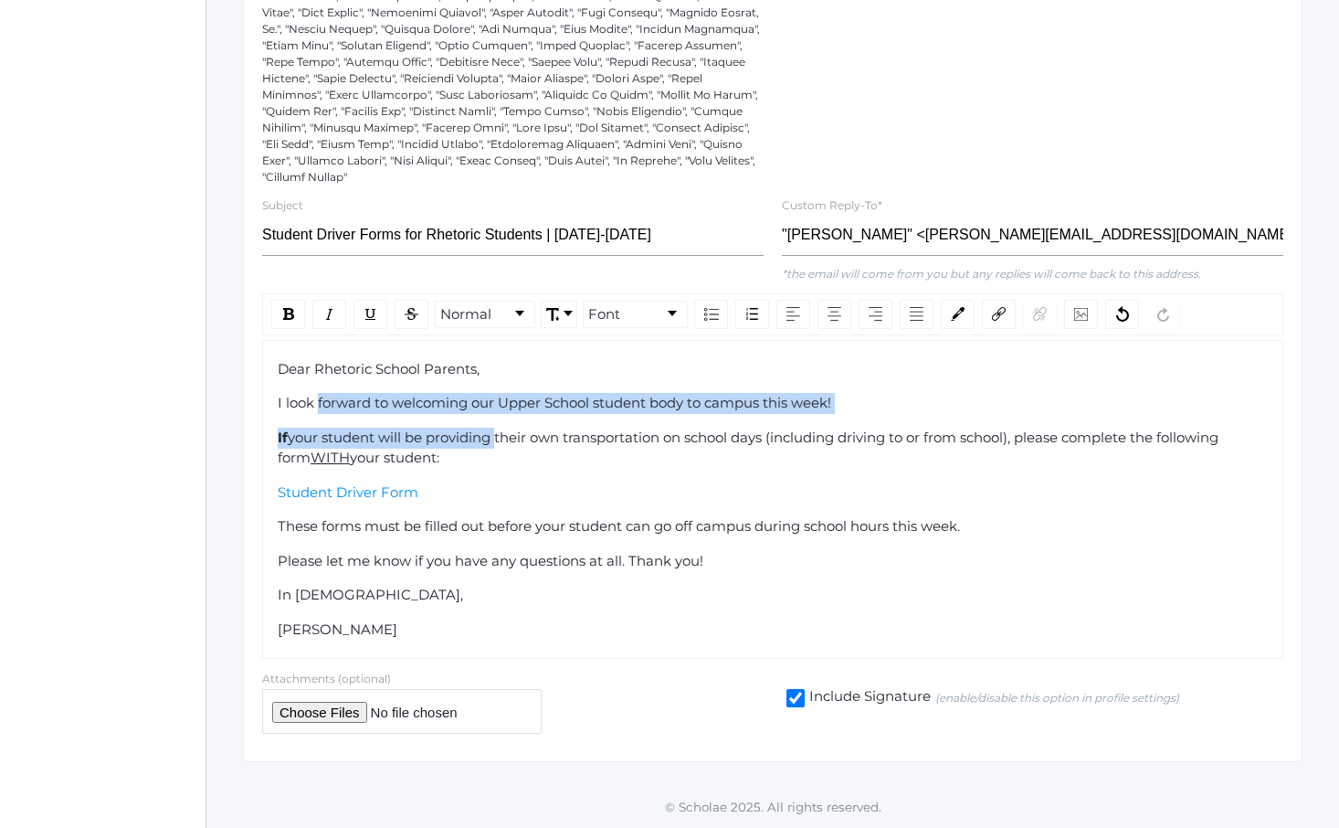
click at [343, 400] on span "I look forward to welcoming our Upper School student body to campus this week!" at bounding box center [555, 402] width 554 height 17
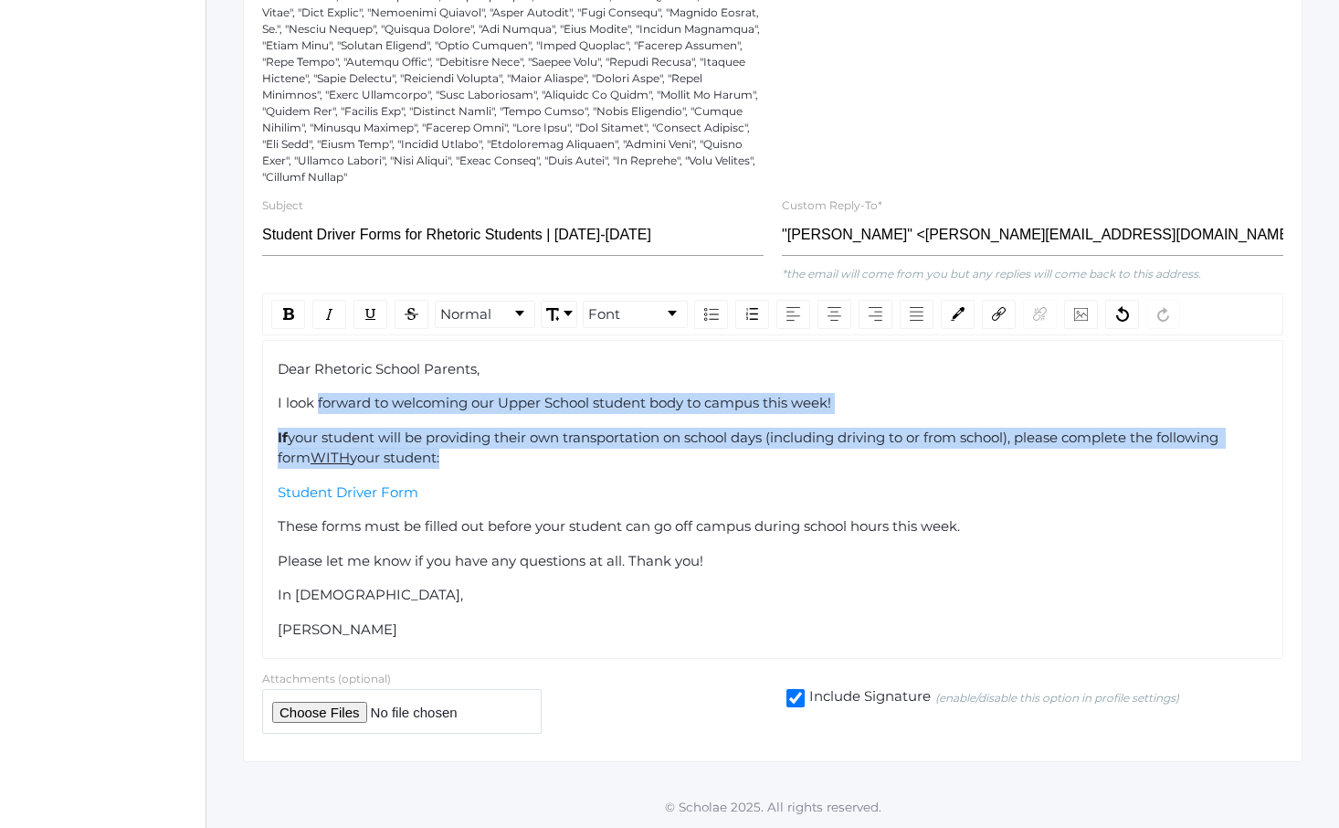
drag, startPoint x: 343, startPoint y: 400, endPoint x: 450, endPoint y: 460, distance: 123.1
click at [450, 460] on div "Dear Rhetoric School Parents, I look forward to welcoming our Upper School stud…" at bounding box center [773, 499] width 991 height 281
click at [457, 463] on div "If your student will be providing their own transportation on school days (incl…" at bounding box center [773, 448] width 991 height 41
drag, startPoint x: 457, startPoint y: 463, endPoint x: 354, endPoint y: 416, distance: 112.8
click at [354, 416] on div "Dear Rhetoric School Parents, I look forward to welcoming our Upper School stud…" at bounding box center [773, 499] width 991 height 281
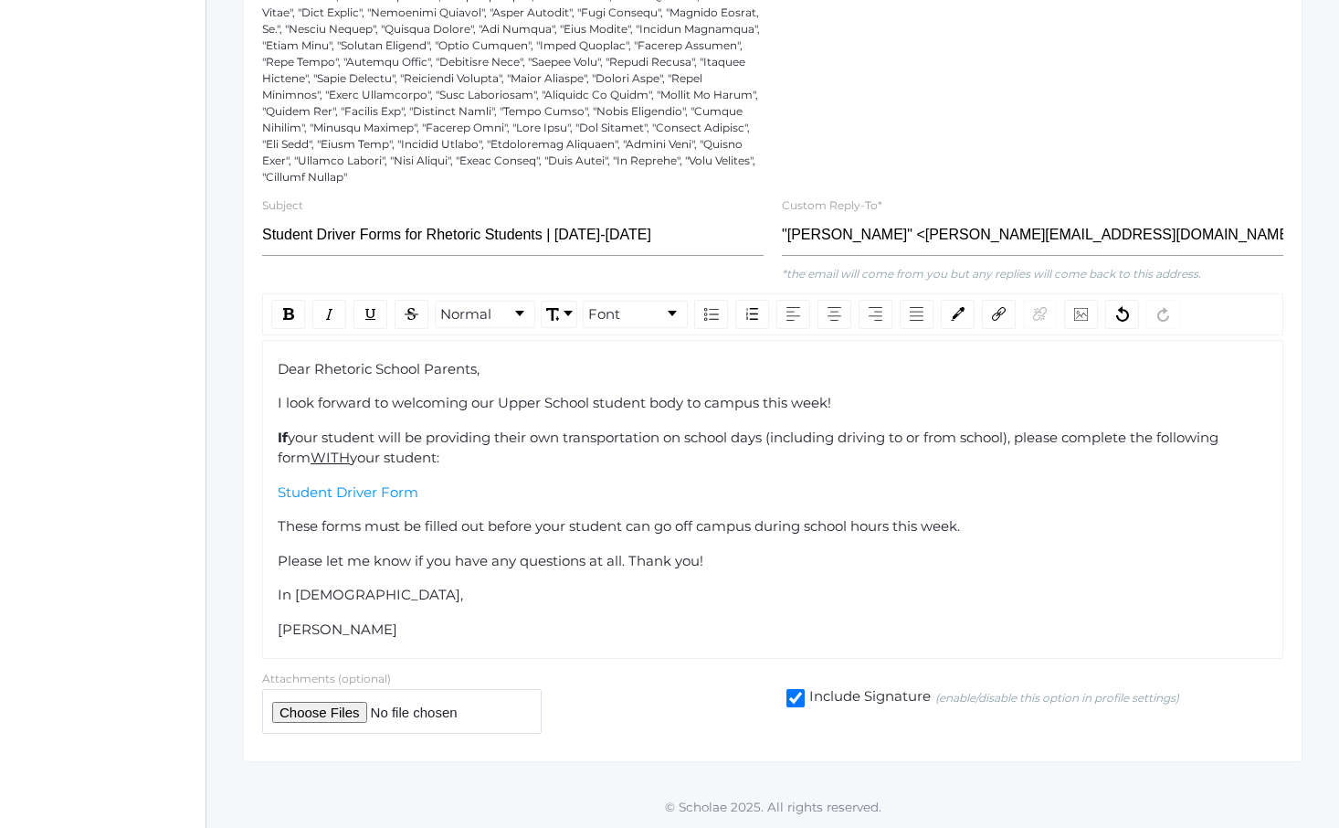
click at [345, 413] on div "Dear Rhetoric School Parents, I look forward to welcoming our Upper School stud…" at bounding box center [773, 499] width 991 height 281
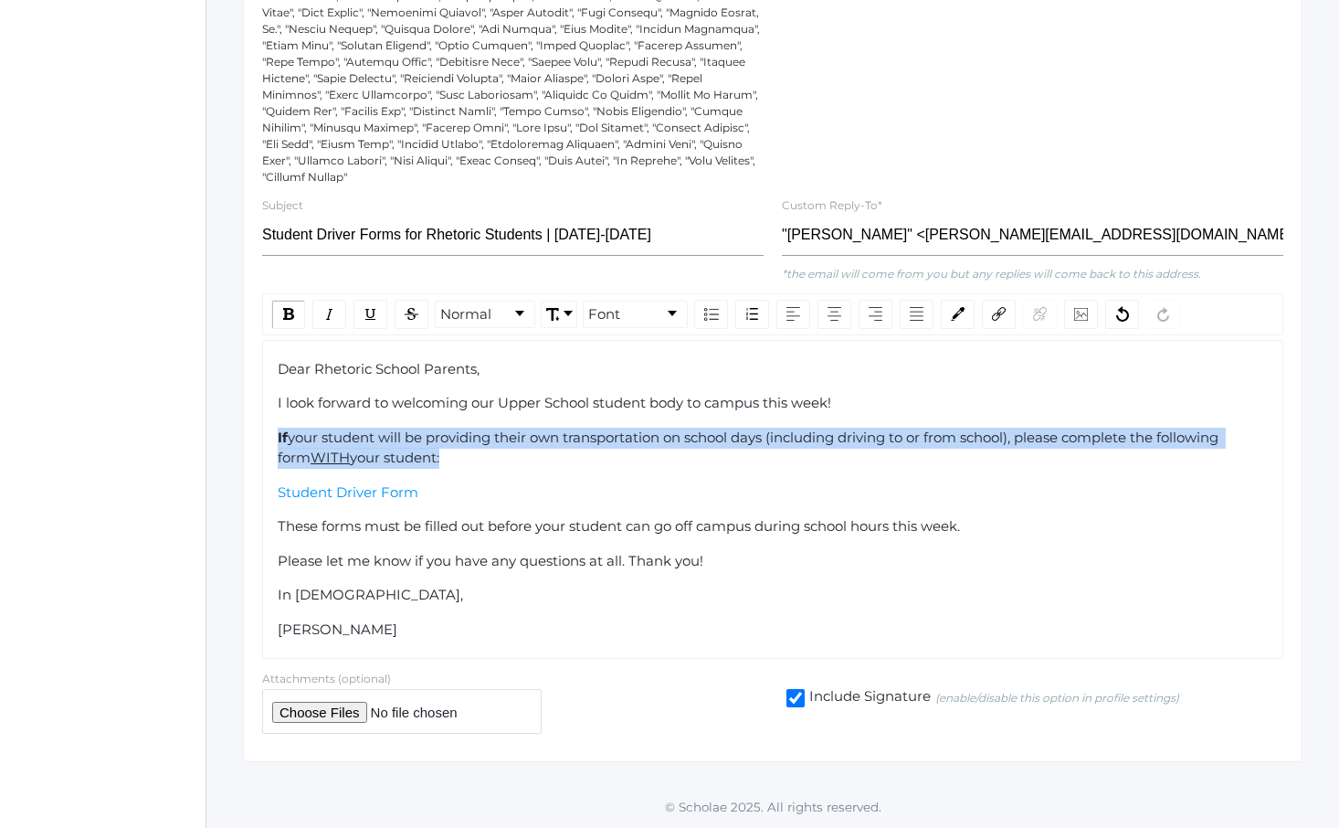
drag, startPoint x: 345, startPoint y: 413, endPoint x: 449, endPoint y: 461, distance: 114.0
click at [449, 461] on div "Dear Rhetoric School Parents, I look forward to welcoming our Upper School stud…" at bounding box center [773, 499] width 991 height 281
click at [456, 464] on div "If your student will be providing their own transportation on school days (incl…" at bounding box center [773, 448] width 991 height 41
drag, startPoint x: 456, startPoint y: 464, endPoint x: 386, endPoint y: 383, distance: 106.9
click at [388, 385] on div "Dear Rhetoric School Parents, I look forward to welcoming our Upper School stud…" at bounding box center [773, 499] width 991 height 281
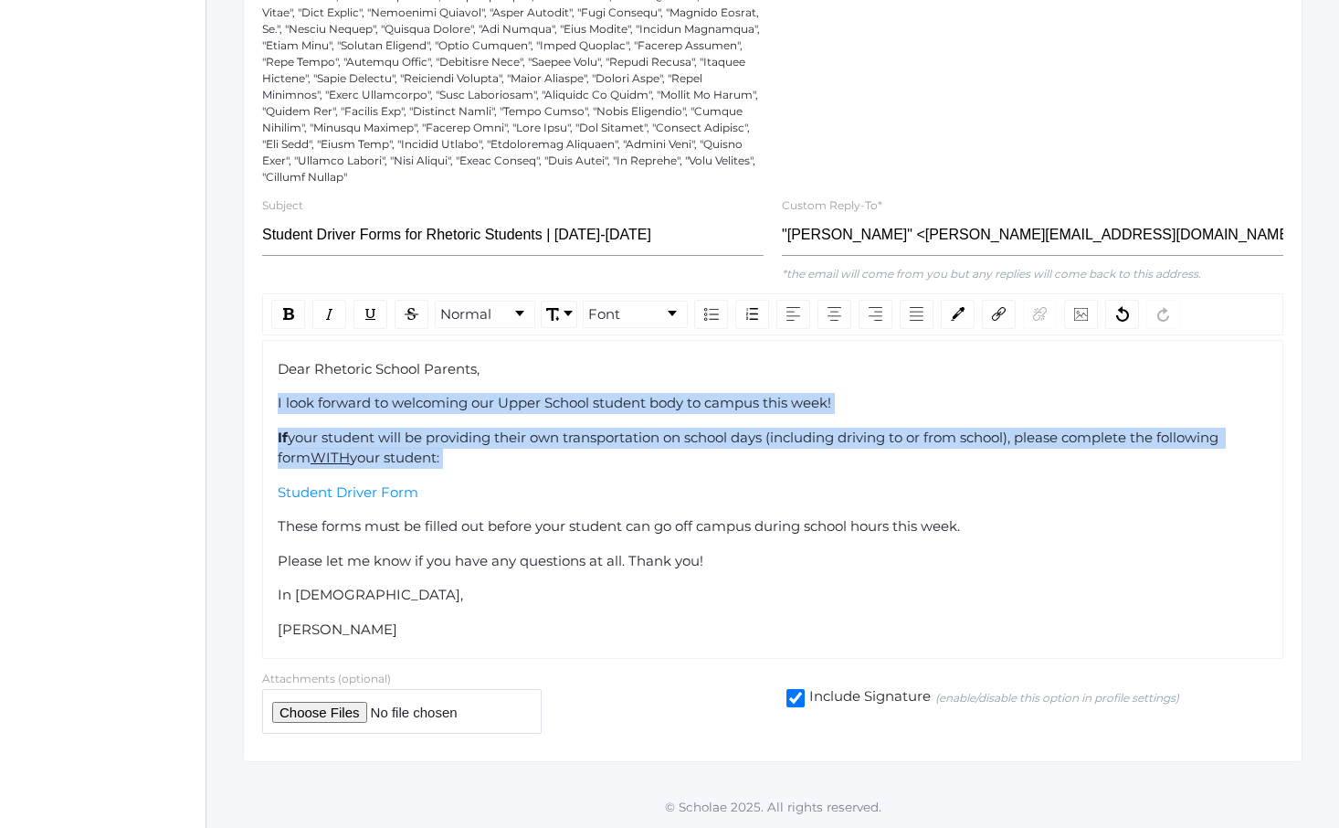
click at [386, 383] on div "Dear Rhetoric School Parents, I look forward to welcoming our Upper School stud…" at bounding box center [773, 499] width 991 height 281
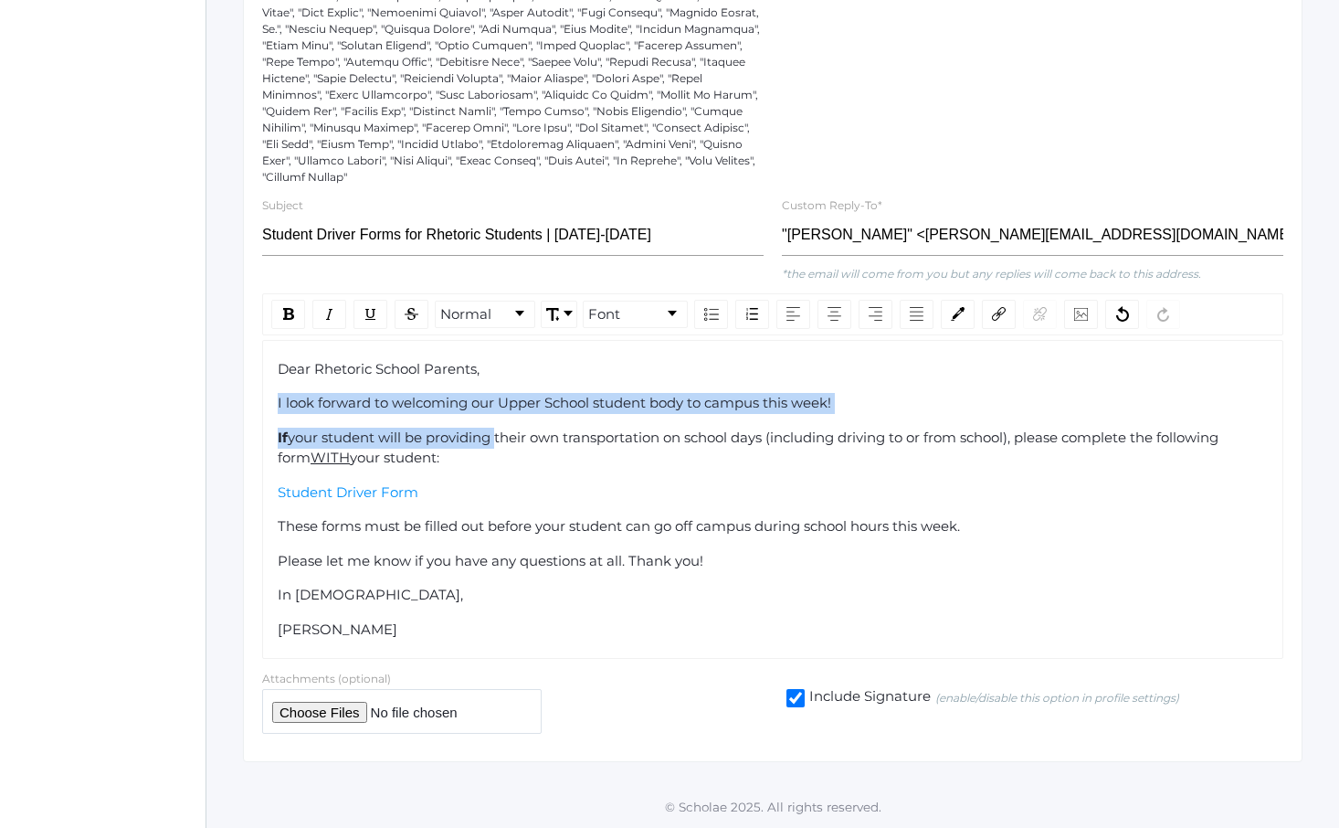
drag, startPoint x: 386, startPoint y: 383, endPoint x: 496, endPoint y: 460, distance: 133.8
click at [494, 459] on div "Dear Rhetoric School Parents, I look forward to welcoming our Upper School stud…" at bounding box center [773, 499] width 991 height 281
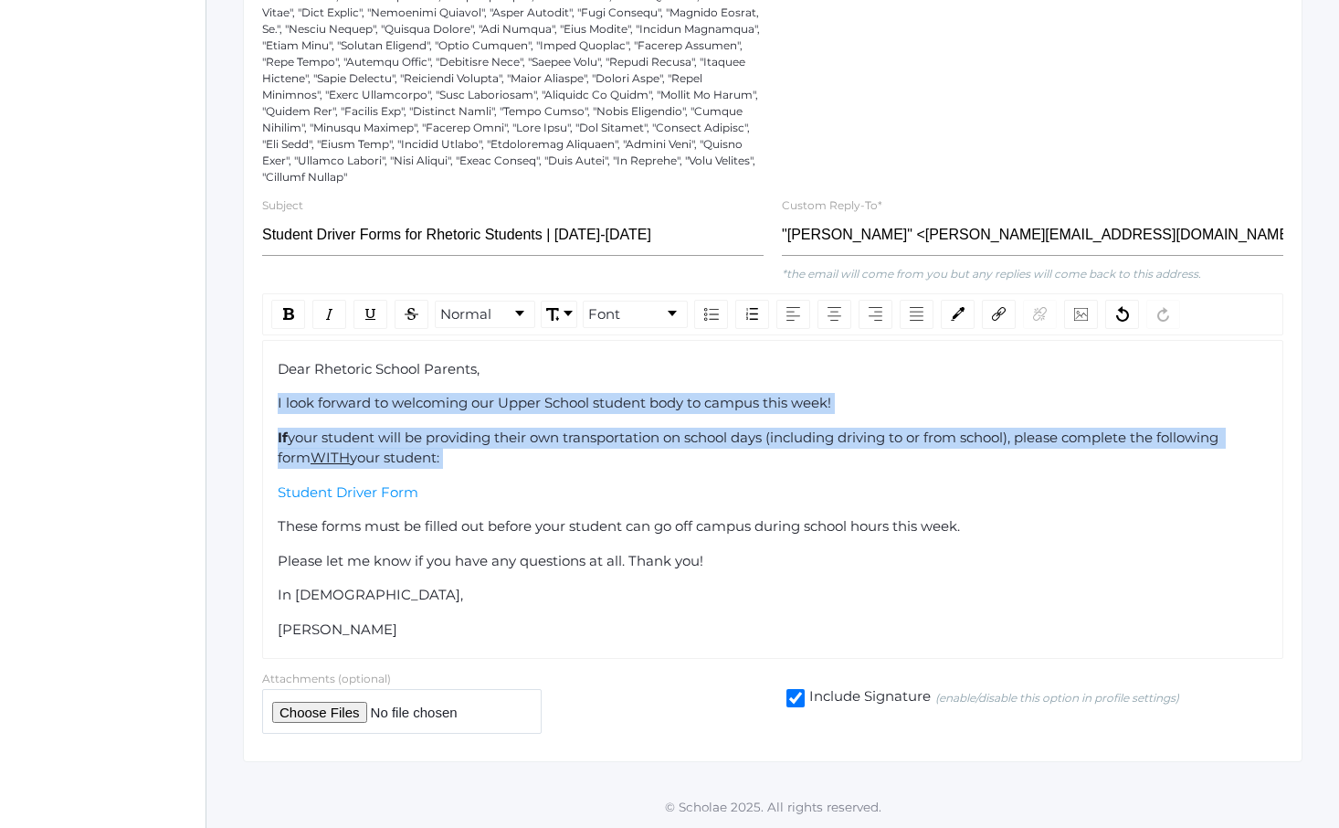
click at [496, 460] on div "If your student will be providing their own transportation on school days (incl…" at bounding box center [773, 448] width 991 height 41
drag, startPoint x: 496, startPoint y: 460, endPoint x: 456, endPoint y: 404, distance: 68.7
click at [458, 406] on div "Dear Rhetoric School Parents, I look forward to welcoming our Upper School stud…" at bounding box center [773, 499] width 991 height 281
click at [456, 404] on span "I look forward to welcoming our Upper School student body to campus this week!" at bounding box center [555, 402] width 554 height 17
drag, startPoint x: 456, startPoint y: 404, endPoint x: 558, endPoint y: 481, distance: 127.9
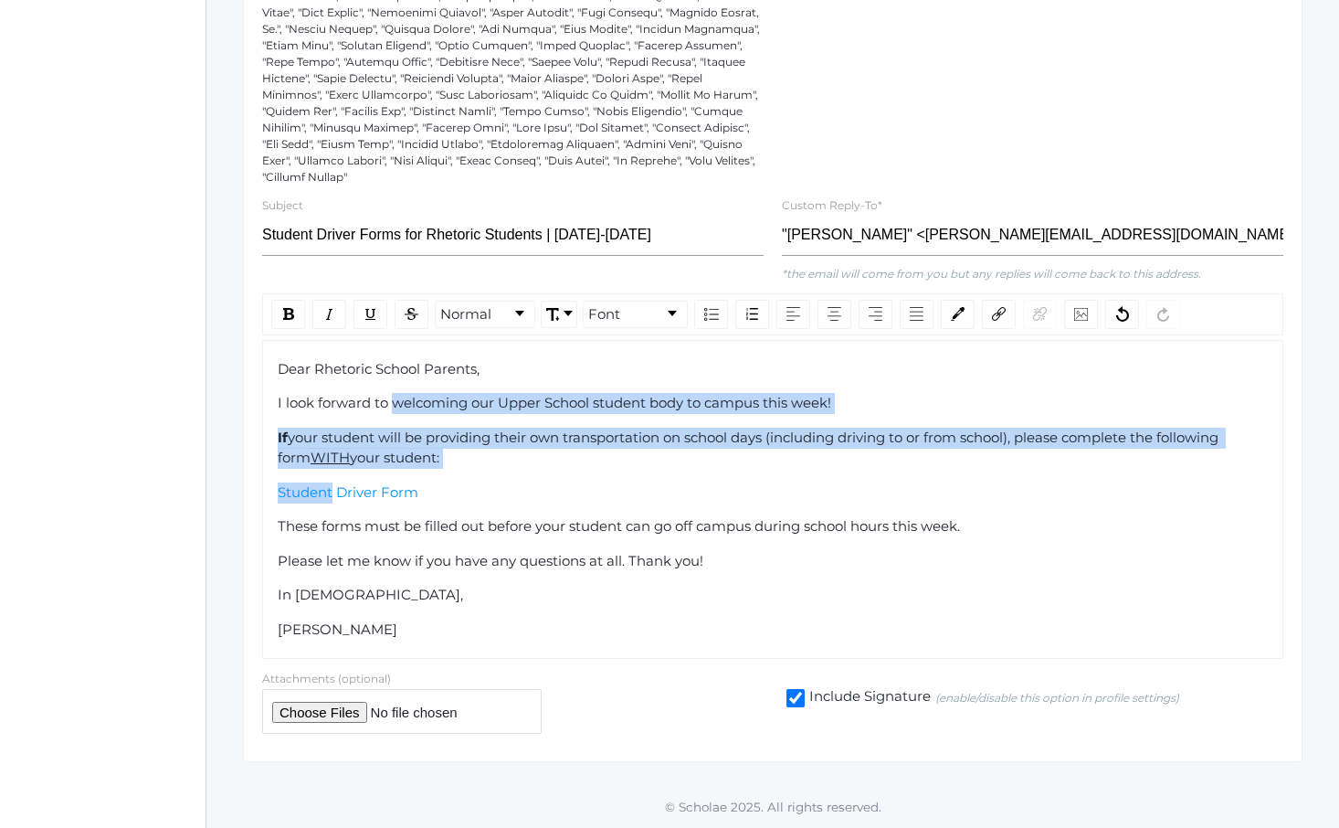
click at [556, 479] on div "Dear Rhetoric School Parents, I look forward to welcoming our Upper School stud…" at bounding box center [773, 499] width 991 height 281
click at [558, 481] on div "Dear Rhetoric School Parents, I look forward to welcoming our Upper School stud…" at bounding box center [773, 499] width 991 height 281
drag, startPoint x: 558, startPoint y: 481, endPoint x: 497, endPoint y: 397, distance: 103.2
click at [499, 398] on div "Dear Rhetoric School Parents, I look forward to welcoming our Upper School stud…" at bounding box center [773, 499] width 991 height 281
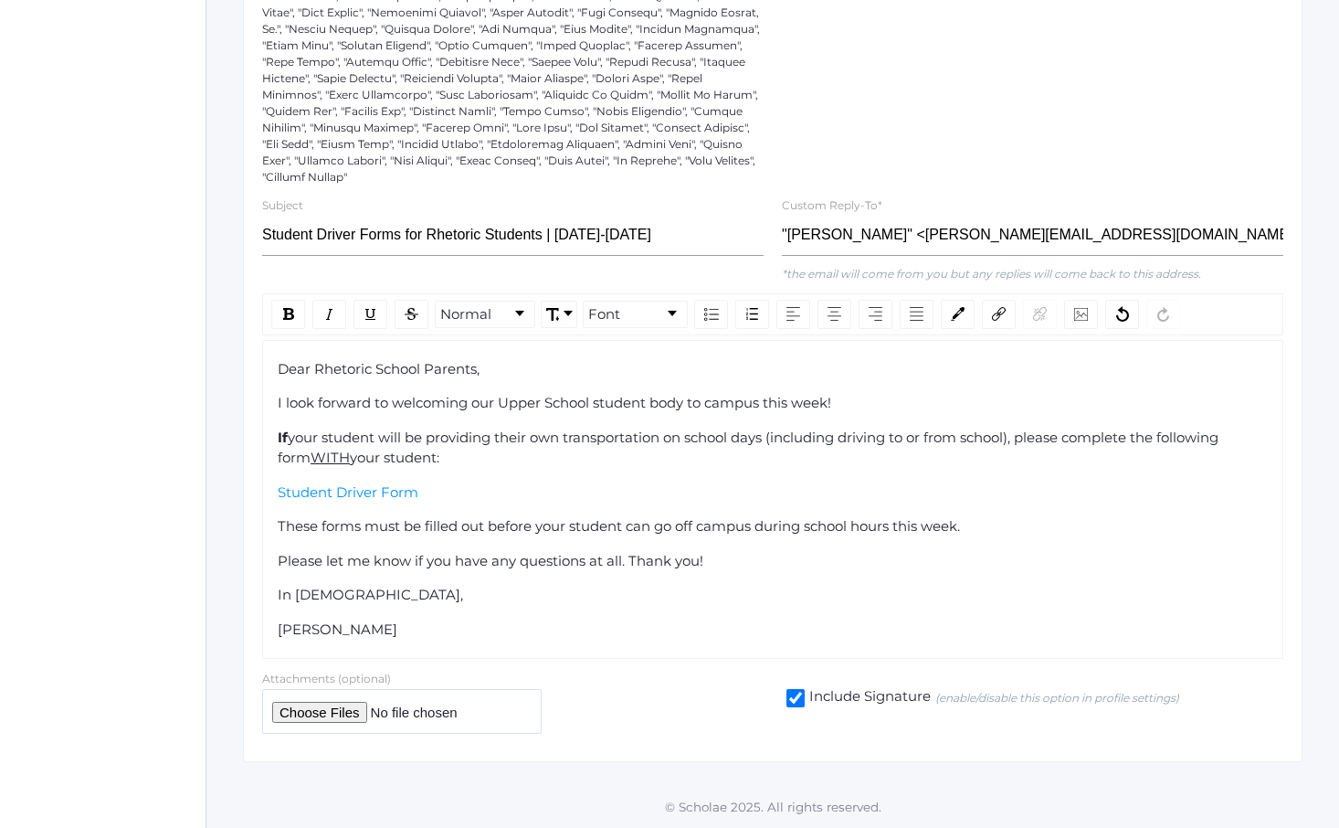
click at [497, 397] on span "I look forward to welcoming our Upper School student body to campus this week!" at bounding box center [555, 402] width 554 height 17
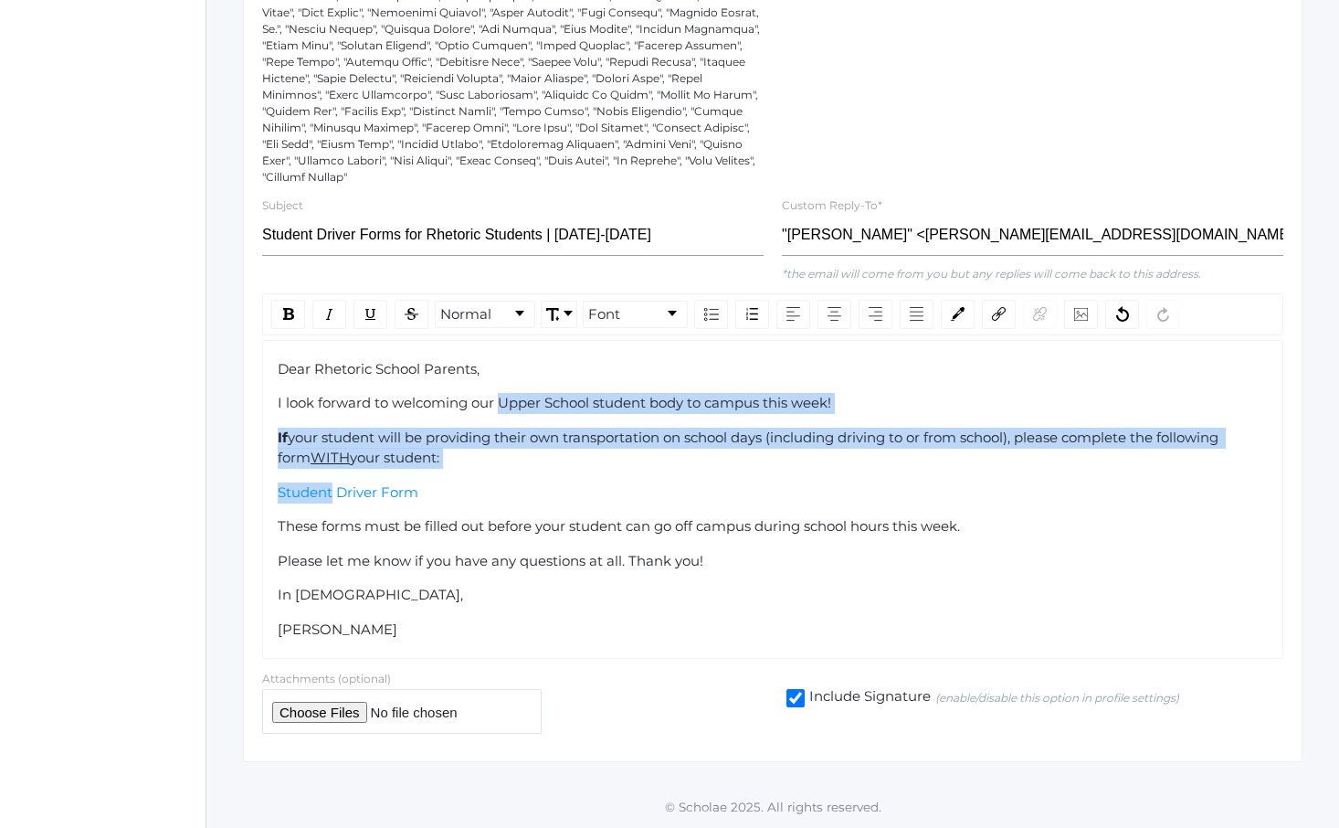
drag, startPoint x: 497, startPoint y: 397, endPoint x: 560, endPoint y: 473, distance: 98.6
click at [560, 473] on div "Dear Rhetoric School Parents, I look forward to welcoming our Upper School stud…" at bounding box center [773, 499] width 991 height 281
click at [560, 474] on div "Dear Rhetoric School Parents, I look forward to welcoming our Upper School stud…" at bounding box center [773, 499] width 991 height 281
drag, startPoint x: 560, startPoint y: 474, endPoint x: 522, endPoint y: 390, distance: 92.4
click at [523, 391] on div "Dear Rhetoric School Parents, I look forward to welcoming our Upper School stud…" at bounding box center [773, 499] width 991 height 281
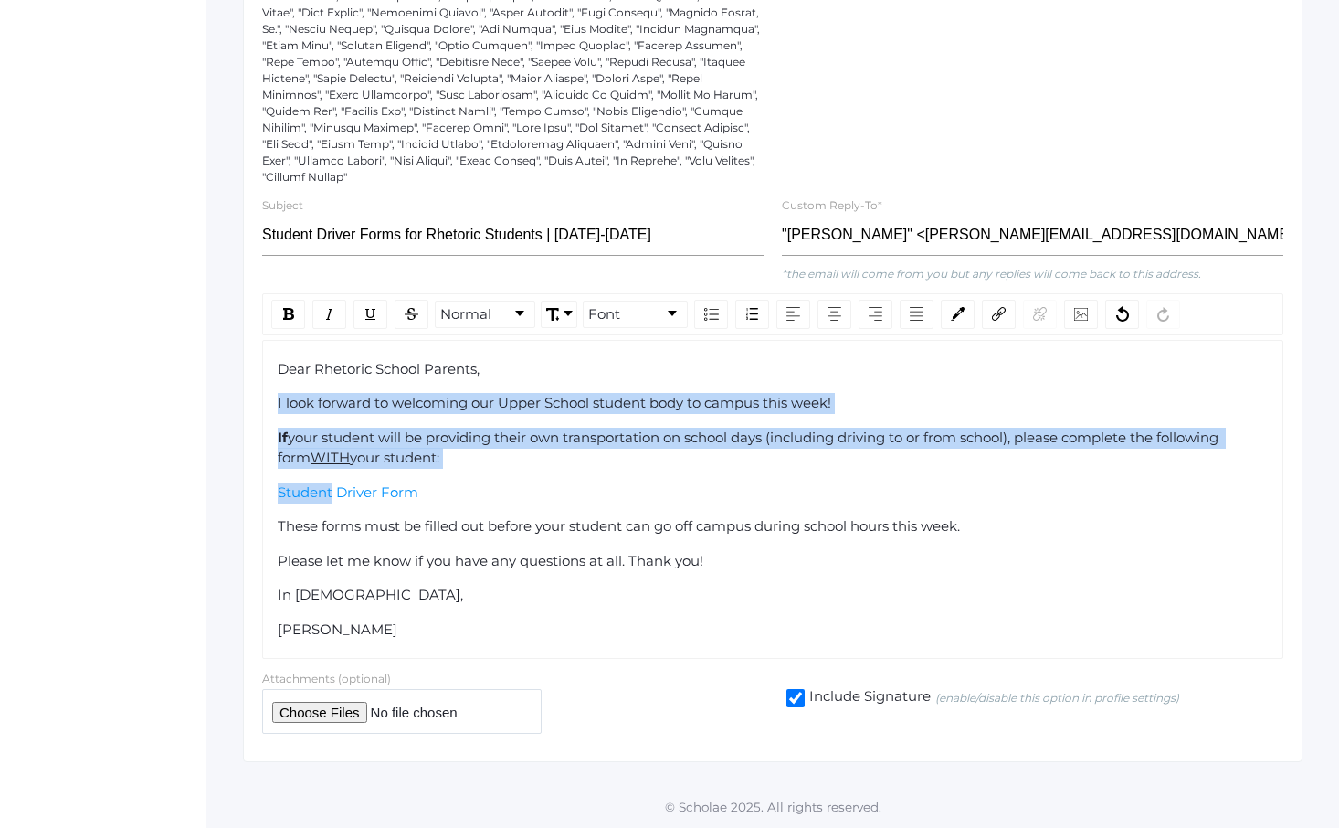
click at [522, 390] on div "Dear Rhetoric School Parents, I look forward to welcoming our Upper School stud…" at bounding box center [773, 499] width 991 height 281
drag, startPoint x: 522, startPoint y: 390, endPoint x: 616, endPoint y: 467, distance: 121.4
click at [616, 464] on div "Dear Rhetoric School Parents, I look forward to welcoming our Upper School stud…" at bounding box center [773, 499] width 991 height 281
click at [616, 467] on div "If your student will be providing their own transportation on school days (incl…" at bounding box center [773, 448] width 991 height 41
drag, startPoint x: 616, startPoint y: 467, endPoint x: 565, endPoint y: 386, distance: 96.1
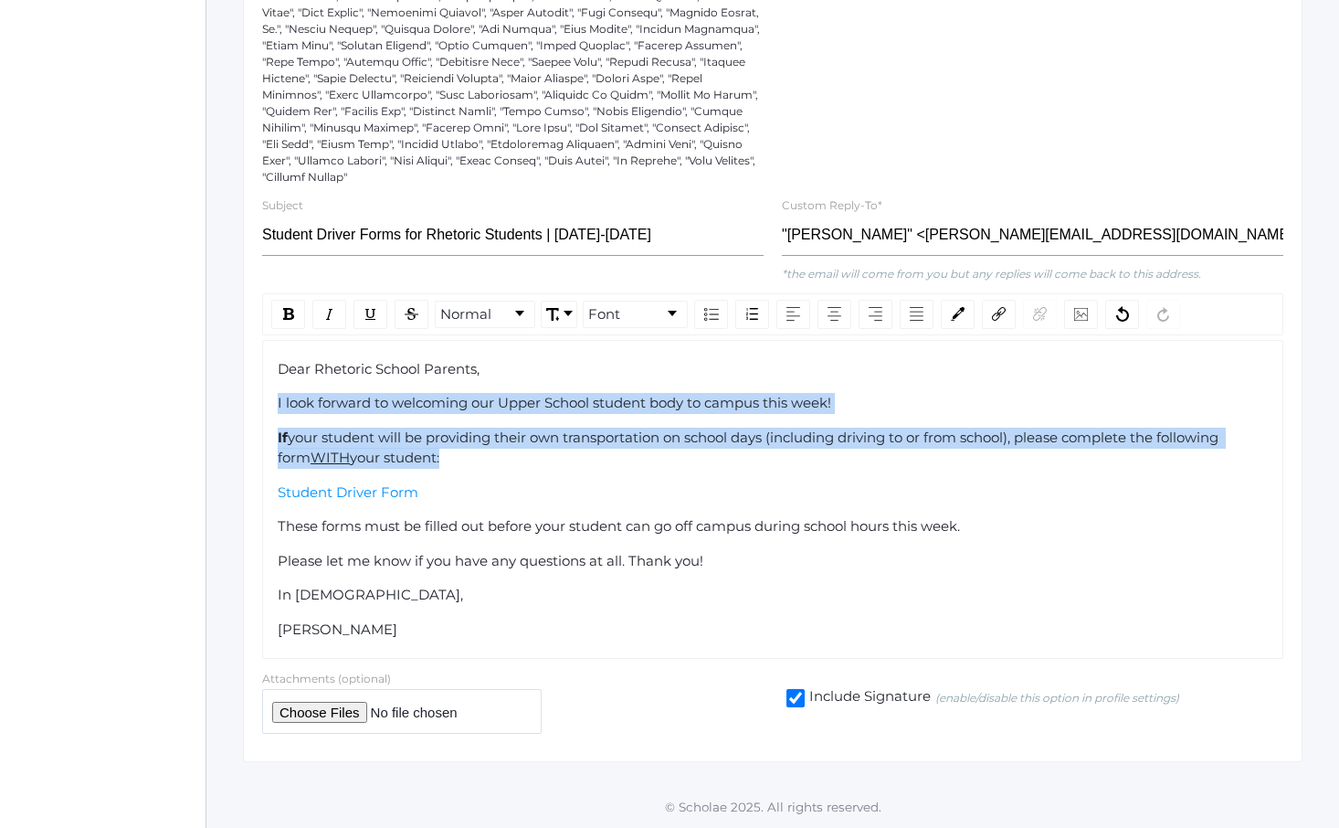
click at [565, 386] on div "Dear Rhetoric School Parents, I look forward to welcoming our Upper School stud…" at bounding box center [773, 499] width 991 height 281
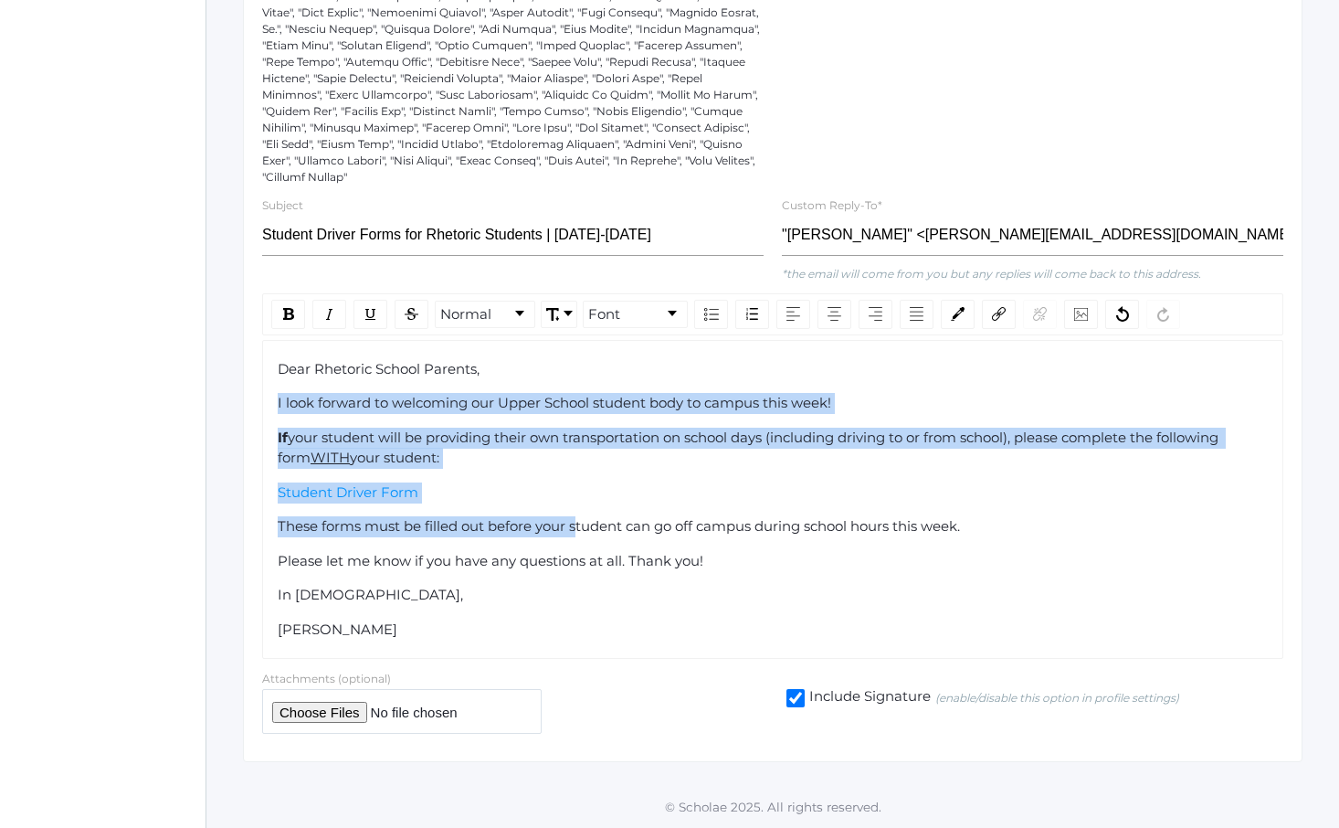
drag, startPoint x: 520, startPoint y: 386, endPoint x: 579, endPoint y: 539, distance: 164.6
click at [579, 538] on div "Dear Rhetoric School Parents, I look forward to welcoming our Upper School stud…" at bounding box center [773, 499] width 991 height 281
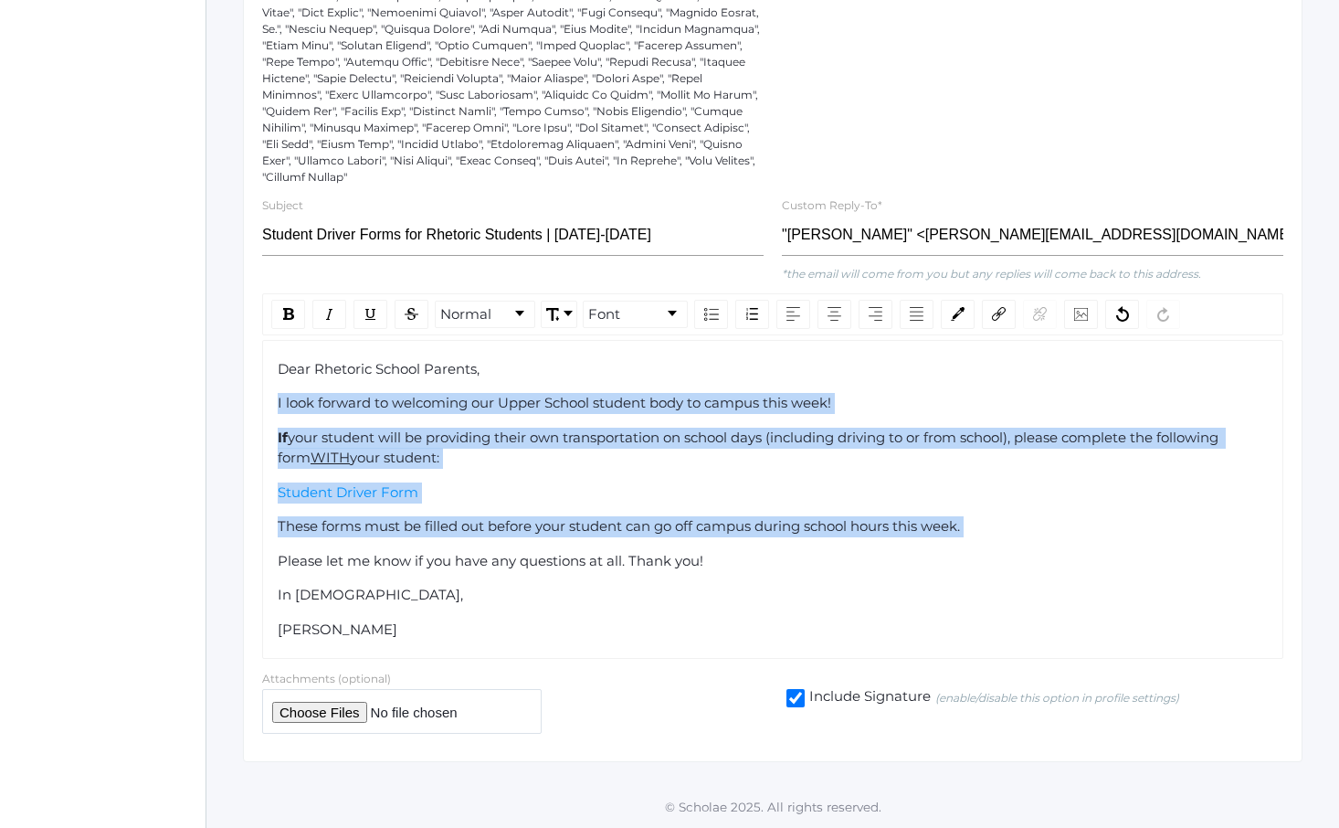
click at [579, 539] on div "Dear Rhetoric School Parents, I look forward to welcoming our Upper School stud…" at bounding box center [773, 499] width 991 height 281
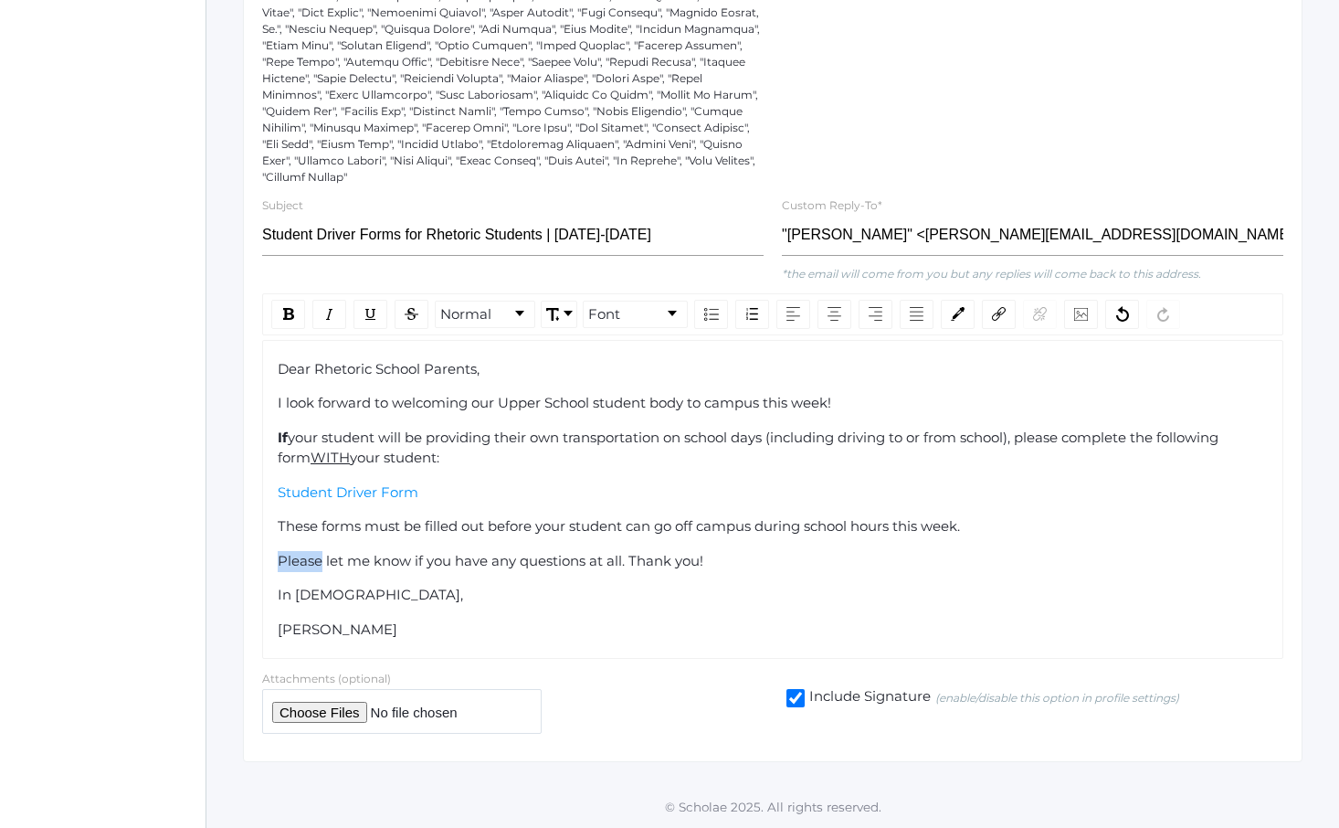
click at [579, 539] on div "Dear Rhetoric School Parents, I look forward to welcoming our Upper School stud…" at bounding box center [773, 499] width 991 height 281
click at [576, 525] on span "These forms must be filled out before your student can go off campus during sch…" at bounding box center [619, 525] width 682 height 17
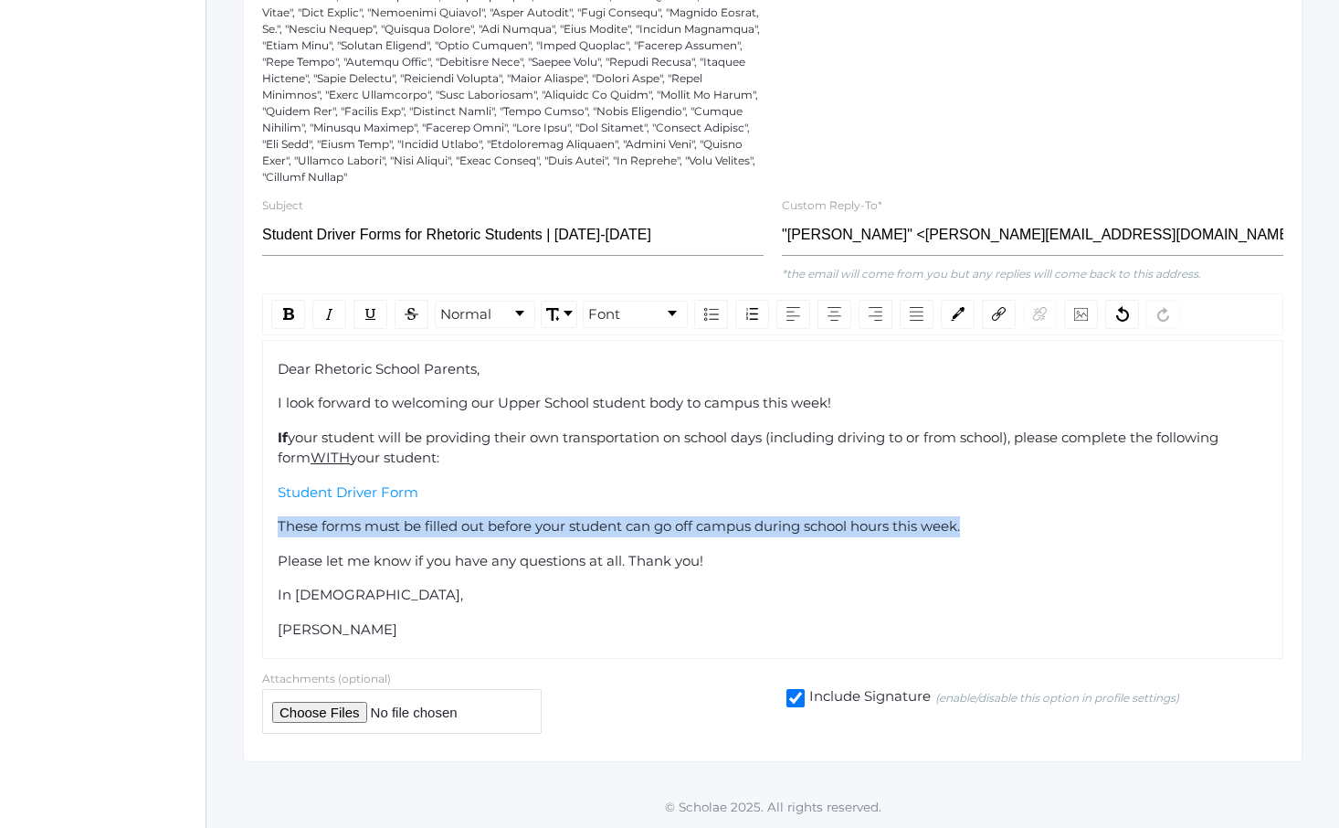
click at [576, 525] on span "These forms must be filled out before your student can go off campus during sch…" at bounding box center [619, 525] width 682 height 17
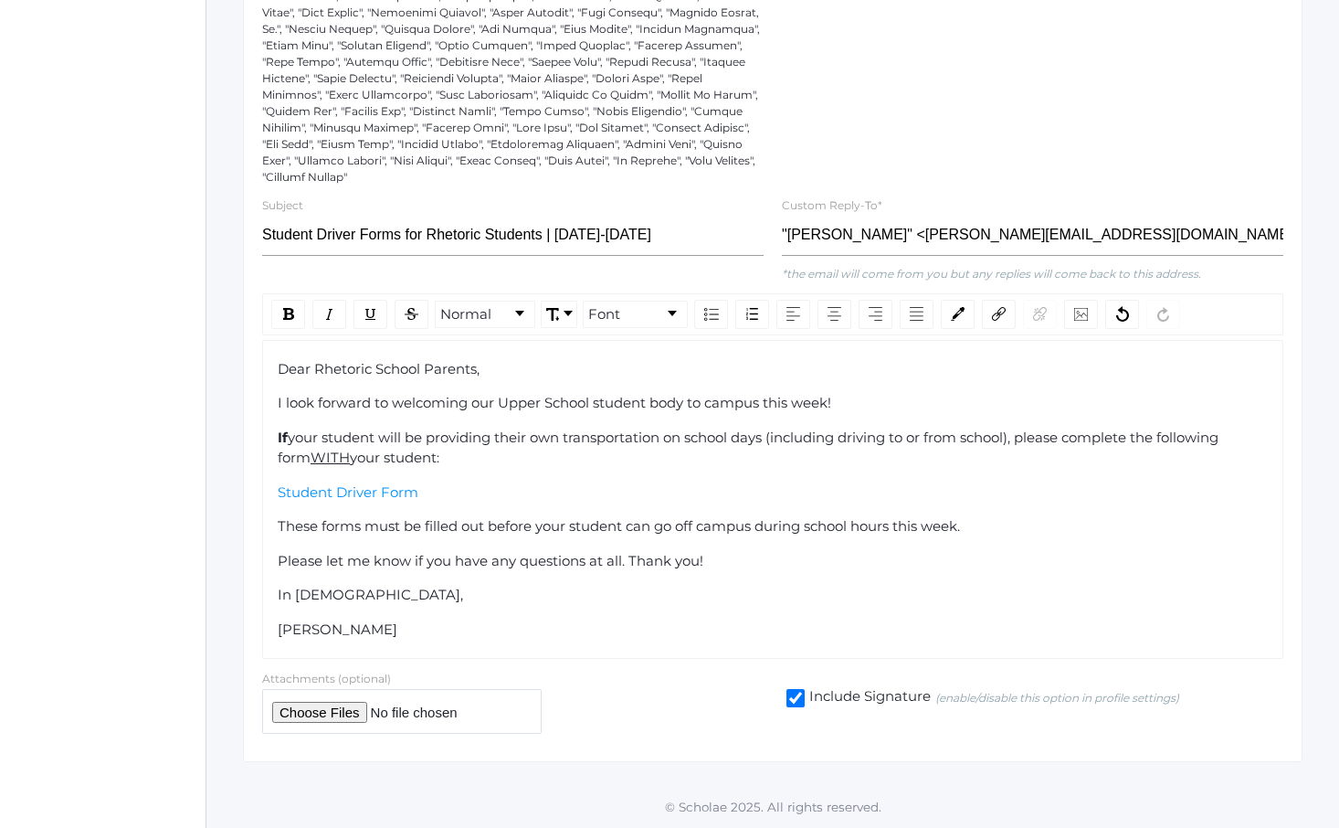
click at [499, 523] on span "These forms must be filled out before your student can go off campus during sch…" at bounding box center [619, 525] width 682 height 17
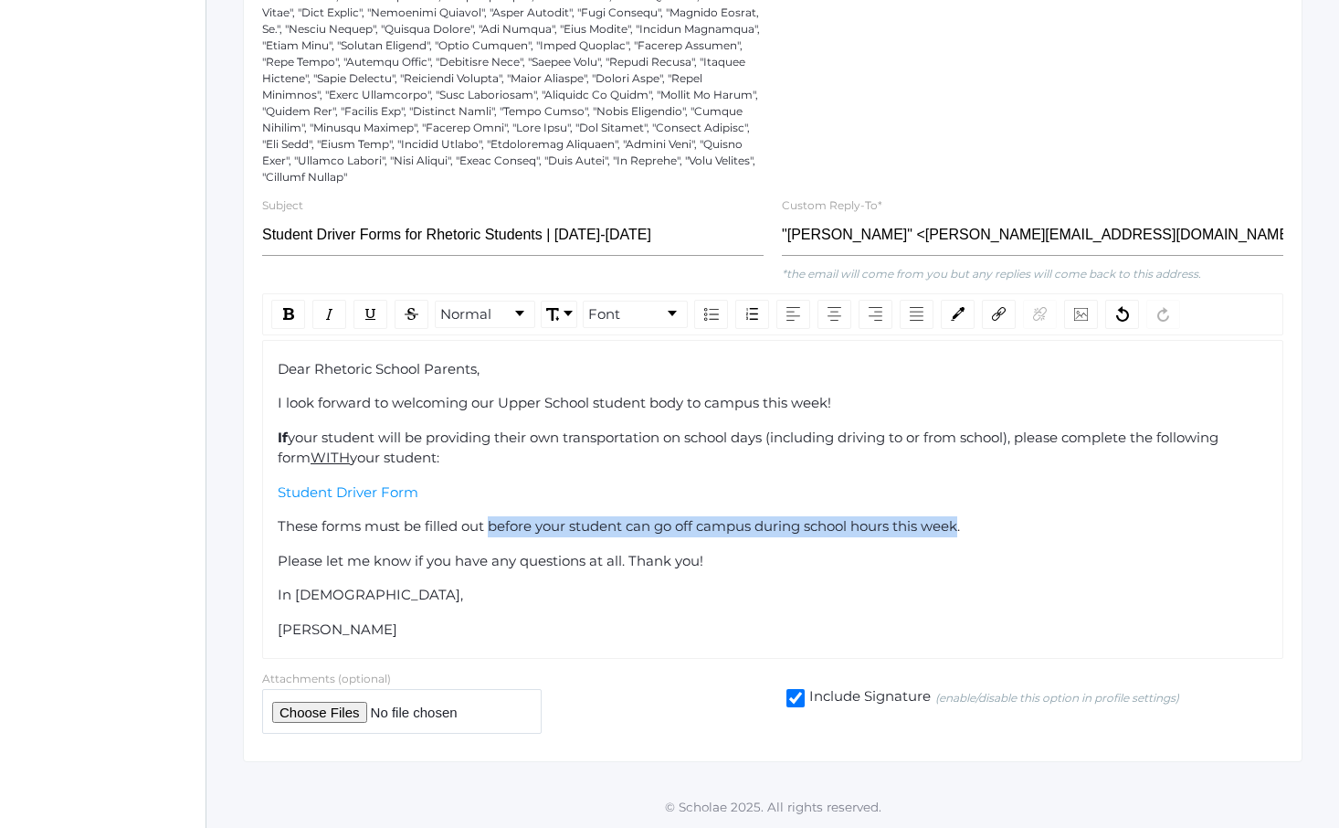
drag, startPoint x: 499, startPoint y: 523, endPoint x: 955, endPoint y: 519, distance: 455.9
click at [954, 520] on span "These forms must be filled out before your student can go off campus during sch…" at bounding box center [619, 525] width 682 height 17
click at [955, 519] on span "These forms must be filled out before your student can go off campus during sch…" at bounding box center [619, 525] width 682 height 17
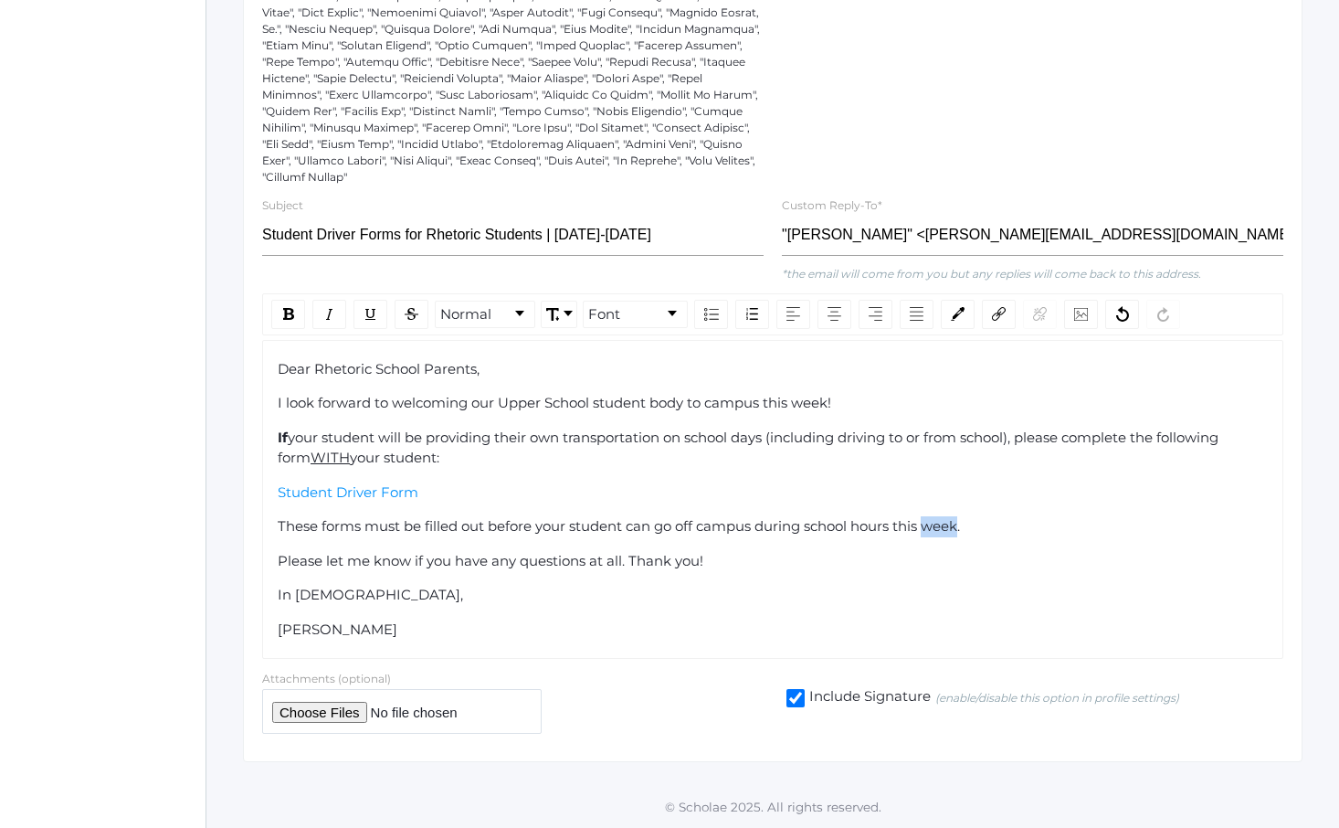
click at [955, 519] on span "These forms must be filled out before your student can go off campus during sch…" at bounding box center [619, 525] width 682 height 17
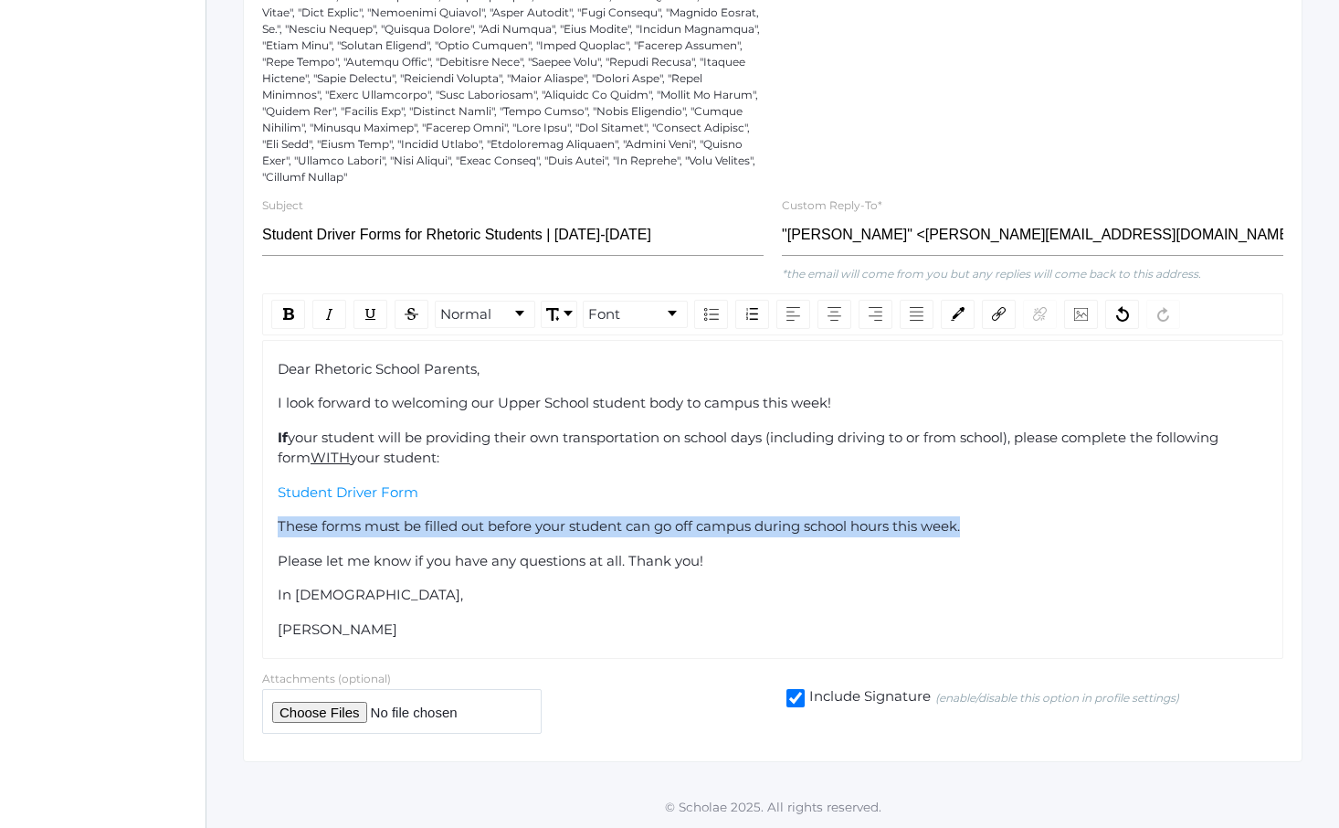
click at [955, 519] on span "These forms must be filled out before your student can go off campus during sch…" at bounding box center [619, 525] width 682 height 17
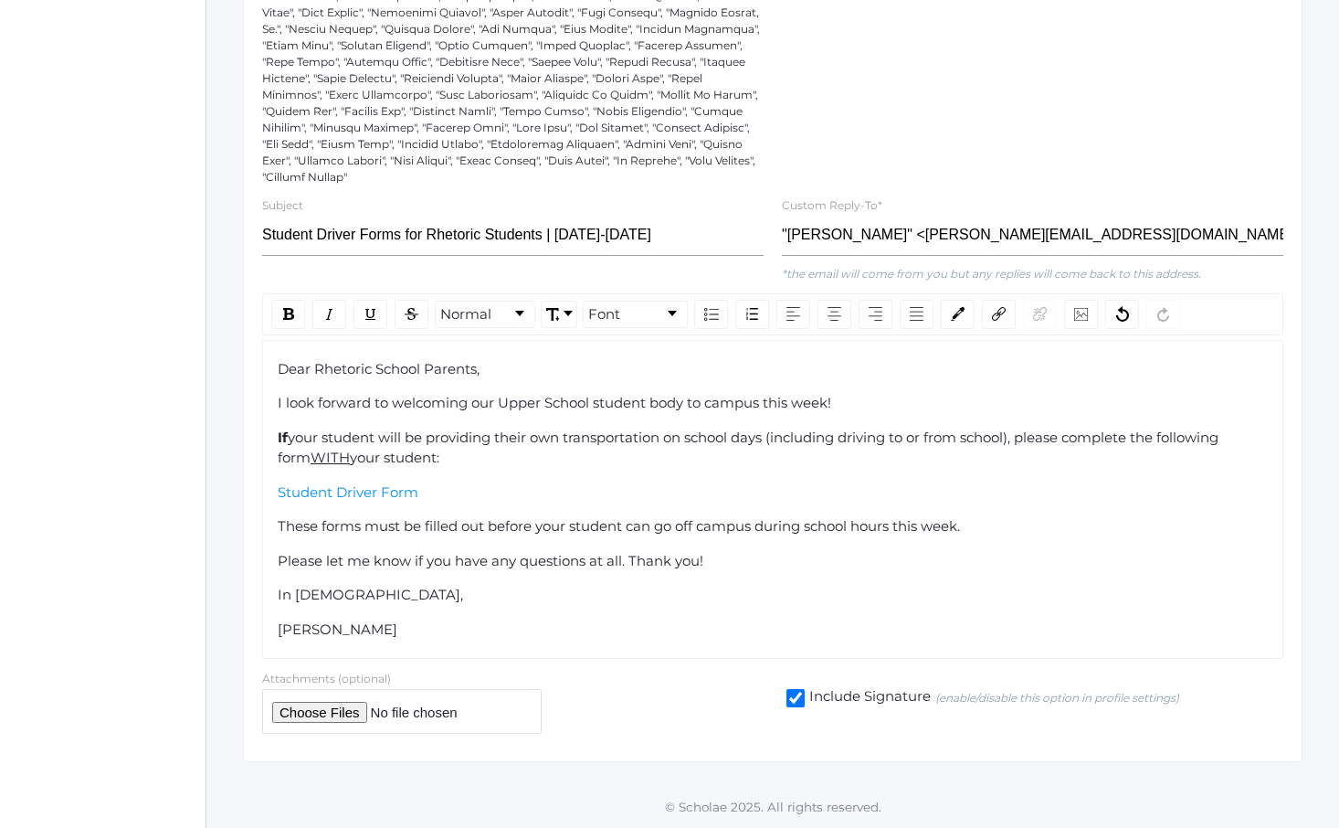
scroll to position [393, 0]
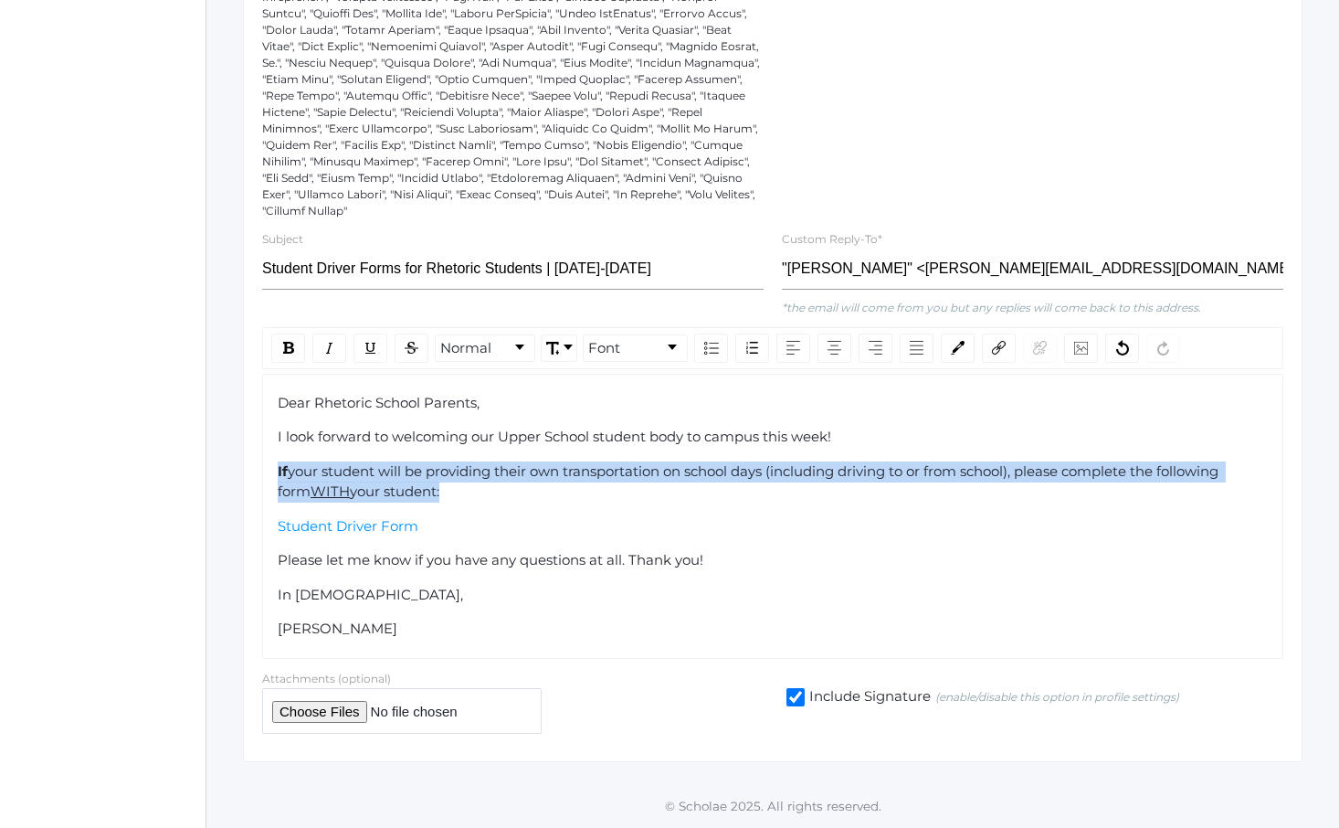
drag, startPoint x: 517, startPoint y: 455, endPoint x: 606, endPoint y: 618, distance: 186.0
click at [601, 613] on div "Dear Rhetoric School Parents, I look forward to welcoming our Upper School stud…" at bounding box center [773, 516] width 991 height 247
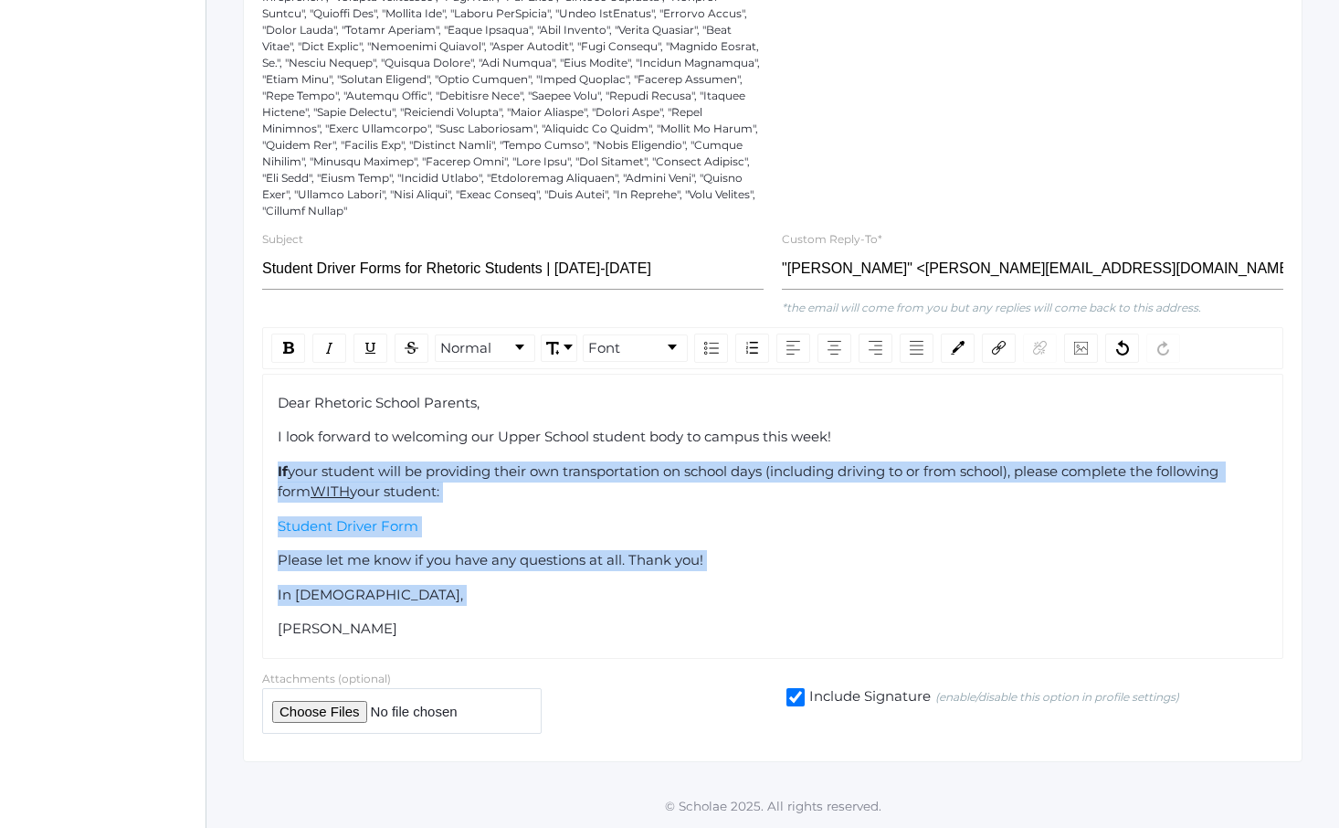
click at [606, 618] on div "[PERSON_NAME]" at bounding box center [773, 628] width 991 height 21
click at [514, 471] on div "Dear Rhetoric School Parents, I look forward to welcoming our Upper School stud…" at bounding box center [773, 516] width 991 height 247
click at [508, 464] on span "your student will be providing their own transportation on school days (includi…" at bounding box center [750, 481] width 945 height 38
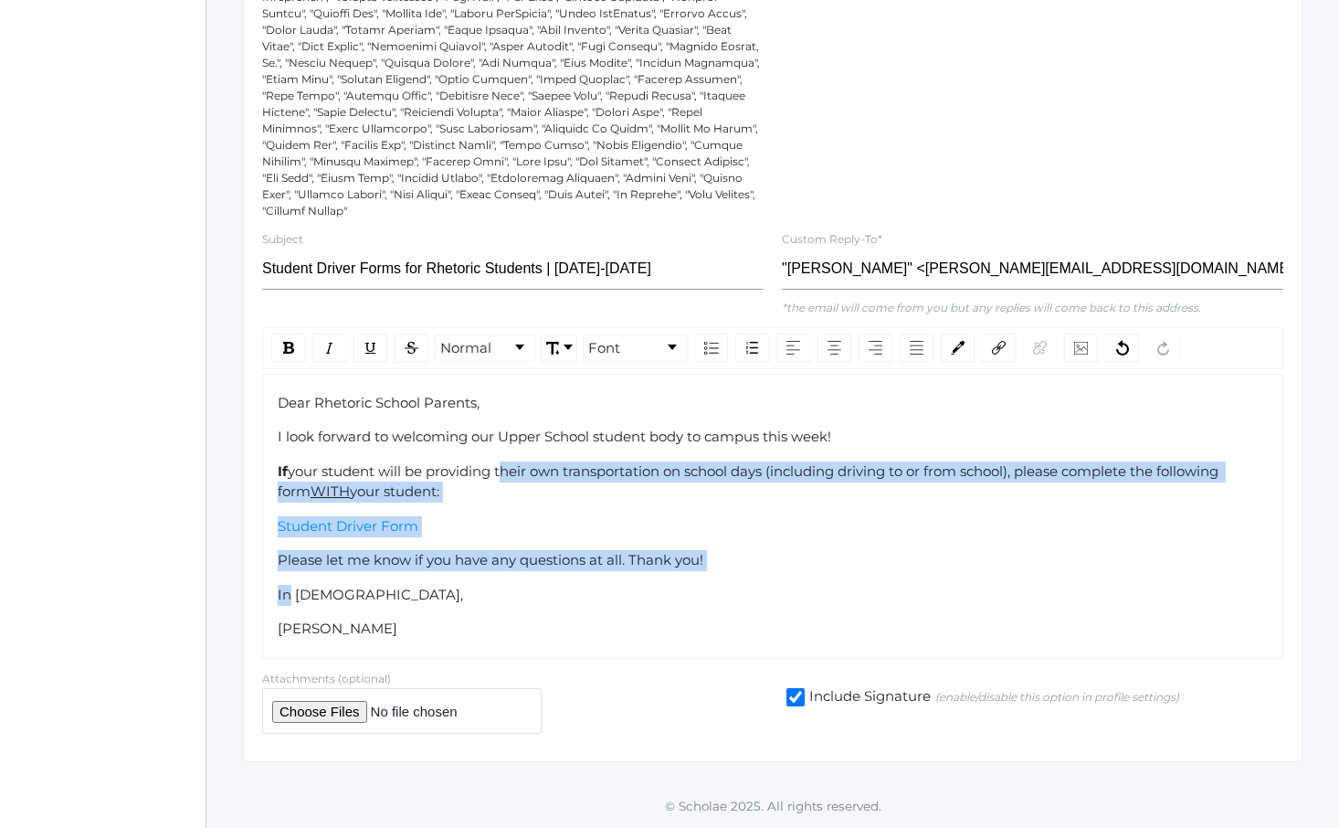
click at [582, 587] on div "Dear Rhetoric School Parents, I look forward to welcoming our Upper School stud…" at bounding box center [773, 516] width 991 height 247
click at [589, 597] on div "In [DEMOGRAPHIC_DATA]," at bounding box center [773, 595] width 991 height 21
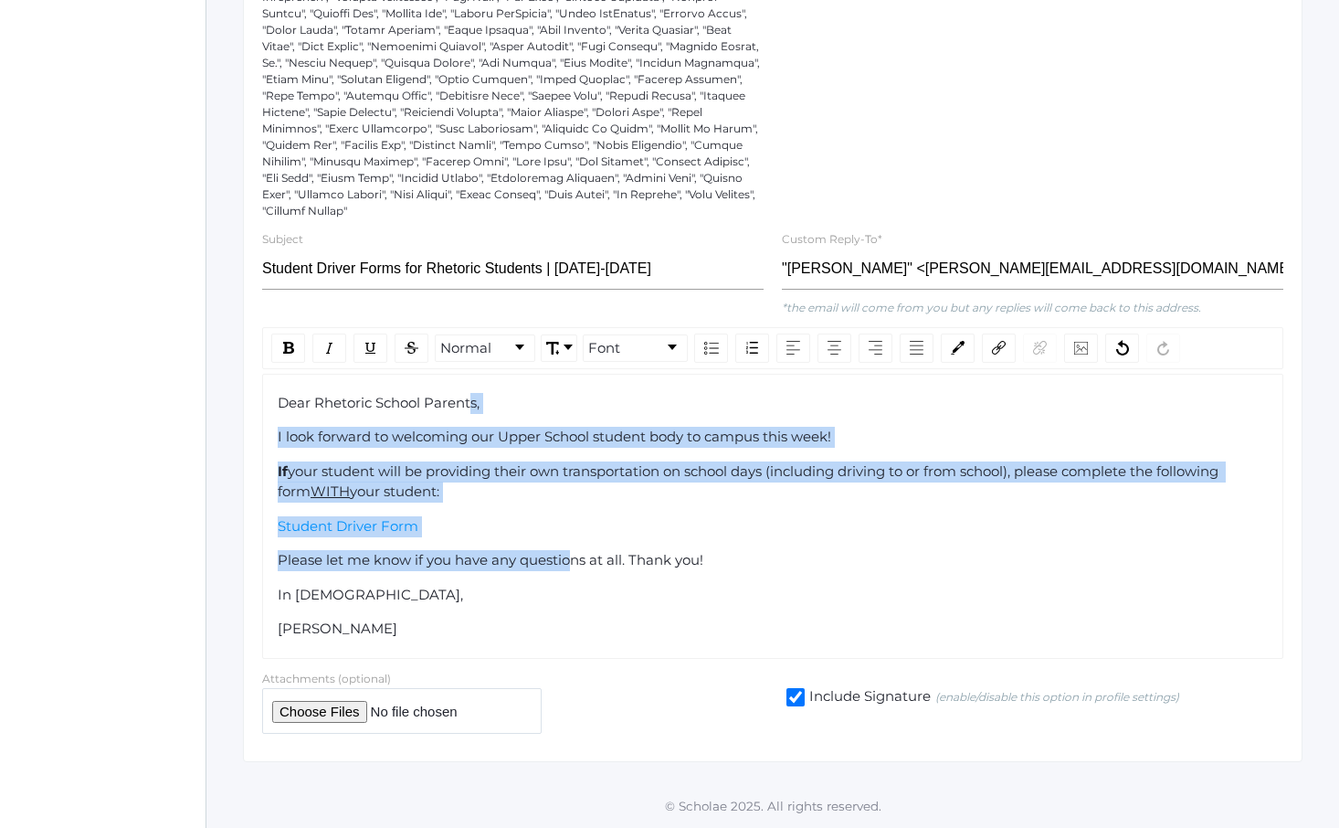
drag, startPoint x: 474, startPoint y: 409, endPoint x: 569, endPoint y: 576, distance: 191.5
click at [567, 570] on div "Dear Rhetoric School Parents, I look forward to welcoming our Upper School stud…" at bounding box center [773, 516] width 991 height 247
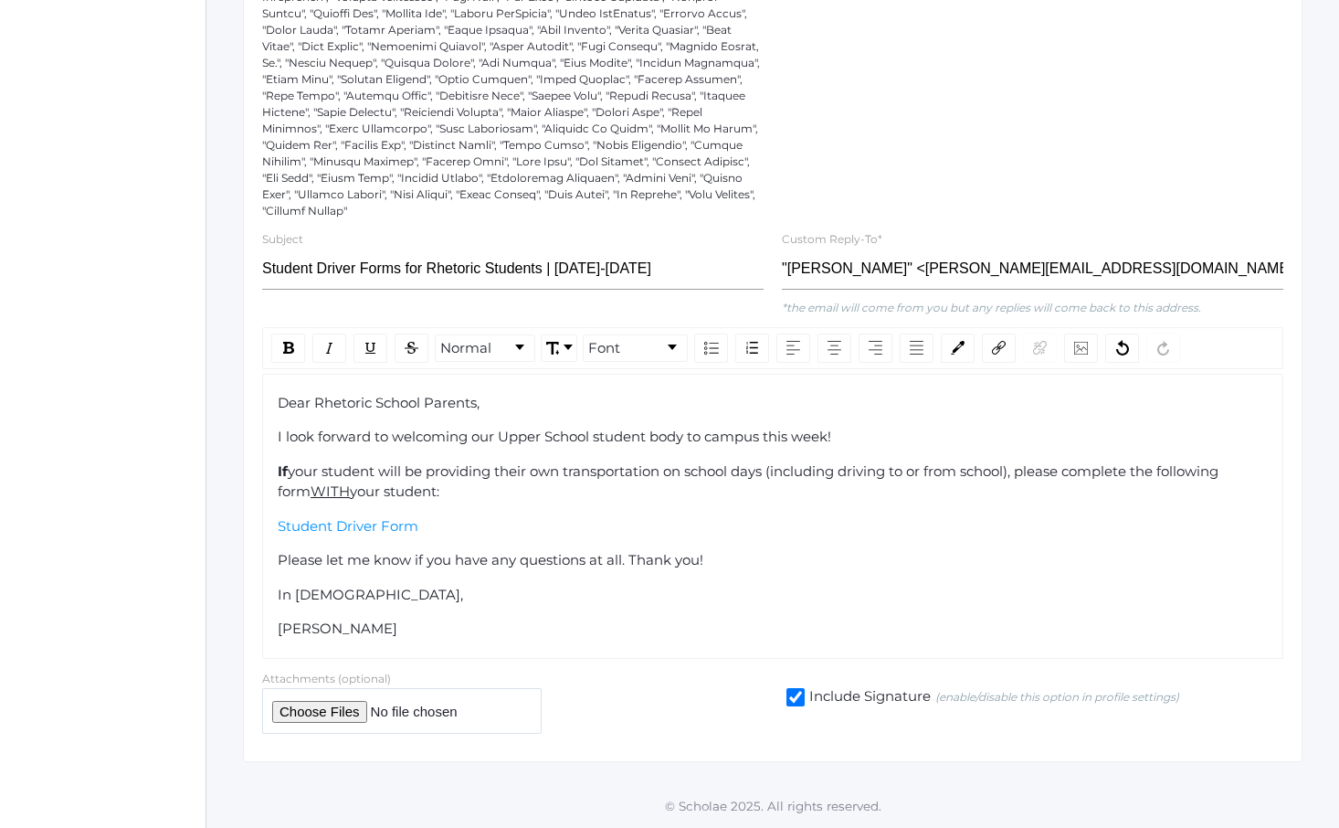
click at [569, 576] on div "Dear Rhetoric School Parents, I look forward to welcoming our Upper School stud…" at bounding box center [773, 516] width 991 height 247
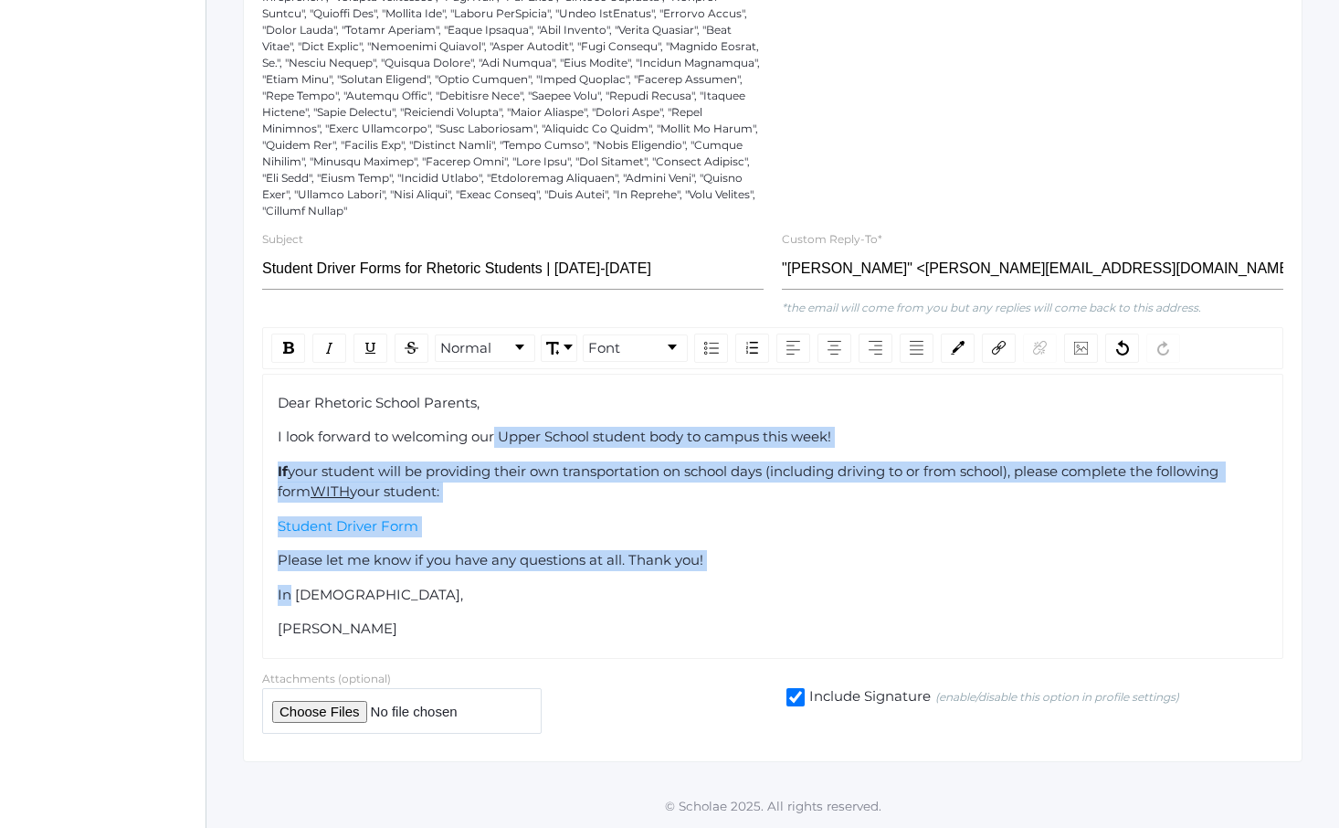
click at [489, 433] on div "Dear Rhetoric School Parents, I look forward to welcoming our Upper School stud…" at bounding box center [773, 516] width 991 height 247
click at [489, 433] on span "I look forward to welcoming our Upper School student body to campus this week!" at bounding box center [555, 436] width 554 height 17
drag, startPoint x: 489, startPoint y: 433, endPoint x: 565, endPoint y: 593, distance: 176.9
click at [562, 590] on div "Dear Rhetoric School Parents, I look forward to welcoming our Upper School stud…" at bounding box center [773, 516] width 991 height 247
click at [565, 593] on div "In [DEMOGRAPHIC_DATA]," at bounding box center [773, 595] width 991 height 21
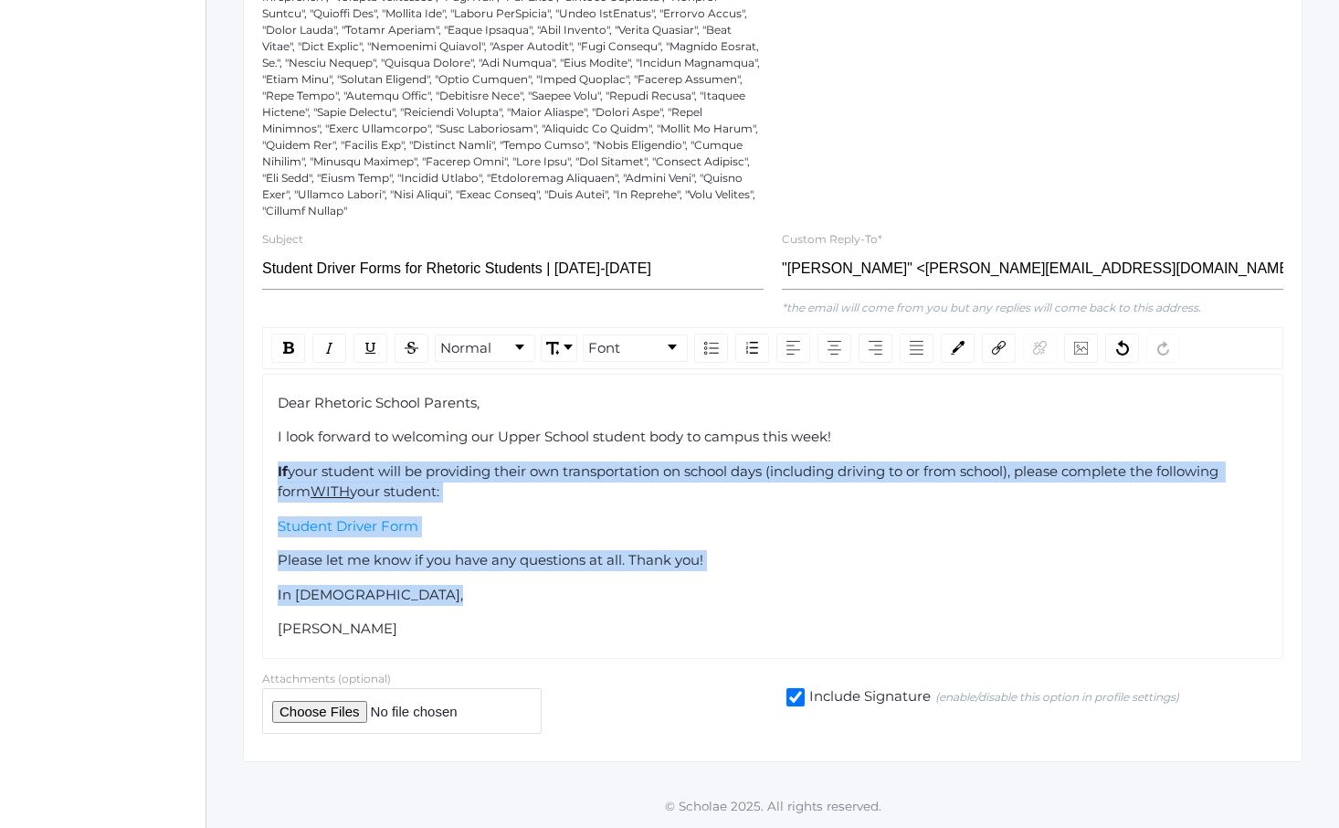
click at [463, 454] on div "Dear Rhetoric School Parents, I look forward to welcoming our Upper School stud…" at bounding box center [773, 516] width 991 height 247
click at [461, 453] on div "Dear Rhetoric School Parents, I look forward to welcoming our Upper School stud…" at bounding box center [773, 516] width 991 height 247
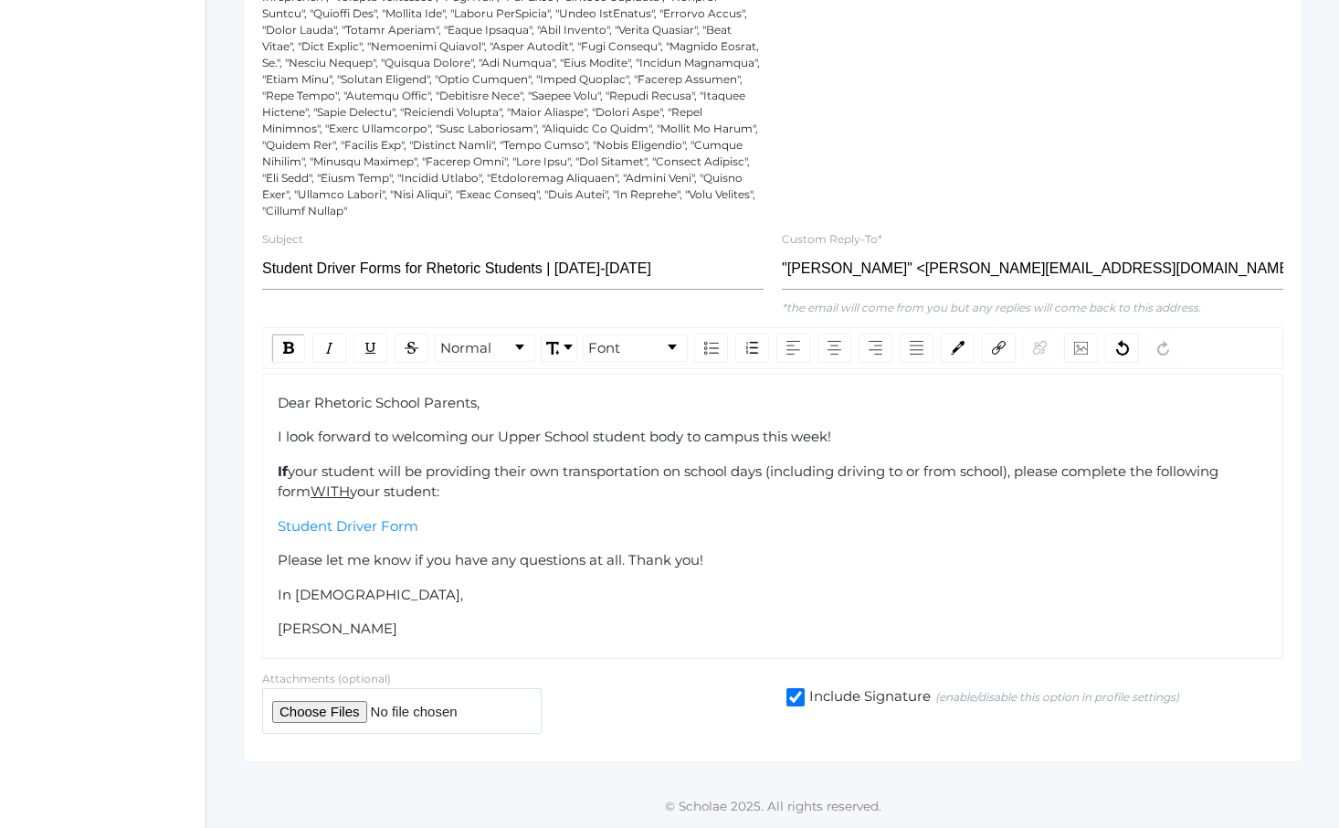
click at [278, 472] on span "If" at bounding box center [283, 470] width 10 height 17
click at [330, 352] on img "rdw-inline-control" at bounding box center [329, 348] width 15 height 15
click at [411, 429] on span "I look forward to welcoming our Upper School student body to campus this week!" at bounding box center [555, 436] width 554 height 17
drag, startPoint x: 391, startPoint y: 406, endPoint x: 530, endPoint y: 548, distance: 199.0
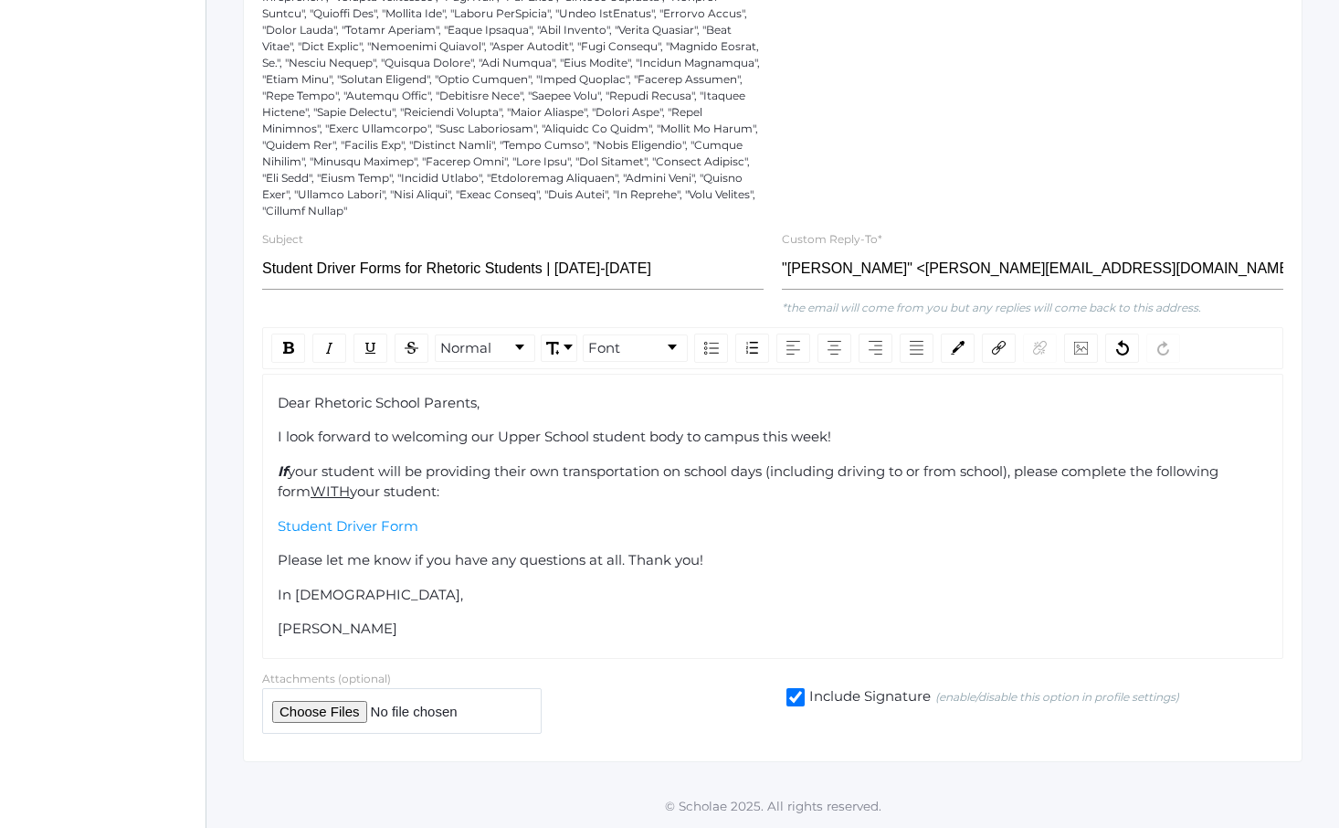
click at [520, 538] on div "Dear Rhetoric School Parents, I look forward to welcoming our Upper School stud…" at bounding box center [773, 516] width 991 height 247
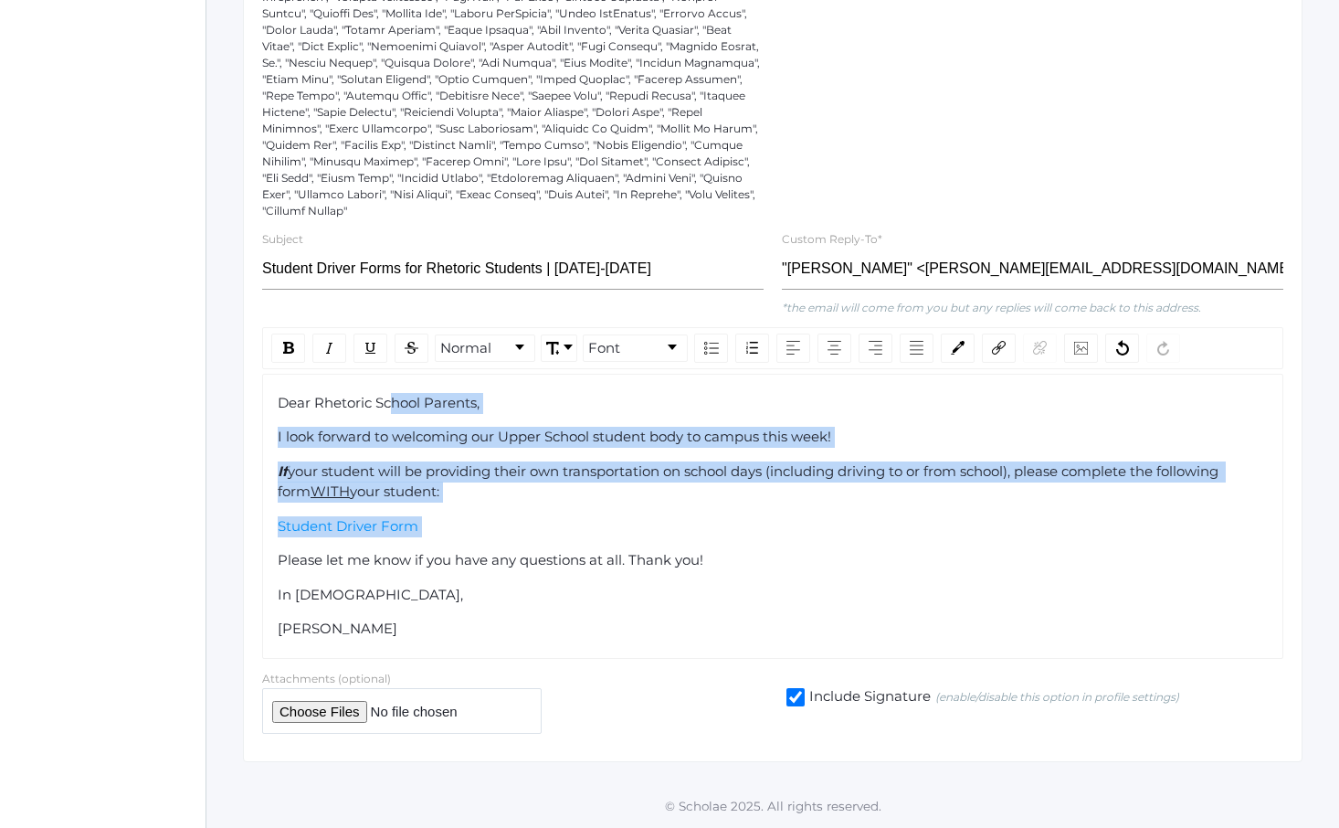
click at [530, 548] on div "Dear Rhetoric School Parents, I look forward to welcoming our Upper School stud…" at bounding box center [773, 516] width 991 height 247
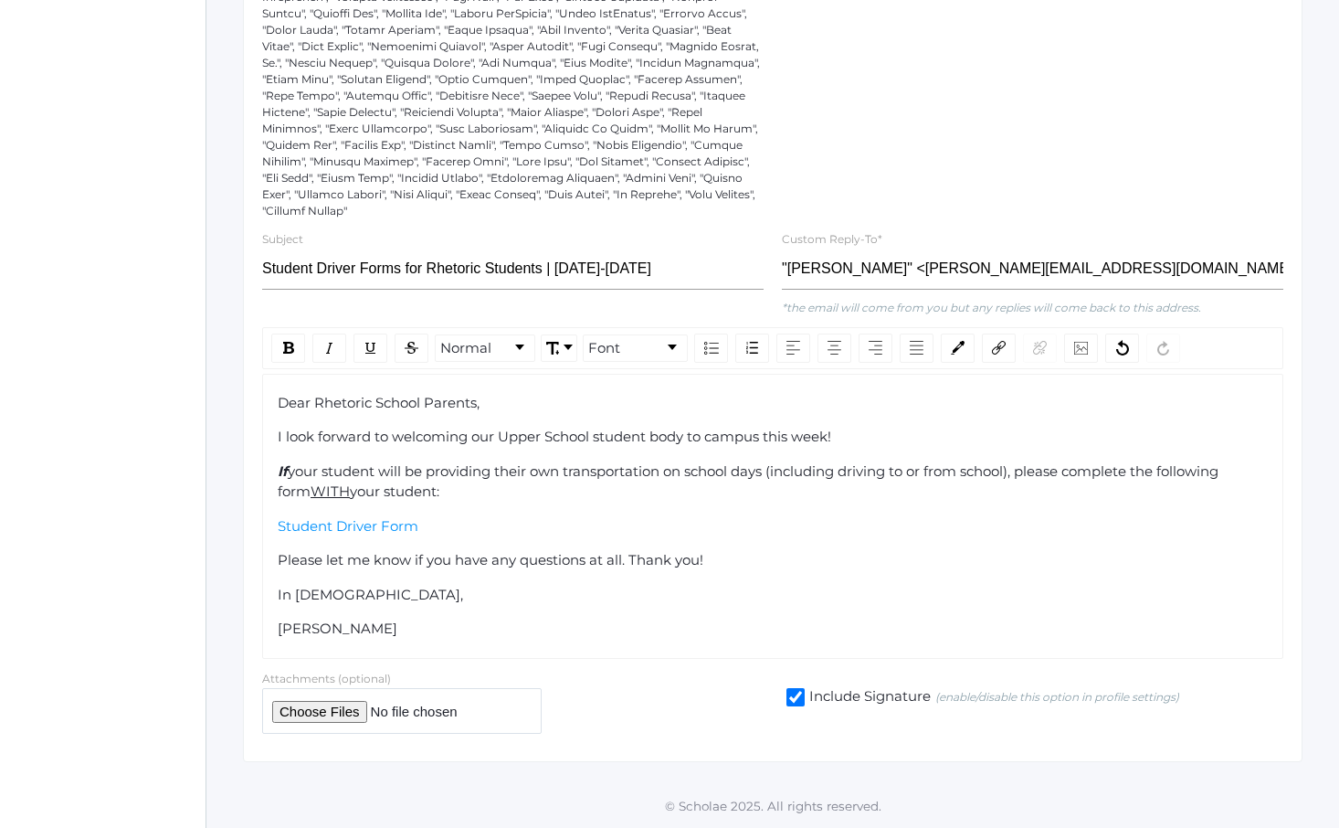
click at [286, 472] on div "If your student will be providing their own transportation on school days (incl…" at bounding box center [773, 481] width 991 height 41
click at [286, 472] on span "If" at bounding box center [283, 470] width 10 height 17
click at [274, 470] on div "Dear Rhetoric School Parents, I look forward to welcoming our Upper School stud…" at bounding box center [772, 516] width 1021 height 285
click at [284, 469] on span "If" at bounding box center [283, 470] width 10 height 17
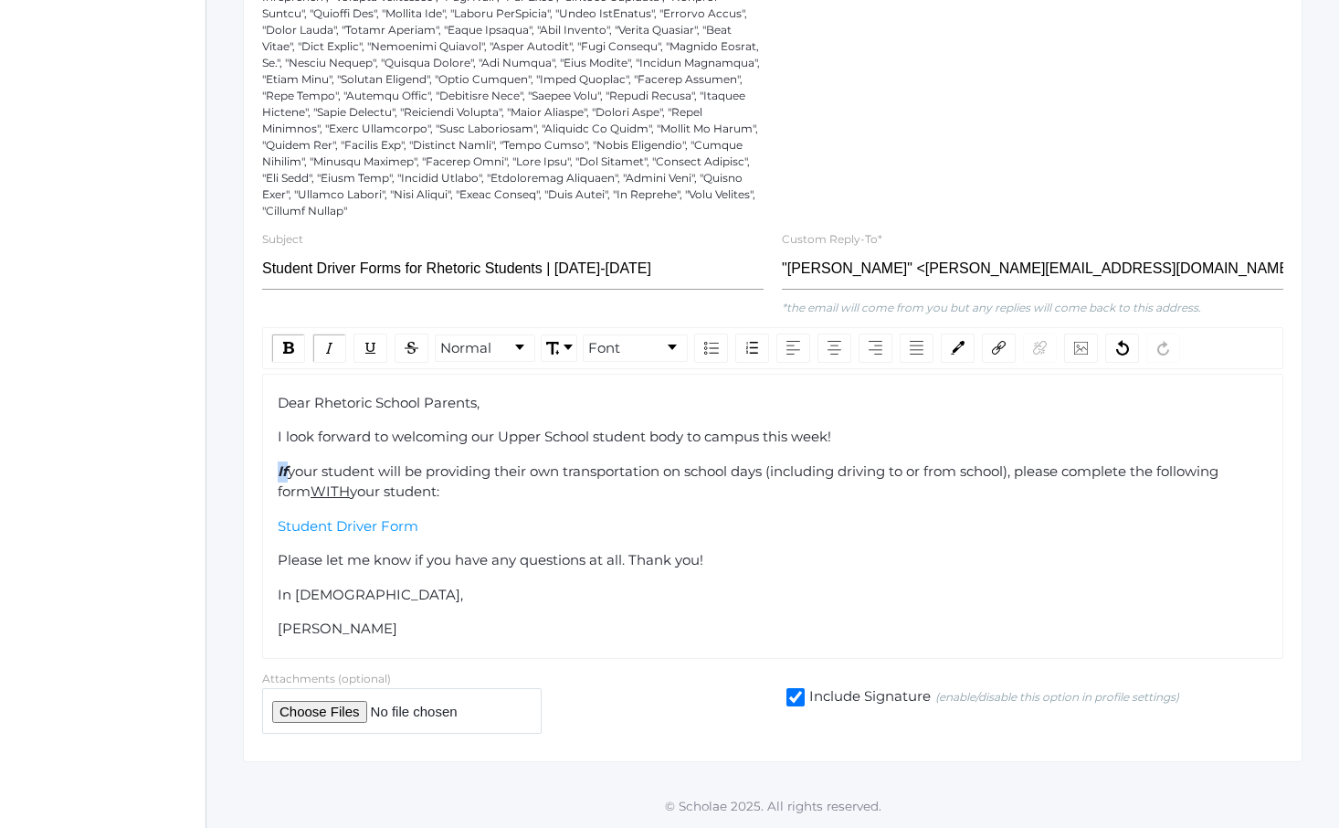
click at [284, 469] on span "If" at bounding box center [283, 470] width 10 height 17
click at [329, 352] on img "rdw-inline-control" at bounding box center [329, 348] width 15 height 15
drag, startPoint x: 427, startPoint y: 639, endPoint x: 283, endPoint y: 379, distance: 296.5
click at [286, 379] on div "Dear Rhetoric School Parents, I look forward to welcoming our Upper School stud…" at bounding box center [772, 516] width 1021 height 285
click at [633, 365] on div "Normal Font" at bounding box center [772, 348] width 1021 height 42
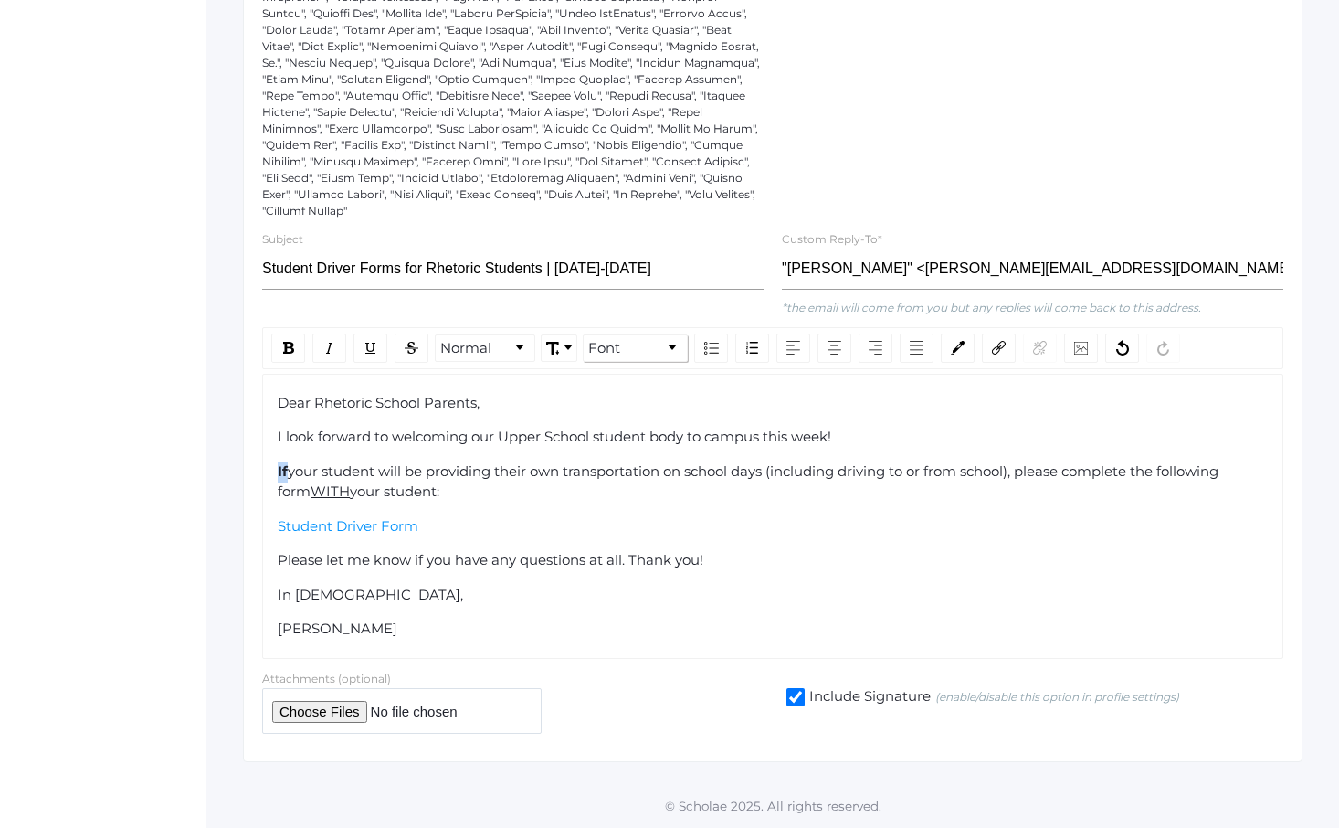
click at [633, 354] on link "Font" at bounding box center [635, 348] width 103 height 26
click at [640, 399] on li "[US_STATE]" at bounding box center [648, 396] width 126 height 23
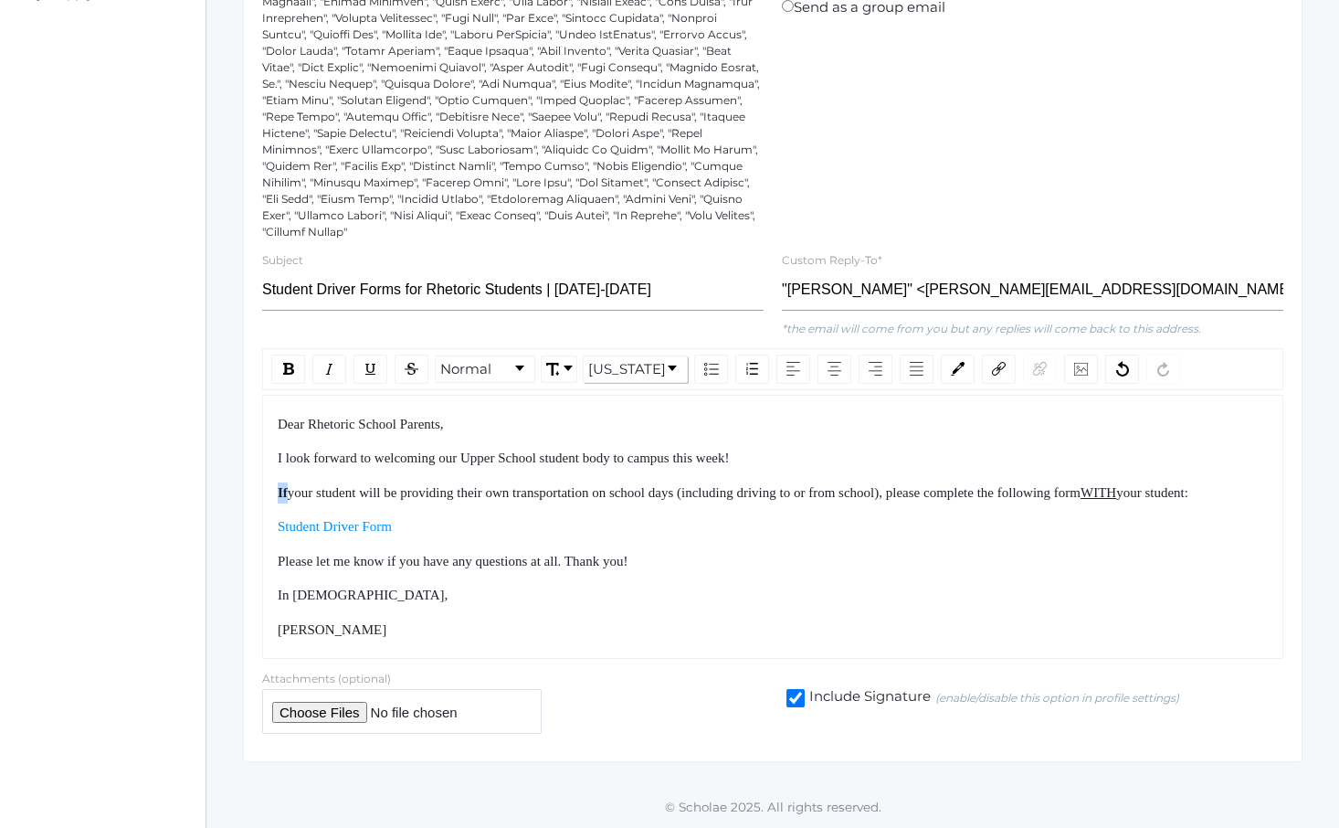
click at [509, 504] on div "Dear Rhetoric School Parents, I look forward to welcoming our Upper School stud…" at bounding box center [773, 527] width 991 height 227
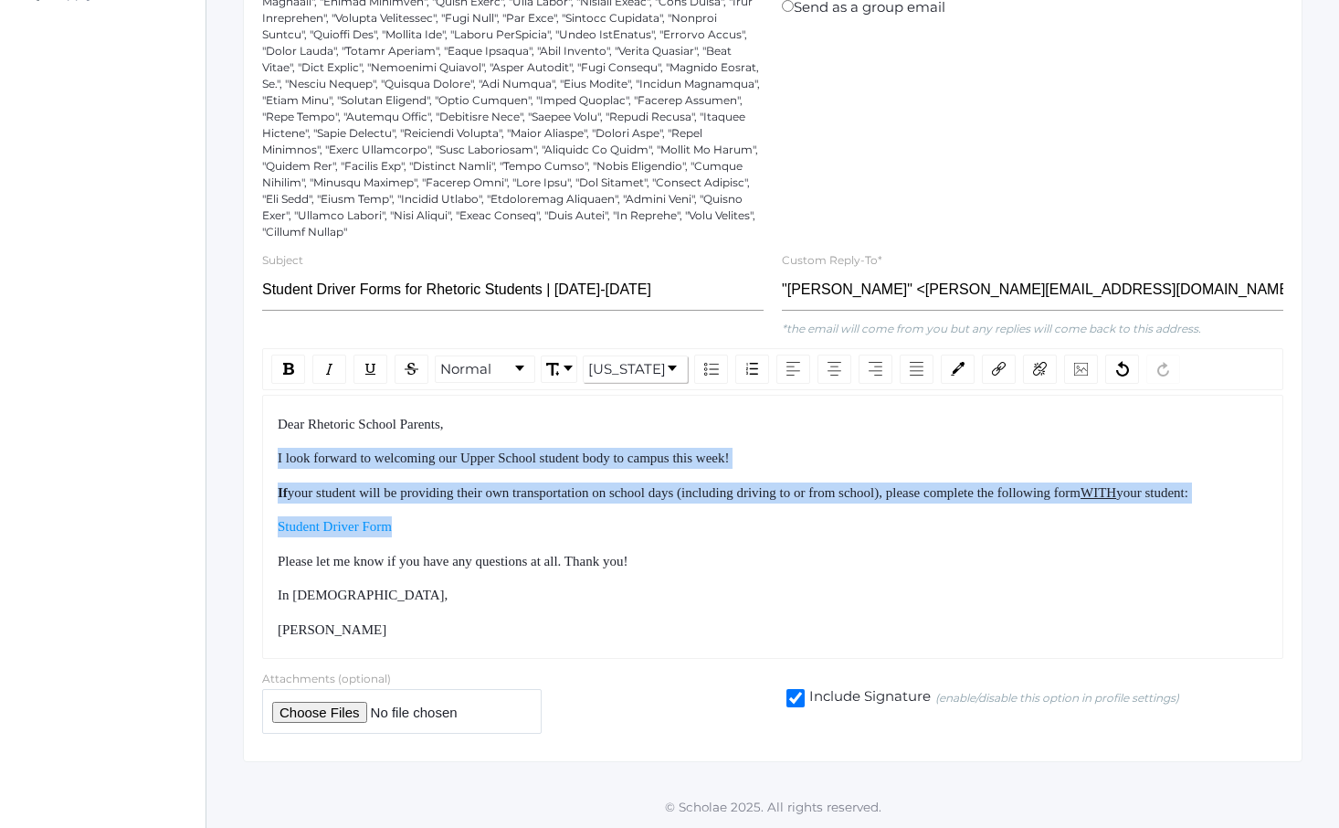
drag, startPoint x: 440, startPoint y: 502, endPoint x: 491, endPoint y: 585, distance: 96.4
click at [489, 583] on div "Dear Rhetoric School Parents, I look forward to welcoming our Upper School stud…" at bounding box center [773, 527] width 991 height 227
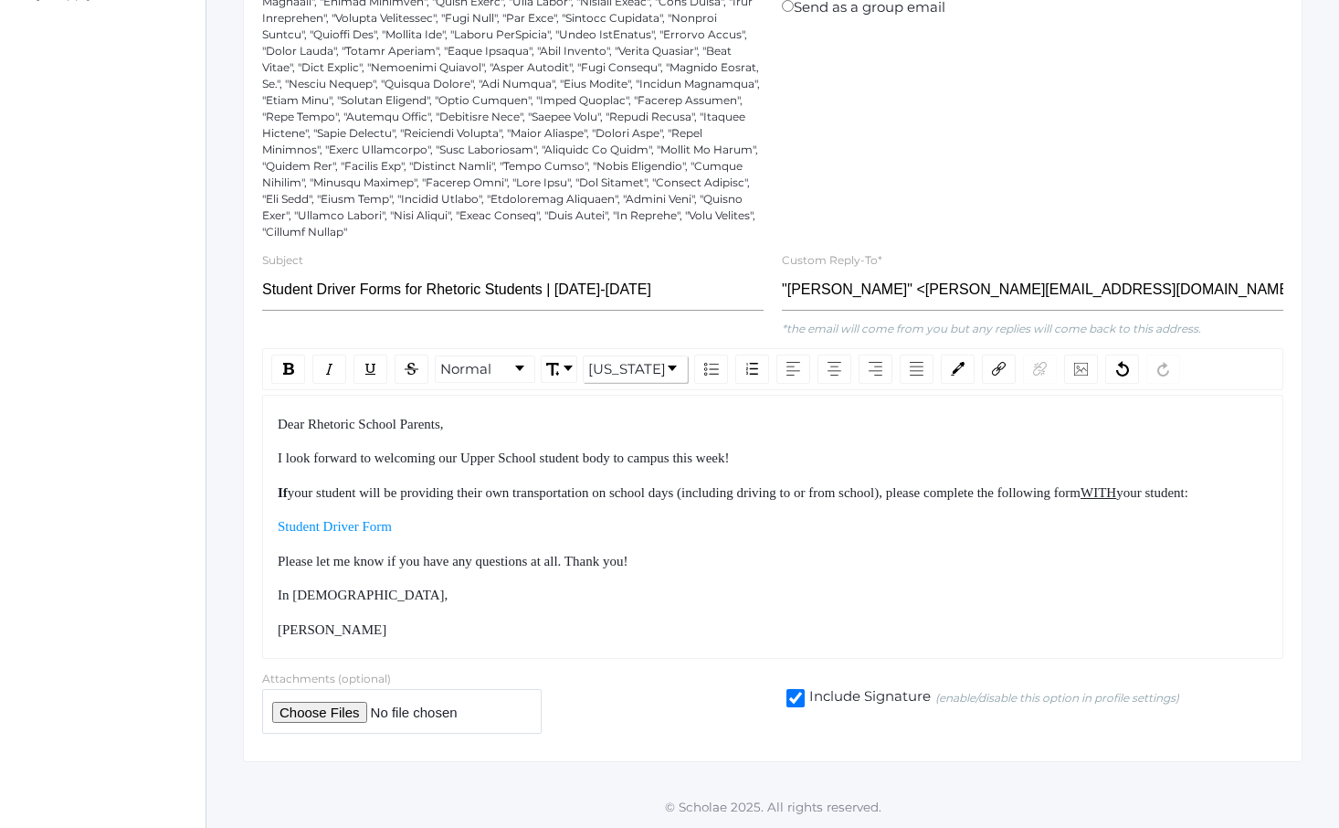
click at [491, 585] on div "In [DEMOGRAPHIC_DATA]," at bounding box center [773, 595] width 991 height 21
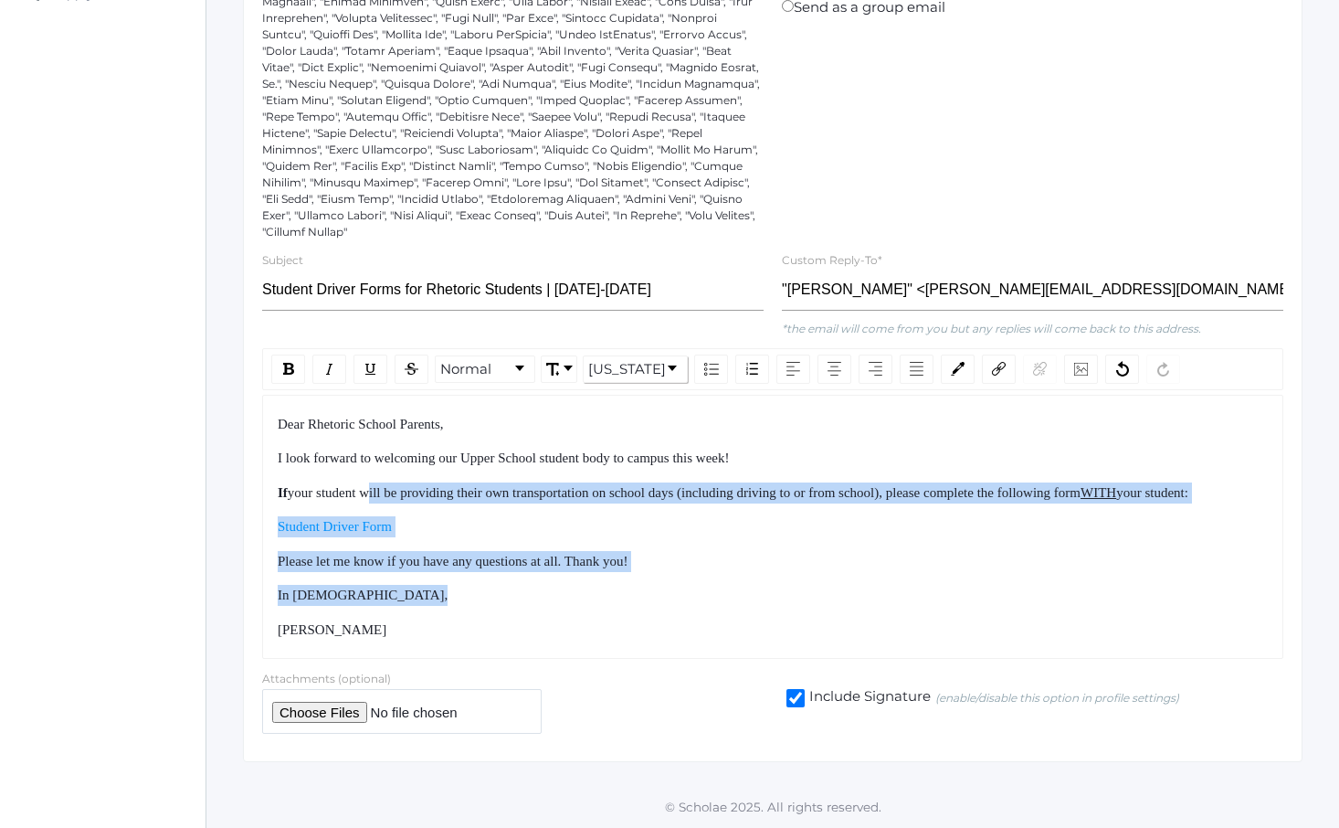
drag, startPoint x: 491, startPoint y: 585, endPoint x: 364, endPoint y: 460, distance: 177.7
click at [370, 465] on div "Dear Rhetoric School Parents, I look forward to welcoming our Upper School stud…" at bounding box center [773, 527] width 991 height 227
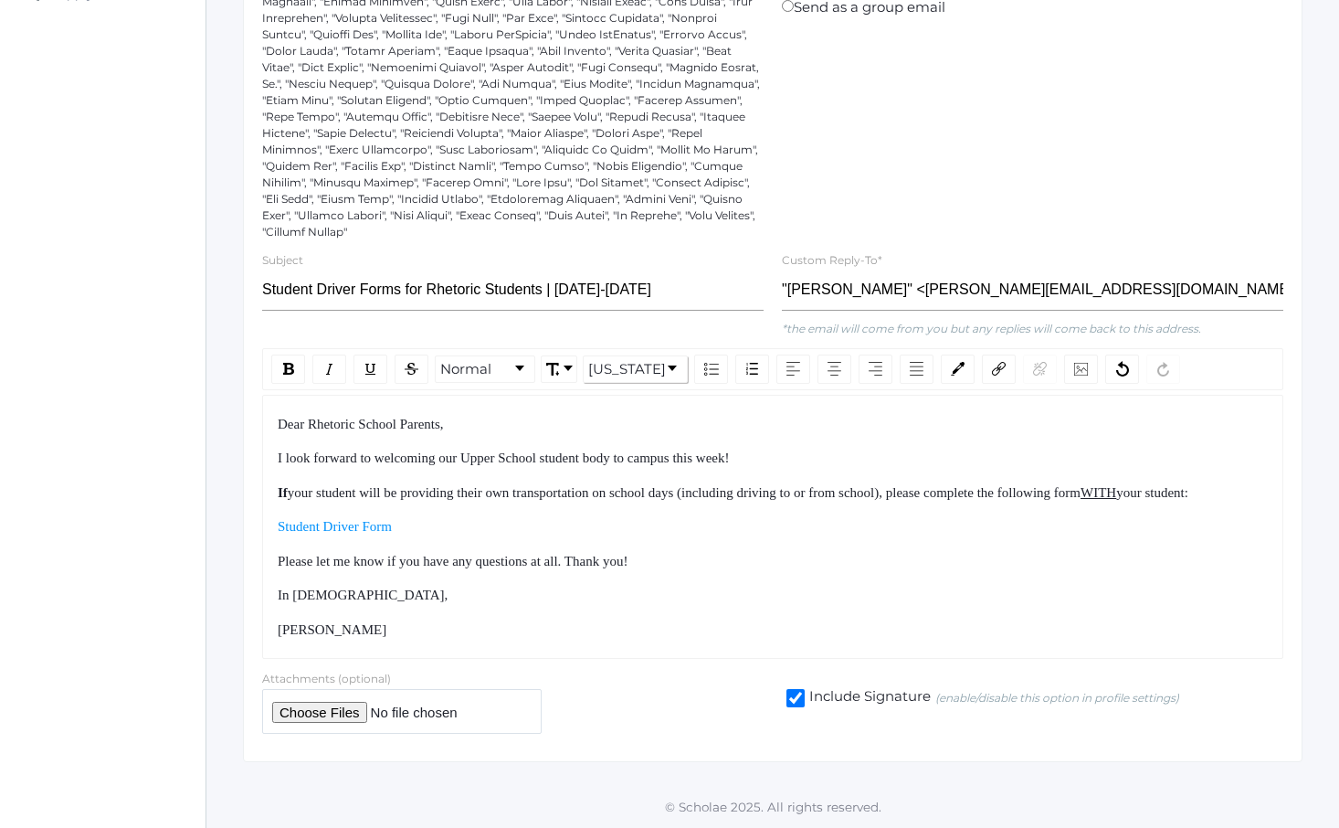
click at [364, 482] on div "If your student will be providing their own transportation on school days (incl…" at bounding box center [773, 492] width 991 height 21
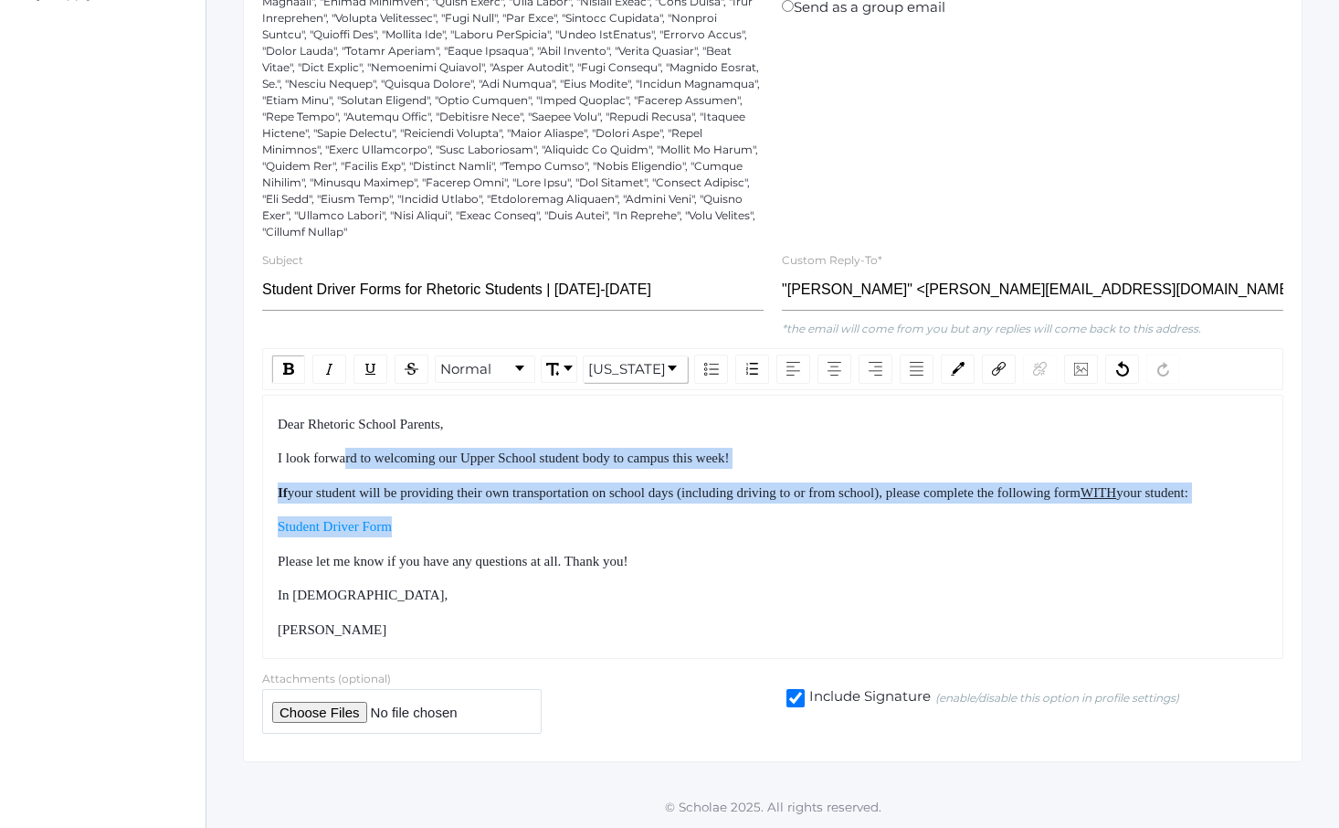
click at [449, 578] on div "Dear Rhetoric School Parents, I look forward to welcoming our Upper School stud…" at bounding box center [773, 527] width 991 height 227
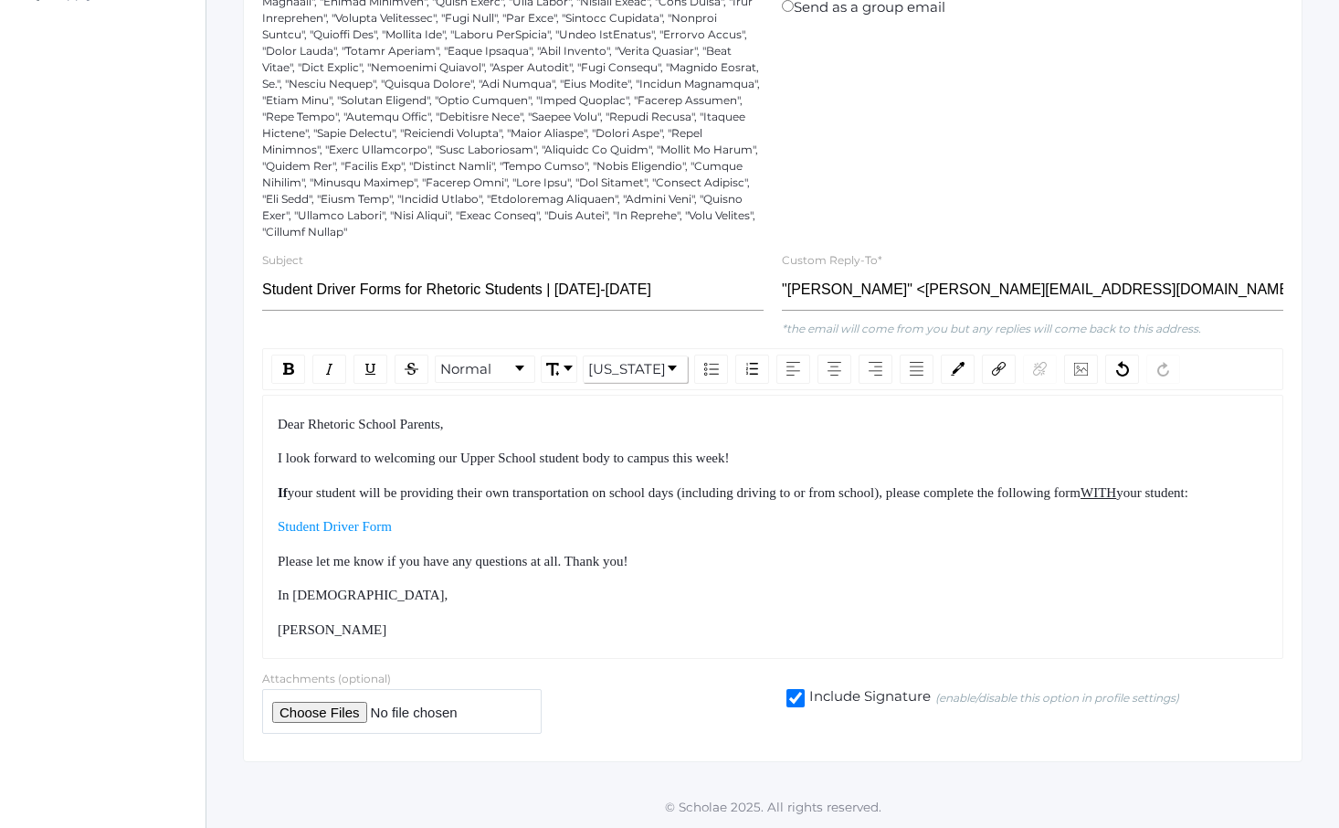
click at [459, 588] on div "In [DEMOGRAPHIC_DATA]," at bounding box center [773, 595] width 991 height 21
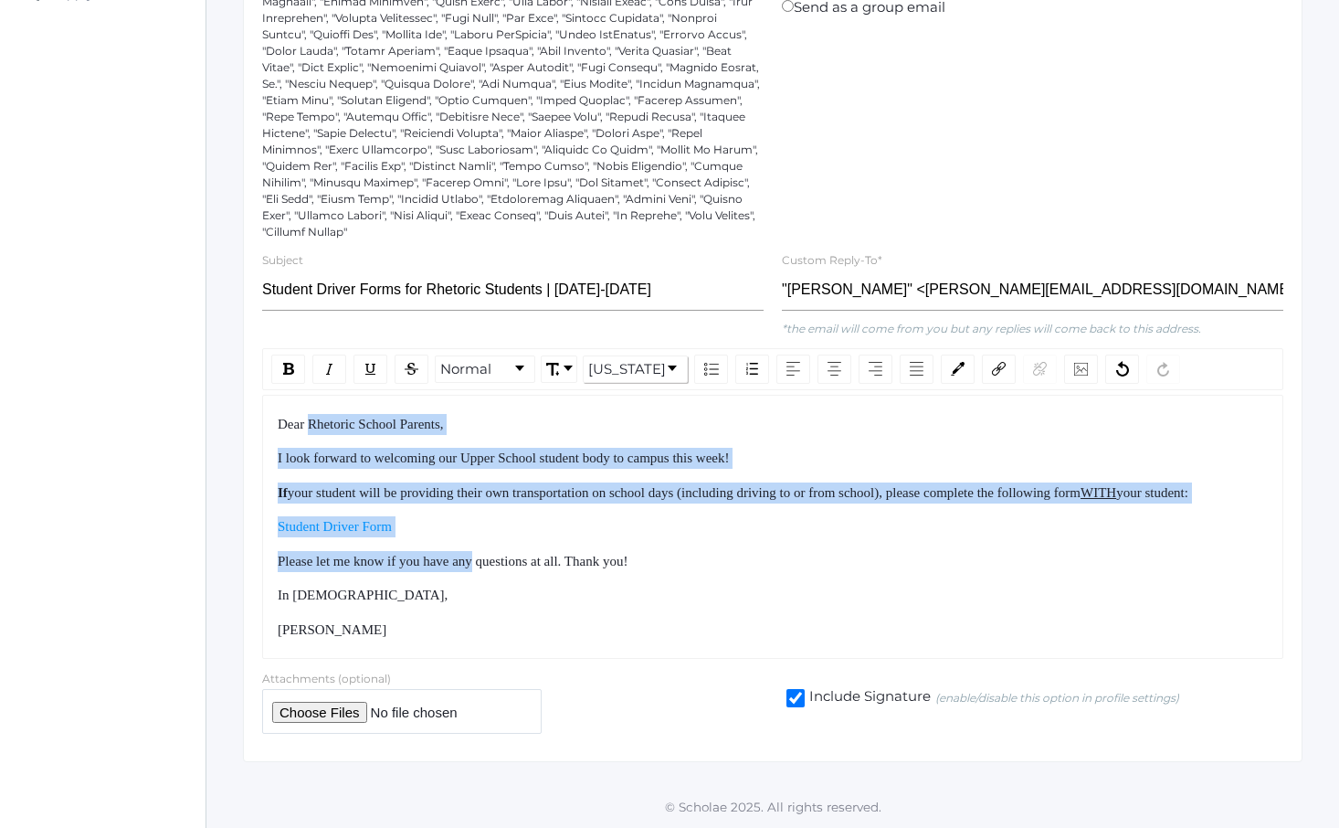
drag, startPoint x: 311, startPoint y: 419, endPoint x: 513, endPoint y: 573, distance: 253.6
click at [510, 571] on div "Dear Rhetoric School Parents, I look forward to welcoming our Upper School stud…" at bounding box center [773, 527] width 991 height 227
click at [513, 573] on div "Dear Rhetoric School Parents, I look forward to welcoming our Upper School stud…" at bounding box center [773, 527] width 991 height 227
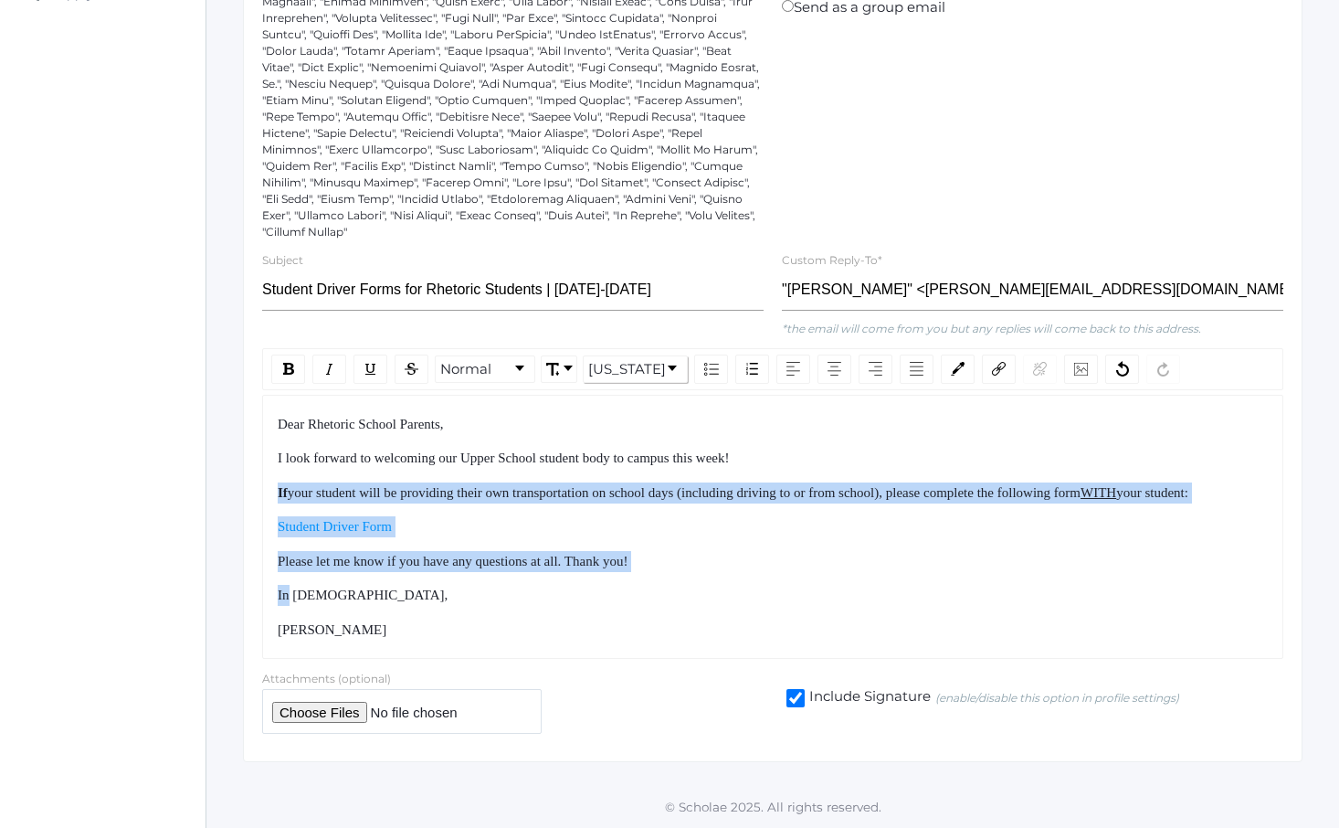
drag, startPoint x: 513, startPoint y: 573, endPoint x: 417, endPoint y: 434, distance: 168.8
click at [418, 438] on div "Dear Rhetoric School Parents, I look forward to welcoming our Upper School stud…" at bounding box center [773, 527] width 991 height 227
click at [417, 450] on span "I look forward to welcoming our Upper School student body to campus this week!" at bounding box center [504, 457] width 452 height 15
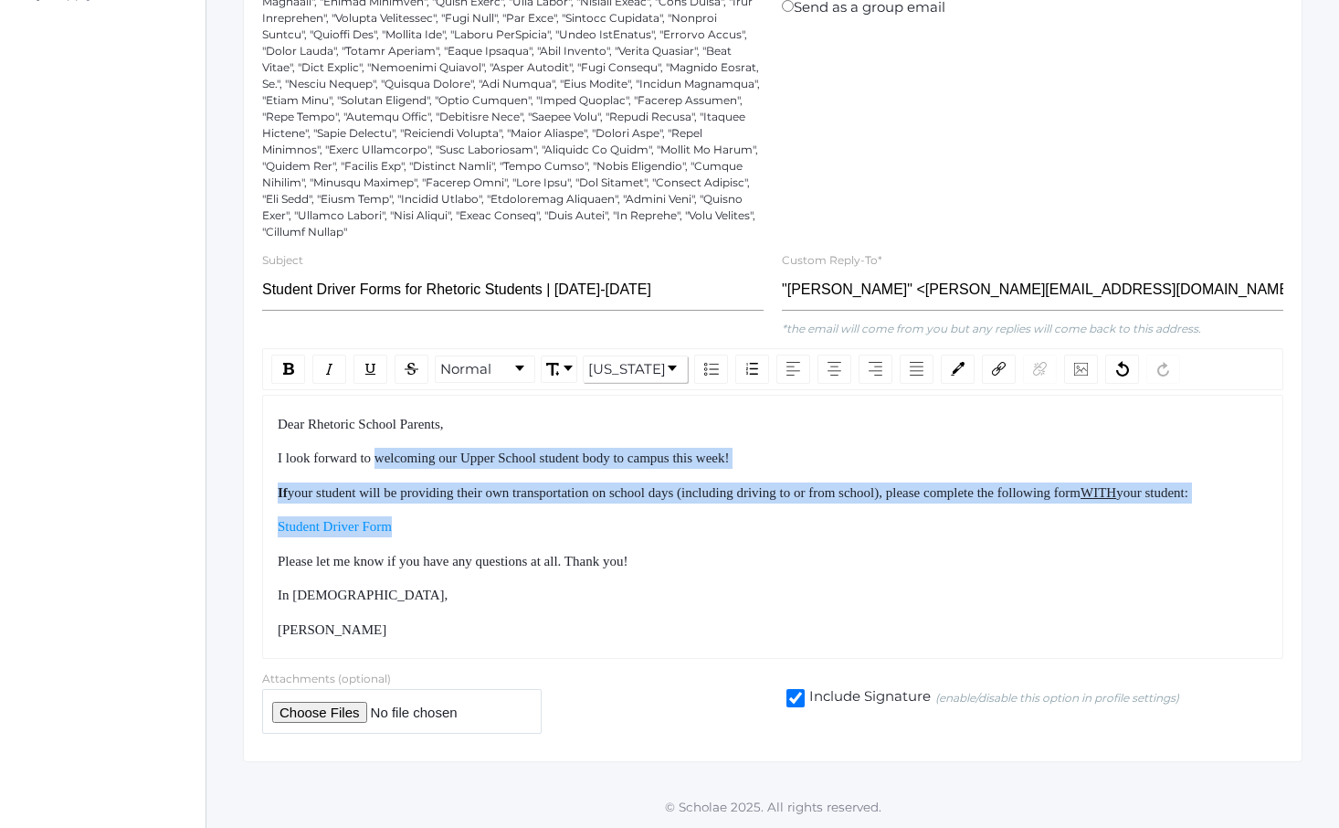
drag, startPoint x: 417, startPoint y: 434, endPoint x: 501, endPoint y: 539, distance: 134.5
click at [496, 537] on div "Dear Rhetoric School Parents, I look forward to welcoming our Upper School stud…" at bounding box center [773, 527] width 991 height 227
click at [501, 539] on div "Dear Rhetoric School Parents, I look forward to welcoming our Upper School stud…" at bounding box center [773, 527] width 991 height 227
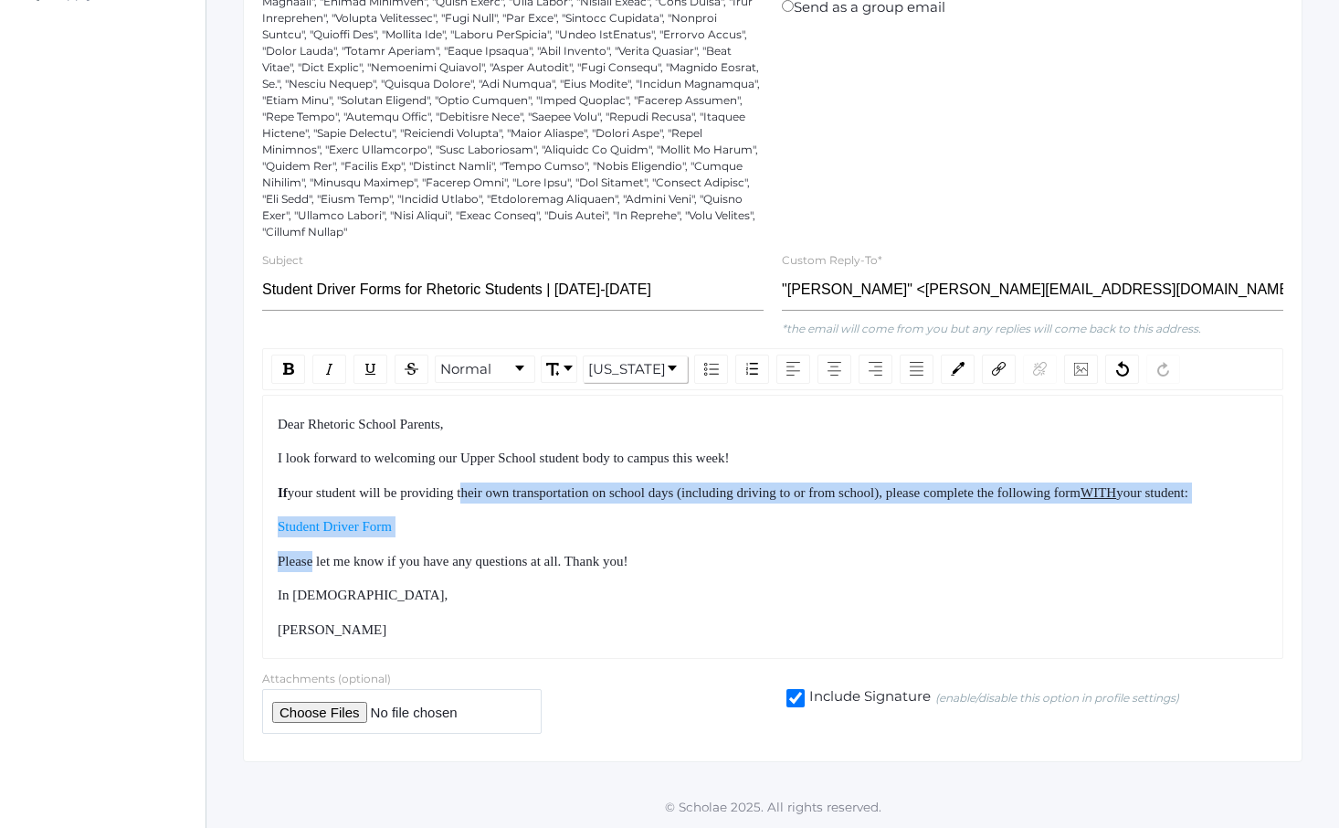
drag, startPoint x: 501, startPoint y: 539, endPoint x: 466, endPoint y: 453, distance: 92.6
click at [466, 453] on div "Dear Rhetoric School Parents, I look forward to welcoming our Upper School stud…" at bounding box center [773, 527] width 991 height 227
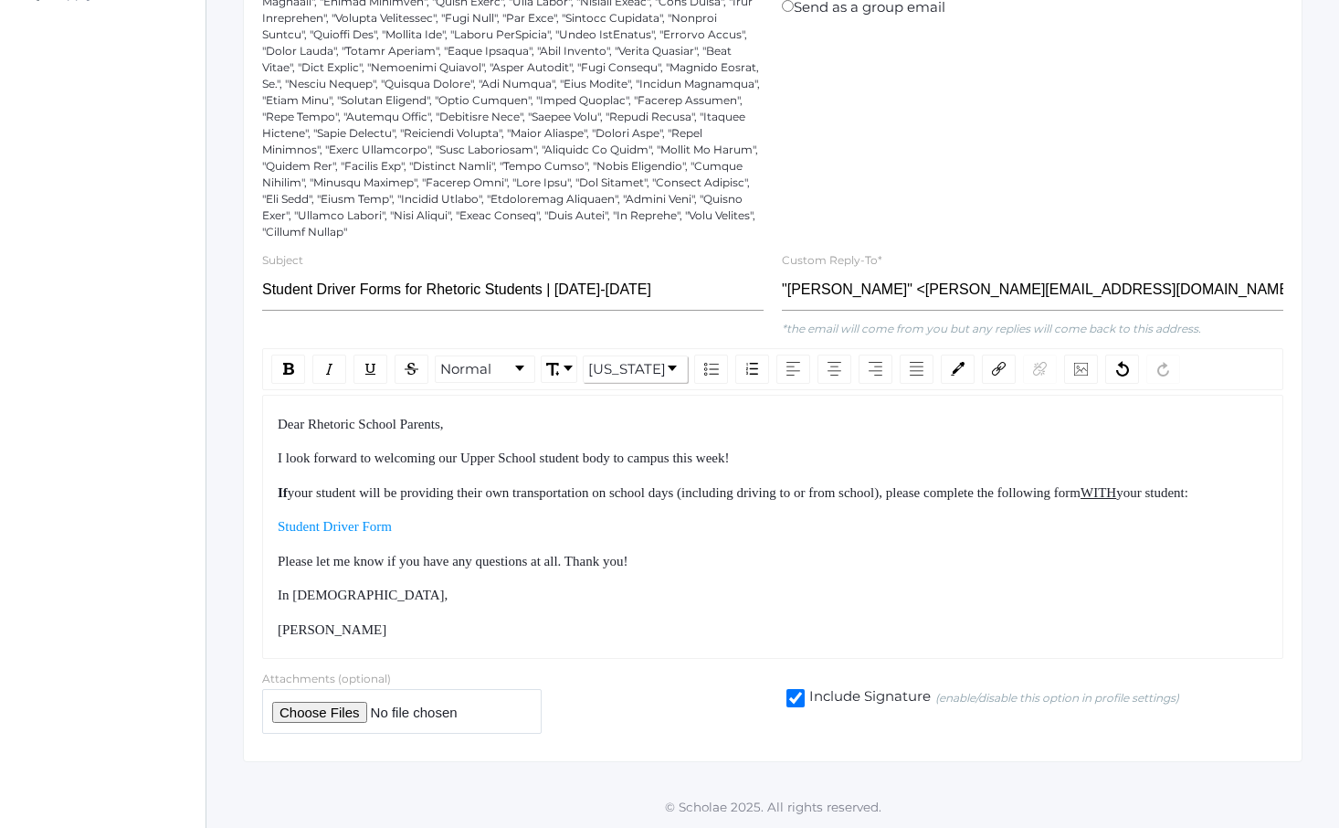
click at [461, 448] on div "I look forward to welcoming our Upper School student body to campus this week!" at bounding box center [773, 458] width 991 height 21
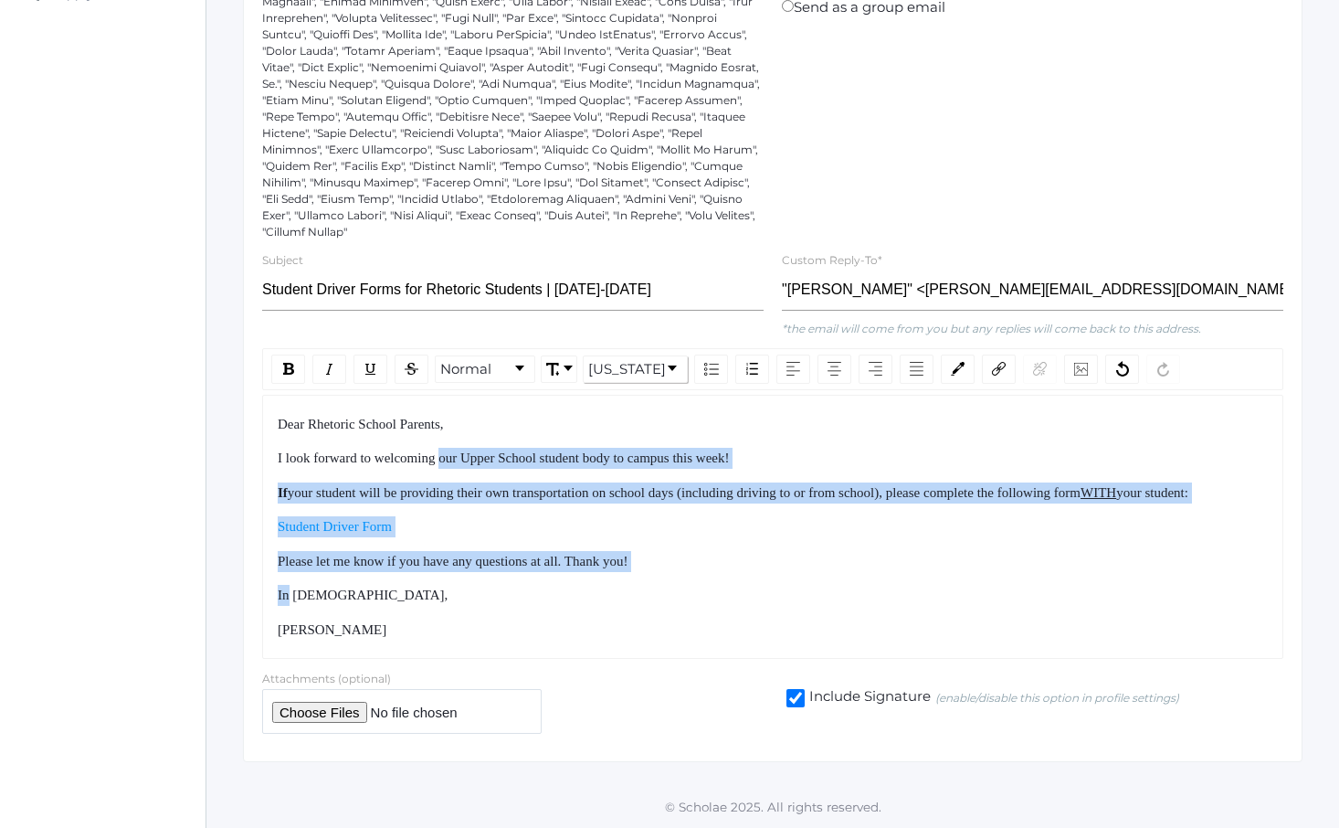
drag, startPoint x: 461, startPoint y: 446, endPoint x: 544, endPoint y: 588, distance: 165.0
click at [538, 582] on div "Dear Rhetoric School Parents, I look forward to welcoming our Upper School stud…" at bounding box center [773, 527] width 991 height 227
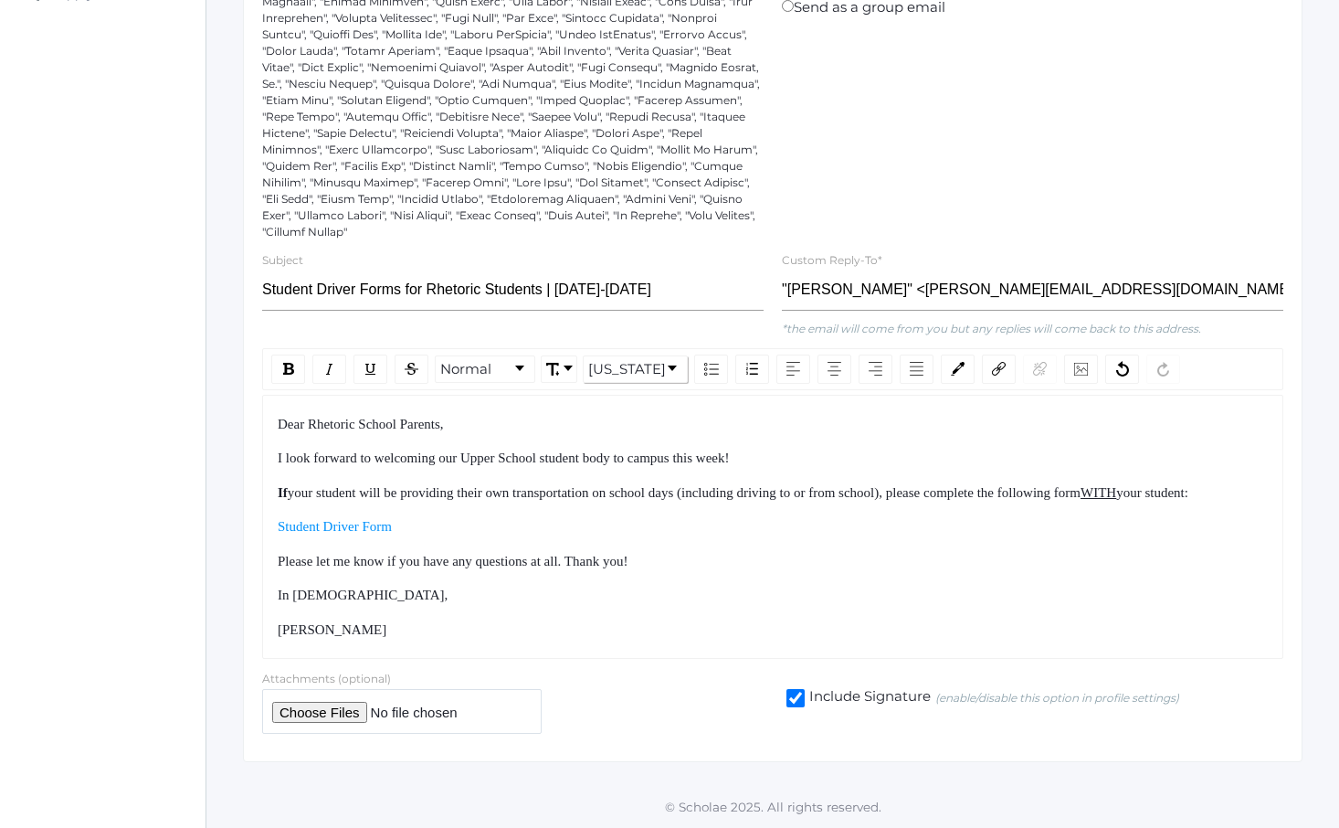
click at [544, 588] on div "In [DEMOGRAPHIC_DATA]," at bounding box center [773, 595] width 991 height 21
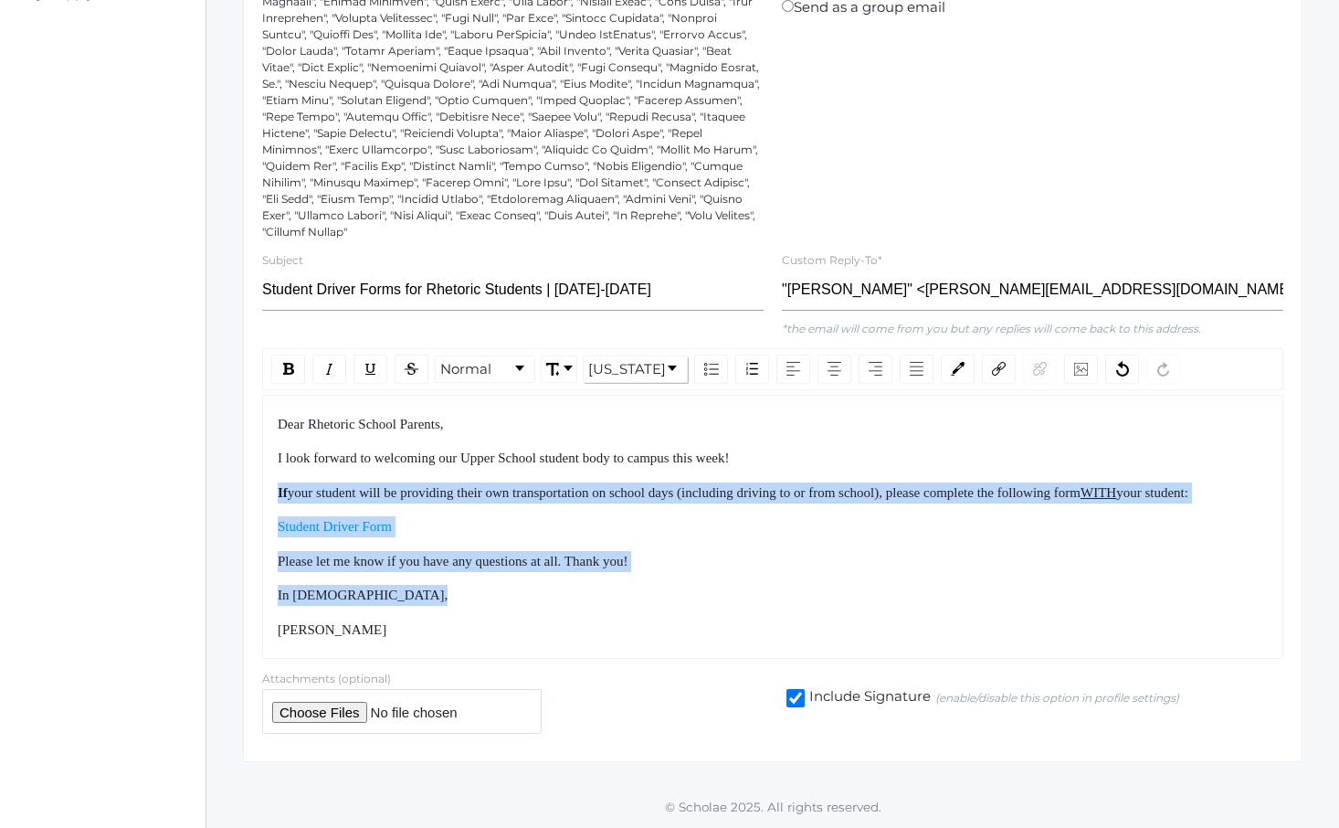
drag, startPoint x: 544, startPoint y: 588, endPoint x: 470, endPoint y: 448, distance: 159.0
click at [471, 449] on div "Dear Rhetoric School Parents, I look forward to welcoming our Upper School stud…" at bounding box center [773, 527] width 991 height 227
click at [470, 448] on div "Dear Rhetoric School Parents, I look forward to welcoming our Upper School stud…" at bounding box center [773, 527] width 991 height 227
drag, startPoint x: 470, startPoint y: 448, endPoint x: 555, endPoint y: 580, distance: 156.9
click at [555, 579] on div "Dear Rhetoric School Parents, I look forward to welcoming our Upper School stud…" at bounding box center [773, 527] width 991 height 227
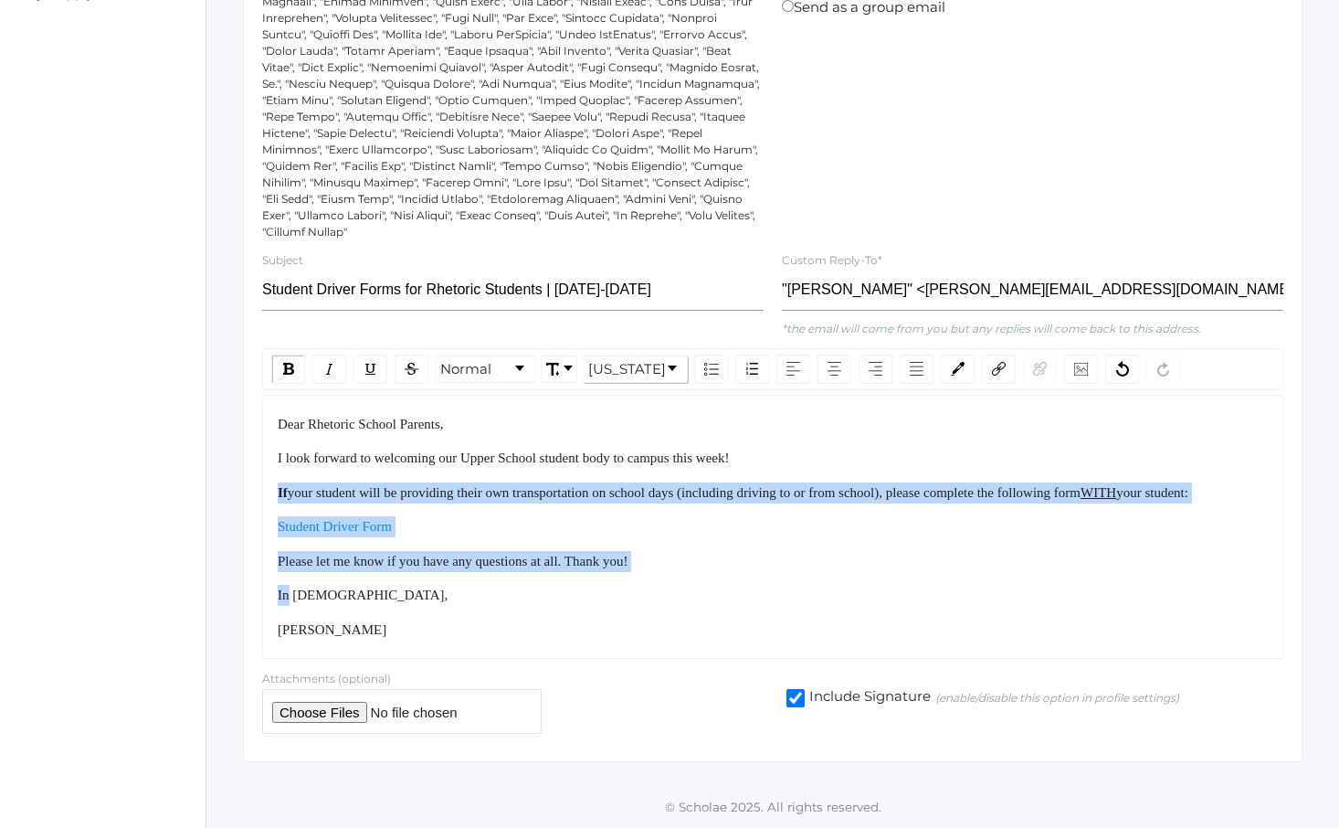
click at [555, 580] on div "Dear Rhetoric School Parents, I look forward to welcoming our Upper School stud…" at bounding box center [773, 527] width 991 height 227
drag, startPoint x: 555, startPoint y: 580, endPoint x: 481, endPoint y: 450, distance: 149.3
click at [482, 451] on div "Dear Rhetoric School Parents, I look forward to welcoming our Upper School stud…" at bounding box center [773, 527] width 991 height 227
click at [481, 450] on div "Dear Rhetoric School Parents, I look forward to welcoming our Upper School stud…" at bounding box center [773, 527] width 991 height 227
drag, startPoint x: 481, startPoint y: 450, endPoint x: 540, endPoint y: 589, distance: 151.0
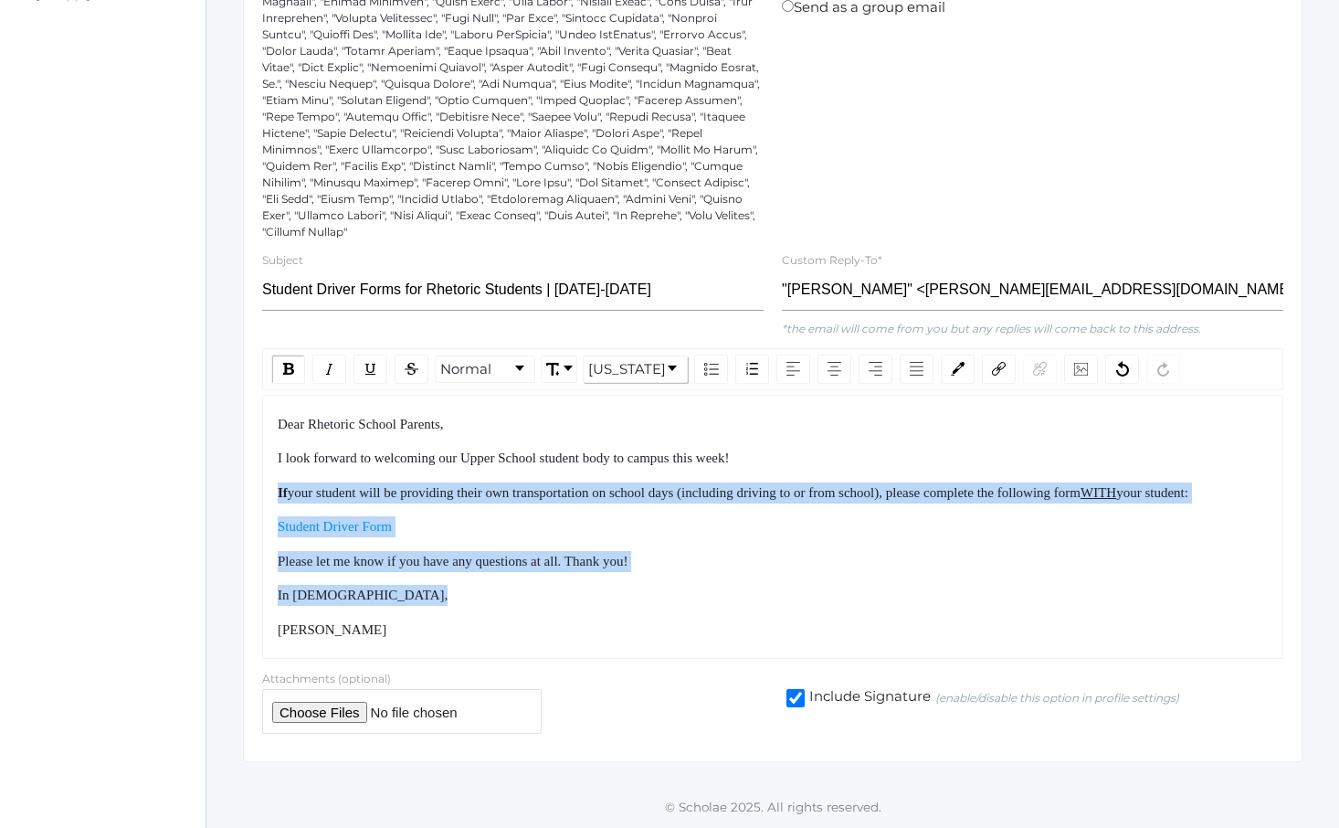
click at [540, 589] on div "Dear Rhetoric School Parents, I look forward to welcoming our Upper School stud…" at bounding box center [773, 527] width 991 height 227
click at [541, 590] on div "In [DEMOGRAPHIC_DATA]," at bounding box center [773, 595] width 991 height 21
drag, startPoint x: 541, startPoint y: 590, endPoint x: 462, endPoint y: 433, distance: 175.7
click at [463, 434] on div "Dear Rhetoric School Parents, I look forward to welcoming our Upper School stud…" at bounding box center [773, 527] width 991 height 227
click at [462, 450] on span "I look forward to welcoming our Upper School student body to campus this week!" at bounding box center [504, 457] width 452 height 15
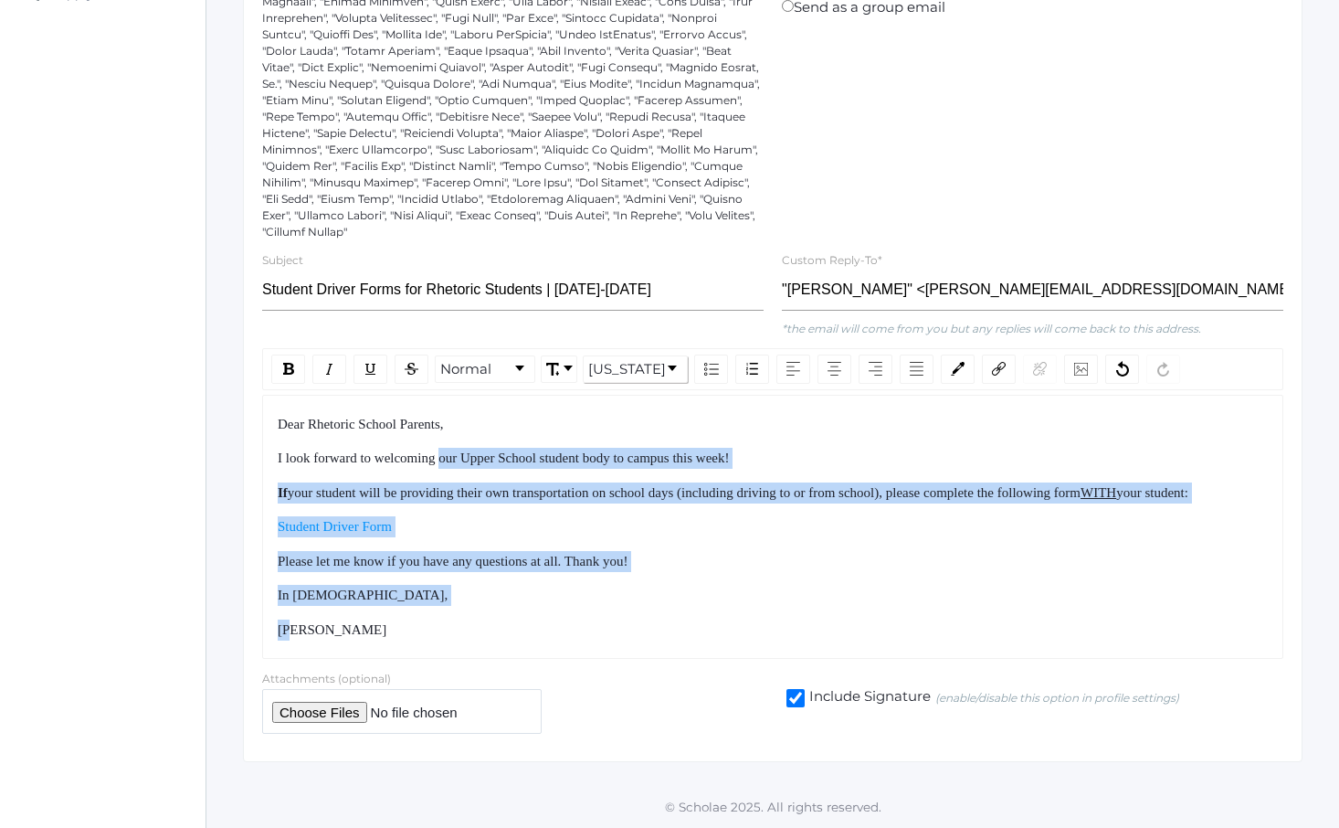
drag, startPoint x: 462, startPoint y: 433, endPoint x: 528, endPoint y: 615, distance: 193.3
click at [528, 614] on div "Dear Rhetoric School Parents, I look forward to welcoming our Upper School stud…" at bounding box center [773, 527] width 991 height 227
click at [528, 615] on div "Dear Rhetoric School Parents, I look forward to welcoming our Upper School stud…" at bounding box center [773, 527] width 991 height 227
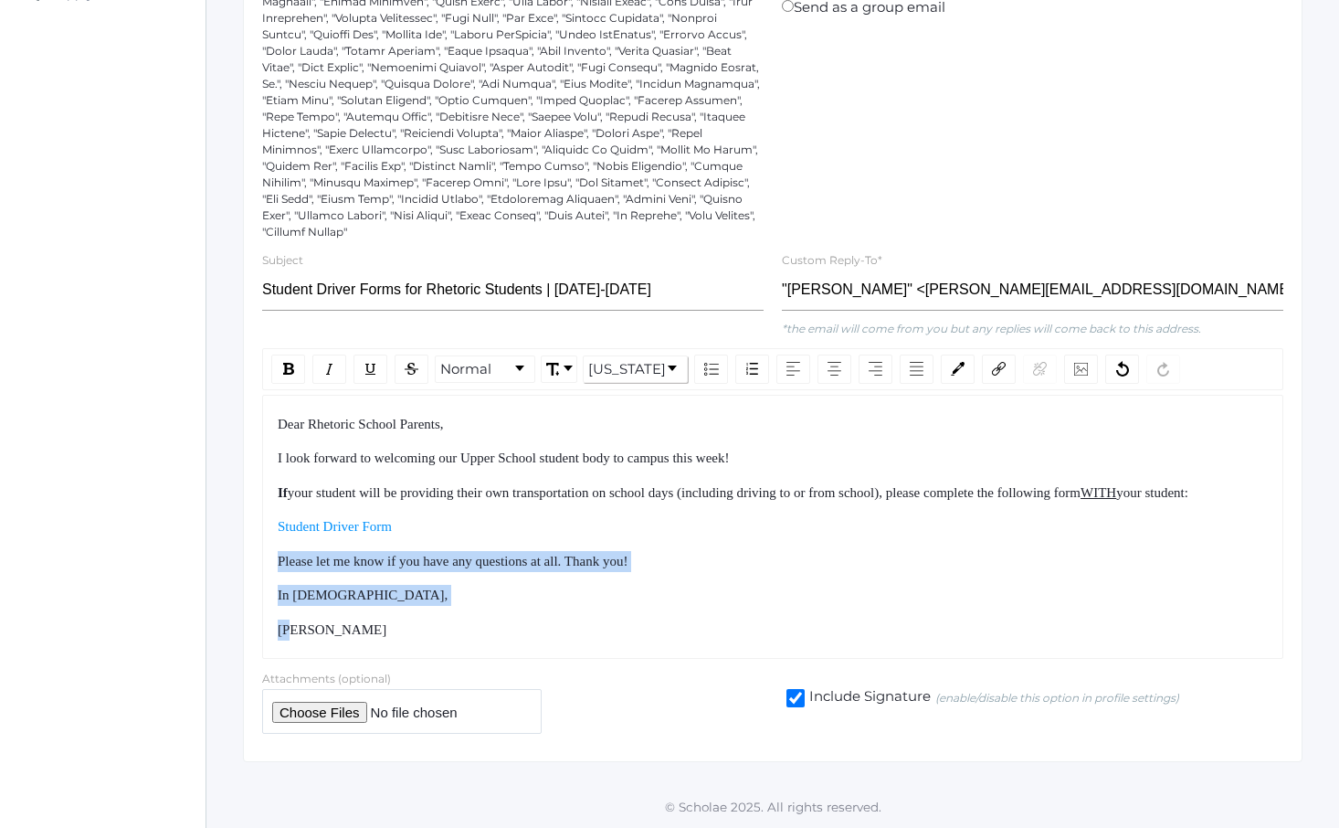
drag, startPoint x: 528, startPoint y: 615, endPoint x: 496, endPoint y: 507, distance: 112.4
click at [498, 514] on div "Dear Rhetoric School Parents, I look forward to welcoming our Upper School stud…" at bounding box center [773, 527] width 991 height 227
click at [496, 507] on div "Dear Rhetoric School Parents, I look forward to welcoming our Upper School stud…" at bounding box center [773, 527] width 991 height 227
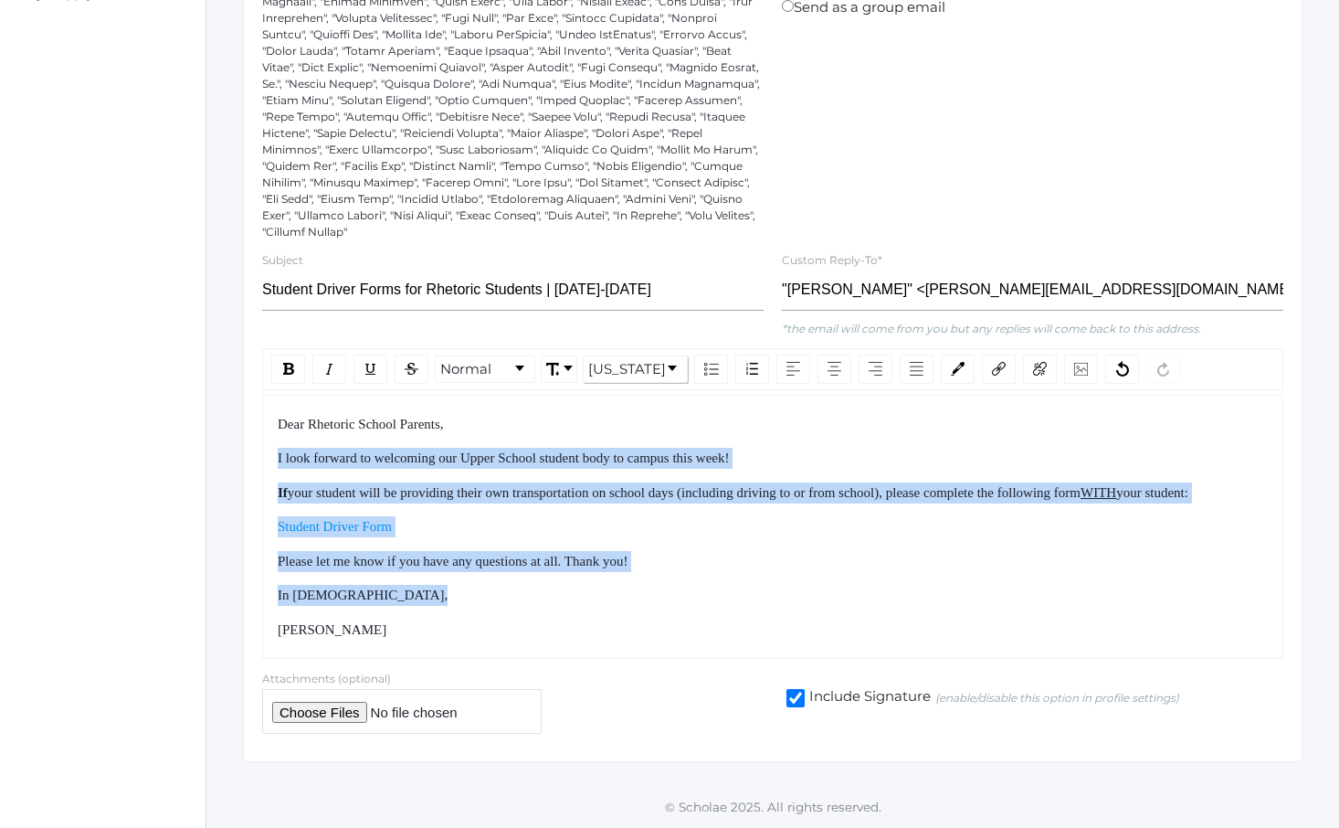
drag, startPoint x: 523, startPoint y: 441, endPoint x: 663, endPoint y: 615, distance: 222.9
click at [663, 615] on div "Dear Rhetoric School Parents, I look forward to welcoming our Upper School stud…" at bounding box center [773, 527] width 991 height 227
click at [663, 616] on div "Dear Rhetoric School Parents, I look forward to welcoming our Upper School stud…" at bounding box center [773, 527] width 991 height 227
drag, startPoint x: 663, startPoint y: 616, endPoint x: 531, endPoint y: 407, distance: 247.6
click at [532, 414] on div "Dear Rhetoric School Parents, I look forward to welcoming our Upper School stud…" at bounding box center [773, 527] width 991 height 227
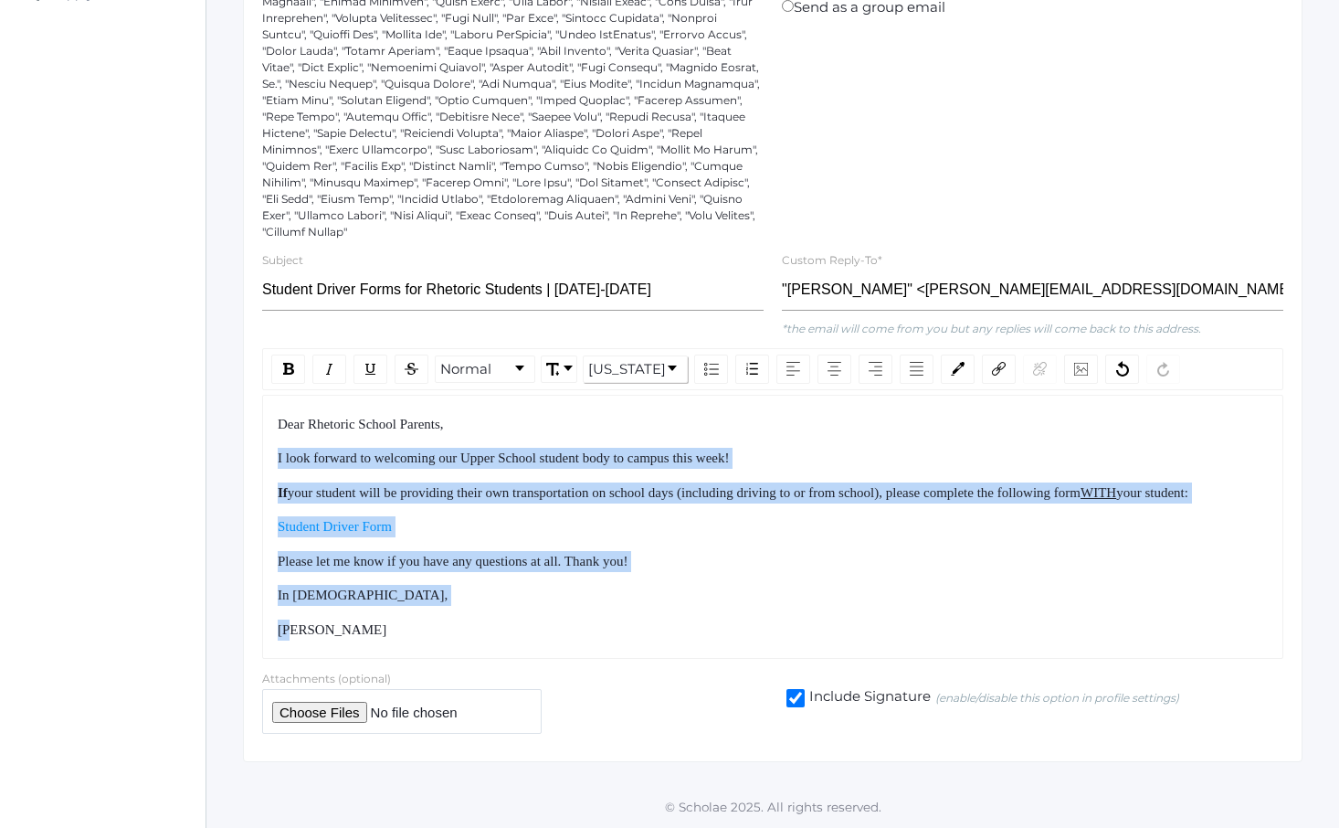
click at [531, 414] on div "Dear Rhetoric School Parents," at bounding box center [773, 424] width 991 height 21
drag, startPoint x: 531, startPoint y: 407, endPoint x: 611, endPoint y: 614, distance: 222.4
click at [609, 607] on div "Dear Rhetoric School Parents, I look forward to welcoming our Upper School stud…" at bounding box center [773, 527] width 991 height 227
click at [611, 614] on div "Dear Rhetoric School Parents, I look forward to welcoming our Upper School stud…" at bounding box center [773, 527] width 991 height 227
drag, startPoint x: 611, startPoint y: 614, endPoint x: 552, endPoint y: 426, distance: 197.3
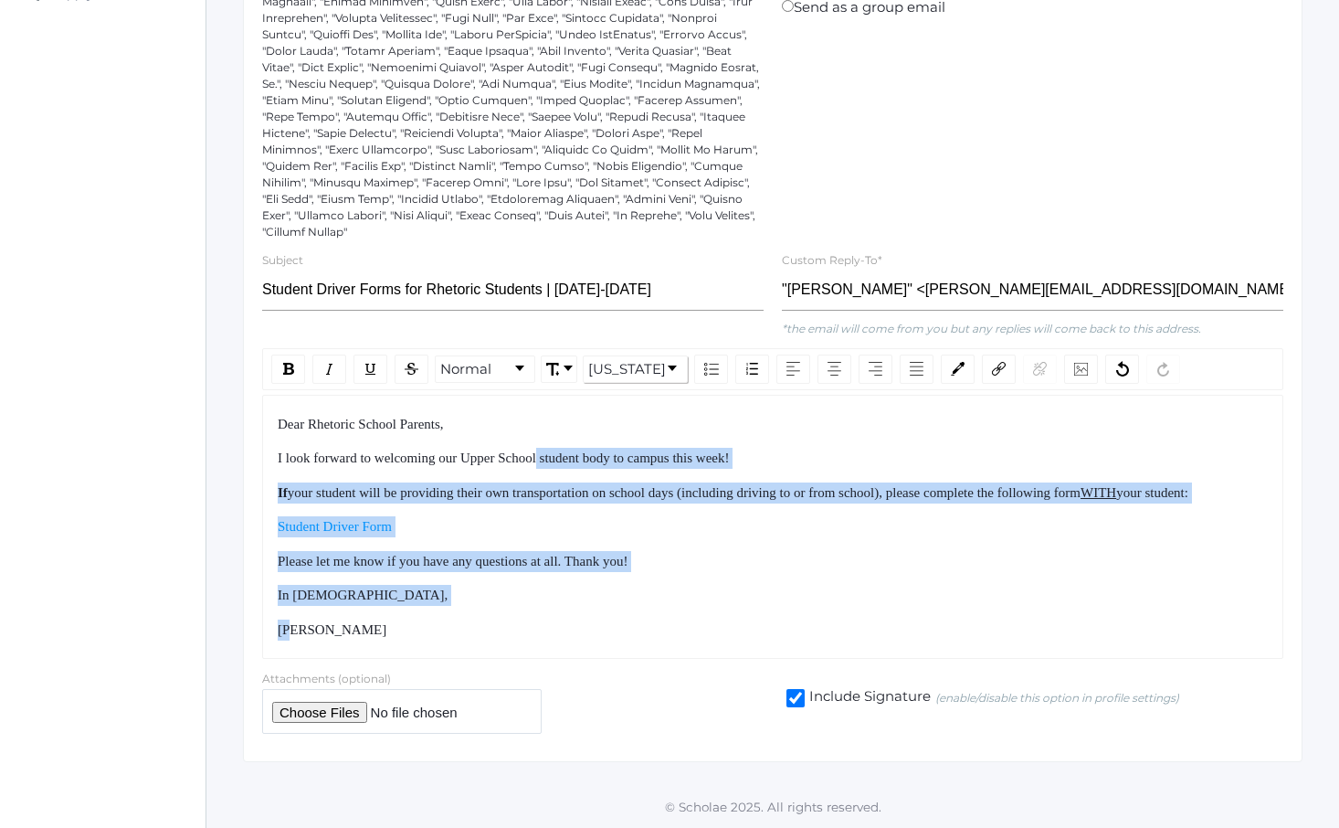
click at [552, 429] on div "Dear Rhetoric School Parents, I look forward to welcoming our Upper School stud…" at bounding box center [773, 527] width 991 height 227
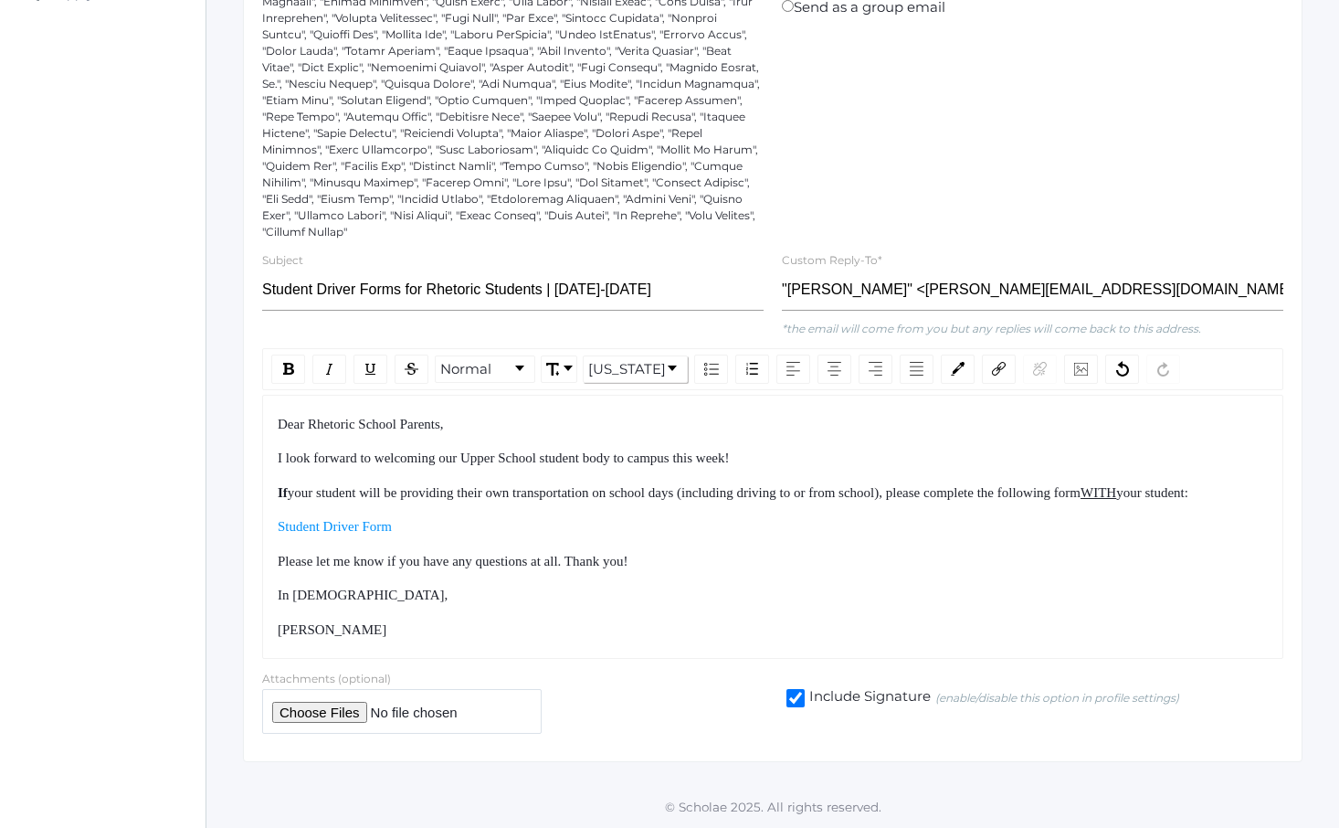
click at [552, 448] on div "I look forward to welcoming our Upper School student body to campus this week!" at bounding box center [773, 458] width 991 height 21
drag, startPoint x: 552, startPoint y: 426, endPoint x: 648, endPoint y: 620, distance: 216.9
click at [648, 620] on div "Dear Rhetoric School Parents, I look forward to welcoming our Upper School stud…" at bounding box center [773, 527] width 991 height 227
click at [649, 621] on div "[PERSON_NAME]" at bounding box center [773, 629] width 991 height 21
drag, startPoint x: 649, startPoint y: 621, endPoint x: 552, endPoint y: 439, distance: 206.8
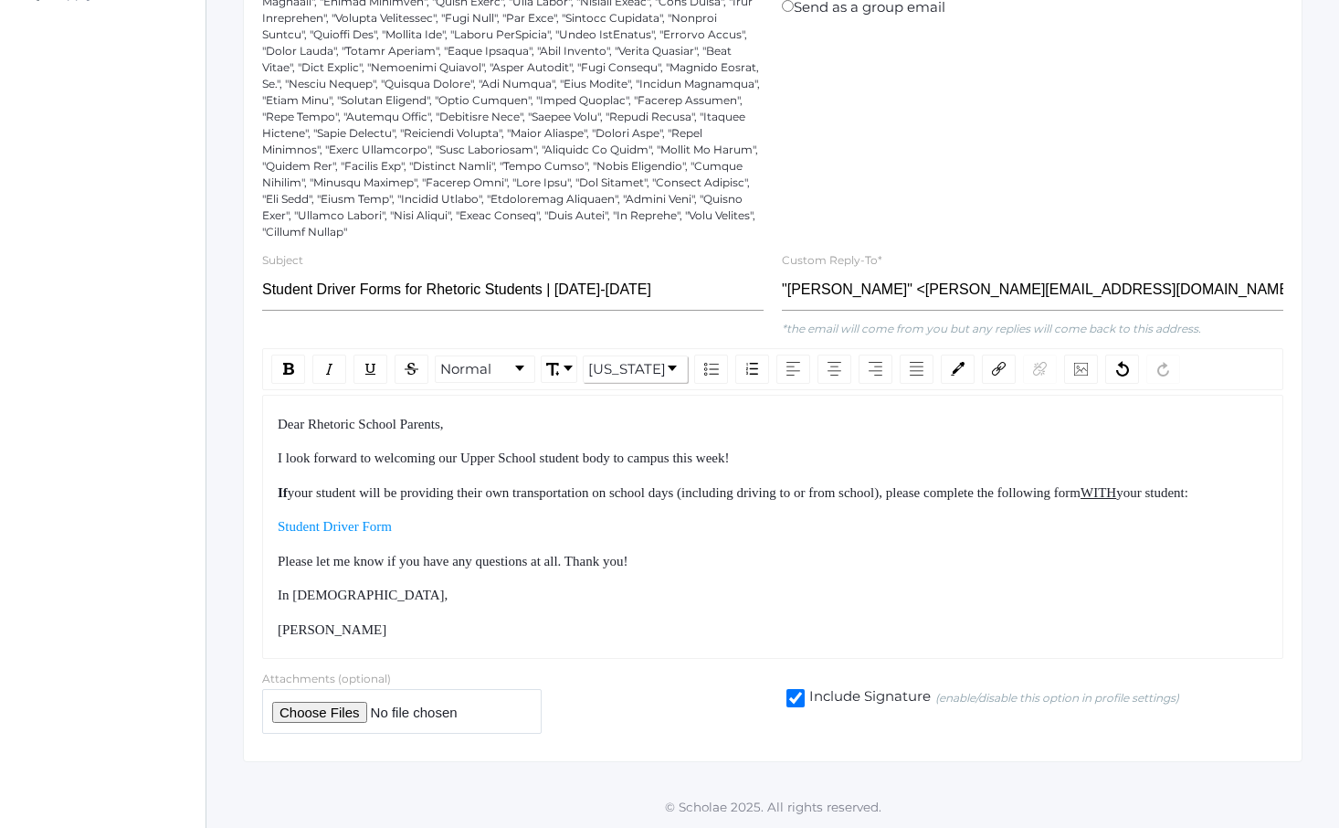
click at [552, 439] on div "Dear Rhetoric School Parents, I look forward to welcoming our Upper School stud…" at bounding box center [773, 527] width 991 height 227
click at [550, 450] on span "I look forward to welcoming our Upper School student body to campus this week!" at bounding box center [504, 457] width 452 height 15
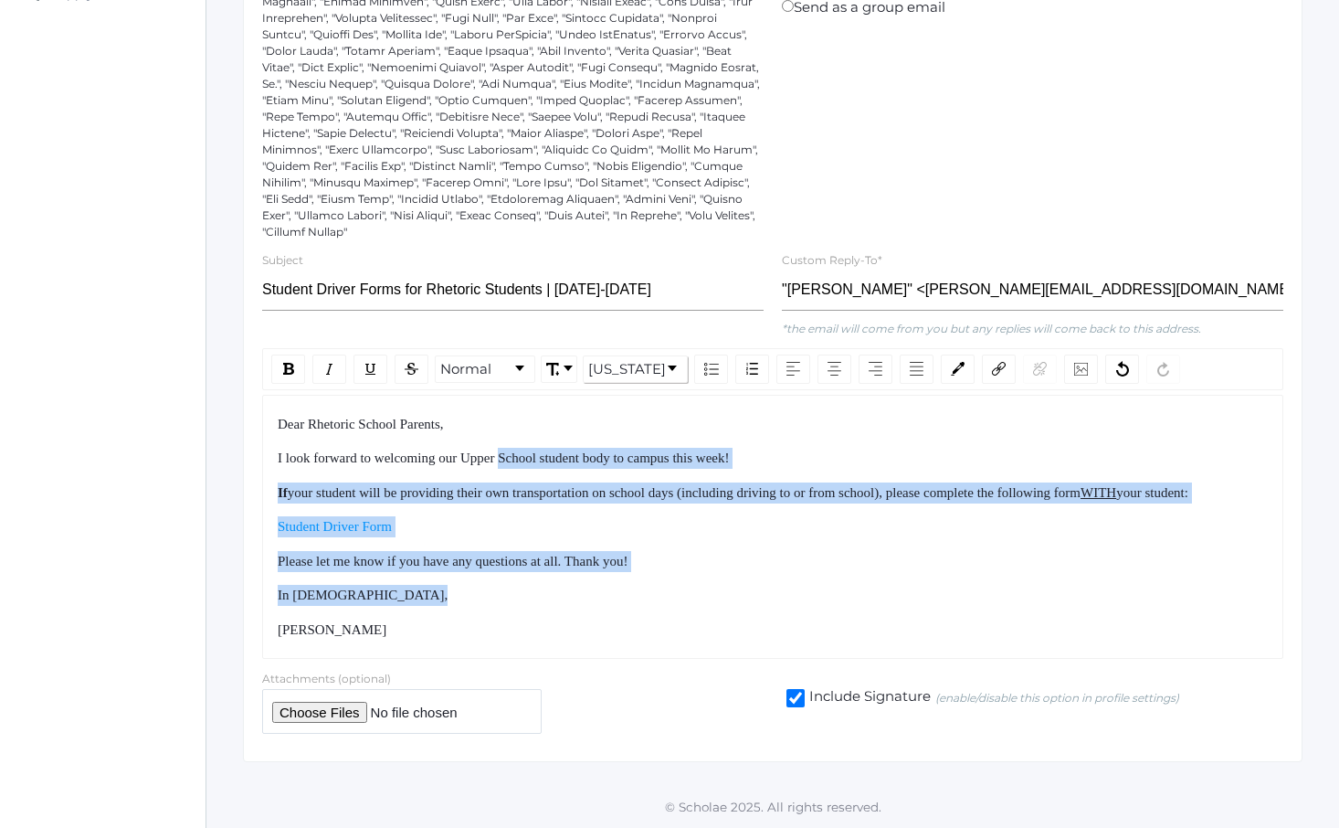
drag, startPoint x: 550, startPoint y: 434, endPoint x: 629, endPoint y: 595, distance: 179.0
click at [629, 595] on div "Dear Rhetoric School Parents, I look forward to welcoming our Upper School stud…" at bounding box center [773, 527] width 991 height 227
click at [635, 605] on div "In [DEMOGRAPHIC_DATA]," at bounding box center [773, 595] width 991 height 21
drag, startPoint x: 635, startPoint y: 605, endPoint x: 543, endPoint y: 447, distance: 183.0
click at [545, 451] on div "Dear Rhetoric School Parents, I look forward to welcoming our Upper School stud…" at bounding box center [773, 527] width 991 height 227
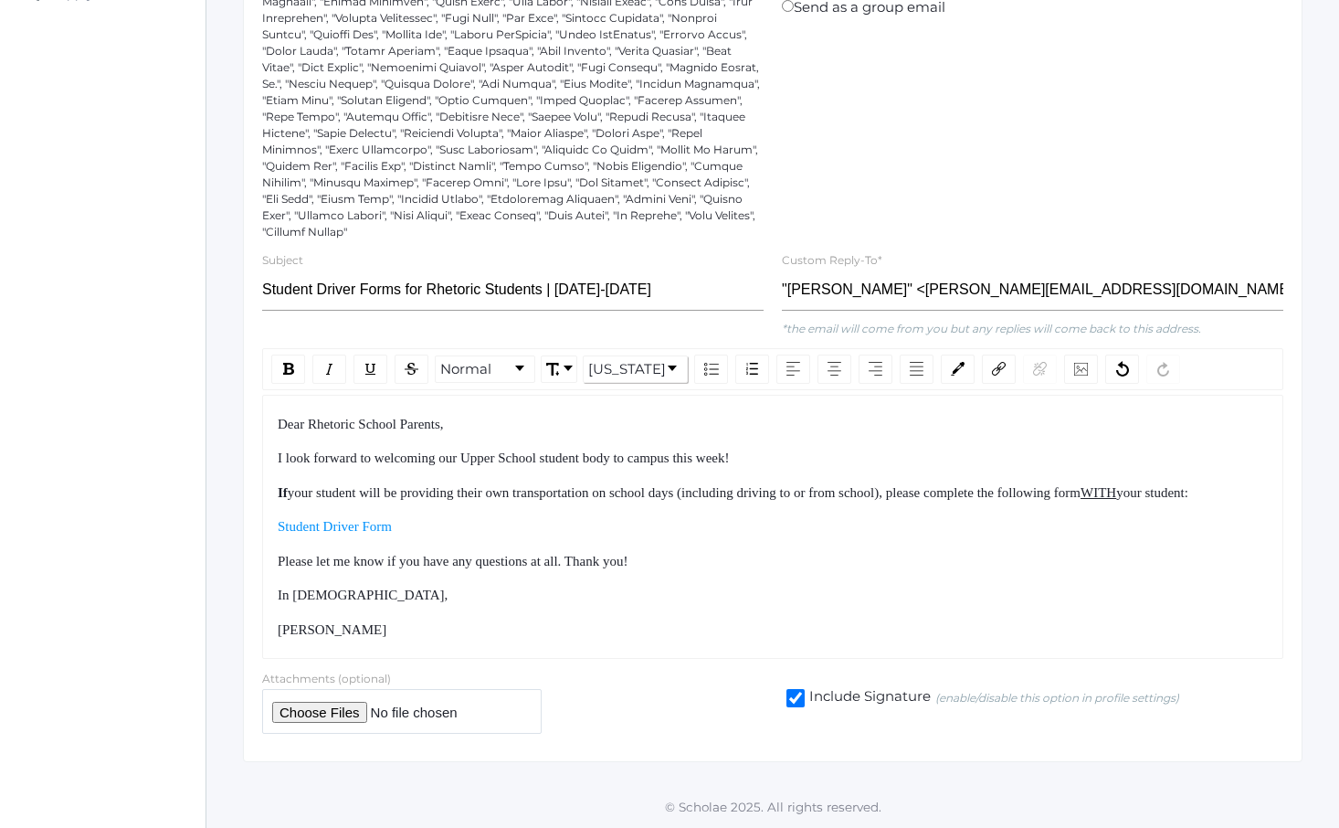
click at [543, 447] on div "Dear Rhetoric School Parents, I look forward to welcoming our Upper School stud…" at bounding box center [773, 527] width 991 height 227
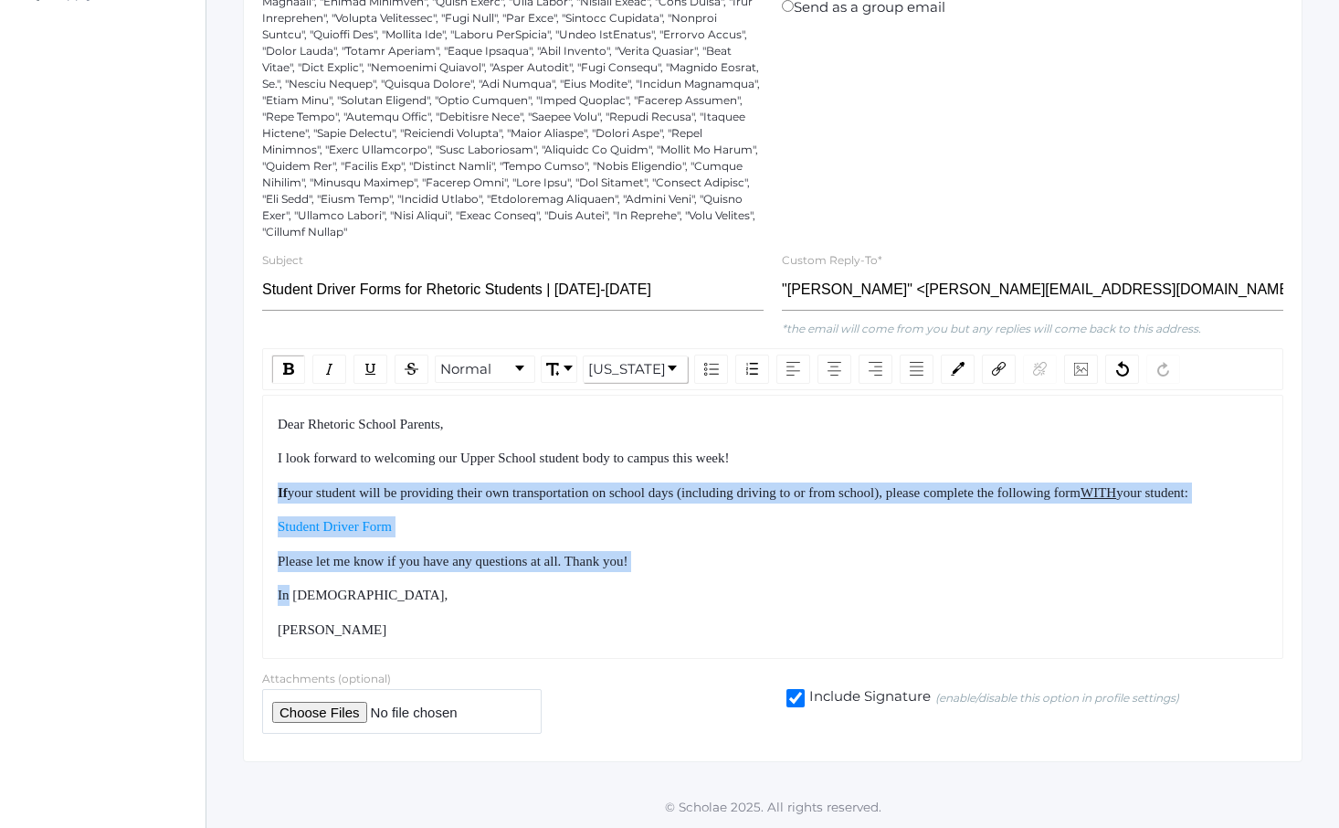
drag, startPoint x: 543, startPoint y: 447, endPoint x: 618, endPoint y: 578, distance: 151.8
click at [618, 578] on div "Dear Rhetoric School Parents, I look forward to welcoming our Upper School stud…" at bounding box center [773, 527] width 991 height 227
click at [620, 580] on div "Dear Rhetoric School Parents, I look forward to welcoming our Upper School stud…" at bounding box center [773, 527] width 991 height 227
drag, startPoint x: 620, startPoint y: 580, endPoint x: 542, endPoint y: 439, distance: 161.9
click at [543, 442] on div "Dear Rhetoric School Parents, I look forward to welcoming our Upper School stud…" at bounding box center [773, 527] width 991 height 227
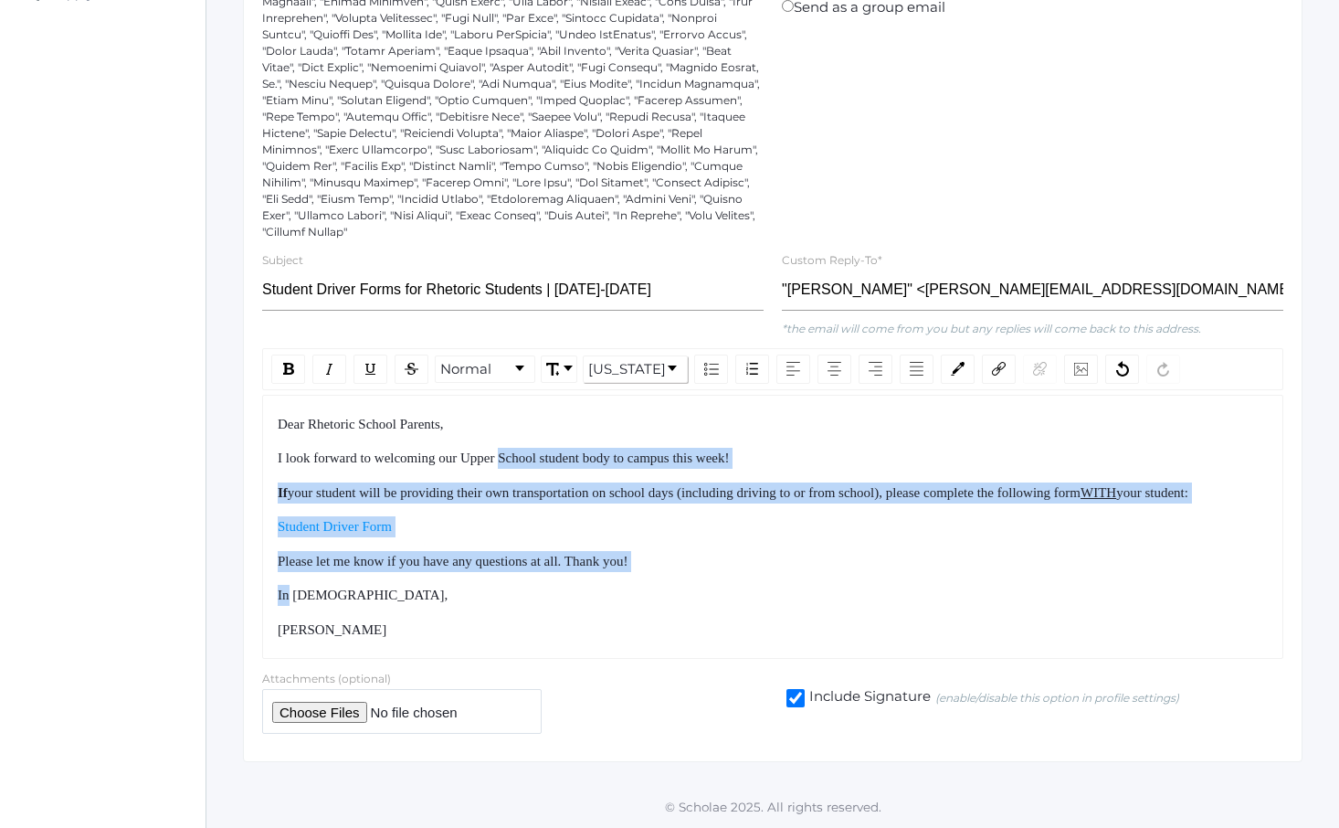
click at [542, 450] on span "I look forward to welcoming our Upper School student body to campus this week!" at bounding box center [504, 457] width 452 height 15
drag, startPoint x: 542, startPoint y: 439, endPoint x: 615, endPoint y: 611, distance: 187.5
click at [608, 602] on div "Dear Rhetoric School Parents, I look forward to welcoming our Upper School stud…" at bounding box center [773, 527] width 991 height 227
click at [615, 611] on div "Dear Rhetoric School Parents, I look forward to welcoming our Upper School stud…" at bounding box center [773, 527] width 991 height 227
drag, startPoint x: 607, startPoint y: 468, endPoint x: 660, endPoint y: 620, distance: 161.5
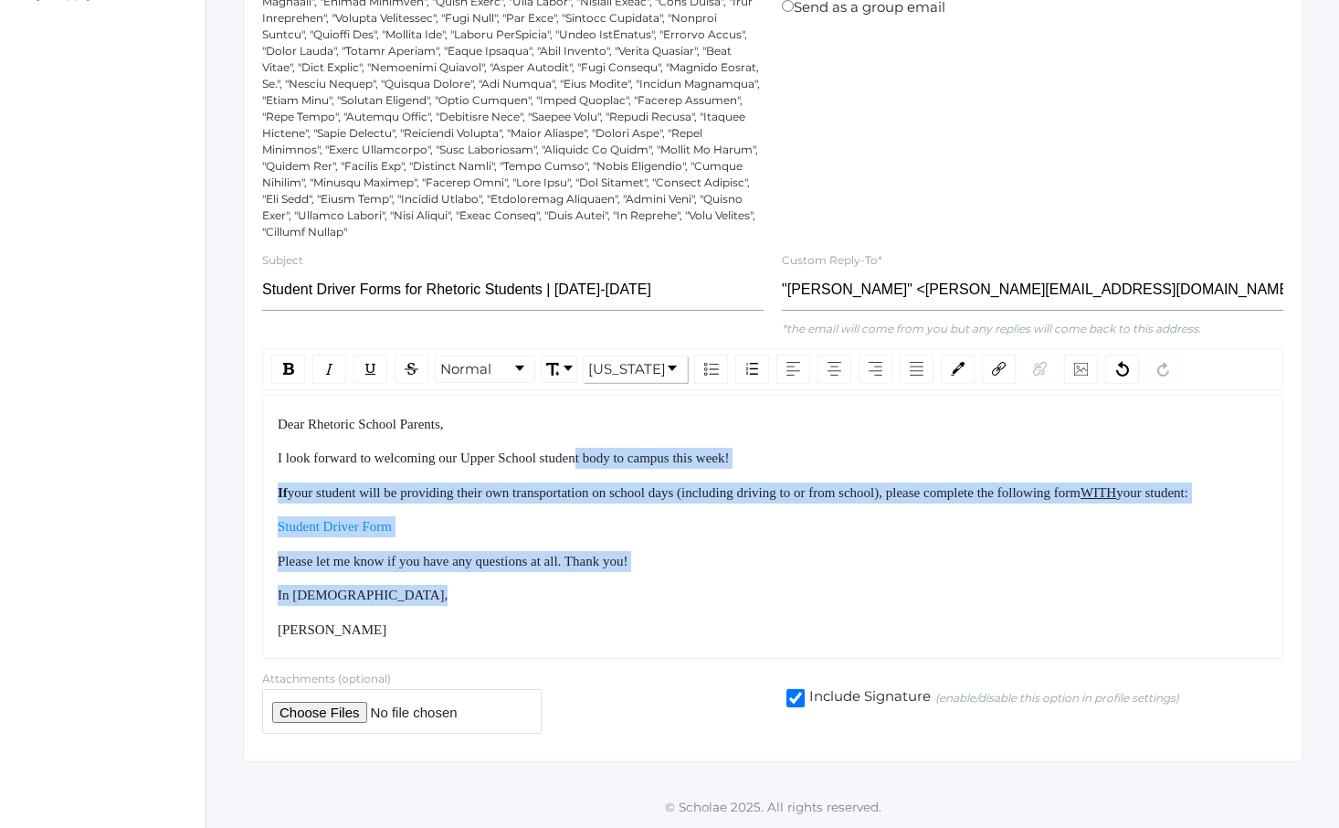
click at [660, 620] on div "Dear Rhetoric School Parents, I look forward to welcoming our Upper School stud…" at bounding box center [773, 527] width 991 height 227
click at [660, 620] on div "[PERSON_NAME]" at bounding box center [773, 629] width 991 height 21
drag, startPoint x: 660, startPoint y: 620, endPoint x: 596, endPoint y: 428, distance: 202.2
click at [596, 432] on div "Dear Rhetoric School Parents, I look forward to welcoming our Upper School stud…" at bounding box center [773, 527] width 991 height 227
click at [596, 450] on span "I look forward to welcoming our Upper School student body to campus this week!" at bounding box center [504, 457] width 452 height 15
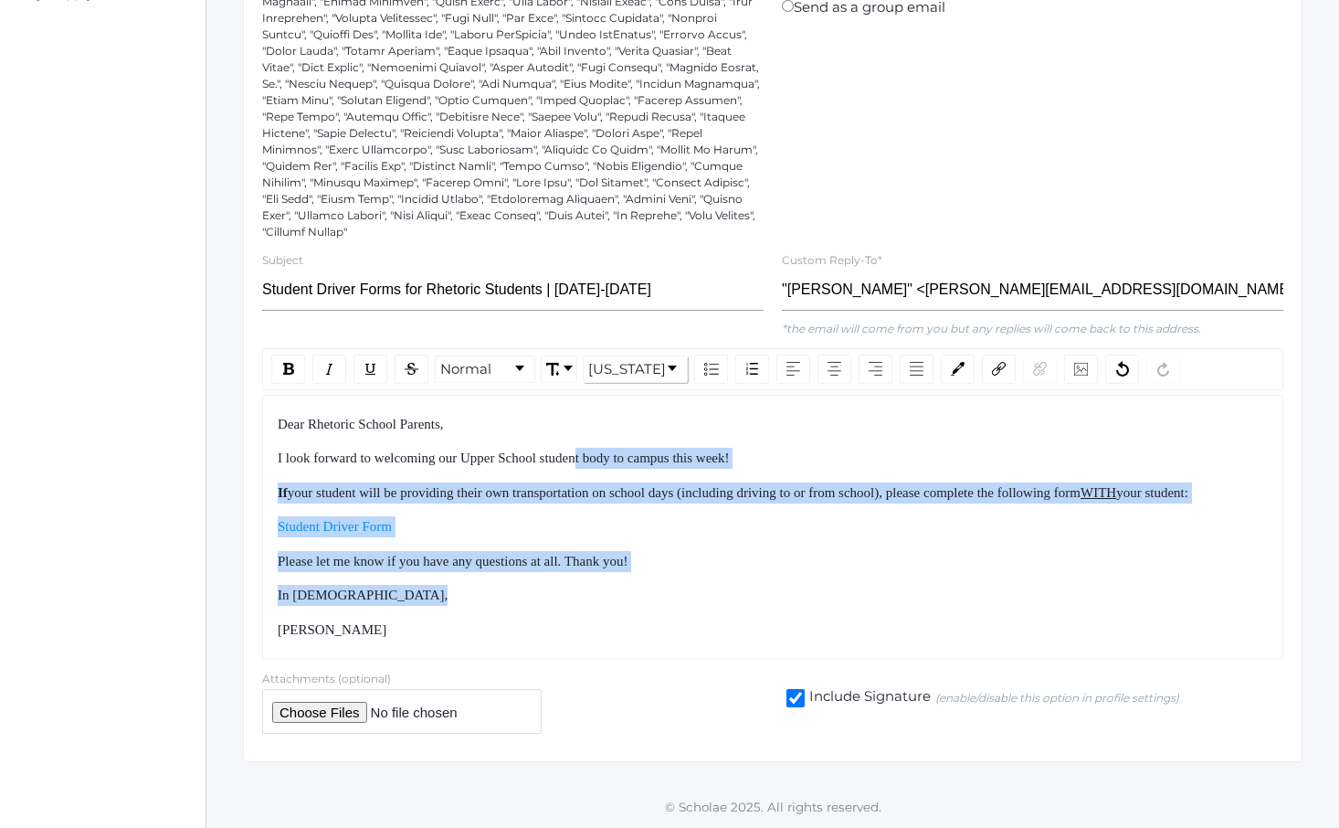
drag, startPoint x: 596, startPoint y: 428, endPoint x: 668, endPoint y: 641, distance: 224.8
click at [668, 641] on div "Dear Rhetoric School Parents, I look forward to welcoming our Upper School stud…" at bounding box center [772, 527] width 1021 height 265
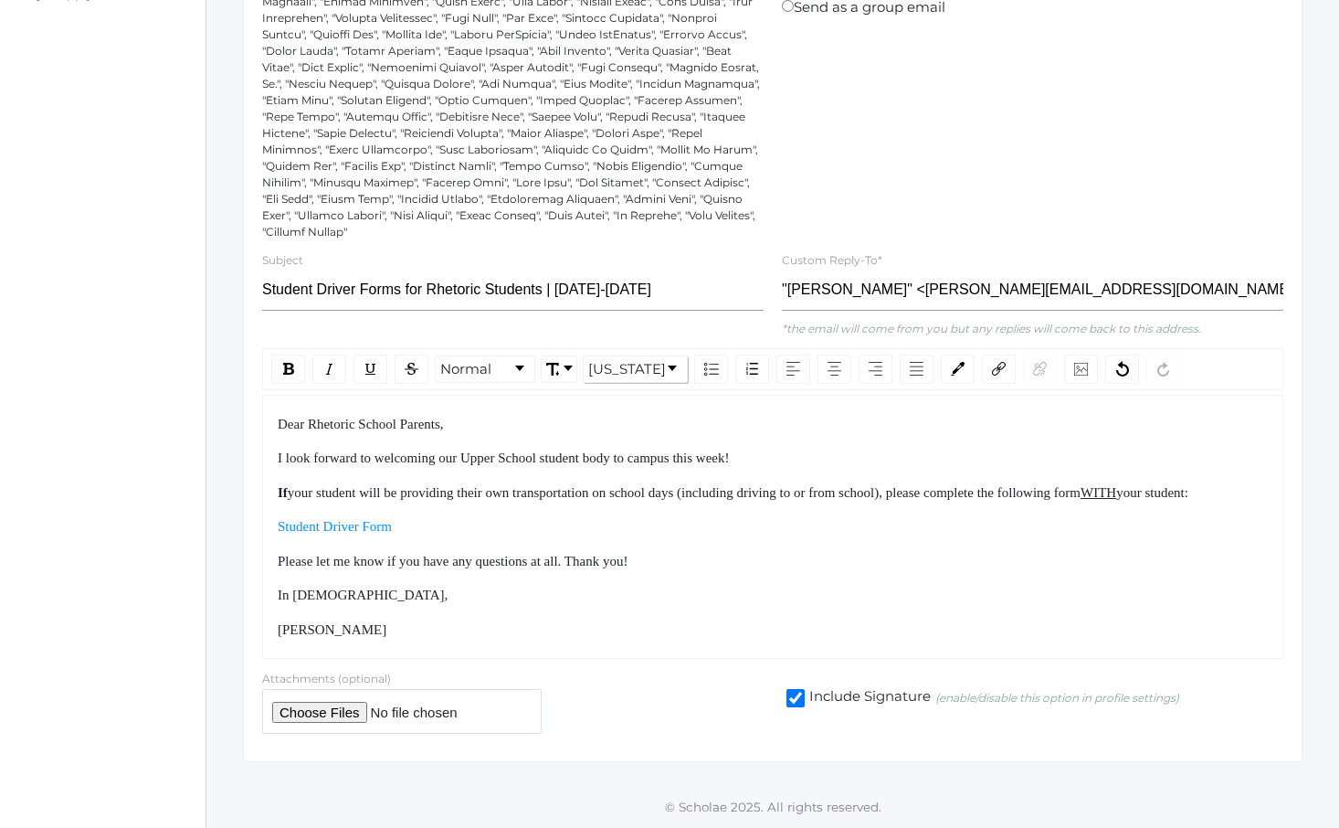
click at [668, 641] on div "Dear Rhetoric School Parents, I look forward to welcoming our Upper School stud…" at bounding box center [772, 527] width 1021 height 265
drag, startPoint x: 668, startPoint y: 641, endPoint x: 606, endPoint y: 449, distance: 202.5
click at [606, 456] on div "Dear Rhetoric School Parents, I look forward to welcoming our Upper School stud…" at bounding box center [772, 527] width 1021 height 265
click at [606, 449] on div "Dear Rhetoric School Parents, I look forward to welcoming our Upper School stud…" at bounding box center [773, 527] width 991 height 227
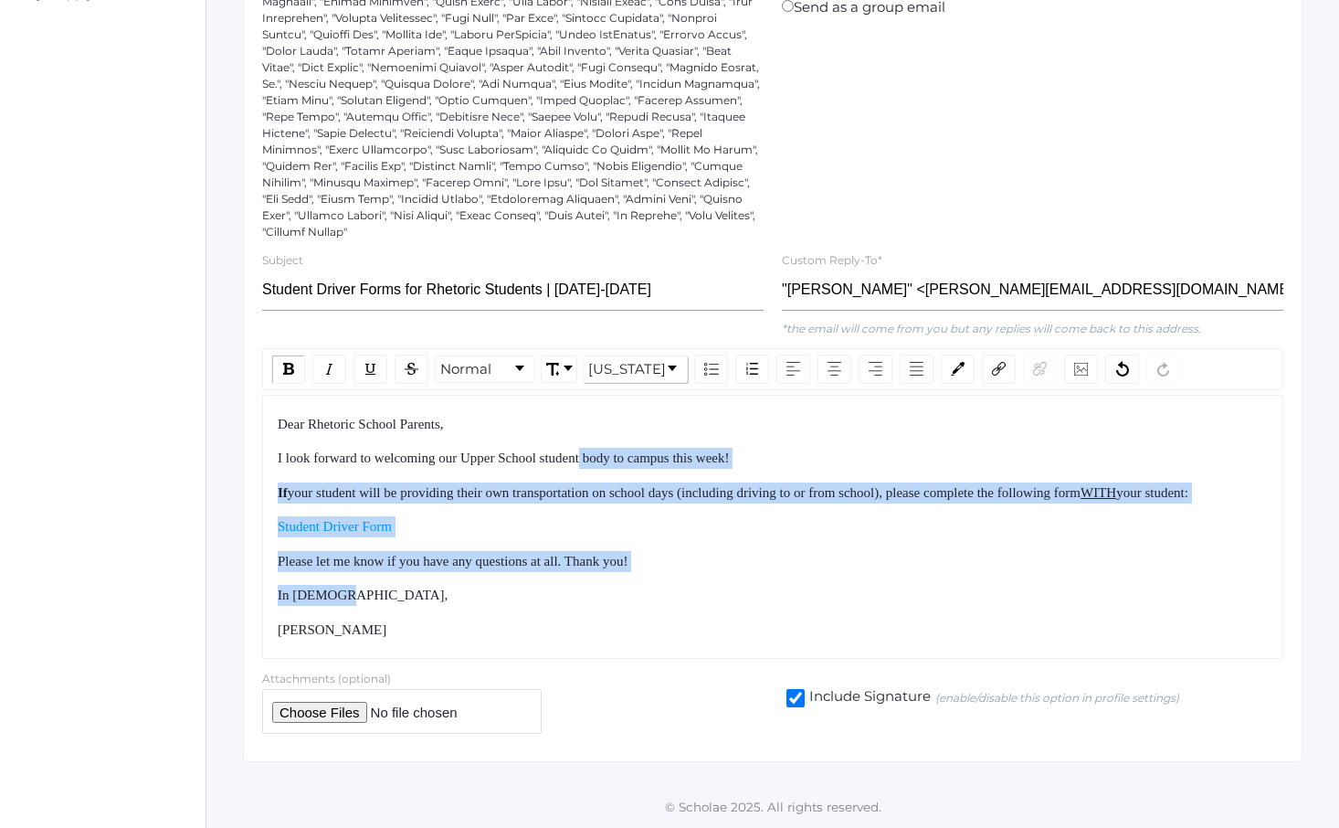
drag, startPoint x: 605, startPoint y: 442, endPoint x: 644, endPoint y: 605, distance: 167.3
click at [644, 605] on div "Dear Rhetoric School Parents, I look forward to welcoming our Upper School stud…" at bounding box center [773, 527] width 991 height 227
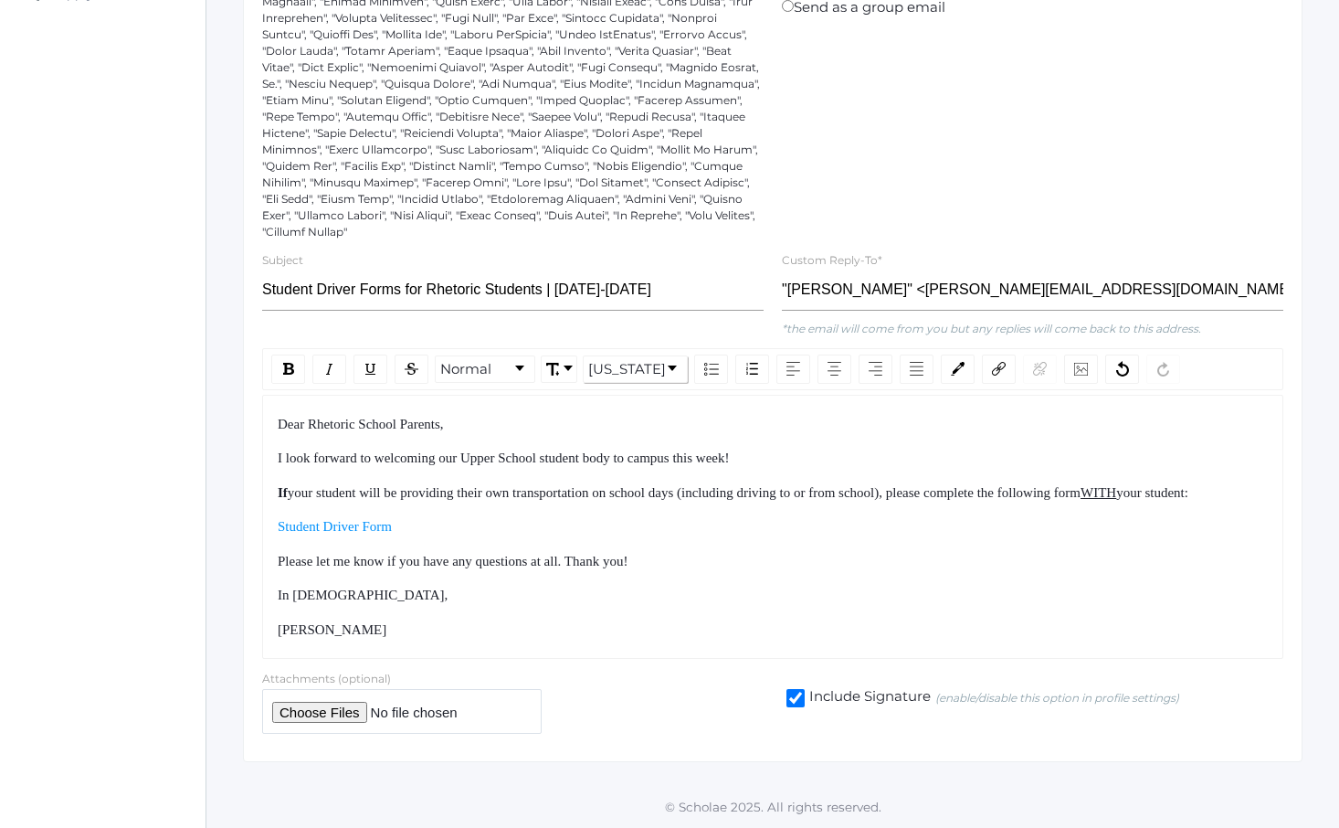
click at [650, 620] on div "[PERSON_NAME]" at bounding box center [773, 629] width 991 height 21
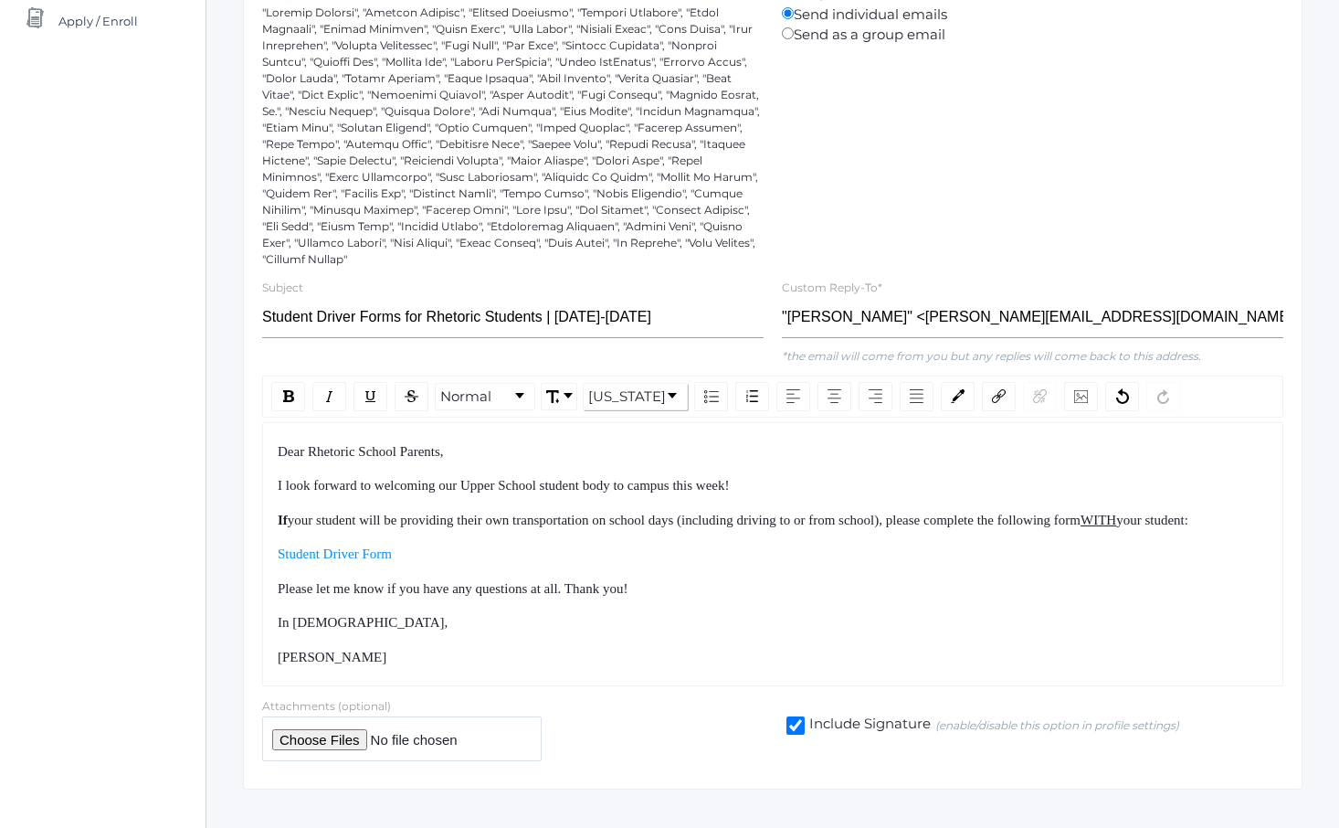
scroll to position [379, 0]
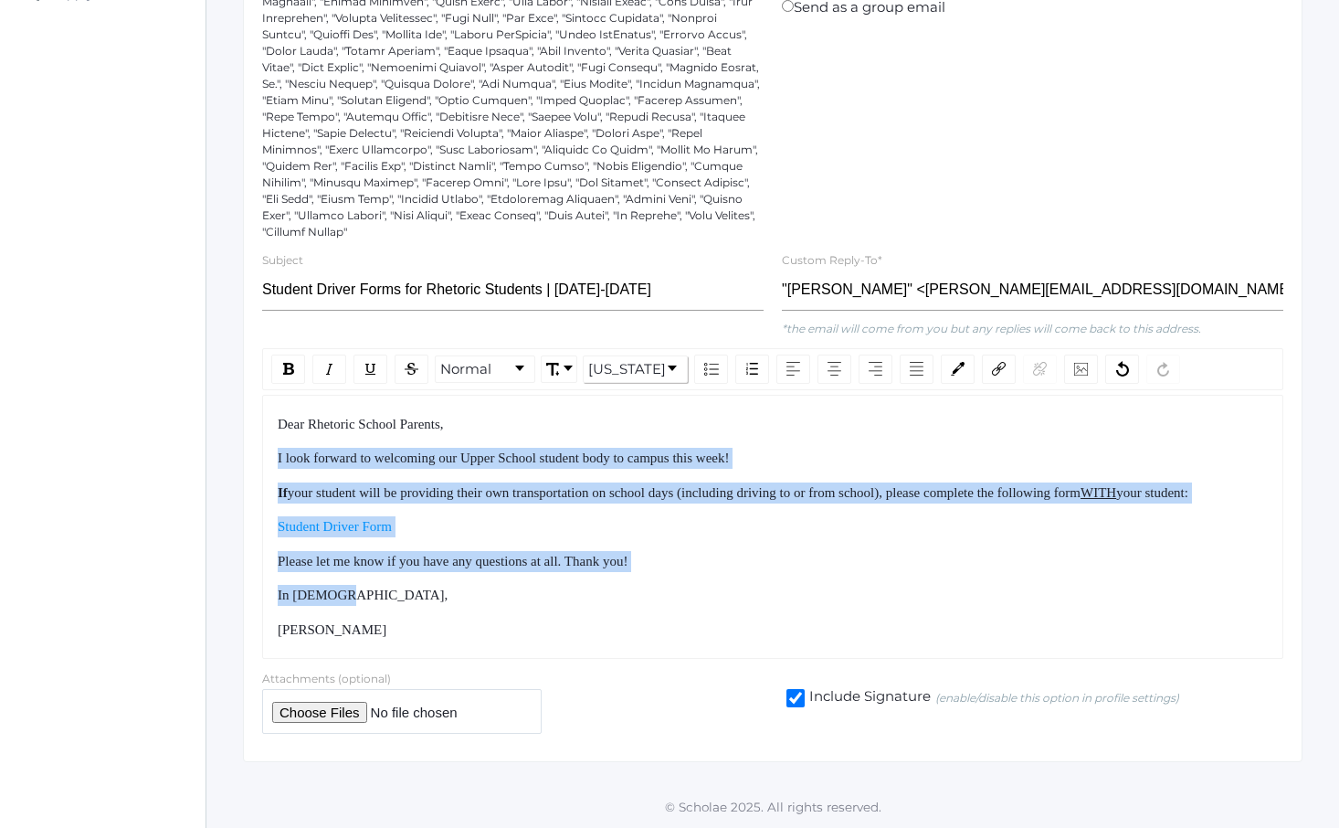
drag, startPoint x: 638, startPoint y: 429, endPoint x: 703, endPoint y: 615, distance: 196.8
click at [703, 614] on div "Dear Rhetoric School Parents, I look forward to welcoming our Upper School stud…" at bounding box center [773, 527] width 991 height 227
click at [703, 606] on div "In [DEMOGRAPHIC_DATA]," at bounding box center [773, 595] width 991 height 21
drag, startPoint x: 703, startPoint y: 615, endPoint x: 636, endPoint y: 427, distance: 200.0
click at [636, 427] on div "Dear Rhetoric School Parents, I look forward to welcoming our Upper School stud…" at bounding box center [773, 527] width 991 height 227
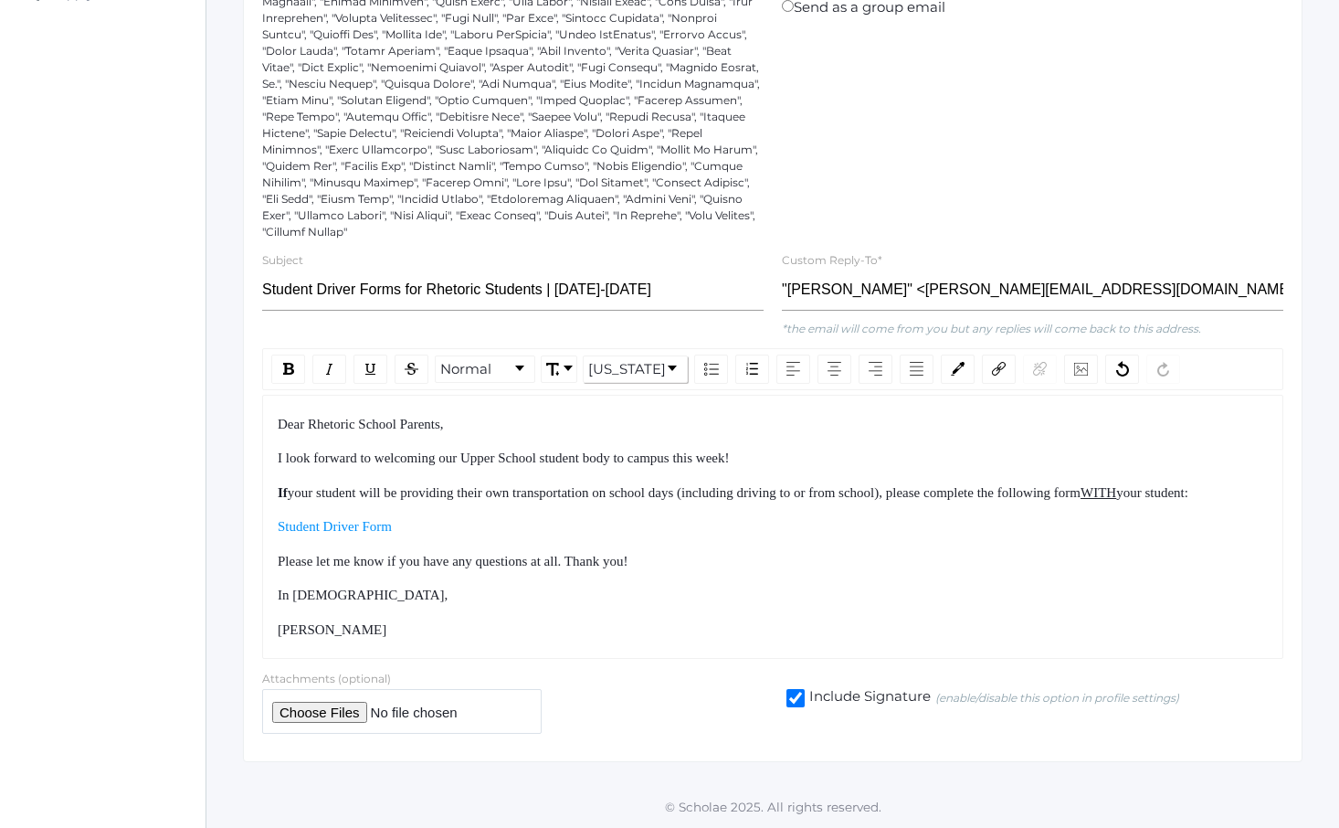
click at [636, 424] on div "Dear Rhetoric School Parents," at bounding box center [773, 424] width 991 height 21
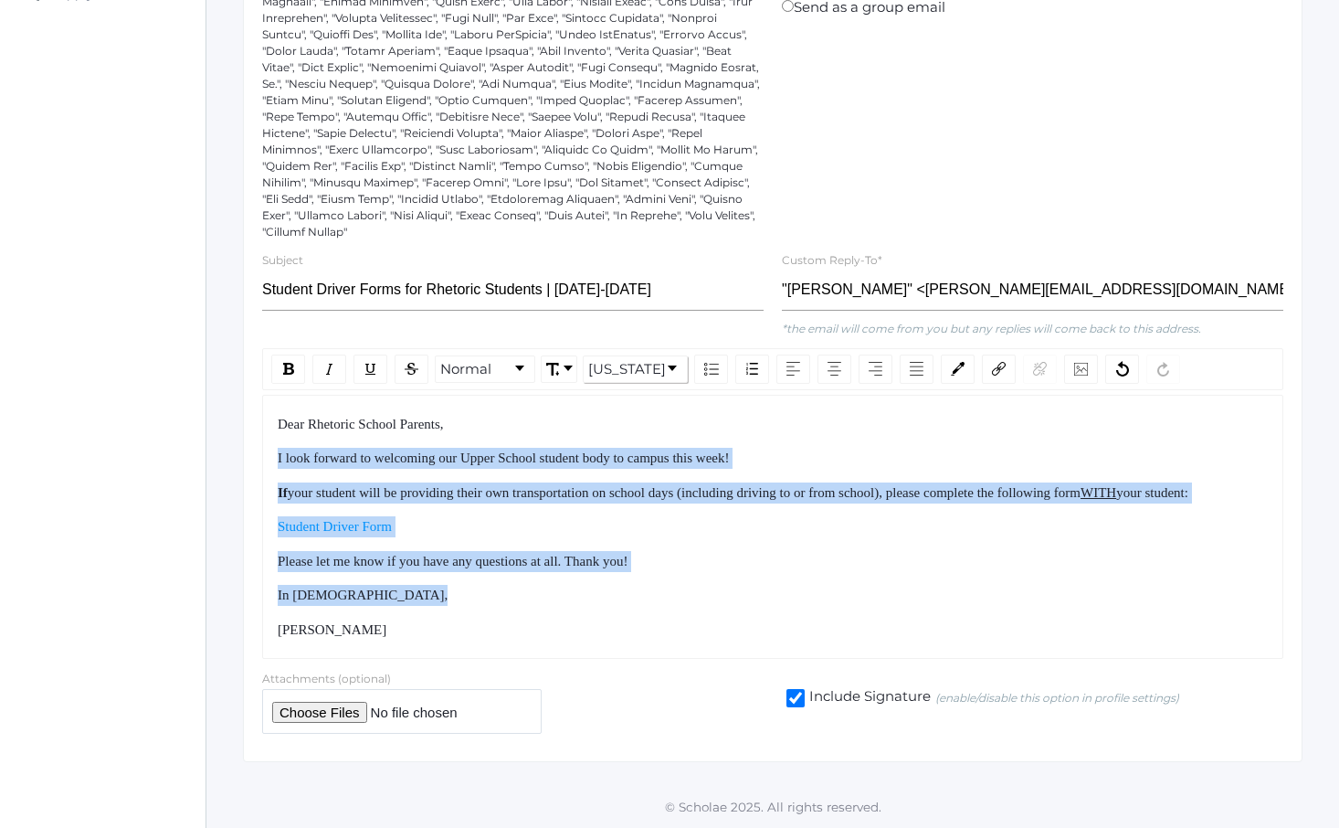
drag, startPoint x: 636, startPoint y: 424, endPoint x: 713, endPoint y: 625, distance: 215.1
click at [707, 613] on div "Dear Rhetoric School Parents, I look forward to welcoming our Upper School stud…" at bounding box center [773, 527] width 991 height 227
click at [713, 625] on div "Dear Rhetoric School Parents, I look forward to welcoming our Upper School stud…" at bounding box center [773, 527] width 991 height 227
drag, startPoint x: 713, startPoint y: 625, endPoint x: 650, endPoint y: 449, distance: 186.9
click at [651, 450] on div "Dear Rhetoric School Parents, I look forward to welcoming our Upper School stud…" at bounding box center [773, 527] width 991 height 227
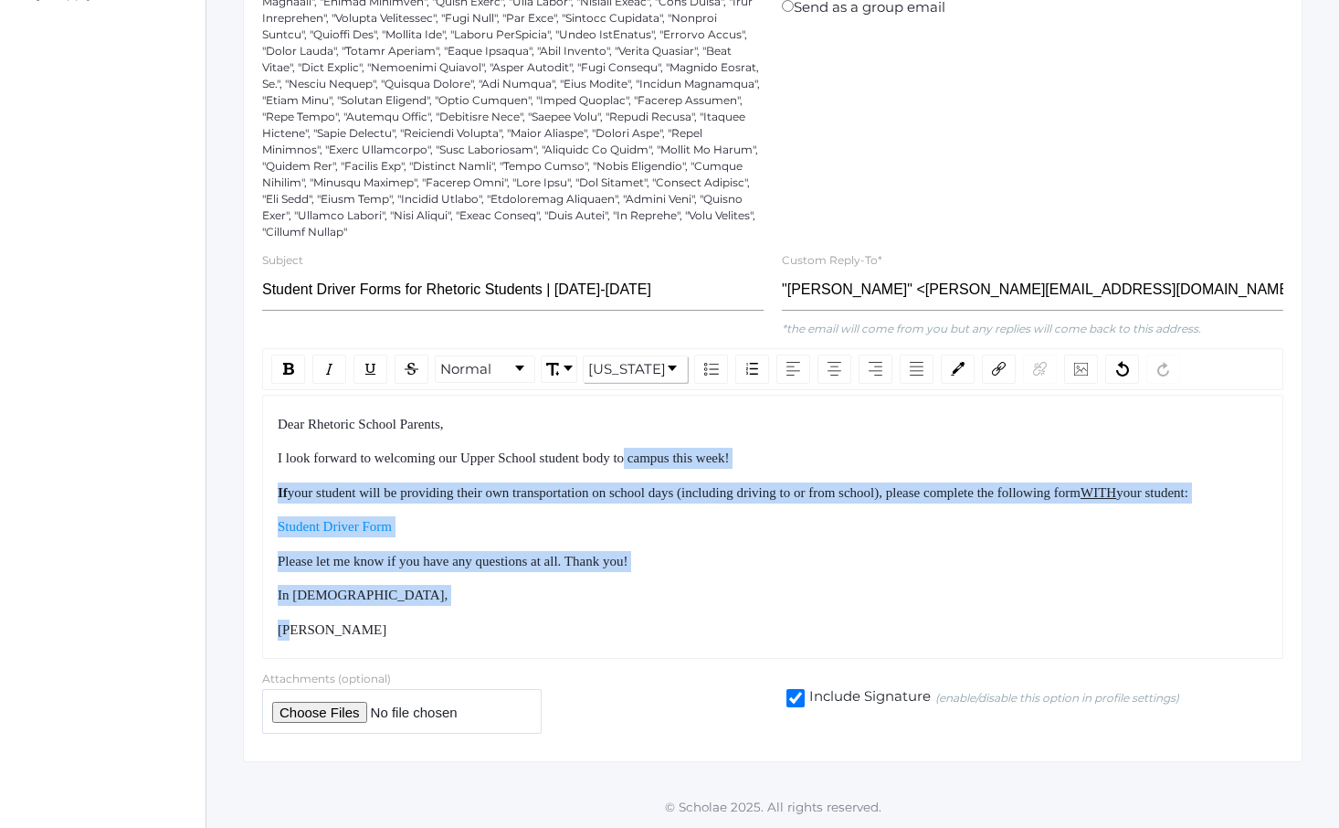
click at [650, 450] on span "I look forward to welcoming our Upper School student body to campus this week!" at bounding box center [504, 457] width 452 height 15
drag, startPoint x: 650, startPoint y: 449, endPoint x: 694, endPoint y: 618, distance: 174.6
click at [693, 612] on div "Dear Rhetoric School Parents, I look forward to welcoming our Upper School stud…" at bounding box center [773, 527] width 991 height 227
click at [694, 606] on div "In [DEMOGRAPHIC_DATA]," at bounding box center [773, 595] width 991 height 21
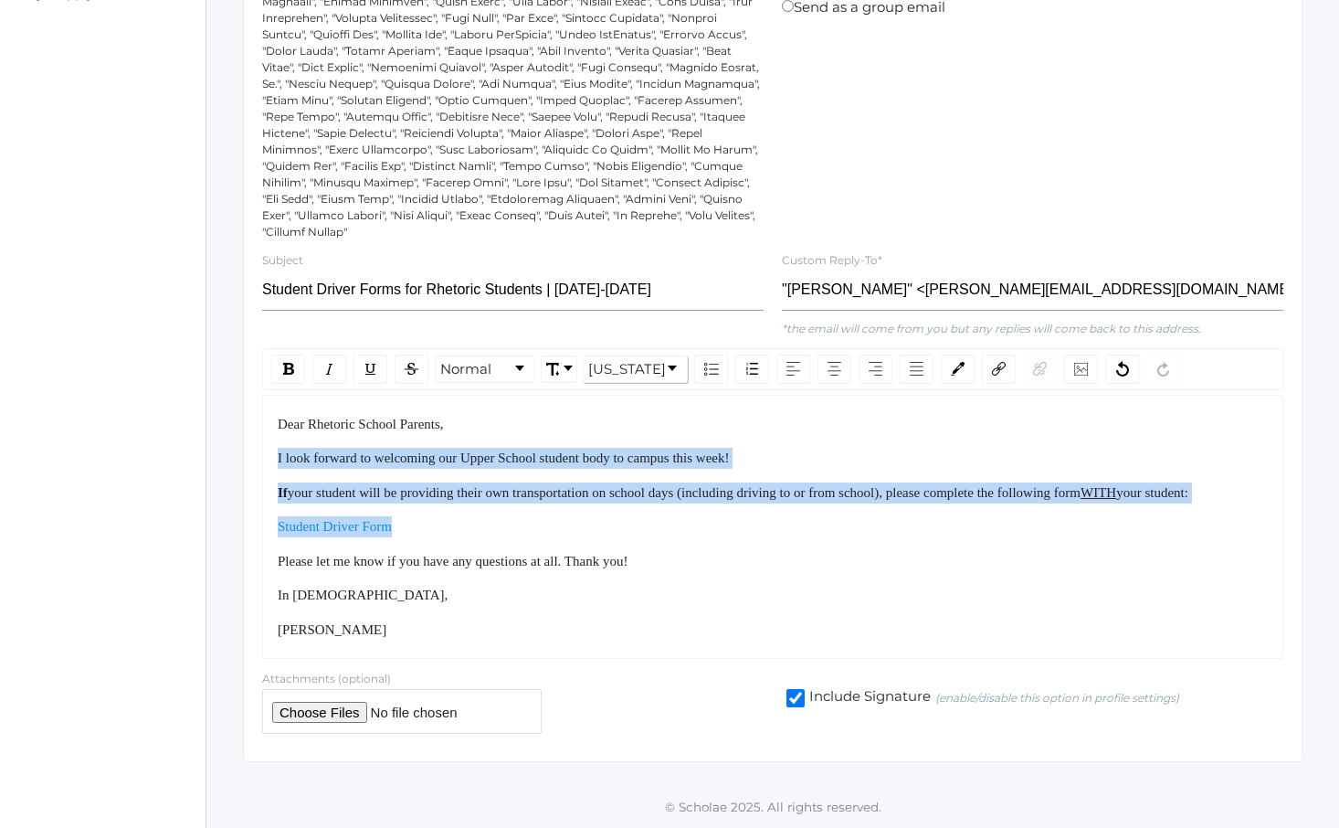
drag, startPoint x: 509, startPoint y: 436, endPoint x: 584, endPoint y: 583, distance: 165.1
click at [573, 567] on div "Dear Rhetoric School Parents, I look forward to welcoming our Upper School stud…" at bounding box center [773, 527] width 991 height 227
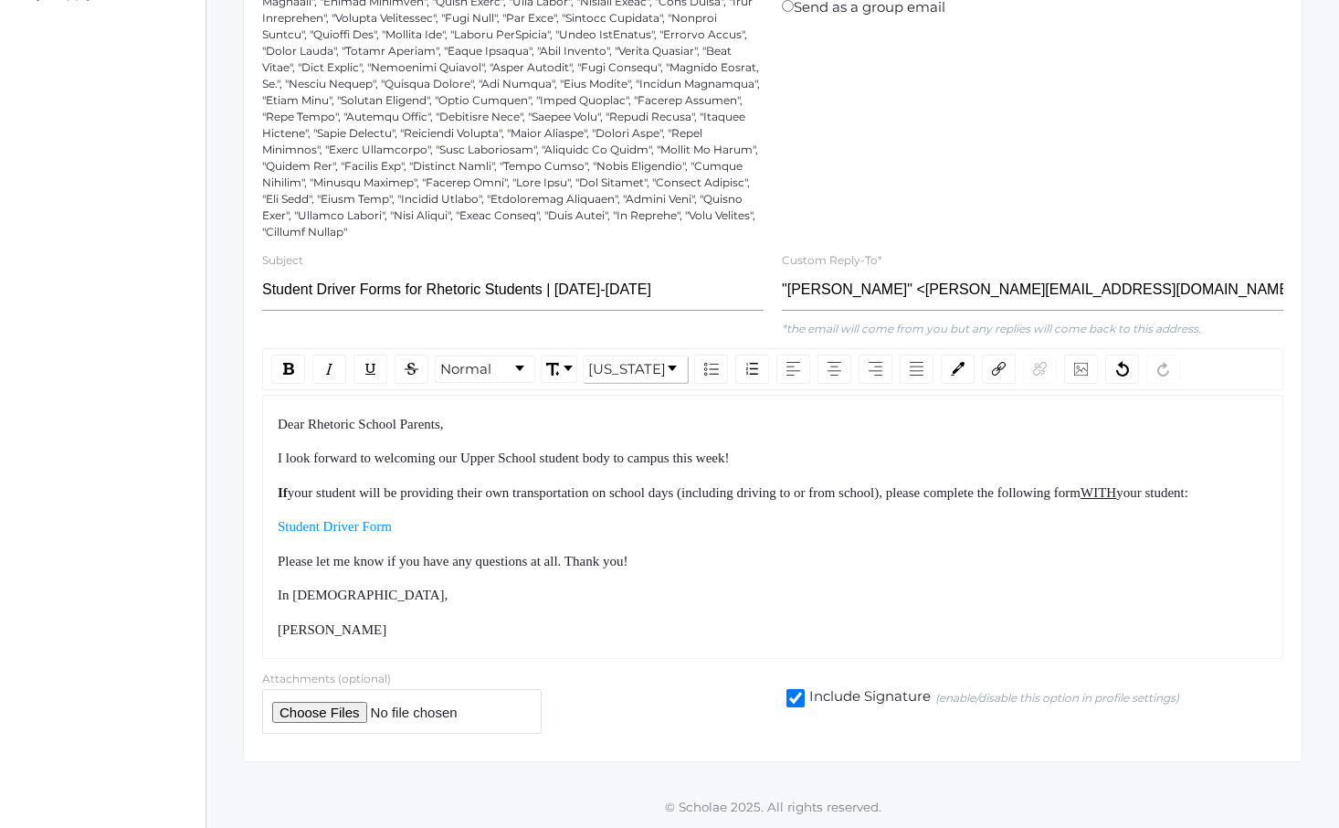
click at [584, 572] on div "Please let me know if you have any questions at all. Thank you!" at bounding box center [773, 561] width 991 height 21
click at [467, 525] on div "Dear Rhetoric School Parents, I look forward to welcoming our Upper School stud…" at bounding box center [773, 527] width 991 height 227
click at [461, 503] on div "If your student will be providing their own transportation on school days (incl…" at bounding box center [773, 492] width 991 height 21
drag, startPoint x: 383, startPoint y: 517, endPoint x: 500, endPoint y: 650, distance: 177.4
click at [498, 640] on div "Dear Rhetoric School Parents, I look forward to welcoming our Upper School stud…" at bounding box center [773, 527] width 991 height 227
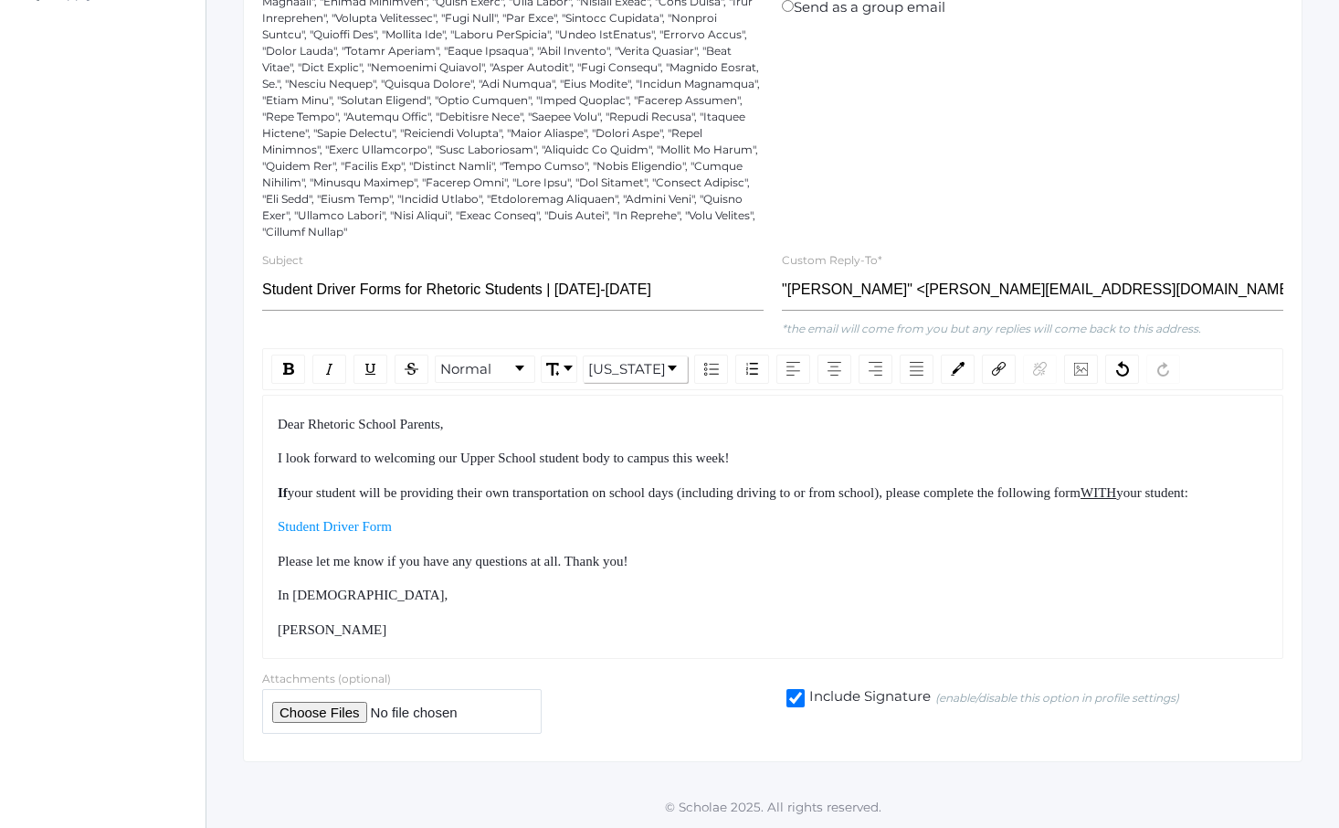
click at [500, 640] on div "[PERSON_NAME]" at bounding box center [773, 629] width 991 height 21
drag, startPoint x: 500, startPoint y: 650, endPoint x: 449, endPoint y: 481, distance: 176.6
click at [449, 483] on div "Dear Rhetoric School Parents, I look forward to welcoming our Upper School stud…" at bounding box center [773, 527] width 991 height 227
click at [449, 485] on span "your student will be providing their own transportation on school days (includi…" at bounding box center [684, 492] width 793 height 15
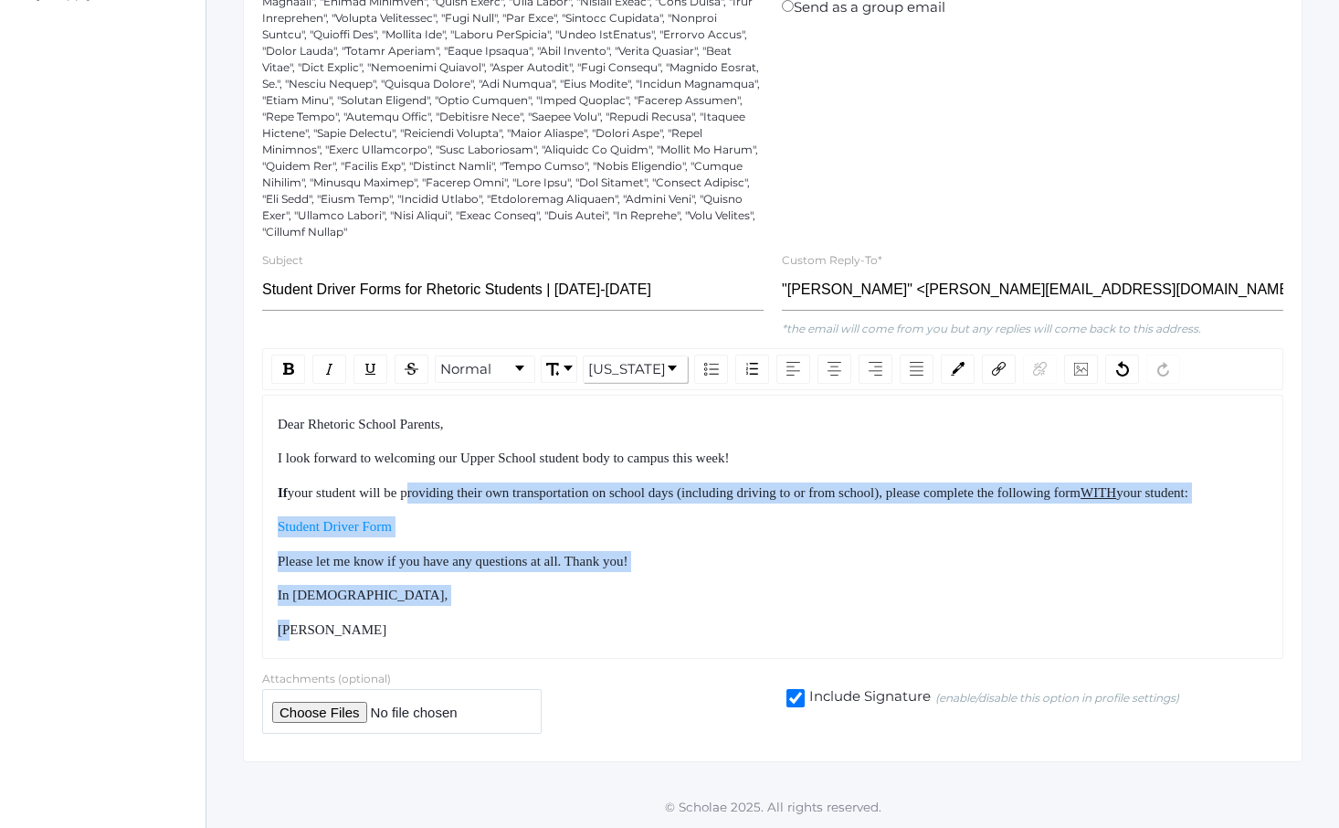
drag, startPoint x: 449, startPoint y: 481, endPoint x: 528, endPoint y: 636, distance: 173.6
click at [526, 632] on div "Dear Rhetoric School Parents, I look forward to welcoming our Upper School stud…" at bounding box center [773, 527] width 991 height 227
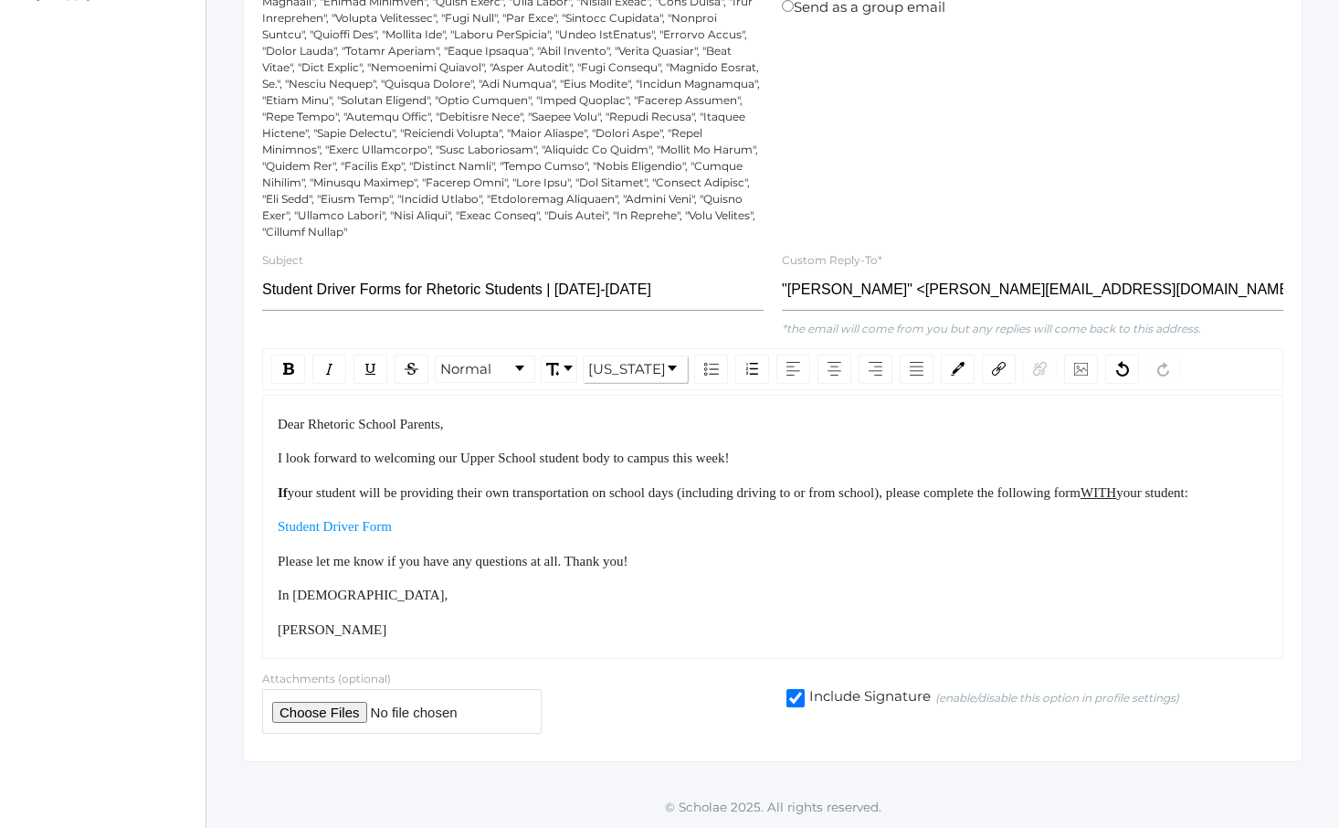
click at [528, 636] on div "[PERSON_NAME]" at bounding box center [773, 629] width 991 height 21
drag, startPoint x: 528, startPoint y: 636, endPoint x: 483, endPoint y: 460, distance: 181.9
click at [483, 461] on div "Dear Rhetoric School Parents, I look forward to welcoming our Upper School stud…" at bounding box center [773, 527] width 991 height 227
click at [483, 460] on div "I look forward to welcoming our Upper School student body to campus this week!" at bounding box center [773, 458] width 991 height 21
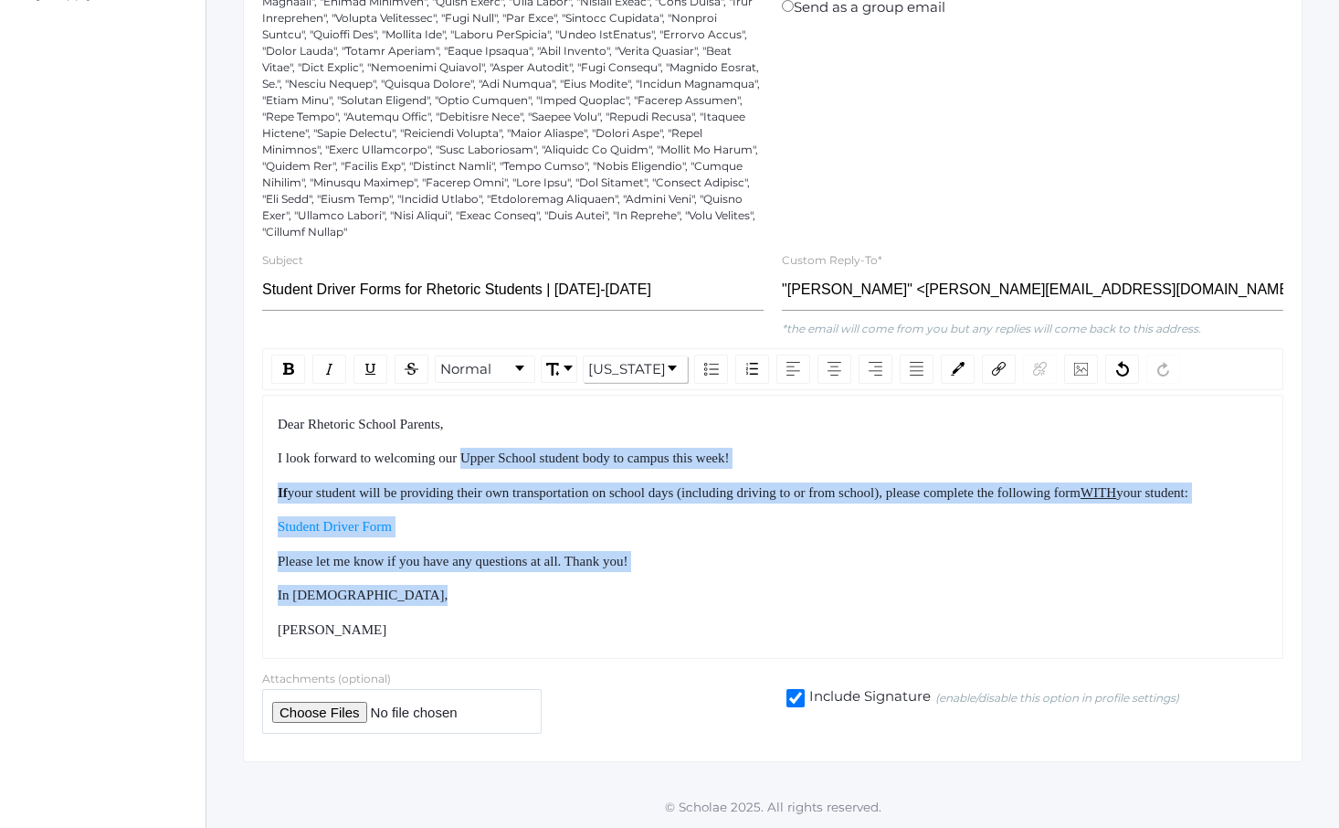
drag, startPoint x: 483, startPoint y: 460, endPoint x: 567, endPoint y: 610, distance: 172.6
click at [567, 610] on div "Dear Rhetoric School Parents, I look forward to welcoming our Upper School stud…" at bounding box center [773, 527] width 991 height 227
click at [579, 626] on div "Dear Rhetoric School Parents, I look forward to welcoming our Upper School stud…" at bounding box center [773, 527] width 991 height 227
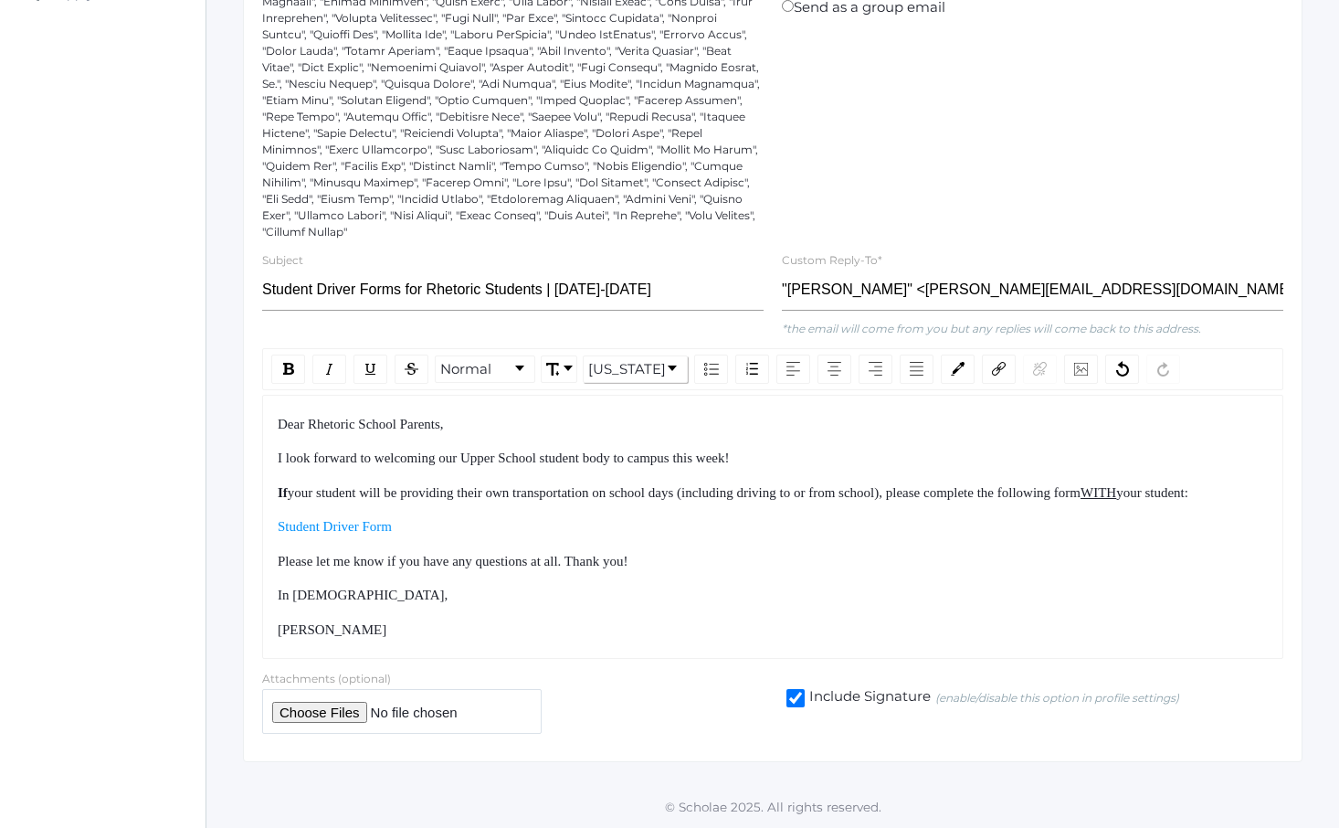
scroll to position [369, 0]
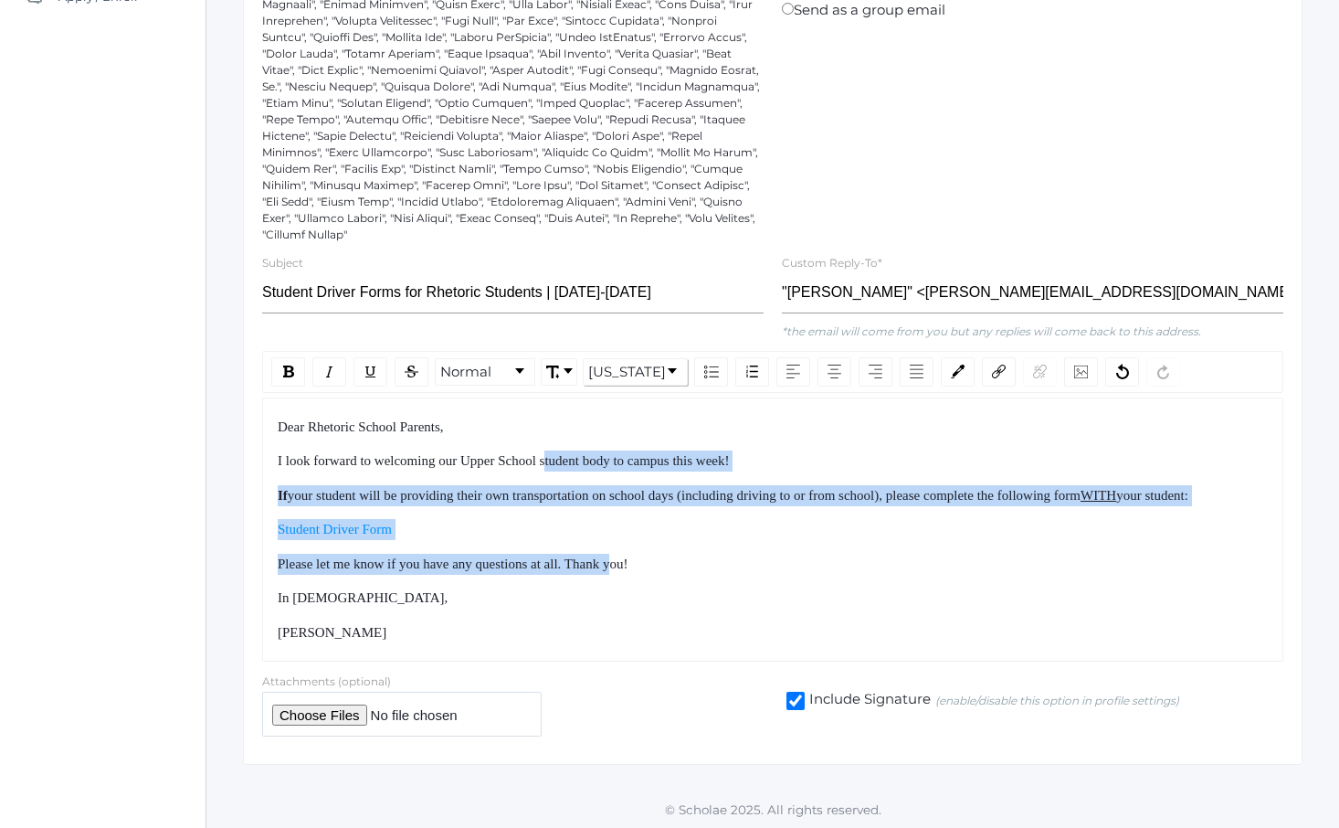
drag, startPoint x: 565, startPoint y: 468, endPoint x: 645, endPoint y: 617, distance: 169.2
click at [642, 611] on div "Dear Rhetoric School Parents, I look forward to welcoming our Upper School stud…" at bounding box center [773, 530] width 991 height 227
click at [645, 608] on div "In [DEMOGRAPHIC_DATA]," at bounding box center [773, 597] width 991 height 21
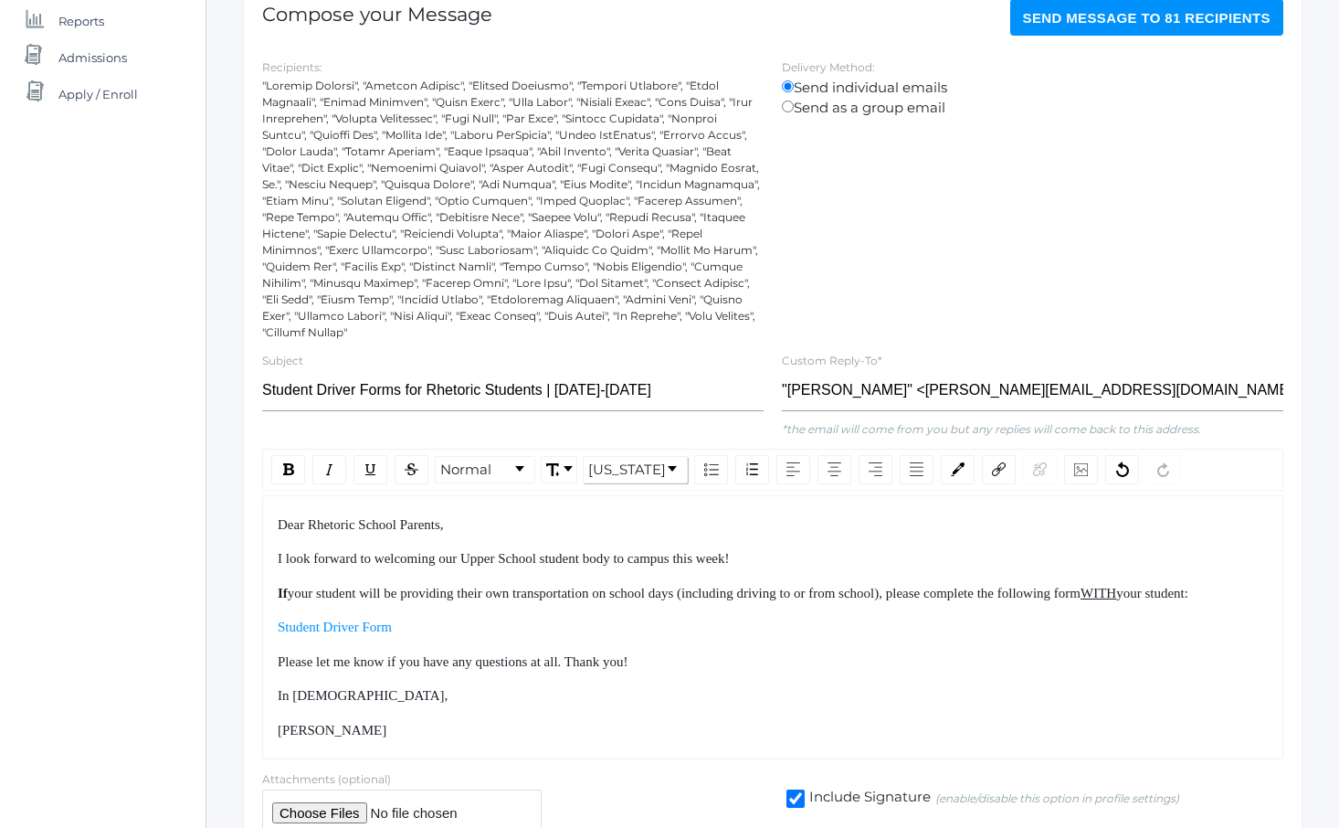
scroll to position [270, 0]
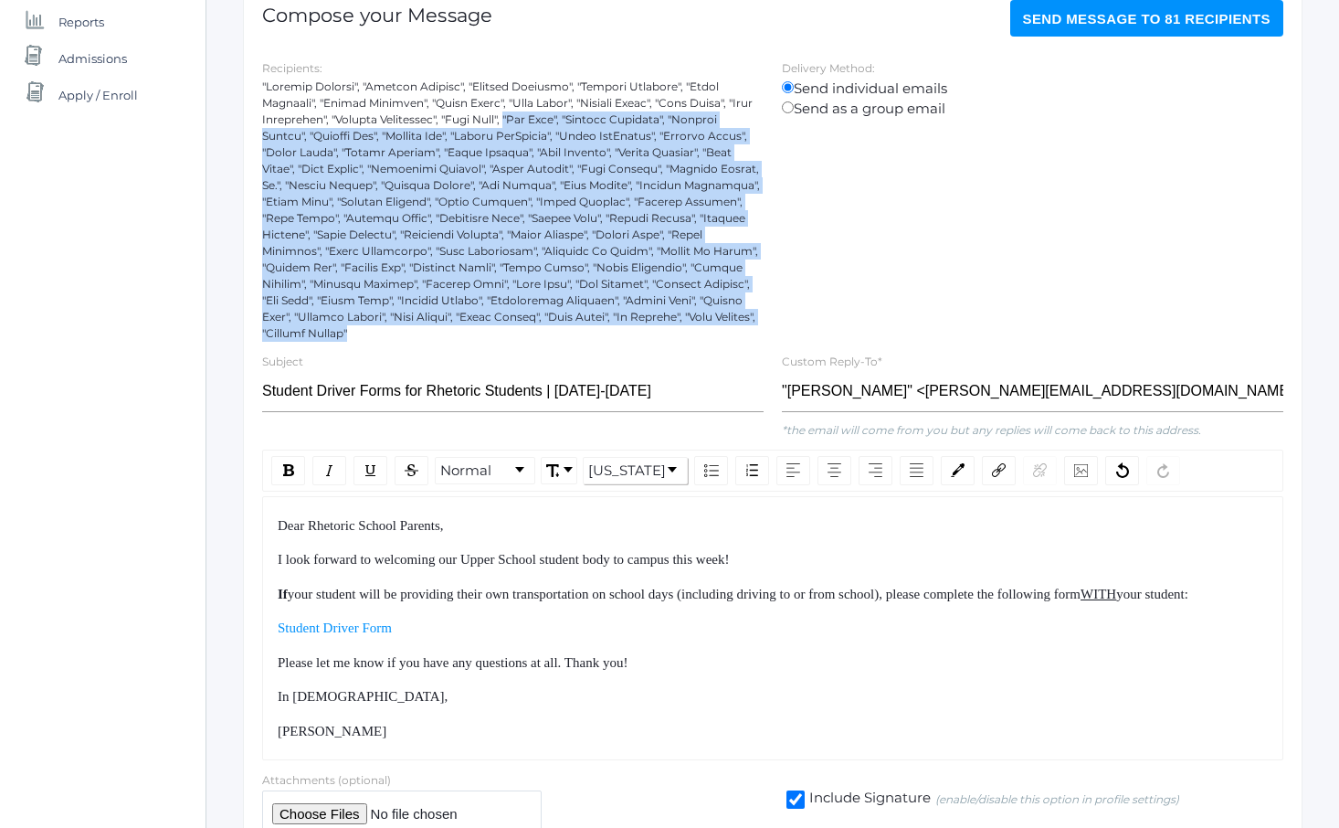
drag, startPoint x: 524, startPoint y: 113, endPoint x: 554, endPoint y: 328, distance: 216.7
click at [554, 328] on div at bounding box center [513, 210] width 502 height 263
click at [555, 329] on div at bounding box center [513, 210] width 502 height 263
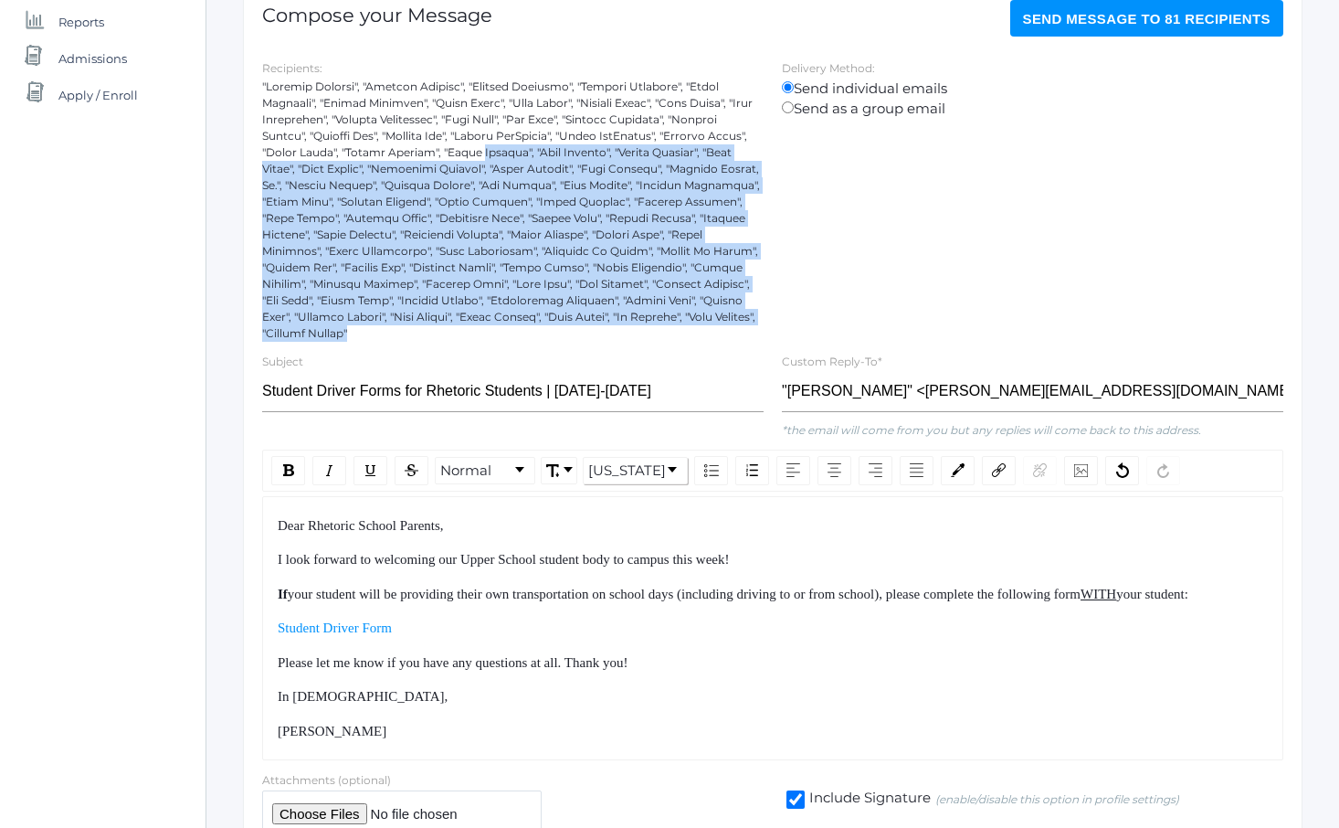
drag, startPoint x: 555, startPoint y: 329, endPoint x: 505, endPoint y: 144, distance: 191.0
click at [505, 144] on div at bounding box center [513, 210] width 502 height 263
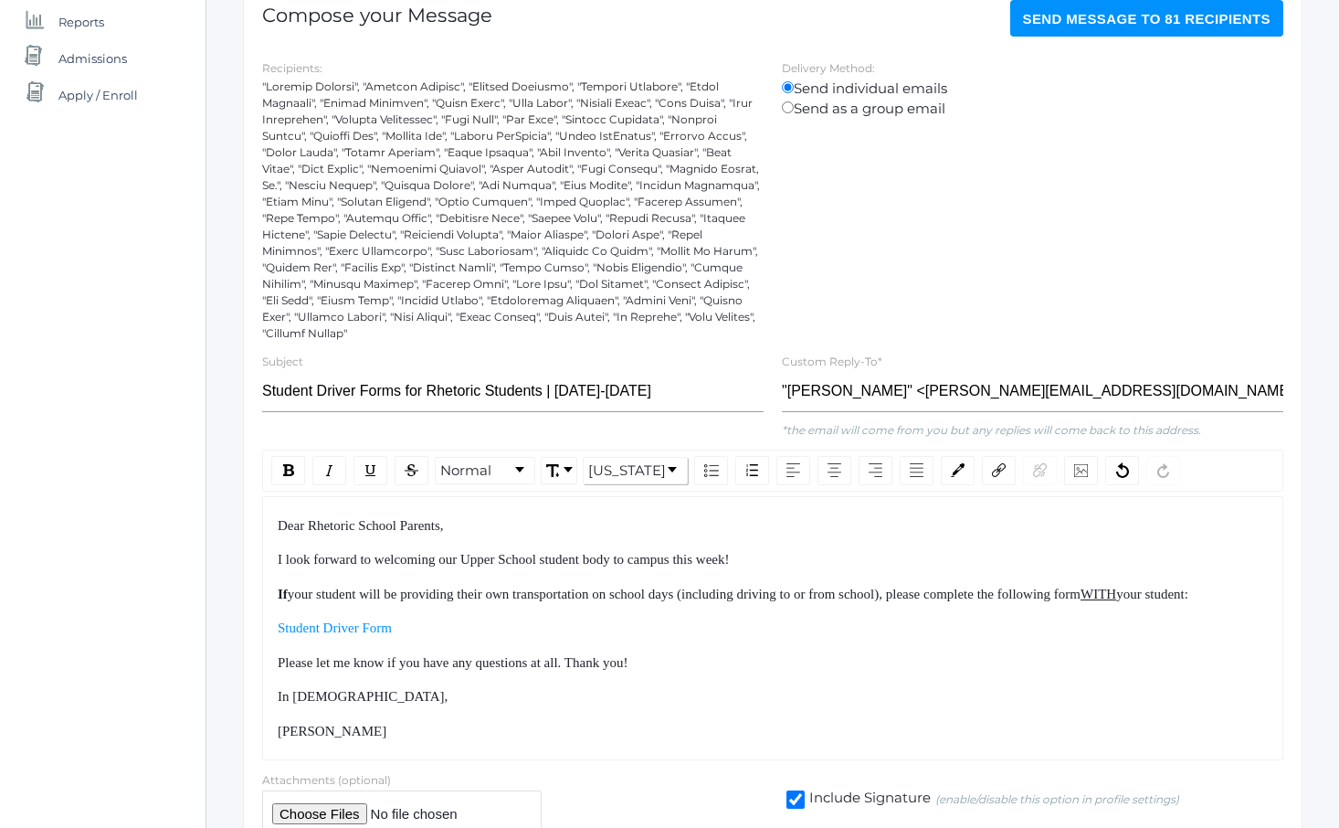
click at [505, 143] on div at bounding box center [513, 210] width 502 height 263
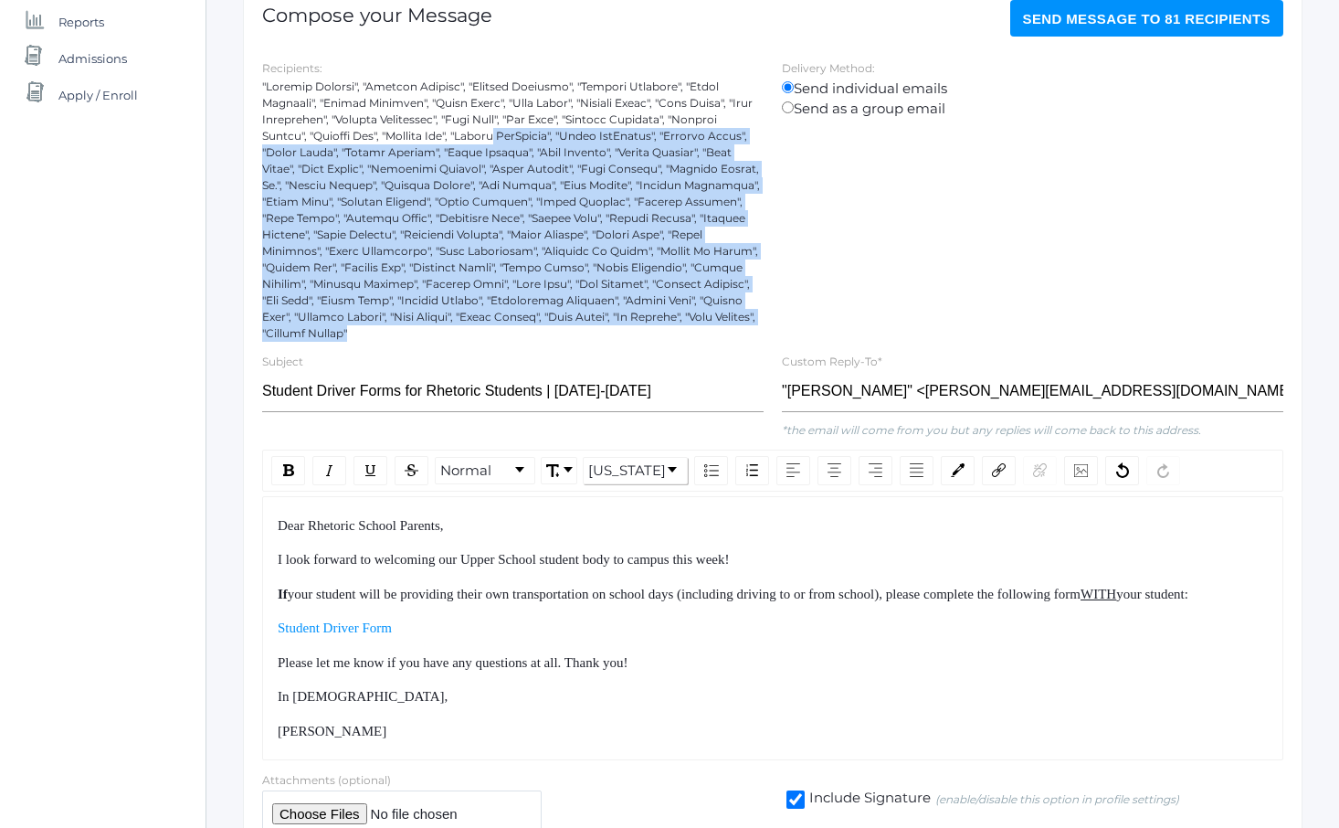
click at [550, 338] on div at bounding box center [513, 210] width 502 height 263
click at [550, 339] on div at bounding box center [513, 210] width 502 height 263
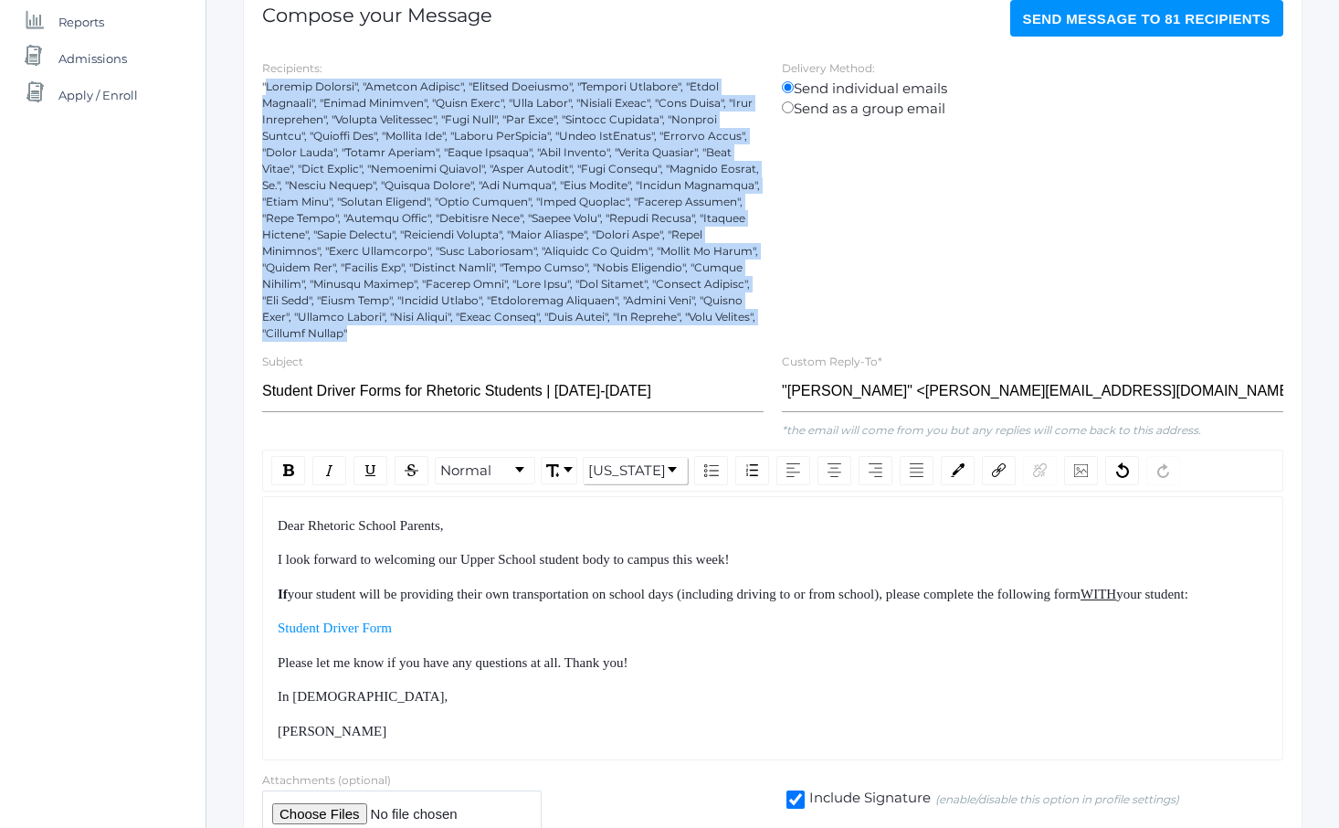
click at [273, 92] on div at bounding box center [513, 210] width 502 height 263
click at [273, 91] on div at bounding box center [513, 210] width 502 height 263
click at [542, 329] on div at bounding box center [513, 210] width 502 height 263
click at [542, 330] on div at bounding box center [513, 210] width 502 height 263
click at [269, 90] on div at bounding box center [513, 210] width 502 height 263
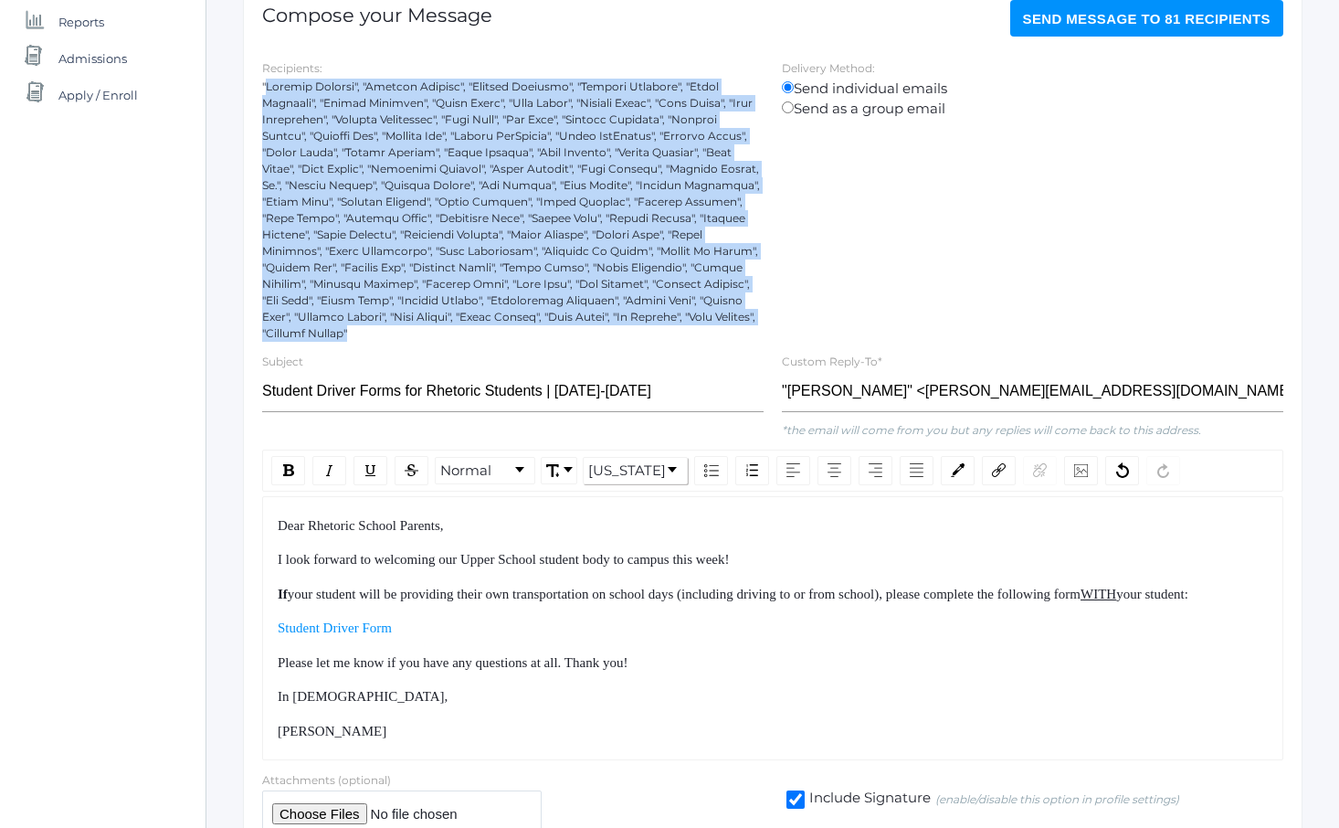
click at [269, 90] on div at bounding box center [513, 210] width 502 height 263
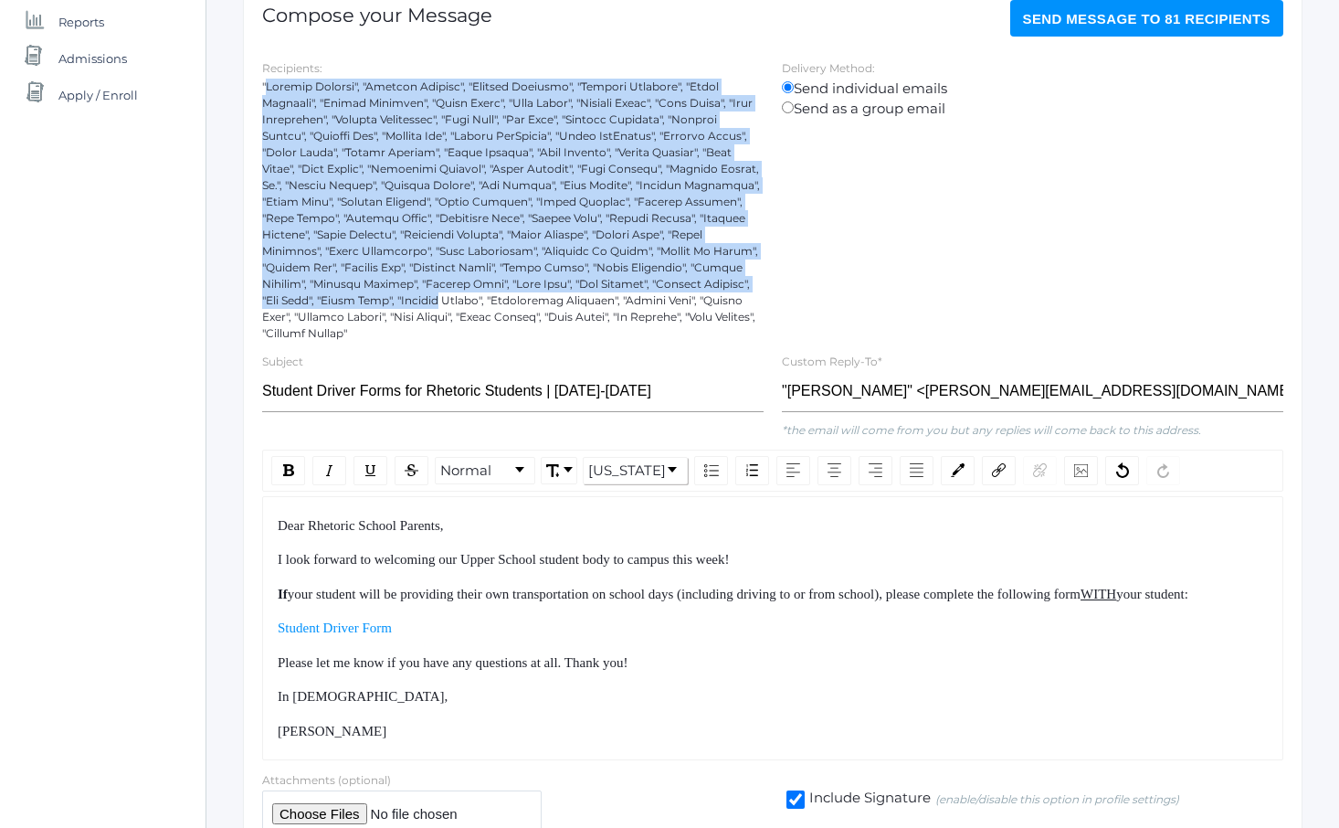
click at [418, 295] on div at bounding box center [513, 210] width 502 height 263
click at [420, 299] on div at bounding box center [513, 210] width 502 height 263
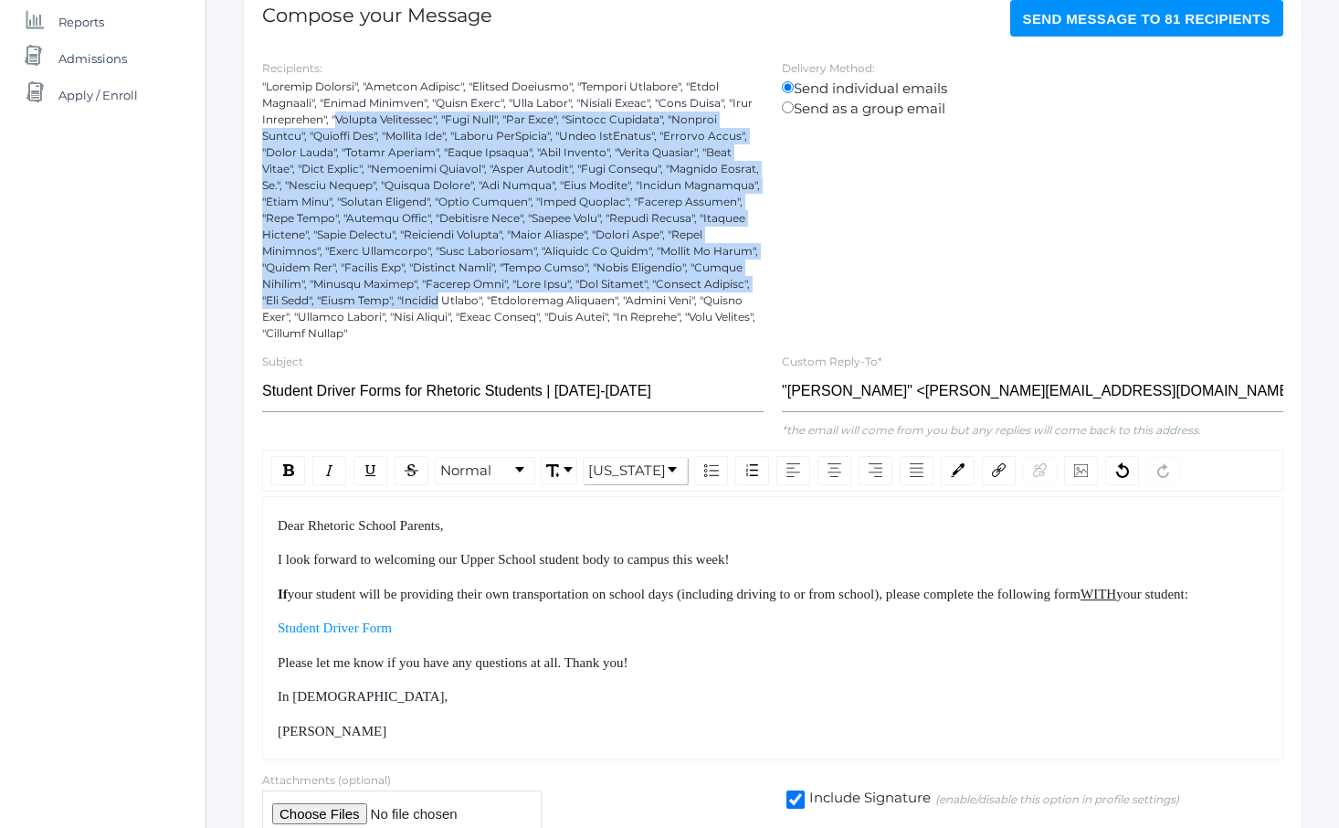
click at [340, 119] on div at bounding box center [513, 210] width 502 height 263
click at [338, 118] on div at bounding box center [513, 210] width 502 height 263
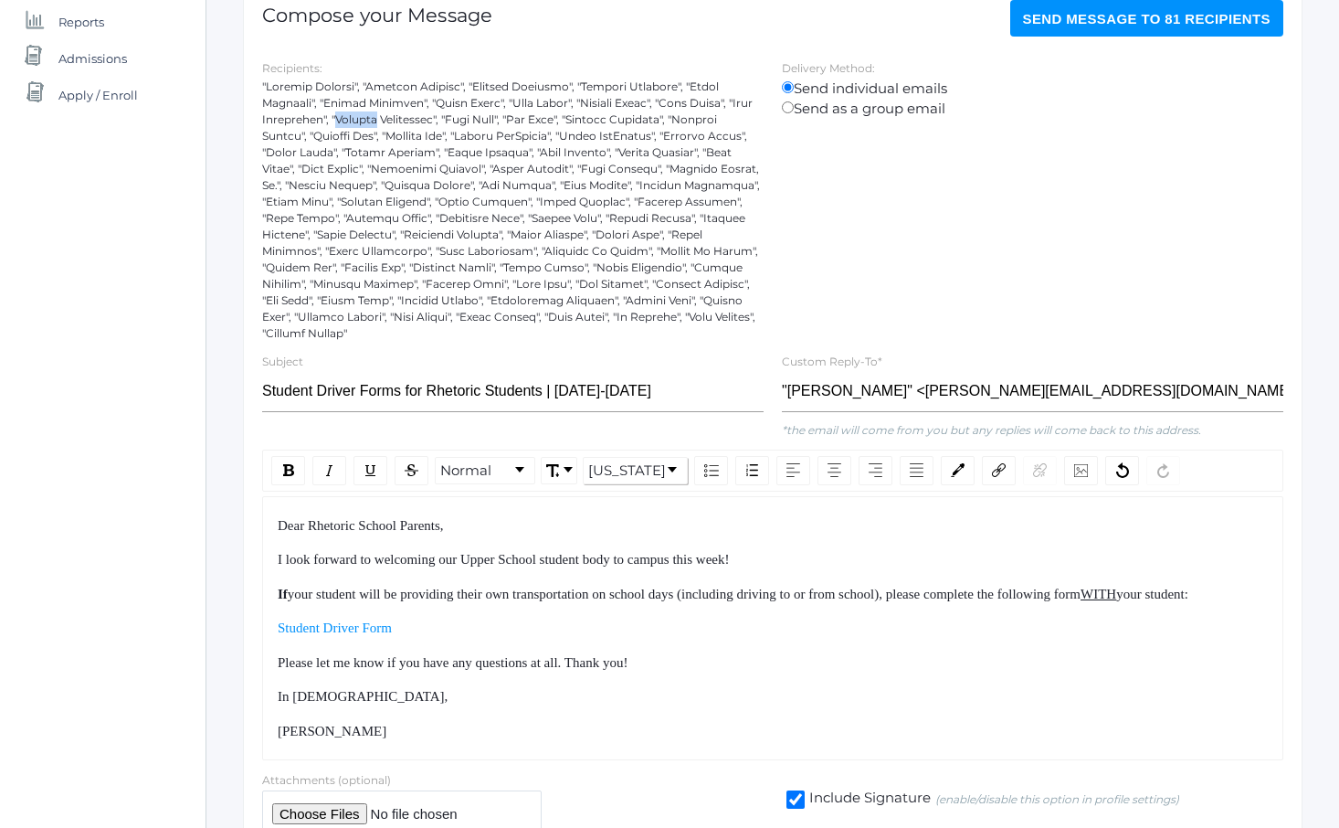
click at [338, 118] on div at bounding box center [513, 210] width 502 height 263
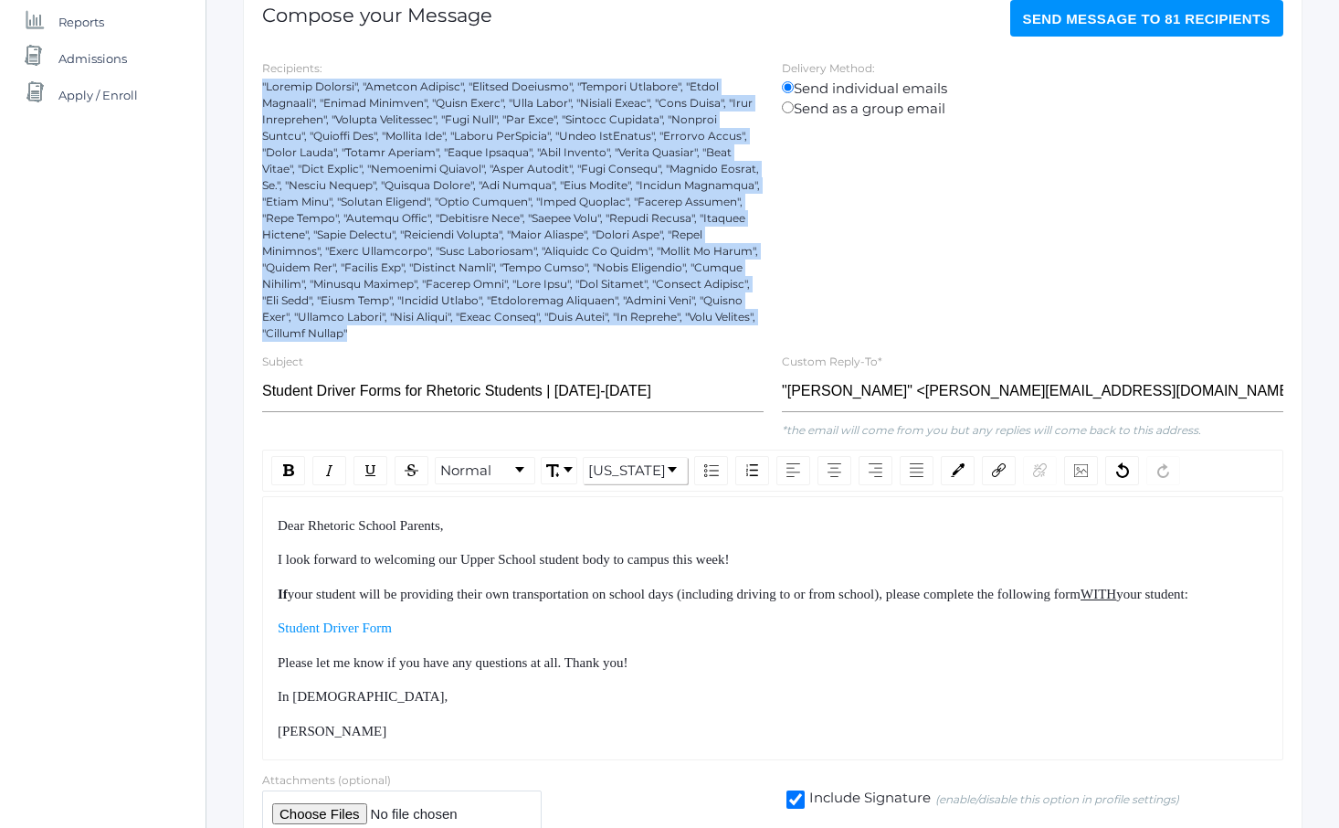
click at [338, 118] on div at bounding box center [513, 210] width 502 height 263
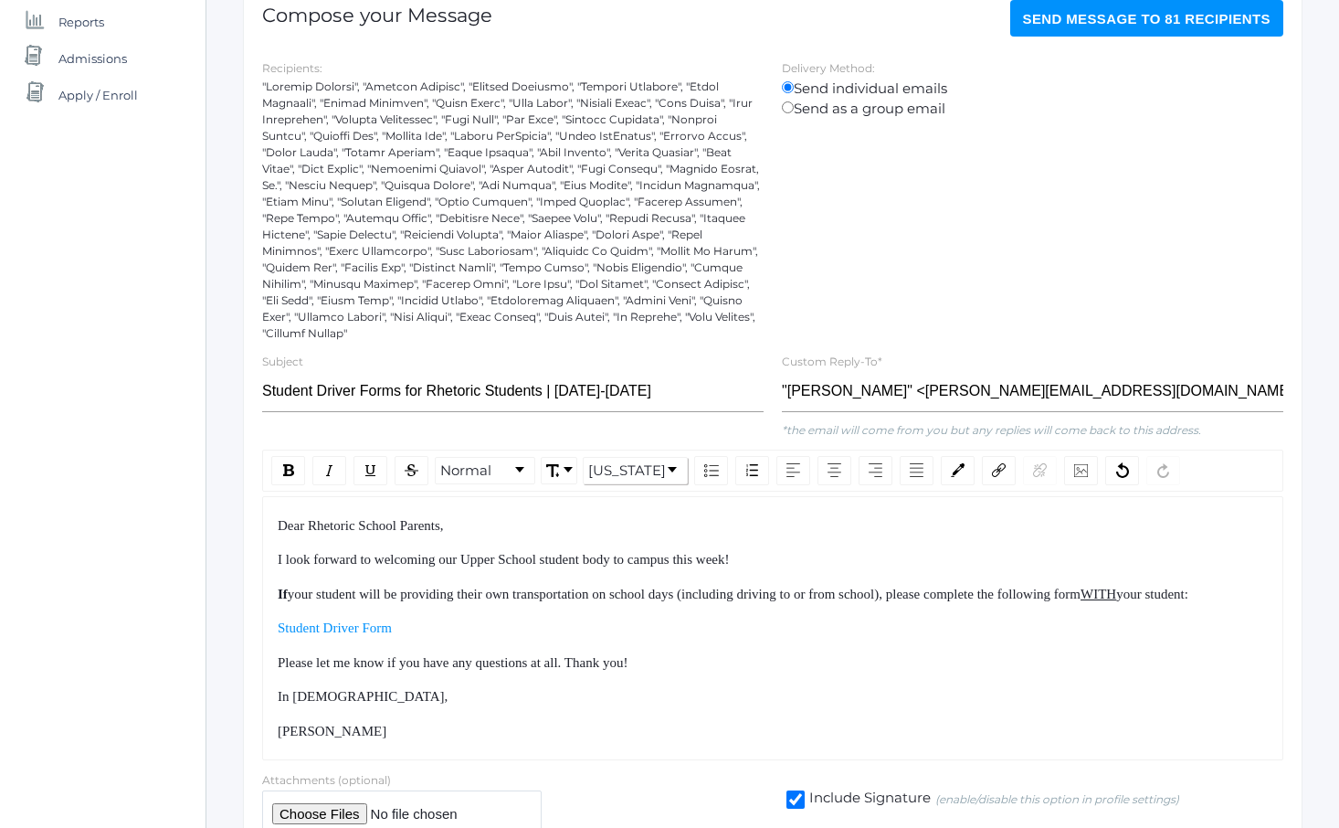
click at [338, 118] on div at bounding box center [513, 210] width 502 height 263
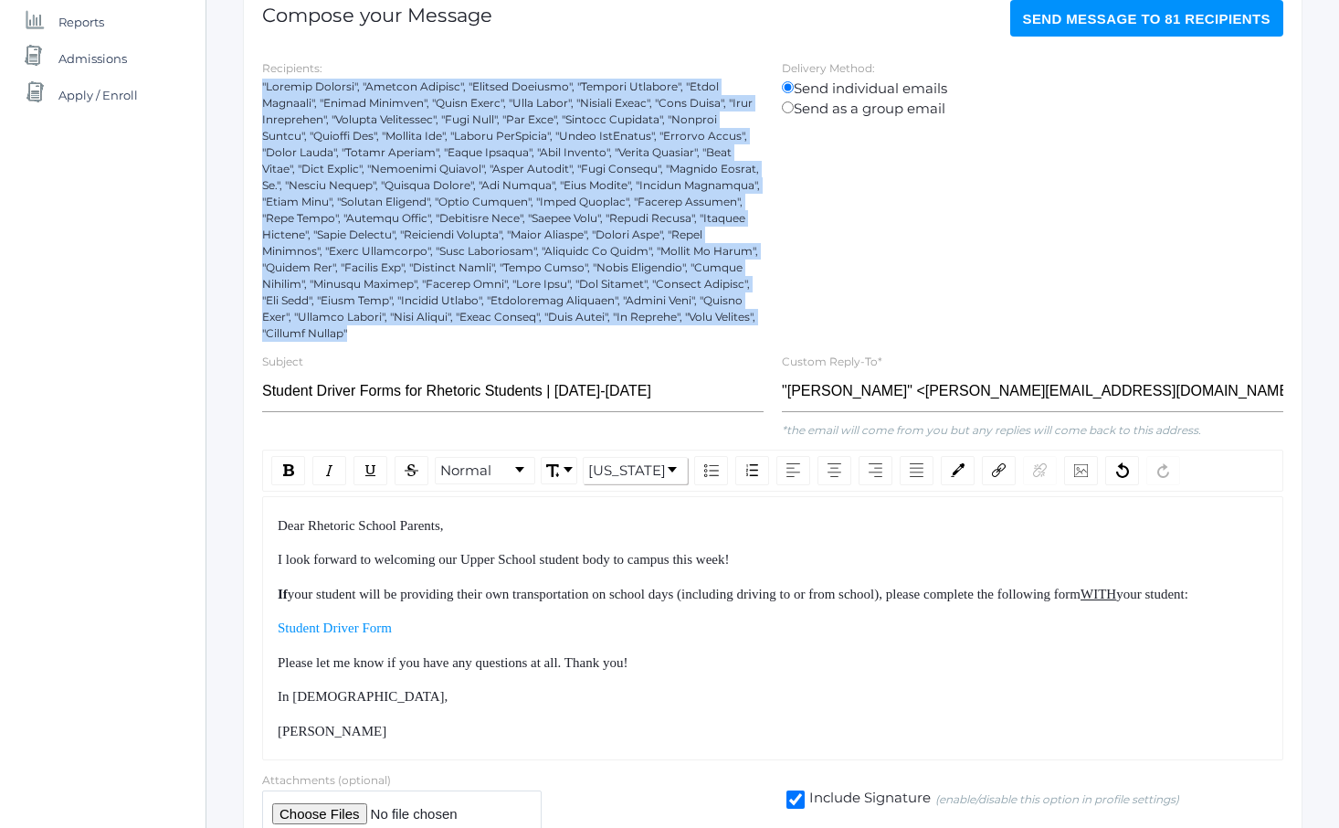
click at [338, 118] on div at bounding box center [513, 210] width 502 height 263
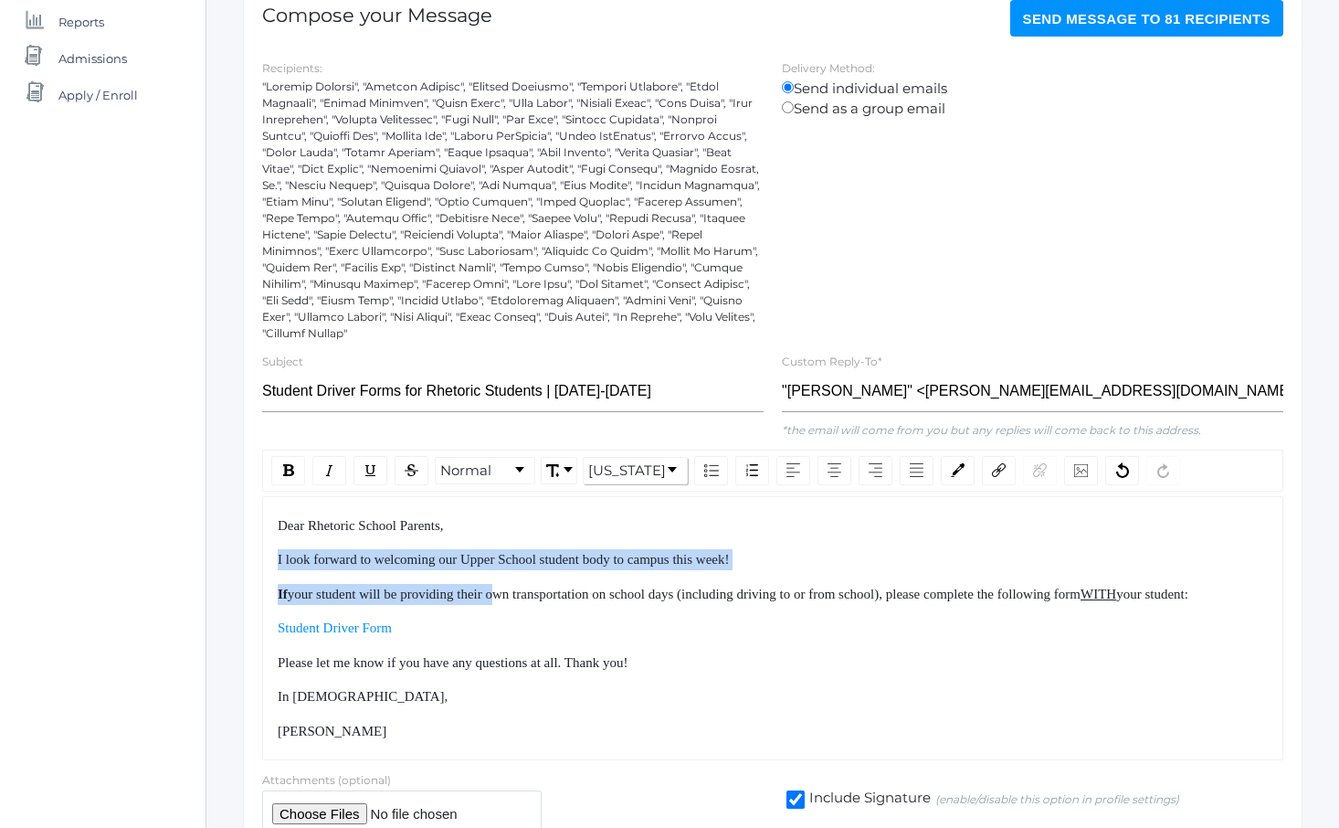
click at [539, 622] on div "Dear Rhetoric School Parents, I look forward to welcoming our Upper School stud…" at bounding box center [773, 628] width 991 height 227
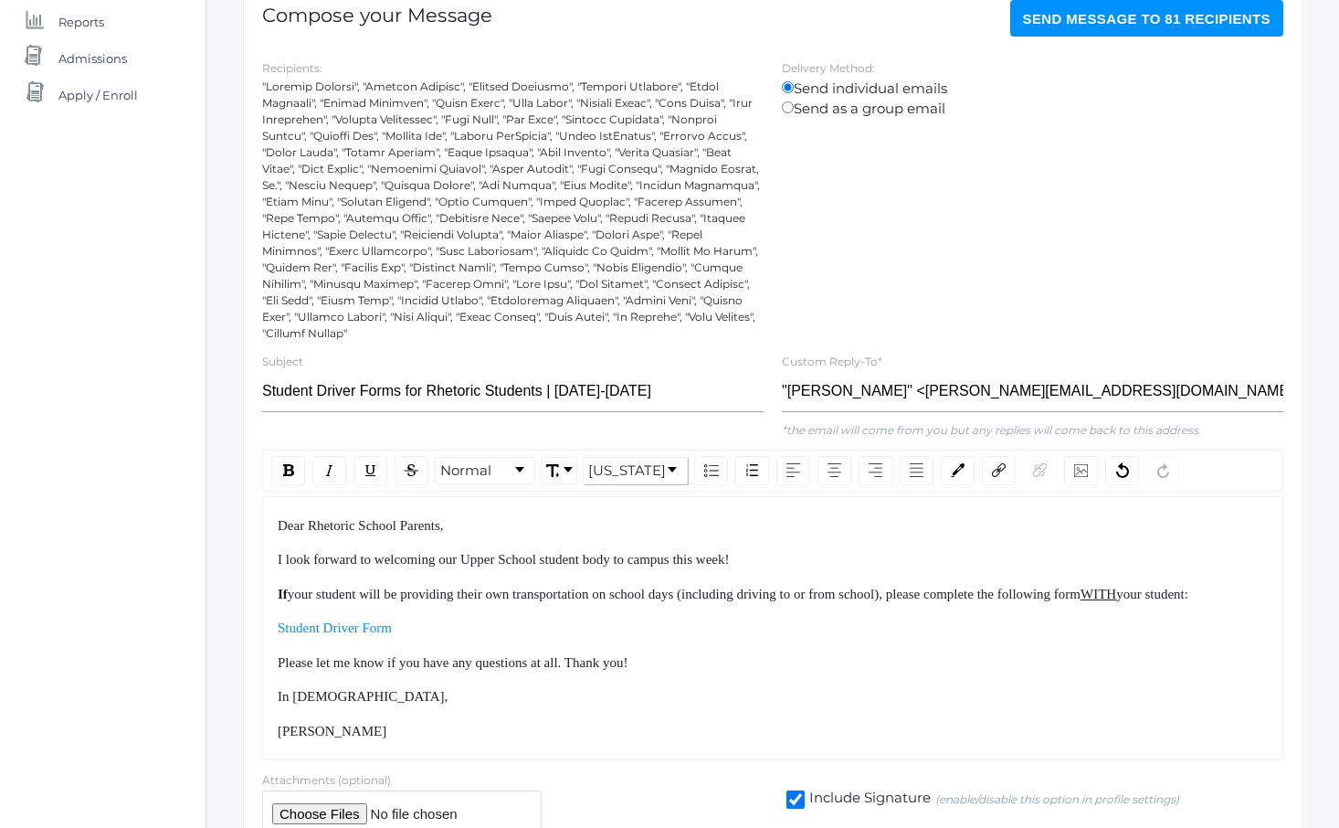
click at [544, 626] on div "Dear Rhetoric School Parents, I look forward to welcoming our Upper School stud…" at bounding box center [773, 628] width 991 height 227
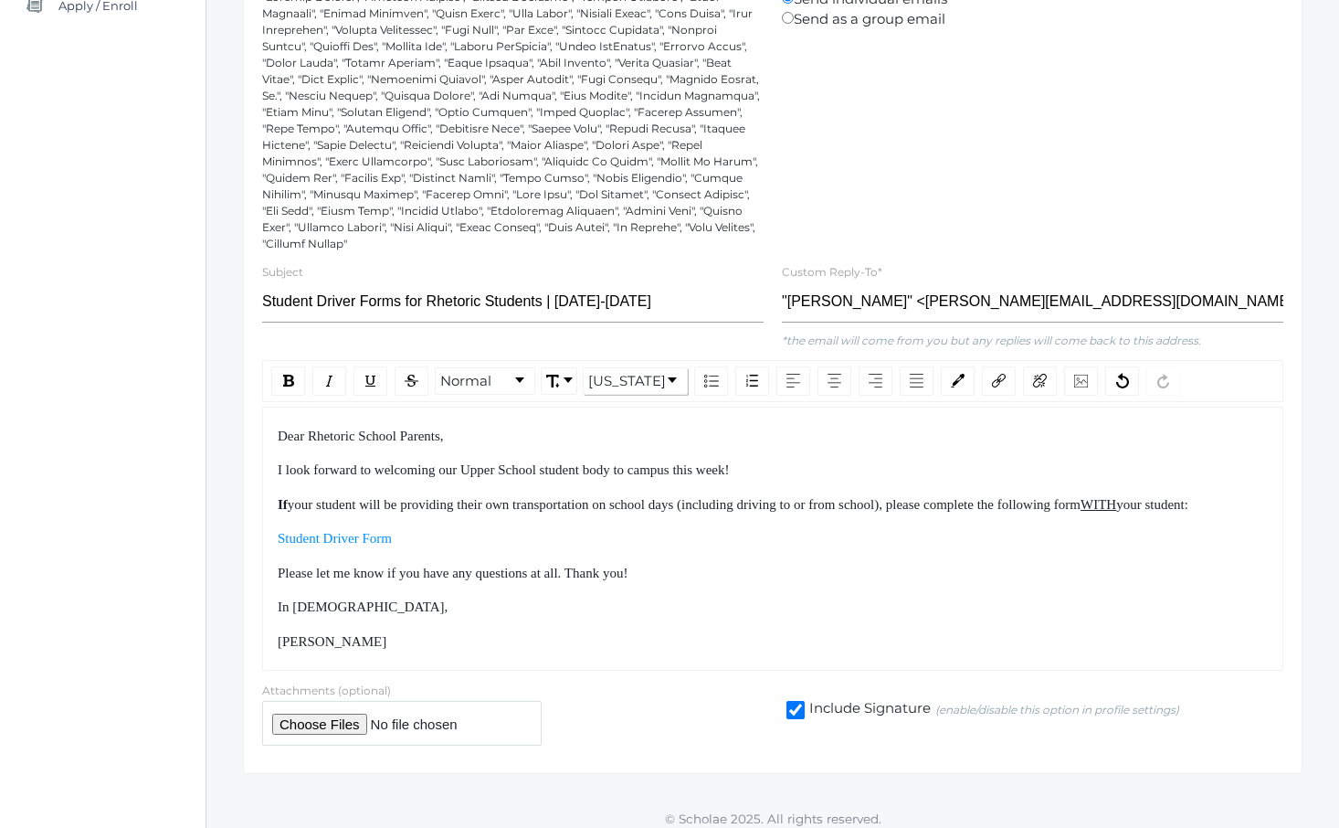
scroll to position [367, 0]
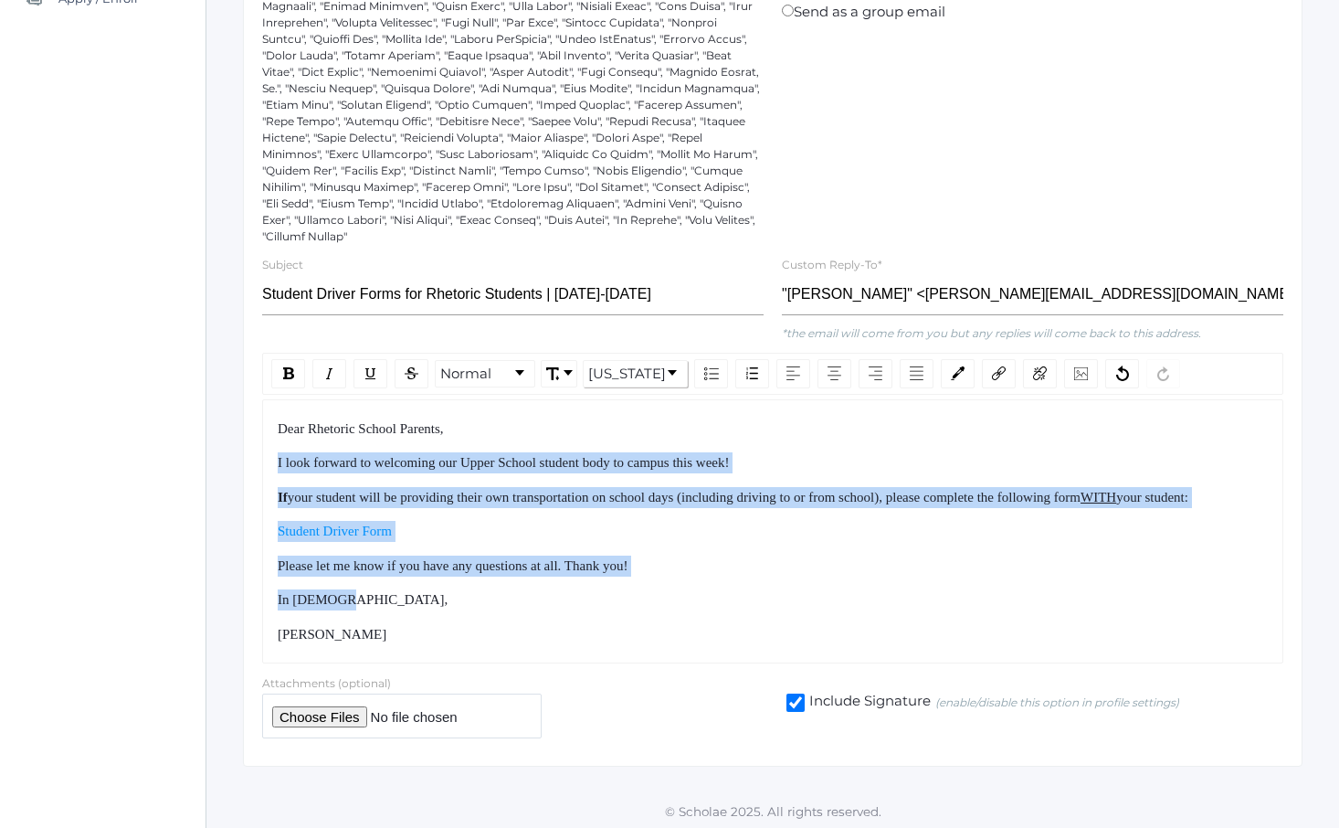
click at [579, 628] on div "Dear Rhetoric School Parents, I look forward to welcoming our Upper School stud…" at bounding box center [773, 531] width 991 height 227
click at [579, 610] on div "In [DEMOGRAPHIC_DATA]," at bounding box center [773, 599] width 991 height 21
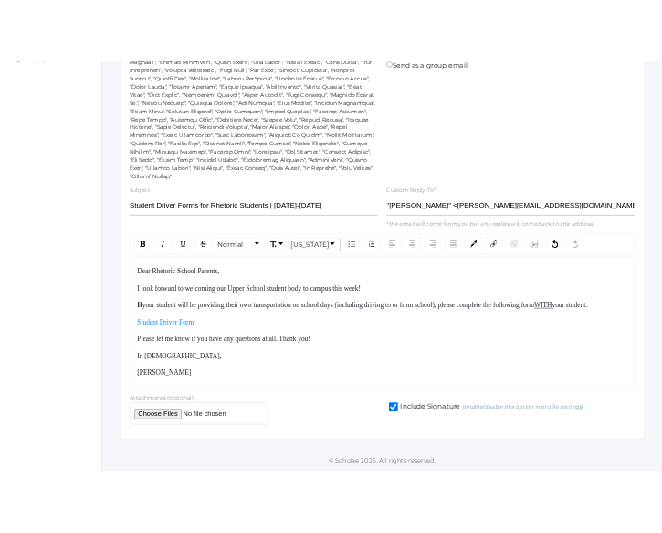
scroll to position [0, 0]
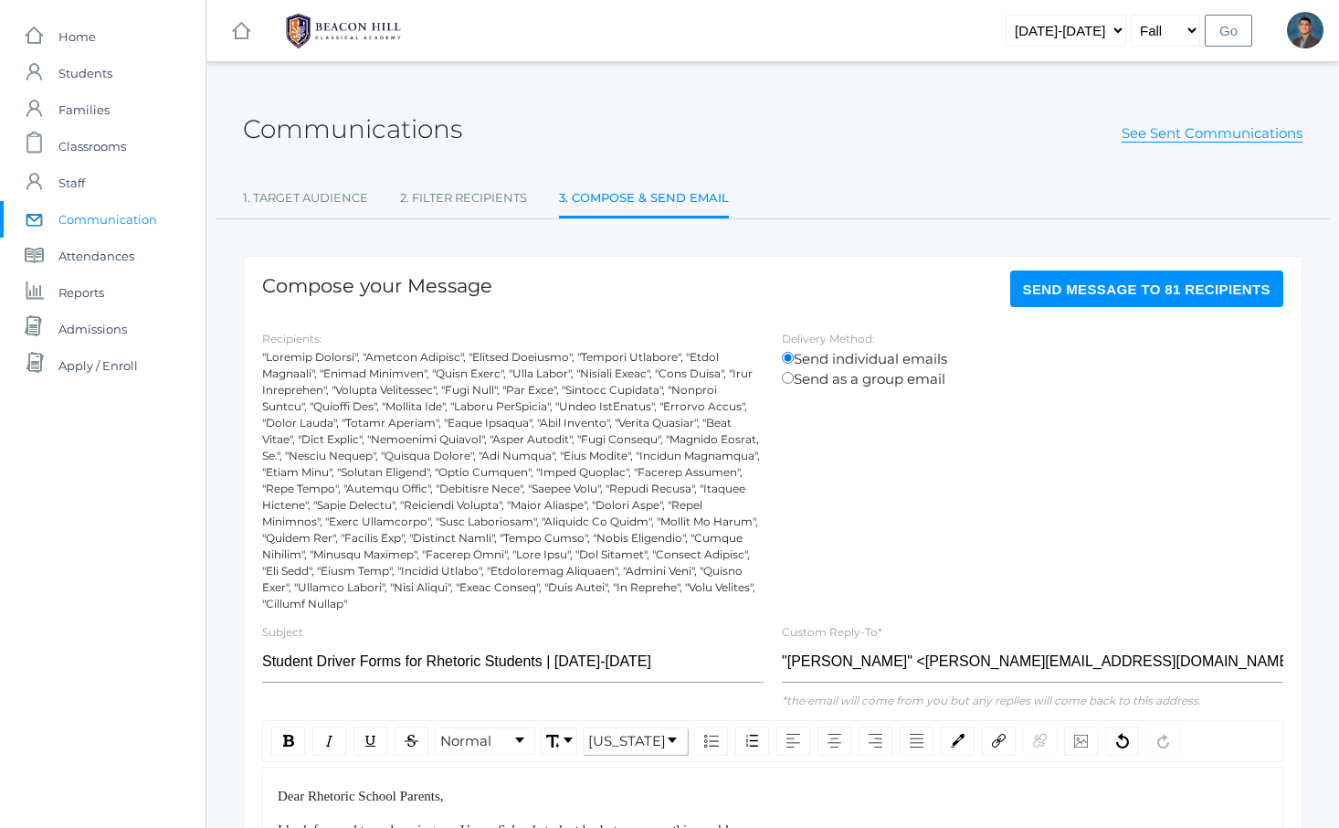
click at [1103, 295] on span "Send Message to 81 recipients" at bounding box center [1147, 289] width 248 height 16
